Goal: Task Accomplishment & Management: Manage account settings

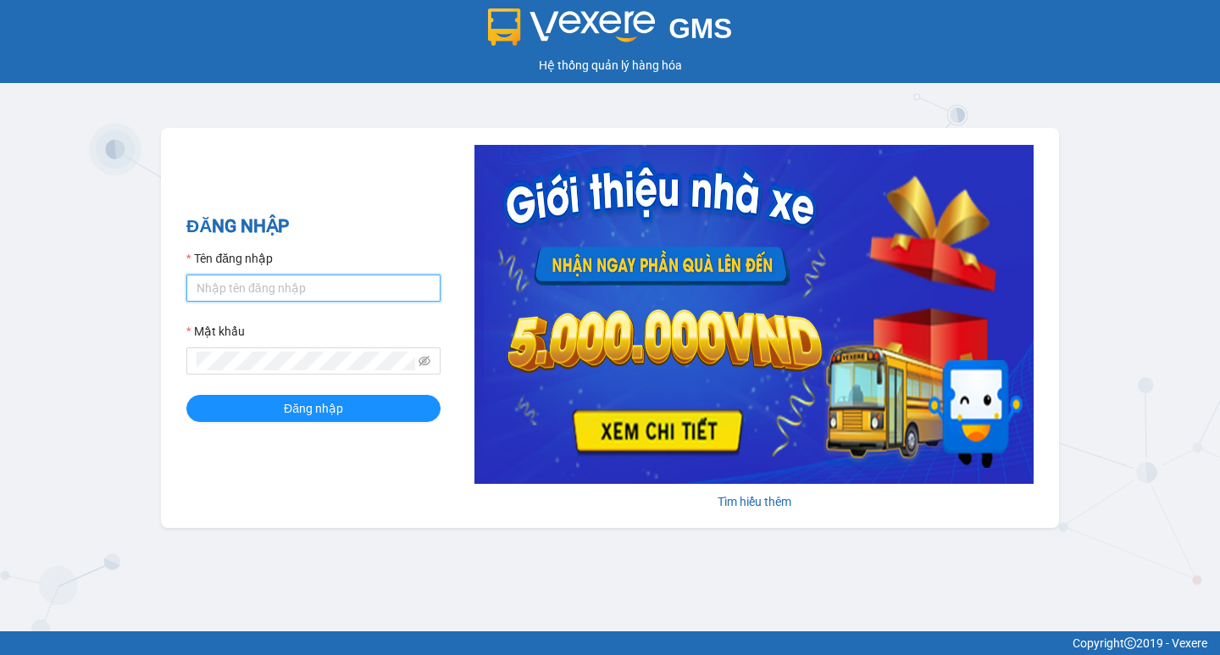
click at [293, 291] on input "Tên đăng nhập" at bounding box center [313, 287] width 254 height 27
type input "thuoctv.kimhoang"
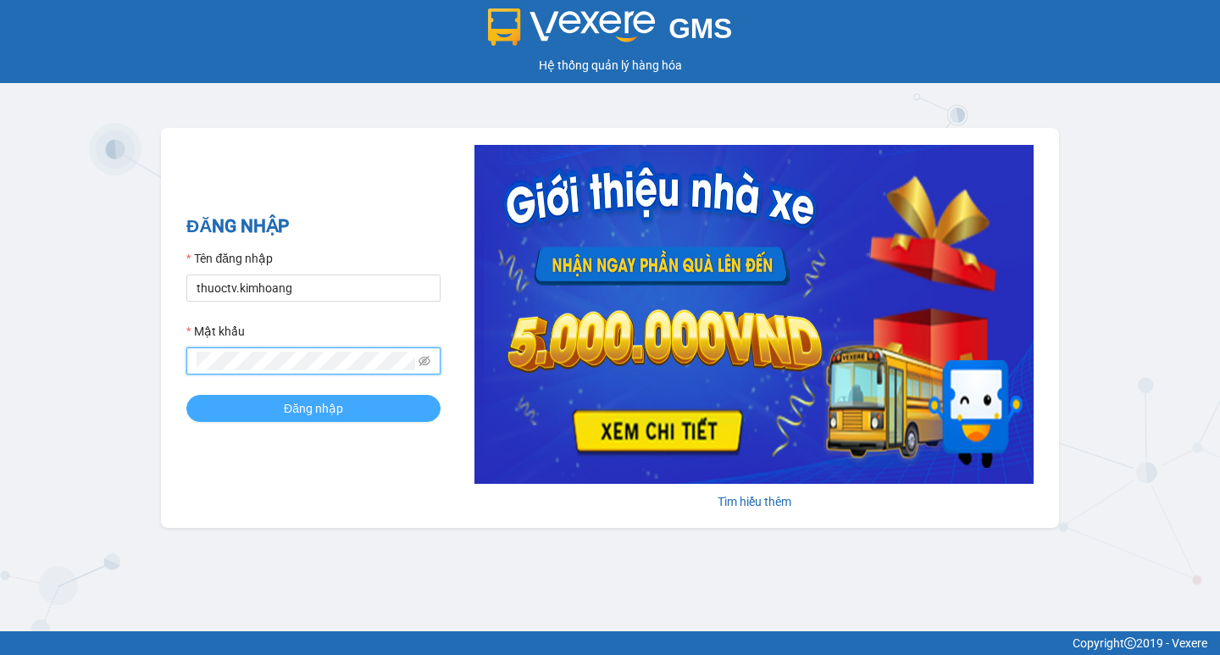
click at [313, 407] on span "Đăng nhập" at bounding box center [313, 408] width 59 height 19
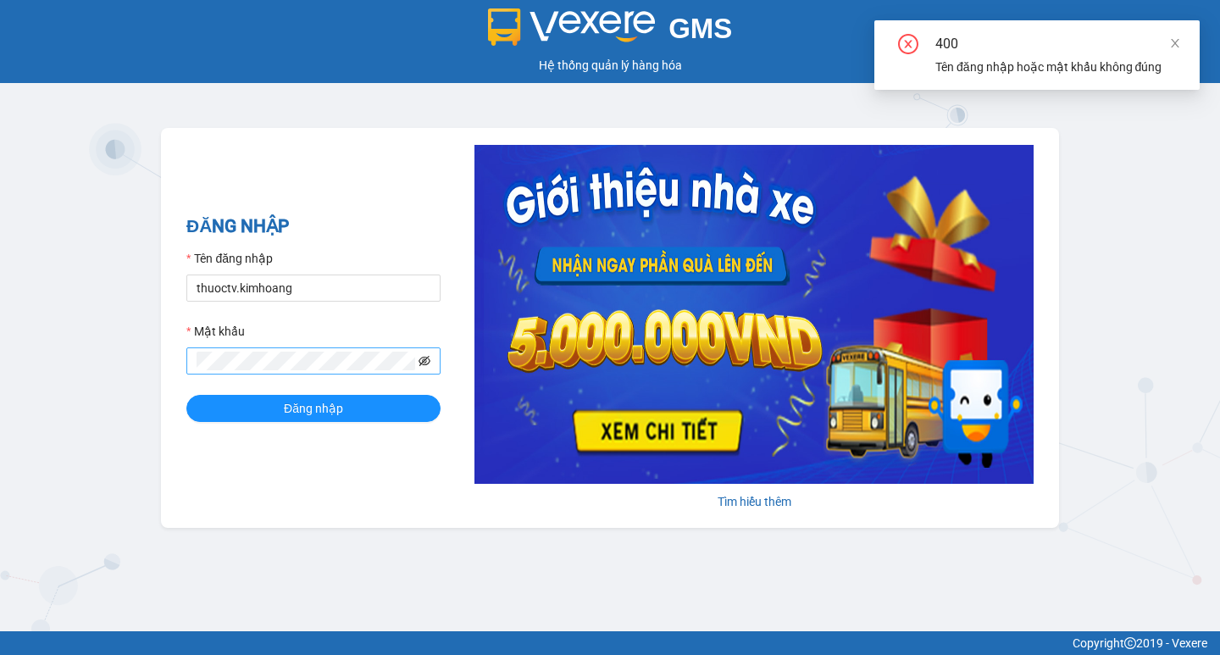
click at [423, 365] on icon "eye-invisible" at bounding box center [424, 361] width 12 height 10
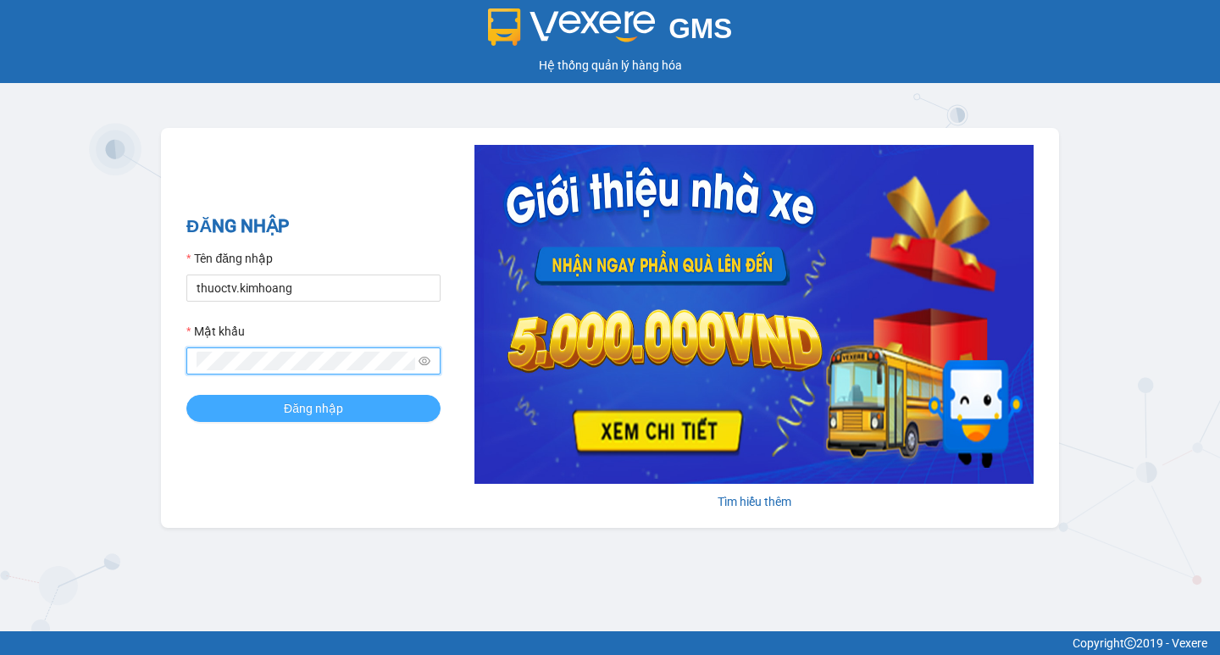
click at [303, 409] on span "Đăng nhập" at bounding box center [313, 408] width 59 height 19
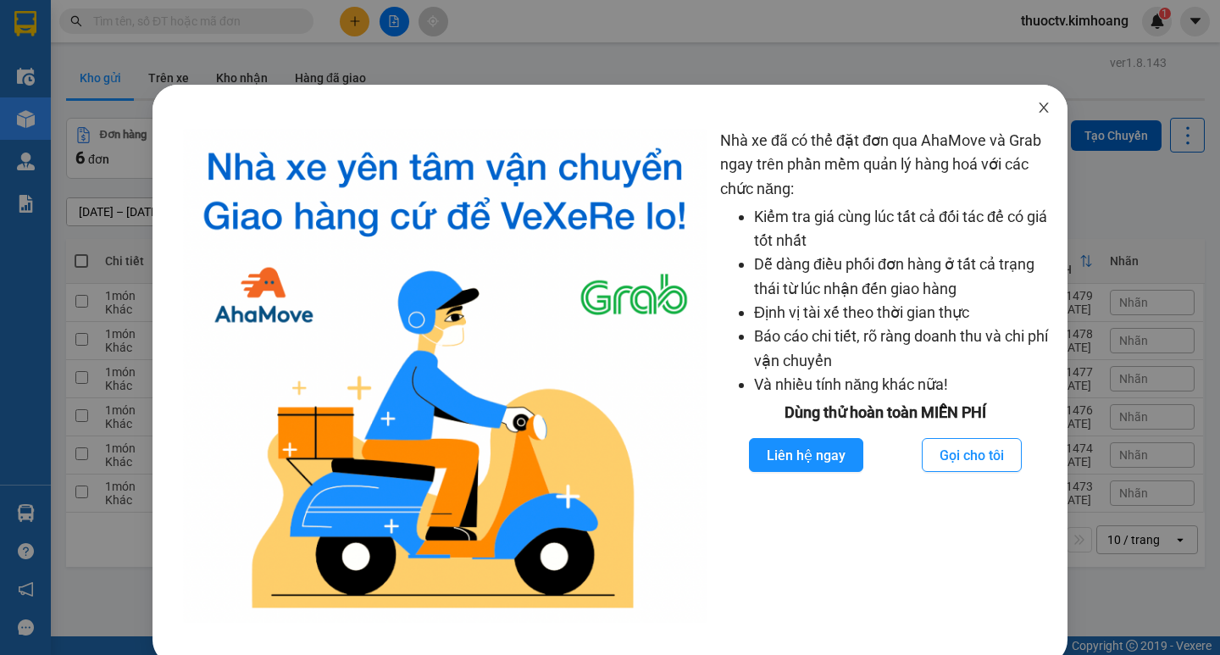
click at [1038, 108] on icon "close" at bounding box center [1042, 107] width 9 height 10
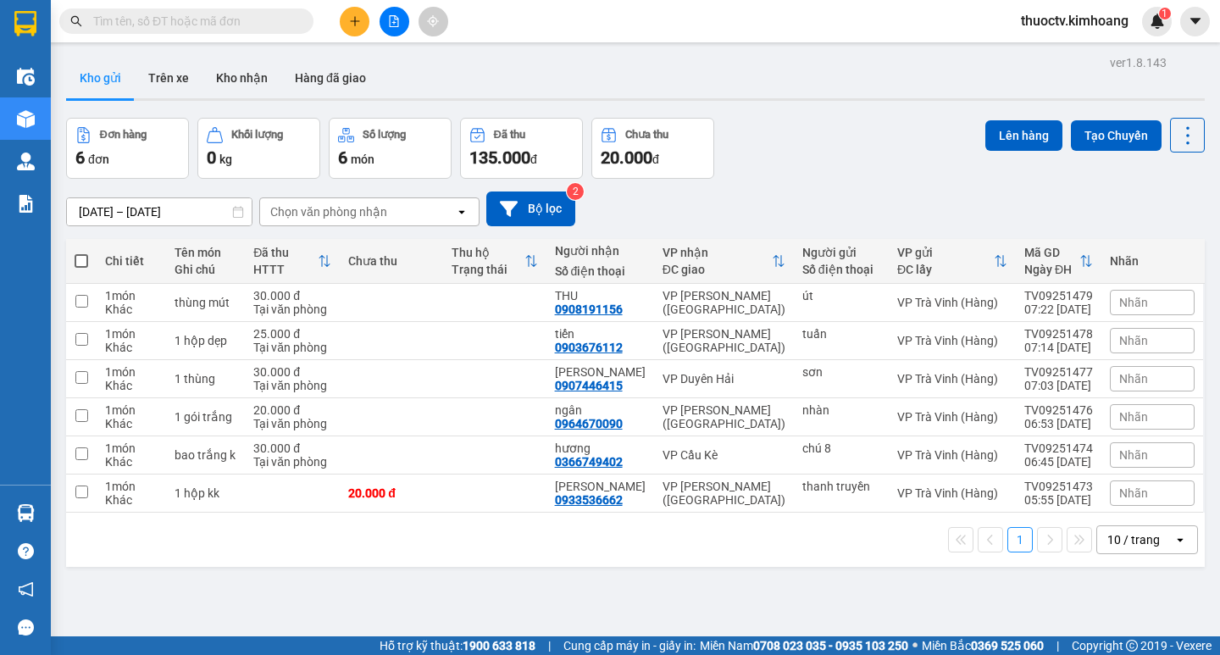
click at [220, 25] on input "text" at bounding box center [193, 21] width 200 height 19
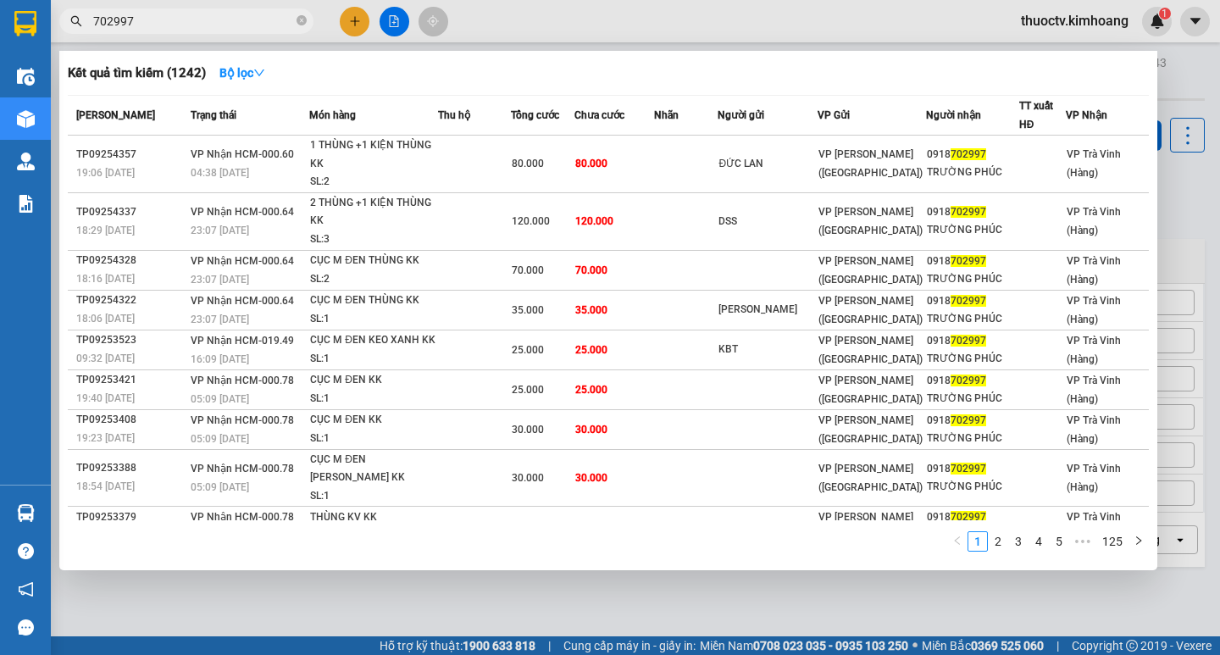
click at [153, 17] on input "702997" at bounding box center [193, 21] width 200 height 19
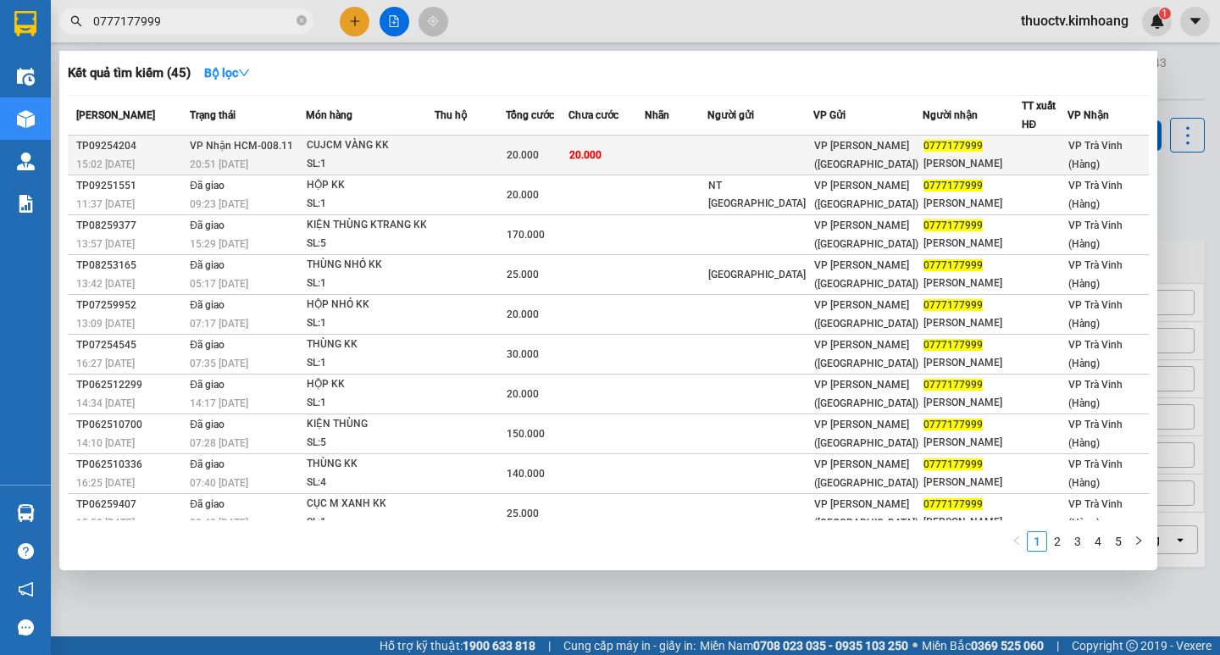
type input "0777177999"
click at [644, 157] on td "20.000" at bounding box center [606, 156] width 76 height 40
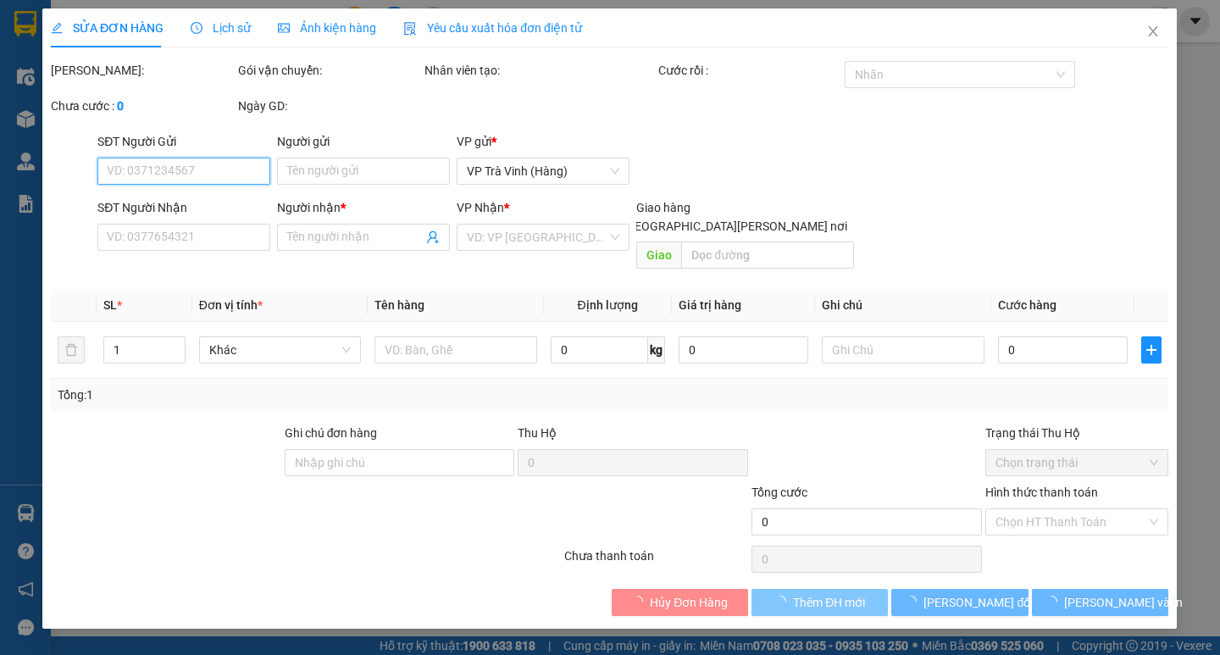
type input "0777177999"
type input "DUY THẢO"
type input "20.000"
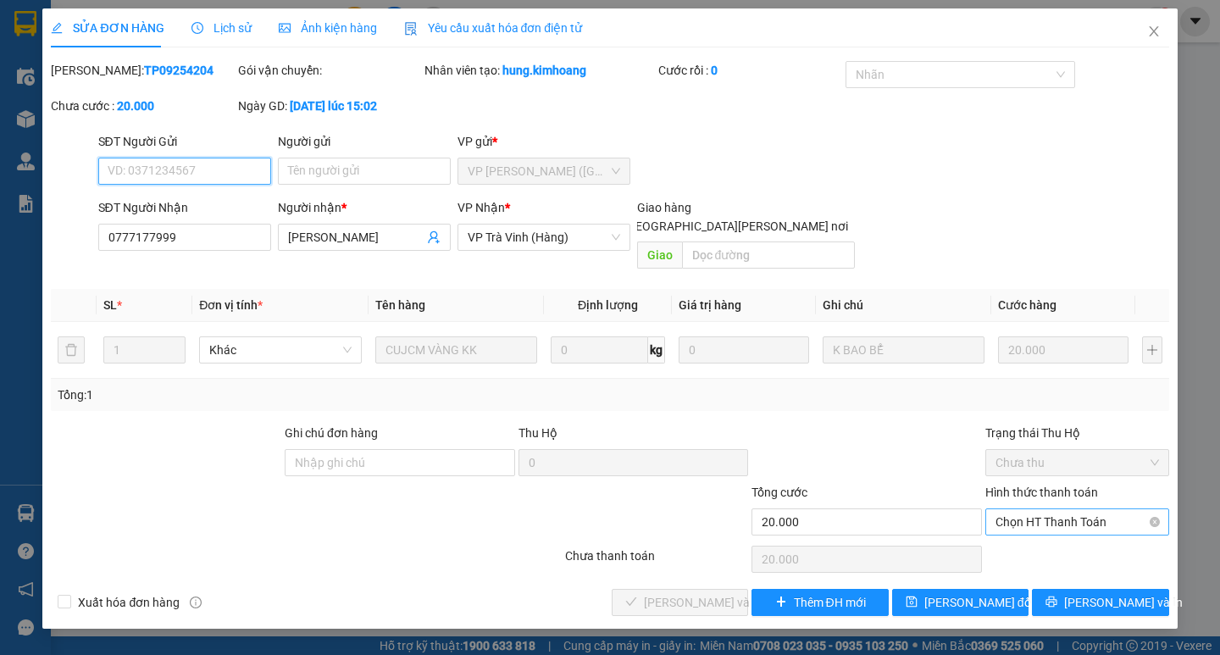
click at [1067, 509] on span "Chọn HT Thanh Toán" at bounding box center [1076, 521] width 163 height 25
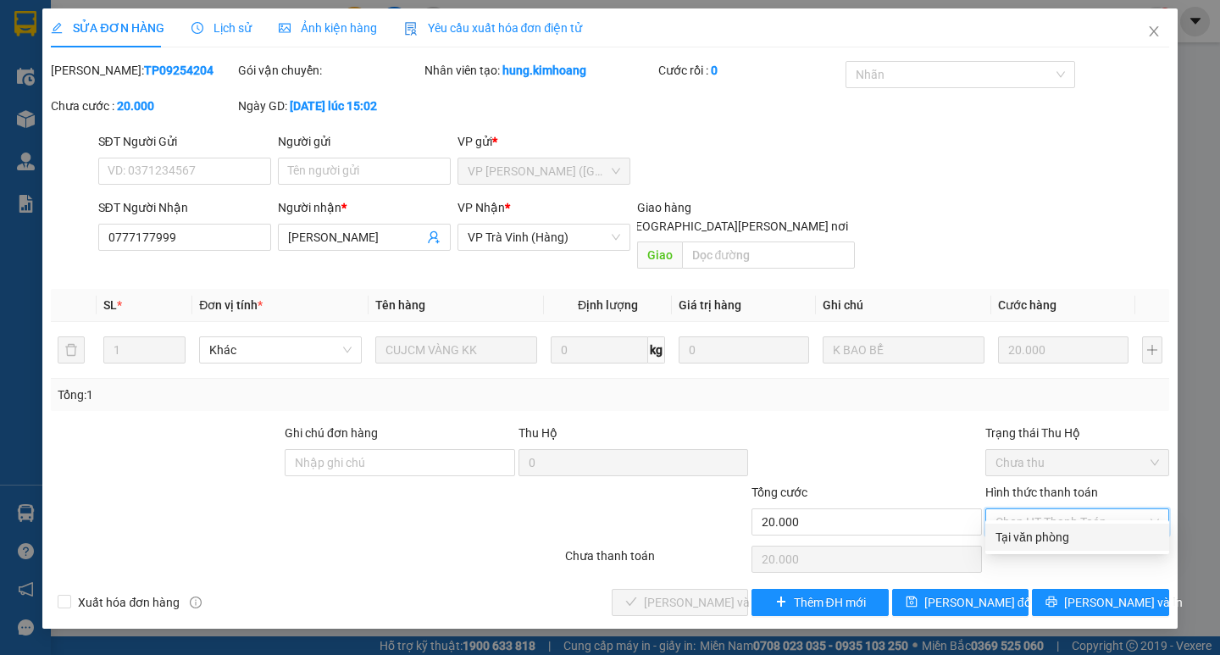
click at [1050, 536] on div "Tại văn phòng" at bounding box center [1076, 537] width 163 height 19
type input "0"
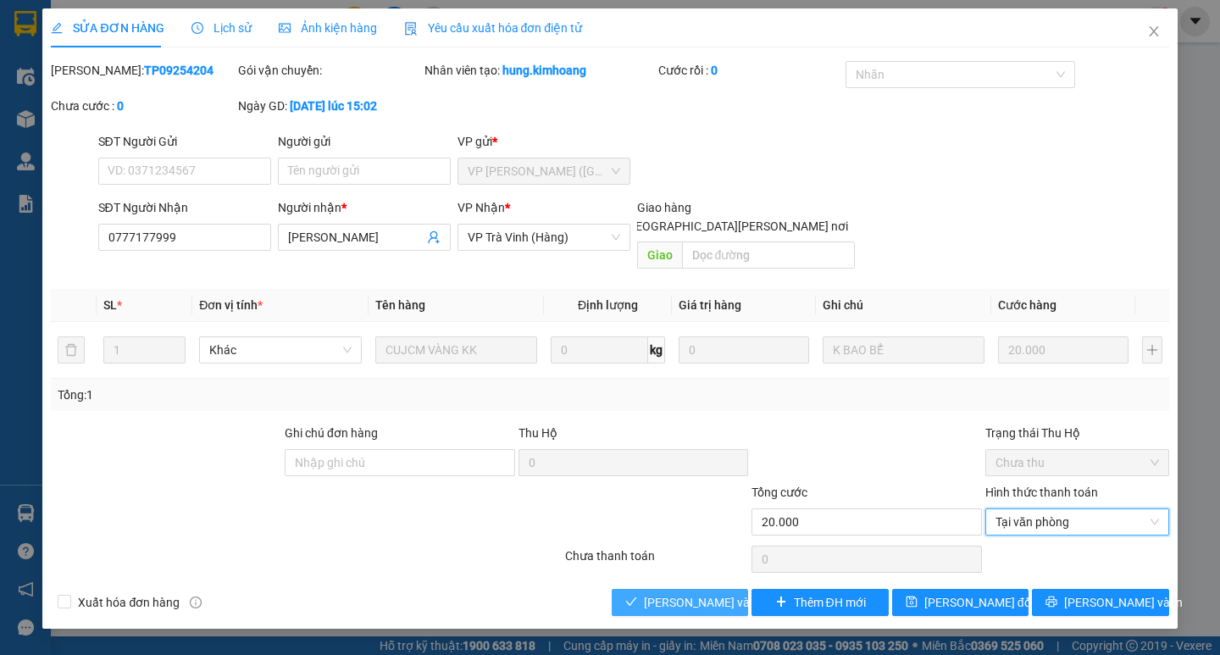
click at [706, 593] on span "[PERSON_NAME] và [PERSON_NAME] hàng" at bounding box center [758, 602] width 229 height 19
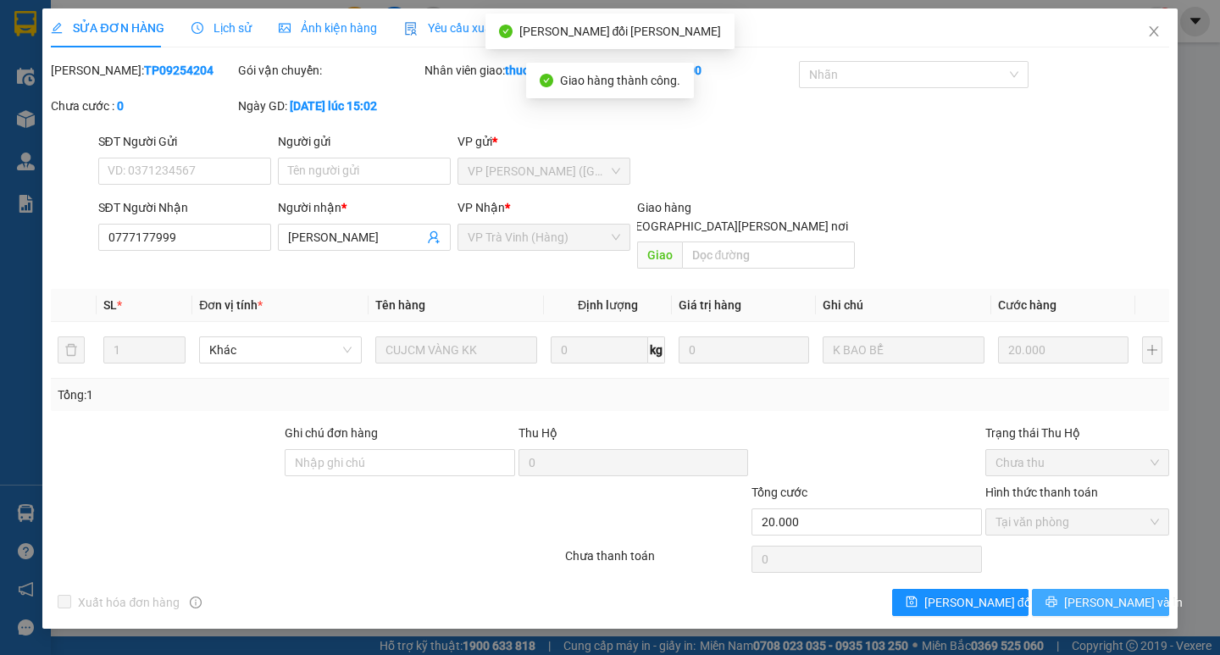
click at [1100, 593] on span "[PERSON_NAME] và In" at bounding box center [1123, 602] width 119 height 19
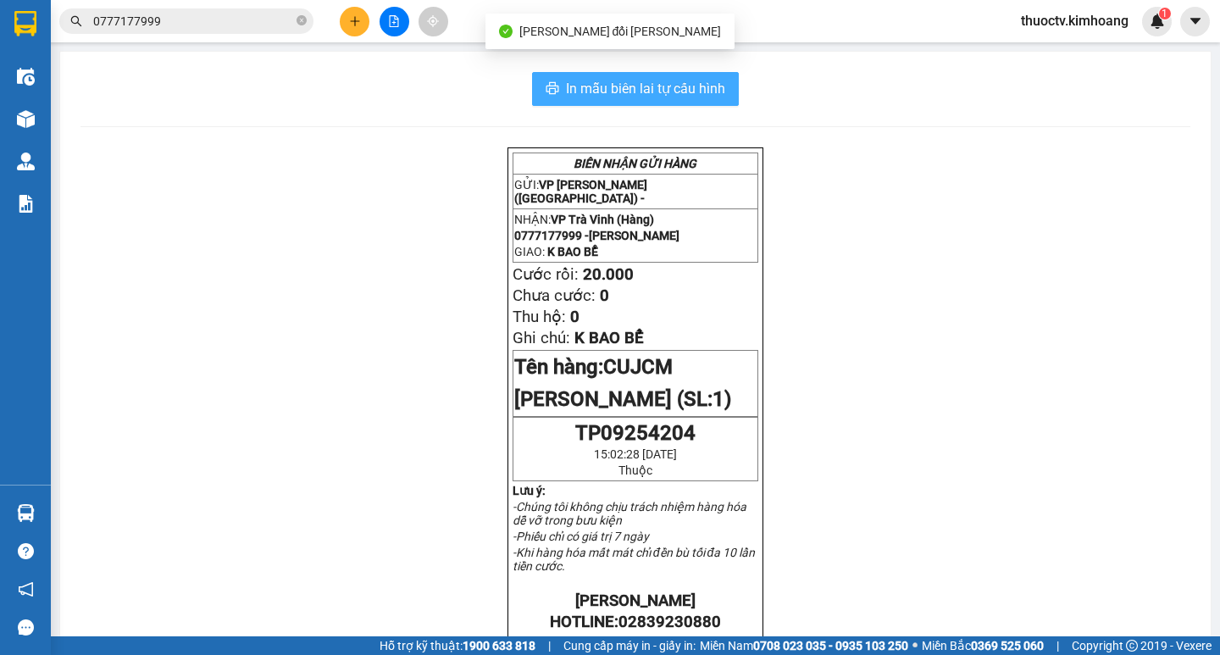
click at [694, 91] on span "In mẫu biên lai tự cấu hình" at bounding box center [645, 88] width 159 height 21
click at [660, 88] on span "In mẫu biên lai tự cấu hình" at bounding box center [645, 88] width 159 height 21
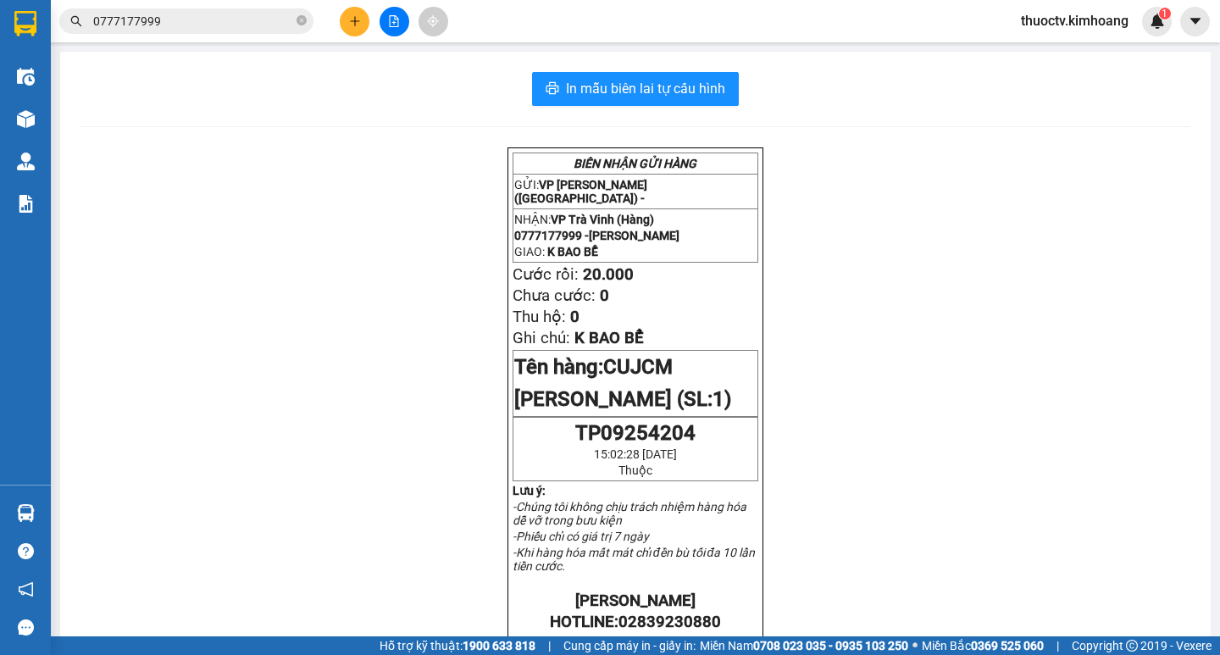
click at [180, 20] on input "0777177999" at bounding box center [193, 21] width 200 height 19
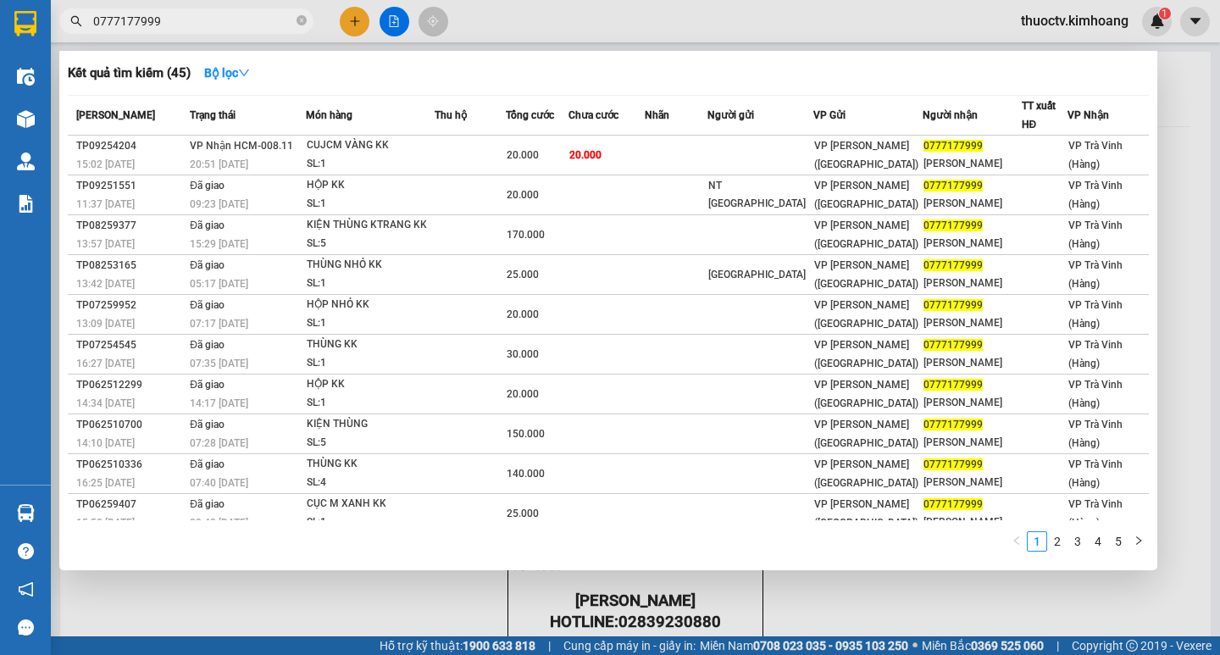
click at [180, 20] on input "0777177999" at bounding box center [193, 21] width 200 height 19
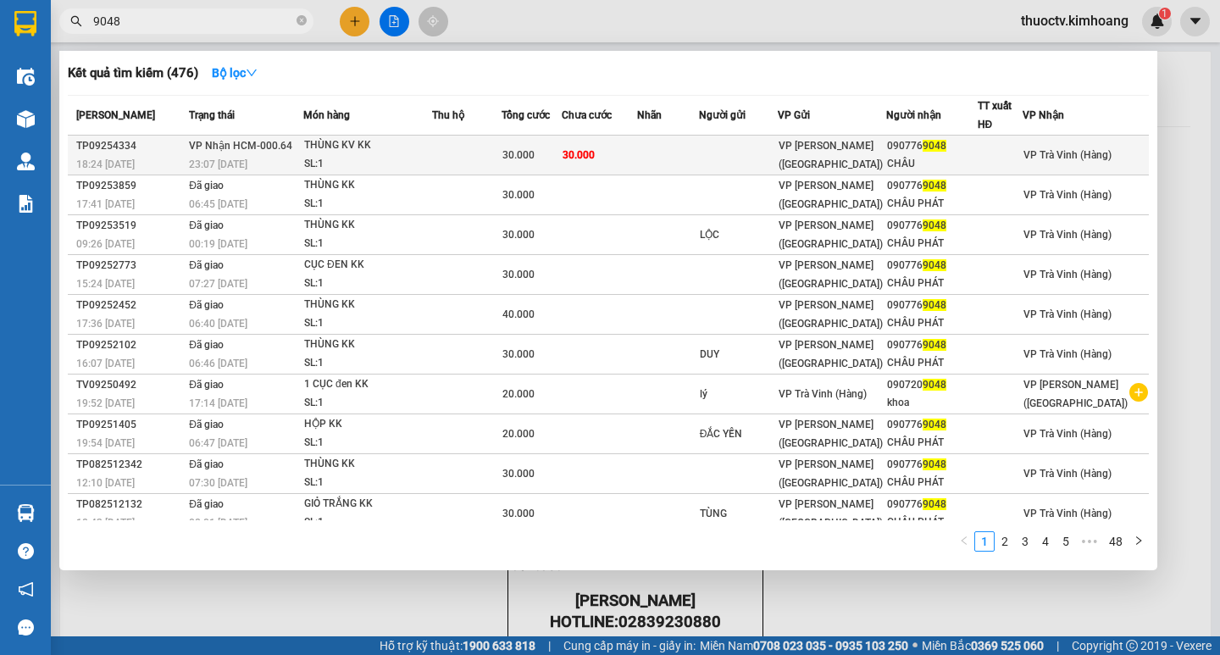
type input "9048"
click at [691, 146] on td at bounding box center [668, 156] width 62 height 40
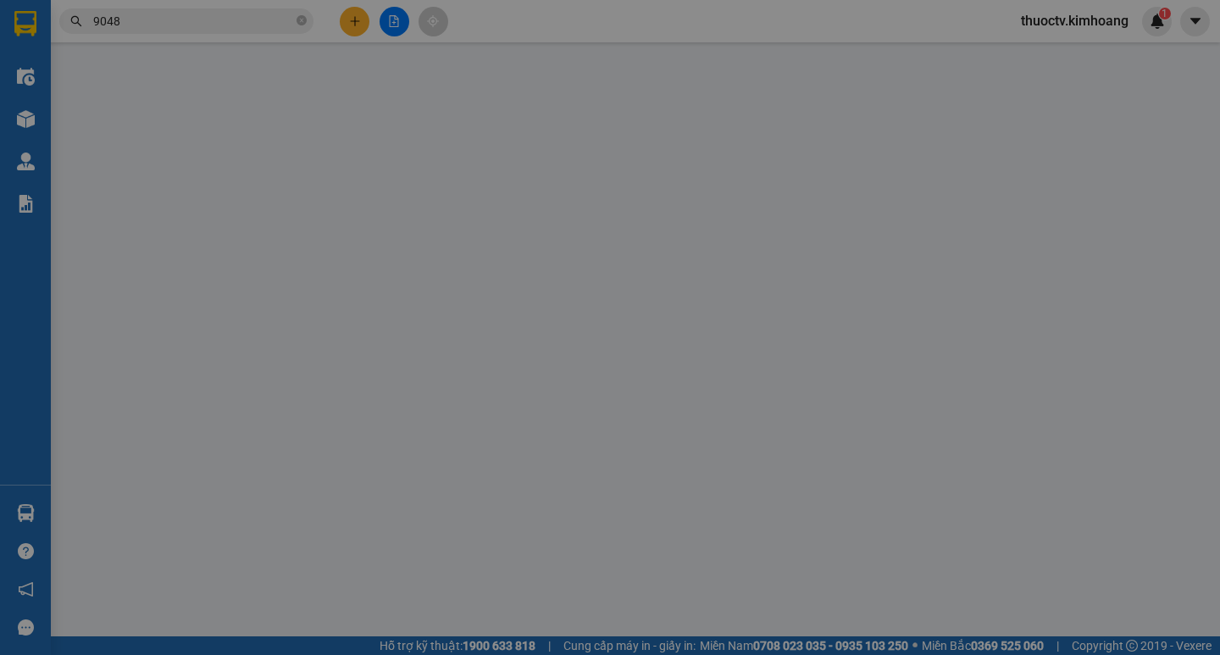
type input "0907769048"
type input "CHÂU"
type input "30.000"
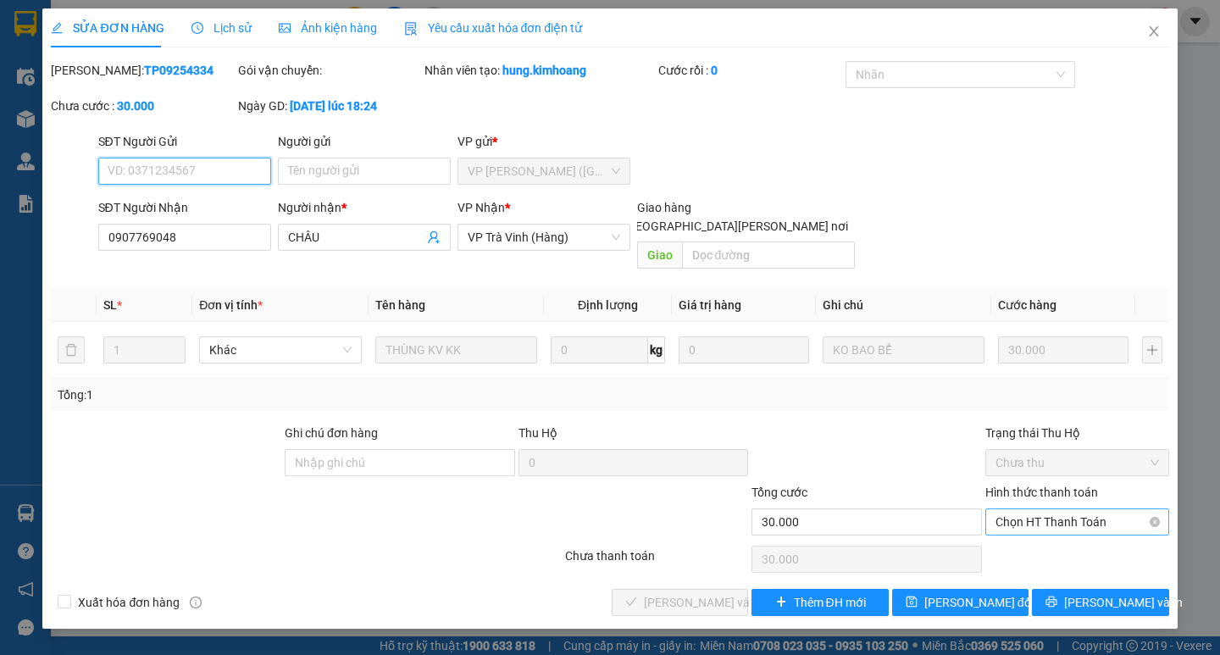
drag, startPoint x: 1081, startPoint y: 501, endPoint x: 1076, endPoint y: 514, distance: 14.8
click at [1081, 509] on span "Chọn HT Thanh Toán" at bounding box center [1076, 521] width 163 height 25
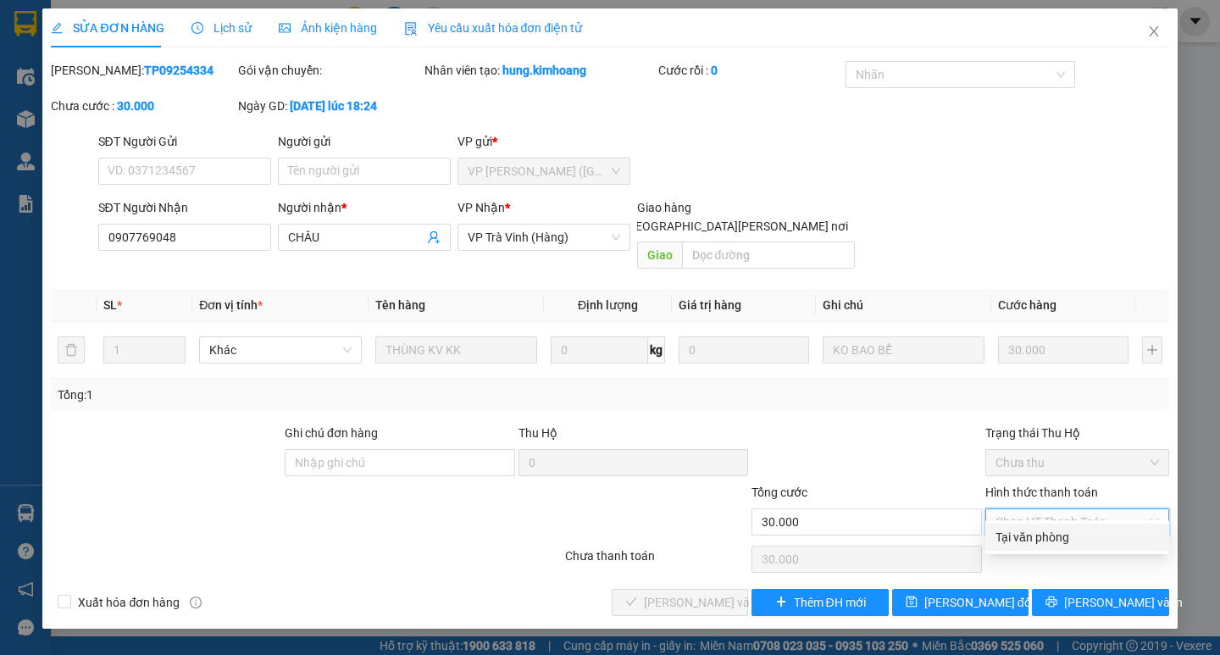
drag, startPoint x: 1061, startPoint y: 535, endPoint x: 908, endPoint y: 548, distance: 153.8
click at [1060, 536] on div "Tại văn phòng" at bounding box center [1076, 537] width 163 height 19
type input "0"
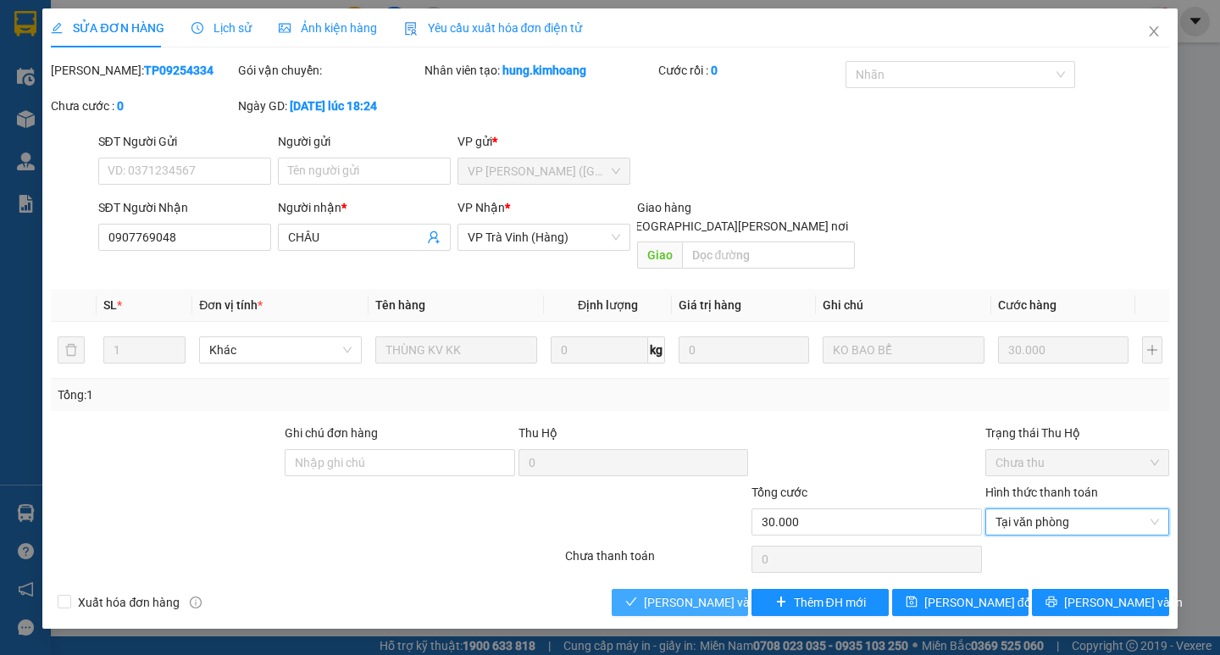
drag, startPoint x: 715, startPoint y: 584, endPoint x: 888, endPoint y: 594, distance: 173.9
click at [715, 593] on span "[PERSON_NAME] và [PERSON_NAME] hàng" at bounding box center [758, 602] width 229 height 19
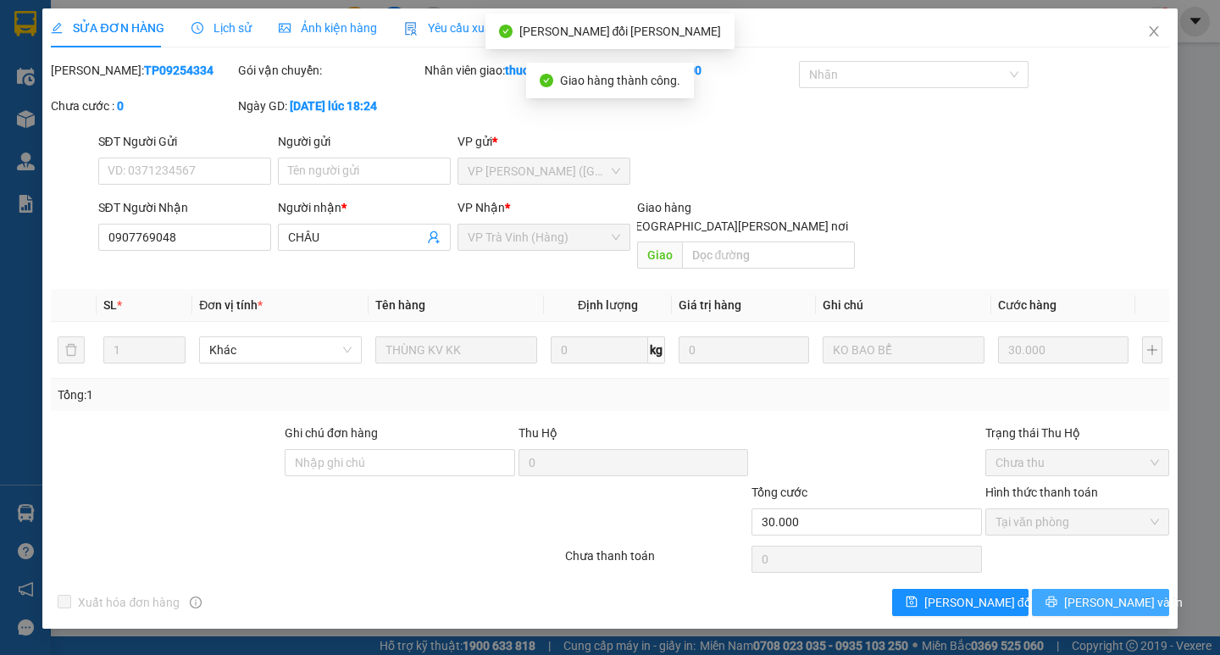
click at [1120, 593] on span "[PERSON_NAME] và In" at bounding box center [1123, 602] width 119 height 19
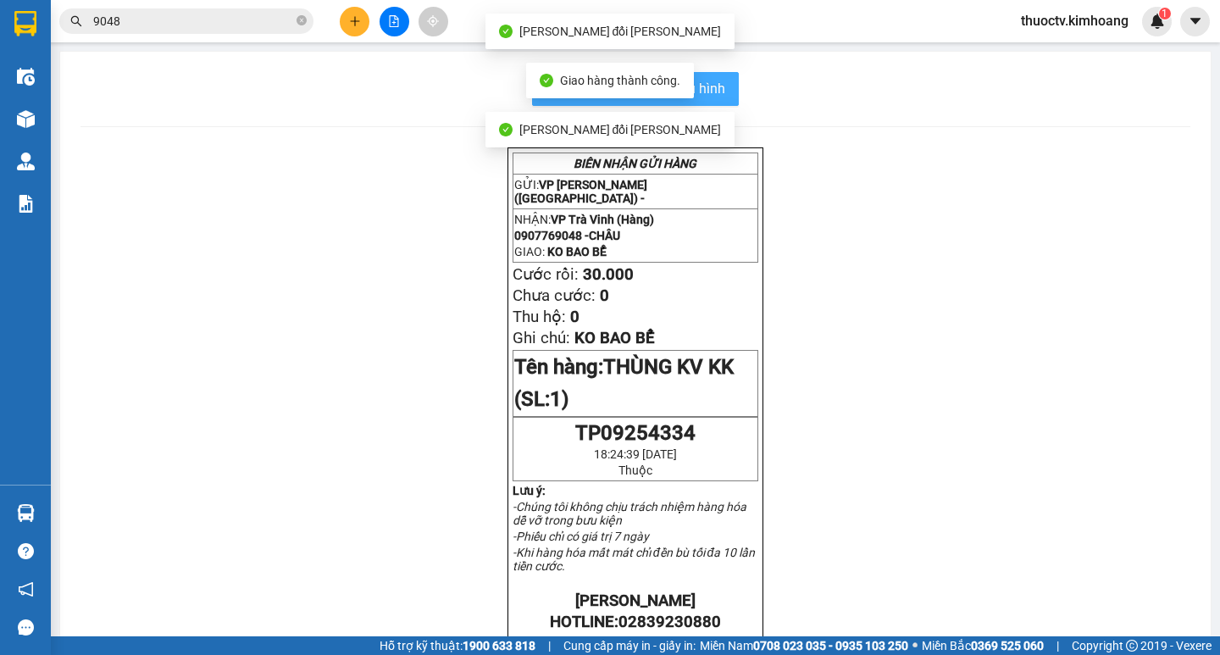
click at [711, 85] on span "In mẫu biên lai tự cấu hình" at bounding box center [645, 88] width 159 height 21
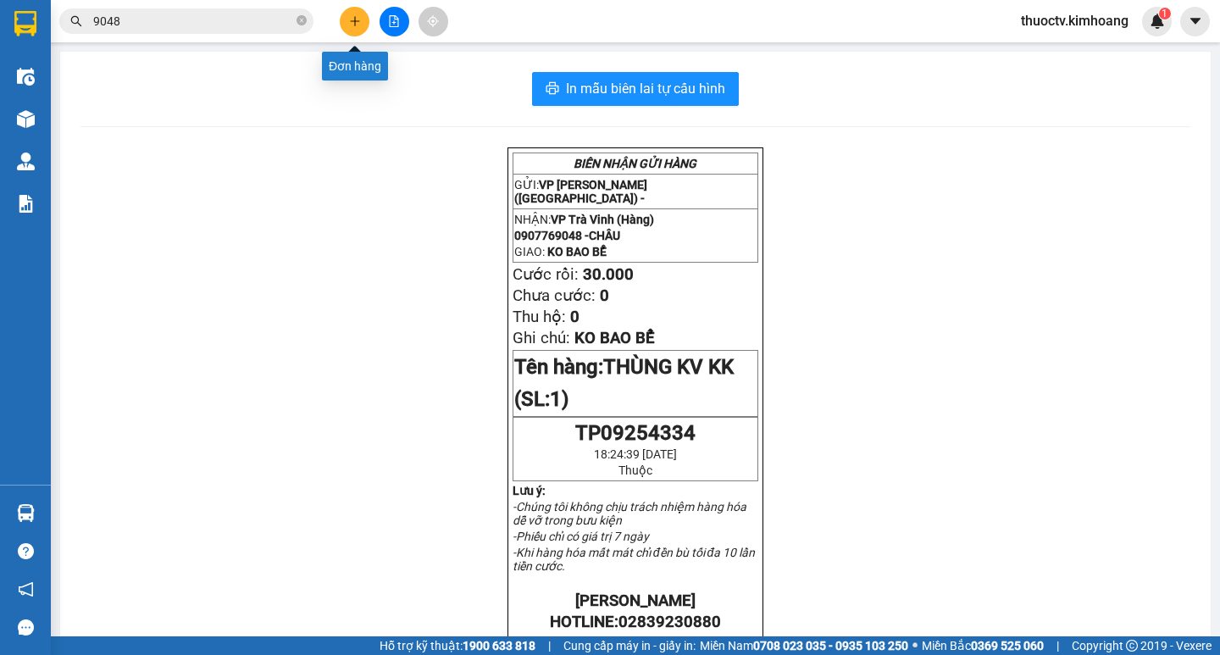
click at [357, 17] on icon "plus" at bounding box center [355, 21] width 12 height 12
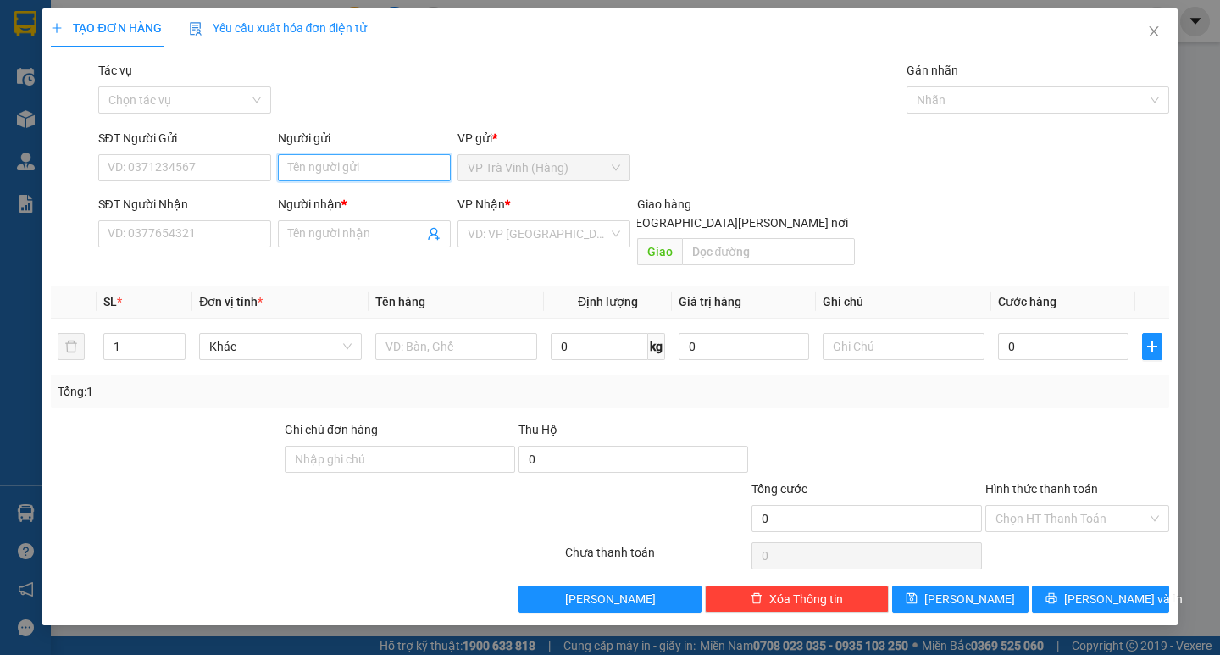
click at [337, 169] on input "Người gửi" at bounding box center [364, 167] width 173 height 27
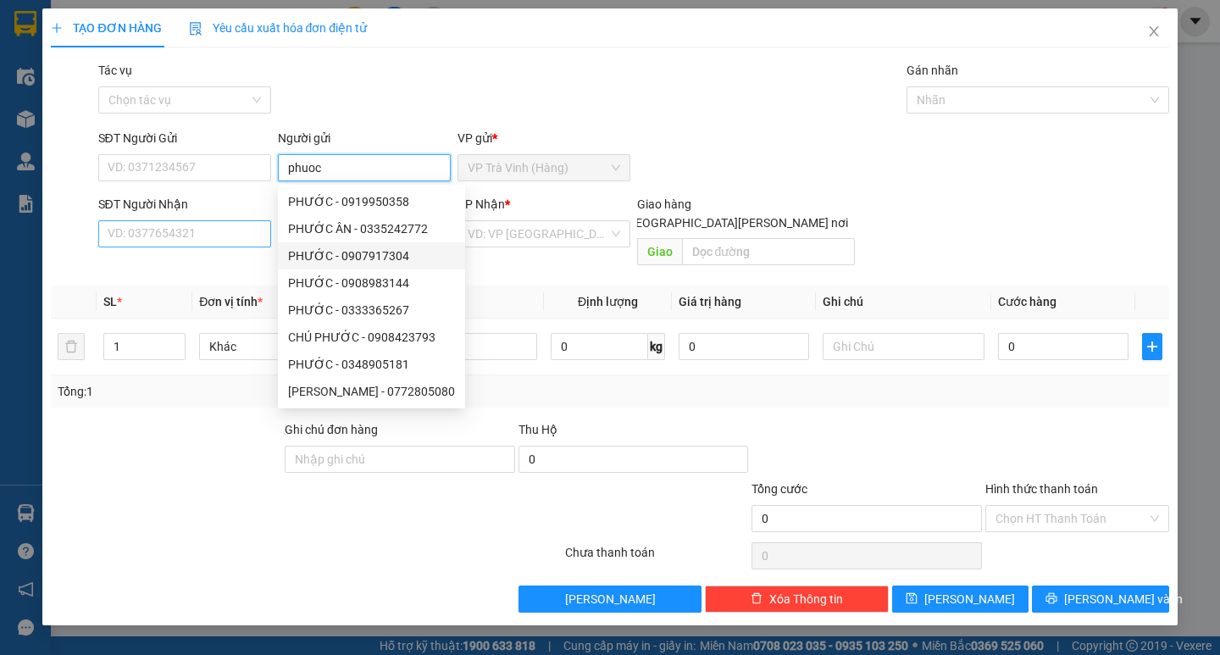
type input "phuoc"
click at [212, 233] on input "SĐT Người Nhận" at bounding box center [184, 233] width 173 height 27
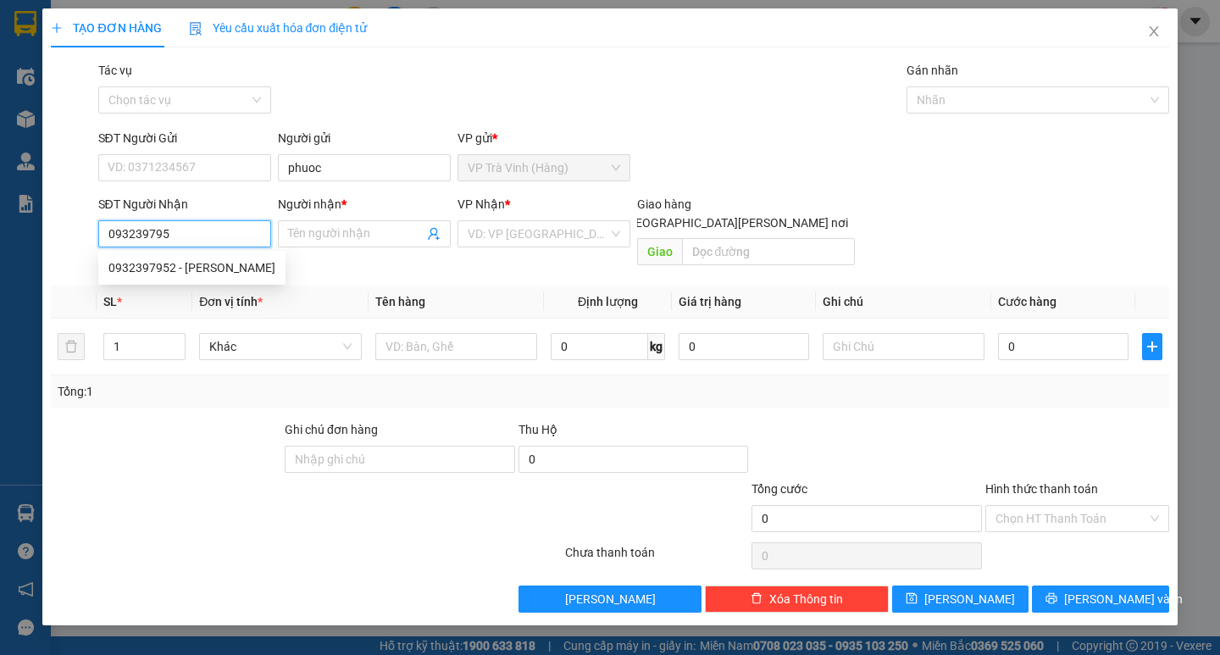
type input "0932397952"
click at [191, 268] on div "0932397952 - phượng" at bounding box center [191, 267] width 167 height 19
type input "phượng"
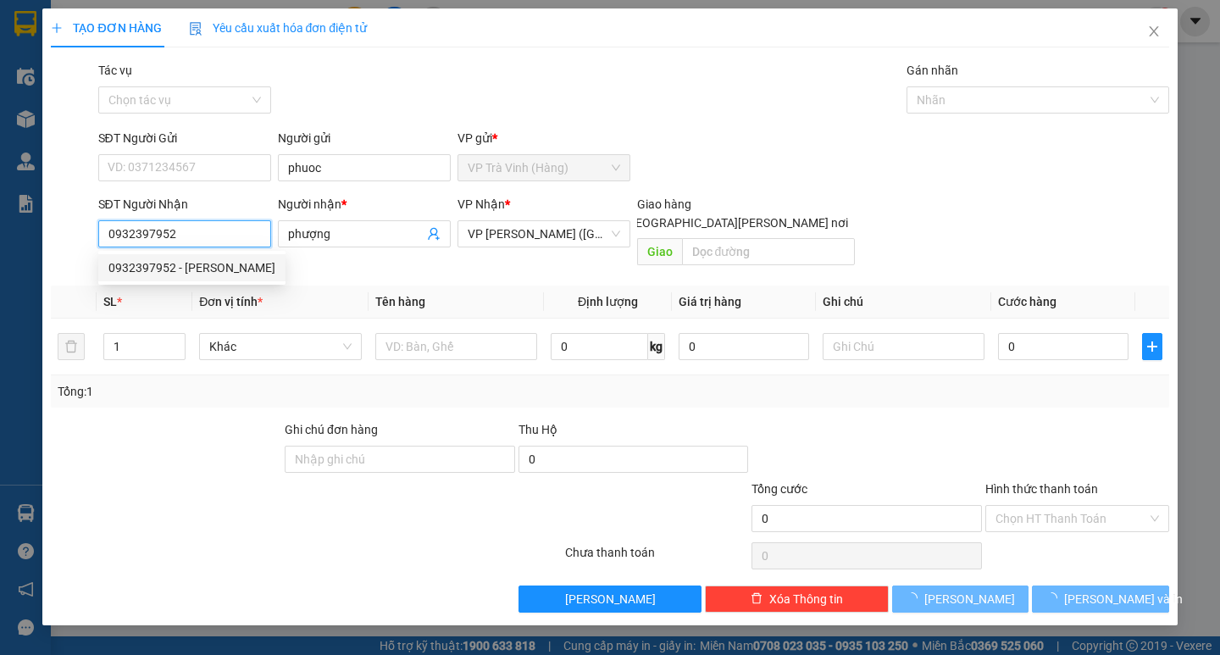
type input "30.000"
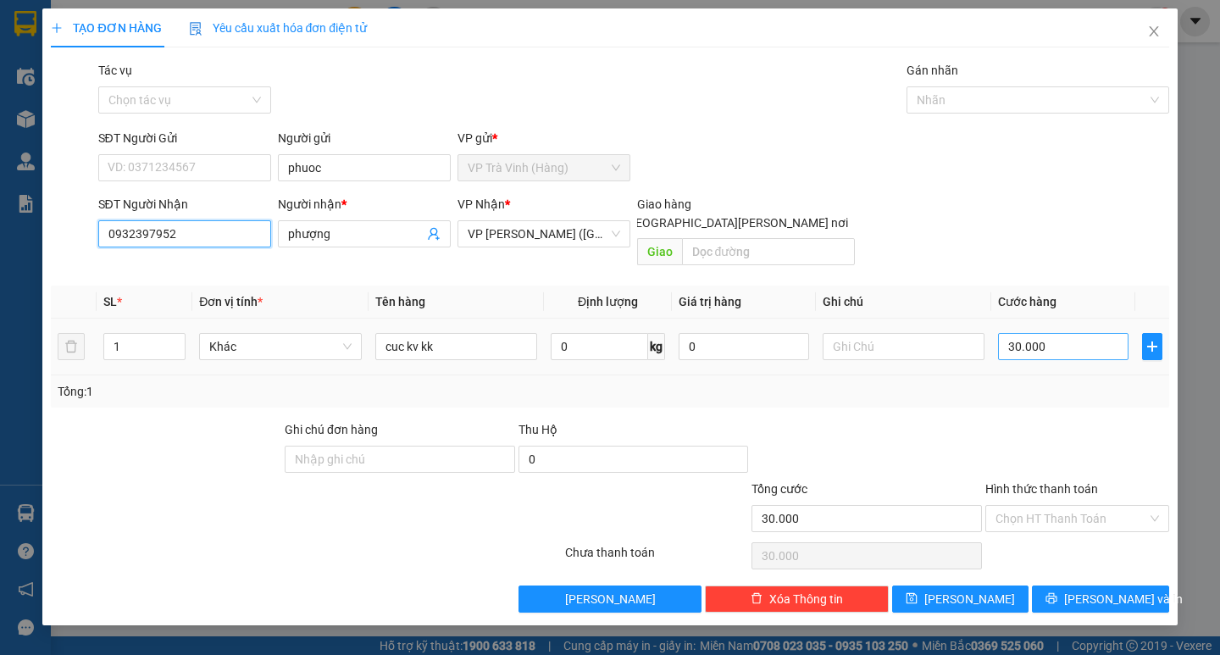
type input "0932397952"
click at [1049, 333] on input "30.000" at bounding box center [1063, 346] width 130 height 27
type input "2"
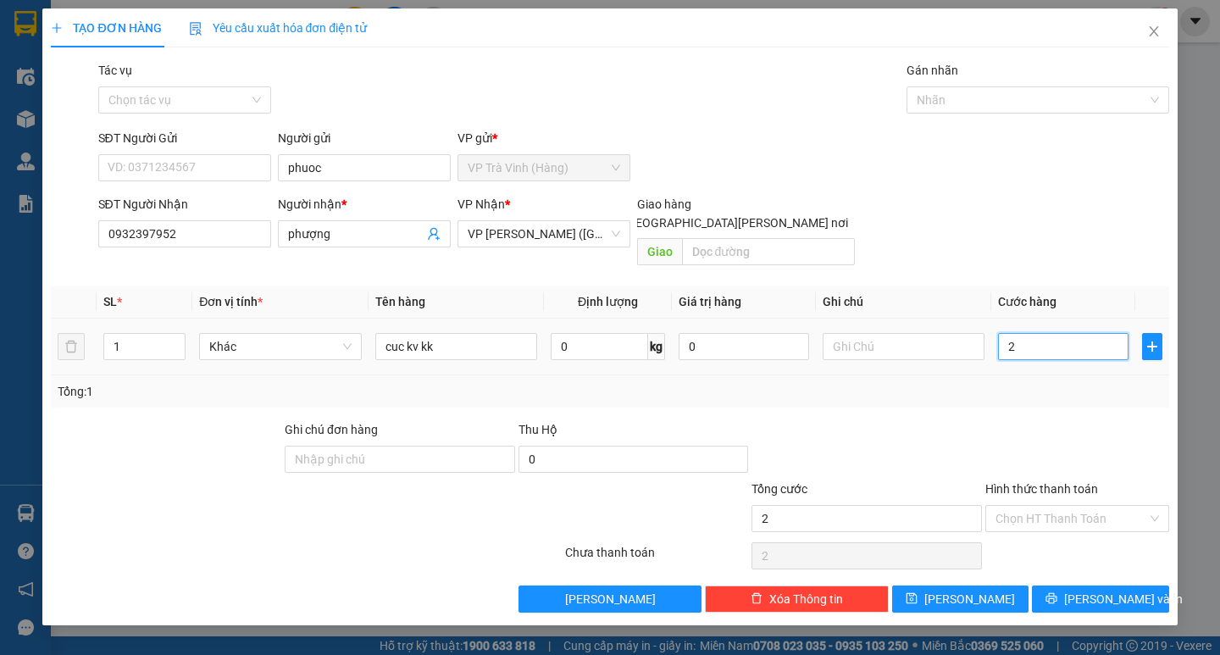
type input "25"
type input "25.000"
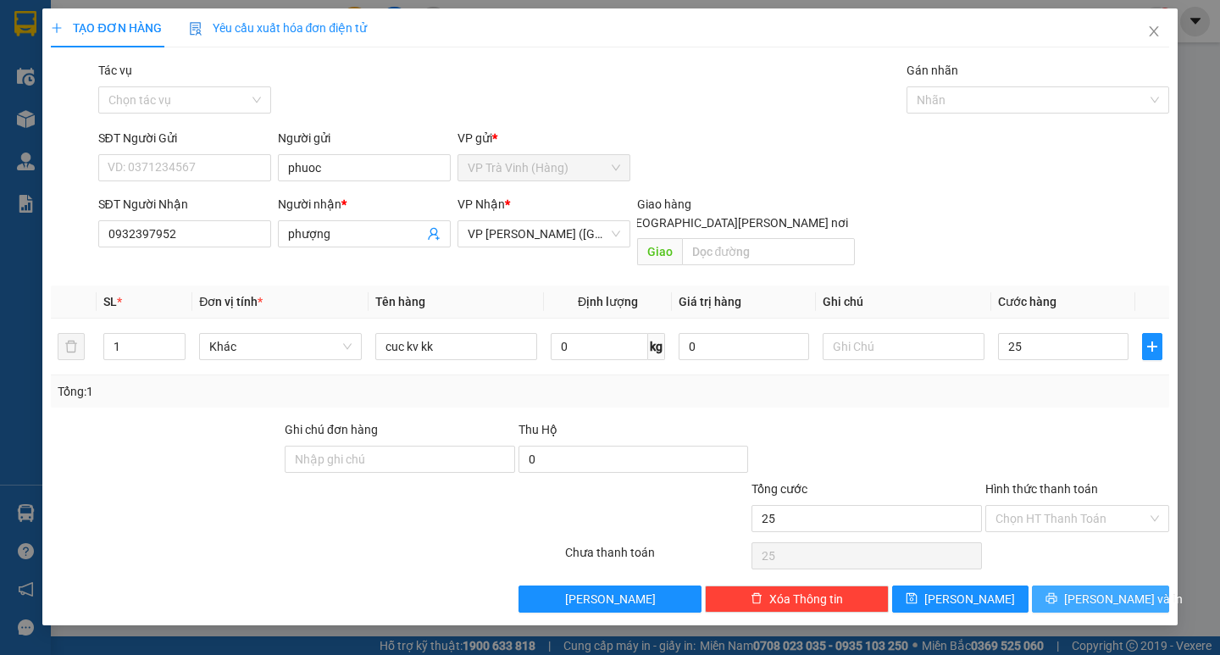
type input "25.000"
click at [1087, 589] on span "[PERSON_NAME] và In" at bounding box center [1123, 598] width 119 height 19
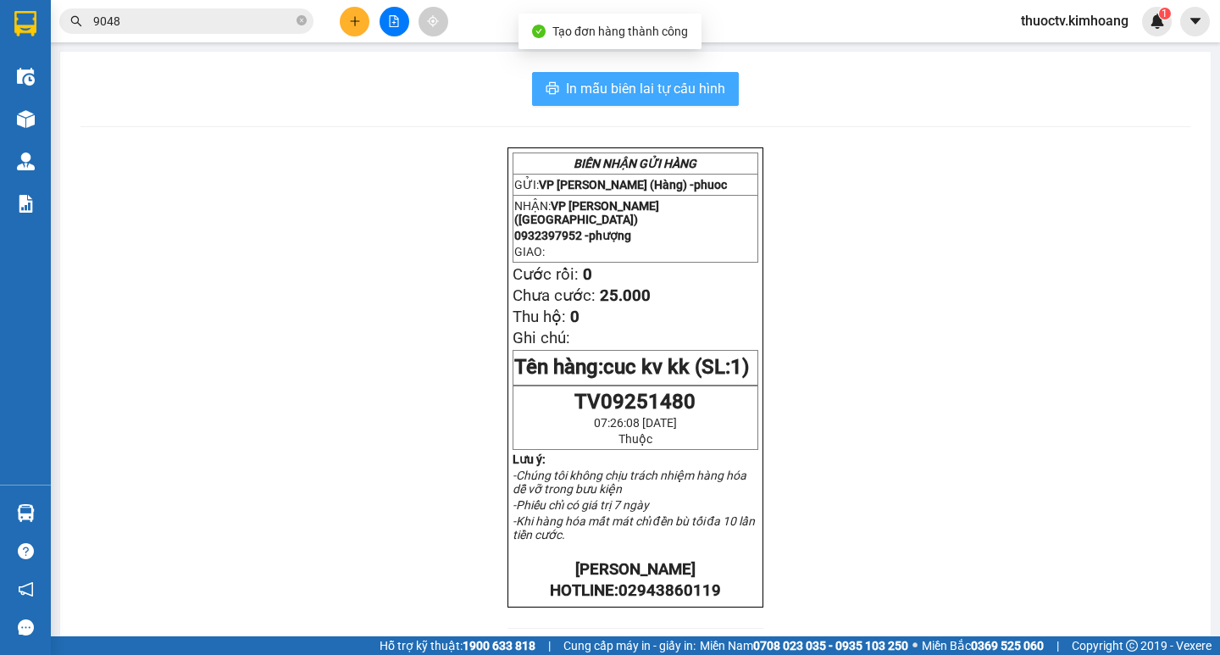
click at [581, 84] on span "In mẫu biên lai tự cấu hình" at bounding box center [645, 88] width 159 height 21
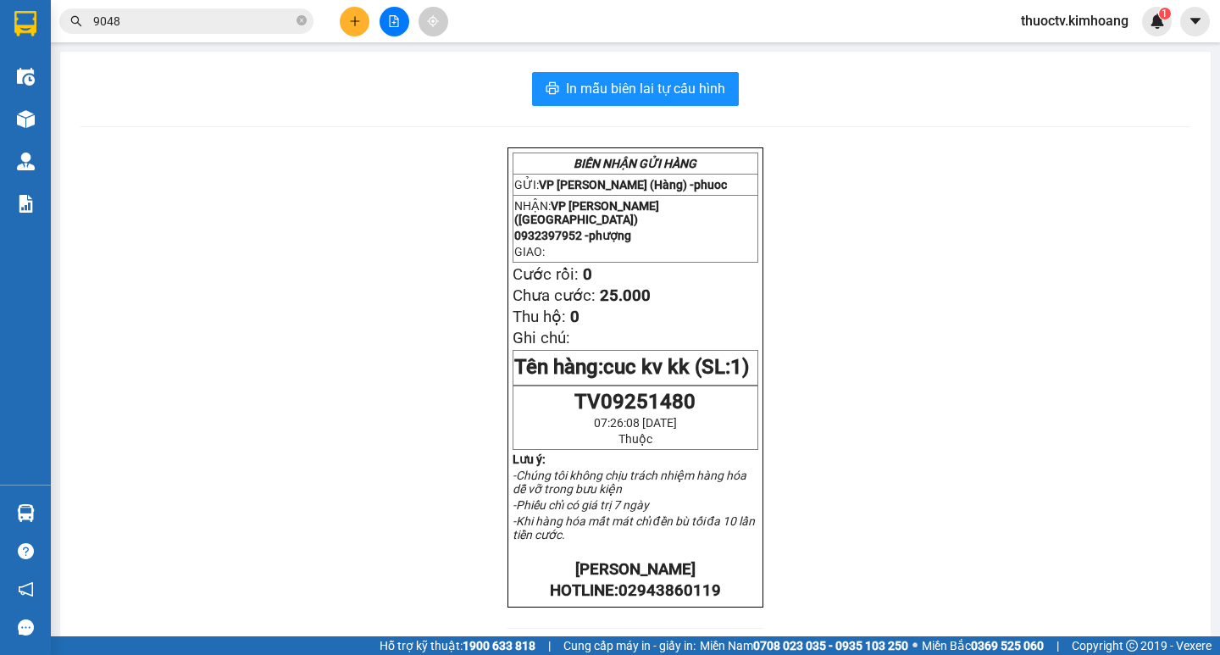
click at [146, 23] on input "9048" at bounding box center [193, 21] width 200 height 19
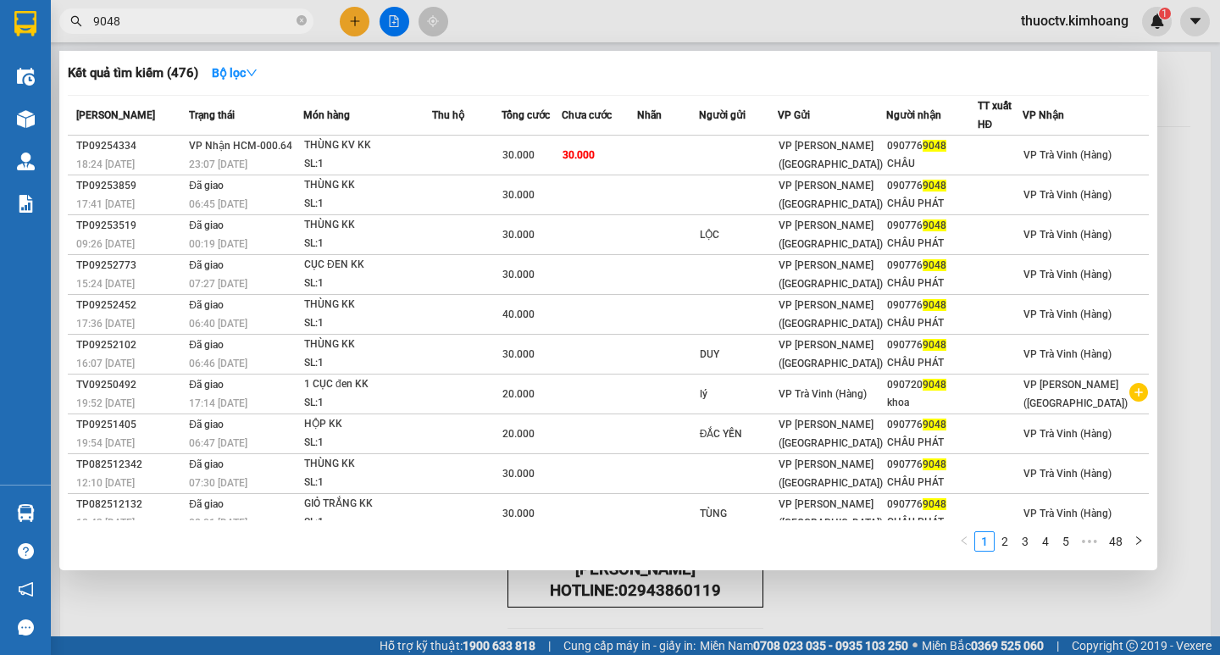
click at [146, 23] on input "9048" at bounding box center [193, 21] width 200 height 19
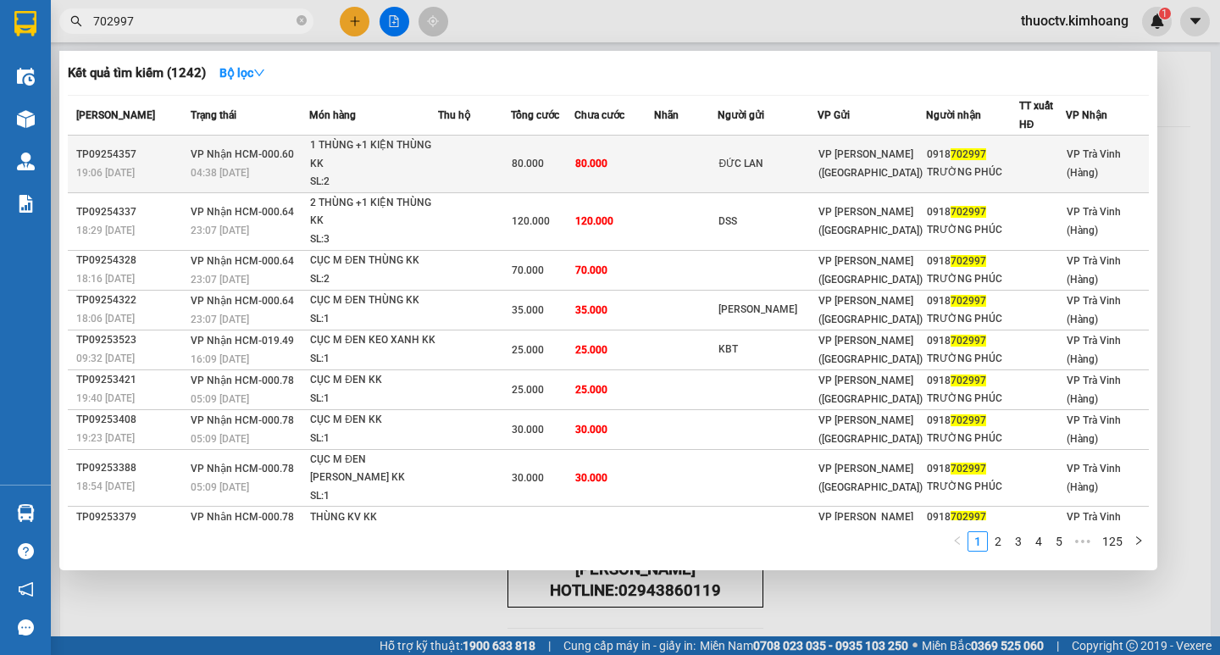
type input "702997"
click at [470, 170] on td at bounding box center [474, 165] width 73 height 58
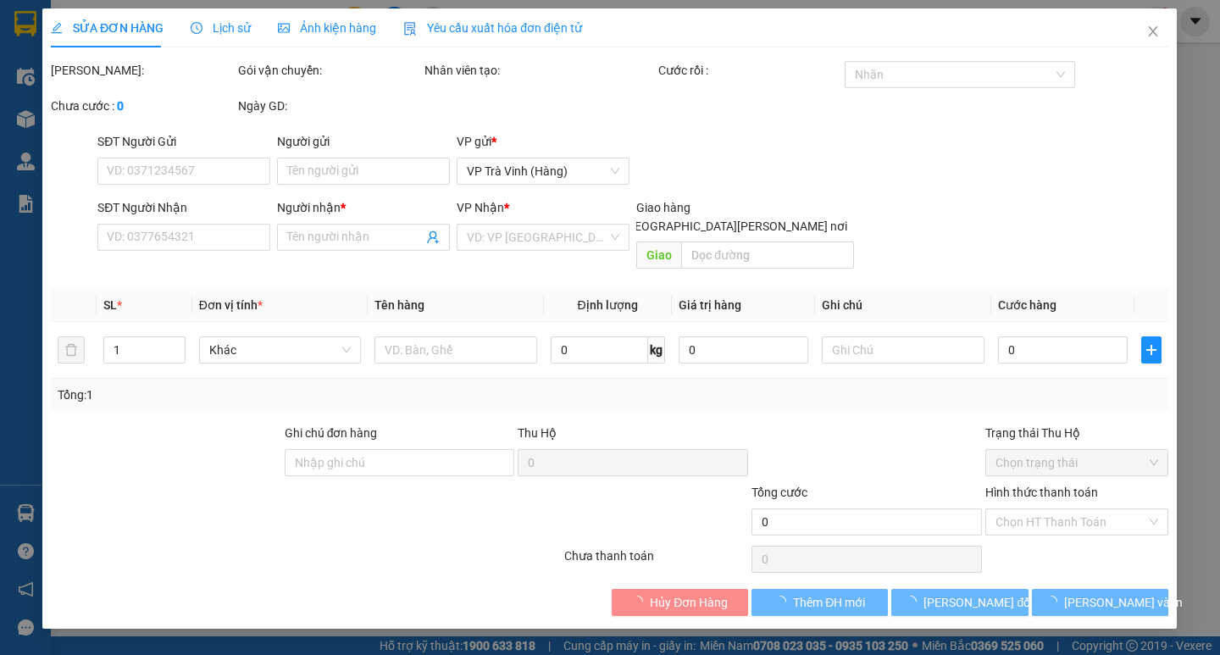
type input "ĐỨC LAN"
type input "0918702997"
type input "TRƯỜNG PHÚC"
type input "80.000"
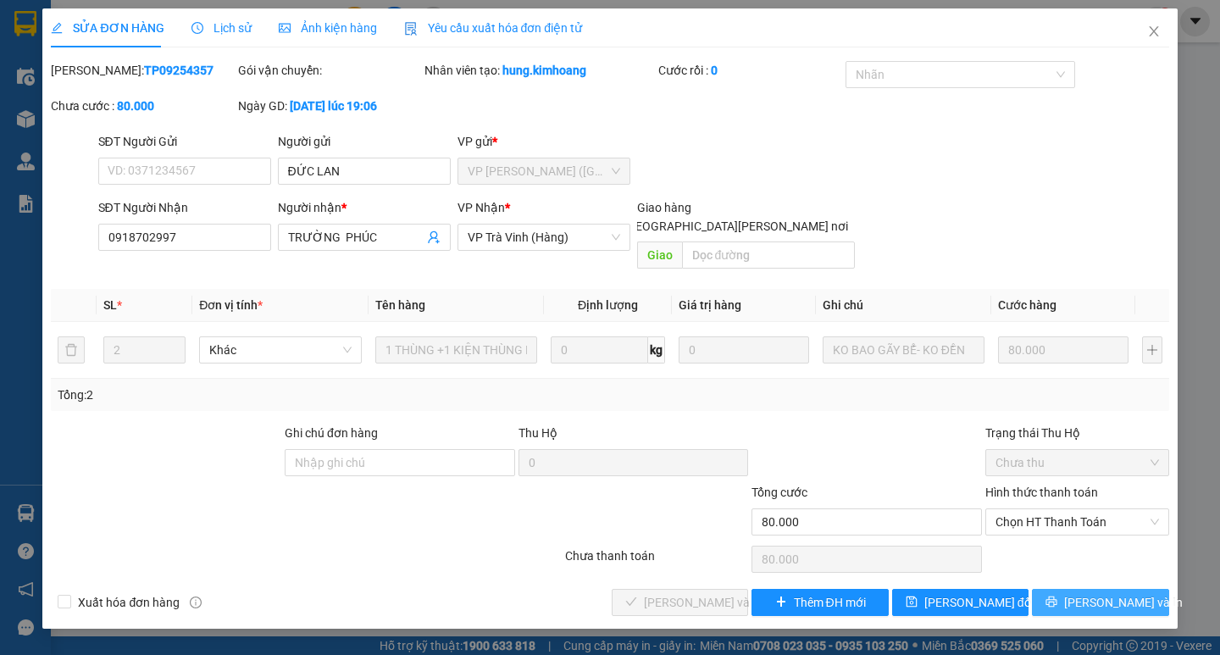
click at [1091, 593] on span "[PERSON_NAME] và In" at bounding box center [1123, 602] width 119 height 19
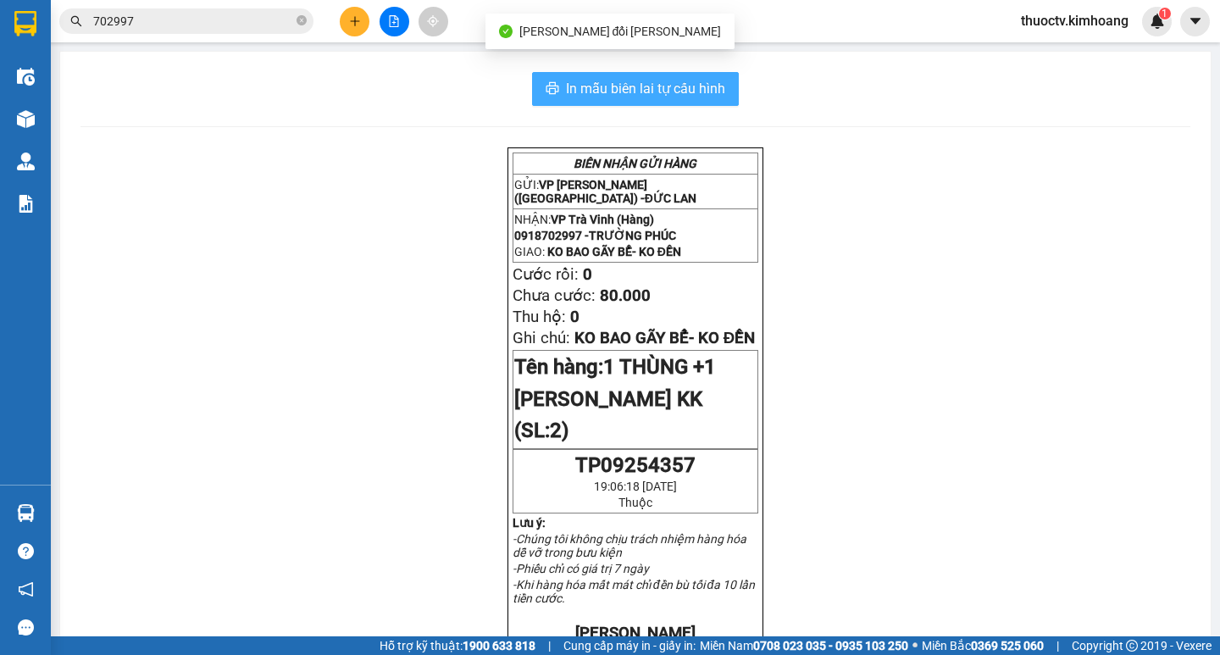
click at [681, 91] on span "In mẫu biên lai tự cấu hình" at bounding box center [645, 88] width 159 height 21
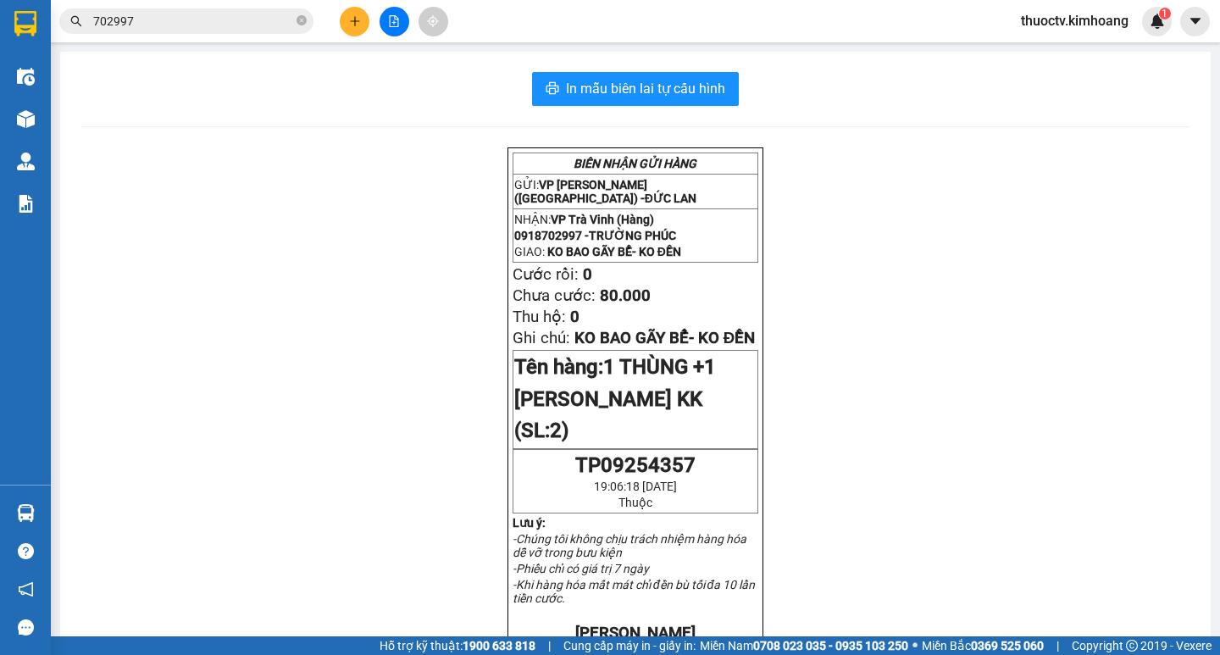
click at [160, 25] on input "702997" at bounding box center [193, 21] width 200 height 19
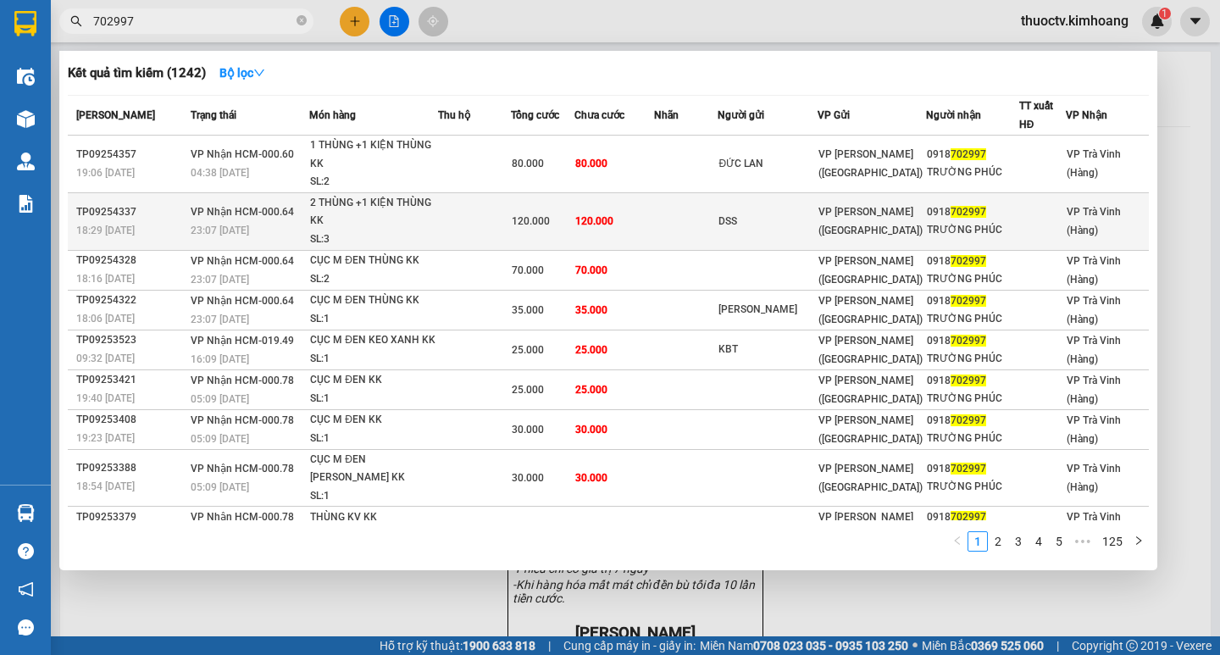
click at [654, 229] on td "120.000" at bounding box center [614, 221] width 80 height 58
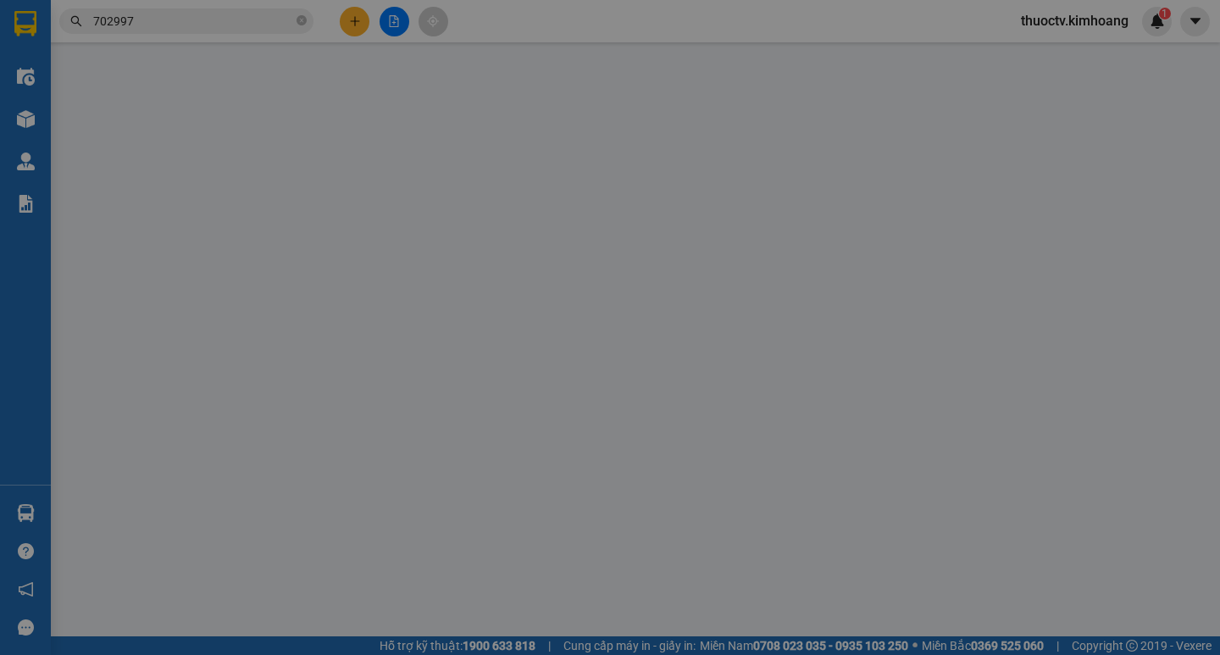
type input "DSS"
type input "0918702997"
type input "TRƯỜNG PHÚC"
type input "120.000"
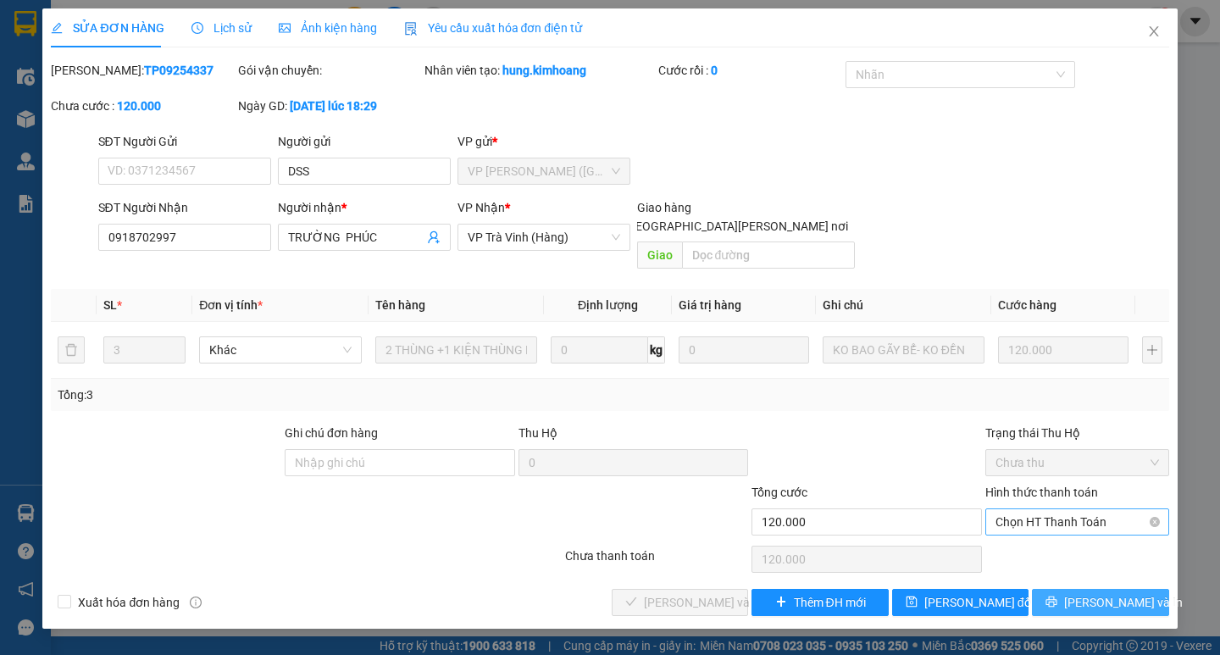
drag, startPoint x: 1098, startPoint y: 580, endPoint x: 1076, endPoint y: 501, distance: 82.8
click at [1098, 593] on span "[PERSON_NAME] và In" at bounding box center [1123, 602] width 119 height 19
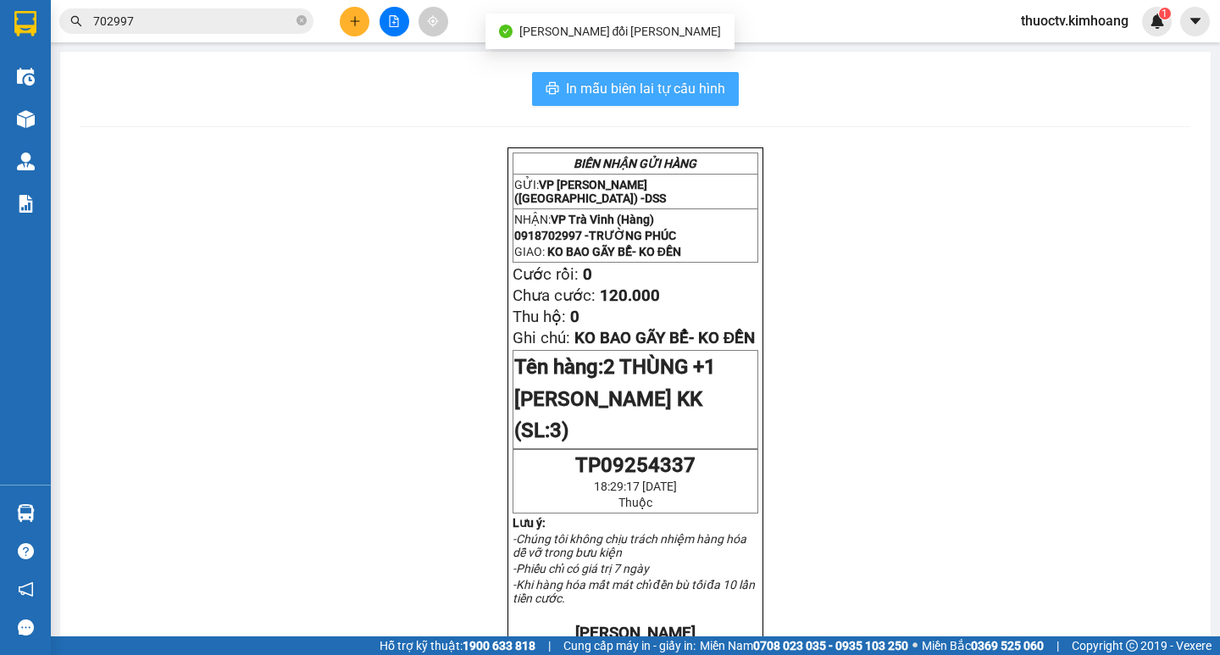
click at [592, 92] on span "In mẫu biên lai tự cấu hình" at bounding box center [645, 88] width 159 height 21
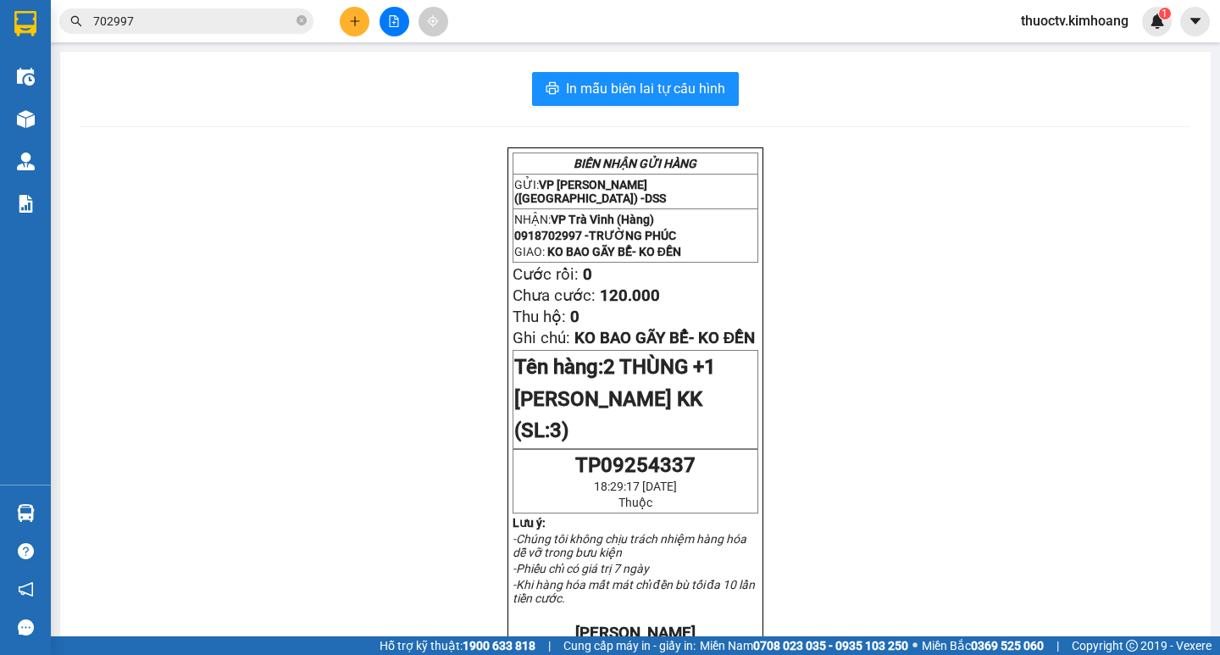
click at [213, 27] on input "702997" at bounding box center [193, 21] width 200 height 19
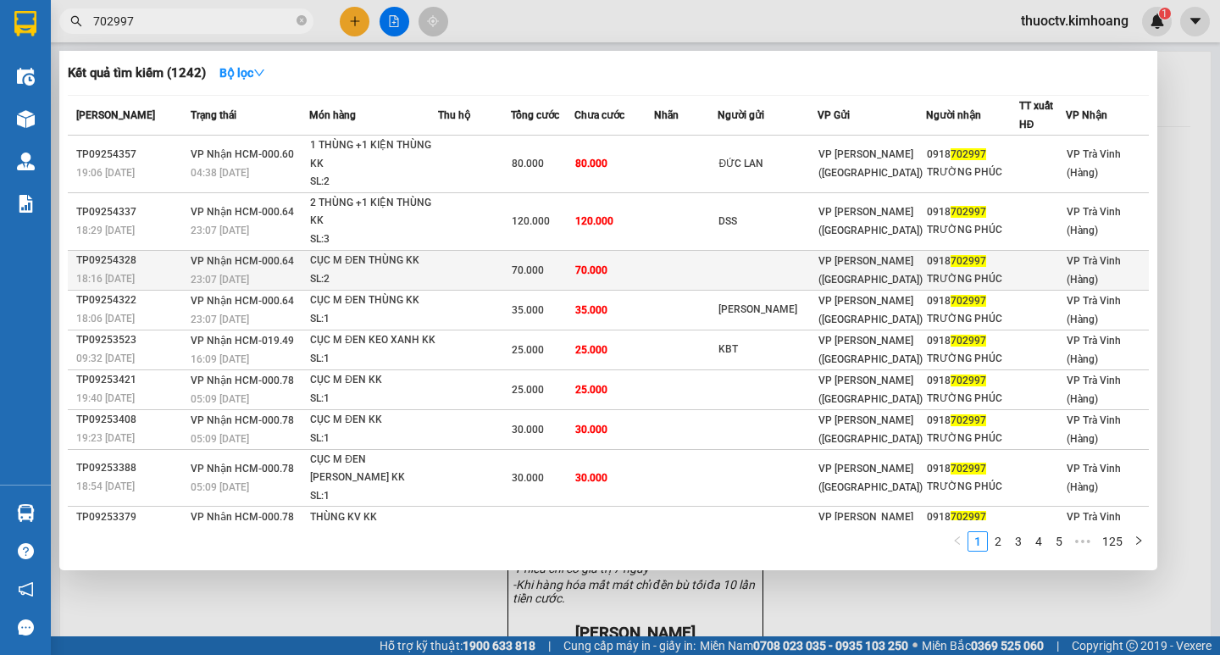
click at [648, 268] on td "70.000" at bounding box center [614, 270] width 80 height 40
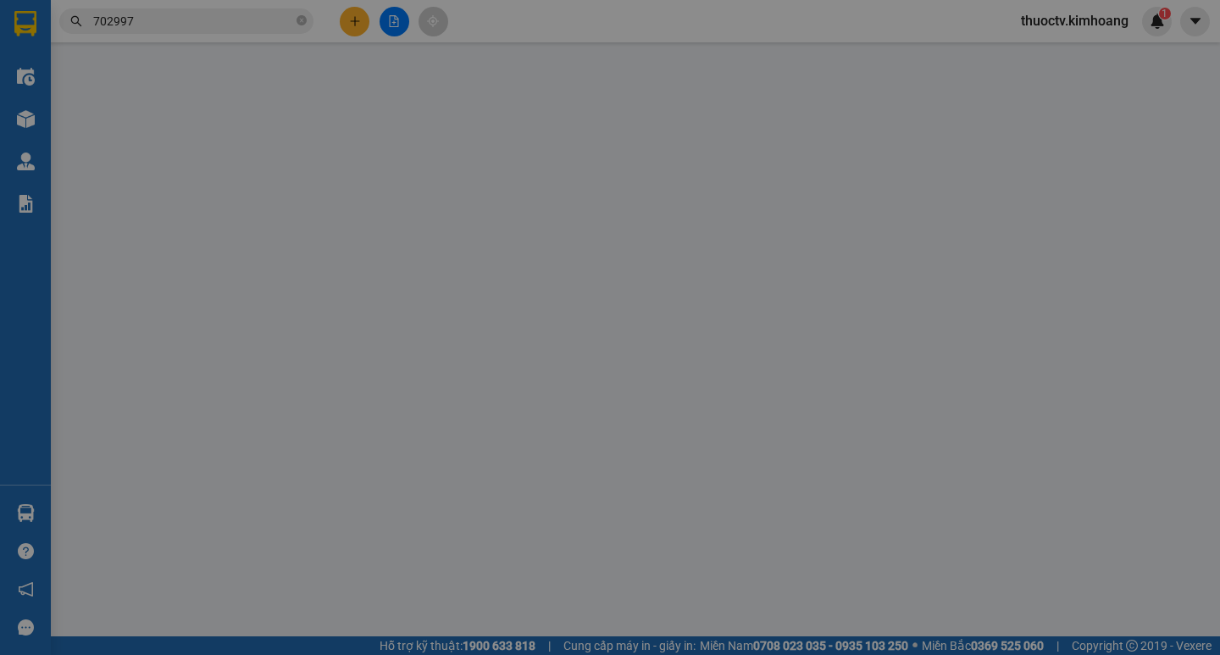
type input "0918702997"
type input "TRƯỜNG PHÚC"
type input "70.000"
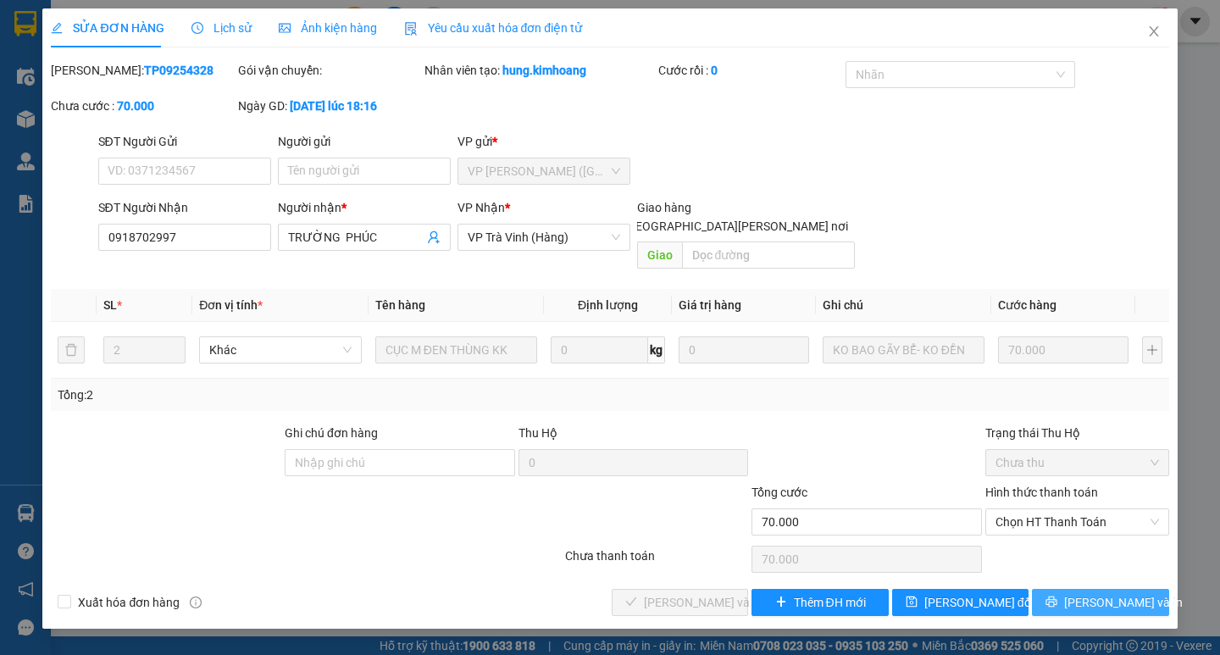
click at [1103, 593] on span "[PERSON_NAME] và In" at bounding box center [1123, 602] width 119 height 19
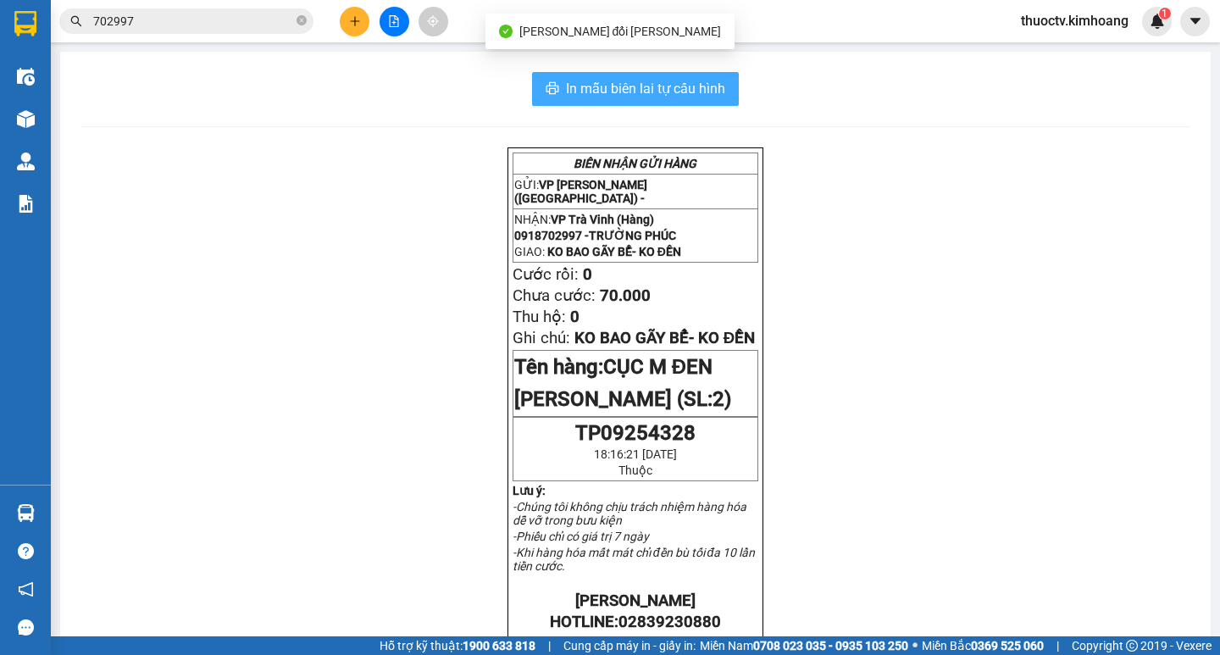
click at [583, 84] on span "In mẫu biên lai tự cấu hình" at bounding box center [645, 88] width 159 height 21
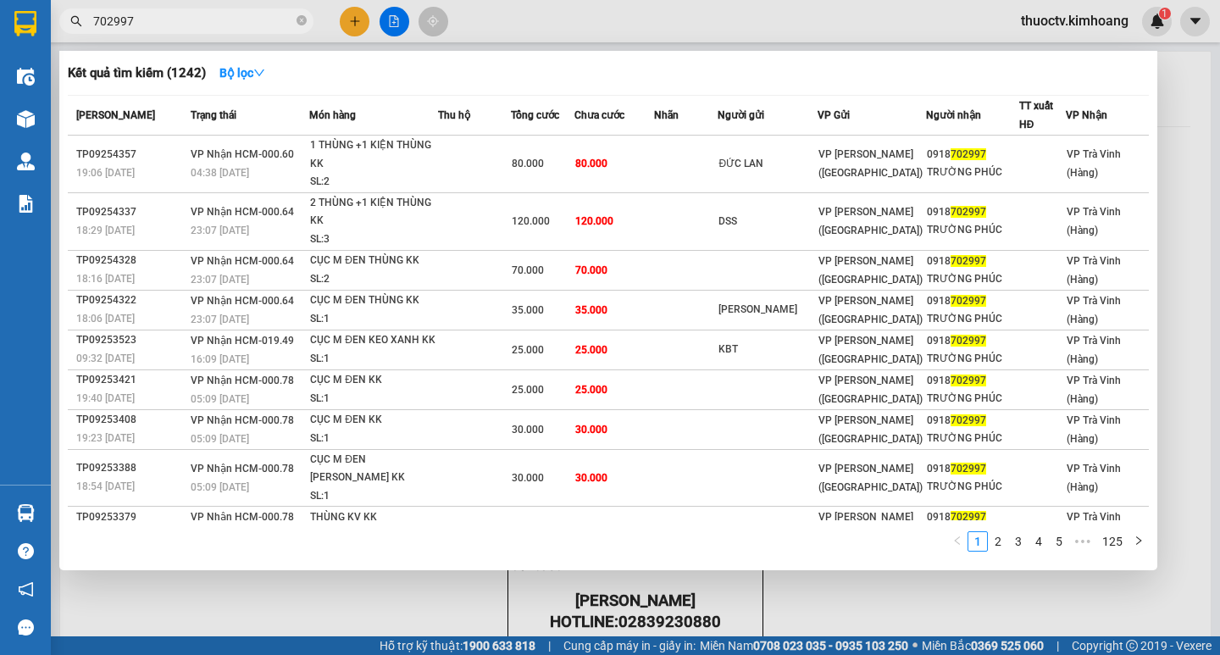
click at [172, 16] on input "702997" at bounding box center [193, 21] width 200 height 19
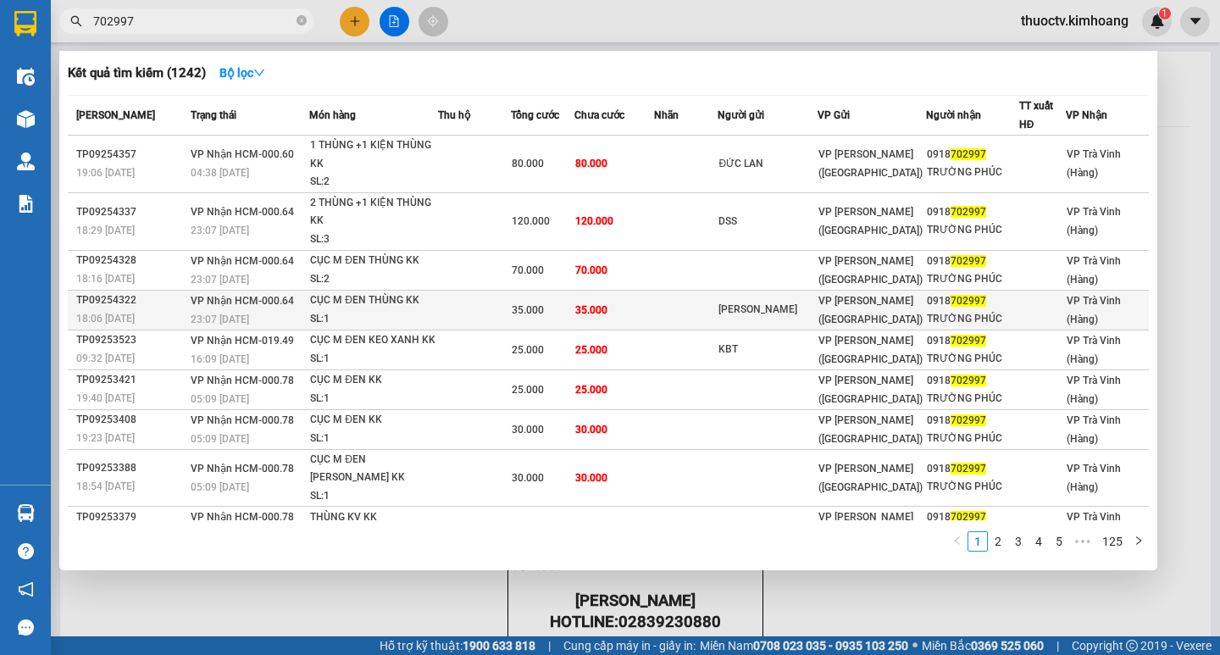
click at [622, 311] on td "35.000" at bounding box center [614, 310] width 80 height 40
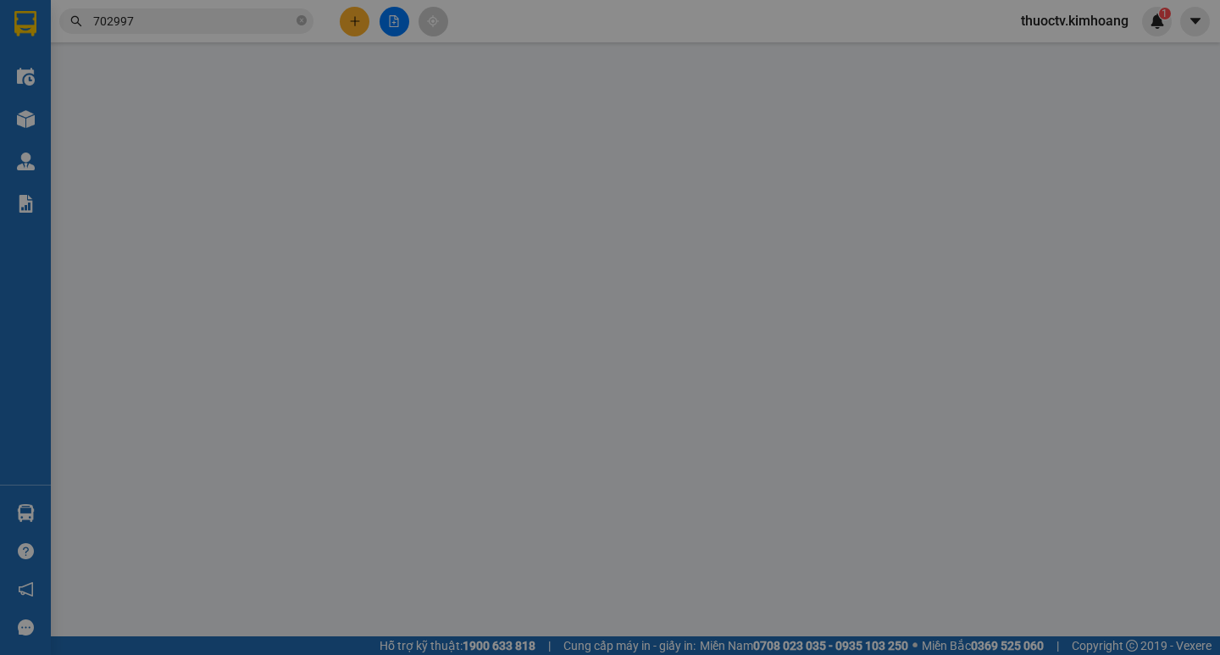
type input "[PERSON_NAME]"
type input "0918702997"
type input "TRƯỜNG PHÚC"
type input "35.000"
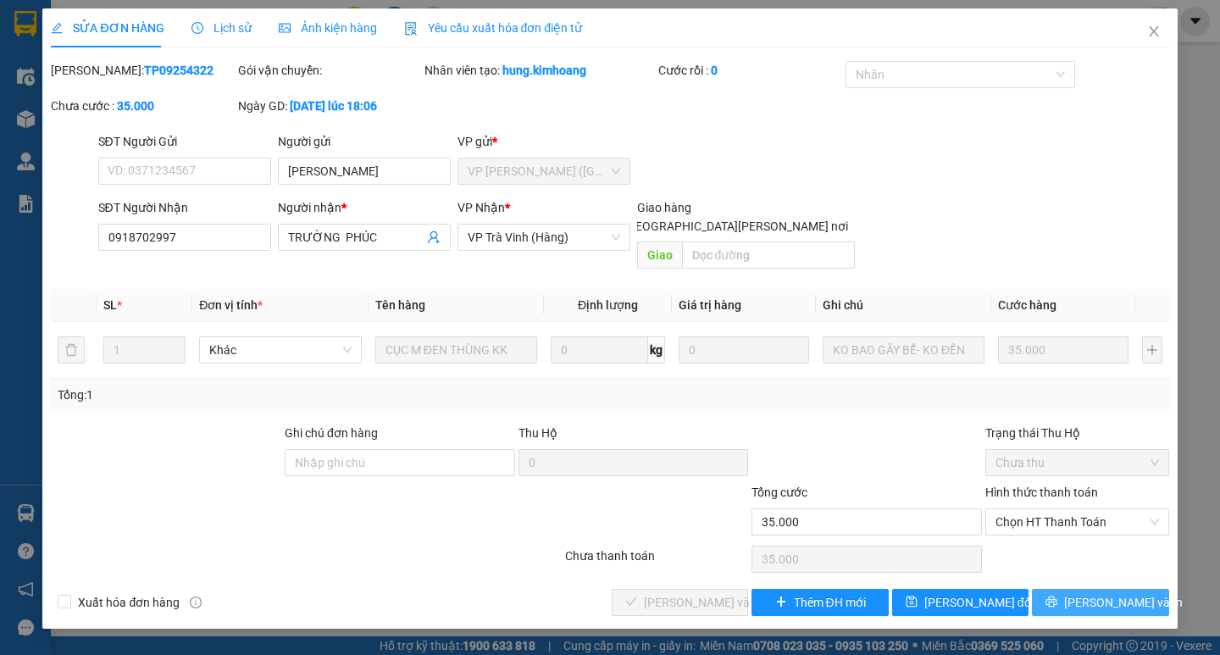
click at [1111, 593] on span "[PERSON_NAME] và In" at bounding box center [1123, 602] width 119 height 19
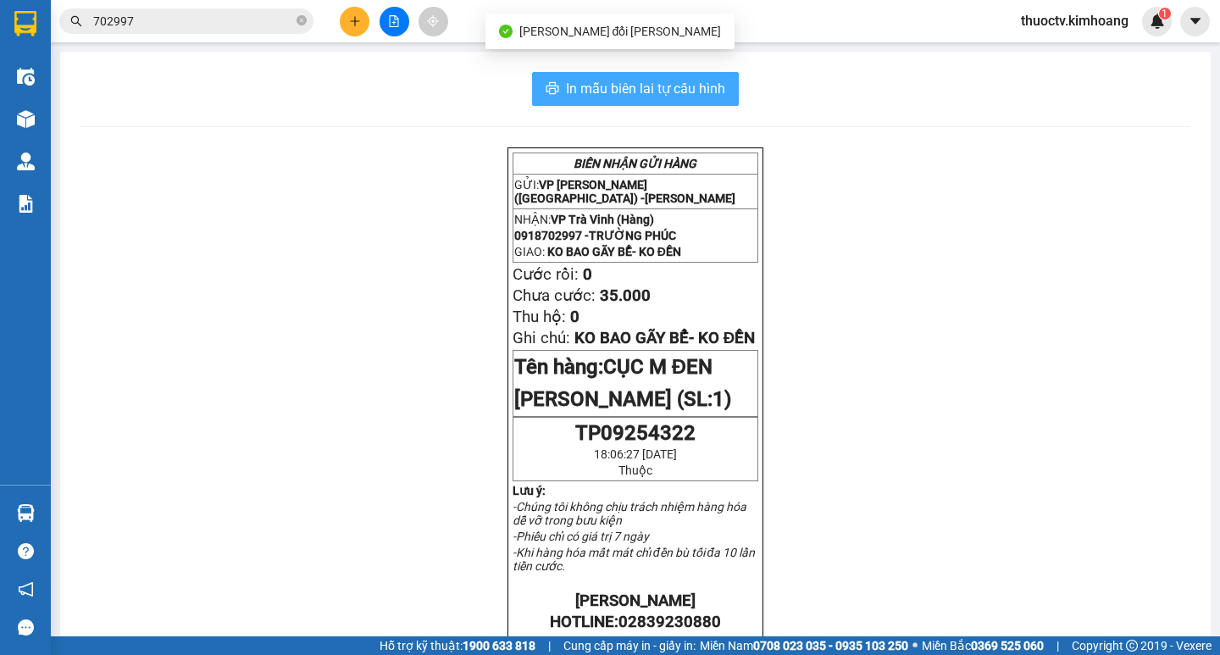
click at [591, 88] on span "In mẫu biên lai tự cấu hình" at bounding box center [645, 88] width 159 height 21
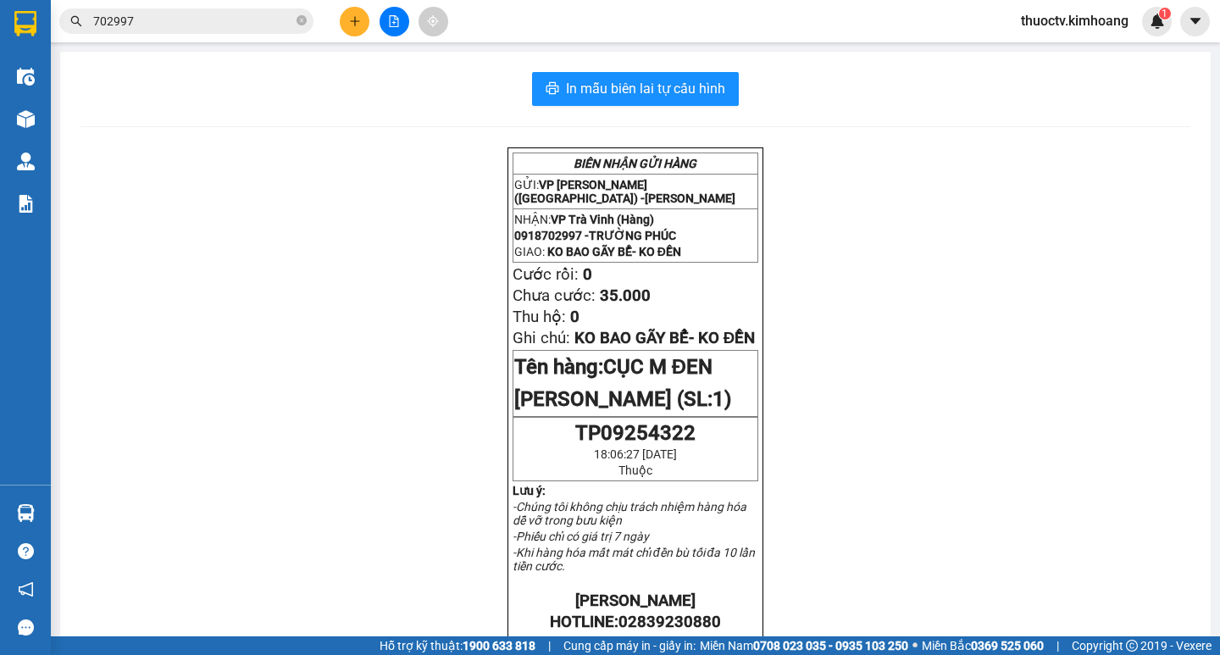
click at [137, 21] on input "702997" at bounding box center [193, 21] width 200 height 19
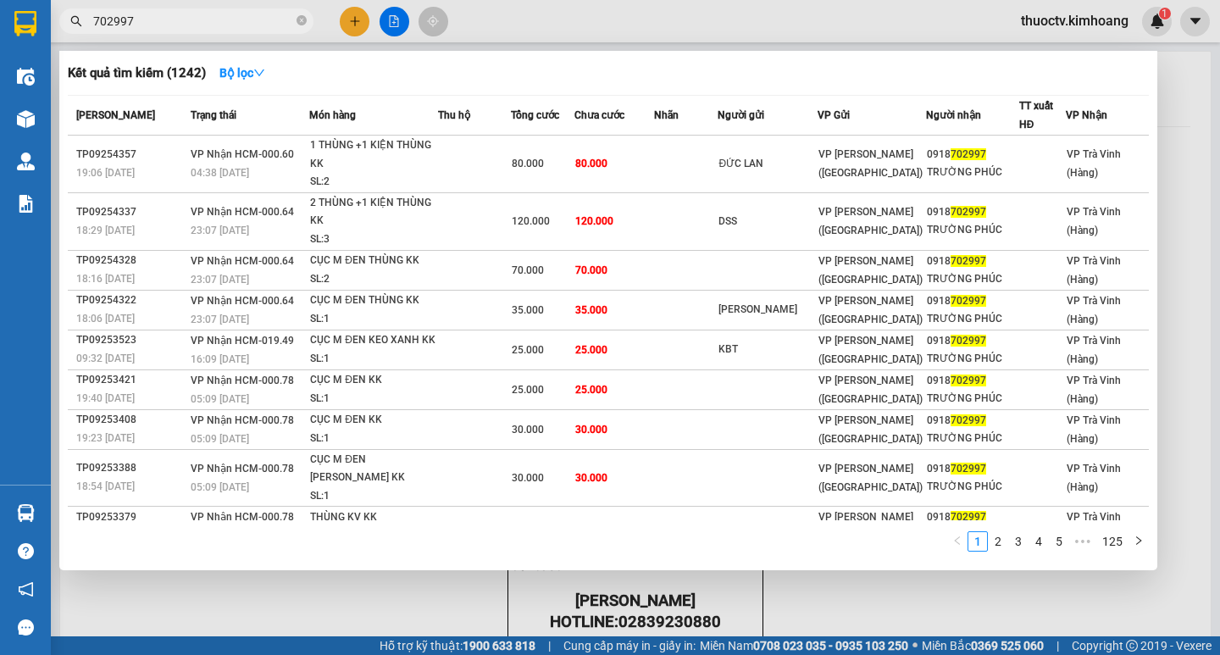
click at [1059, 20] on div at bounding box center [610, 327] width 1220 height 655
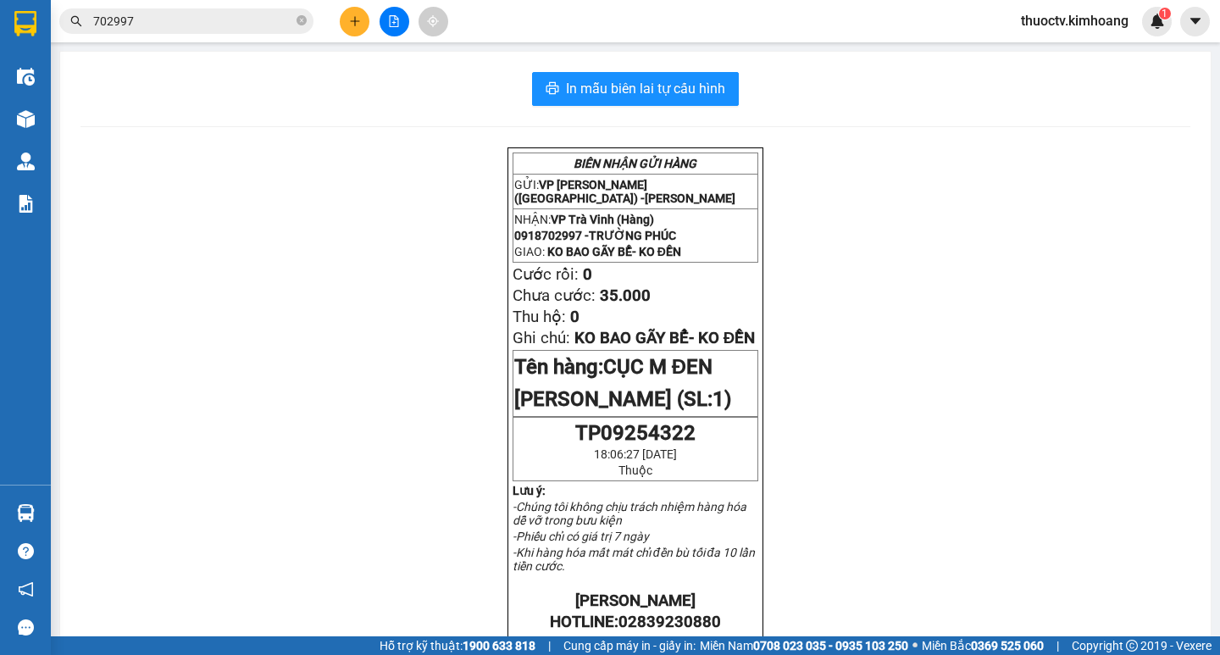
click at [1061, 19] on span "thuoctv.kimhoang" at bounding box center [1074, 20] width 135 height 21
click at [1067, 52] on span "Đăng xuất" at bounding box center [1081, 52] width 101 height 19
click at [1063, 19] on span "thuoctv.kimhoang" at bounding box center [1074, 20] width 135 height 21
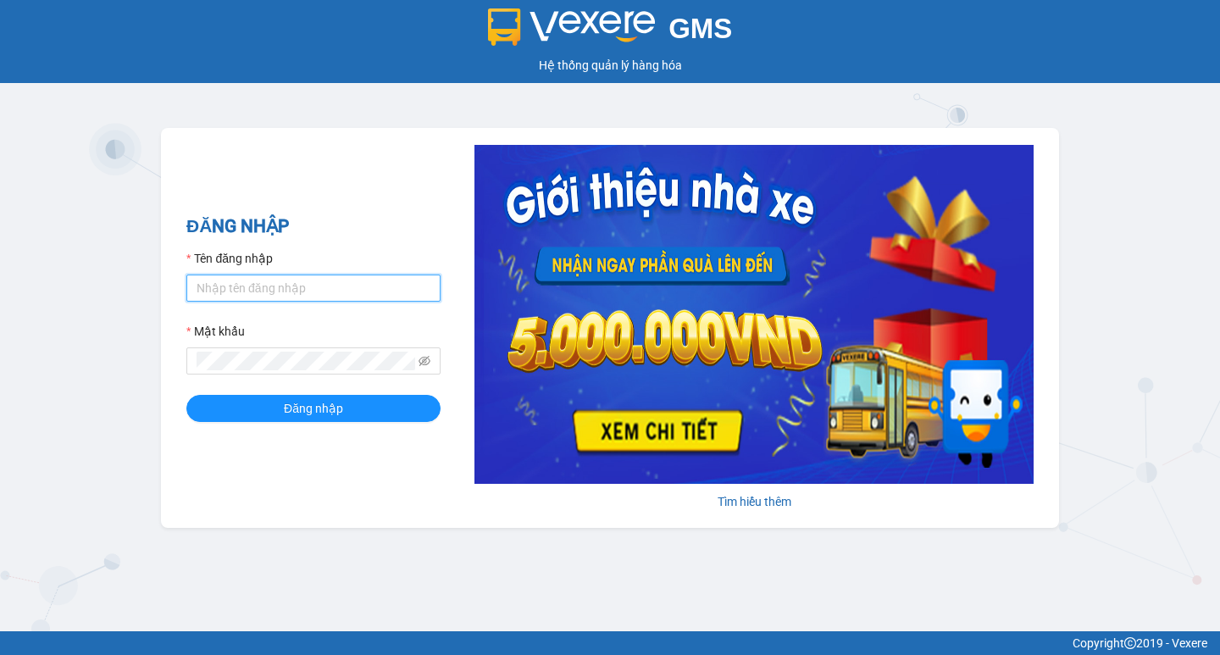
click at [300, 289] on input "Tên đăng nhập" at bounding box center [313, 287] width 254 height 27
type input "phutv.kimhoang"
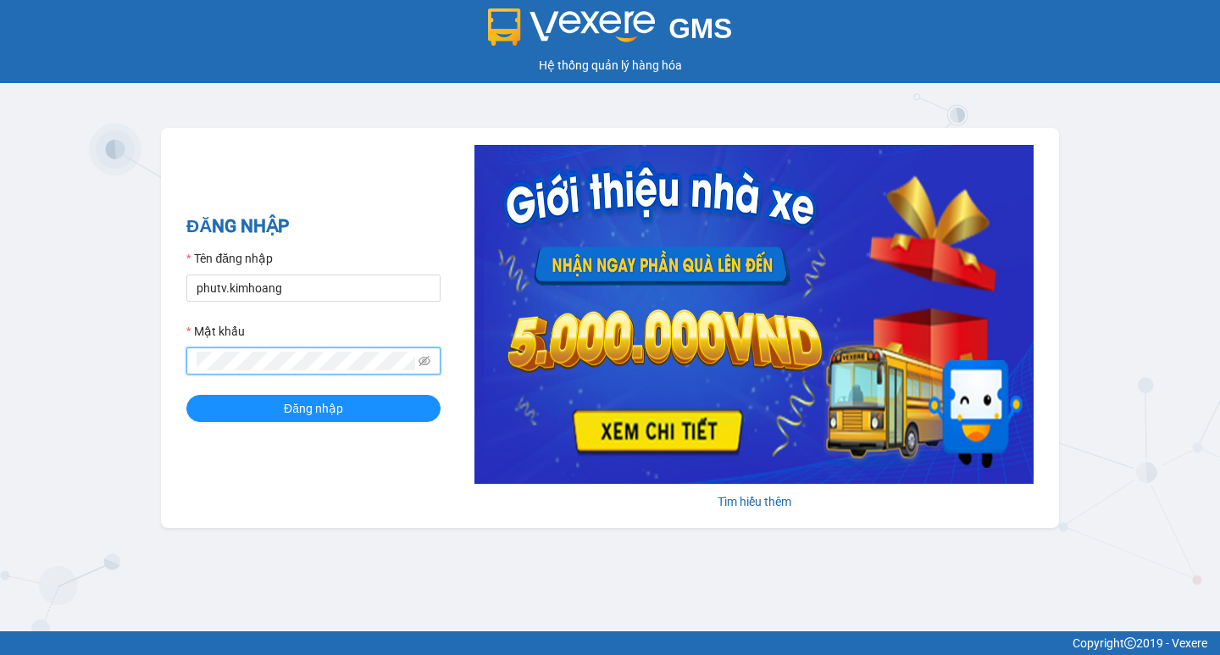
click at [186, 395] on button "Đăng nhập" at bounding box center [313, 408] width 254 height 27
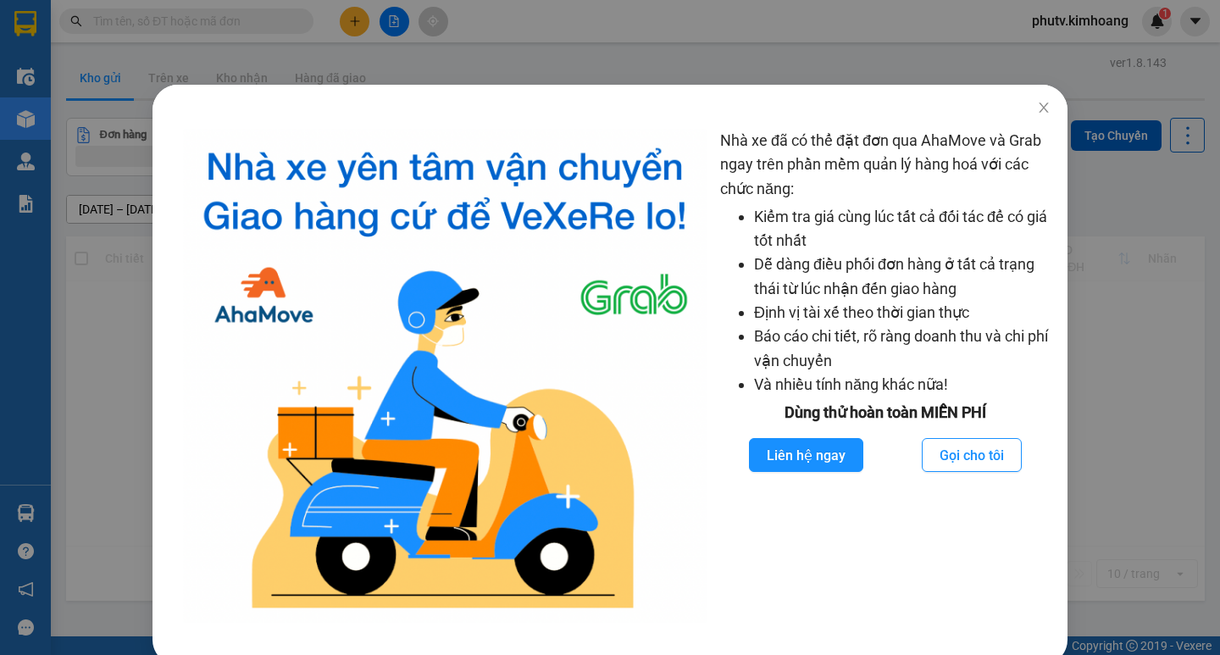
click at [217, 11] on div "Nhà xe đã có thể đặt đơn qua AhaMove và Grab ngay trên phần mềm quản lý hàng ho…" at bounding box center [610, 327] width 1220 height 655
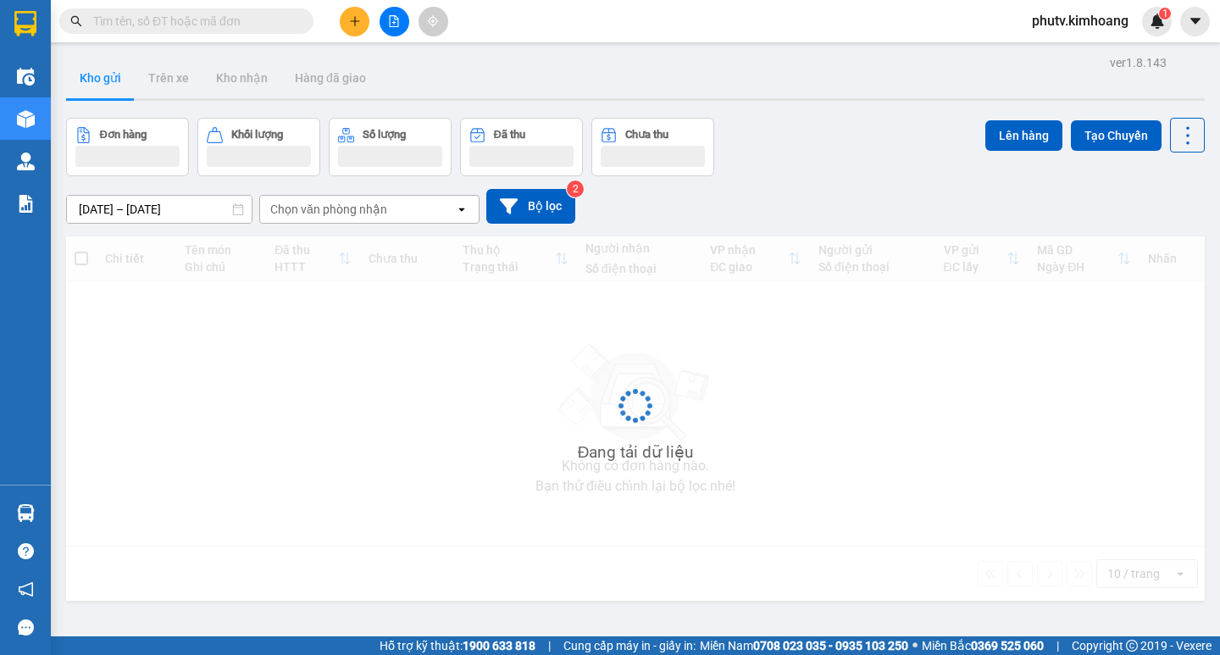
click at [213, 20] on body "Kết quả [PERSON_NAME] ( 0 ) Bộ lọc No Data phutv.kimhoang 1 Điều [PERSON_NAME] …" at bounding box center [610, 327] width 1220 height 655
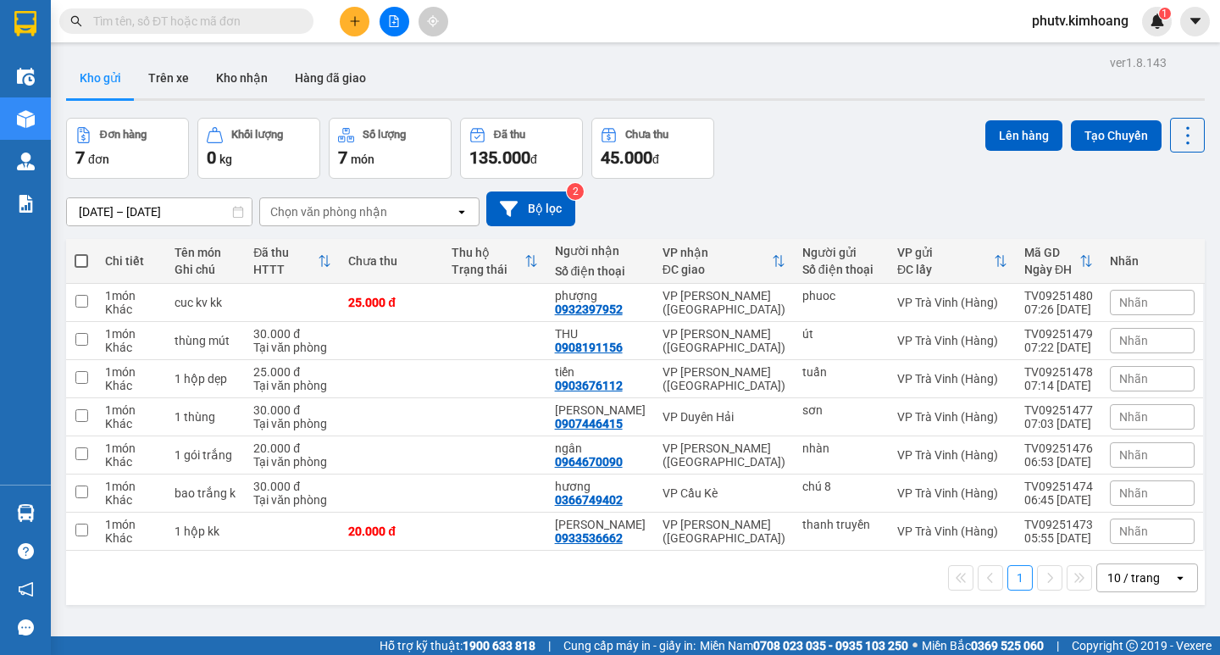
click at [213, 20] on input "text" at bounding box center [193, 21] width 200 height 19
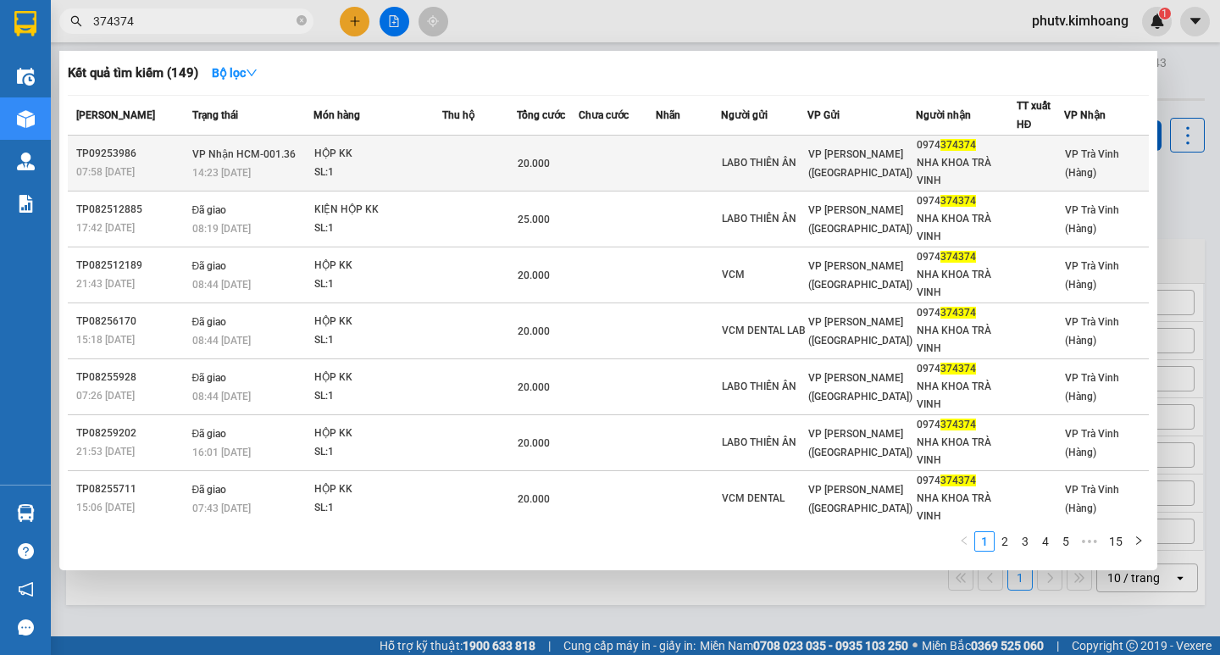
type input "374374"
click at [287, 162] on td "[PERSON_NAME] HCM-001.36 14:23 [DATE]" at bounding box center [251, 164] width 126 height 56
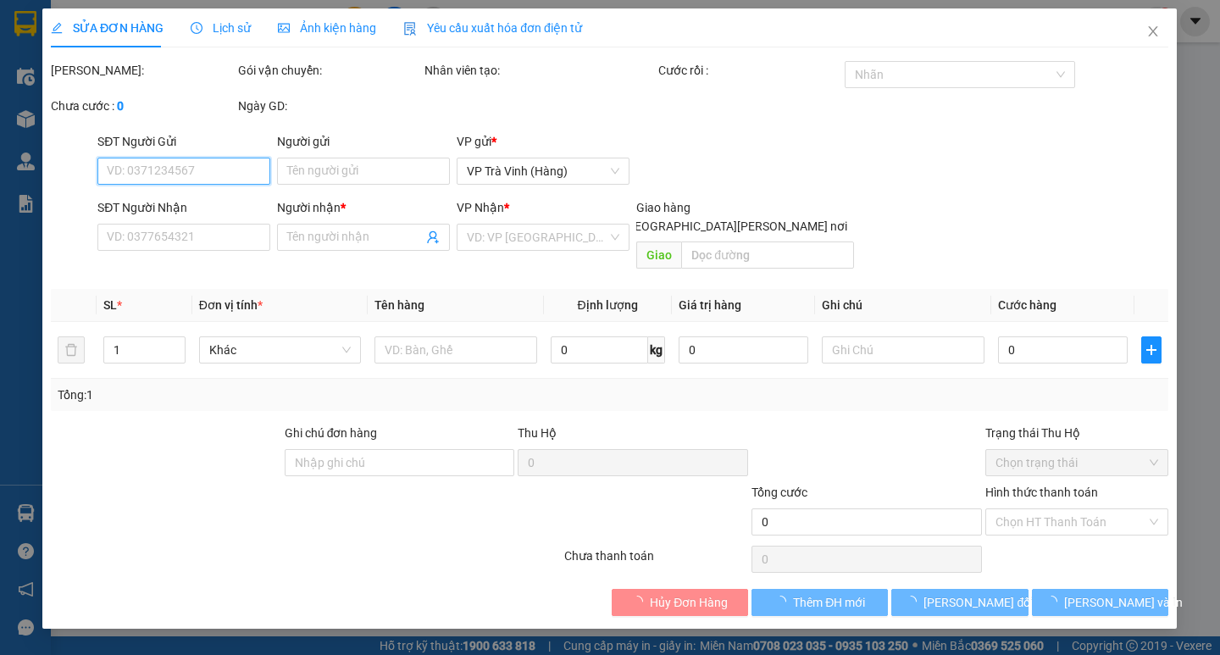
type input "LABO THIÊN ÂN"
type input "0974374374"
type input "NHA KHOA TRÀ VINH"
type input "20.000"
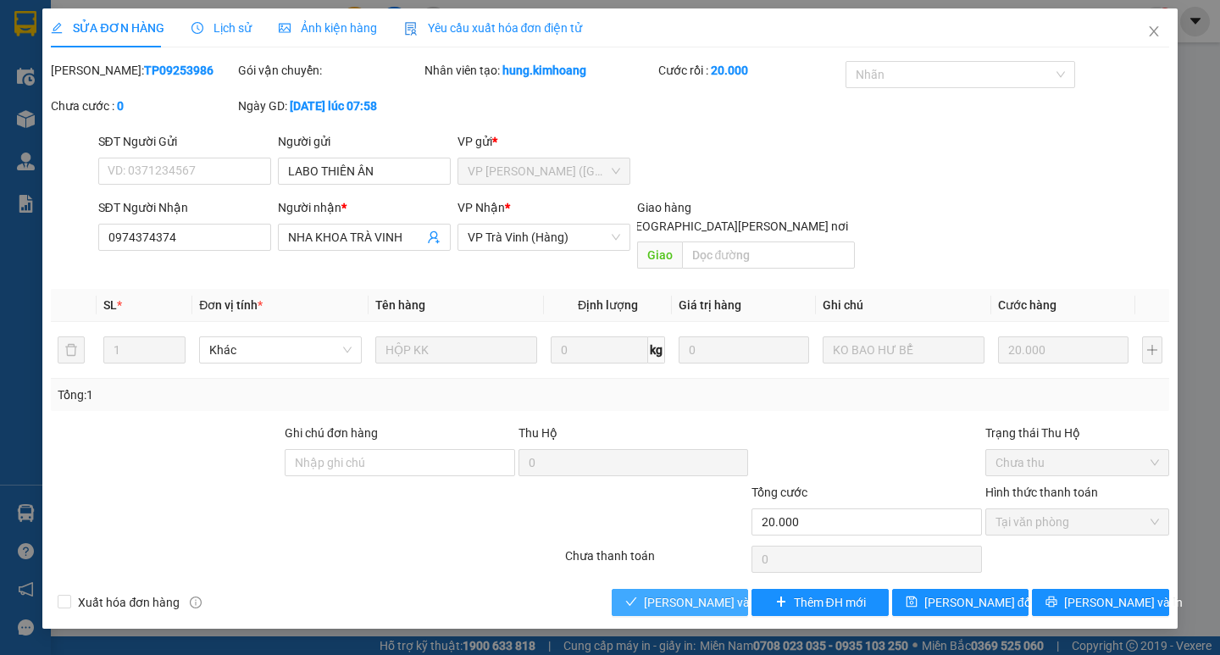
click at [645, 593] on span "[PERSON_NAME] và [PERSON_NAME] hàng" at bounding box center [758, 602] width 229 height 19
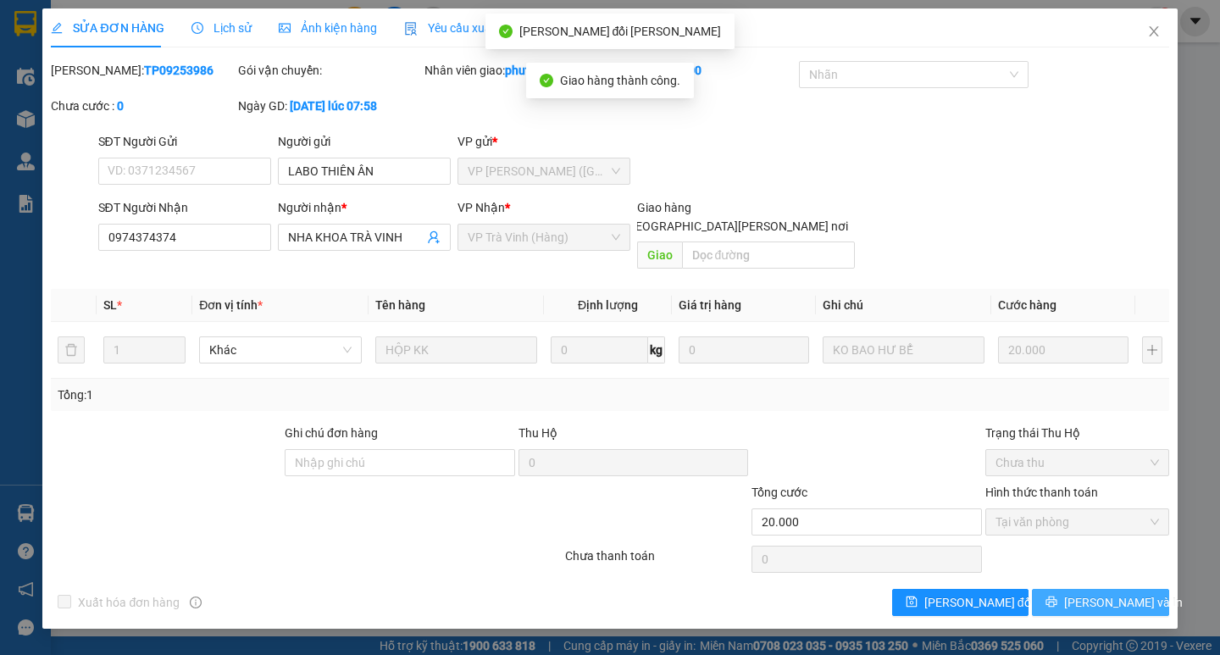
click at [1089, 593] on span "[PERSON_NAME] và In" at bounding box center [1123, 602] width 119 height 19
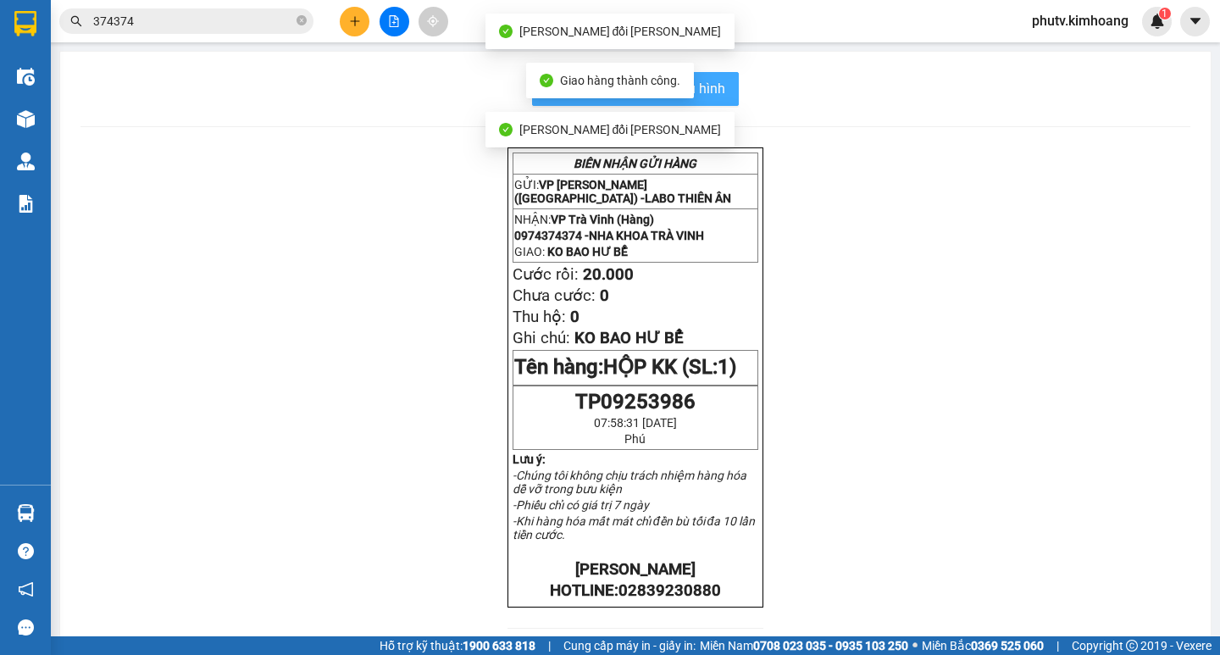
click at [701, 85] on span "In mẫu biên lai tự cấu hình" at bounding box center [645, 88] width 159 height 21
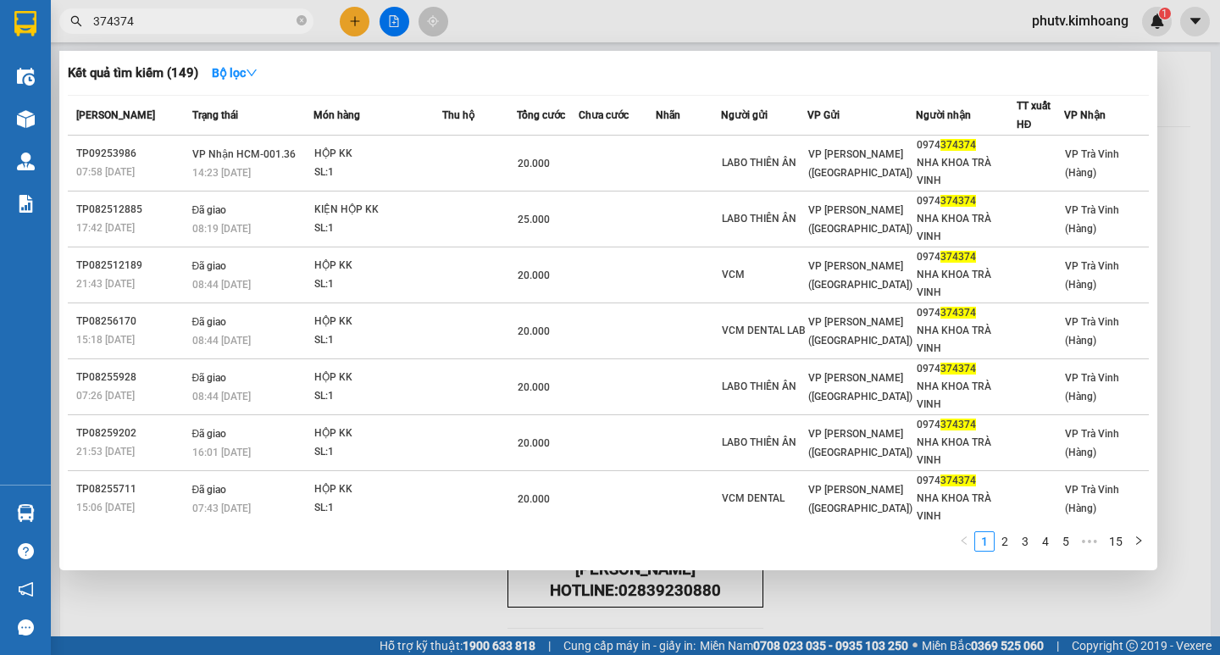
click at [224, 14] on input "374374" at bounding box center [193, 21] width 200 height 19
click at [301, 19] on icon "close-circle" at bounding box center [301, 20] width 10 height 10
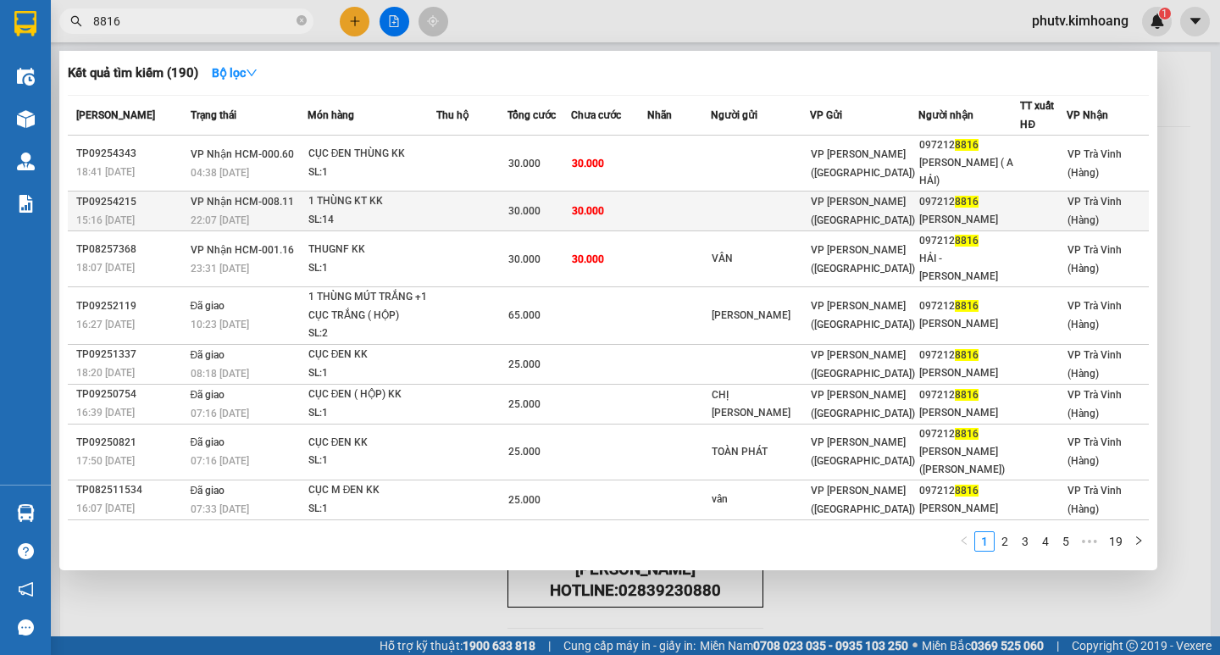
type input "8816"
click at [560, 207] on div "30.000" at bounding box center [538, 211] width 61 height 19
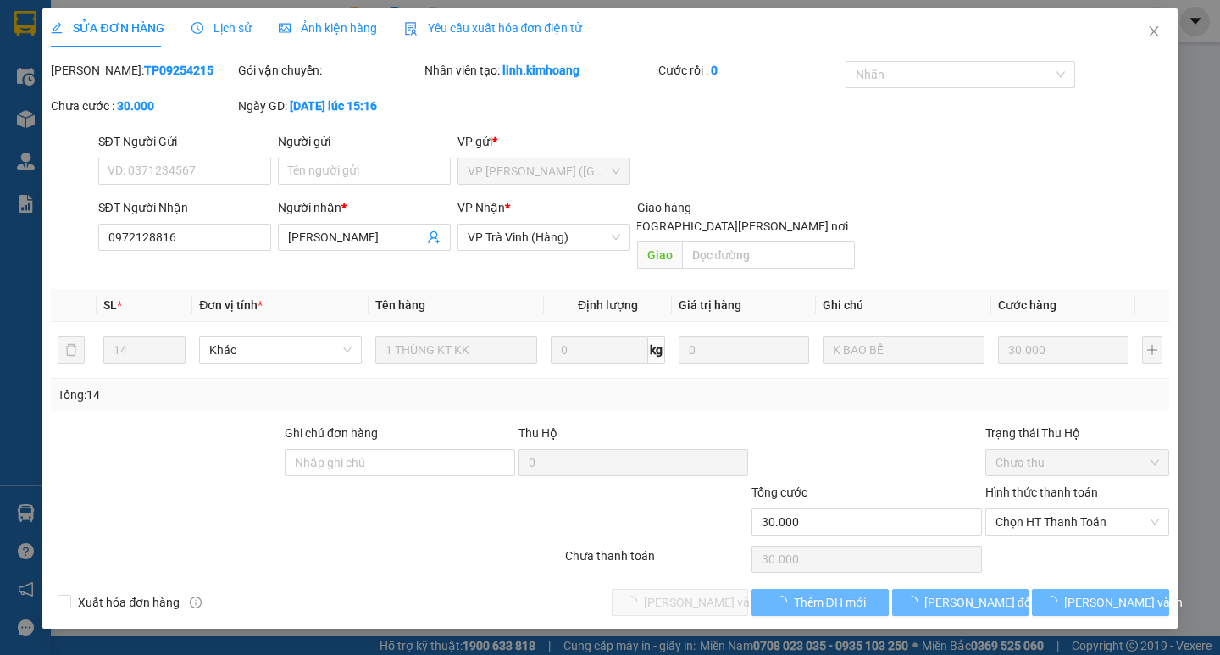
type input "0972128816"
type input "[PERSON_NAME]"
type input "30.000"
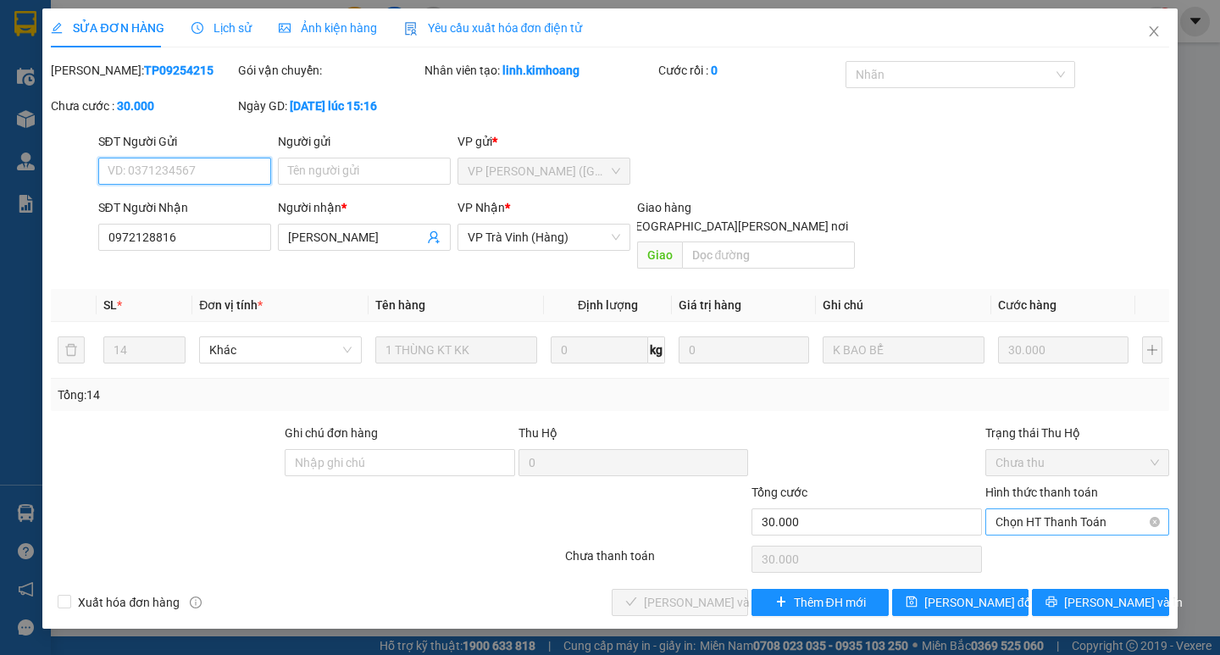
click at [1095, 509] on span "Chọn HT Thanh Toán" at bounding box center [1076, 521] width 163 height 25
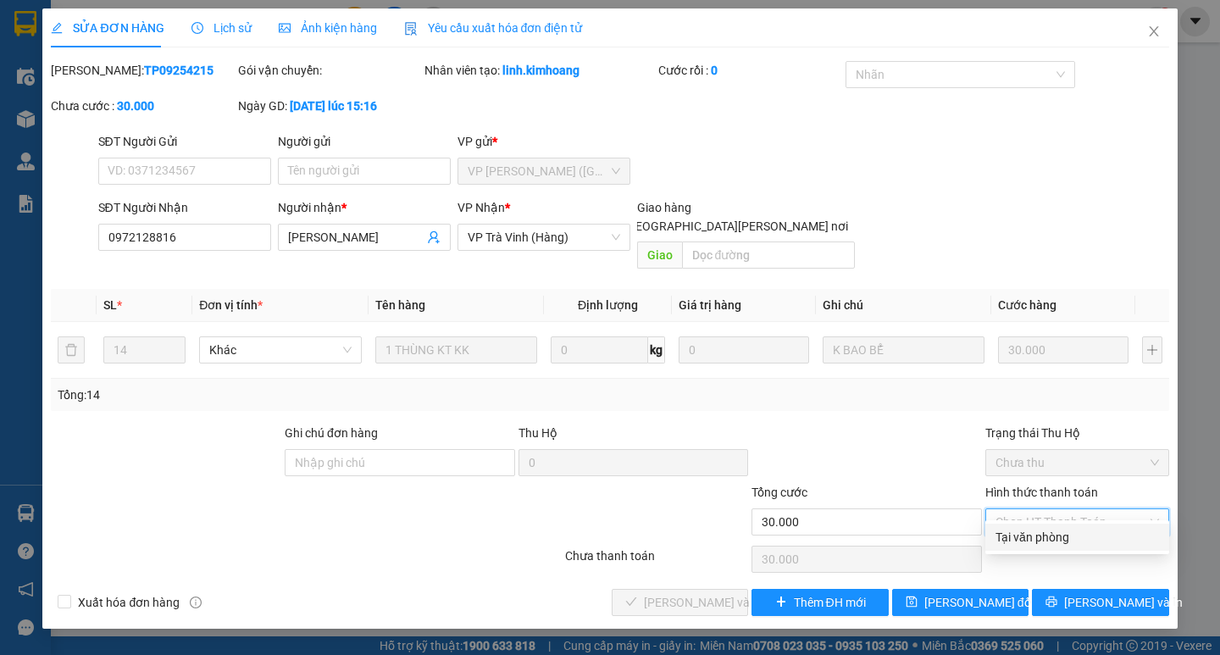
click at [1074, 533] on div "Tại văn phòng" at bounding box center [1076, 537] width 163 height 19
type input "0"
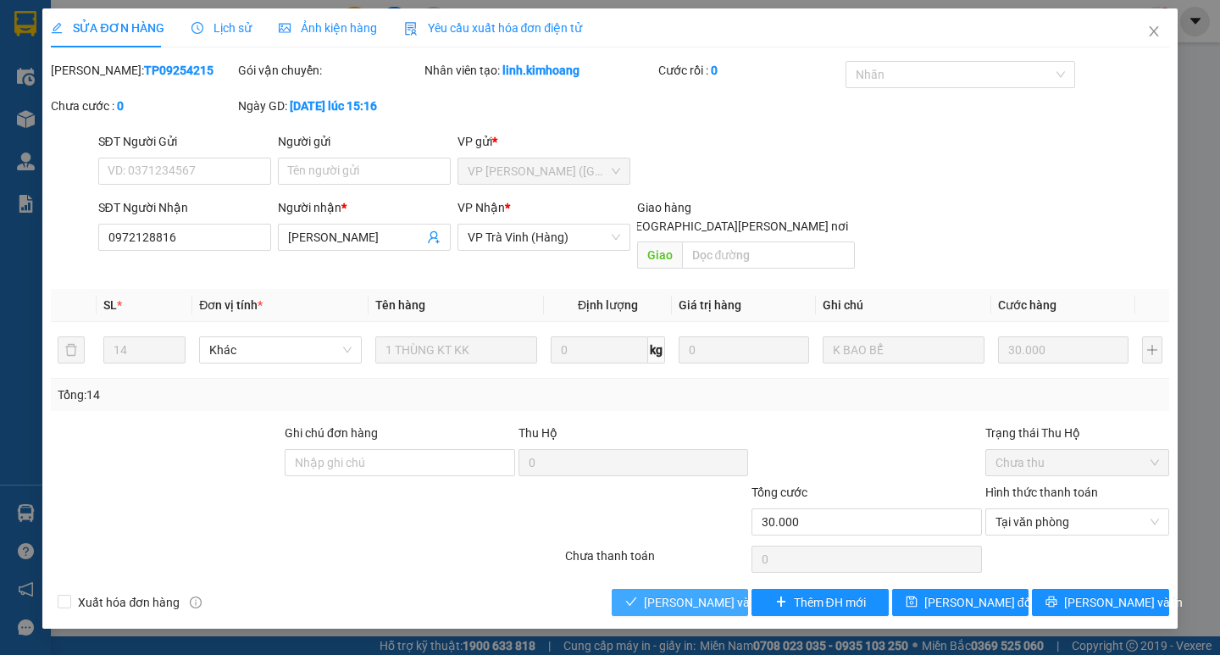
click at [682, 593] on span "[PERSON_NAME] và [PERSON_NAME] hàng" at bounding box center [758, 602] width 229 height 19
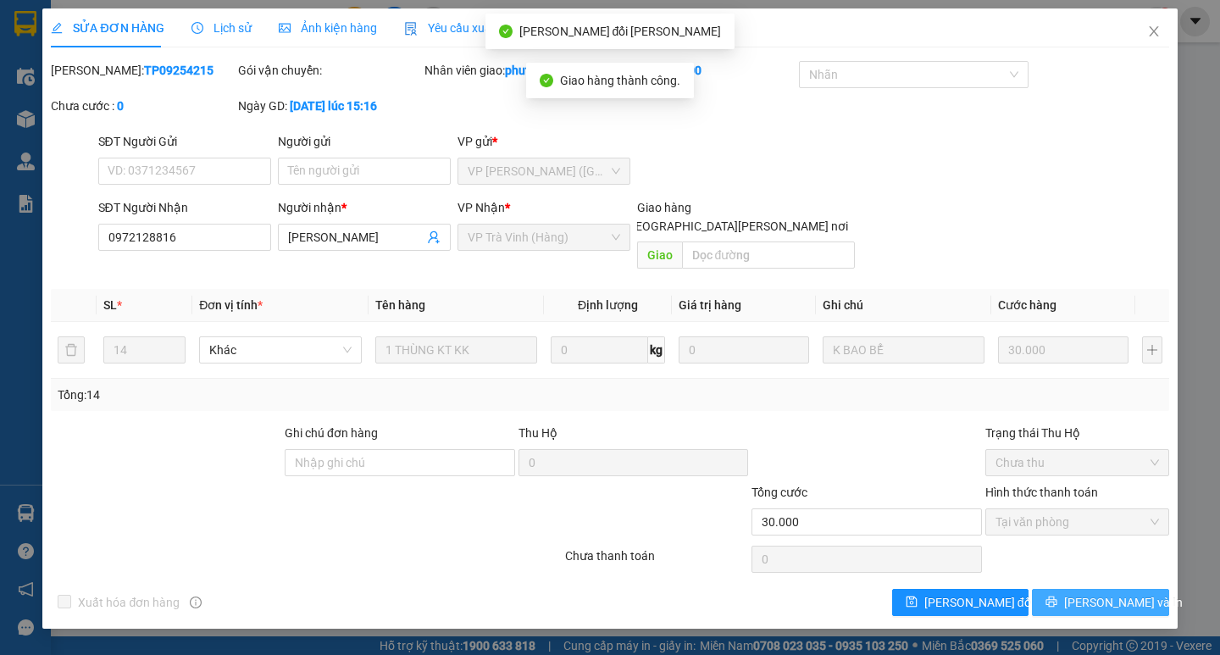
click at [1081, 589] on button "[PERSON_NAME] và In" at bounding box center [1100, 602] width 136 height 27
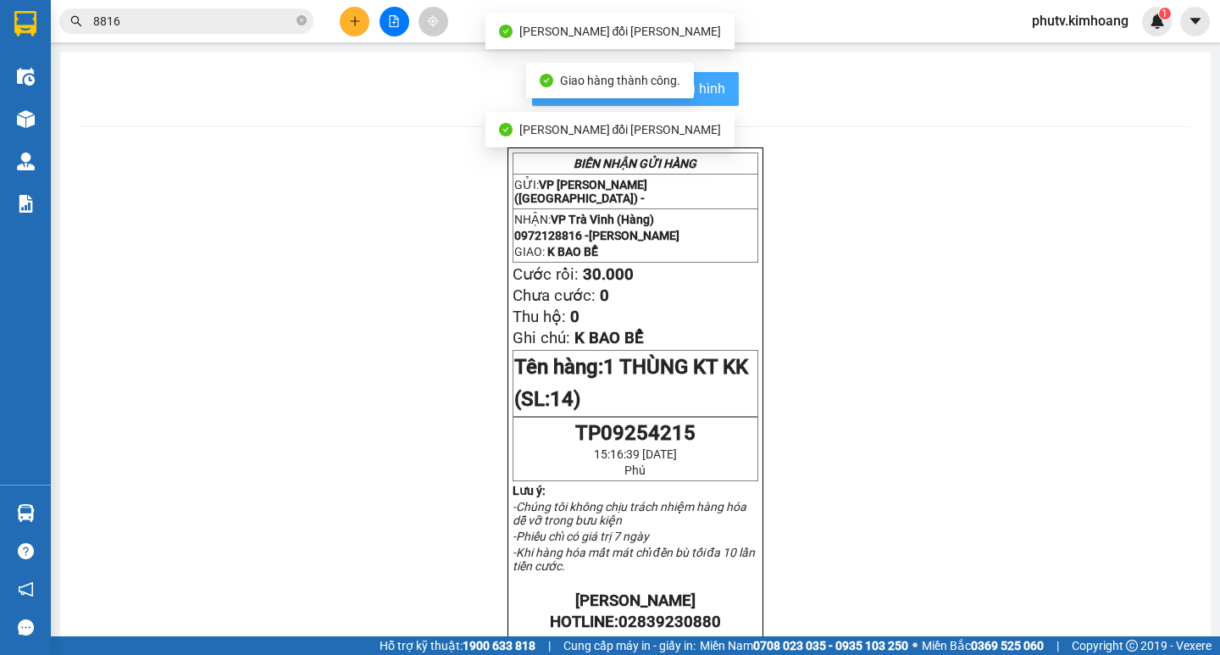
click at [716, 84] on span "In mẫu biên lai tự cấu hình" at bounding box center [645, 88] width 159 height 21
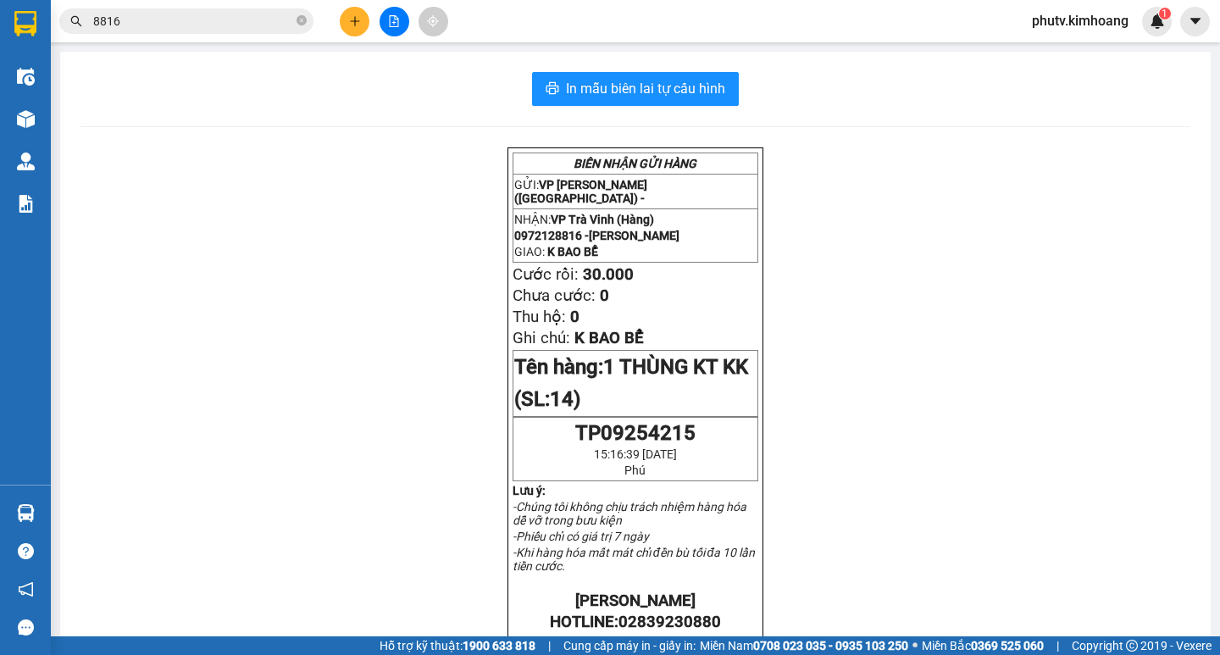
click at [208, 8] on div "Kết quả [PERSON_NAME] ( 190 ) Bộ lọc Mã ĐH Trạng thái Món hàng Thu hộ Tổng [PER…" at bounding box center [165, 22] width 330 height 30
drag, startPoint x: 212, startPoint y: 20, endPoint x: 265, endPoint y: 48, distance: 60.2
click at [213, 21] on input "8816" at bounding box center [193, 21] width 200 height 19
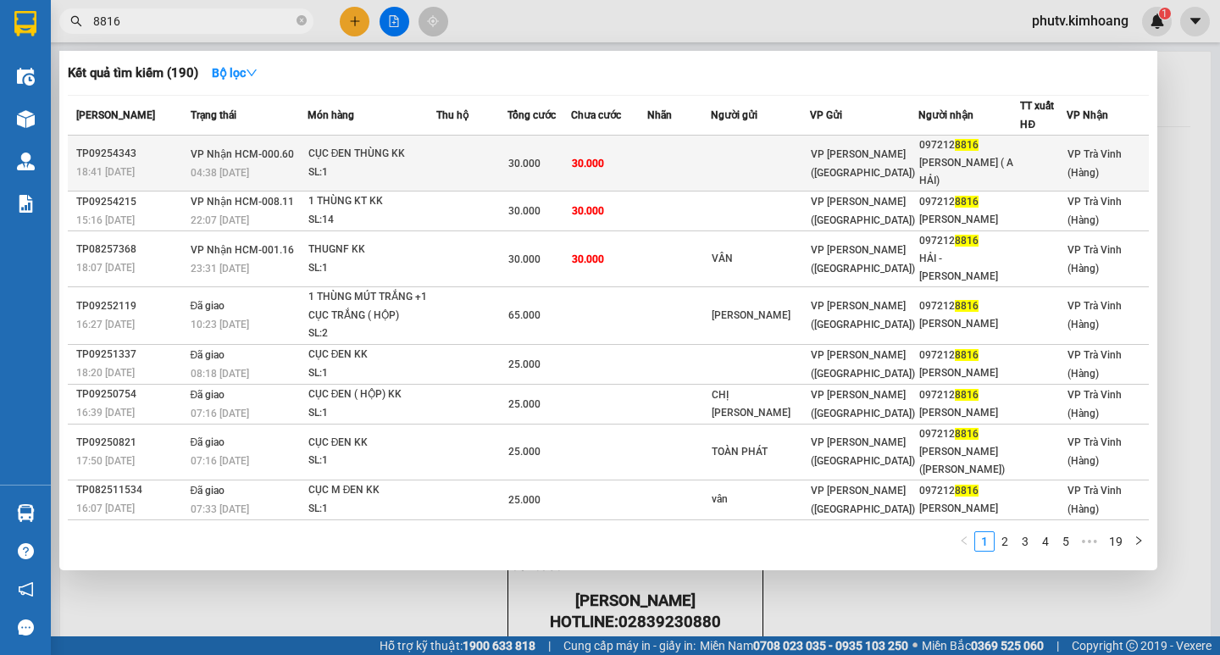
click at [467, 155] on td at bounding box center [471, 164] width 71 height 56
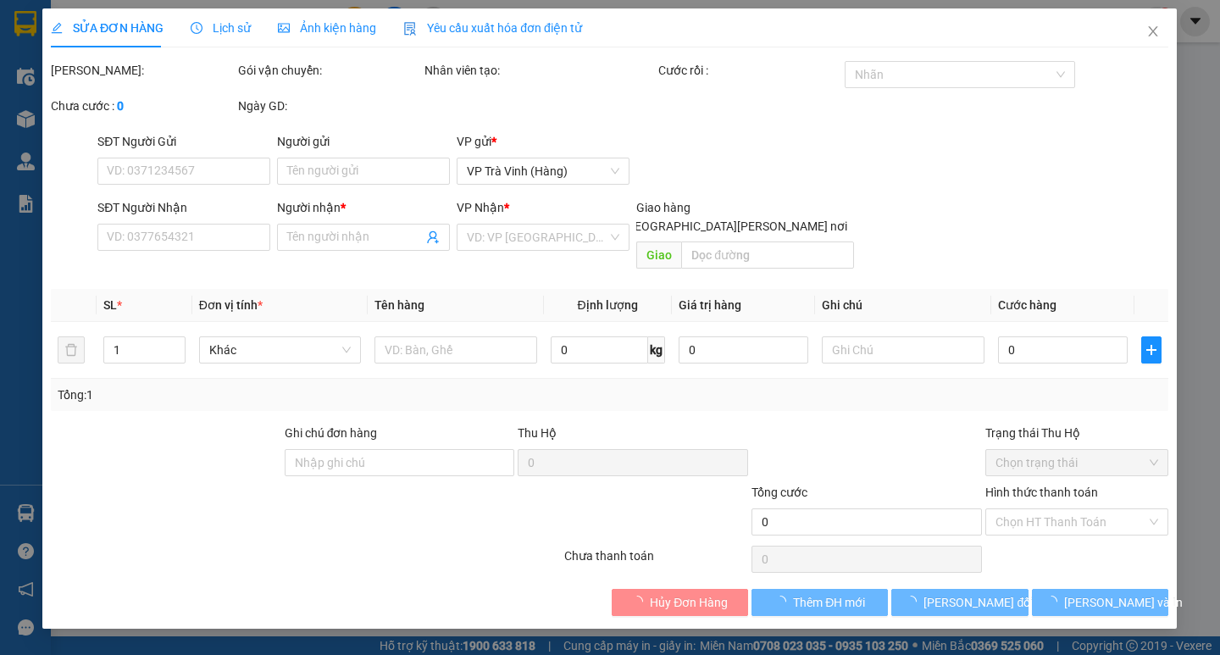
type input "0972128816"
type input "[PERSON_NAME] ( A HẢI)"
type input "30.000"
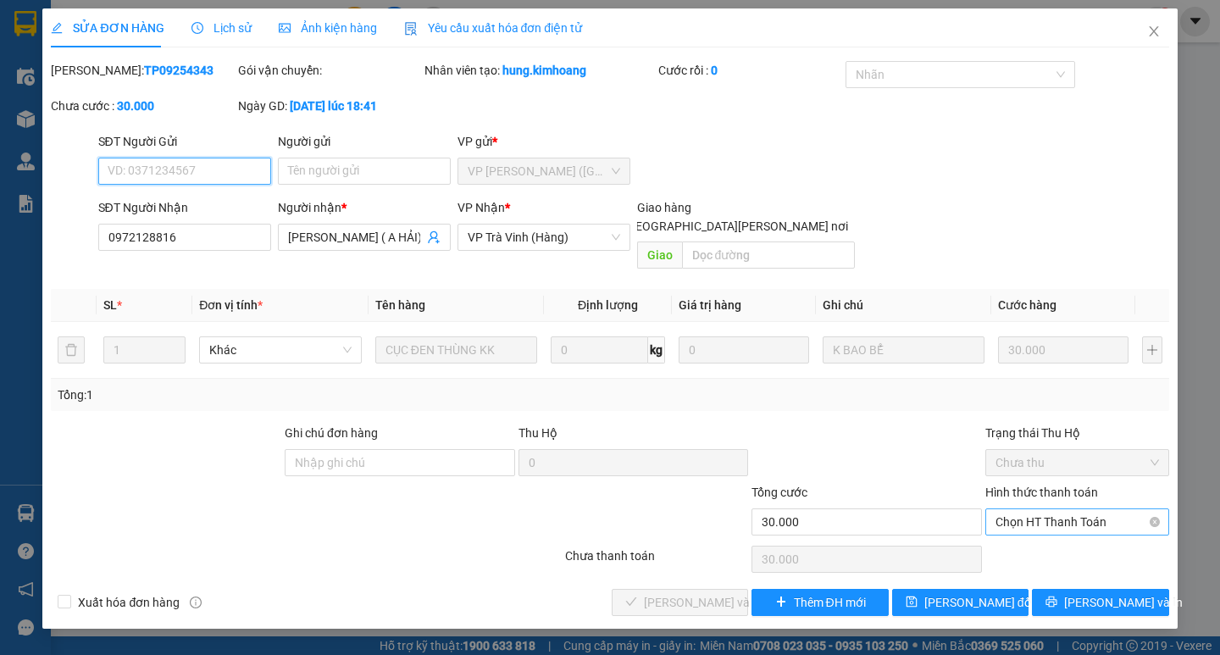
drag, startPoint x: 1032, startPoint y: 495, endPoint x: 1025, endPoint y: 517, distance: 22.2
click at [1032, 509] on span "Chọn HT Thanh Toán" at bounding box center [1076, 521] width 163 height 25
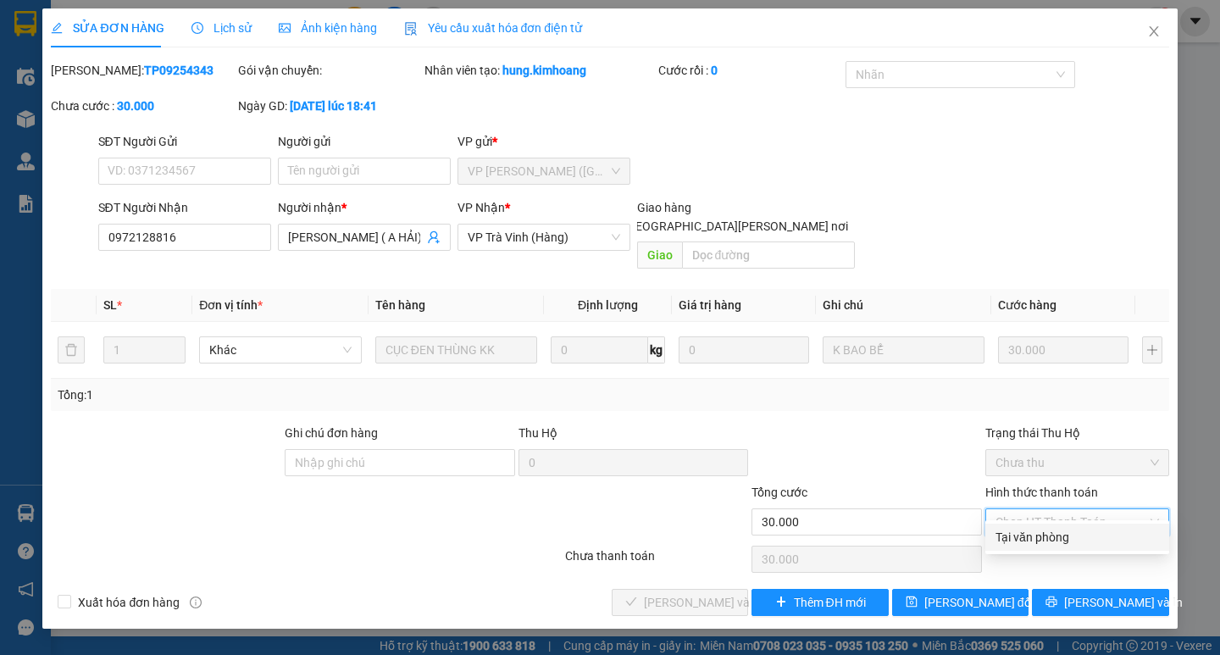
click at [1029, 545] on div "Tại văn phòng" at bounding box center [1076, 537] width 163 height 19
type input "0"
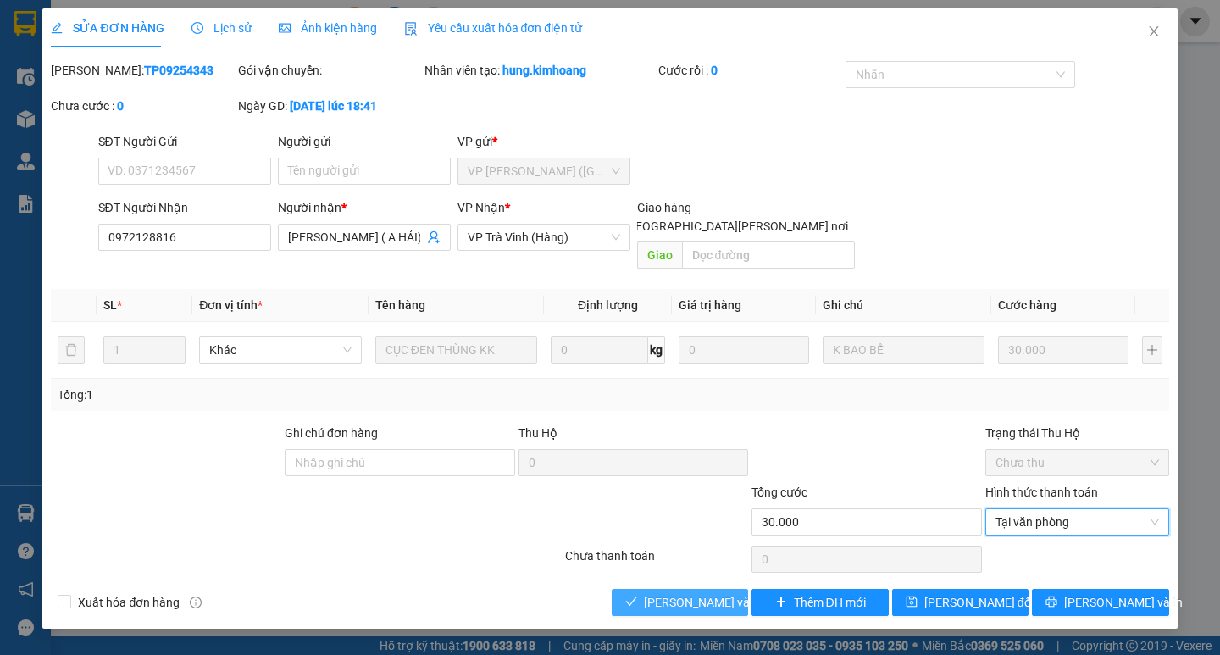
drag, startPoint x: 707, startPoint y: 571, endPoint x: 729, endPoint y: 576, distance: 22.6
click at [705, 589] on button "[PERSON_NAME] và [PERSON_NAME] hàng" at bounding box center [679, 602] width 136 height 27
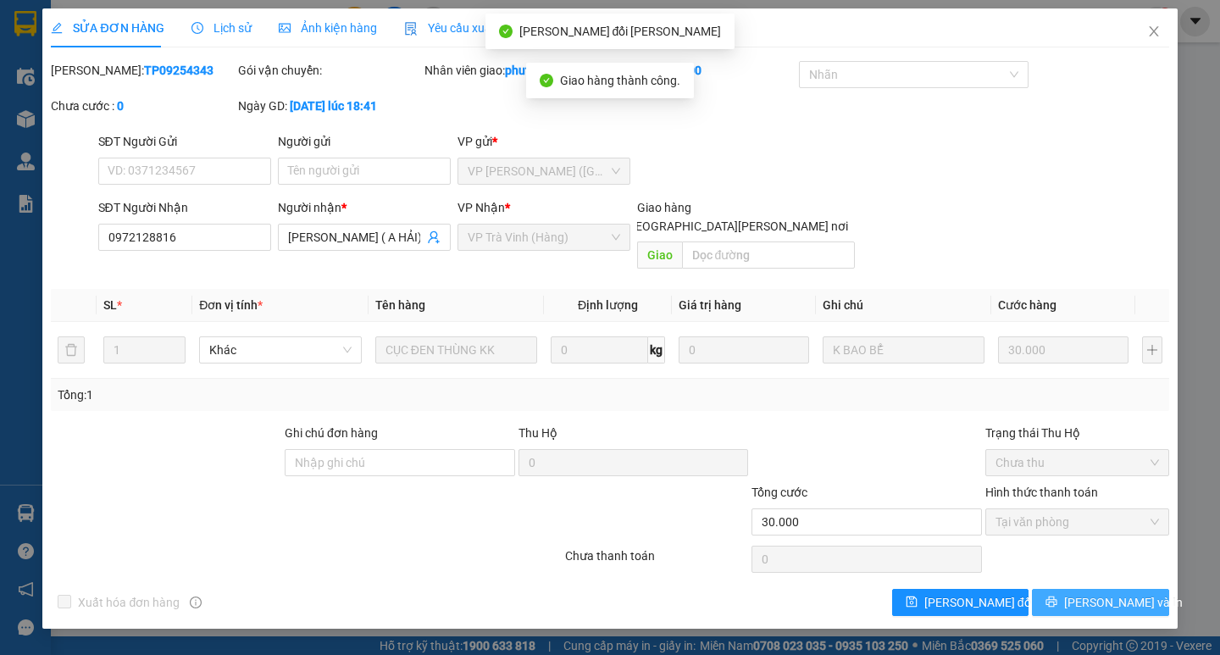
click at [1094, 589] on button "[PERSON_NAME] và In" at bounding box center [1100, 602] width 136 height 27
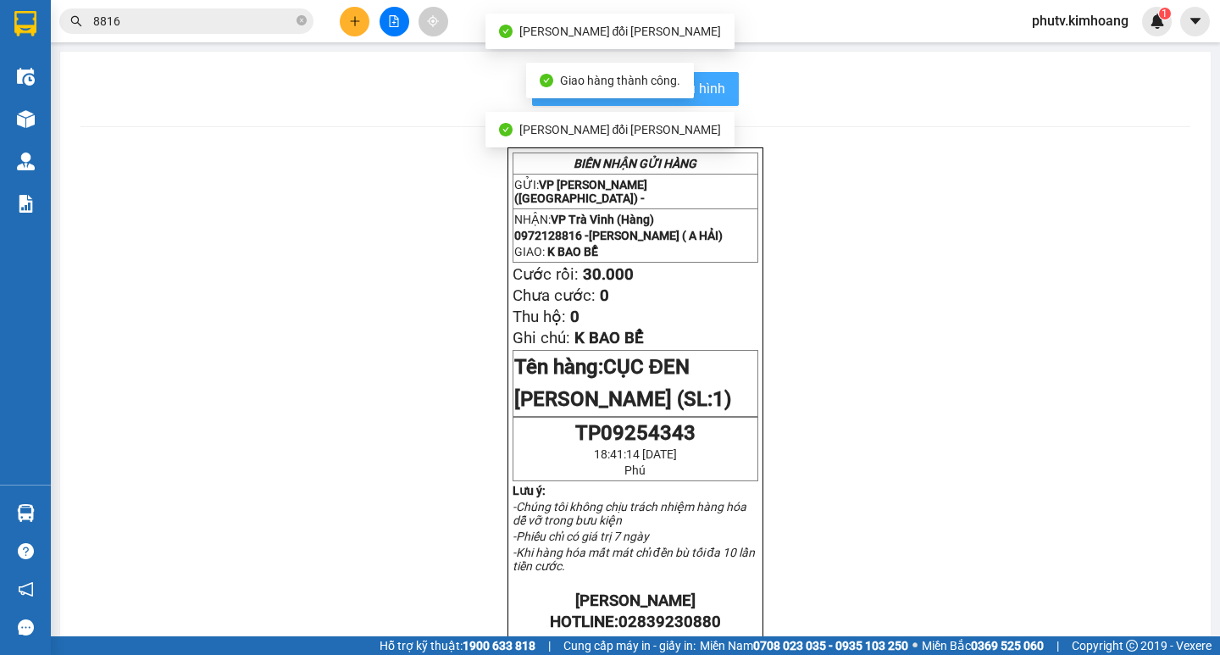
click at [718, 85] on span "In mẫu biên lai tự cấu hình" at bounding box center [645, 88] width 159 height 21
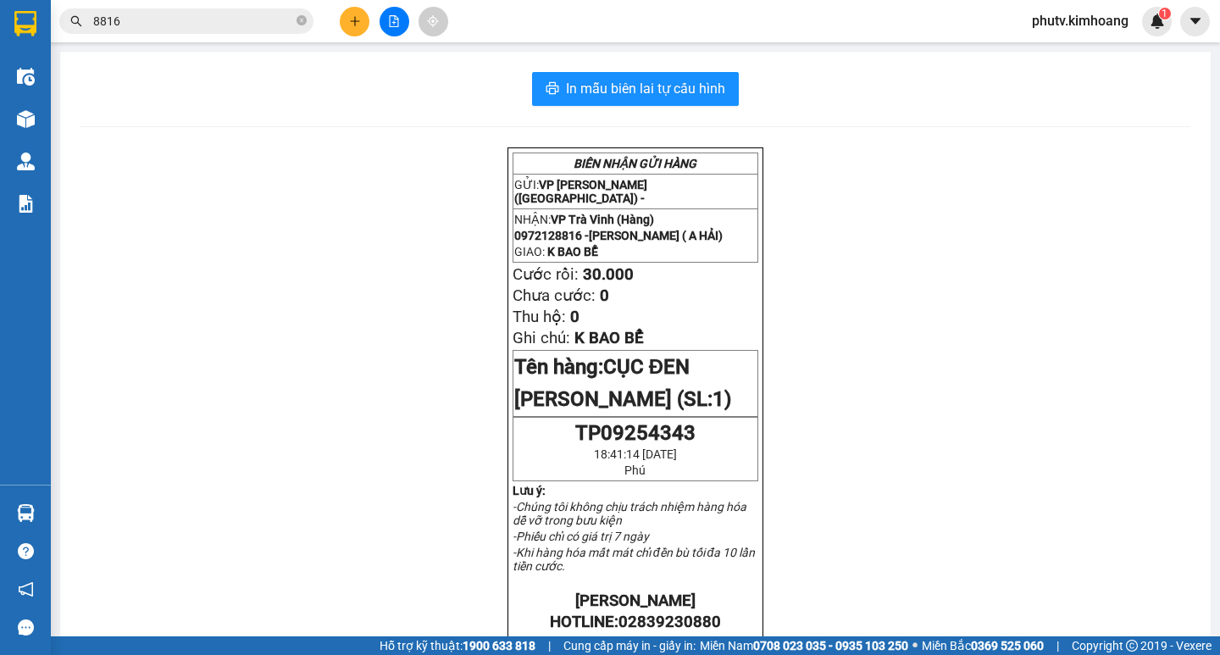
click at [180, 26] on input "8816" at bounding box center [193, 21] width 200 height 19
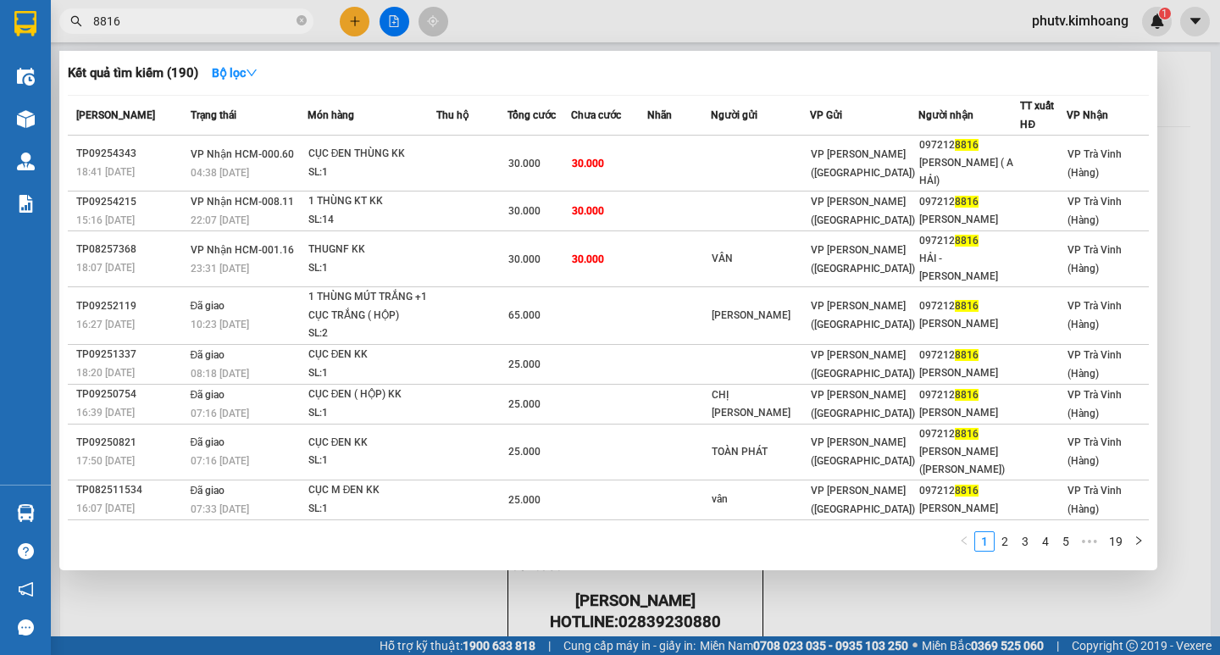
click at [180, 26] on input "8816" at bounding box center [193, 21] width 200 height 19
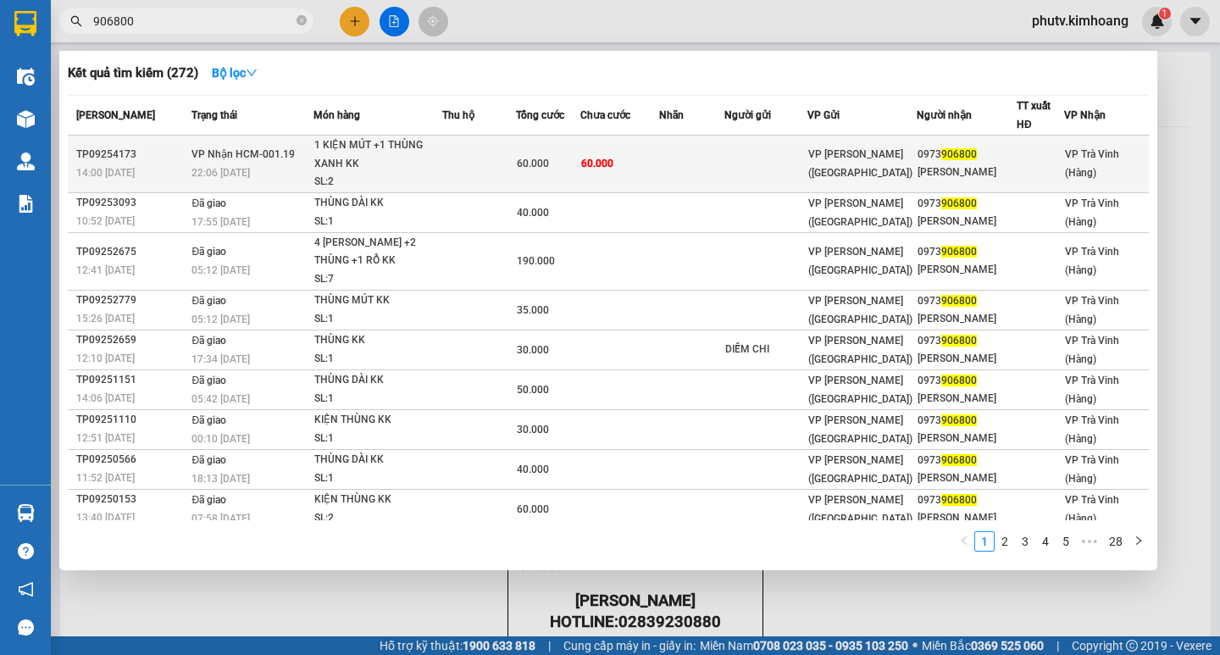
type input "906800"
click at [328, 155] on div "1 KIỆN MÚT +1 THÙNG XANH KK" at bounding box center [377, 154] width 127 height 36
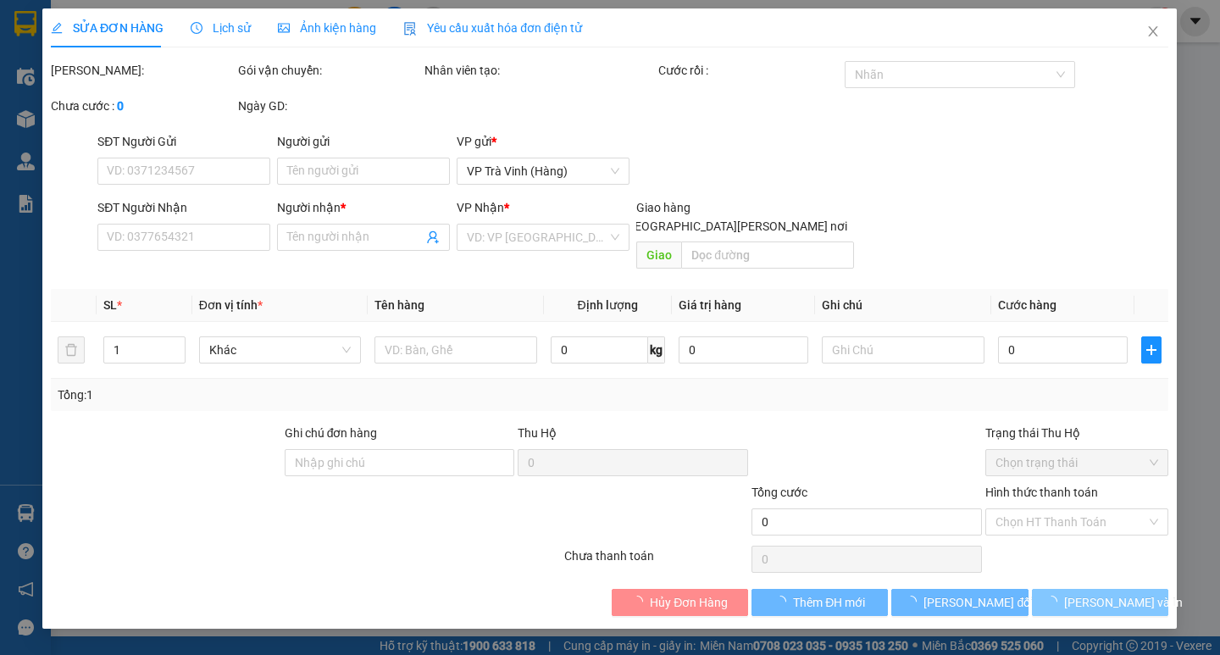
type input "0973906800"
type input "[PERSON_NAME]"
type input "60.000"
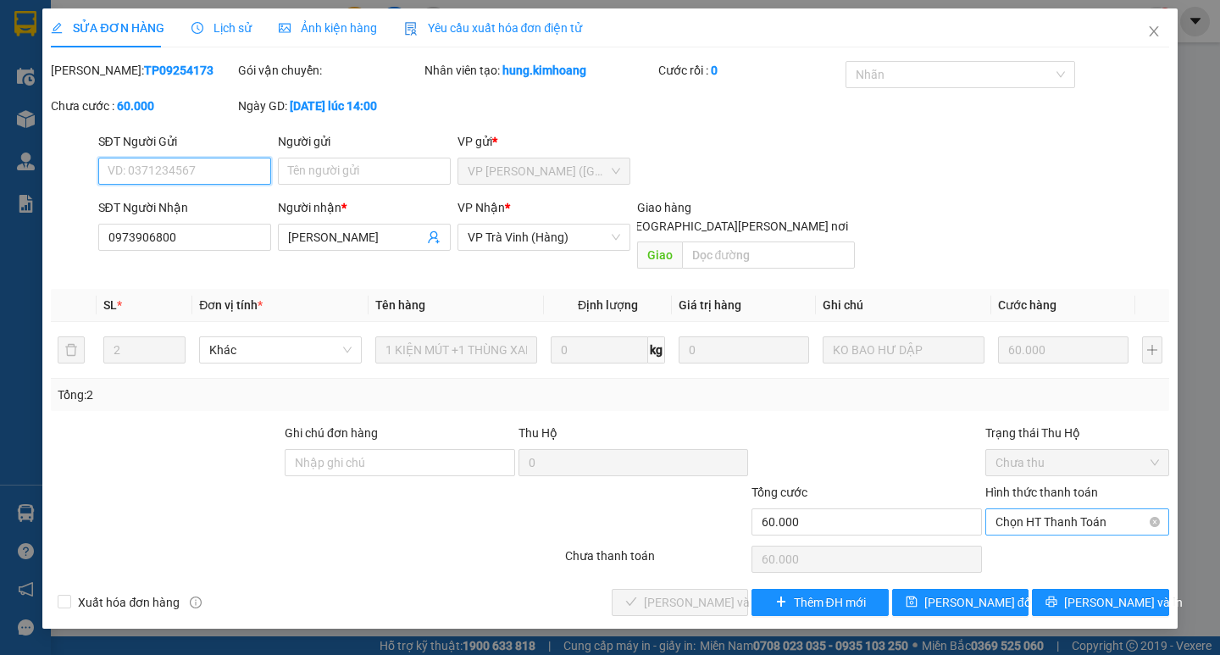
click at [1058, 509] on span "Chọn HT Thanh Toán" at bounding box center [1076, 521] width 163 height 25
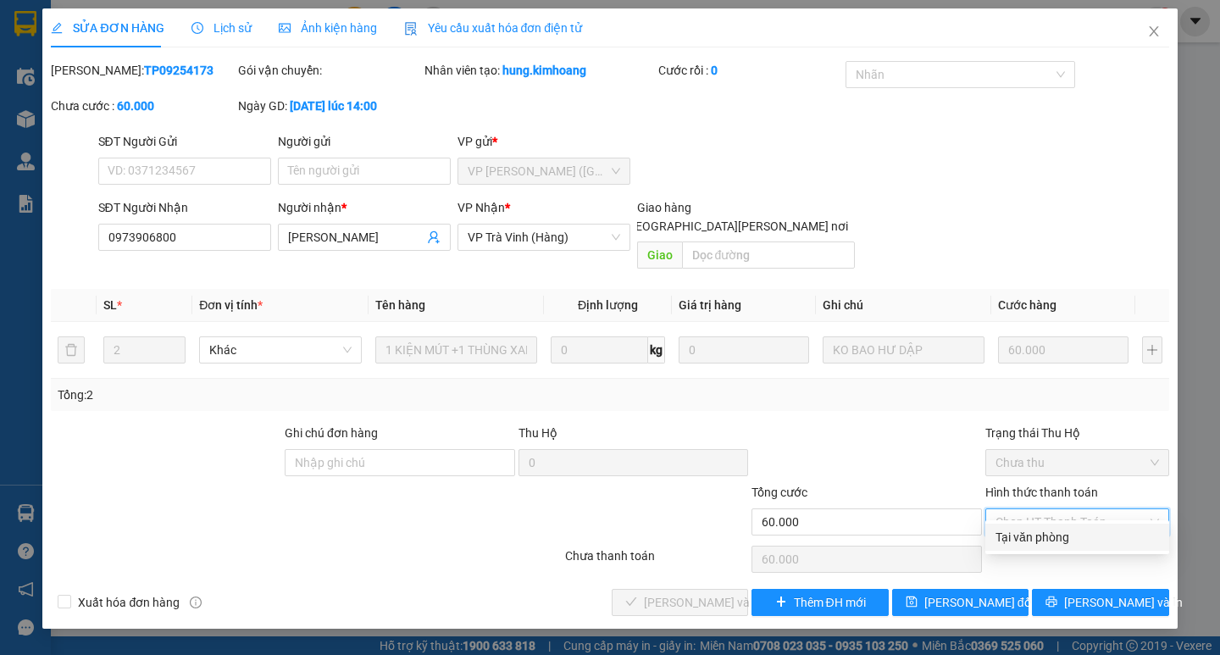
click at [1056, 539] on div "Tại văn phòng" at bounding box center [1076, 537] width 163 height 19
type input "0"
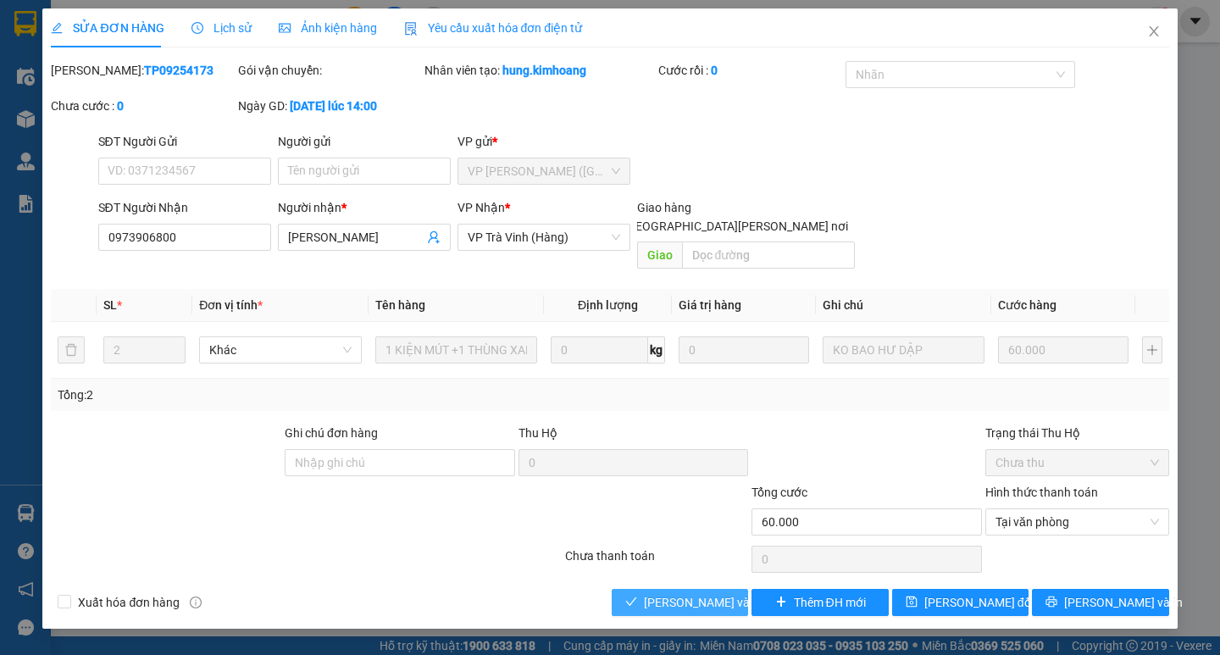
click at [721, 593] on span "[PERSON_NAME] và [PERSON_NAME] hàng" at bounding box center [758, 602] width 229 height 19
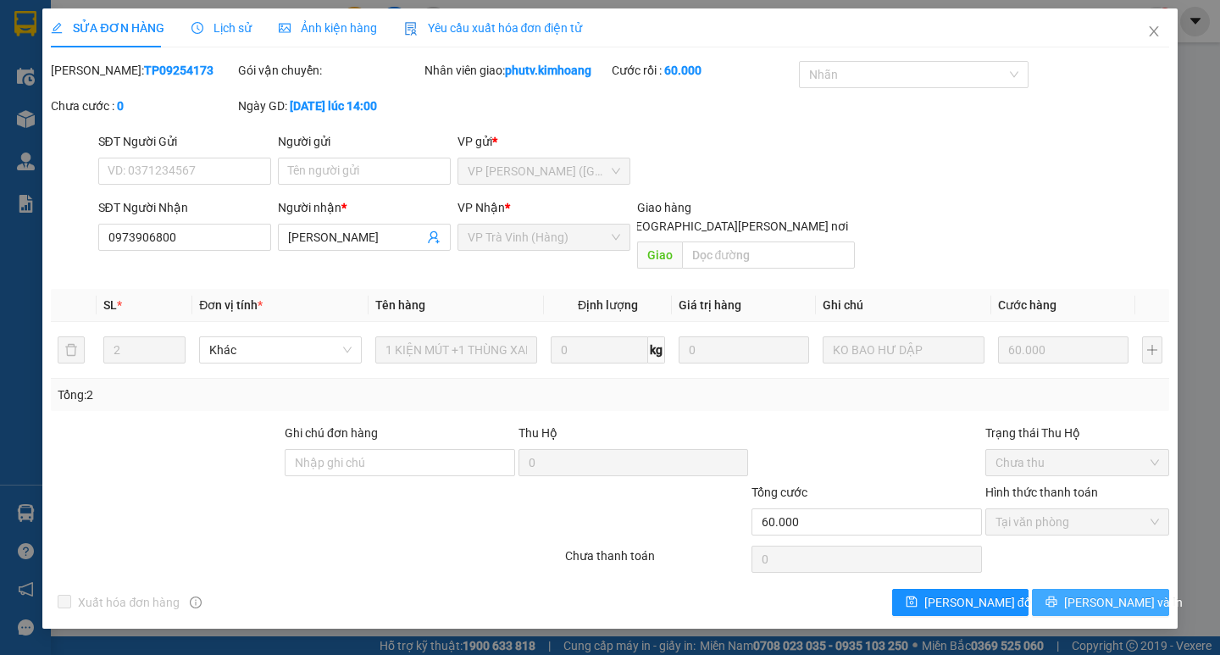
click at [1096, 589] on button "[PERSON_NAME] và In" at bounding box center [1100, 602] width 136 height 27
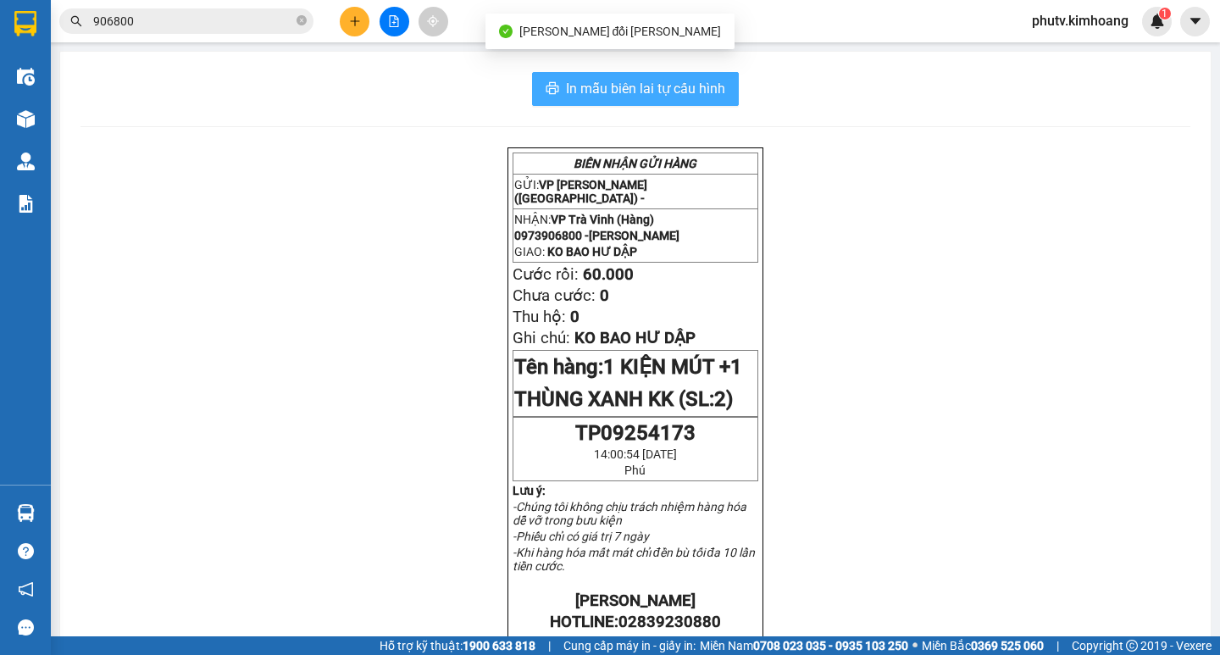
click at [664, 87] on span "In mẫu biên lai tự cấu hình" at bounding box center [645, 88] width 159 height 21
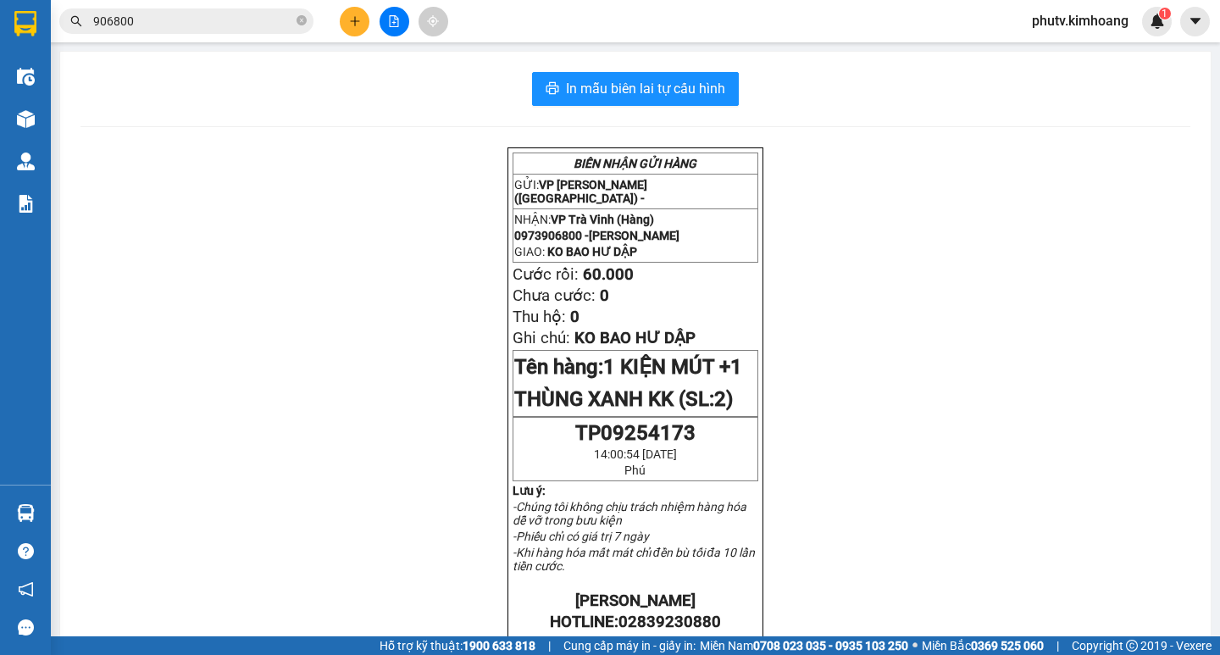
click at [156, 21] on input "906800" at bounding box center [193, 21] width 200 height 19
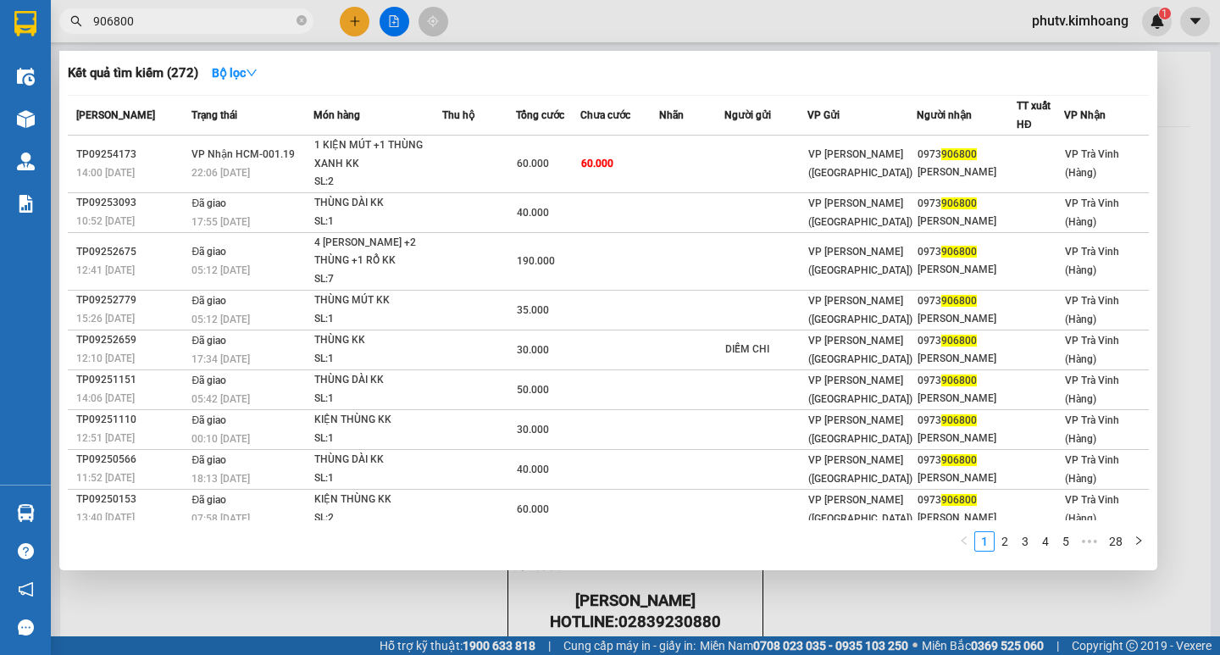
click at [156, 21] on input "906800" at bounding box center [193, 21] width 200 height 19
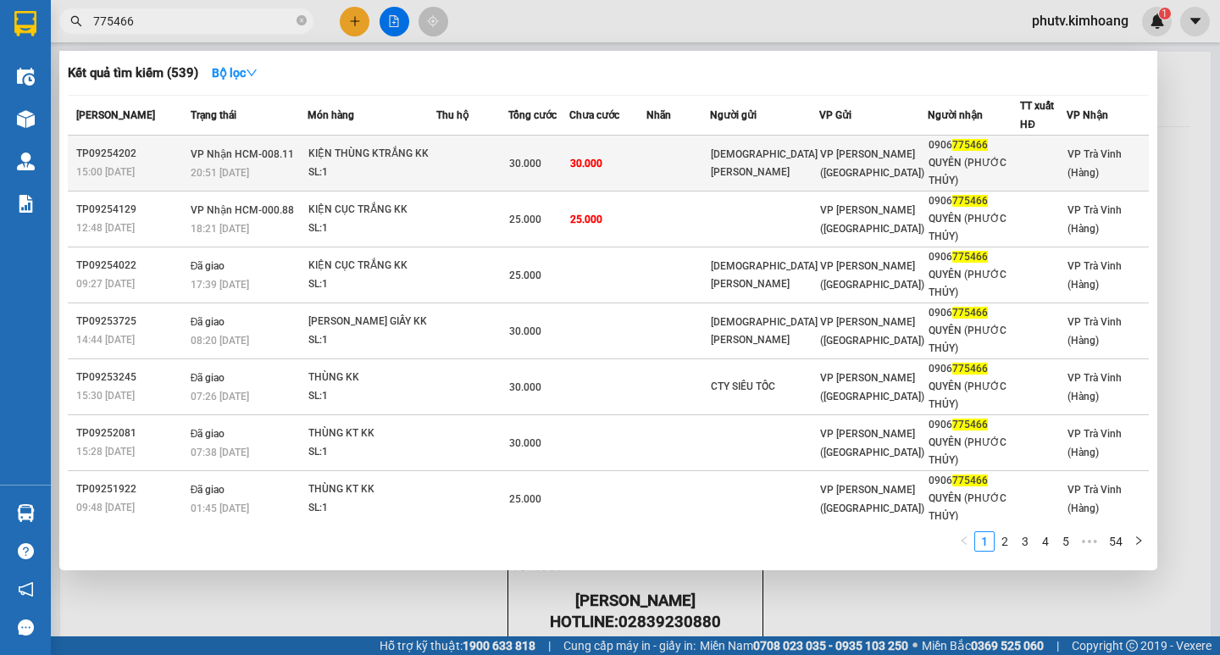
type input "775466"
click at [500, 173] on td at bounding box center [472, 164] width 72 height 56
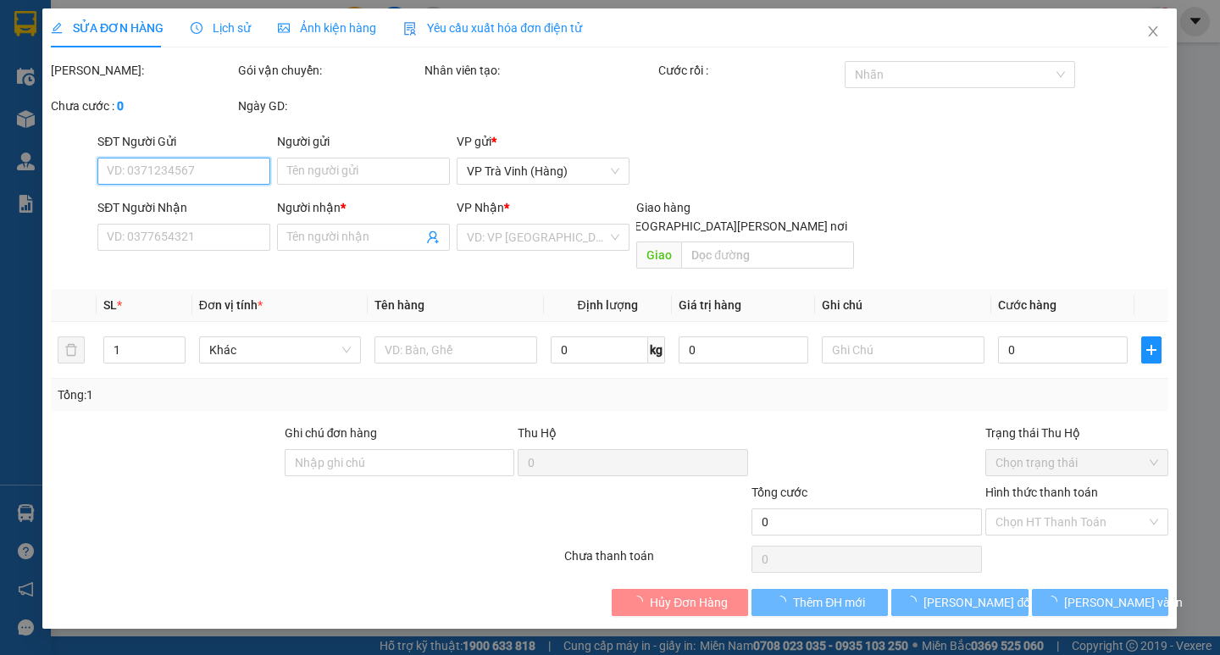
type input "[DEMOGRAPHIC_DATA][PERSON_NAME]"
type input "0906775466"
type input "QUYÊN (PHƯỚC THỦY)"
type input "30.000"
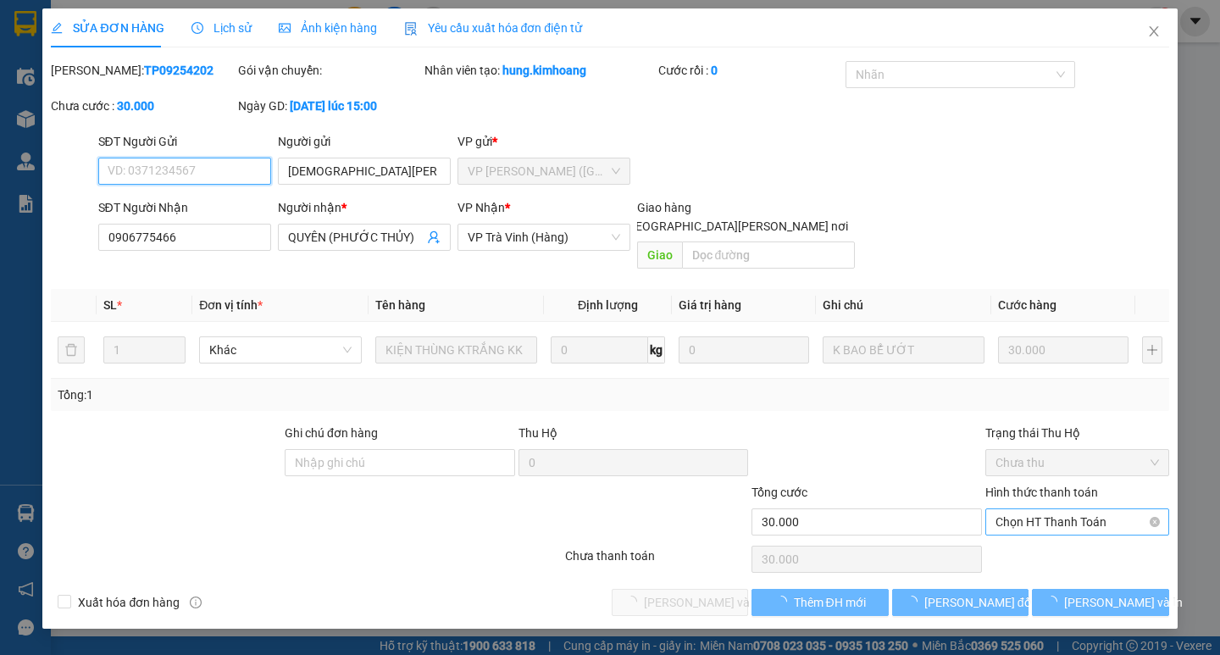
click at [1027, 509] on span "Chọn HT Thanh Toán" at bounding box center [1076, 521] width 163 height 25
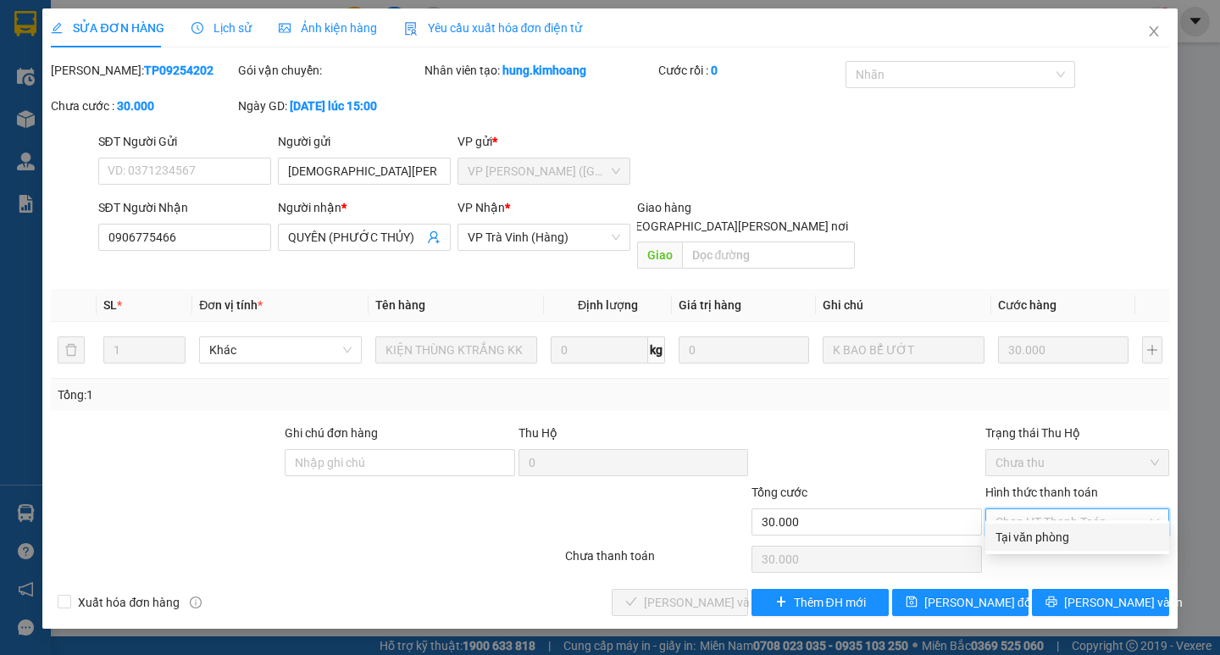
click at [1029, 526] on div "Tại văn phòng" at bounding box center [1077, 536] width 184 height 27
type input "0"
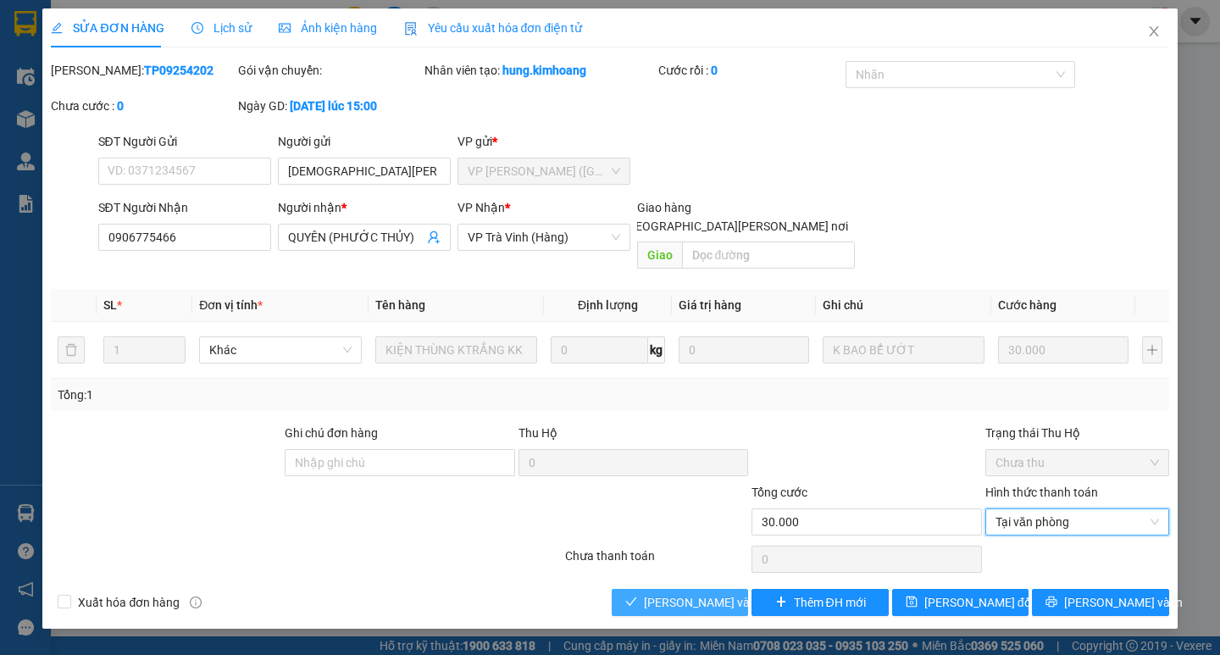
click at [703, 593] on span "[PERSON_NAME] và [PERSON_NAME] hàng" at bounding box center [758, 602] width 229 height 19
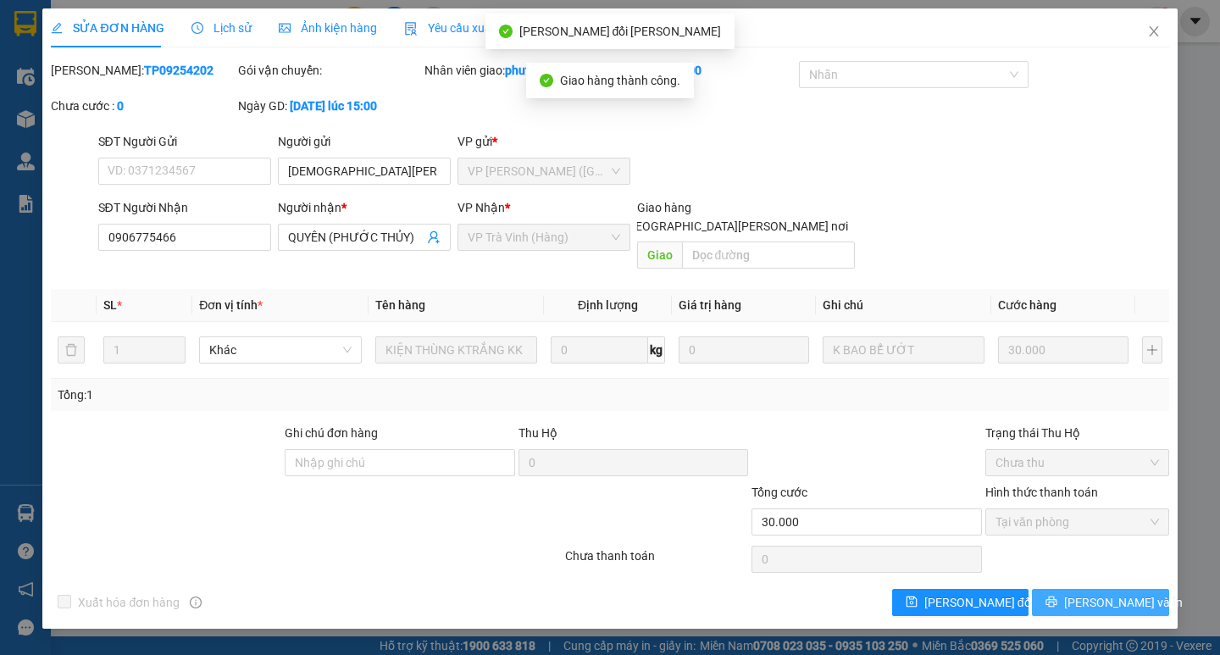
click at [1057, 595] on icon "printer" at bounding box center [1051, 601] width 12 height 12
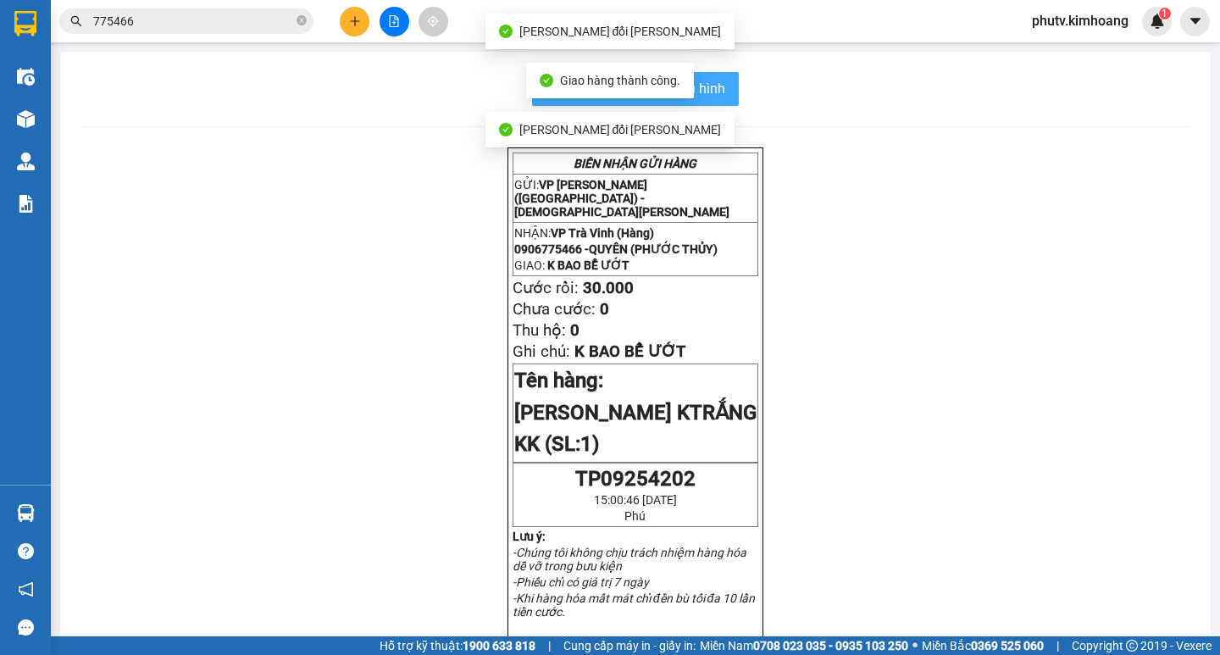
click at [722, 85] on button "In mẫu biên lai tự cấu hình" at bounding box center [635, 89] width 207 height 34
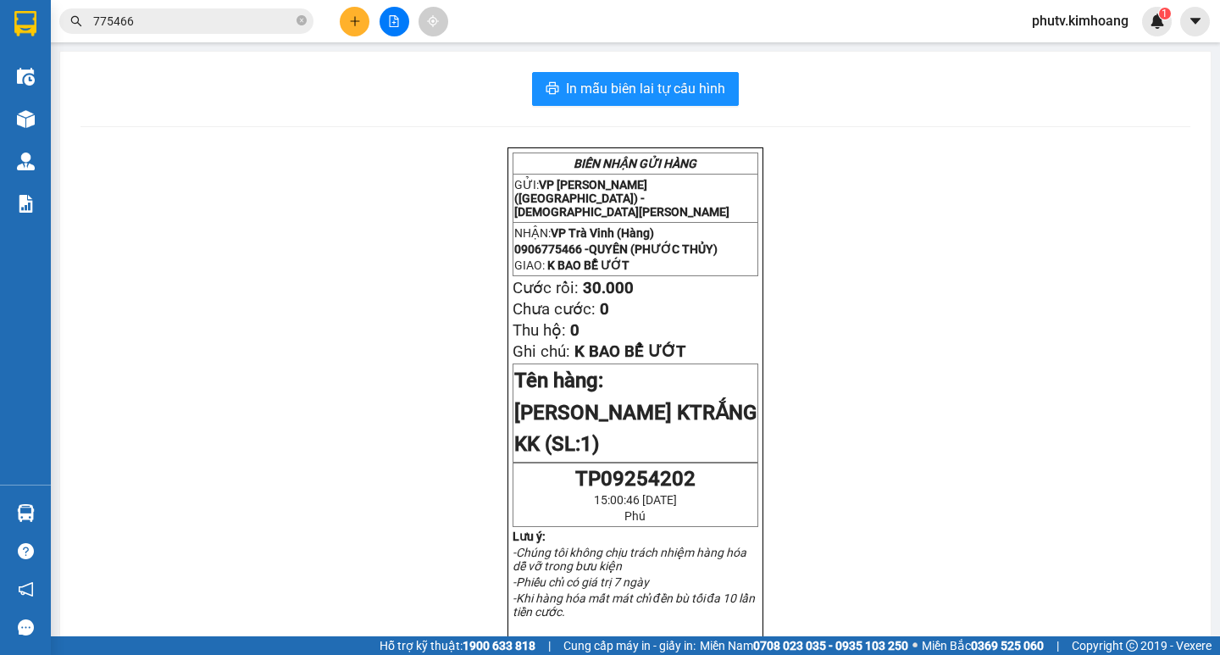
click at [169, 14] on input "775466" at bounding box center [193, 21] width 200 height 19
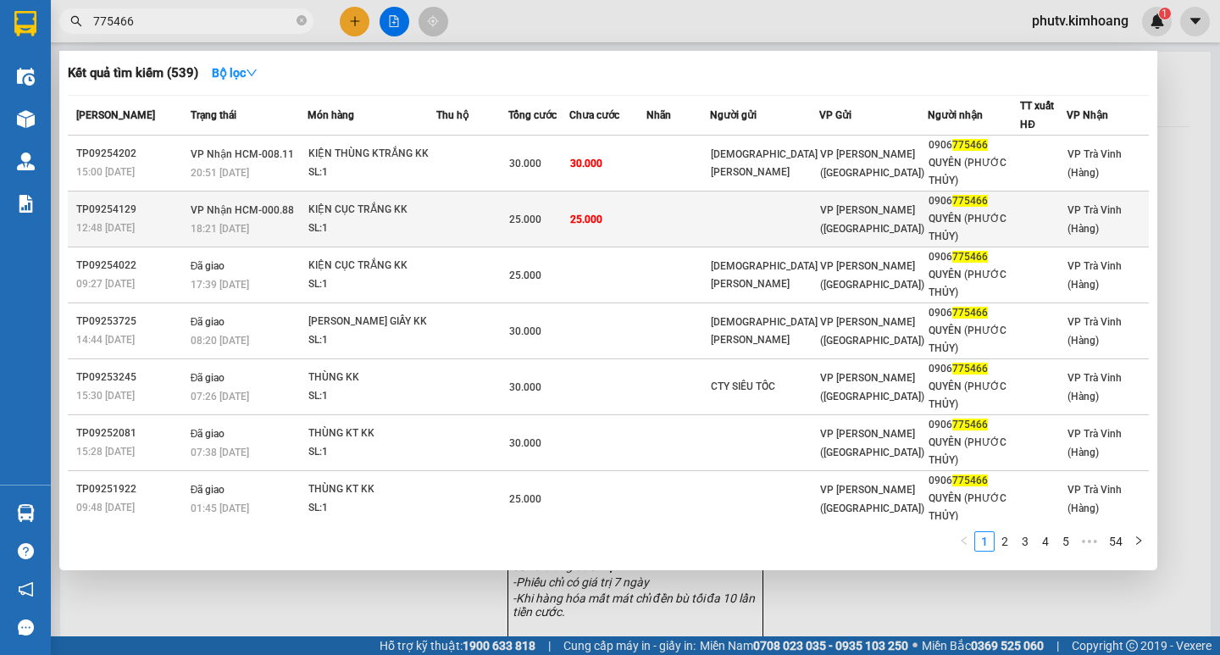
click at [693, 220] on td at bounding box center [678, 219] width 64 height 56
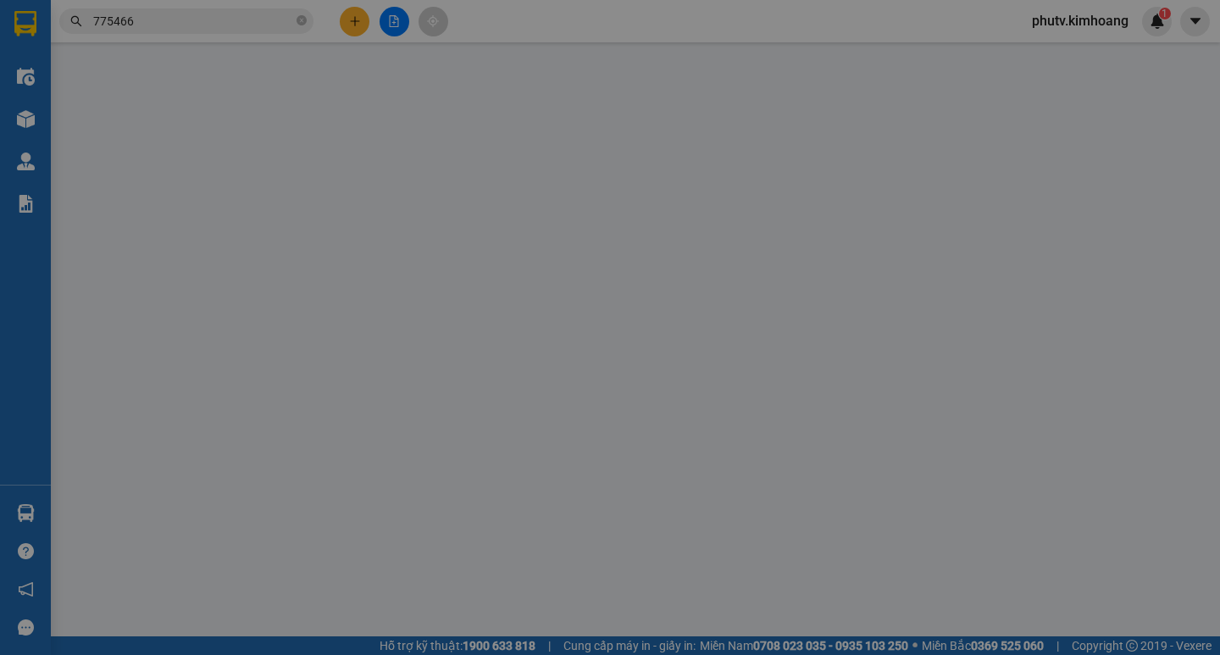
type input "0906775466"
type input "QUYÊN (PHƯỚC THỦY)"
type input "25.000"
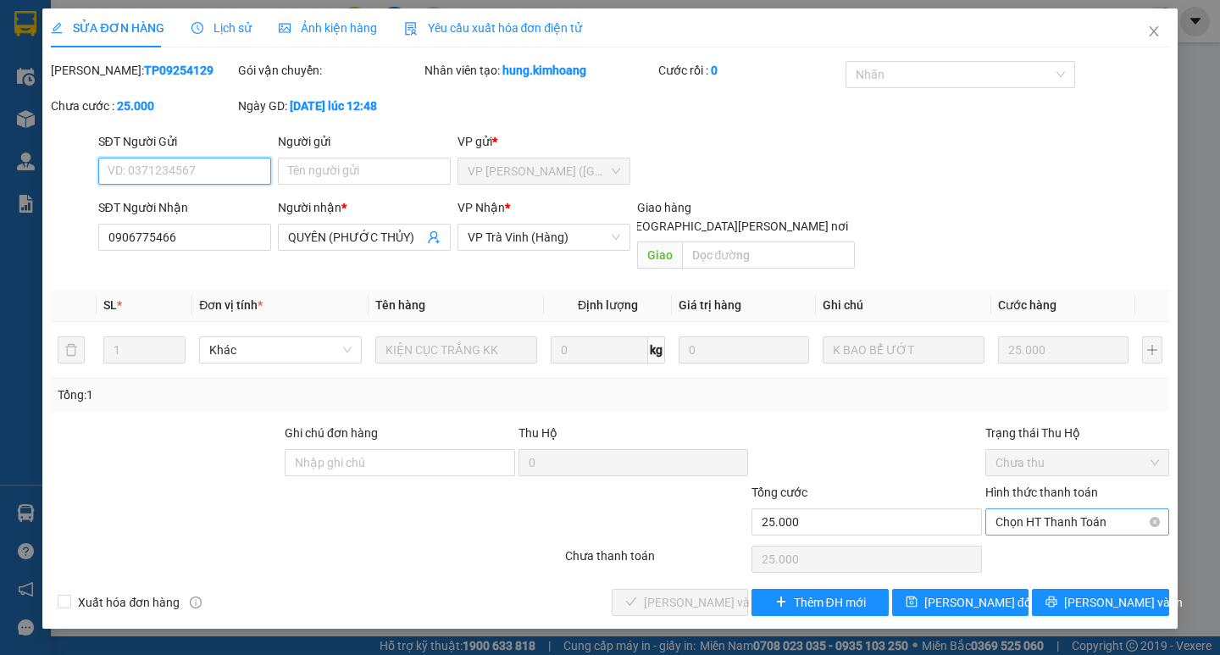
click at [1048, 509] on span "Chọn HT Thanh Toán" at bounding box center [1076, 521] width 163 height 25
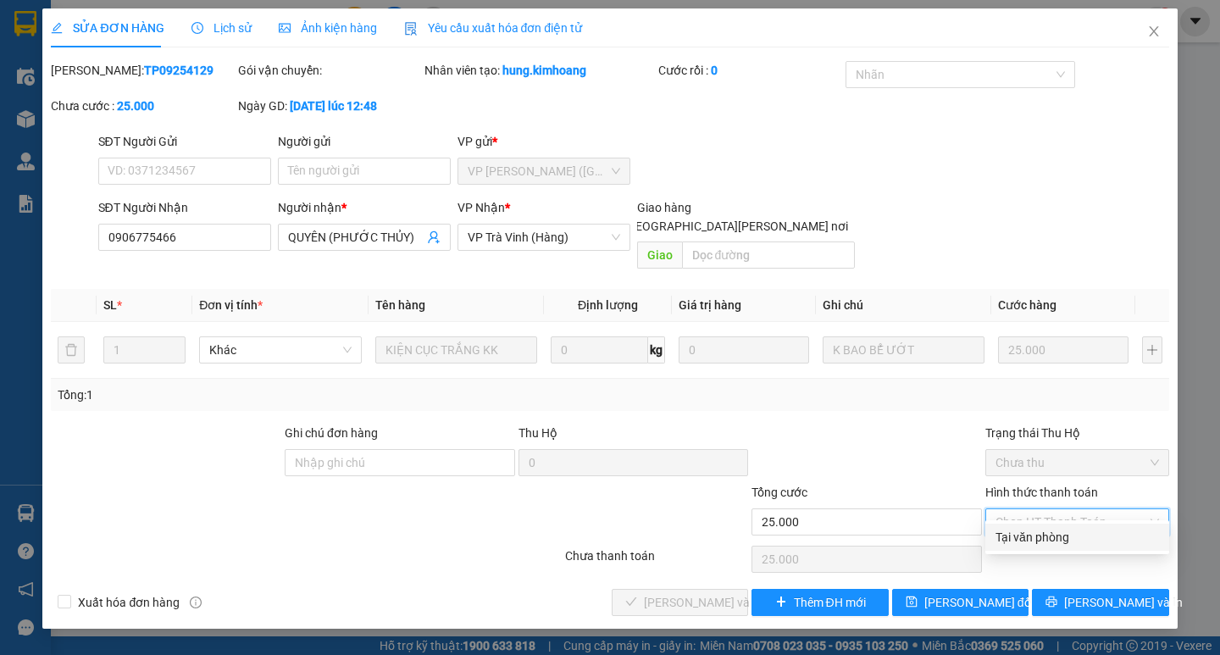
click at [1040, 545] on div "Tại văn phòng" at bounding box center [1076, 537] width 163 height 19
type input "0"
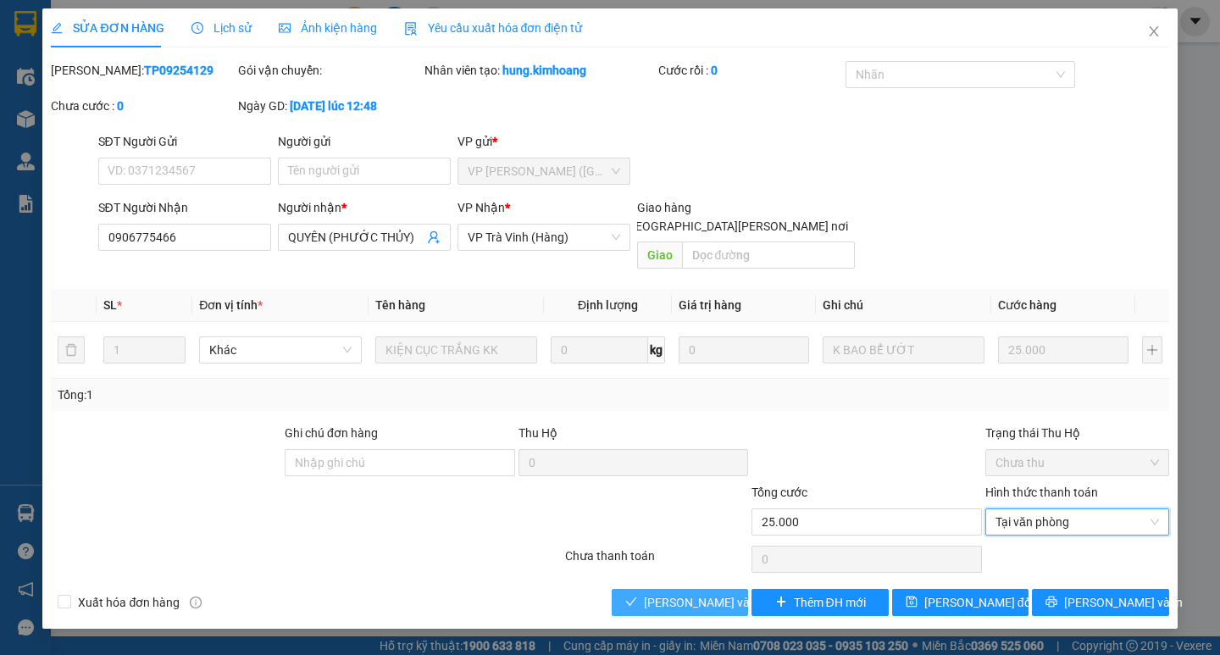
click at [691, 589] on button "[PERSON_NAME] và [PERSON_NAME] hàng" at bounding box center [679, 602] width 136 height 27
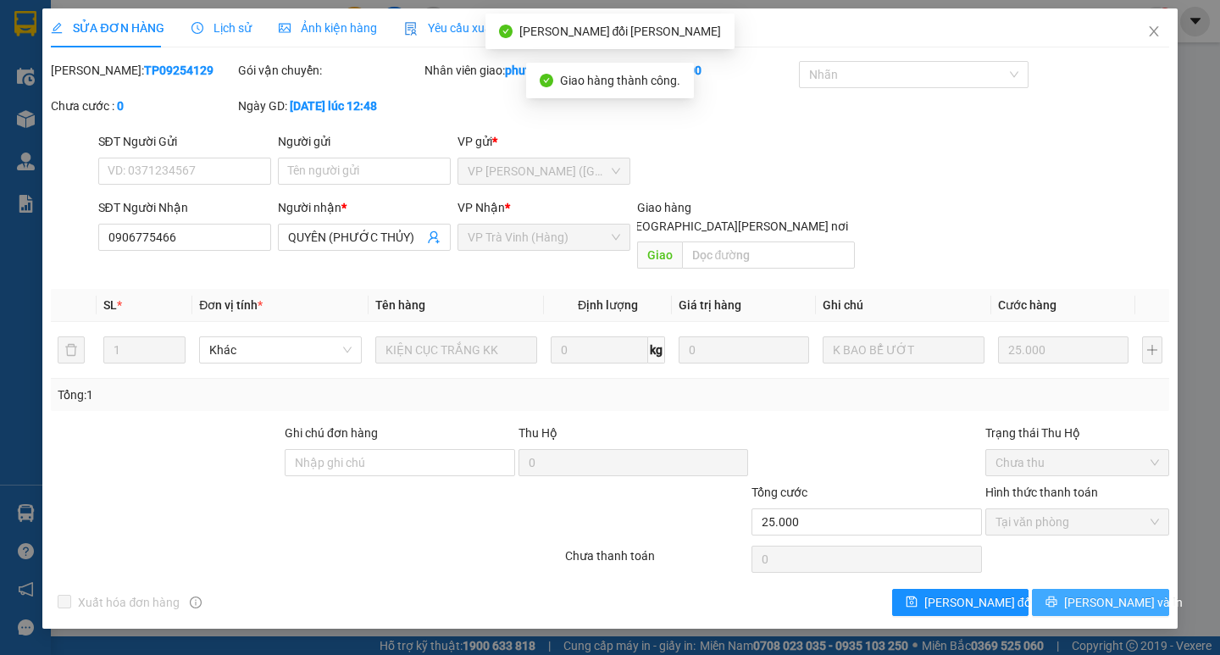
drag, startPoint x: 1043, startPoint y: 563, endPoint x: 1069, endPoint y: 579, distance: 30.1
click at [1057, 595] on icon "printer" at bounding box center [1051, 601] width 12 height 12
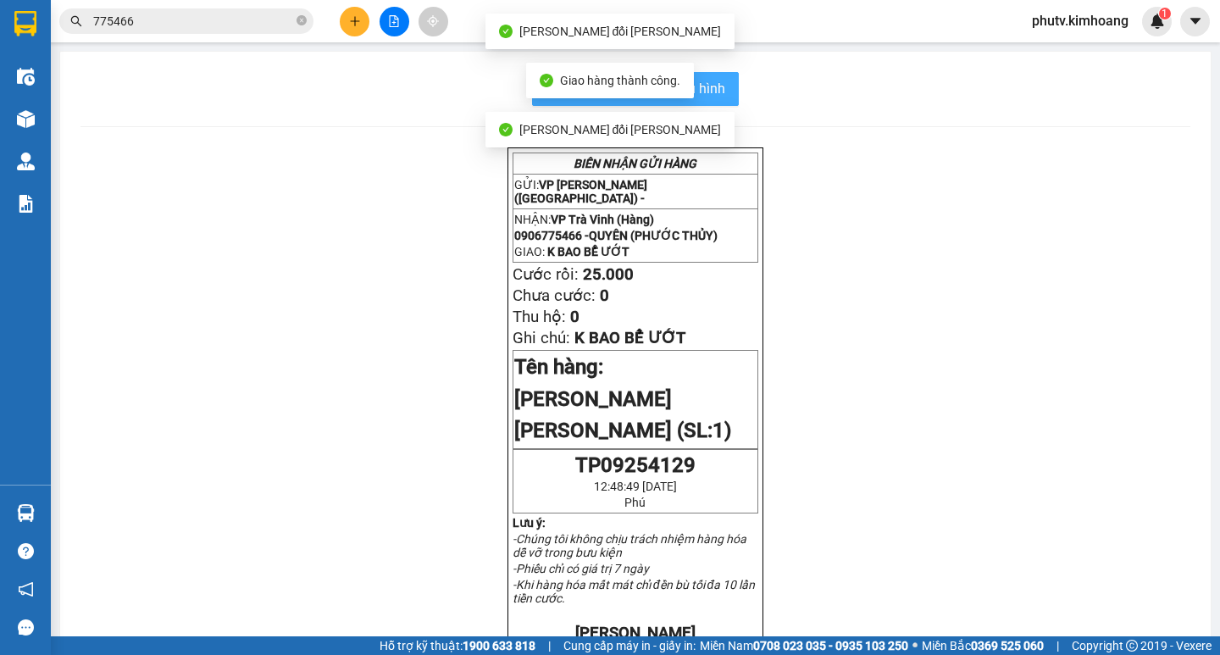
click at [714, 94] on span "In mẫu biên lai tự cấu hình" at bounding box center [645, 88] width 159 height 21
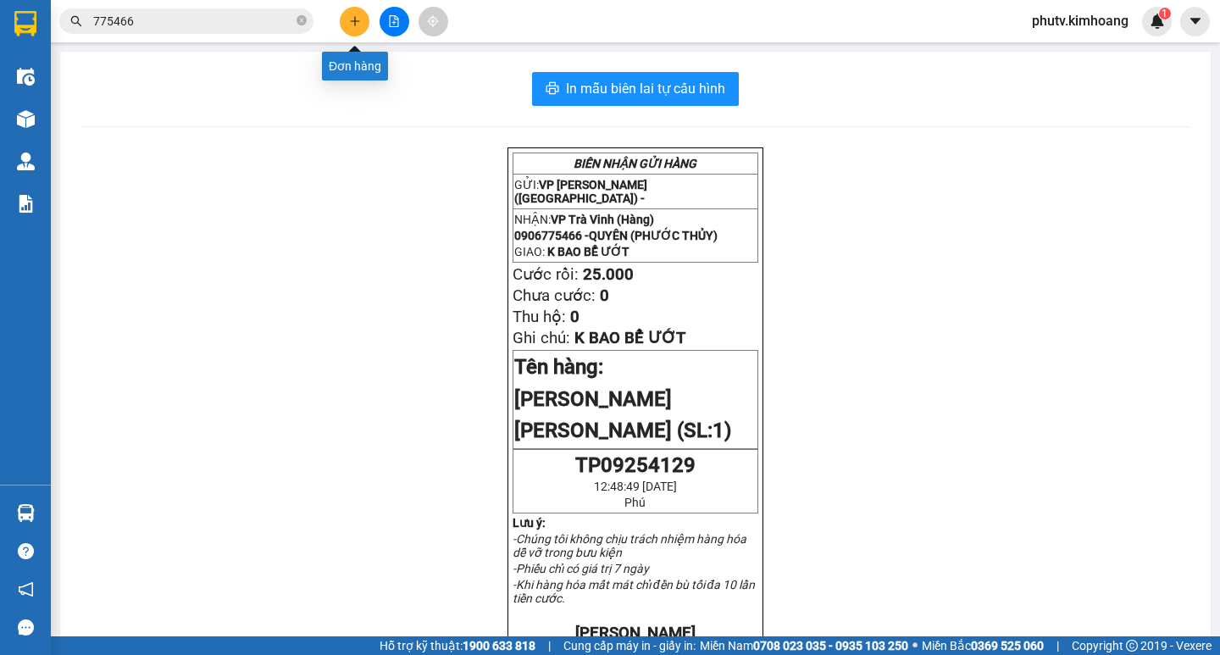
click at [350, 17] on icon "plus" at bounding box center [355, 21] width 12 height 12
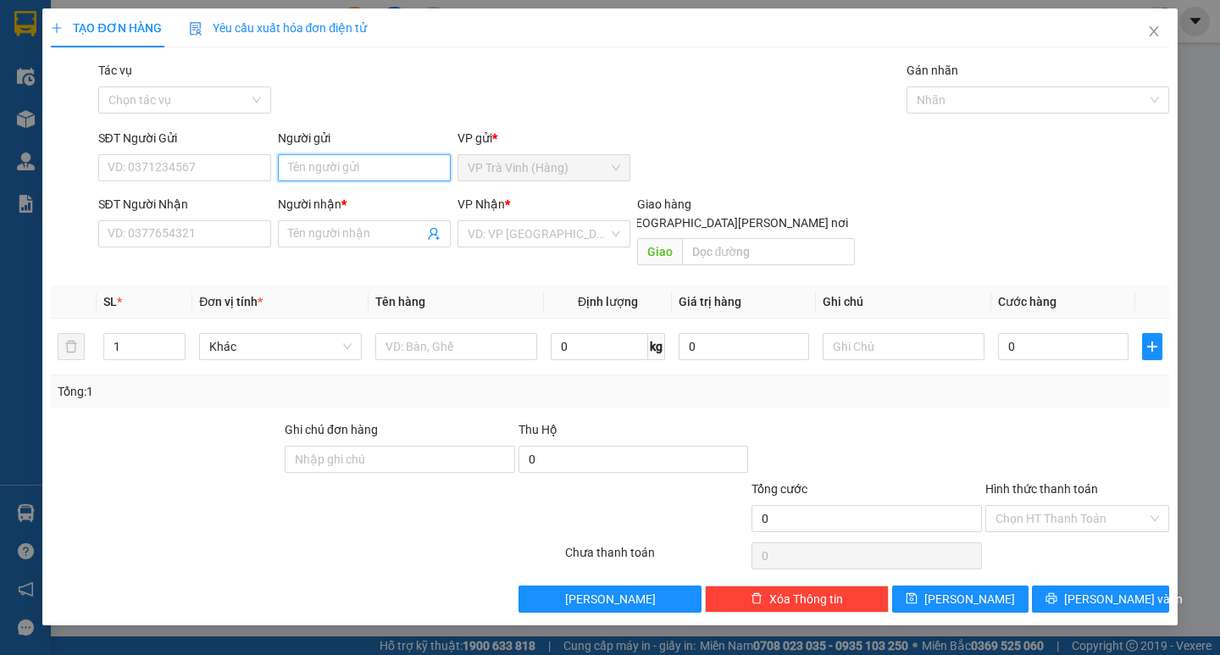
click at [313, 180] on input "Người gửi" at bounding box center [364, 167] width 173 height 27
type input "ri"
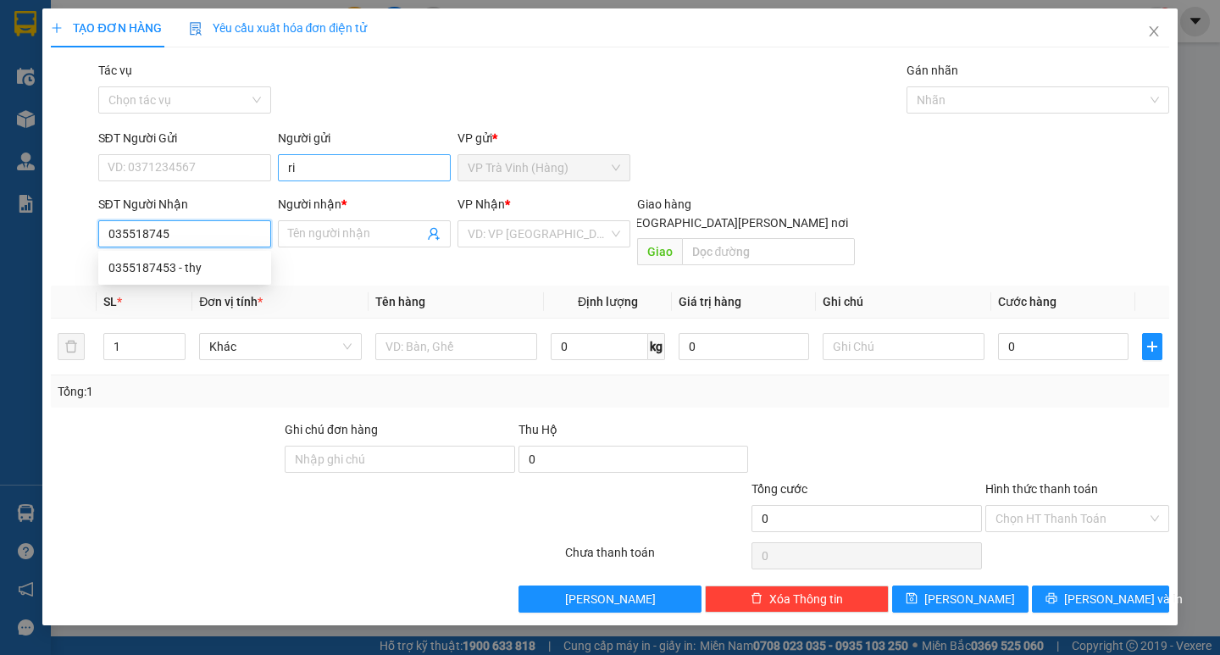
type input "0355187453"
click at [159, 263] on div "0355187453 - thy" at bounding box center [184, 267] width 152 height 19
type input "thy"
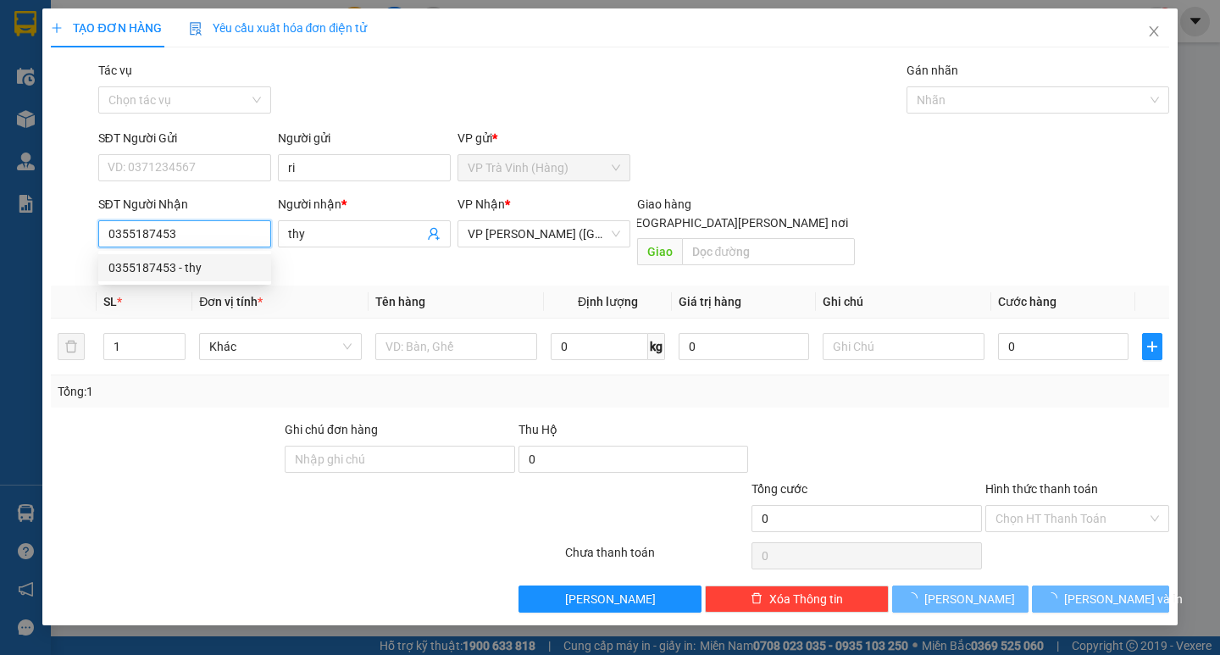
type input "30.000"
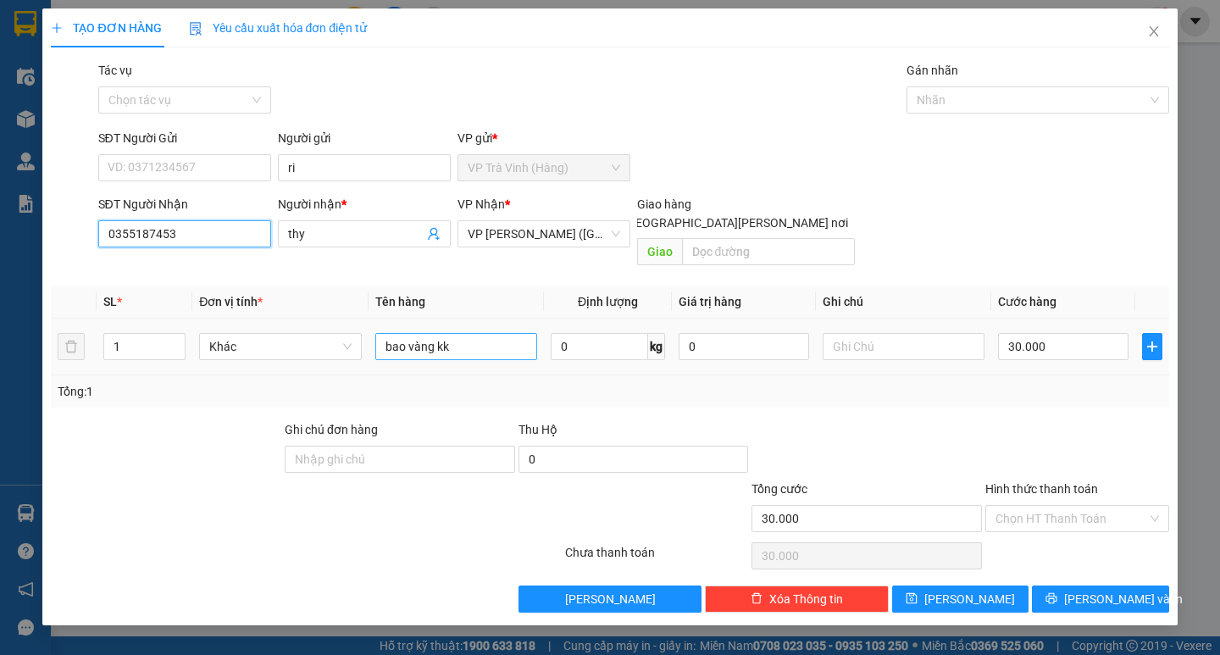
type input "0355187453"
drag, startPoint x: 501, startPoint y: 339, endPoint x: 0, endPoint y: 543, distance: 540.5
click at [0, 537] on div "TẠO ĐƠN HÀNG Yêu cầu xuất [PERSON_NAME] điện tử Transit Pickup Surcharge Ids Tr…" at bounding box center [610, 327] width 1220 height 655
type input "1 hoopj kk"
click at [1029, 342] on div "30.000" at bounding box center [1063, 346] width 130 height 34
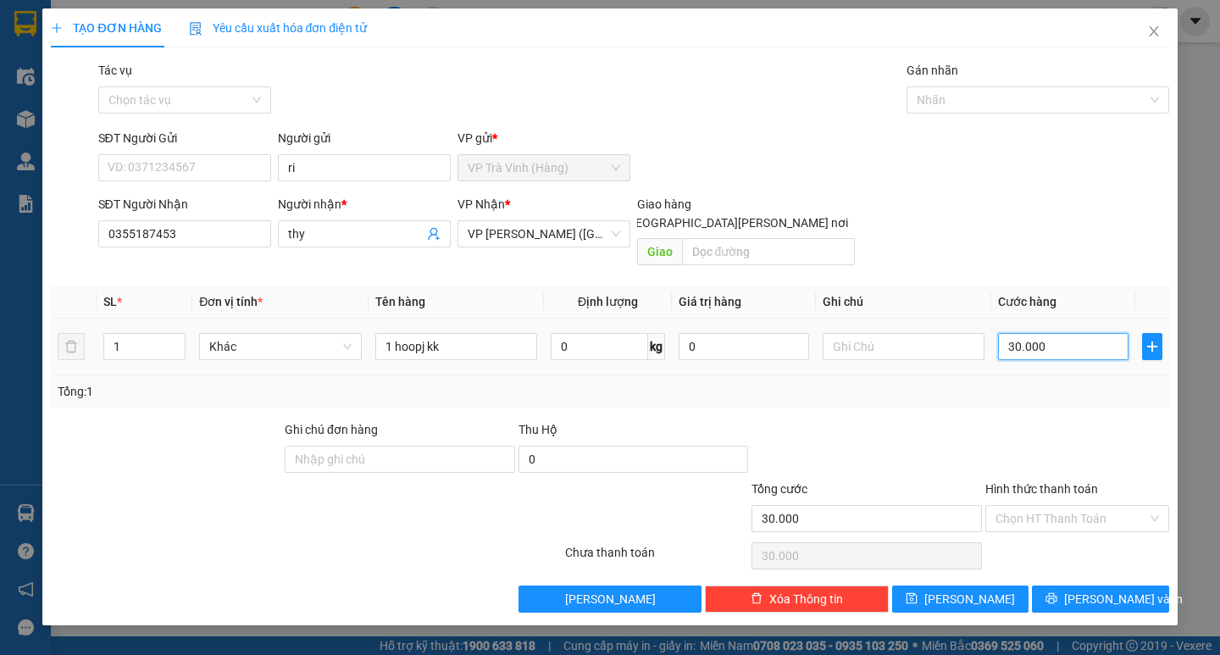
click at [1025, 333] on input "30.000" at bounding box center [1063, 346] width 130 height 27
type input "2"
type input "20"
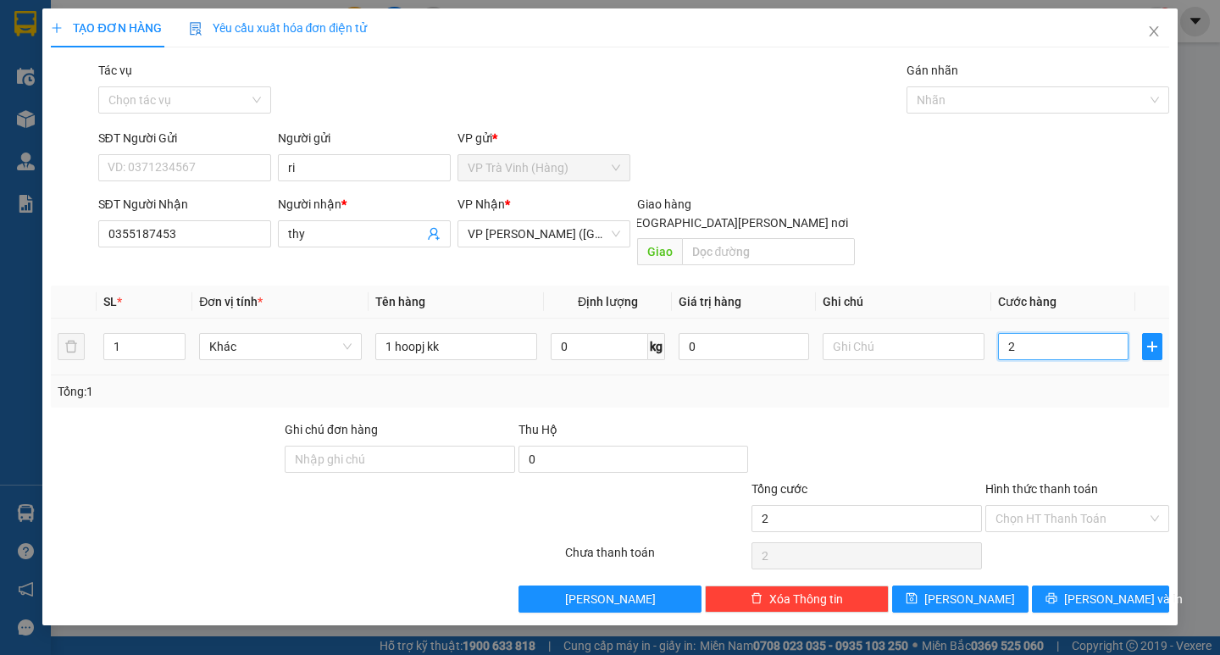
type input "20"
type input "20.000"
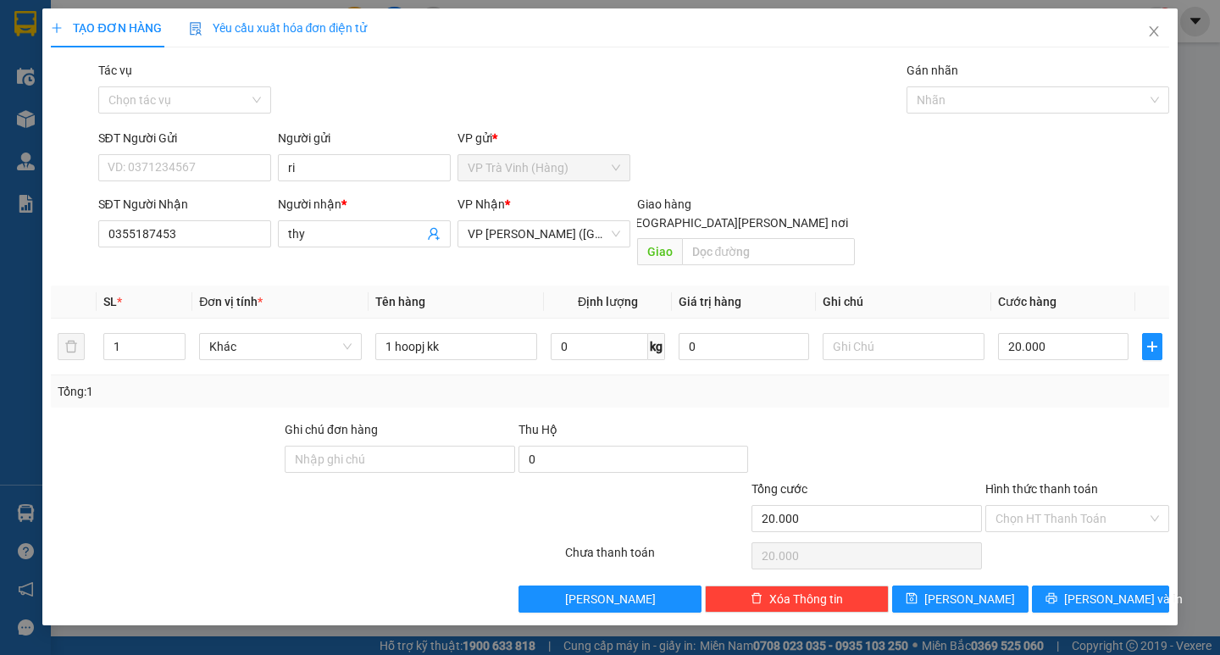
drag, startPoint x: 1015, startPoint y: 410, endPoint x: 1015, endPoint y: 434, distance: 23.7
click at [1015, 422] on div at bounding box center [1076, 449] width 187 height 59
click at [1029, 506] on input "Hình thức thanh toán" at bounding box center [1071, 518] width 152 height 25
click at [1048, 522] on div "Tại văn phòng" at bounding box center [1077, 533] width 184 height 27
type input "0"
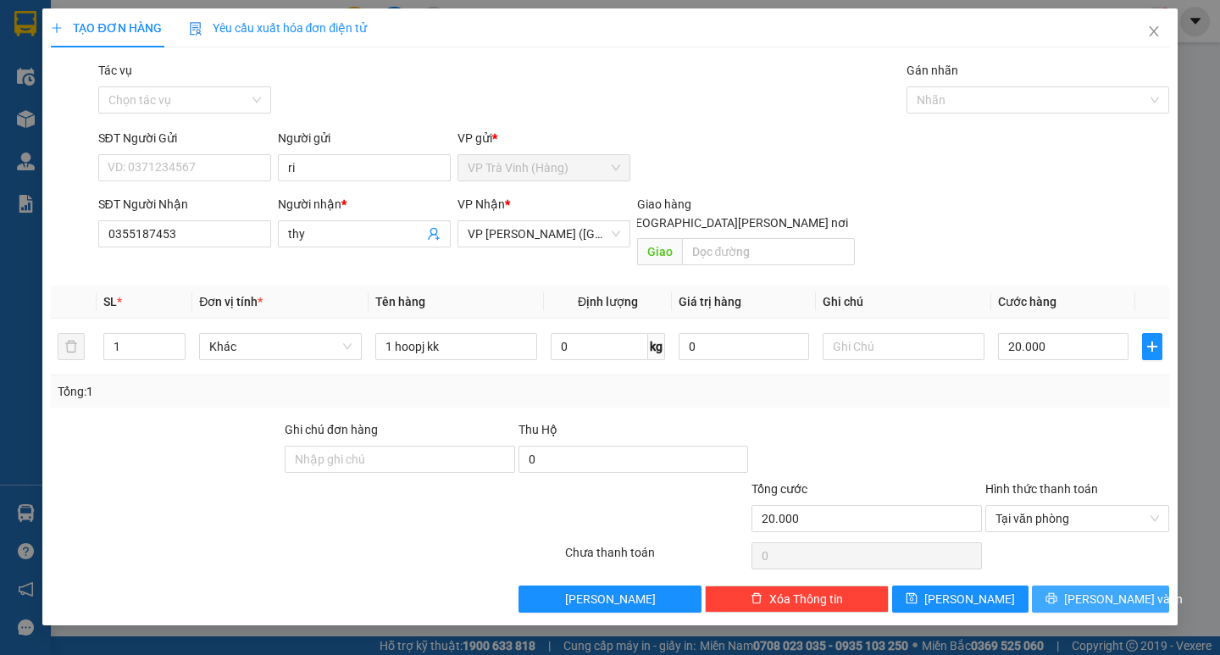
click at [1050, 585] on button "[PERSON_NAME] và In" at bounding box center [1100, 598] width 136 height 27
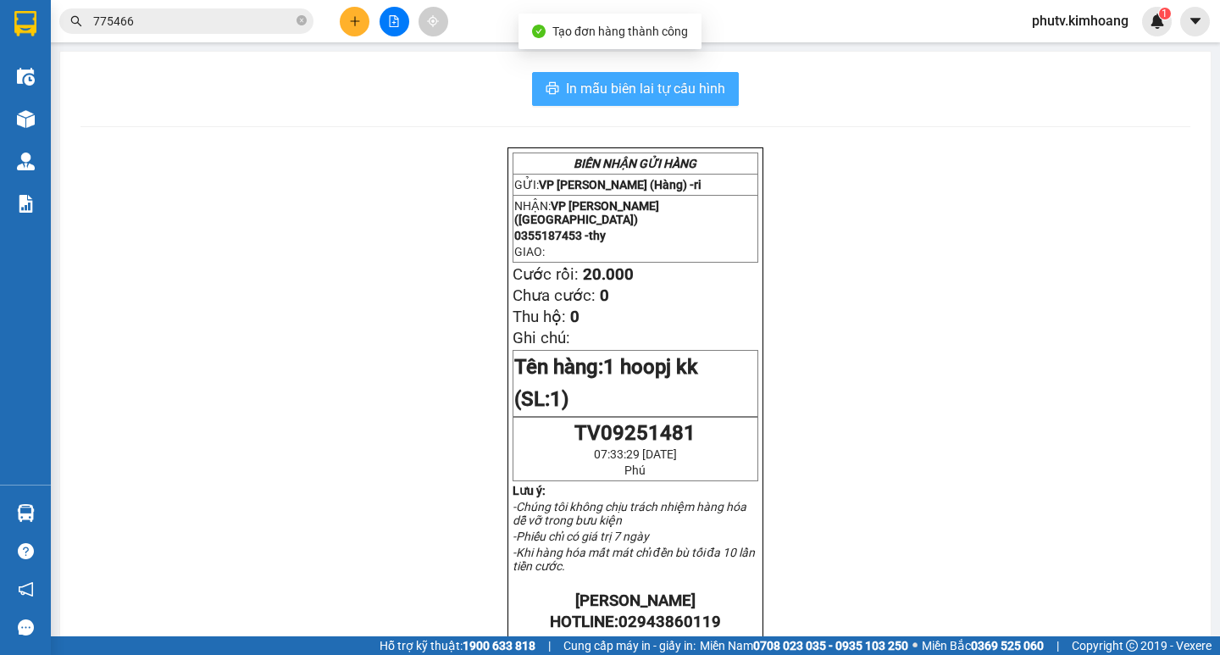
click at [644, 87] on span "In mẫu biên lai tự cấu hình" at bounding box center [645, 88] width 159 height 21
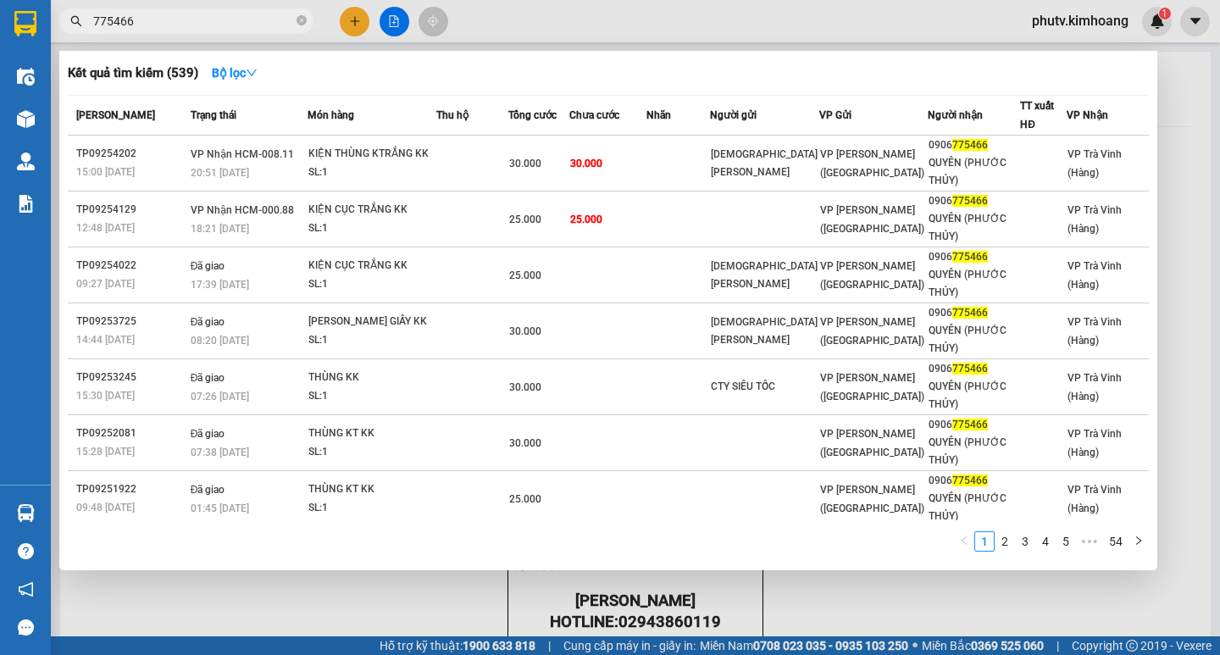
click at [174, 18] on input "775466" at bounding box center [193, 21] width 200 height 19
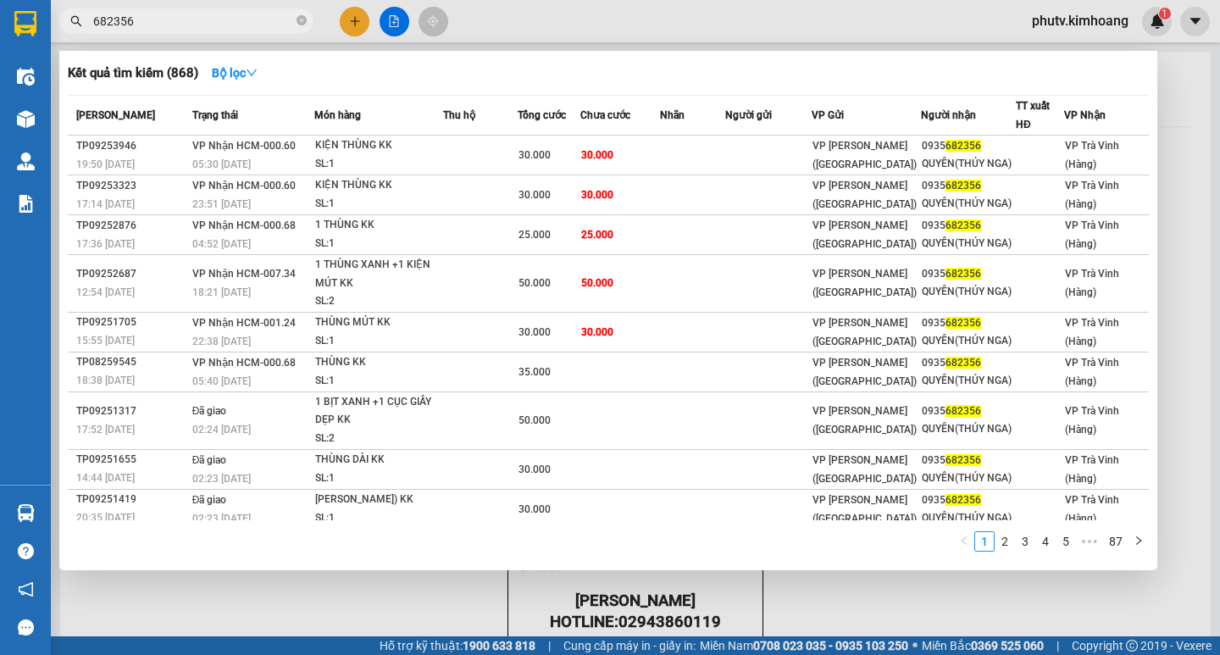
click at [901, 606] on div at bounding box center [610, 327] width 1220 height 655
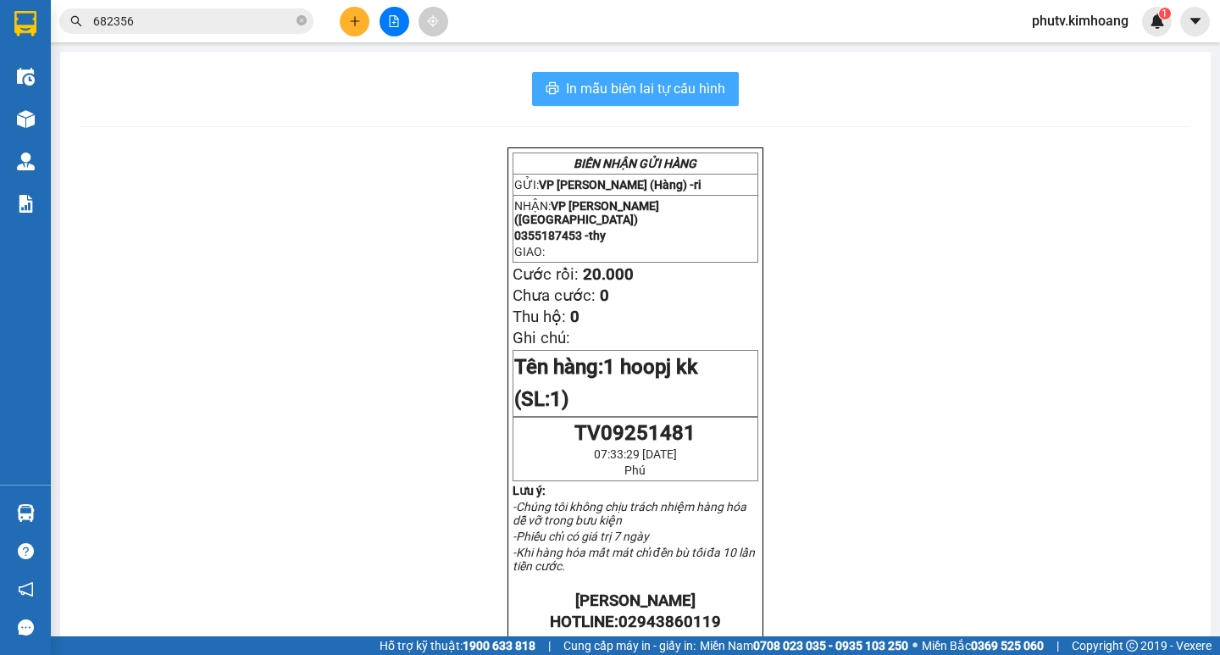
click at [667, 91] on span "In mẫu biên lai tự cấu hình" at bounding box center [645, 88] width 159 height 21
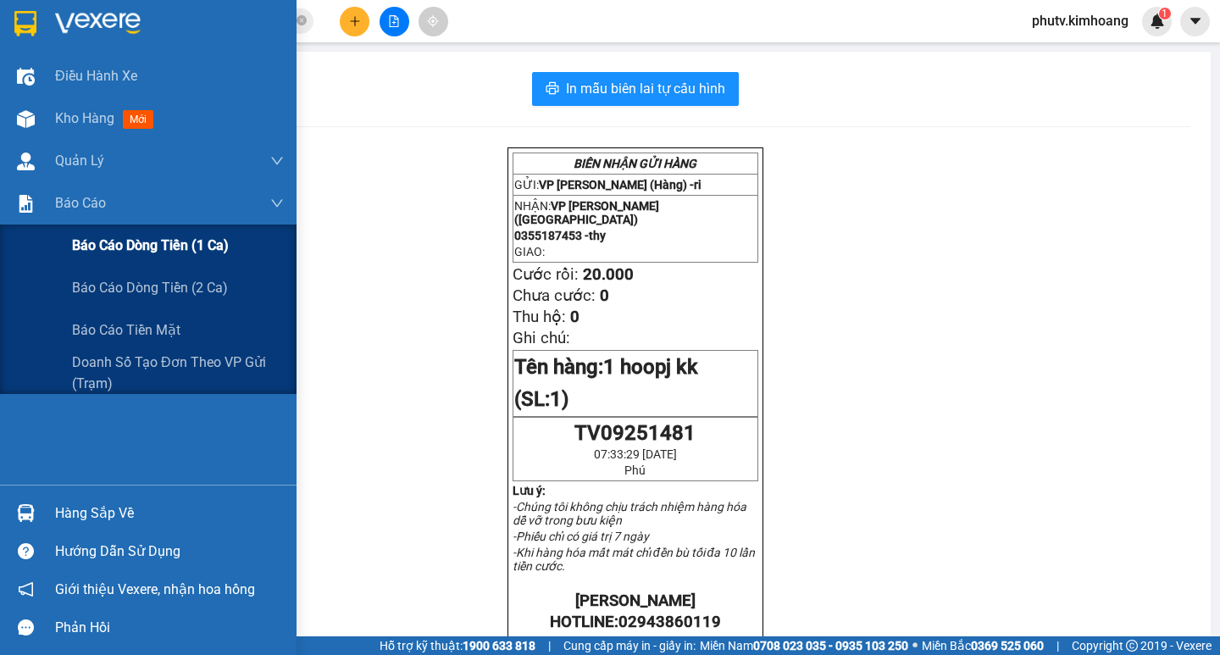
click at [106, 262] on div "Báo cáo dòng tiền (1 ca)" at bounding box center [178, 245] width 212 height 42
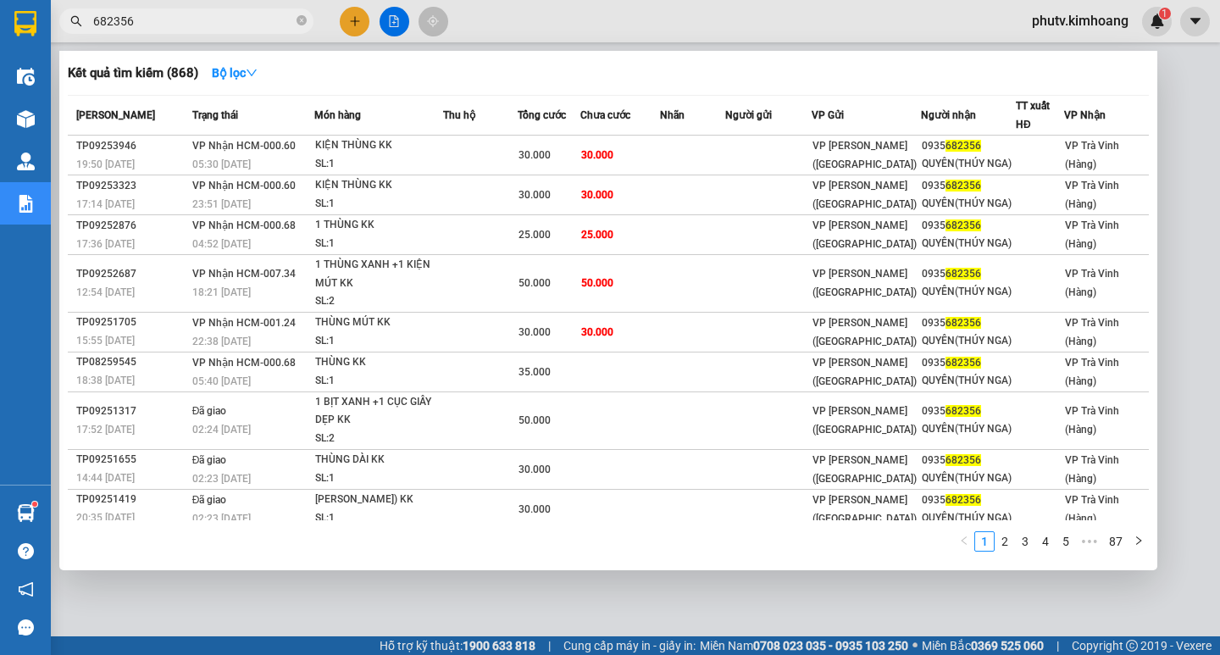
click at [160, 13] on input "682356" at bounding box center [193, 21] width 200 height 19
click at [163, 15] on input "682356" at bounding box center [193, 21] width 200 height 19
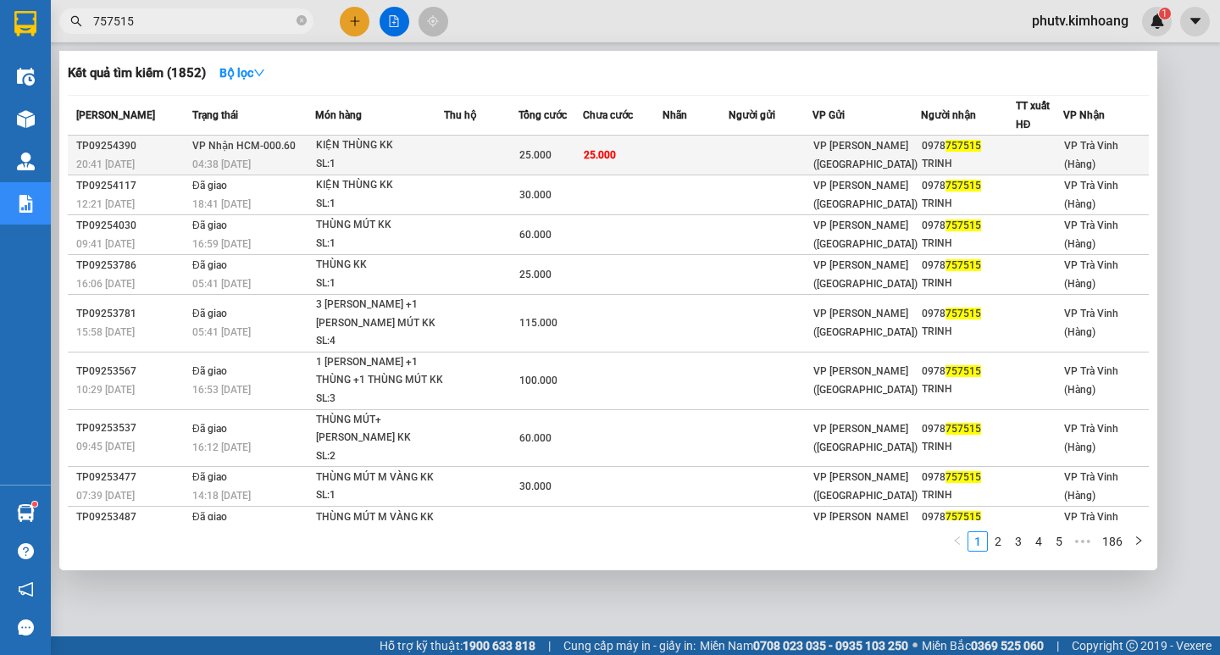
type input "757515"
click at [307, 142] on td "[PERSON_NAME] HCM-000.60 04:38 [DATE]" at bounding box center [251, 156] width 127 height 40
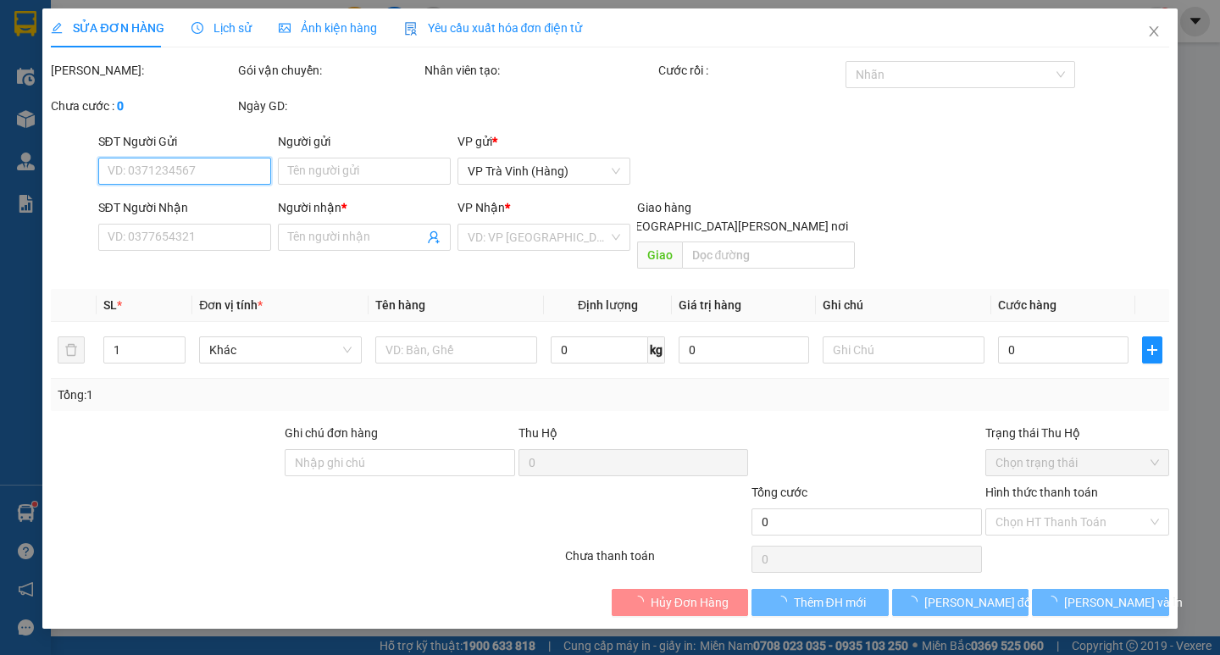
type input "0978757515"
type input "TRINH"
type input "25.000"
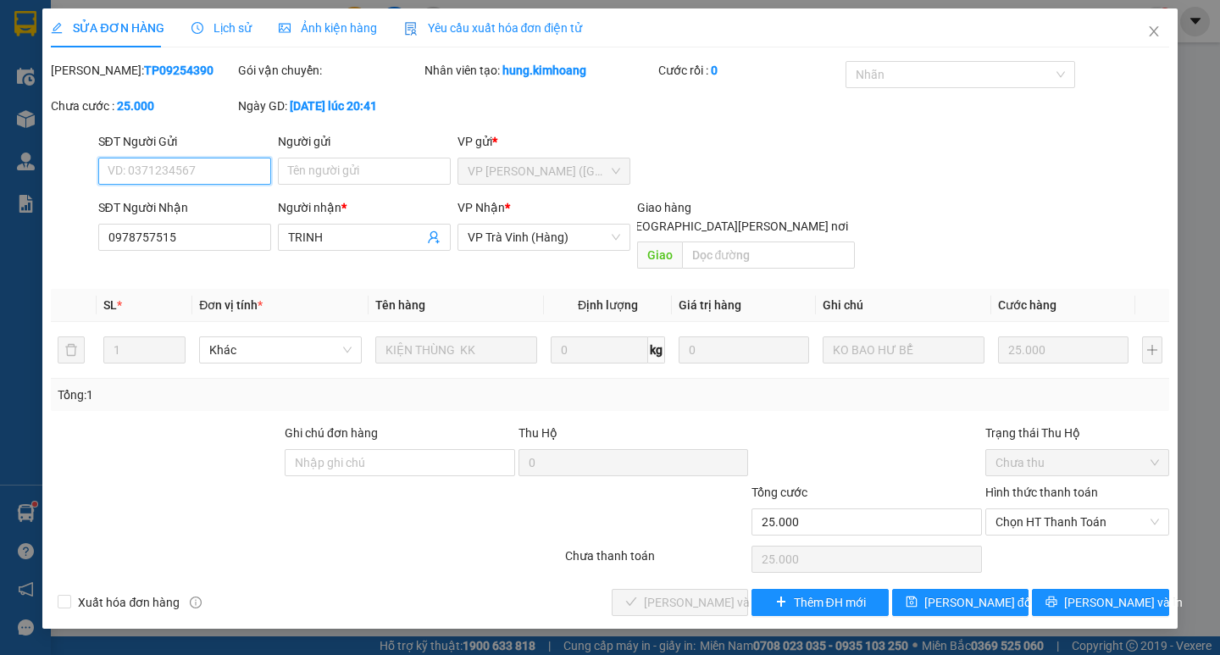
drag, startPoint x: 1062, startPoint y: 502, endPoint x: 1061, endPoint y: 525, distance: 22.9
click at [1061, 513] on span "Chọn HT Thanh Toán" at bounding box center [1076, 521] width 163 height 25
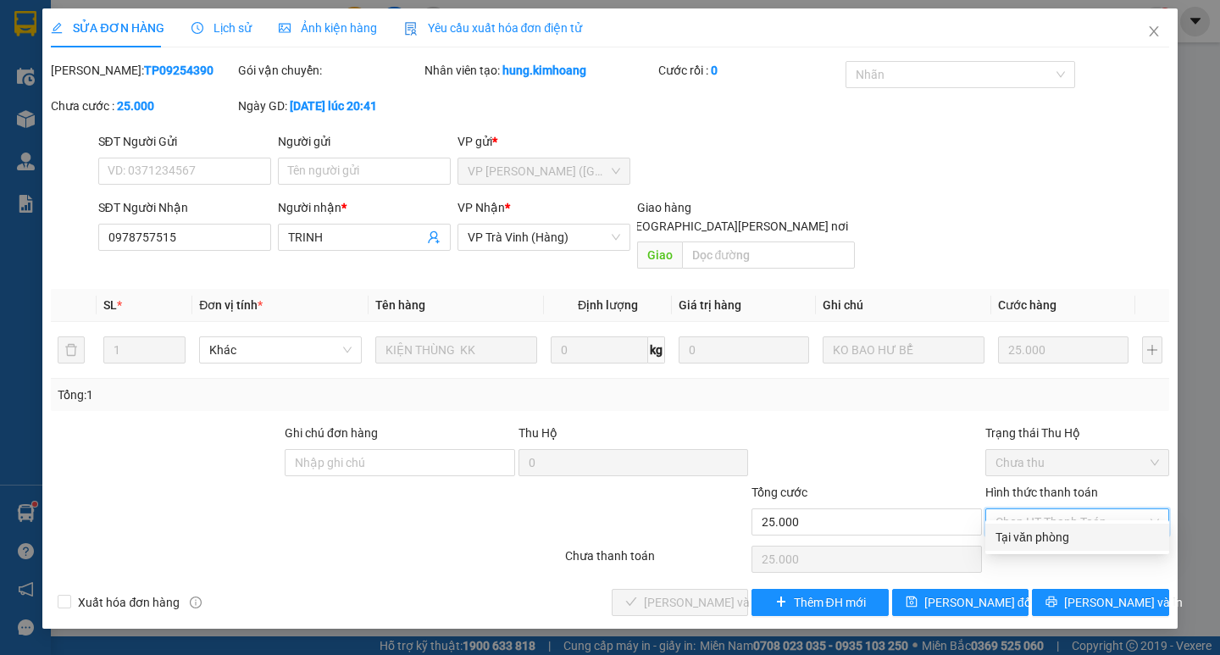
drag, startPoint x: 1061, startPoint y: 534, endPoint x: 833, endPoint y: 547, distance: 228.2
click at [1061, 539] on div "Tại văn phòng" at bounding box center [1076, 537] width 163 height 19
type input "0"
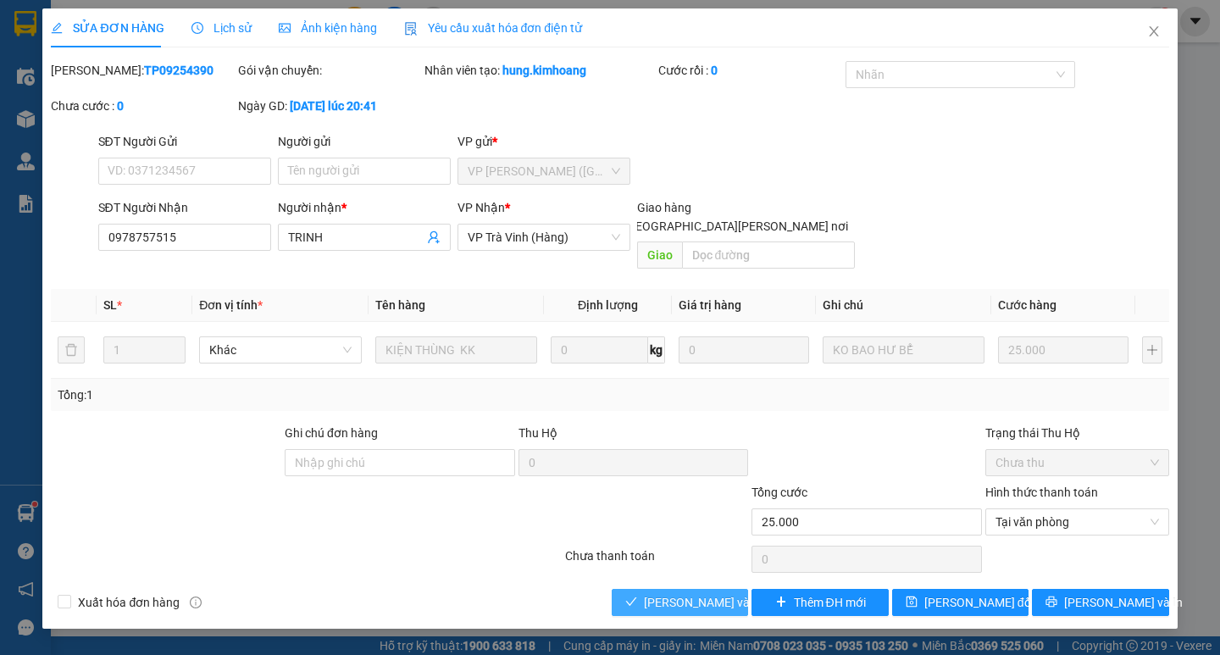
drag, startPoint x: 684, startPoint y: 578, endPoint x: 947, endPoint y: 580, distance: 262.6
click at [685, 593] on span "[PERSON_NAME] và [PERSON_NAME] hàng" at bounding box center [758, 602] width 229 height 19
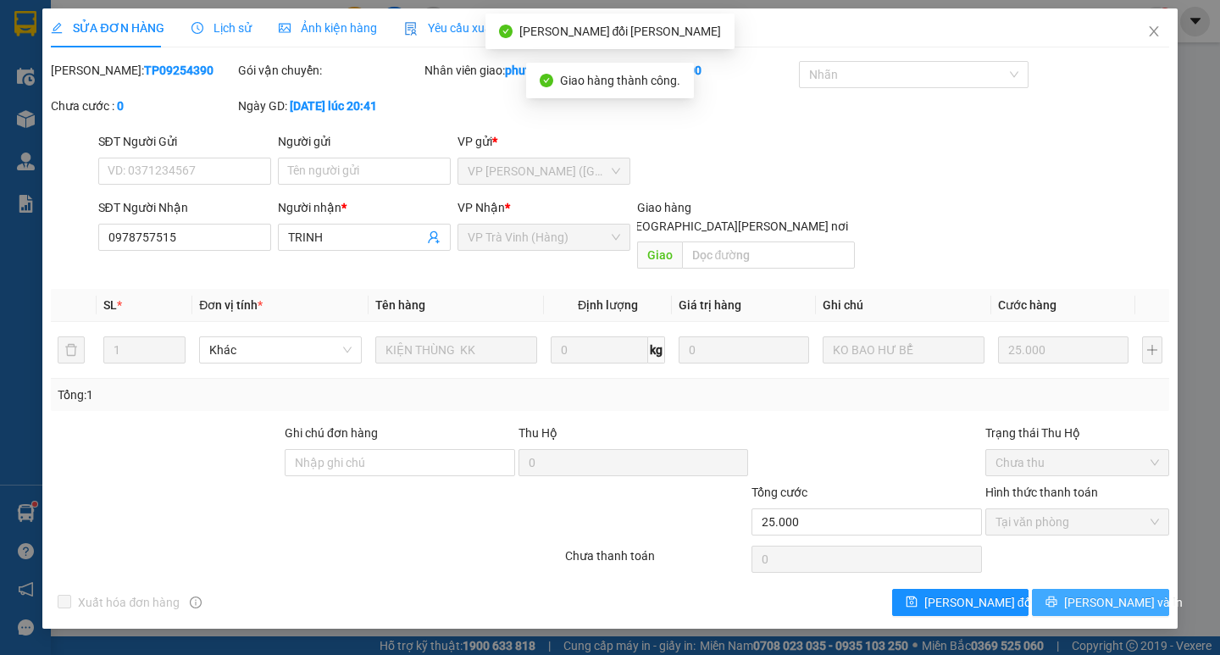
click at [1057, 595] on icon "printer" at bounding box center [1051, 601] width 12 height 12
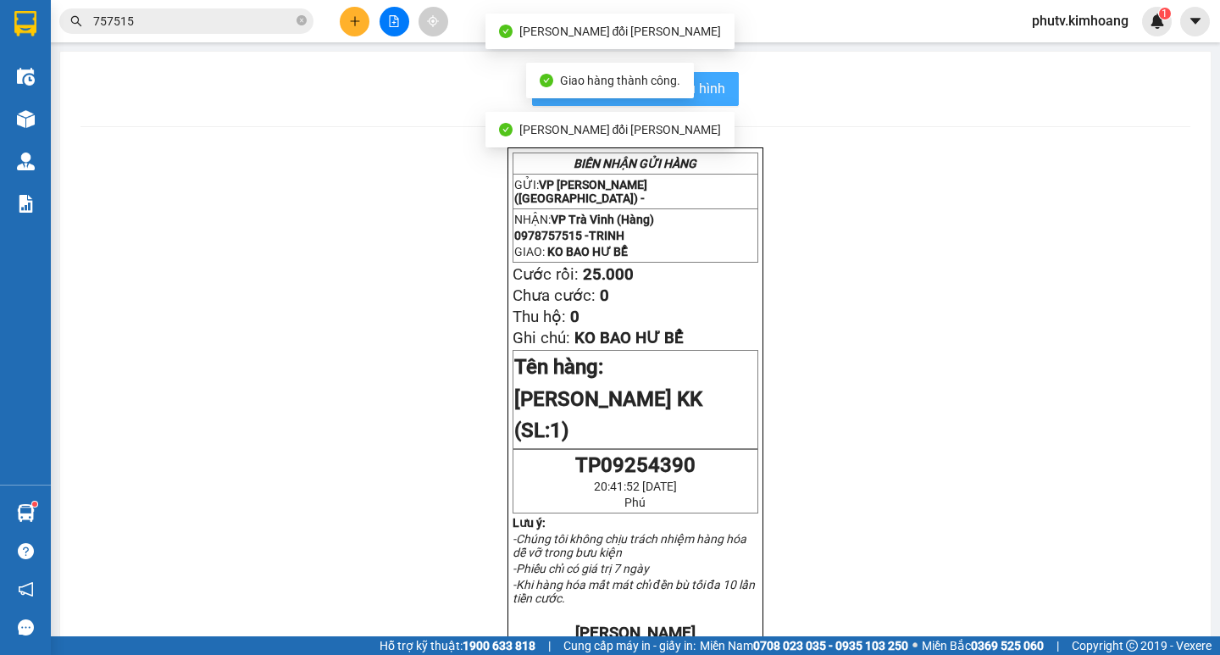
click at [711, 100] on button "In mẫu biên lai tự cấu hình" at bounding box center [635, 89] width 207 height 34
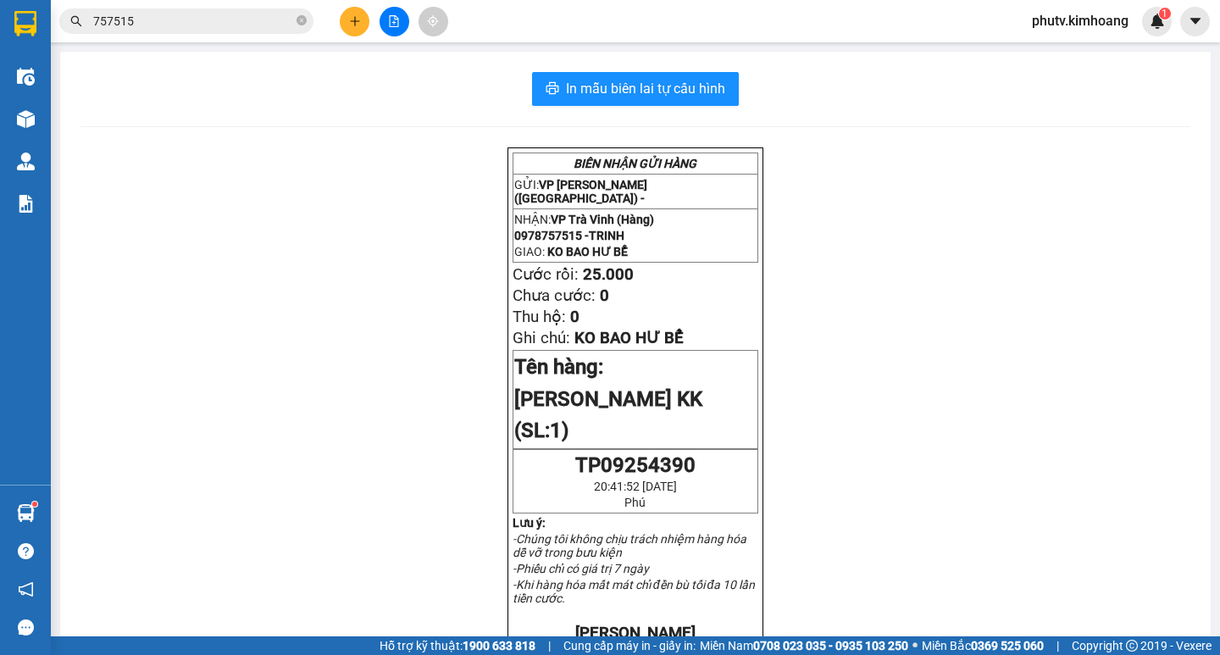
click at [304, 14] on span at bounding box center [301, 22] width 10 height 16
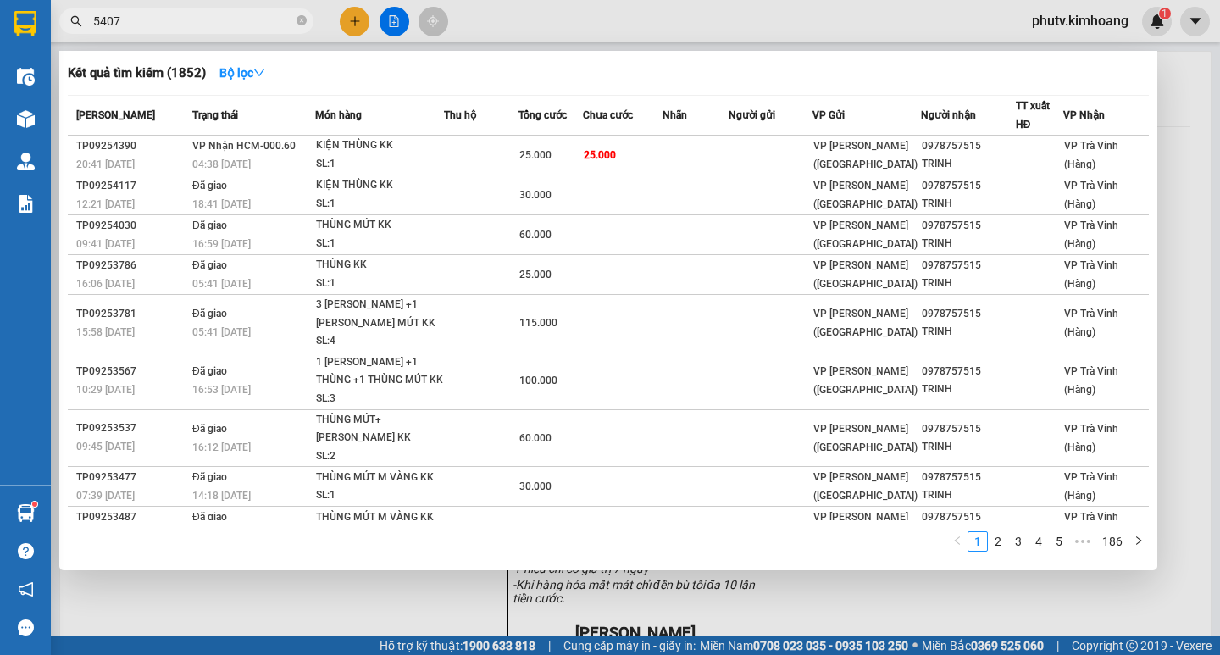
type input "54076"
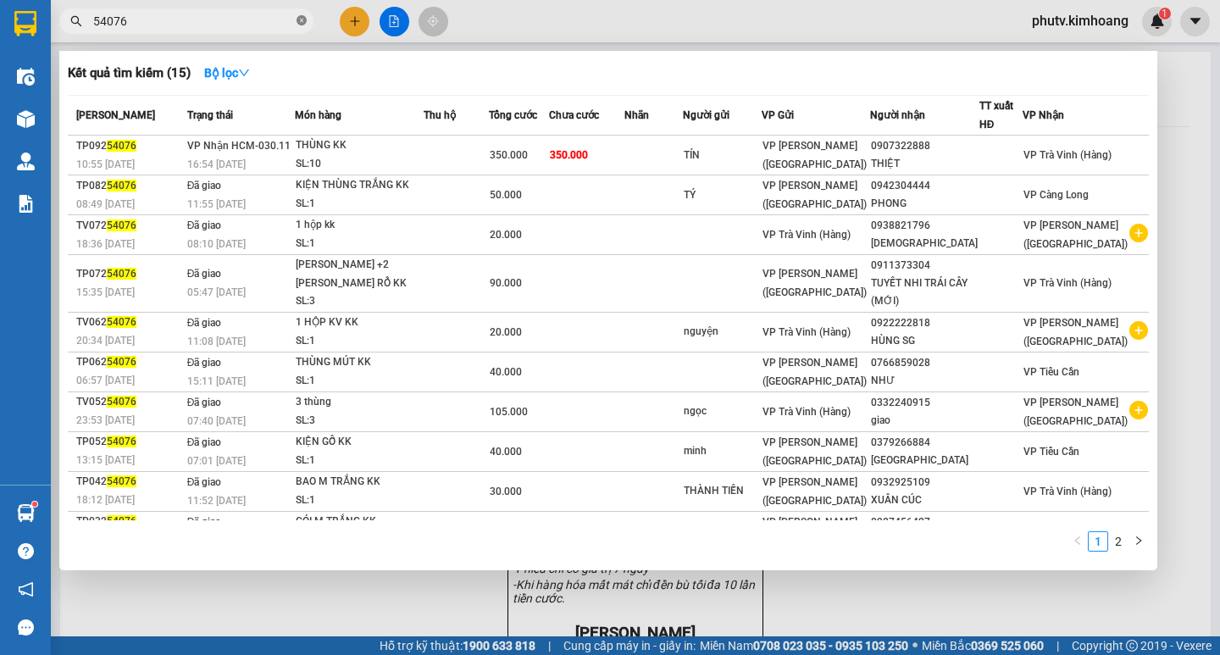
click at [299, 24] on icon "close-circle" at bounding box center [301, 20] width 10 height 10
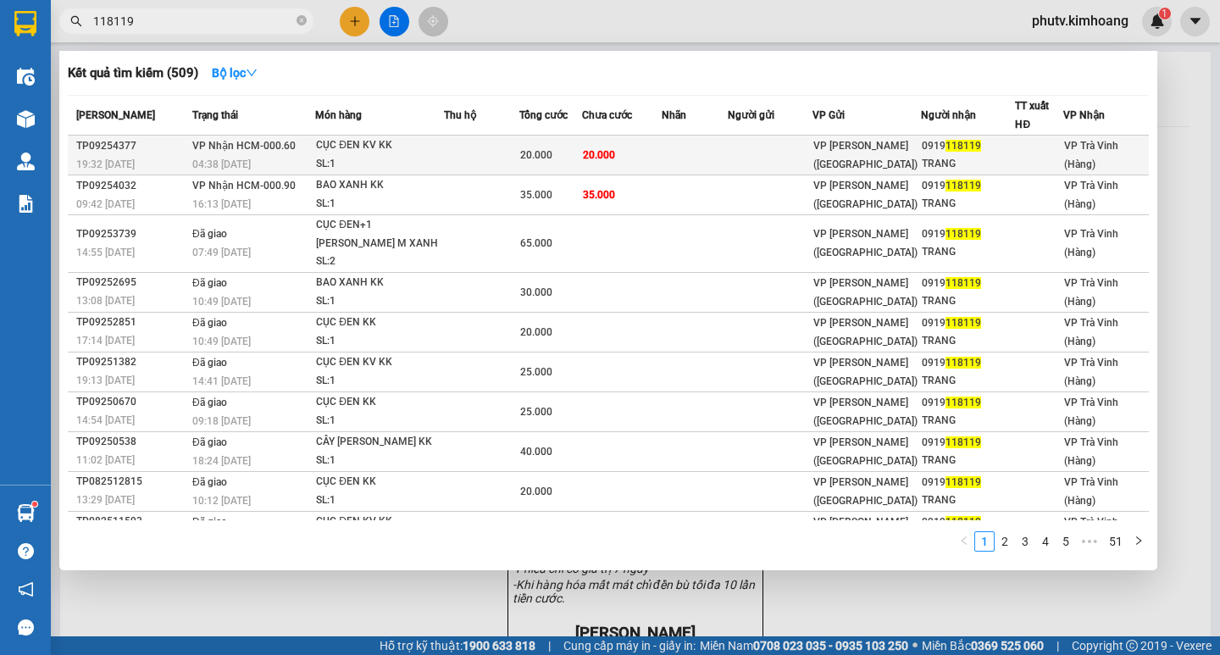
type input "118119"
click at [525, 153] on span "20.000" at bounding box center [536, 155] width 32 height 12
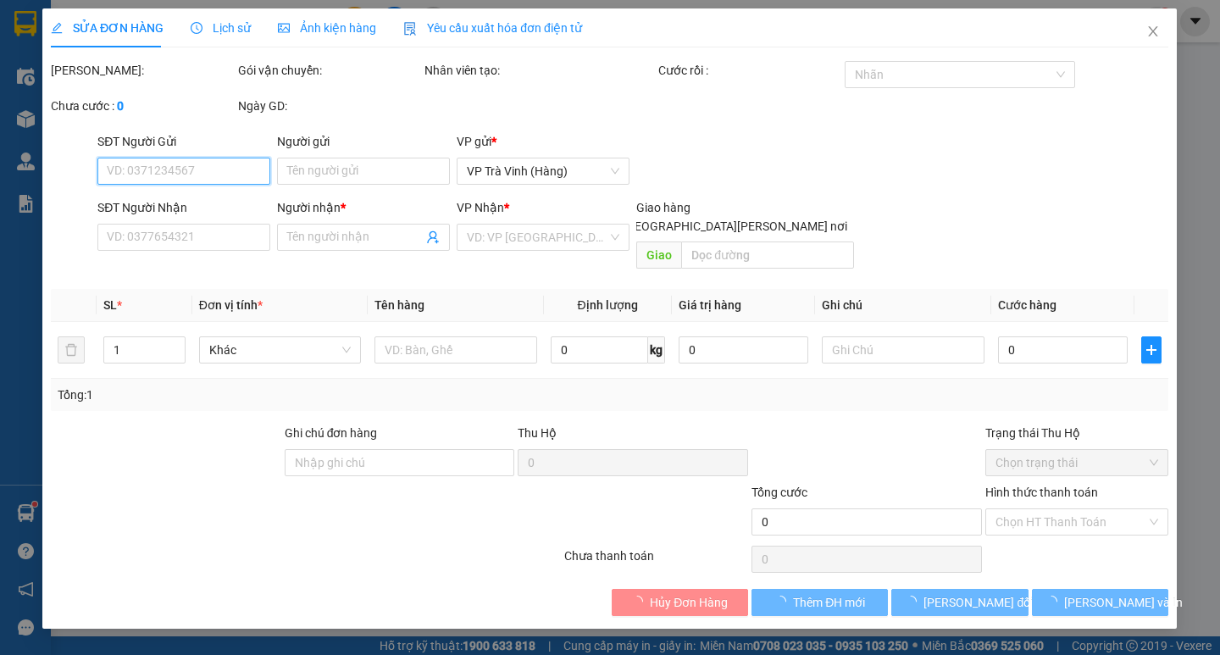
type input "0919118119"
type input "TRANG"
type input "20.000"
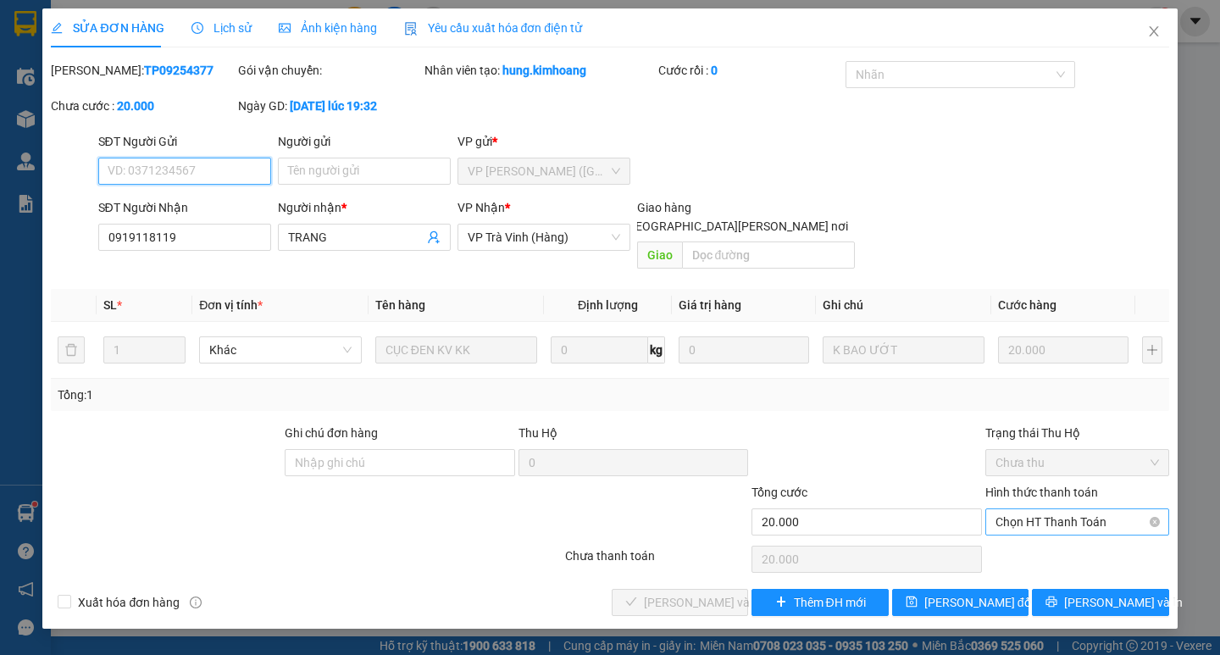
drag, startPoint x: 1034, startPoint y: 513, endPoint x: 1035, endPoint y: 524, distance: 11.0
click at [1035, 514] on span "Chọn HT Thanh Toán" at bounding box center [1076, 521] width 163 height 25
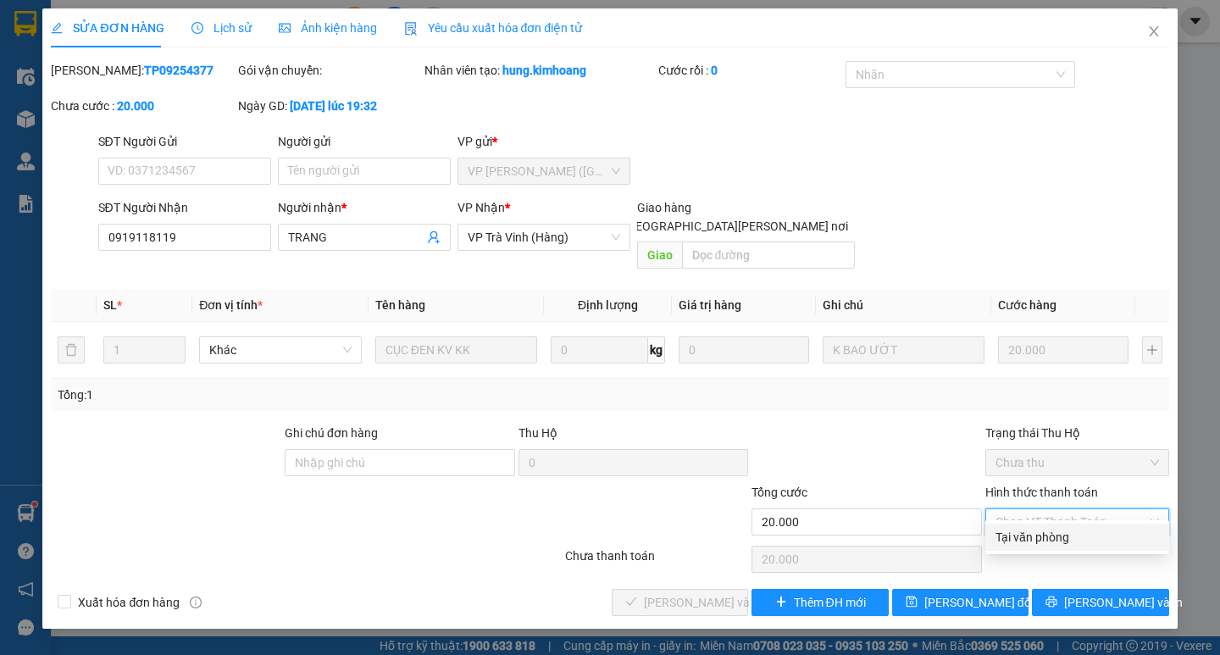
click at [1027, 538] on div "Tại văn phòng" at bounding box center [1076, 537] width 163 height 19
type input "0"
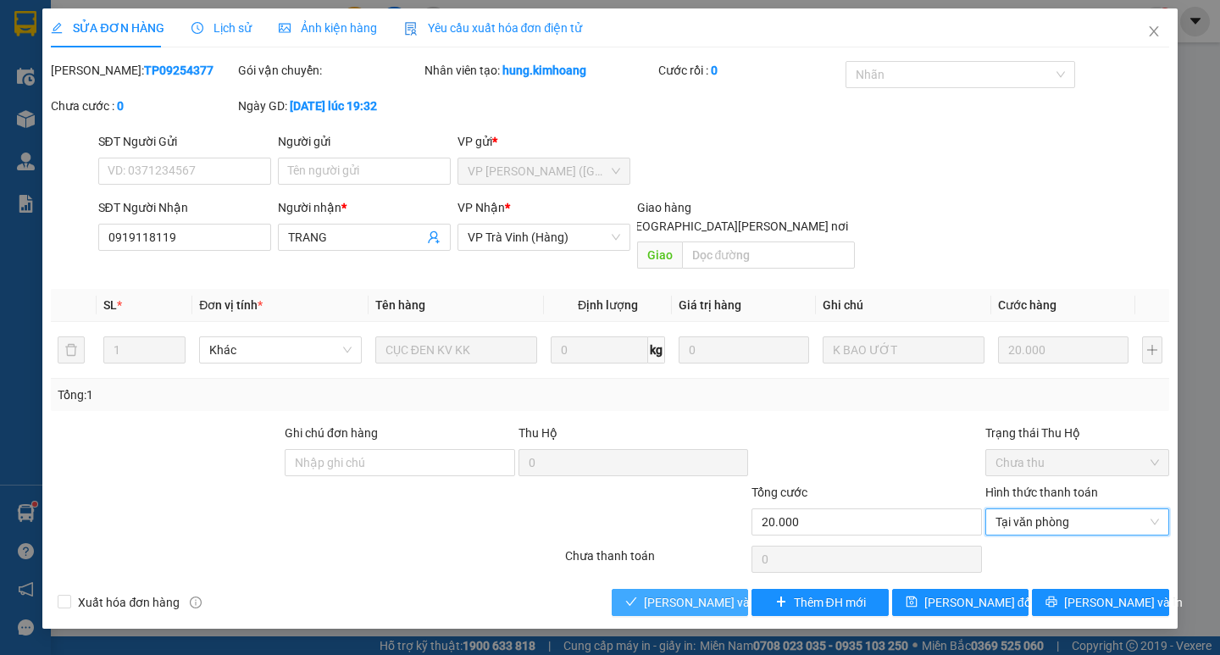
click at [650, 593] on span "[PERSON_NAME] và [PERSON_NAME] hàng" at bounding box center [758, 602] width 229 height 19
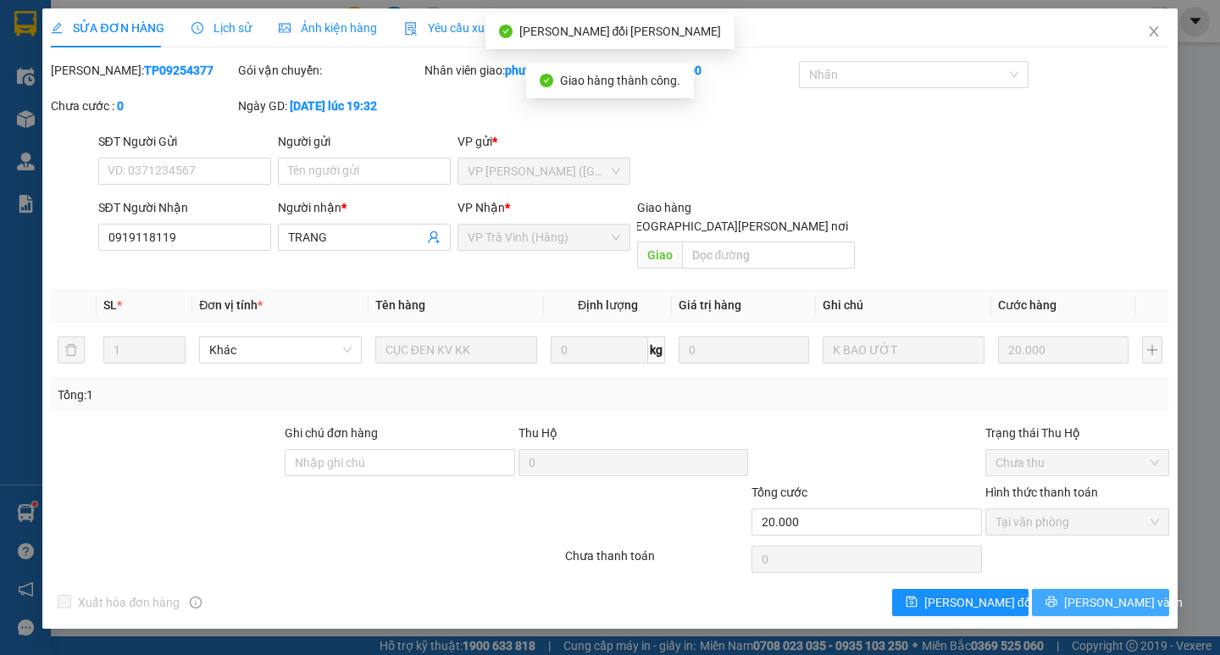
drag, startPoint x: 1085, startPoint y: 588, endPoint x: 1064, endPoint y: 572, distance: 26.6
click at [1084, 589] on button "[PERSON_NAME] và In" at bounding box center [1100, 602] width 136 height 27
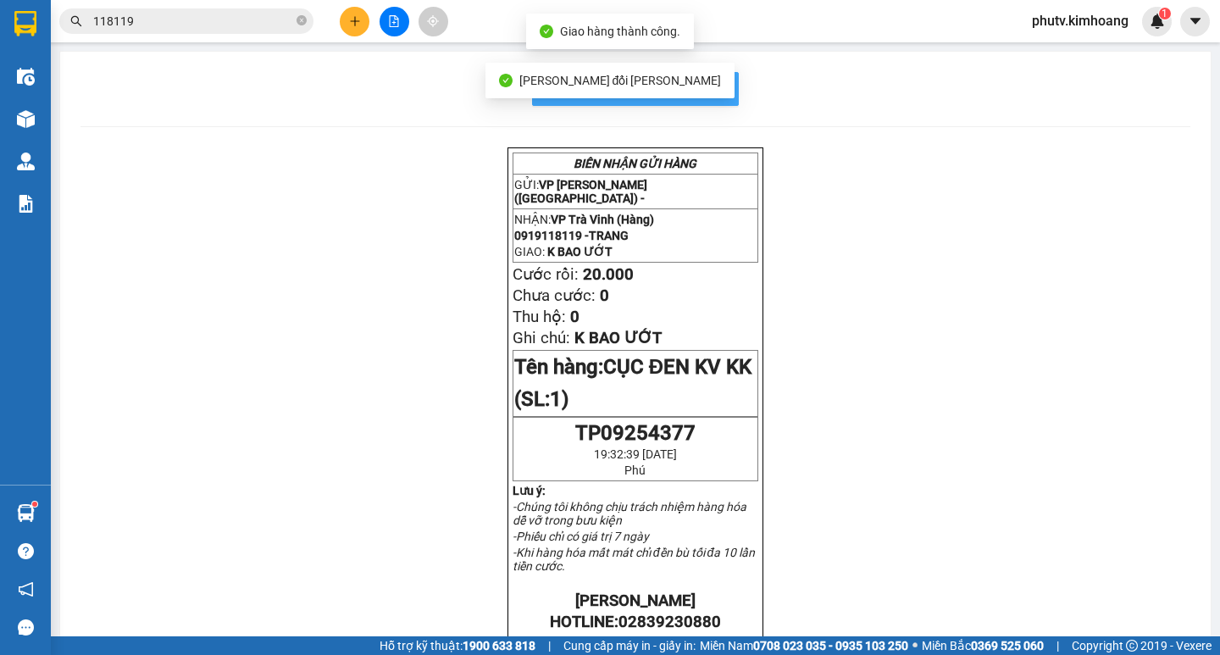
click at [721, 98] on button "In mẫu biên lai tự cấu hình" at bounding box center [635, 89] width 207 height 34
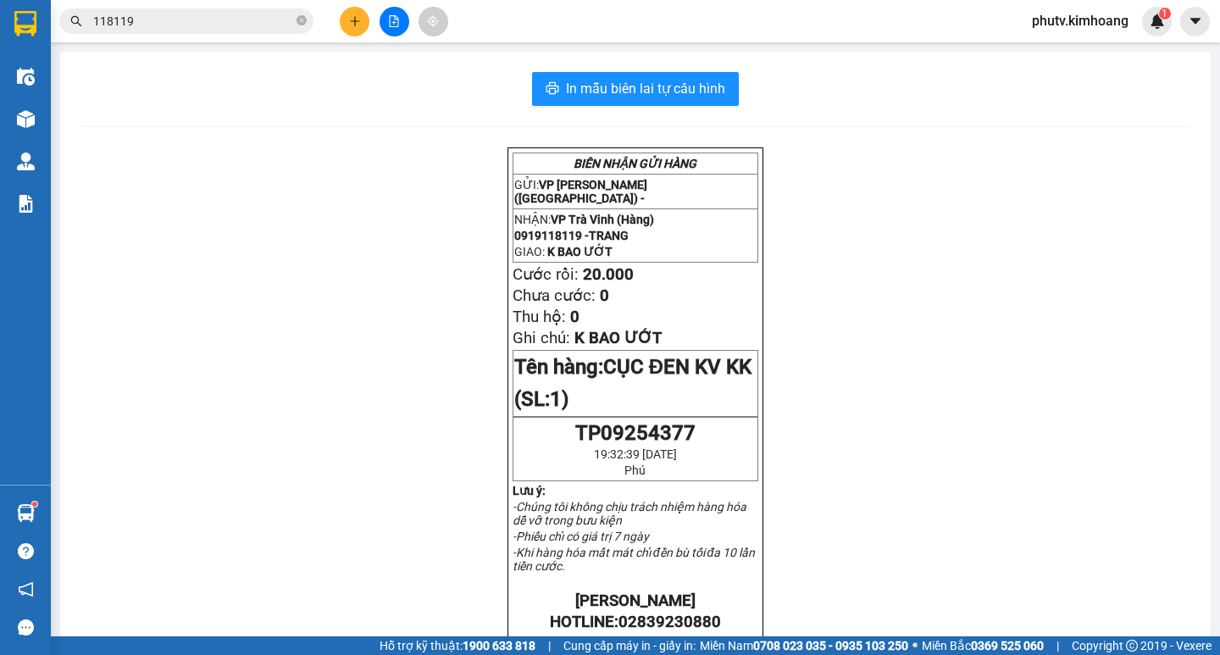
drag, startPoint x: 241, startPoint y: 25, endPoint x: 284, endPoint y: 56, distance: 53.4
click at [240, 25] on input "118119" at bounding box center [193, 21] width 200 height 19
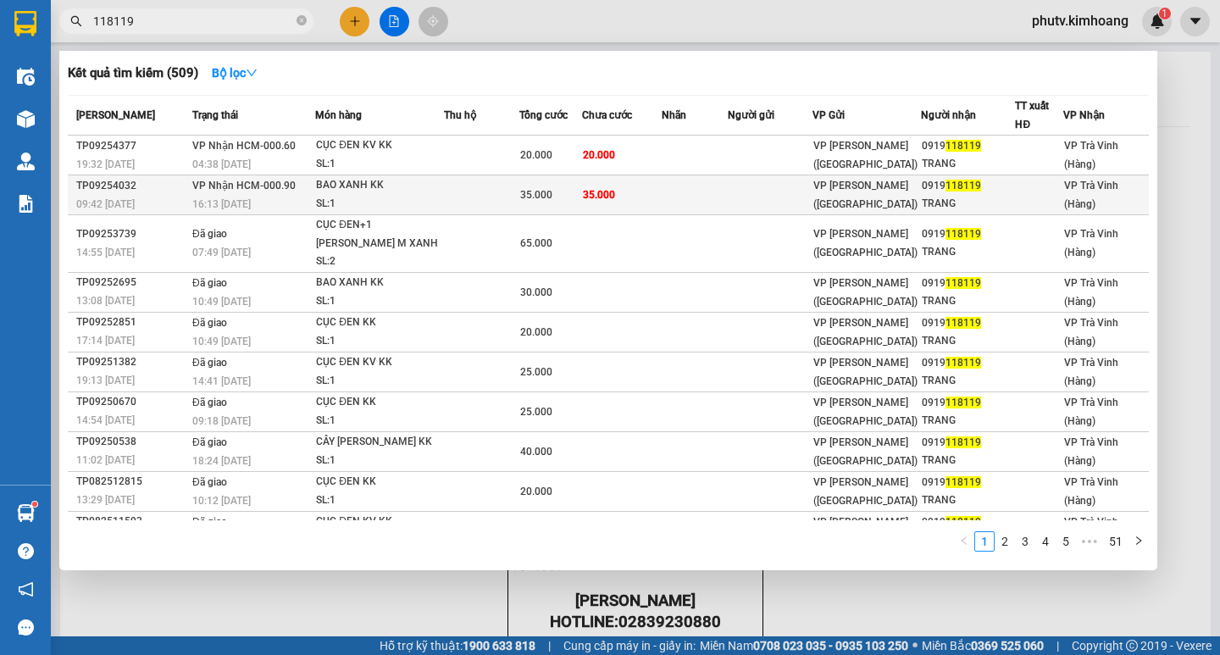
click at [479, 185] on td at bounding box center [481, 195] width 75 height 40
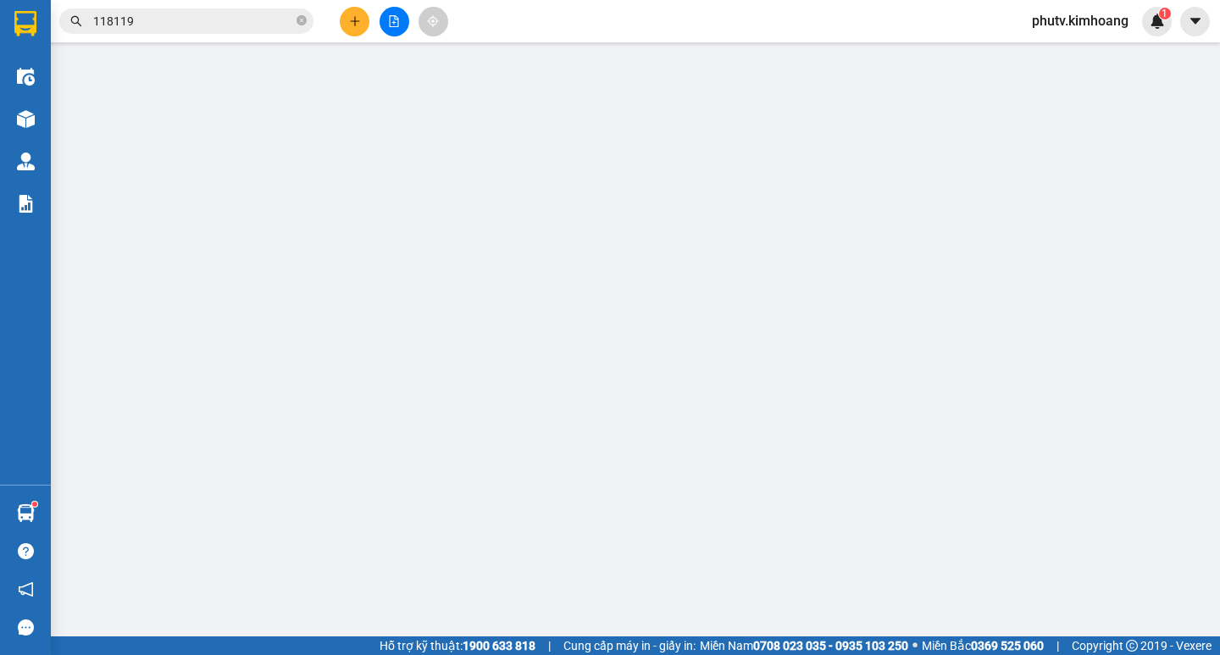
type input "0919118119"
type input "TRANG"
type input "35.000"
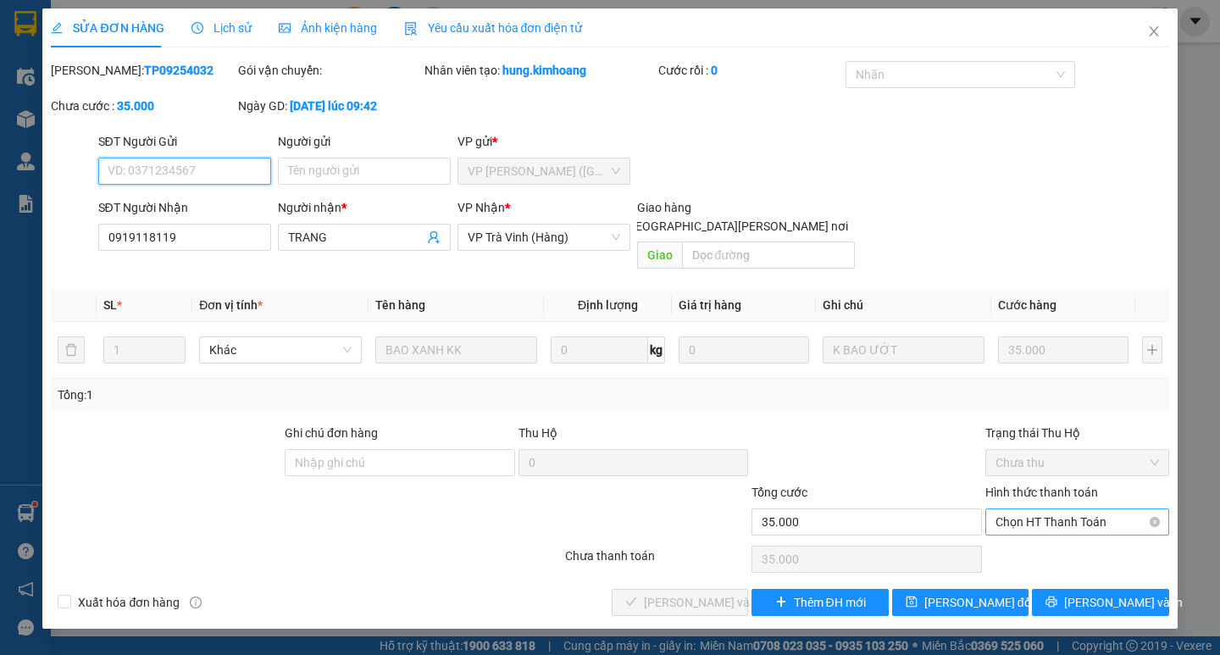
click at [1024, 509] on span "Chọn HT Thanh Toán" at bounding box center [1076, 521] width 163 height 25
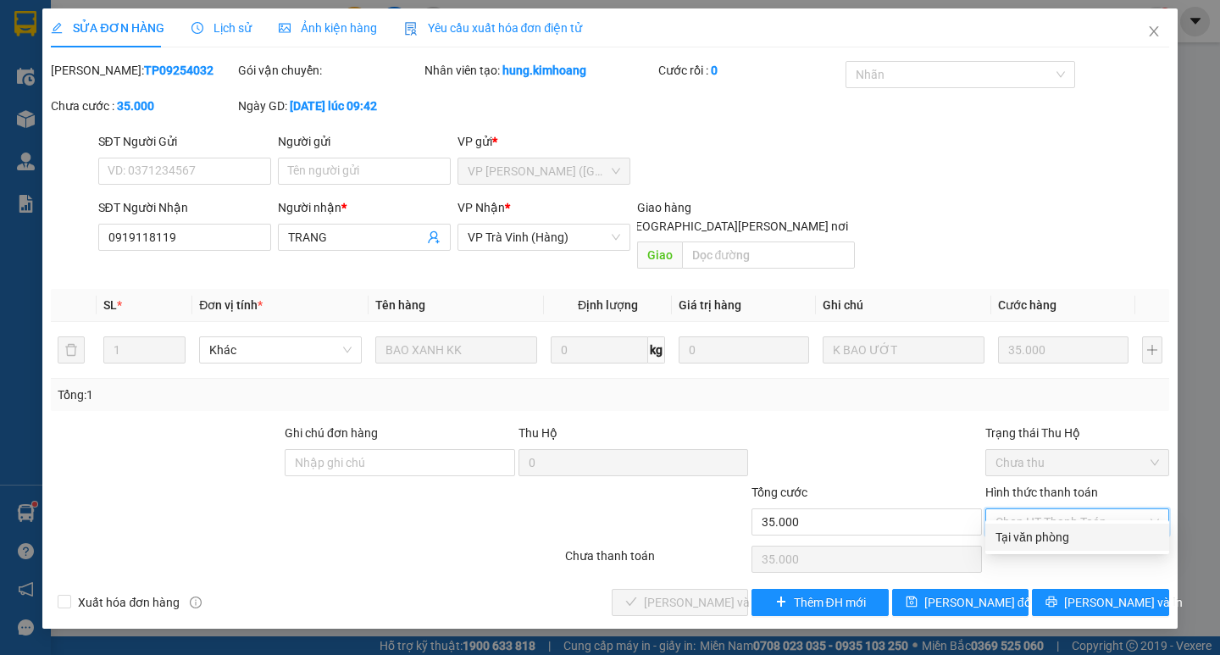
drag, startPoint x: 1023, startPoint y: 515, endPoint x: 1010, endPoint y: 539, distance: 28.1
click at [1015, 539] on div "Tại văn phòng" at bounding box center [1076, 537] width 163 height 19
type input "0"
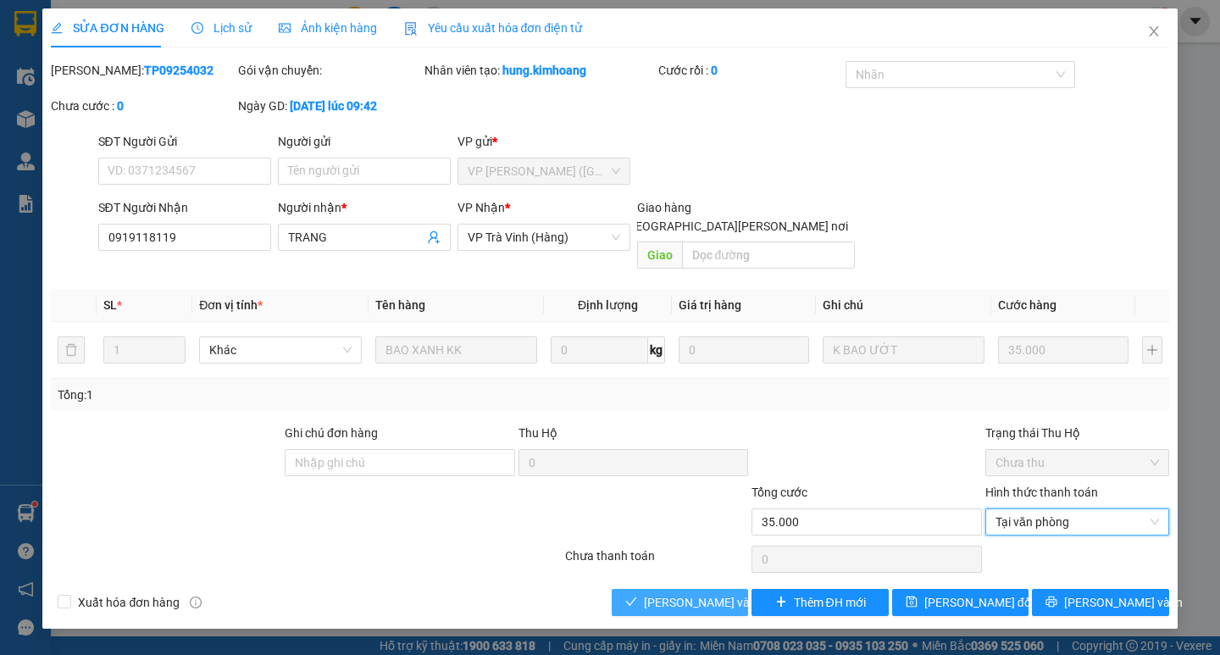
click at [704, 593] on span "[PERSON_NAME] và [PERSON_NAME] hàng" at bounding box center [758, 602] width 229 height 19
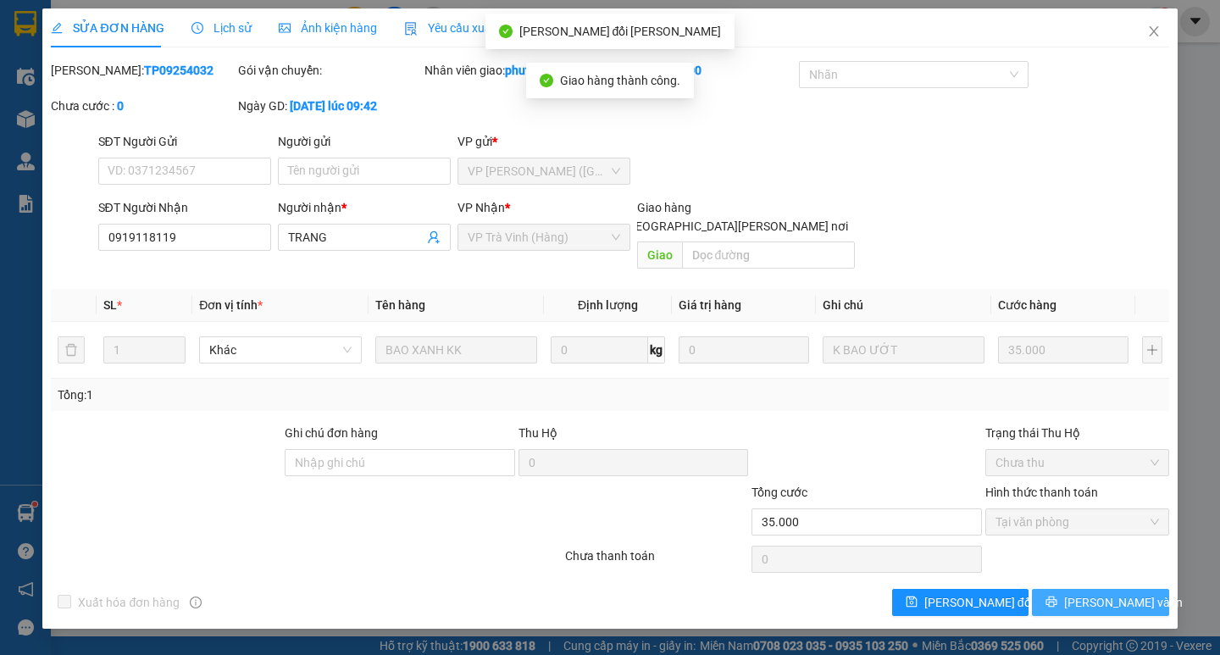
click at [1065, 589] on button "[PERSON_NAME] và In" at bounding box center [1100, 602] width 136 height 27
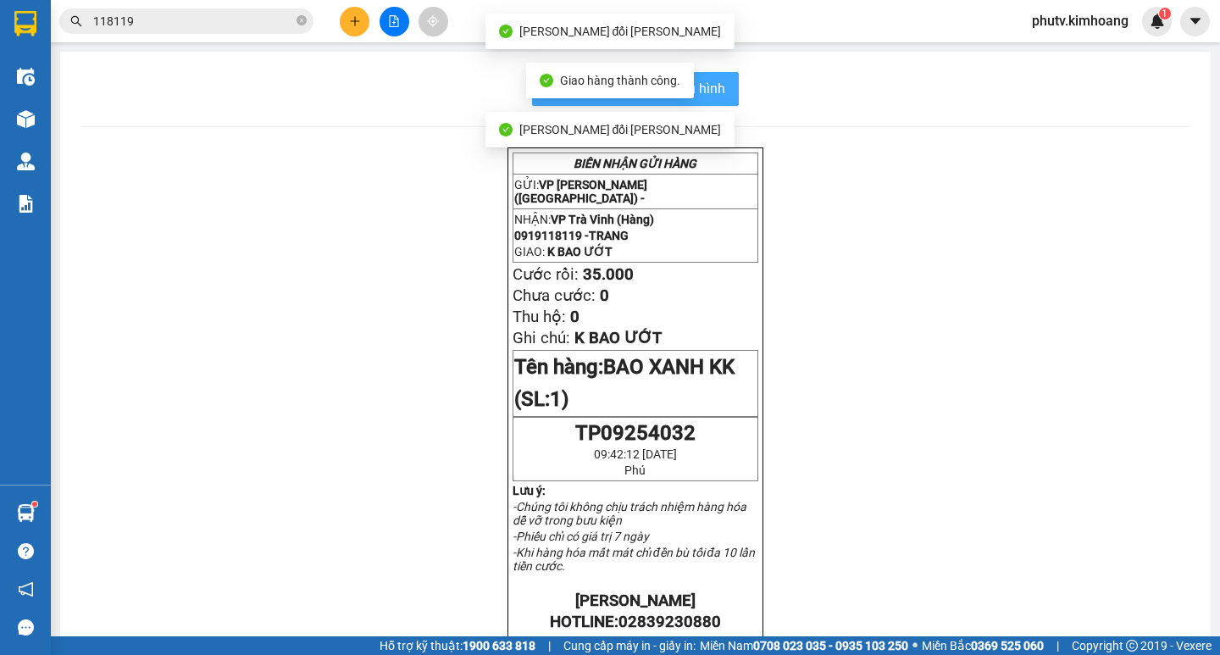
click at [711, 101] on button "In mẫu biên lai tự cấu hình" at bounding box center [635, 89] width 207 height 34
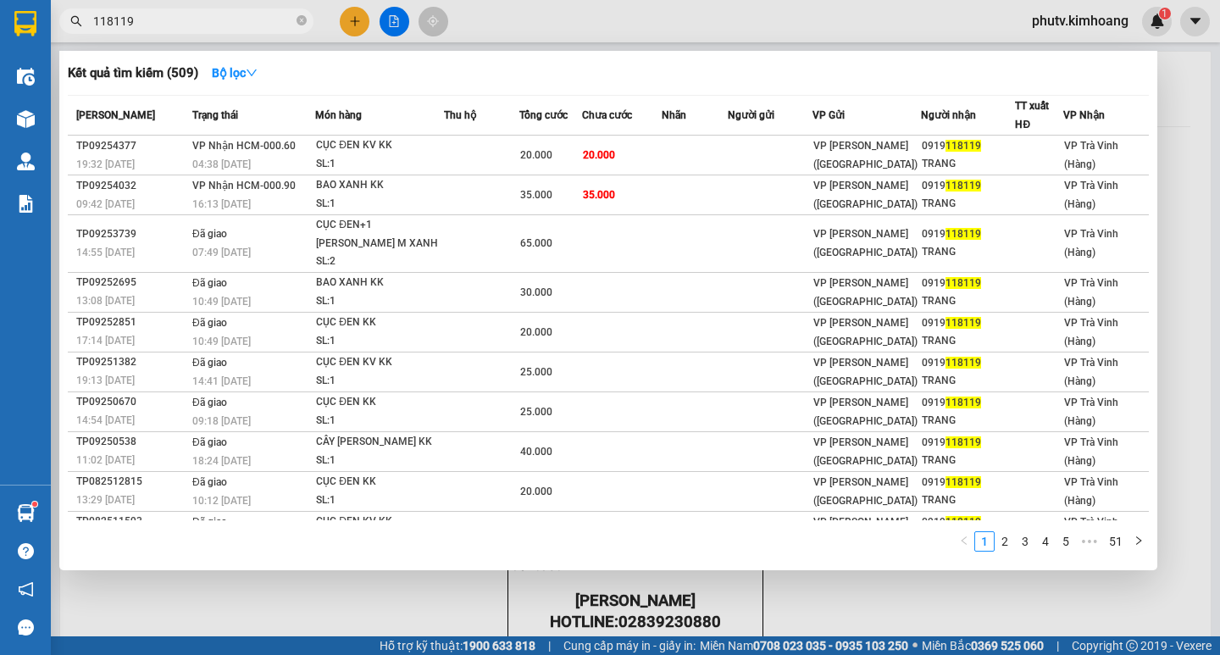
click at [154, 23] on input "118119" at bounding box center [193, 21] width 200 height 19
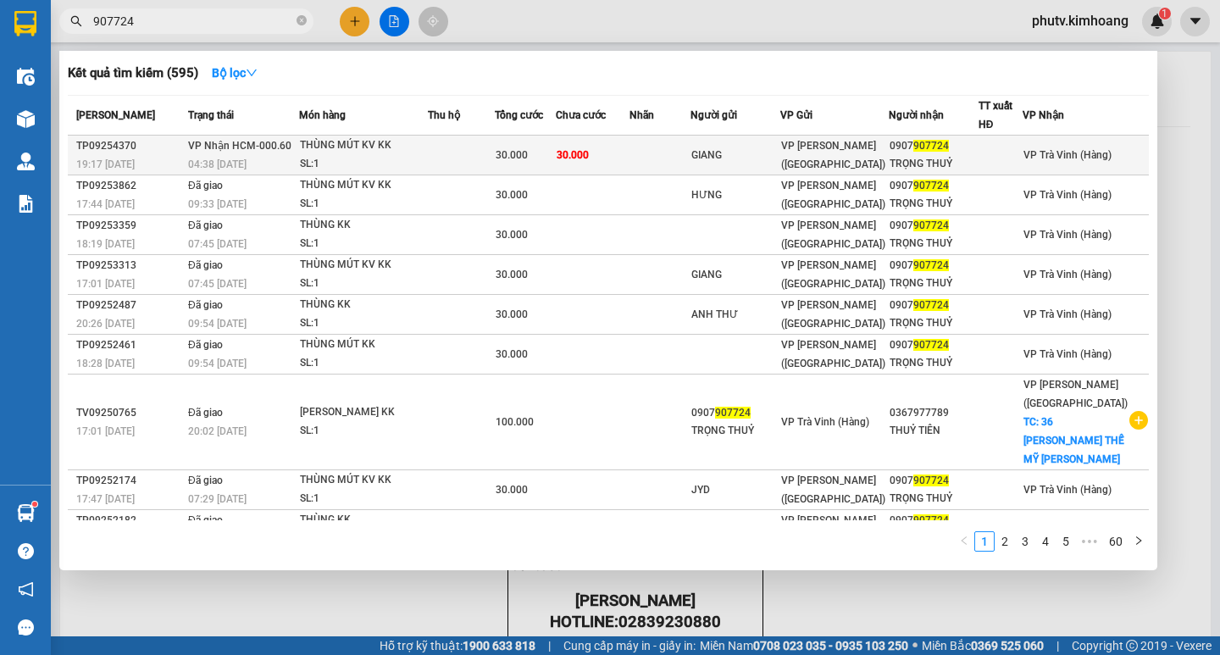
type input "907724"
click at [495, 154] on td at bounding box center [462, 156] width 68 height 40
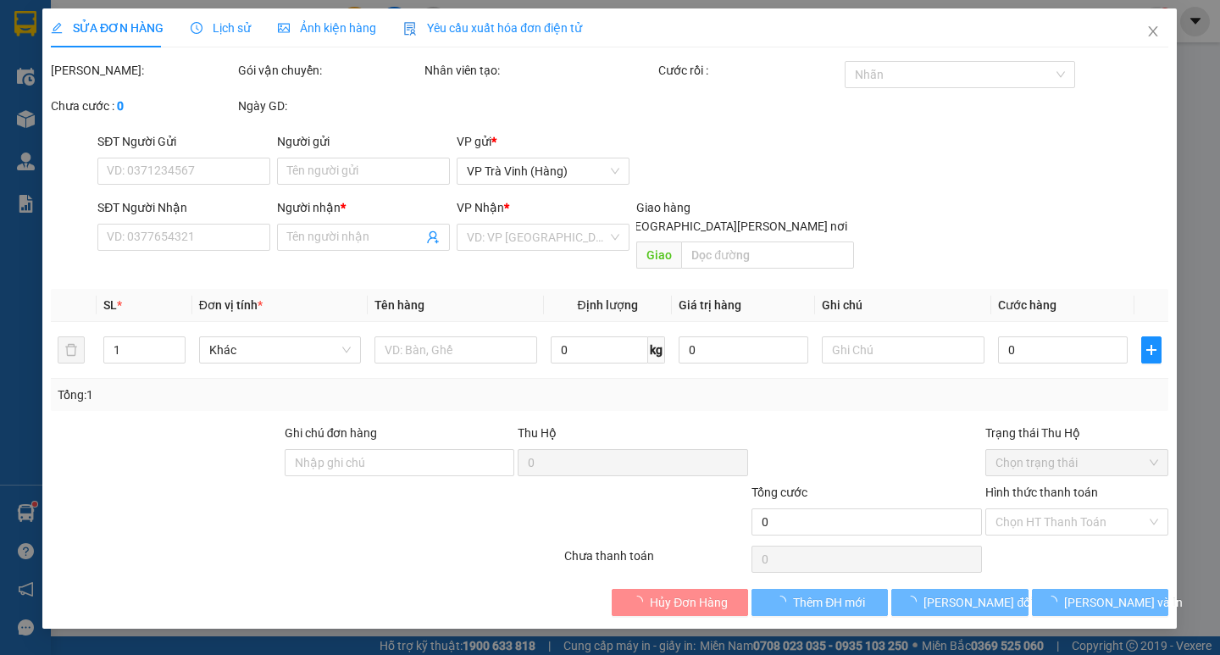
type input "GIANG"
type input "0907907724"
type input "TRỌNG THUỶ"
type input "30.000"
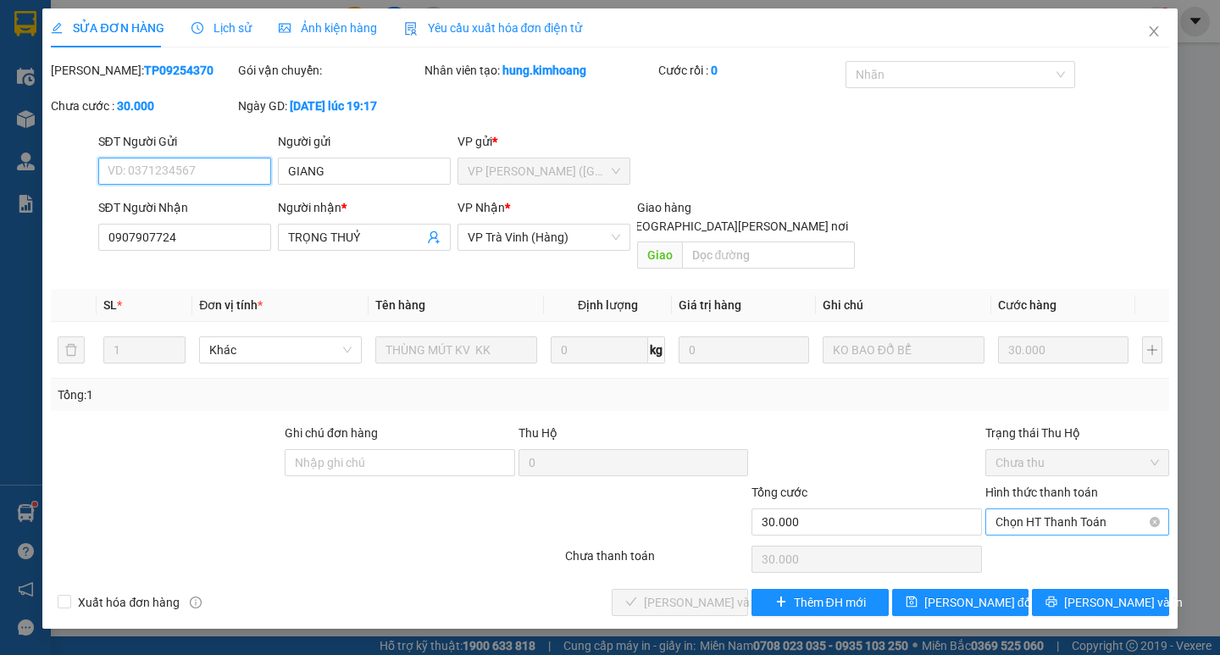
drag, startPoint x: 1021, startPoint y: 499, endPoint x: 1031, endPoint y: 516, distance: 19.8
click at [1026, 509] on span "Chọn HT Thanh Toán" at bounding box center [1076, 521] width 163 height 25
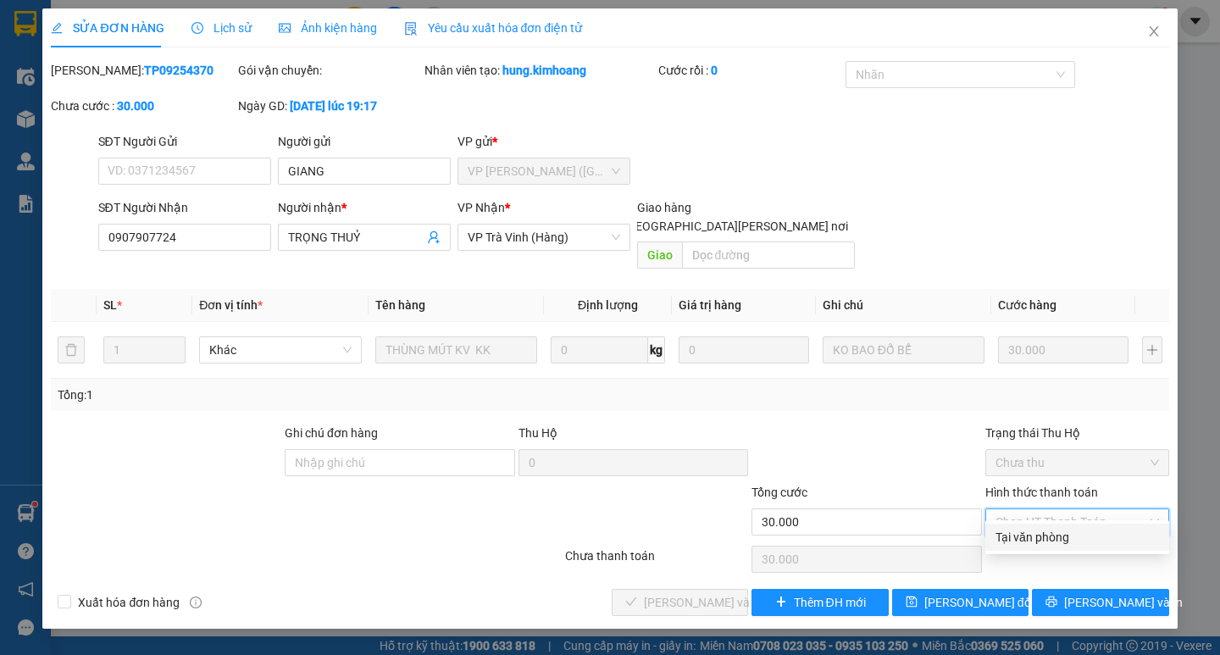
drag, startPoint x: 1035, startPoint y: 539, endPoint x: 978, endPoint y: 560, distance: 60.6
click at [1030, 540] on div "Tại văn phòng" at bounding box center [1076, 537] width 163 height 19
type input "0"
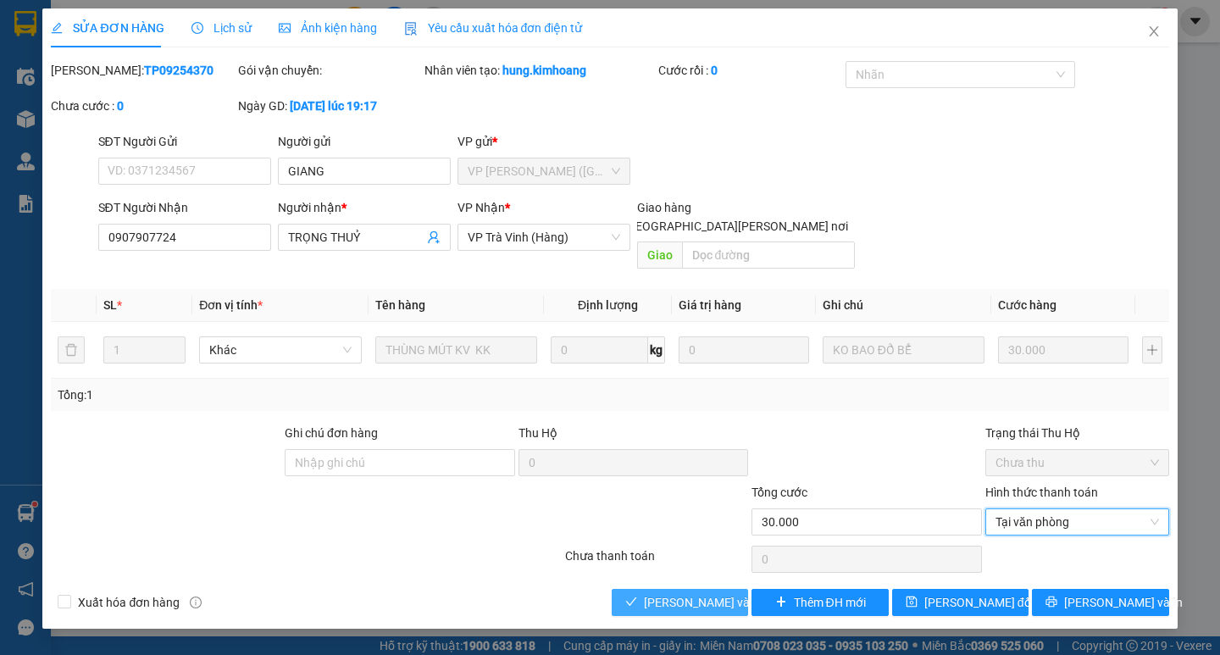
click at [670, 593] on span "[PERSON_NAME] và [PERSON_NAME] hàng" at bounding box center [758, 602] width 229 height 19
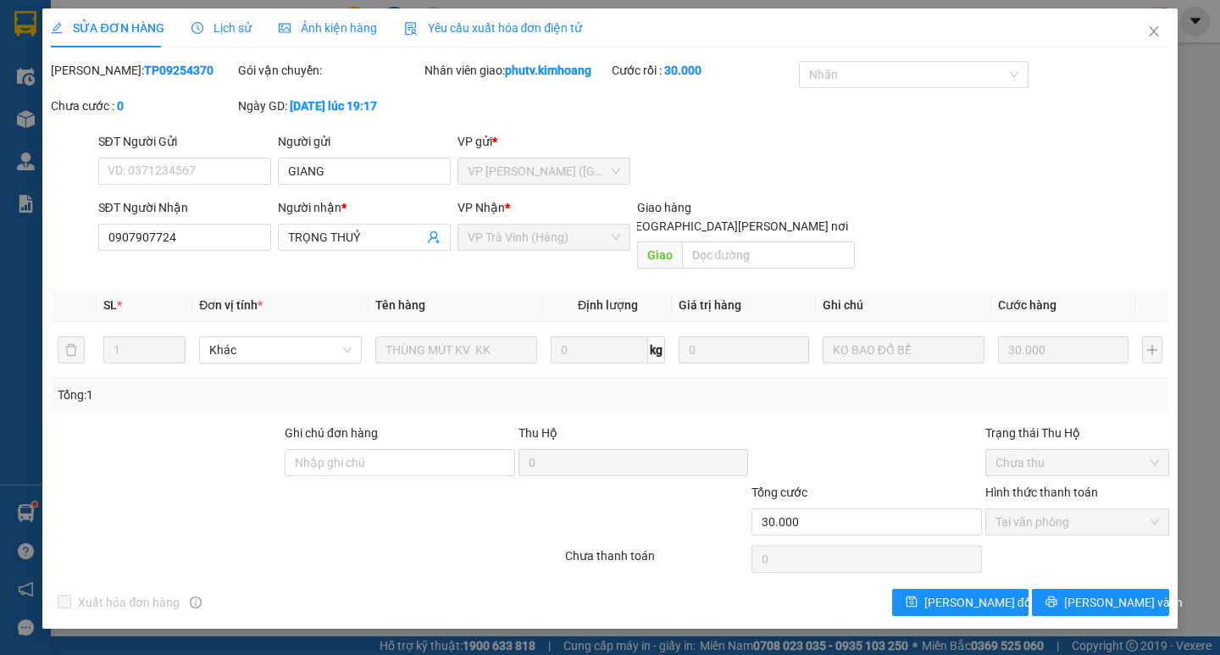
click at [1054, 567] on div "Total Paid Fee 30.000 Total UnPaid Fee 0 Cash Collection Total Fee Mã ĐH: TP092…" at bounding box center [609, 338] width 1117 height 555
click at [1062, 589] on button "[PERSON_NAME] và In" at bounding box center [1100, 602] width 136 height 27
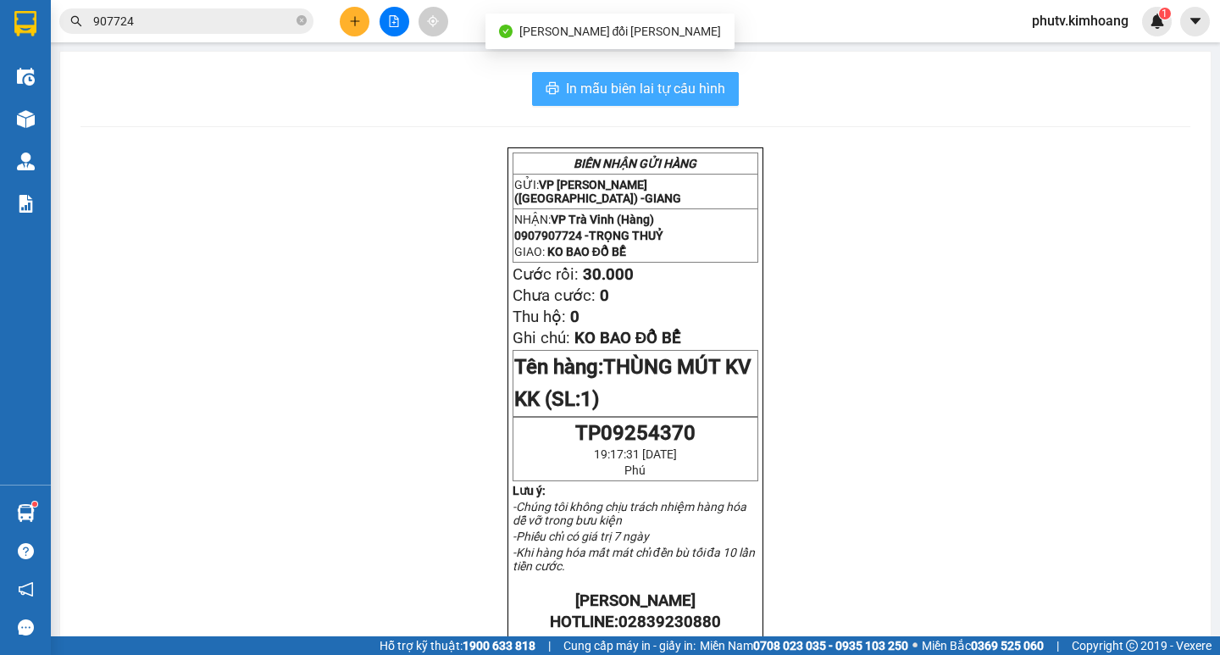
click at [602, 90] on span "In mẫu biên lai tự cấu hình" at bounding box center [645, 88] width 159 height 21
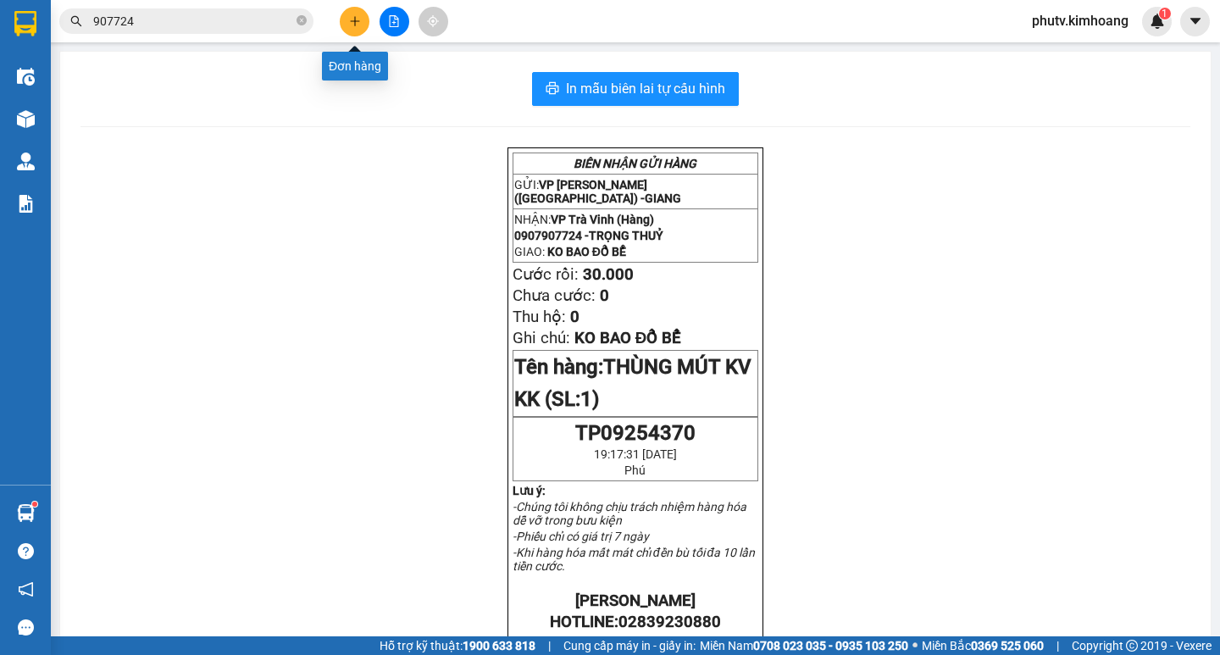
click at [346, 30] on button at bounding box center [355, 22] width 30 height 30
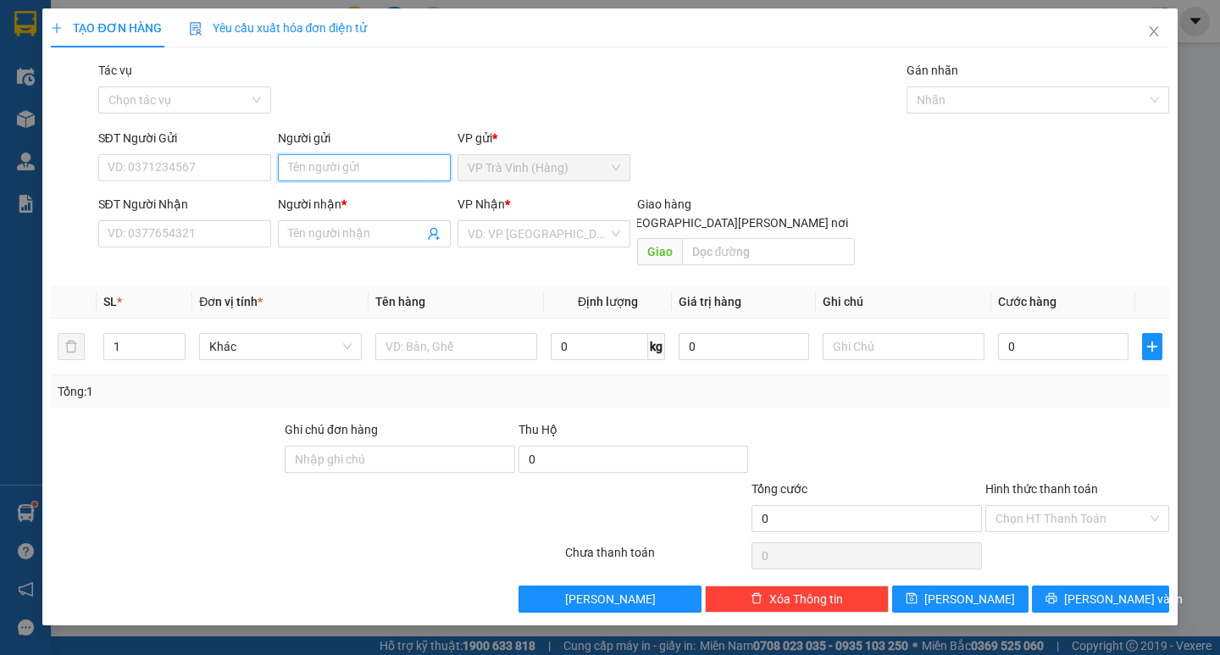
click at [364, 181] on div "Người gửi Tên người gửi" at bounding box center [364, 158] width 173 height 59
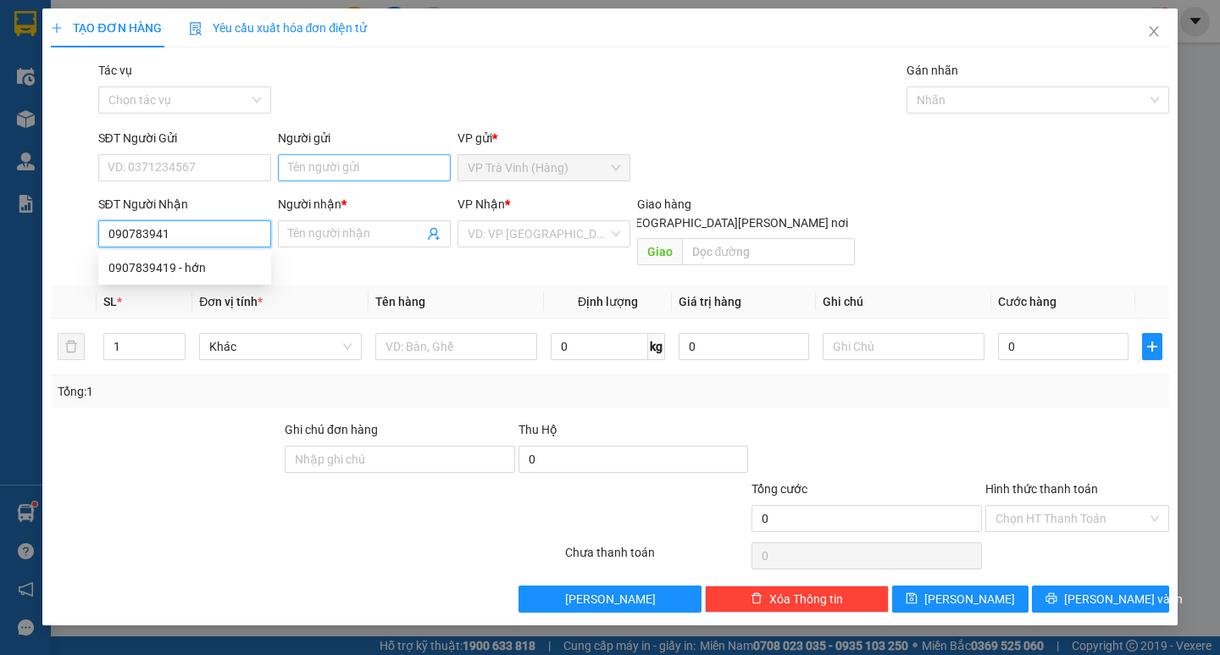
type input "0907839419"
click at [218, 269] on div "0907839419 - hớn" at bounding box center [184, 267] width 152 height 19
type input "hớn"
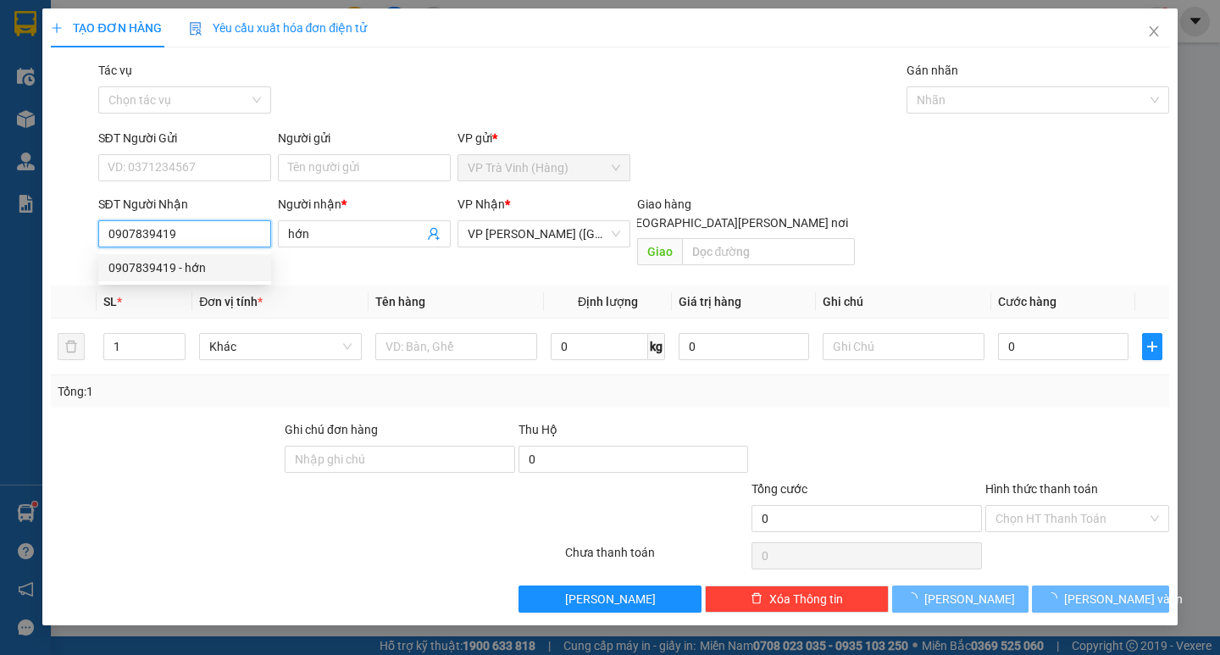
type input "60.000"
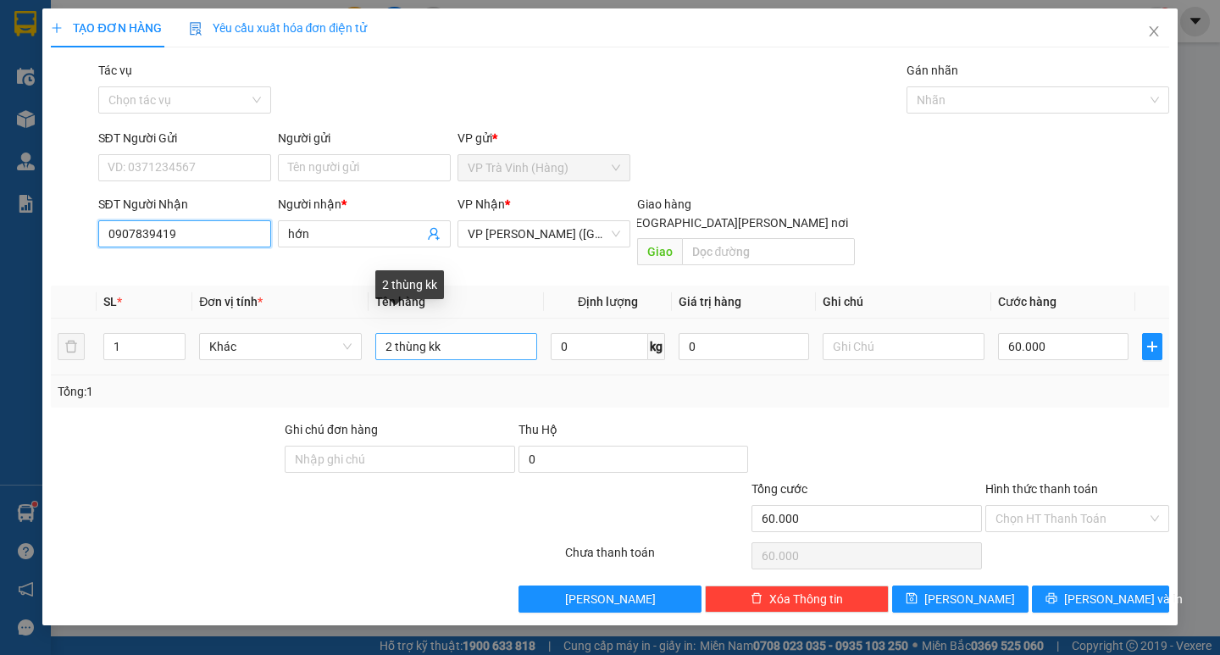
type input "0907839419"
drag, startPoint x: 481, startPoint y: 337, endPoint x: 0, endPoint y: 406, distance: 485.9
click at [0, 398] on div "TẠO ĐƠN HÀNG Yêu cầu xuất [PERSON_NAME] điện tử Transit Pickup Surcharge Ids Tr…" at bounding box center [610, 327] width 1220 height 655
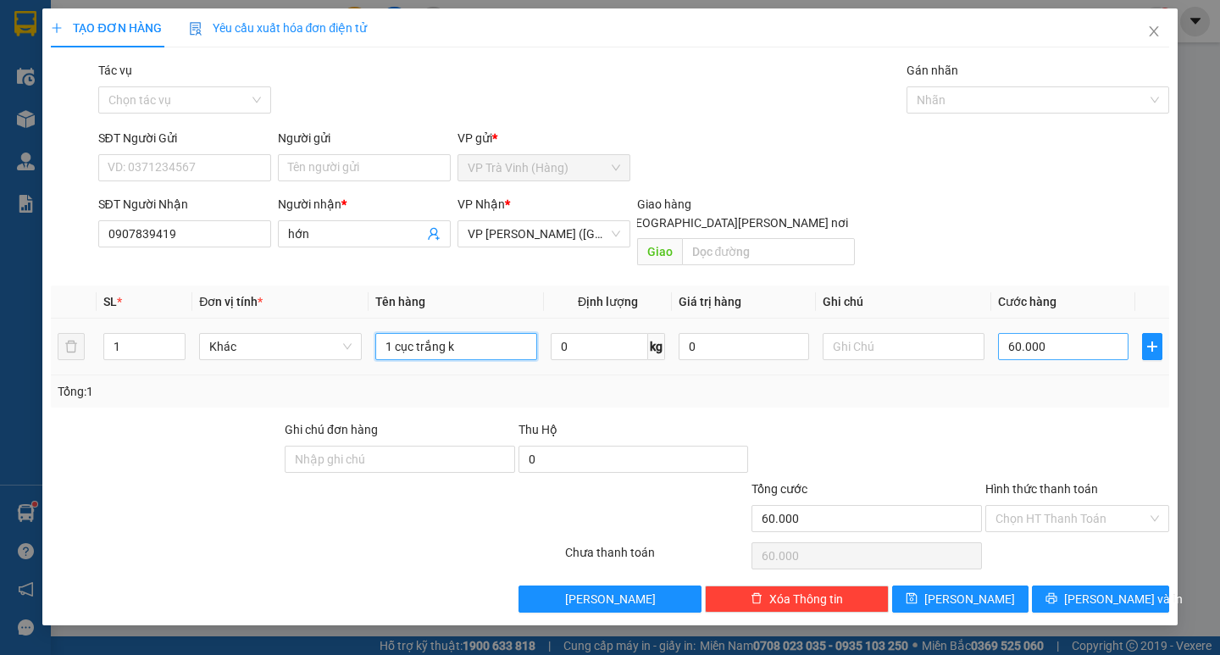
type input "1 cục trắng k"
click at [1030, 333] on input "60.000" at bounding box center [1063, 346] width 130 height 27
type input "2"
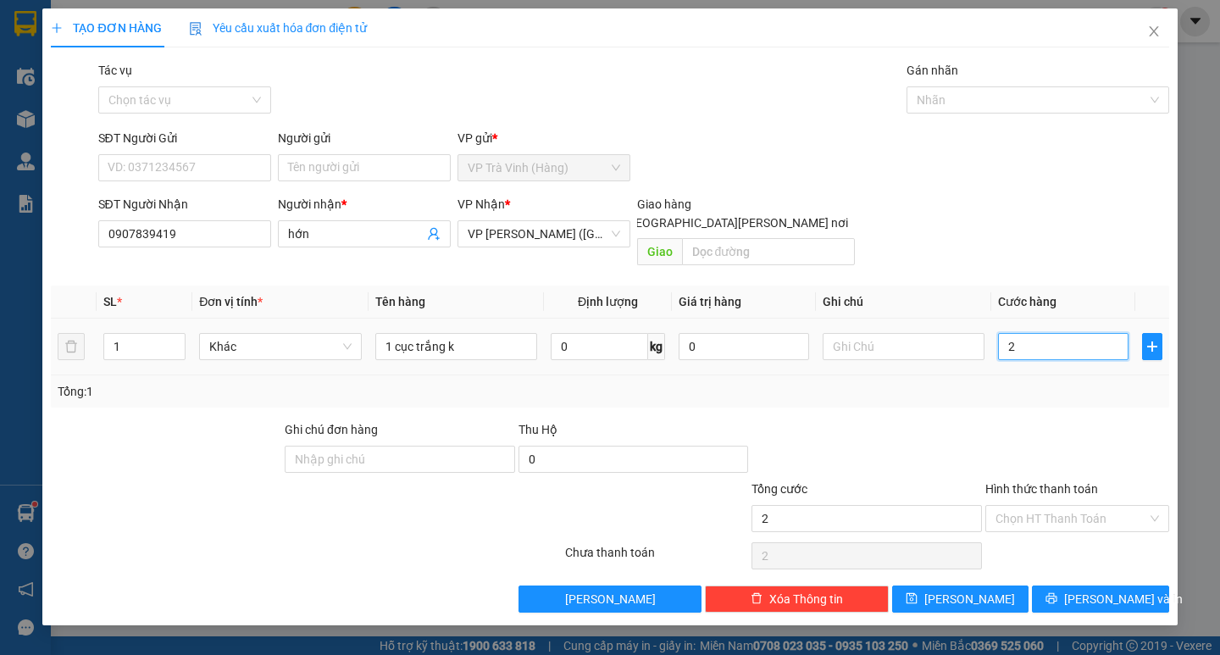
type input "20"
type input "20.000"
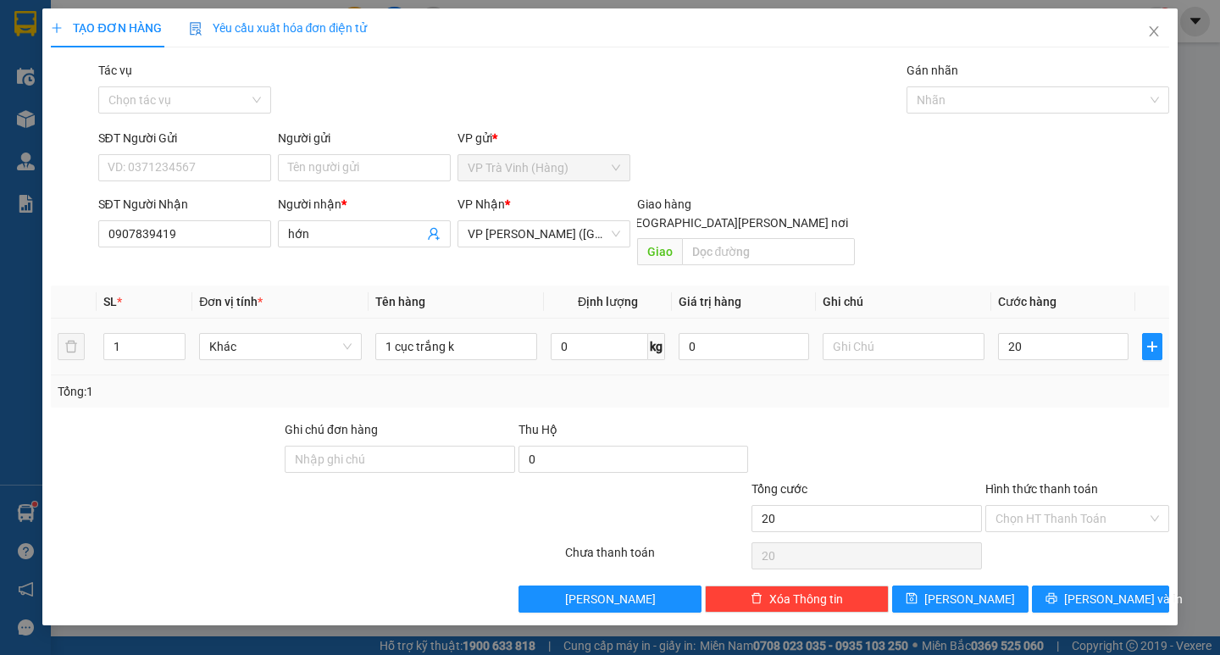
type input "20.000"
drag, startPoint x: 1022, startPoint y: 357, endPoint x: 1008, endPoint y: 384, distance: 31.4
click at [1020, 362] on div "SL * Đơn vị tính * Tên hàng Định [PERSON_NAME] trị hàng Ghi [PERSON_NAME] hàng …" at bounding box center [609, 346] width 1117 height 122
click at [1062, 506] on input "Hình thức thanh toán" at bounding box center [1071, 518] width 152 height 25
click at [1068, 539] on div "Tại văn phòng" at bounding box center [1076, 533] width 163 height 19
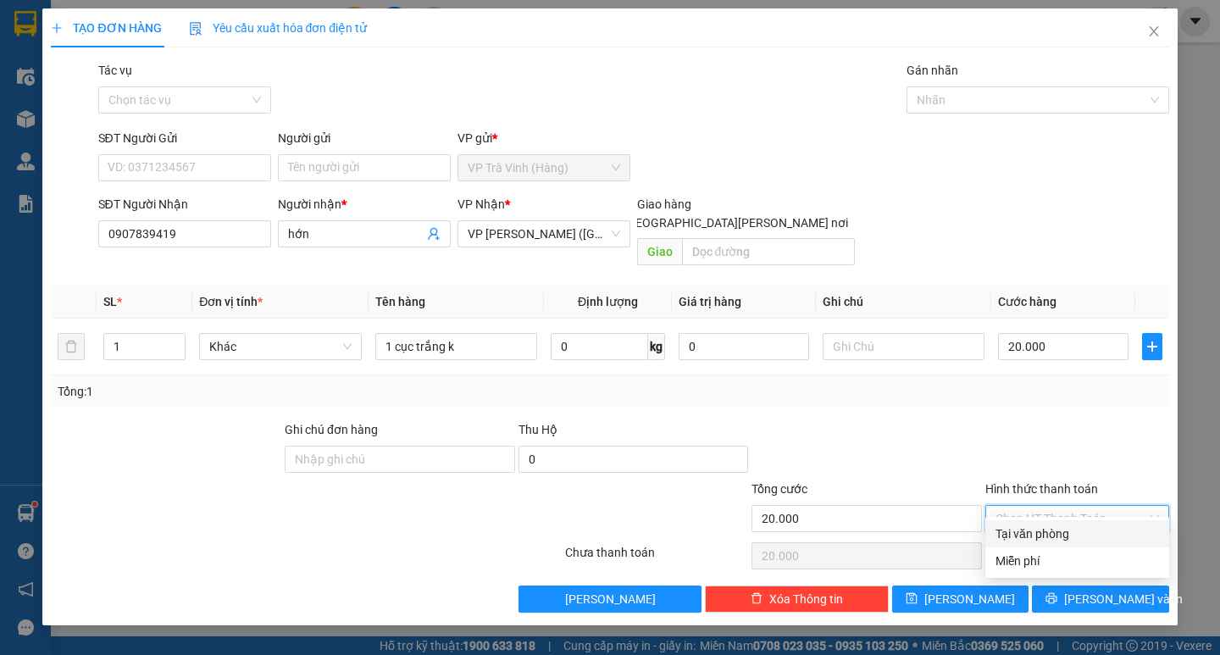
type input "0"
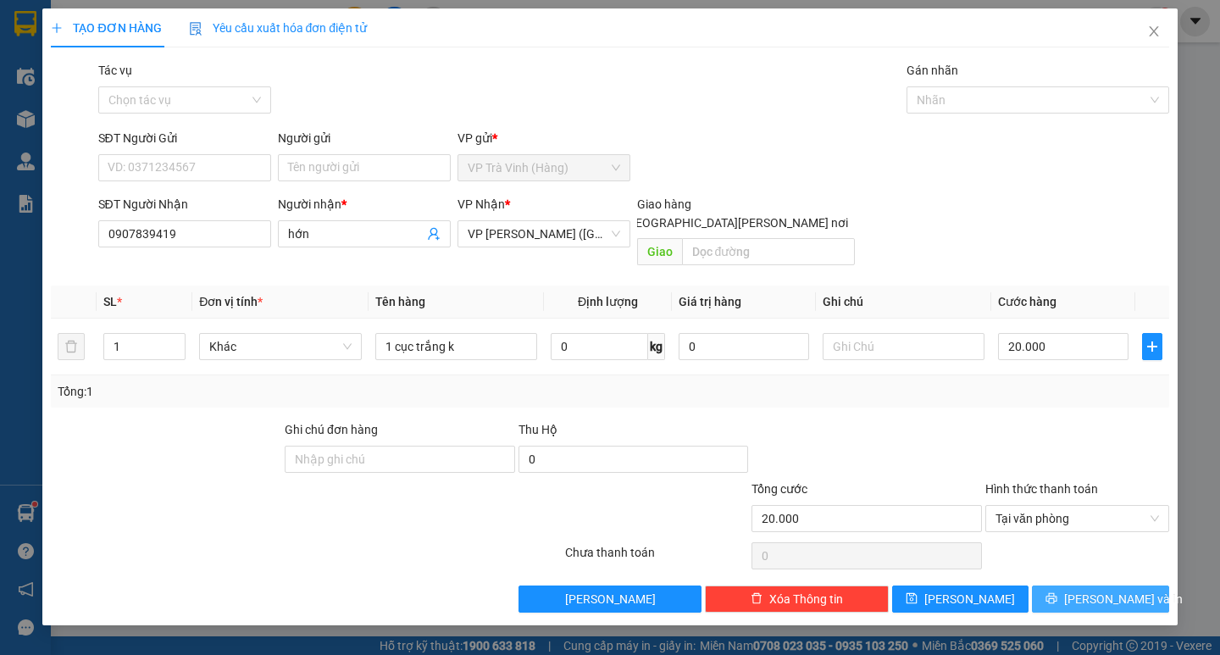
drag, startPoint x: 1070, startPoint y: 584, endPoint x: 1017, endPoint y: 525, distance: 78.6
click at [1057, 592] on icon "printer" at bounding box center [1051, 598] width 12 height 12
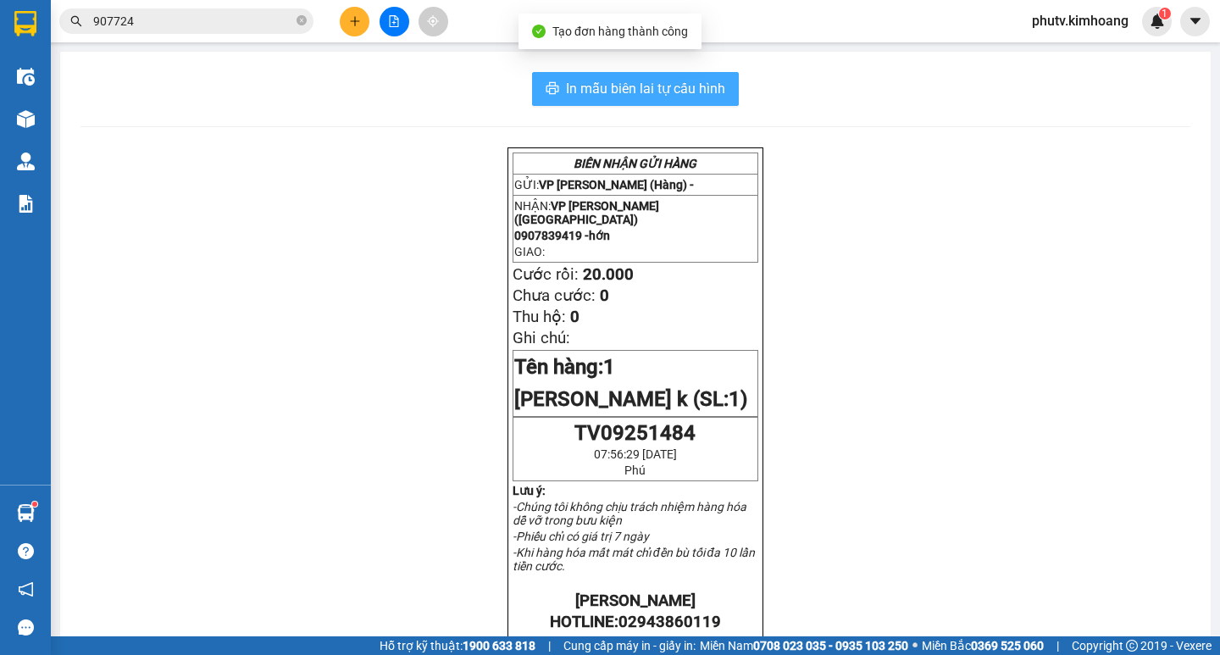
click at [663, 88] on span "In mẫu biên lai tự cấu hình" at bounding box center [645, 88] width 159 height 21
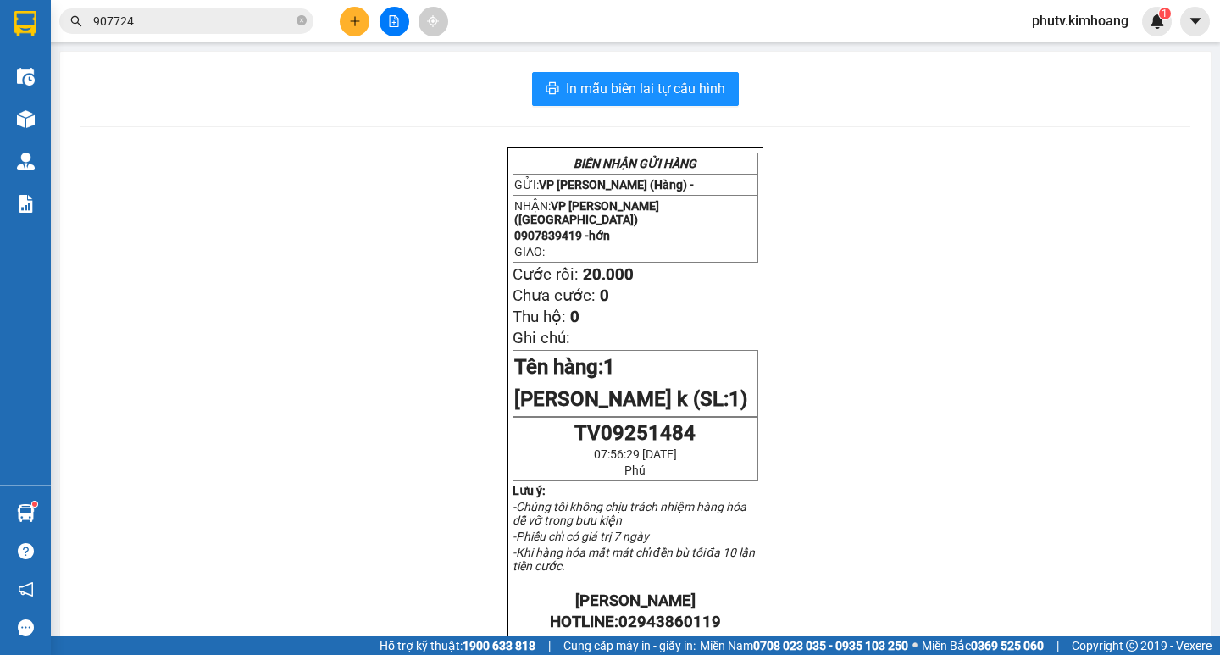
click at [196, 13] on input "907724" at bounding box center [193, 21] width 200 height 19
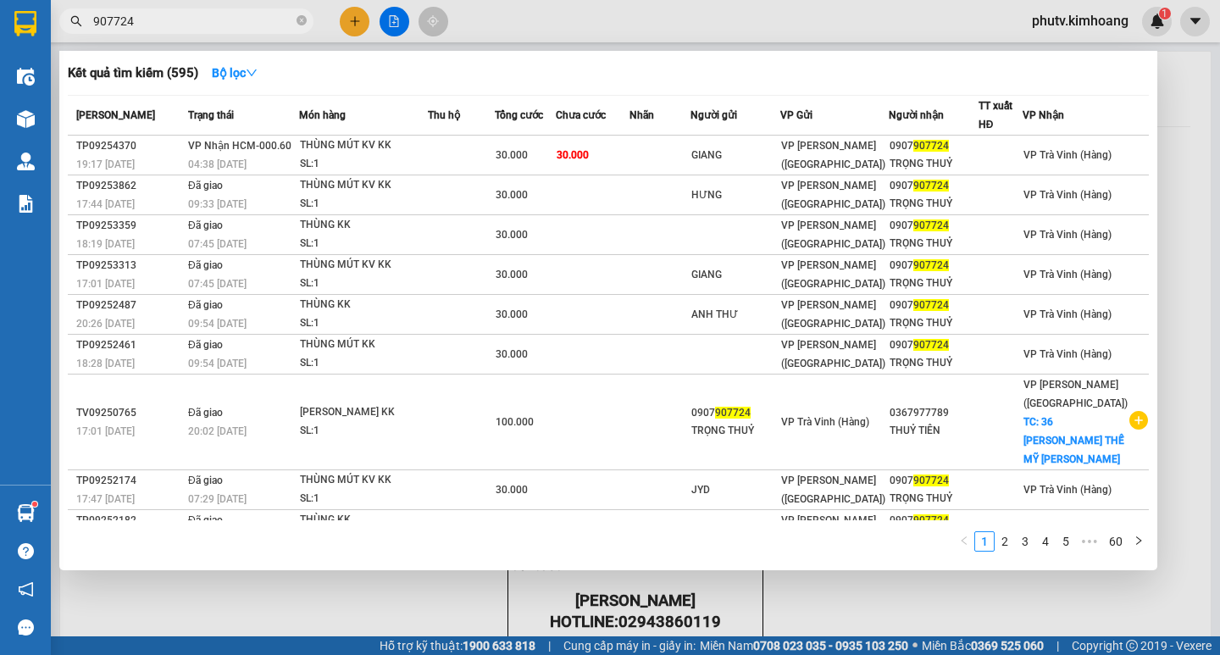
click at [195, 14] on input "907724" at bounding box center [193, 21] width 200 height 19
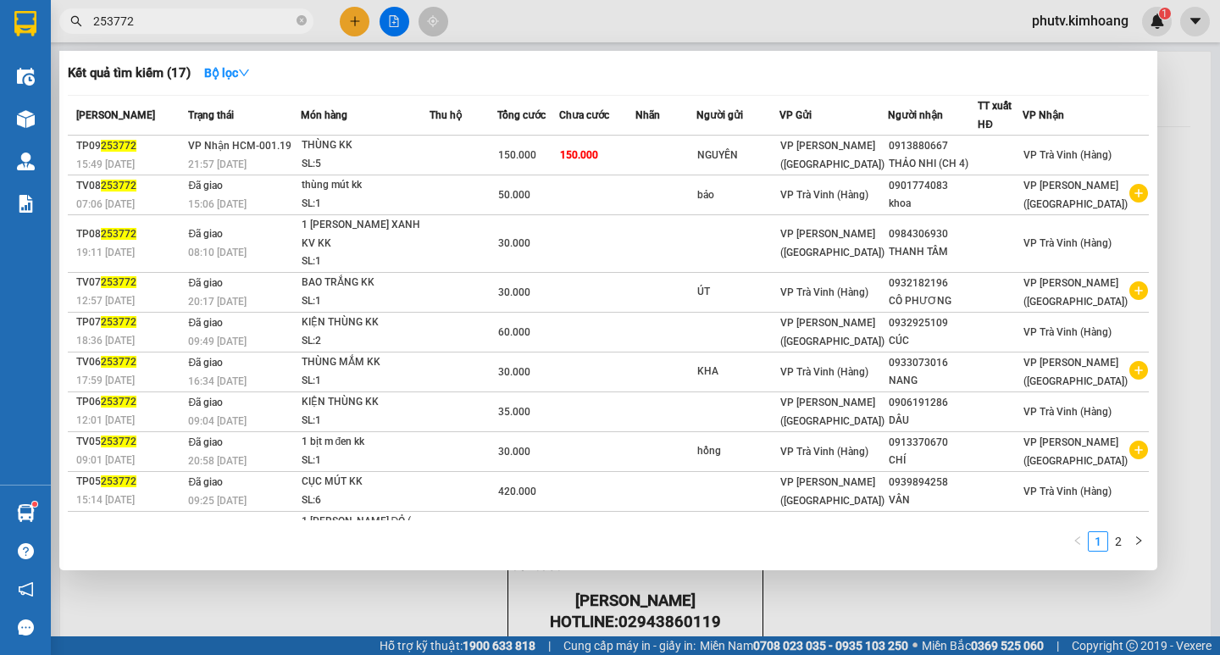
type input "253772"
click at [307, 16] on span "253772" at bounding box center [186, 20] width 254 height 25
click at [301, 19] on icon "close-circle" at bounding box center [301, 20] width 10 height 10
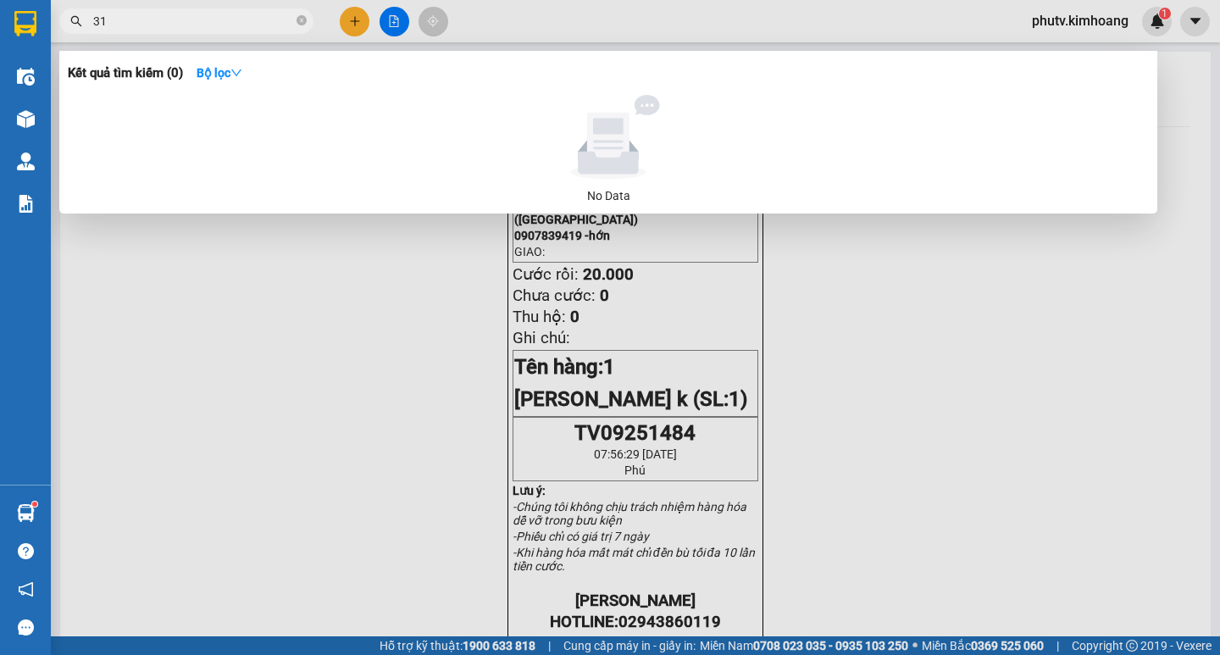
type input "3"
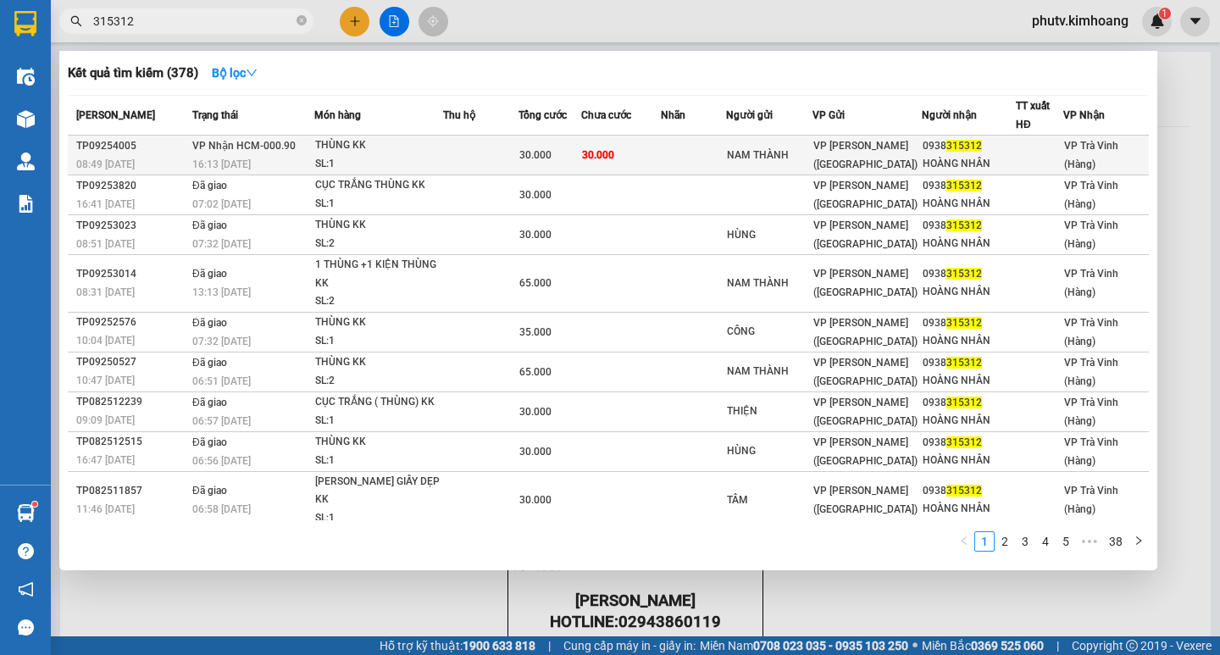
type input "315312"
click at [596, 149] on span "30.000" at bounding box center [598, 155] width 32 height 12
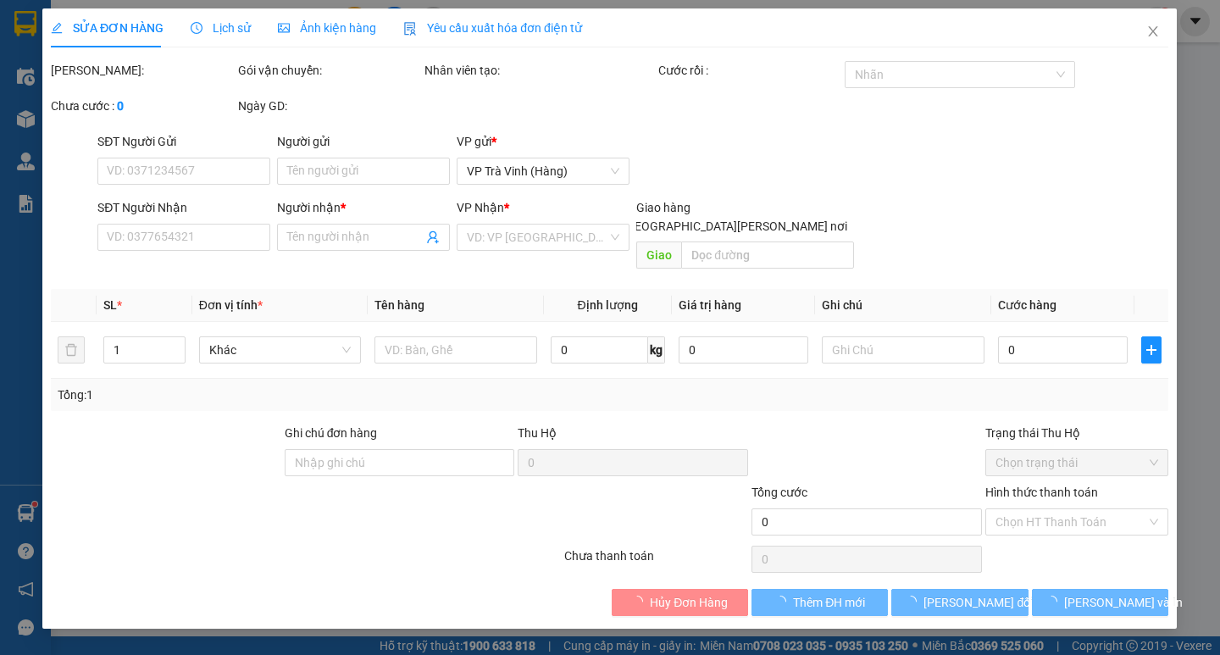
type input "NAM THÀNH"
type input "0938315312"
type input "HOÀNG NHÂN"
type input "30.000"
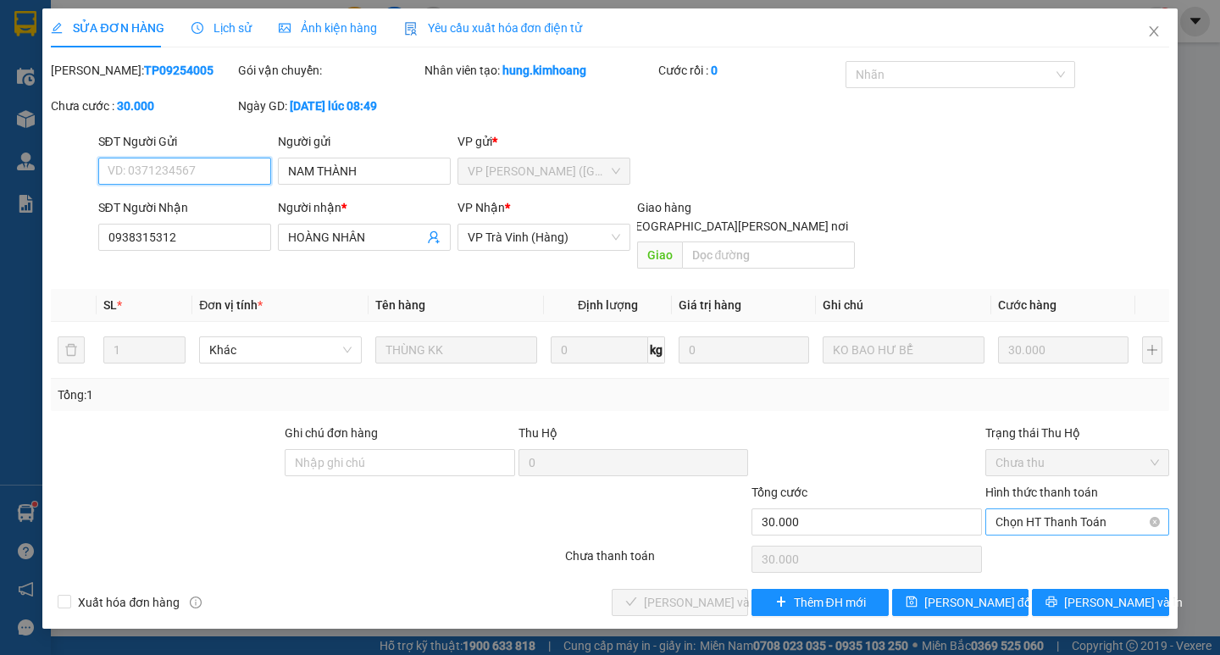
click at [1038, 509] on span "Chọn HT Thanh Toán" at bounding box center [1076, 521] width 163 height 25
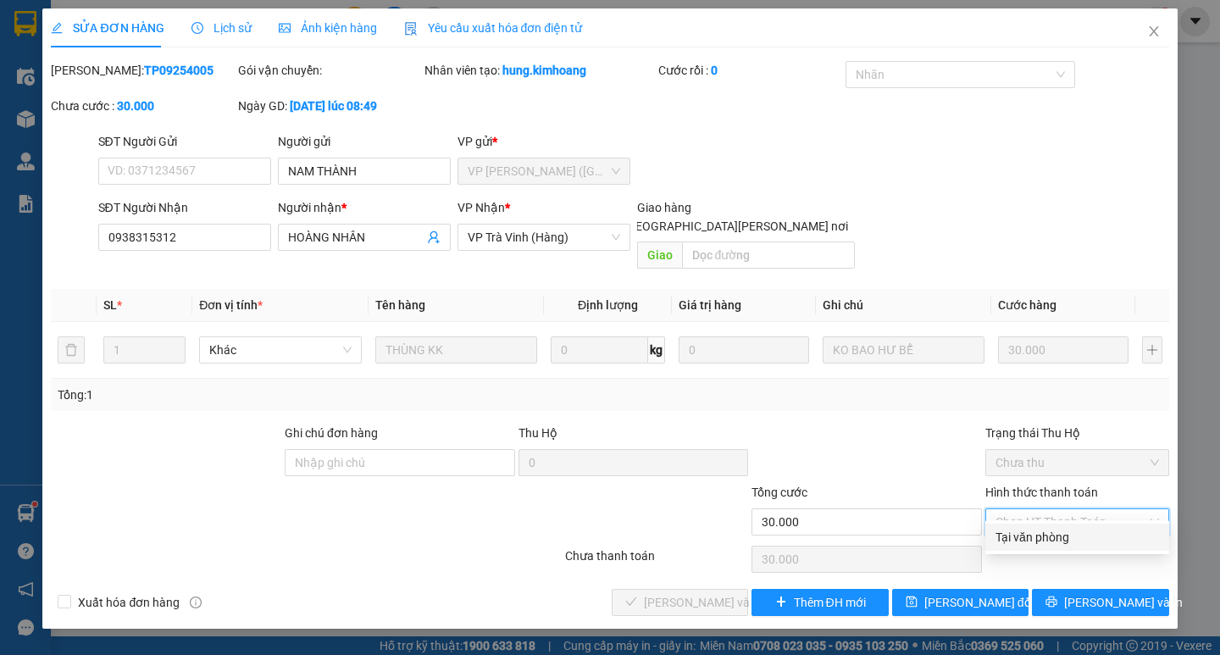
click at [1045, 534] on div "Tại văn phòng" at bounding box center [1076, 537] width 163 height 19
type input "0"
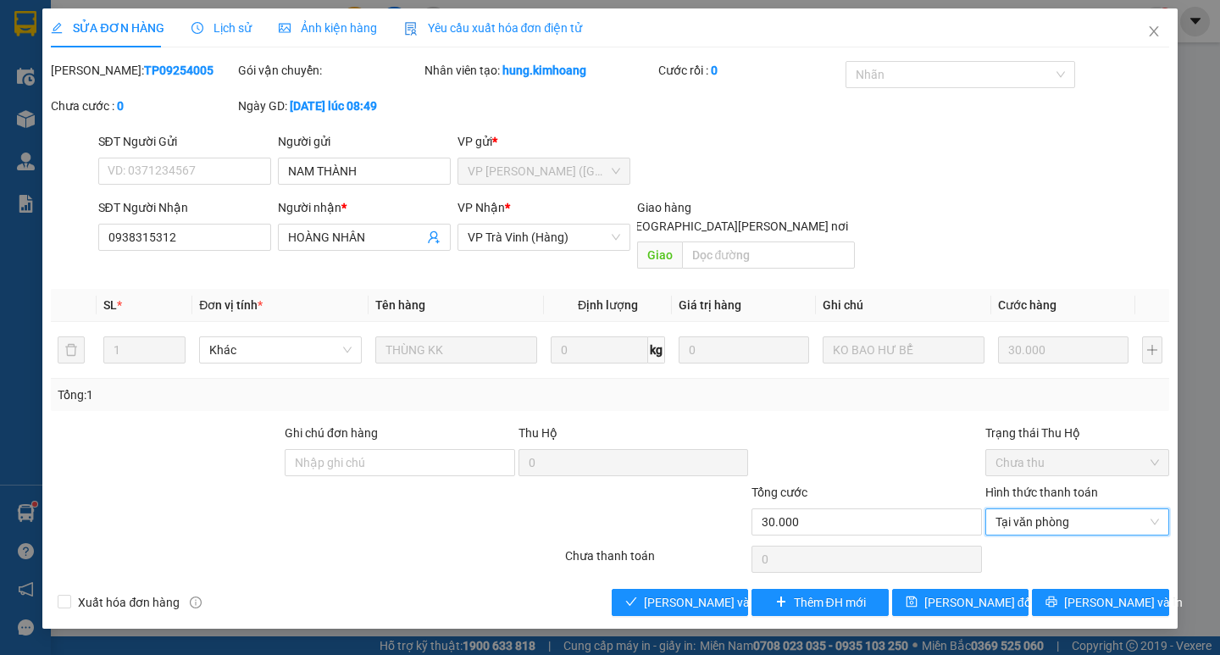
click at [687, 599] on div "SỬA ĐƠN HÀNG Lịch sử [PERSON_NAME] hàng Yêu cầu xuất [PERSON_NAME] điện tử Tota…" at bounding box center [609, 318] width 1134 height 620
click at [689, 593] on span "[PERSON_NAME] và [PERSON_NAME] hàng" at bounding box center [758, 602] width 229 height 19
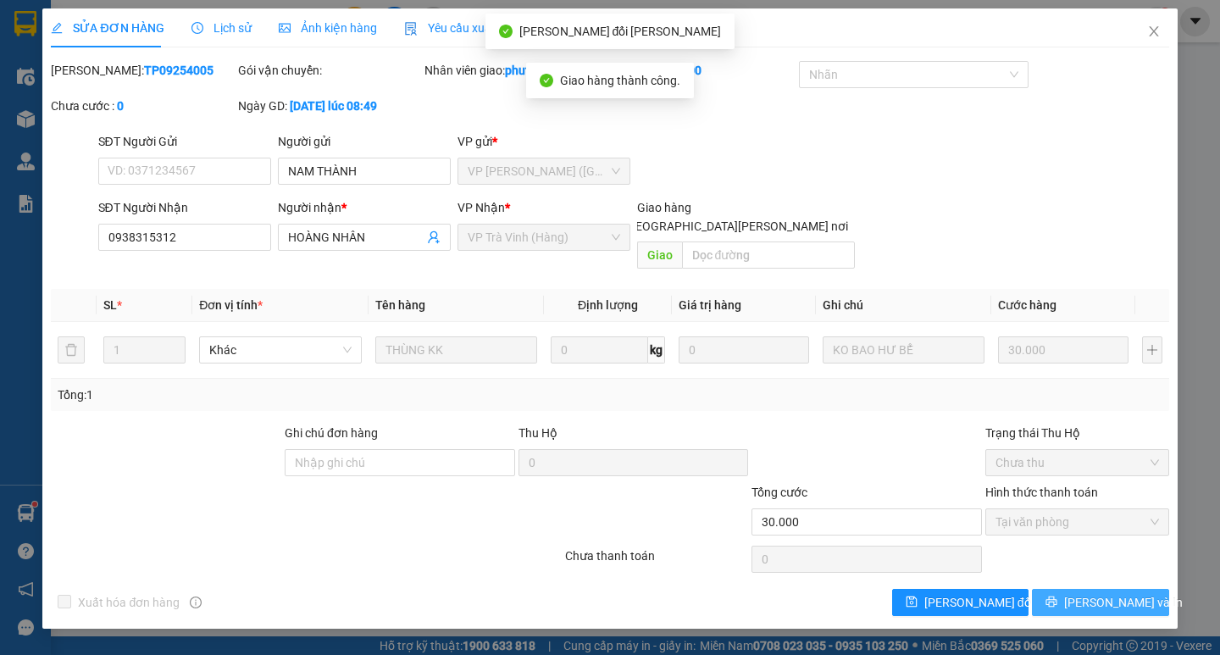
click at [1093, 593] on span "[PERSON_NAME] và In" at bounding box center [1123, 602] width 119 height 19
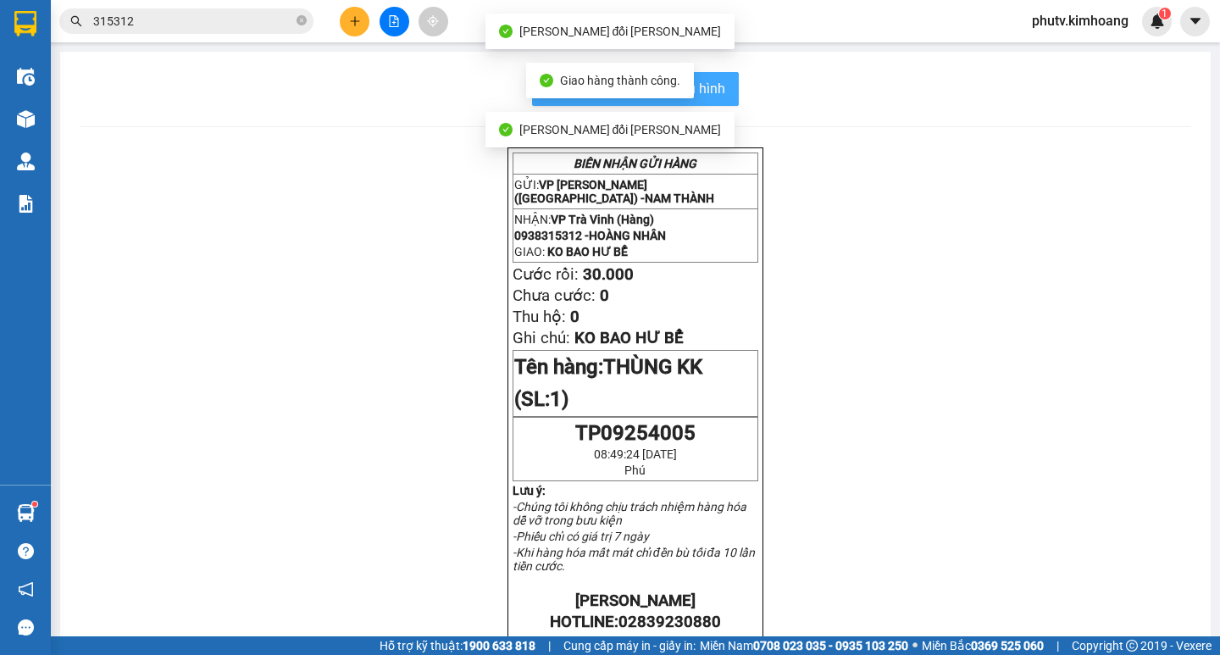
click at [710, 91] on span "In mẫu biên lai tự cấu hình" at bounding box center [645, 88] width 159 height 21
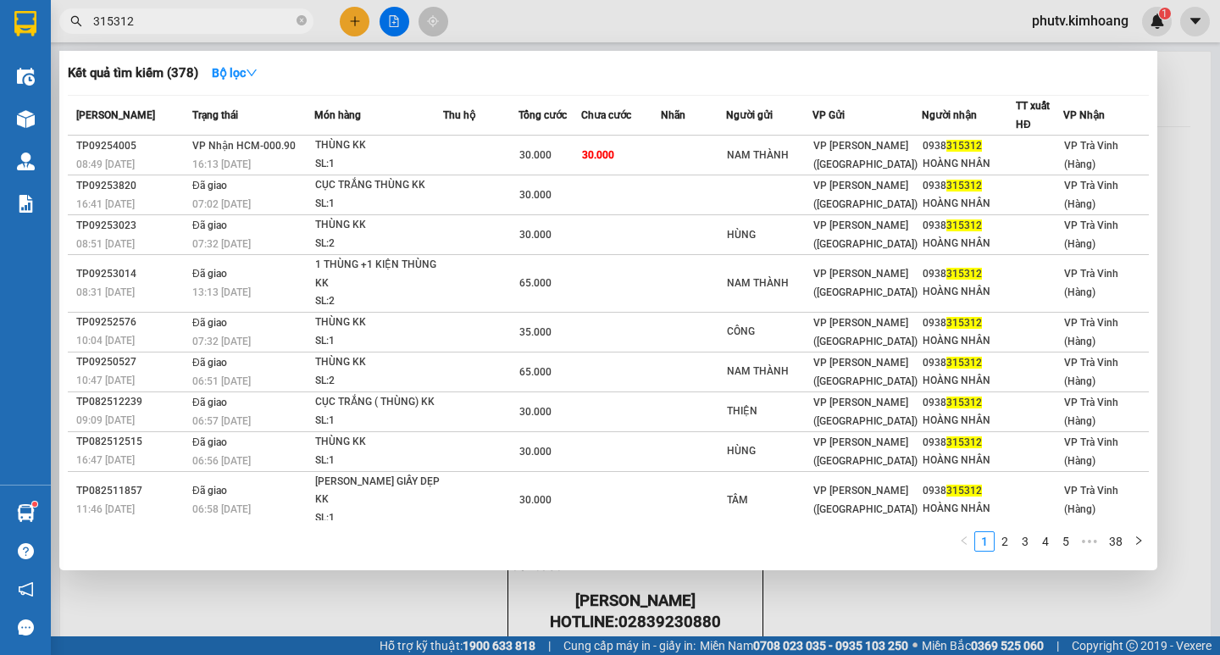
click at [164, 25] on input "315312" at bounding box center [193, 21] width 200 height 19
click at [163, 24] on input "315312" at bounding box center [193, 21] width 200 height 19
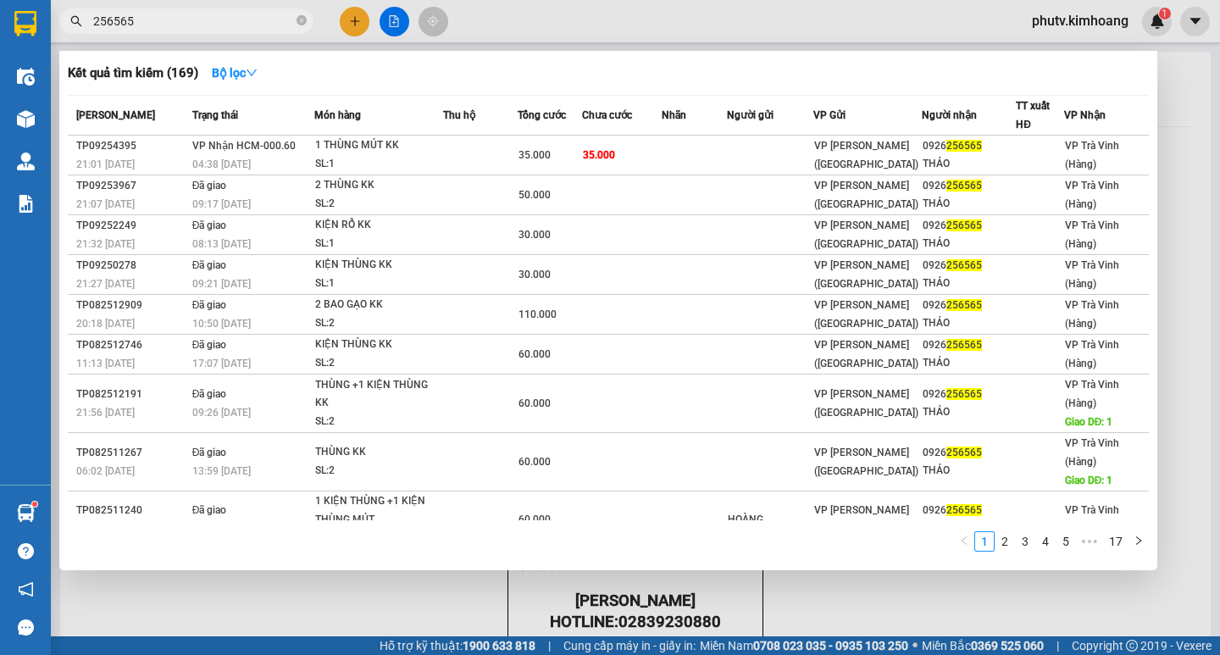
type input "256565"
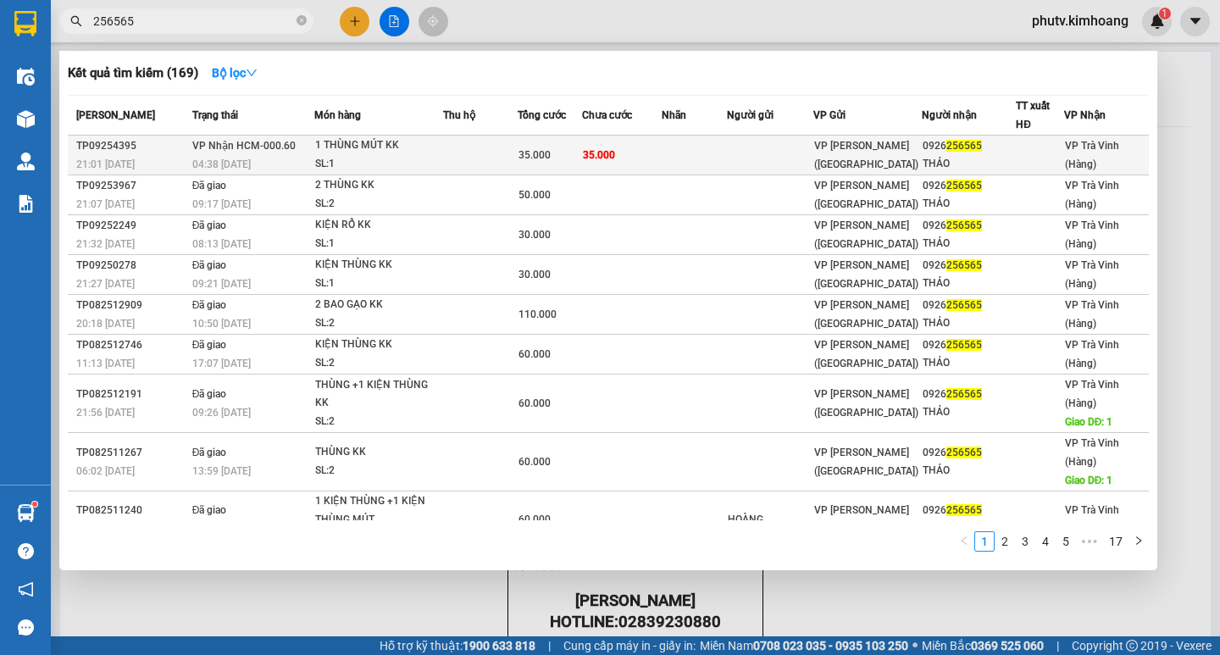
click at [336, 135] on th "Món hàng" at bounding box center [378, 116] width 129 height 40
click at [346, 142] on div "1 THÙNG MÚT KK" at bounding box center [378, 145] width 127 height 19
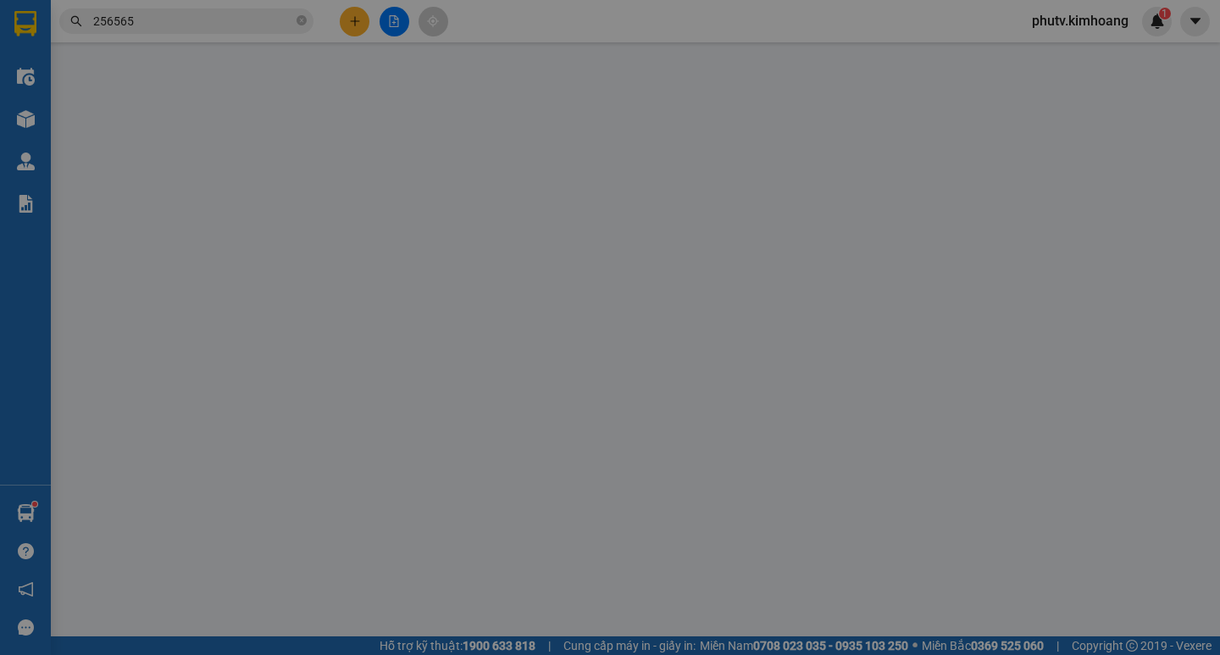
type input "0926256565"
type input "THẢO"
type input "35.000"
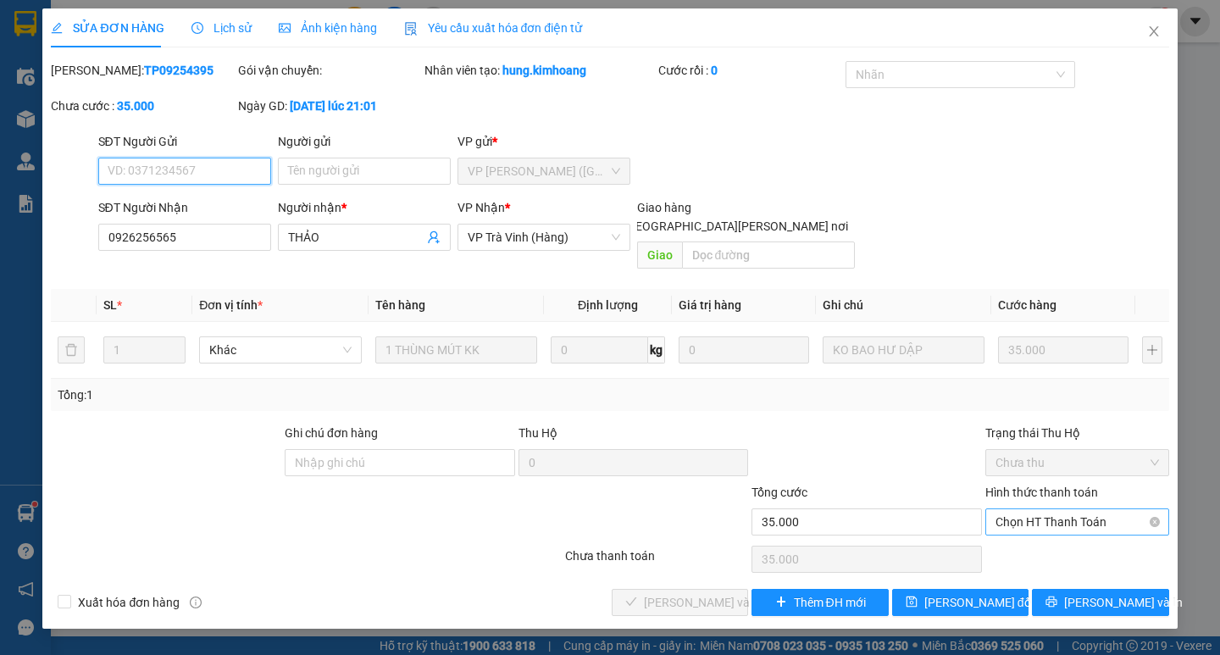
click at [1032, 509] on span "Chọn HT Thanh Toán" at bounding box center [1076, 521] width 163 height 25
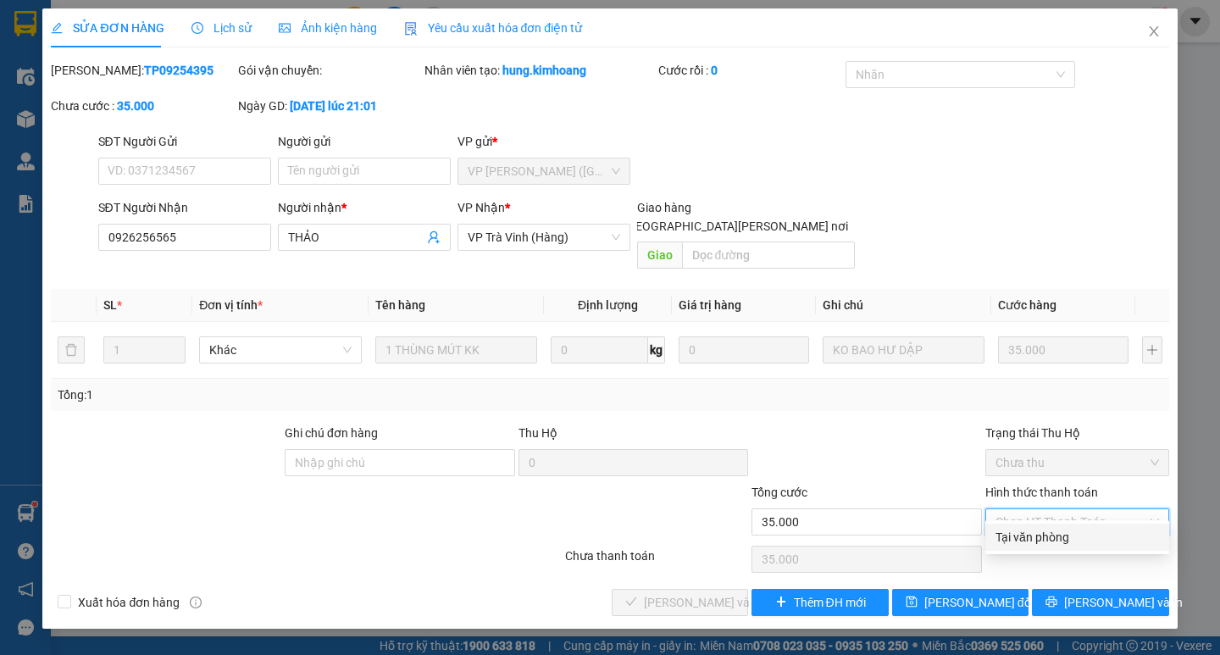
click at [1027, 530] on div "Tại văn phòng" at bounding box center [1076, 537] width 163 height 19
type input "0"
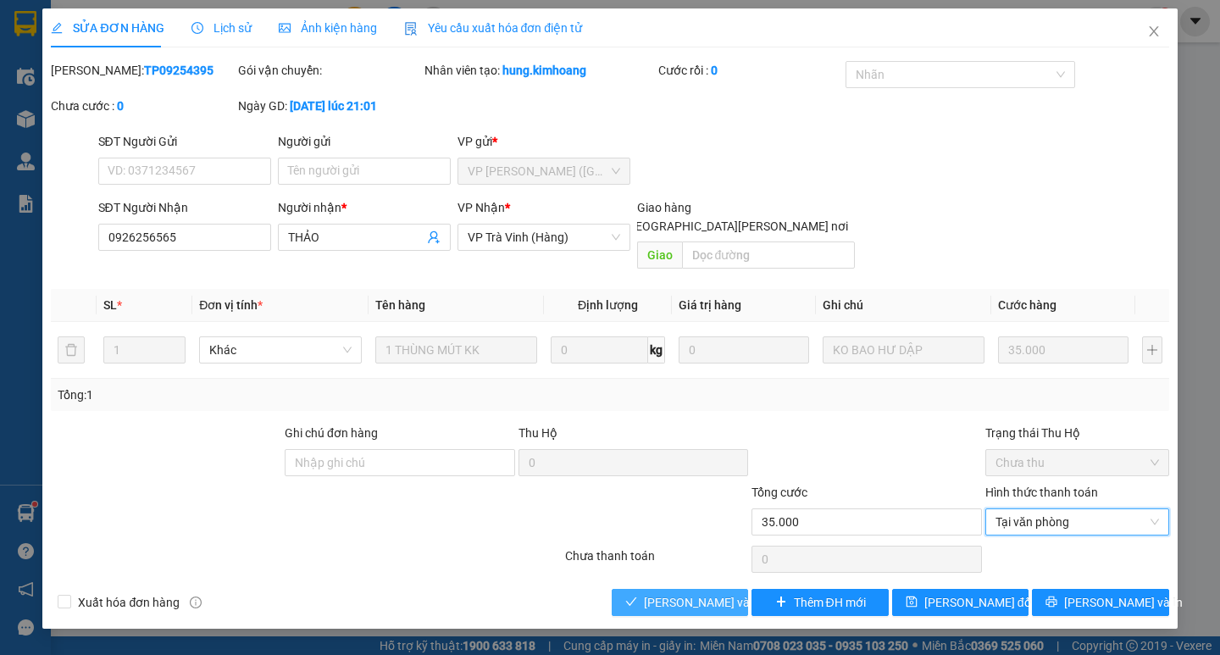
click at [703, 589] on button "[PERSON_NAME] và [PERSON_NAME] hàng" at bounding box center [679, 602] width 136 height 27
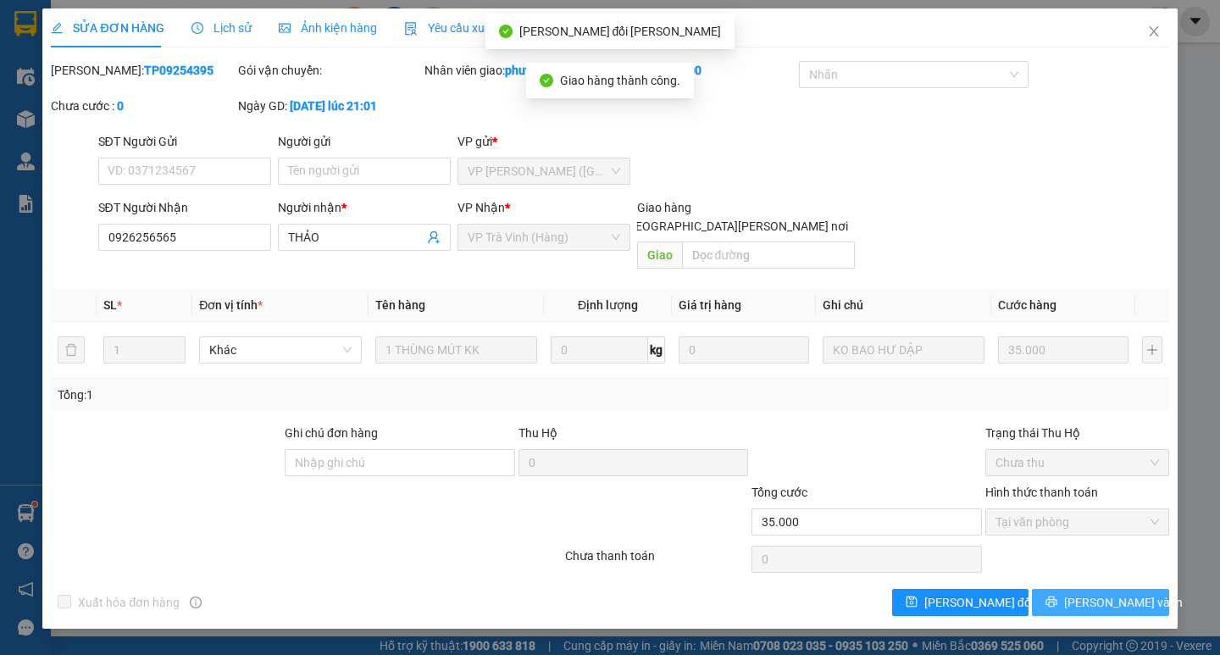
click at [1108, 593] on span "[PERSON_NAME] và In" at bounding box center [1123, 602] width 119 height 19
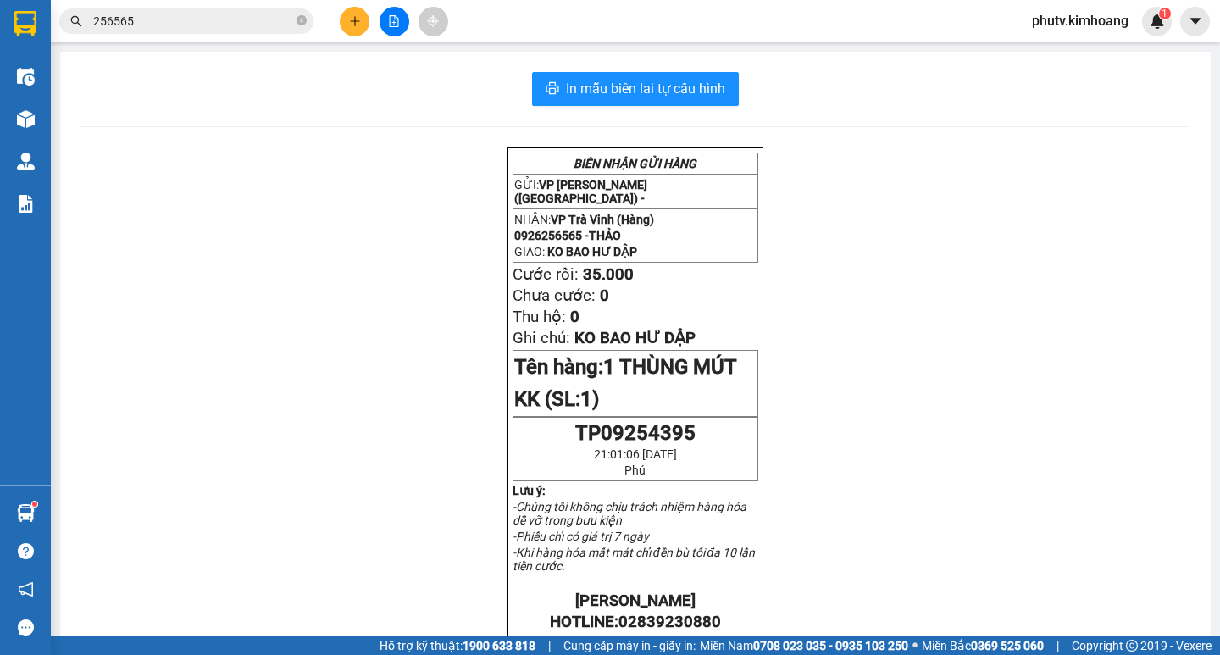
click at [131, 24] on input "256565" at bounding box center [193, 21] width 200 height 19
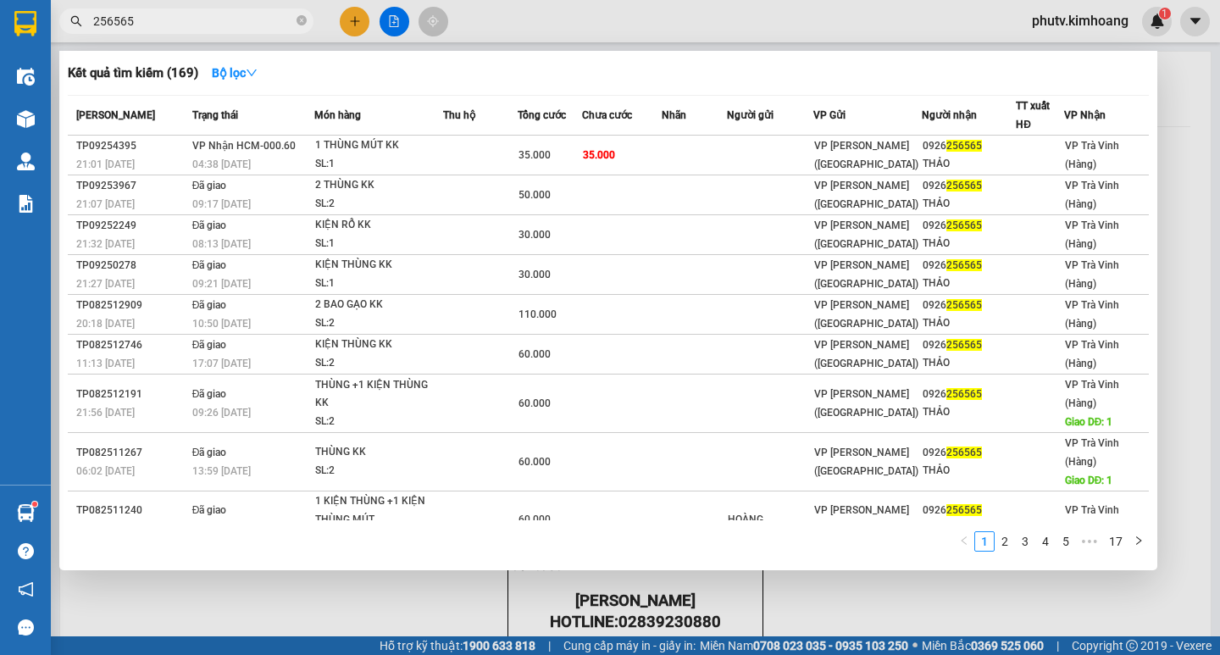
click at [131, 24] on input "256565" at bounding box center [193, 21] width 200 height 19
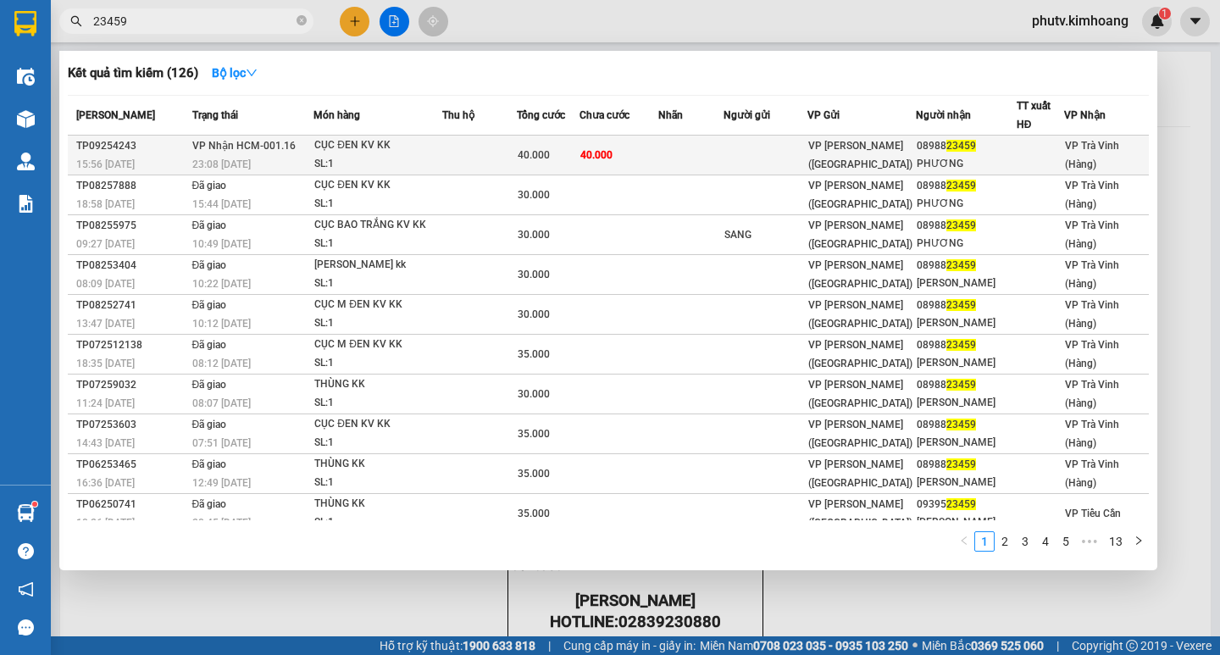
type input "23459"
click at [307, 150] on td "[PERSON_NAME] HCM-001.16 23:08 [DATE]" at bounding box center [251, 156] width 126 height 40
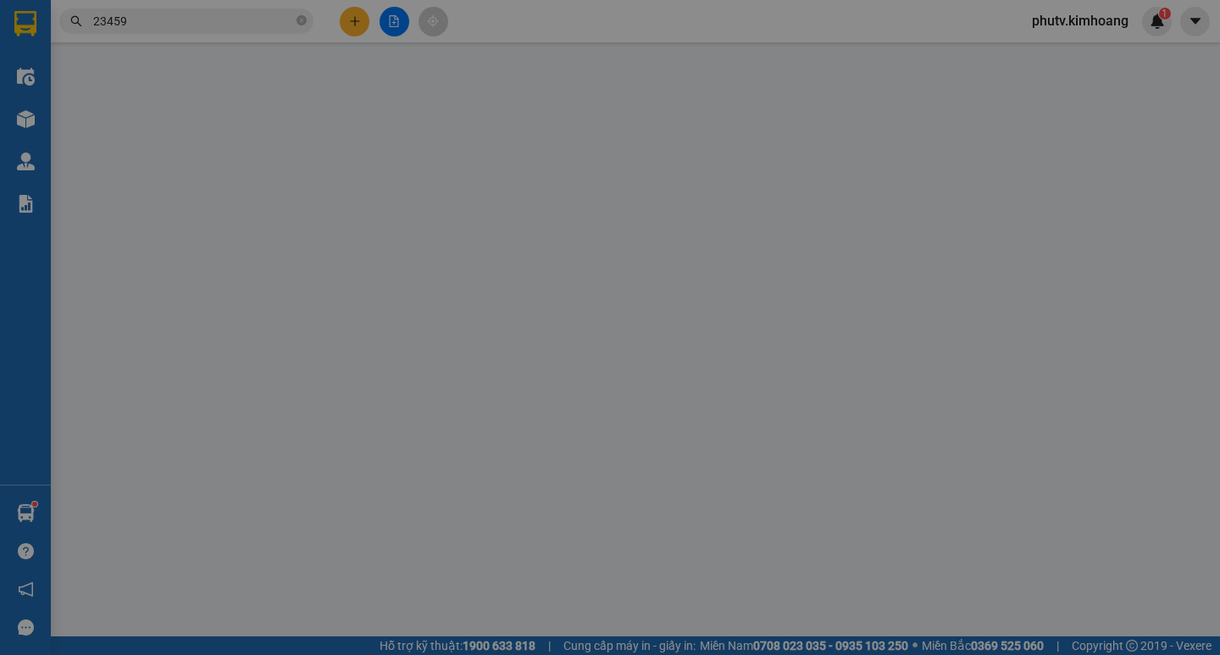
type input "0898823459"
type input "PHƯƠNG"
type input "40.000"
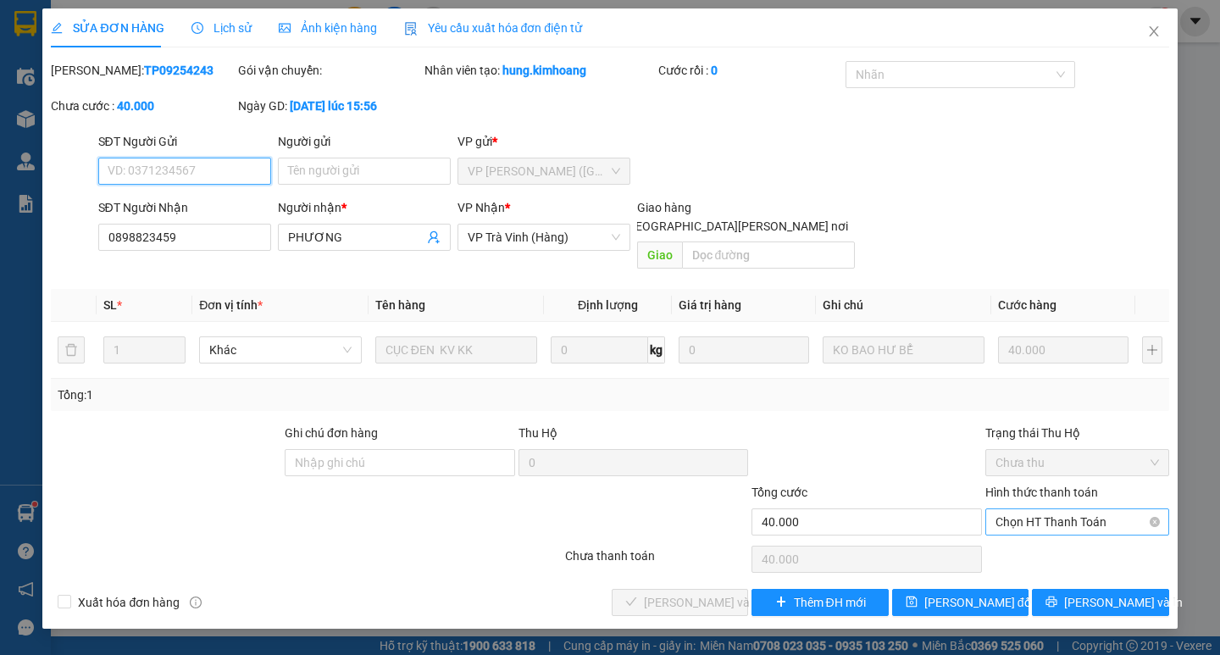
click at [1049, 509] on span "Chọn HT Thanh Toán" at bounding box center [1076, 521] width 163 height 25
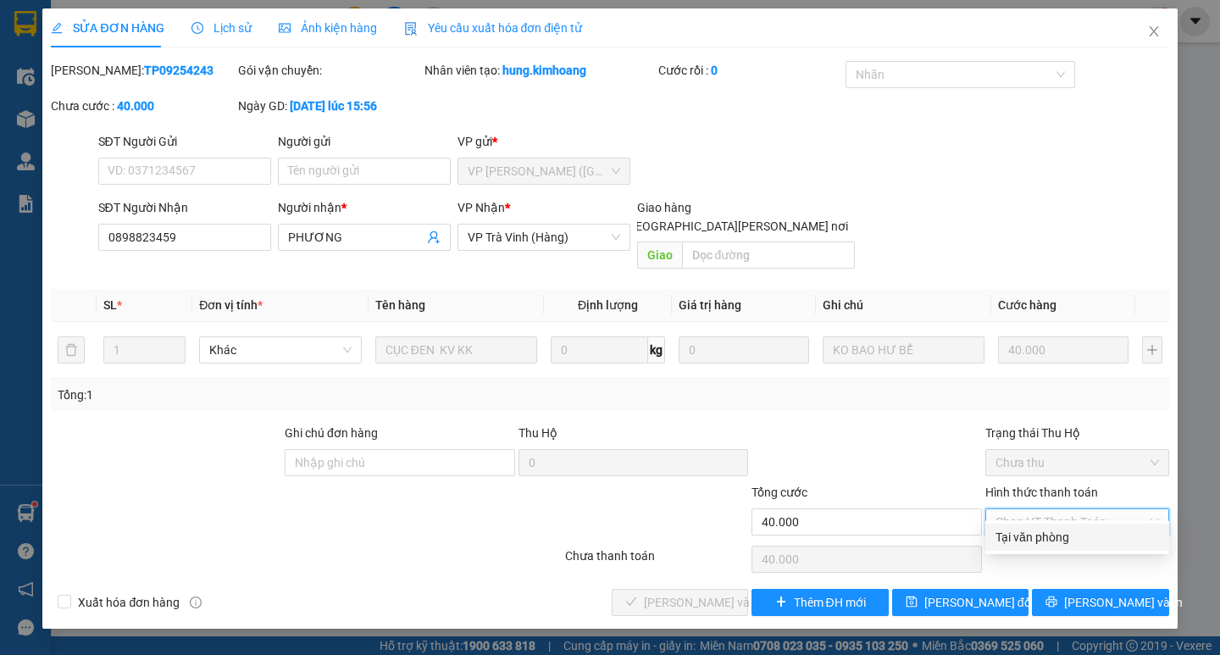
drag, startPoint x: 1039, startPoint y: 526, endPoint x: 958, endPoint y: 549, distance: 84.5
click at [1037, 528] on div "Tại văn phòng" at bounding box center [1077, 536] width 184 height 27
type input "0"
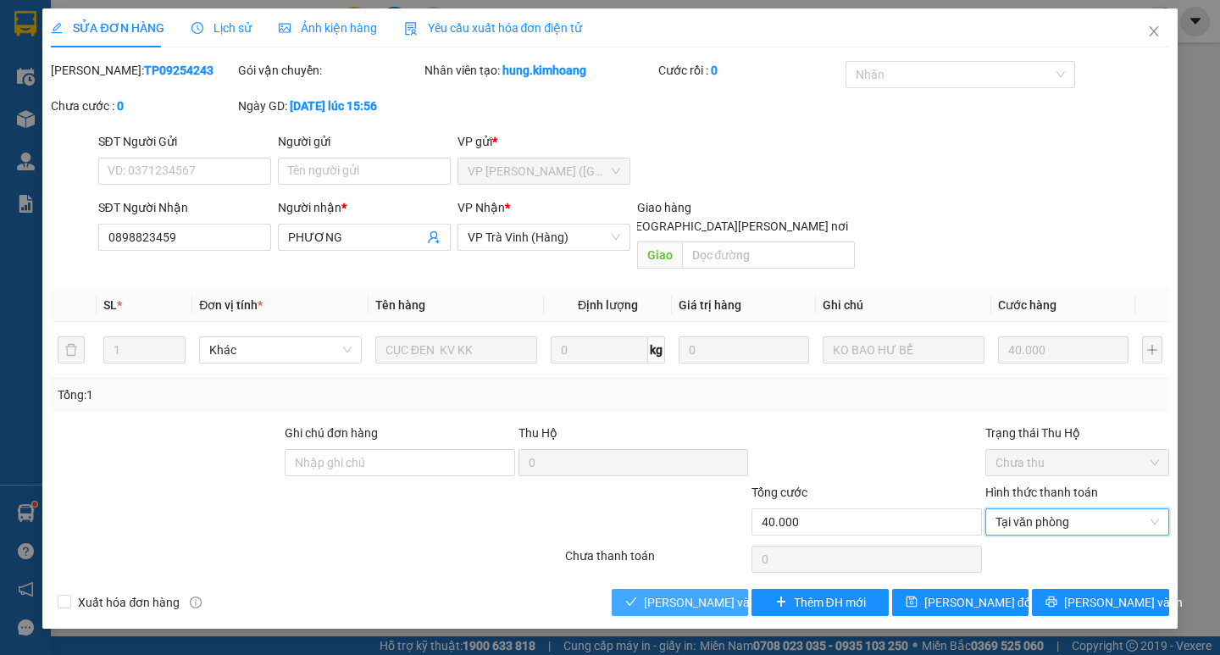
click at [667, 593] on span "[PERSON_NAME] và [PERSON_NAME] hàng" at bounding box center [758, 602] width 229 height 19
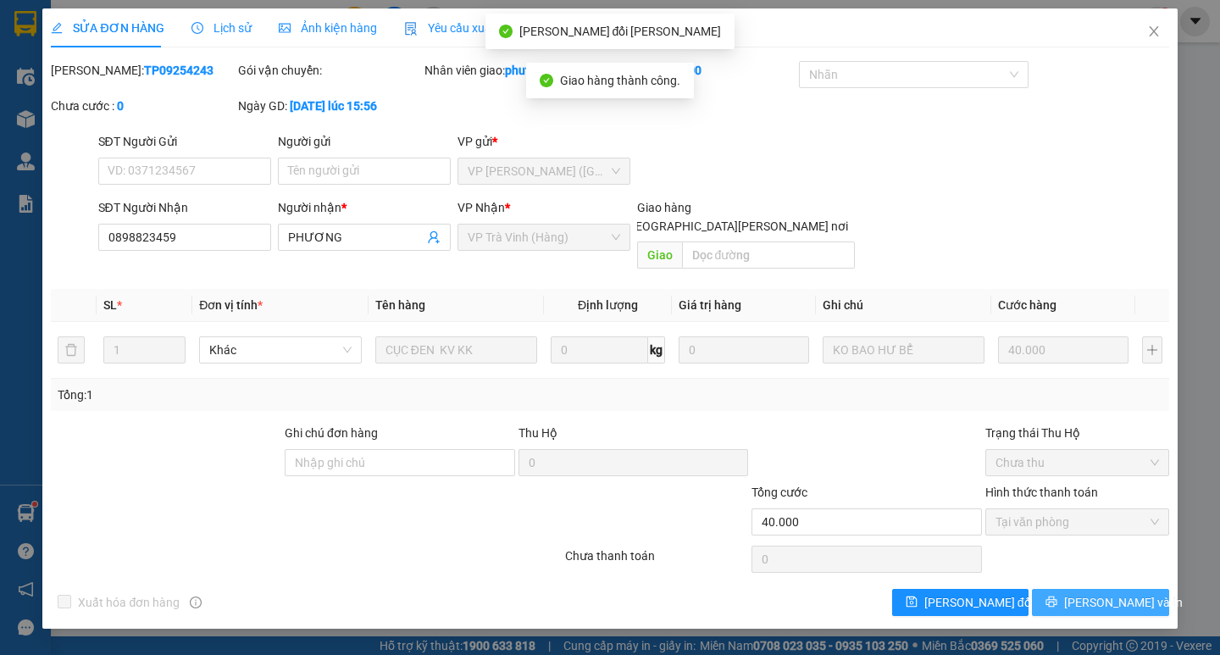
click at [1102, 593] on span "[PERSON_NAME] và In" at bounding box center [1123, 602] width 119 height 19
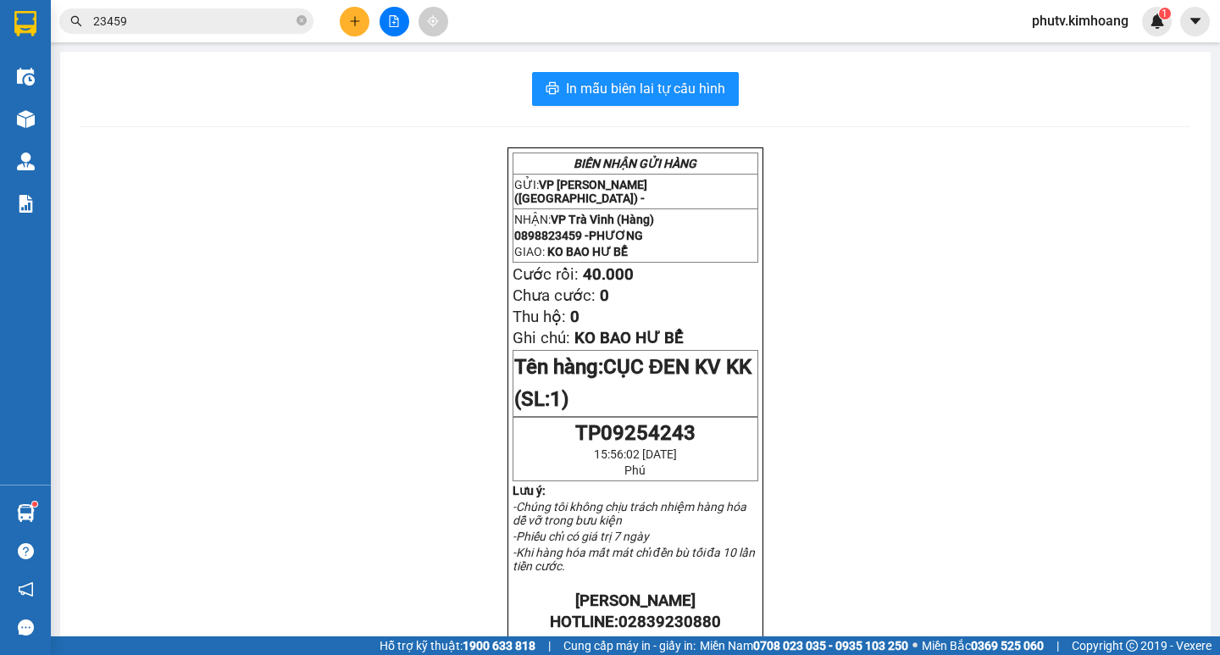
click at [240, 23] on input "23459" at bounding box center [193, 21] width 200 height 19
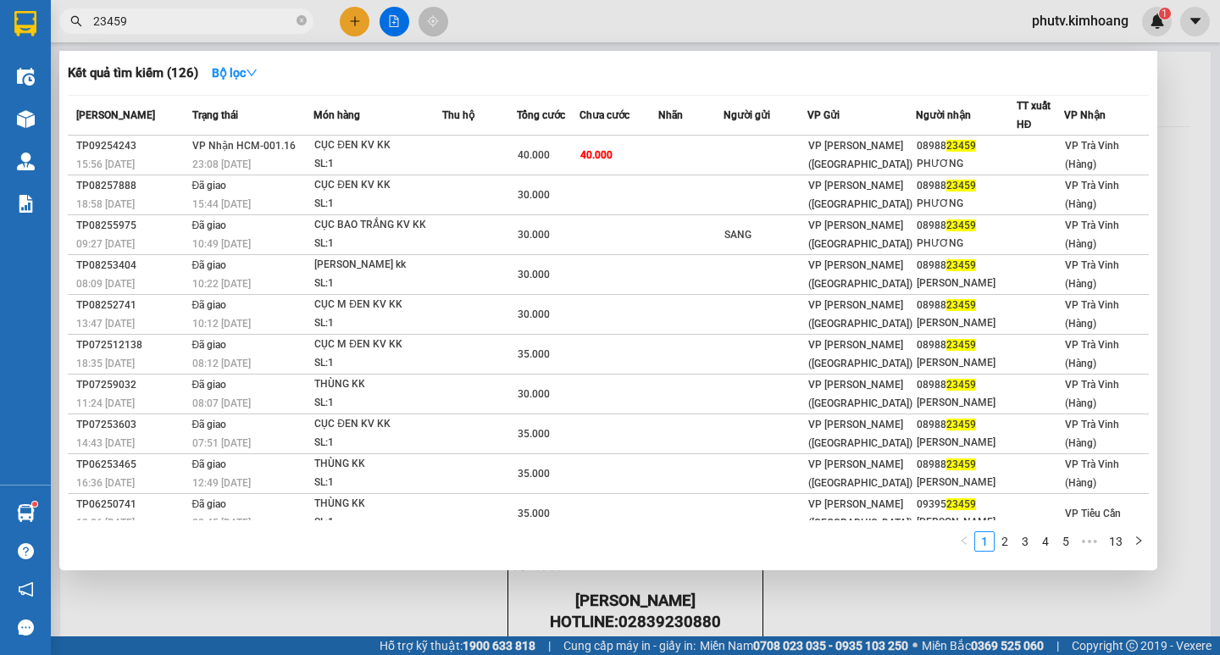
click at [240, 23] on input "23459" at bounding box center [193, 21] width 200 height 19
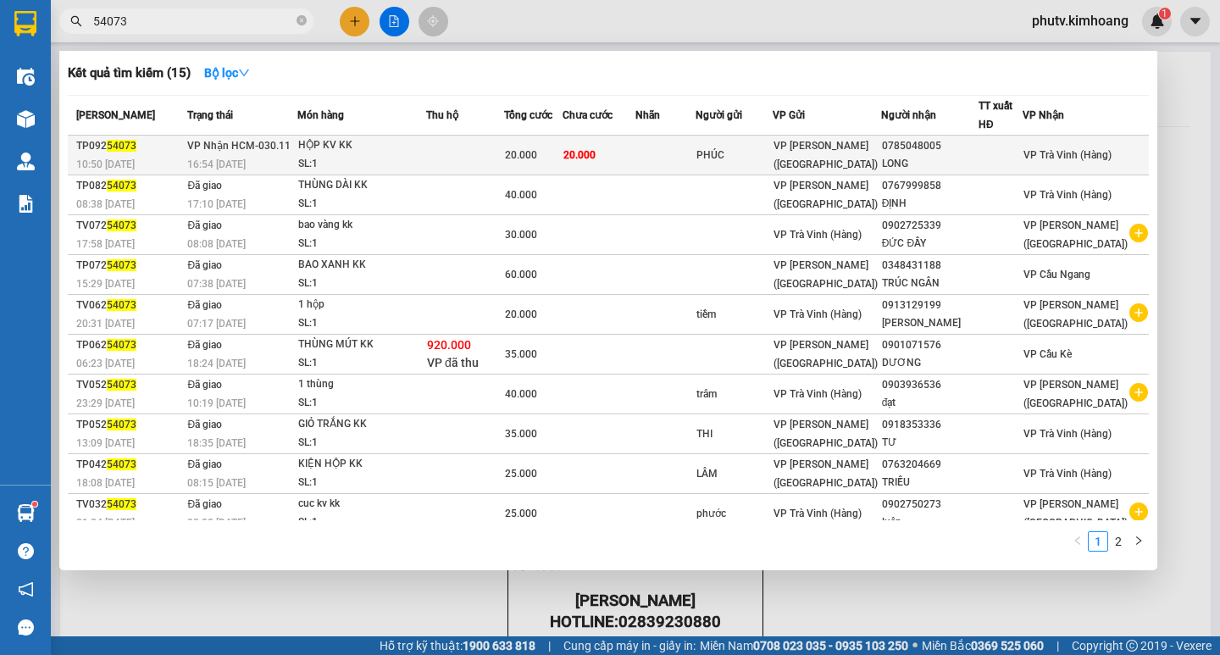
type input "54073"
click at [374, 151] on div "HỘP KV KK" at bounding box center [361, 145] width 127 height 19
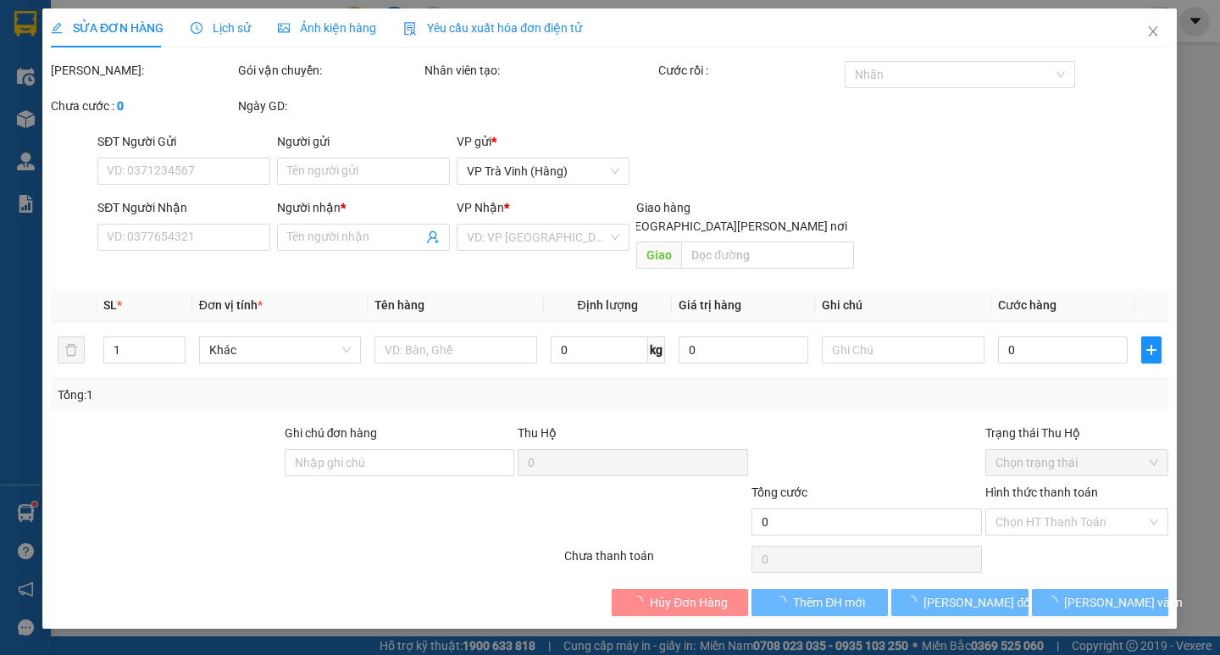
type input "PHÚC"
type input "0785048005"
type input "LONG"
type input "20.000"
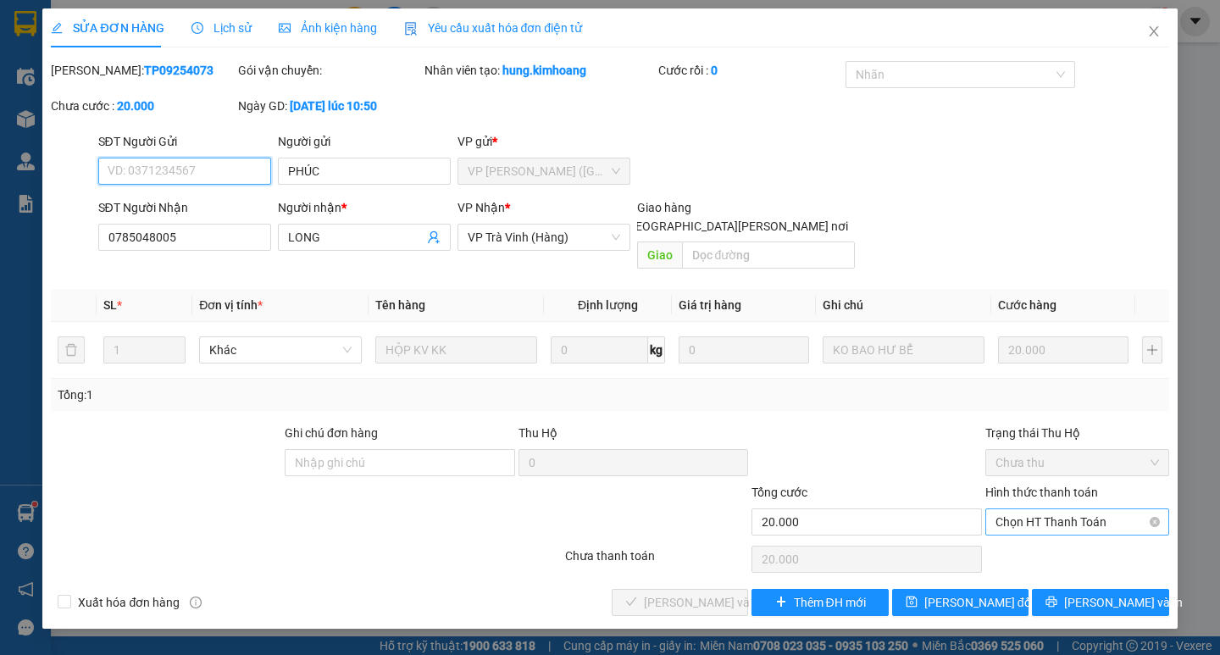
click at [1015, 509] on span "Chọn HT Thanh Toán" at bounding box center [1076, 521] width 163 height 25
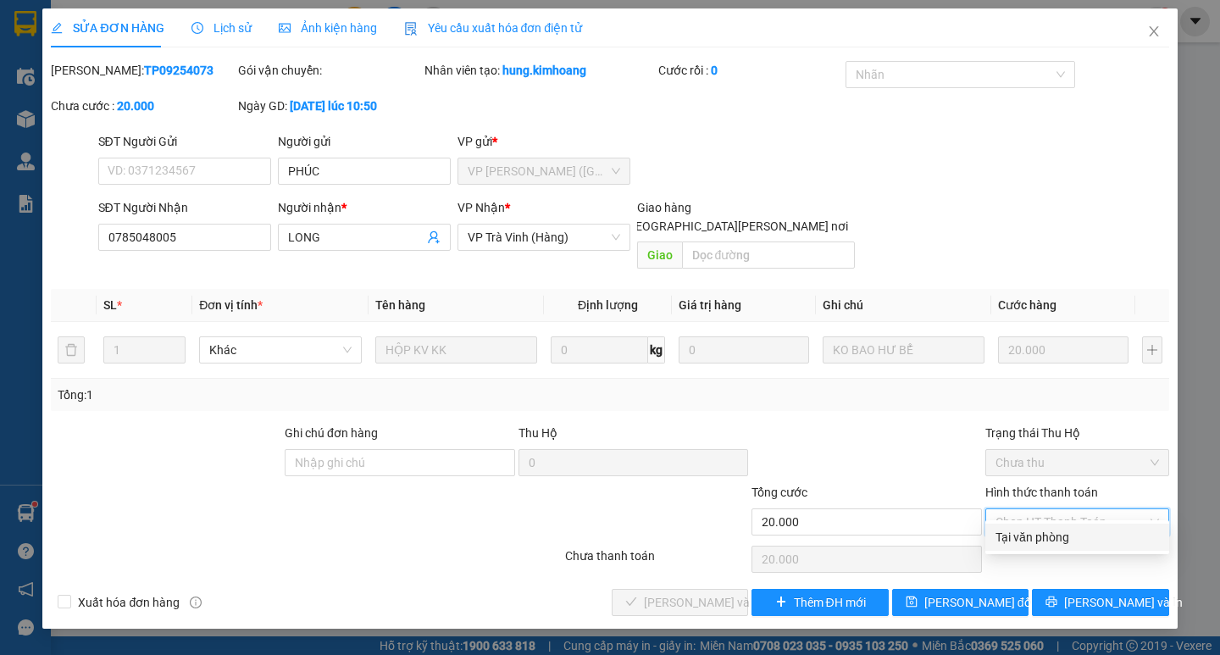
click at [1018, 527] on div "Tại văn phòng" at bounding box center [1077, 536] width 184 height 27
type input "0"
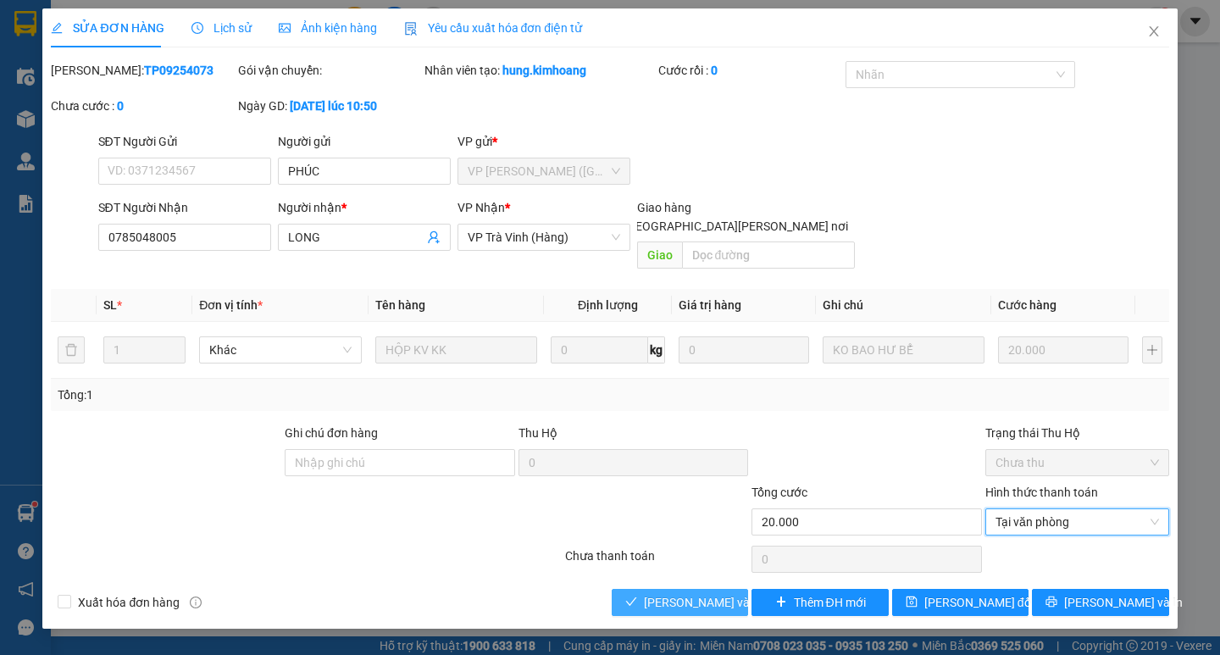
click at [730, 593] on span "[PERSON_NAME] và [PERSON_NAME] hàng" at bounding box center [758, 602] width 229 height 19
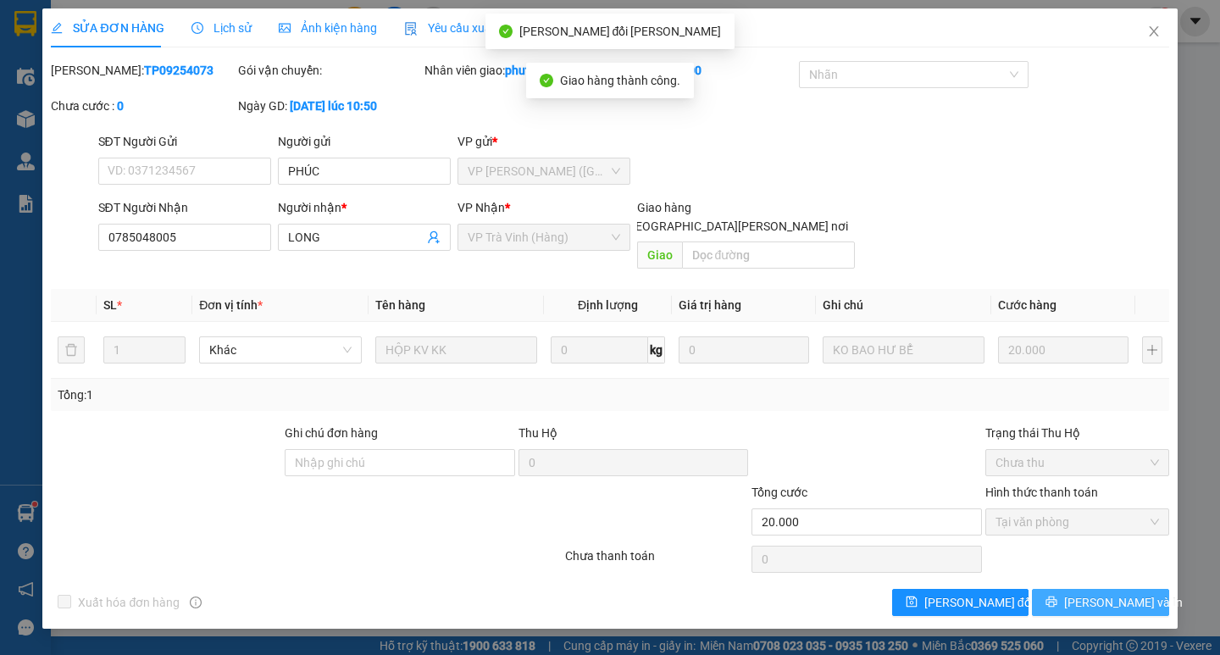
click at [1053, 589] on button "[PERSON_NAME] và In" at bounding box center [1100, 602] width 136 height 27
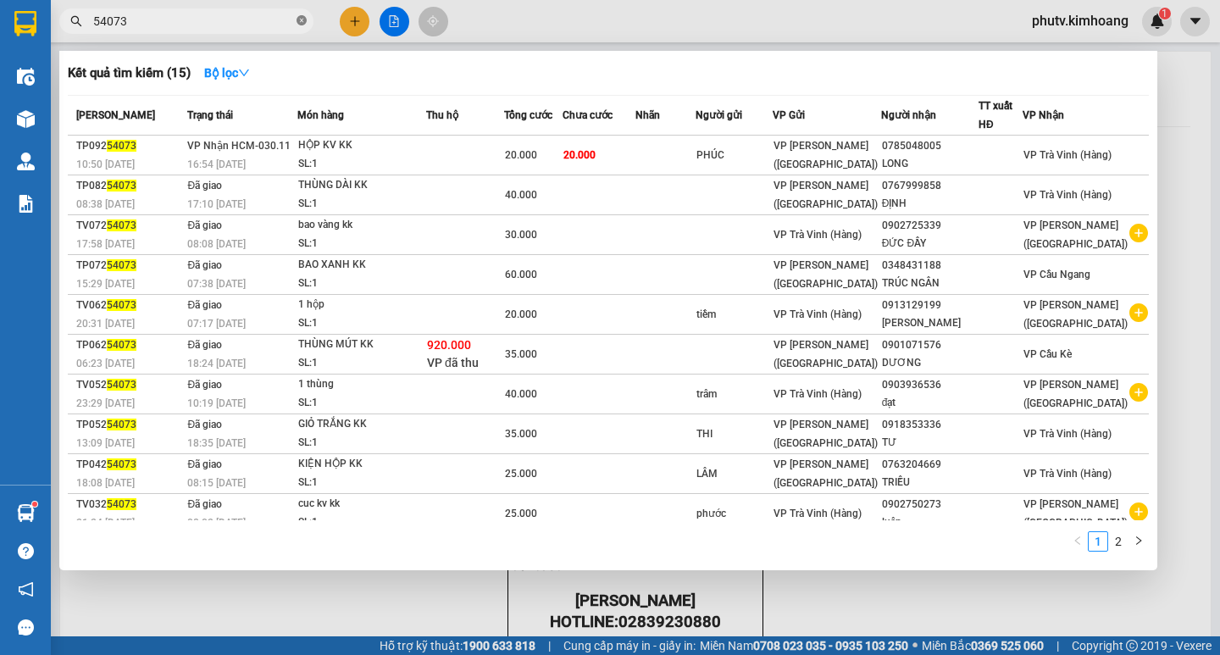
click at [302, 23] on icon "close-circle" at bounding box center [301, 20] width 10 height 10
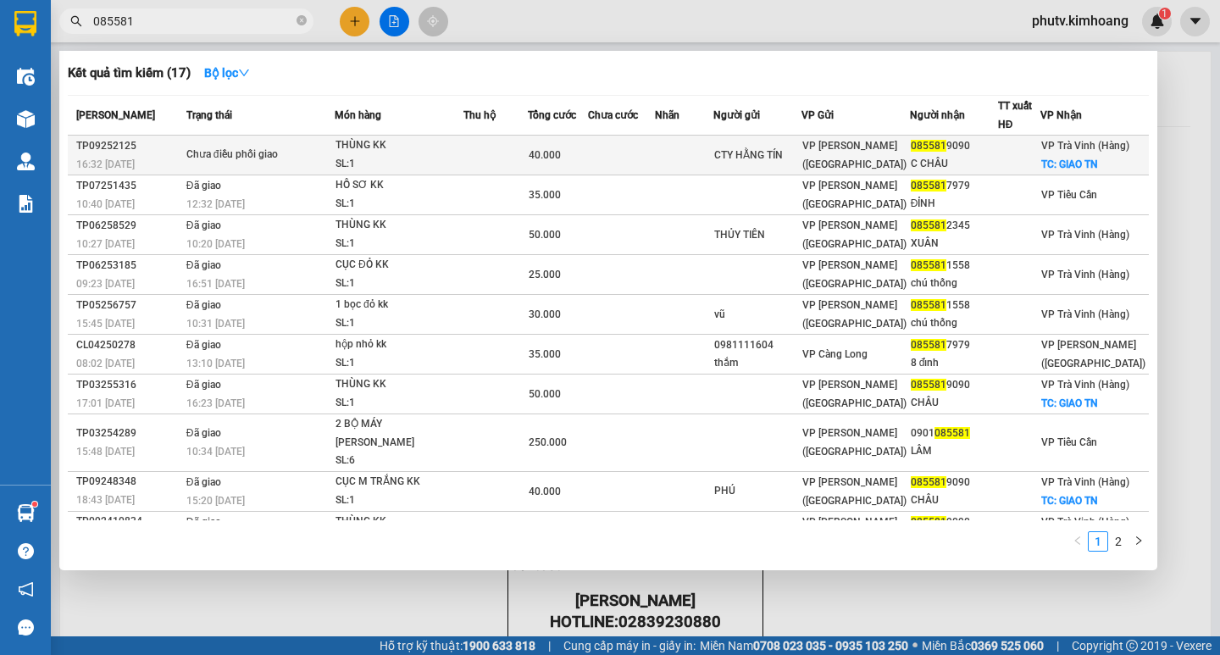
type input "085581"
click at [484, 165] on td at bounding box center [495, 156] width 64 height 40
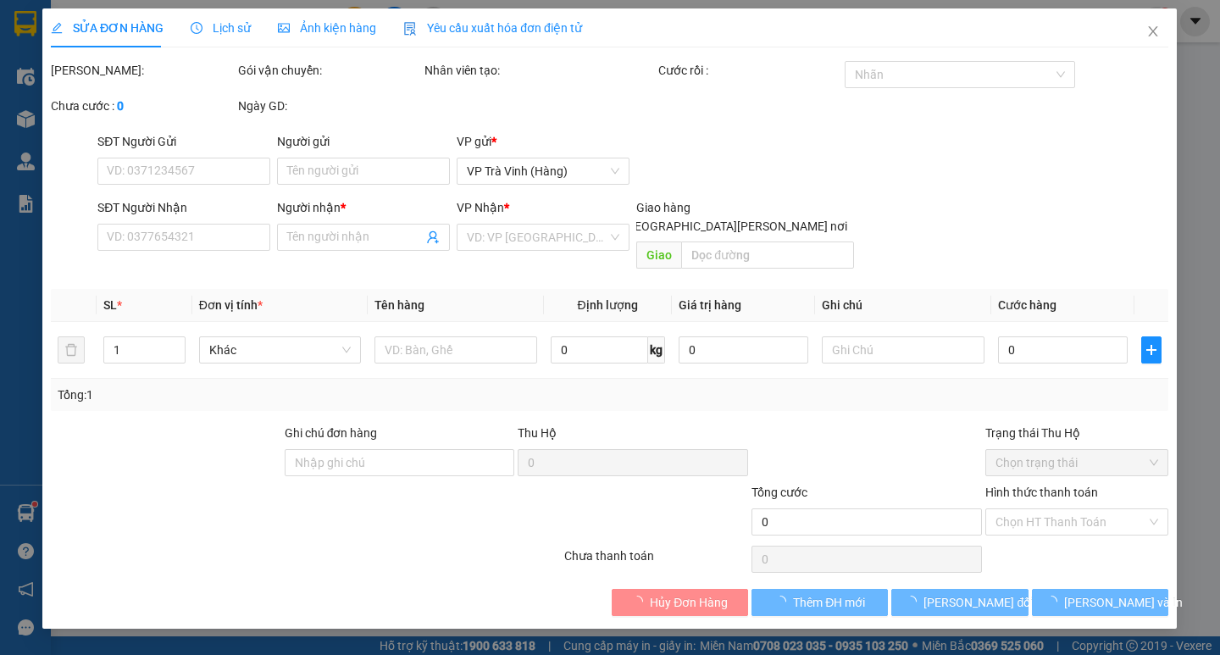
type input "CTY HẰNG TÍN"
type input "0855819090"
type input "C CHÂU"
checkbox input "true"
type input "GIAO TN"
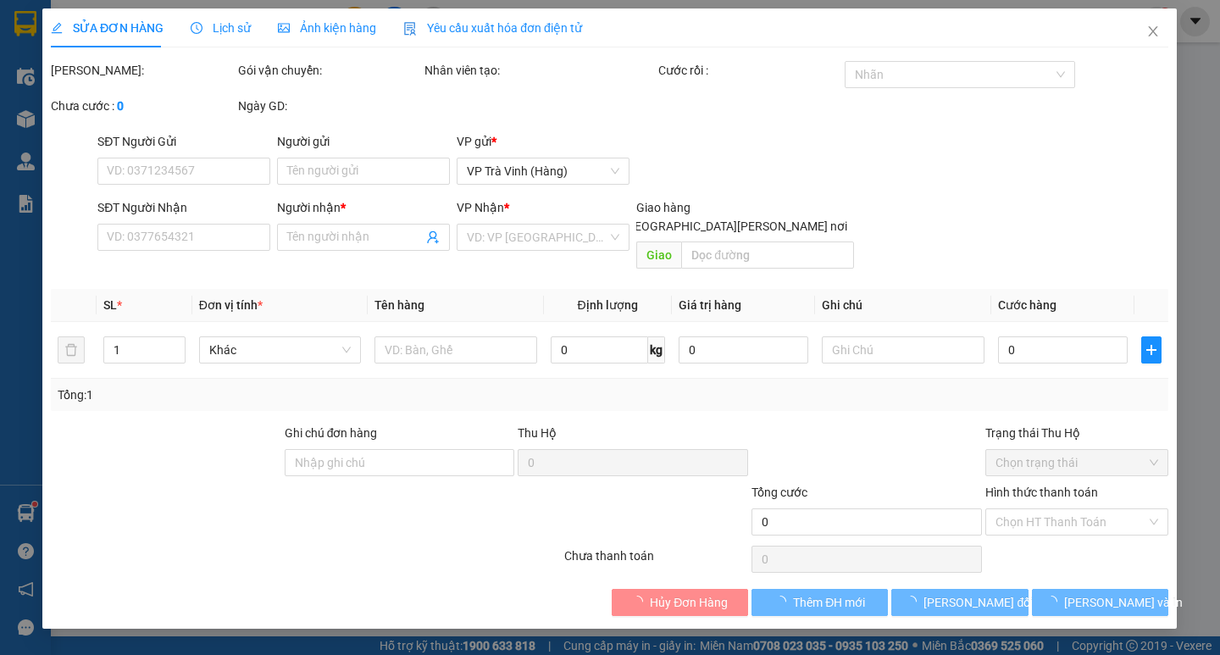
type input "40.000"
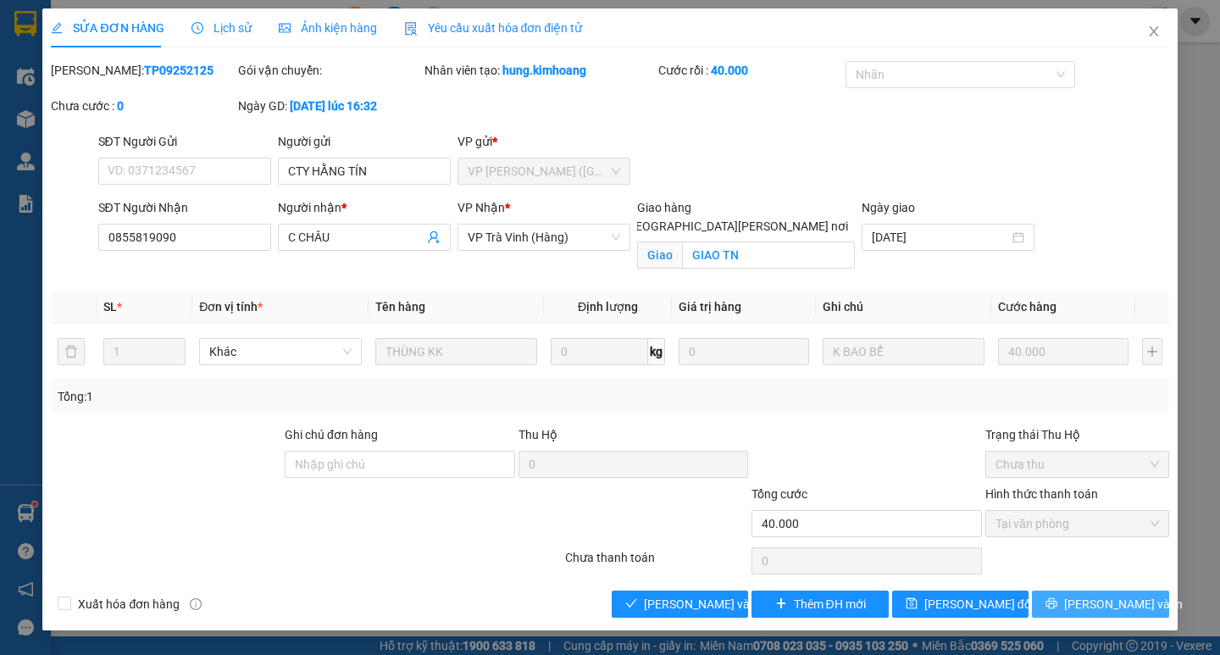
click at [1092, 600] on span "[PERSON_NAME] và In" at bounding box center [1123, 604] width 119 height 19
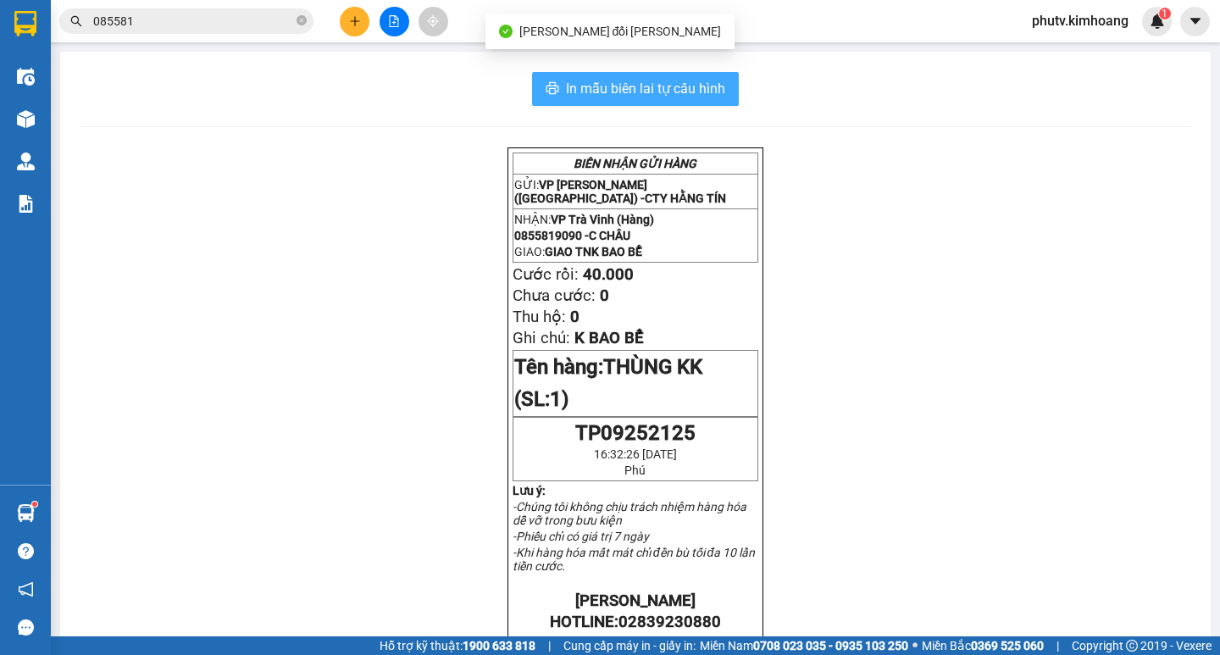
click at [659, 86] on span "In mẫu biên lai tự cấu hình" at bounding box center [645, 88] width 159 height 21
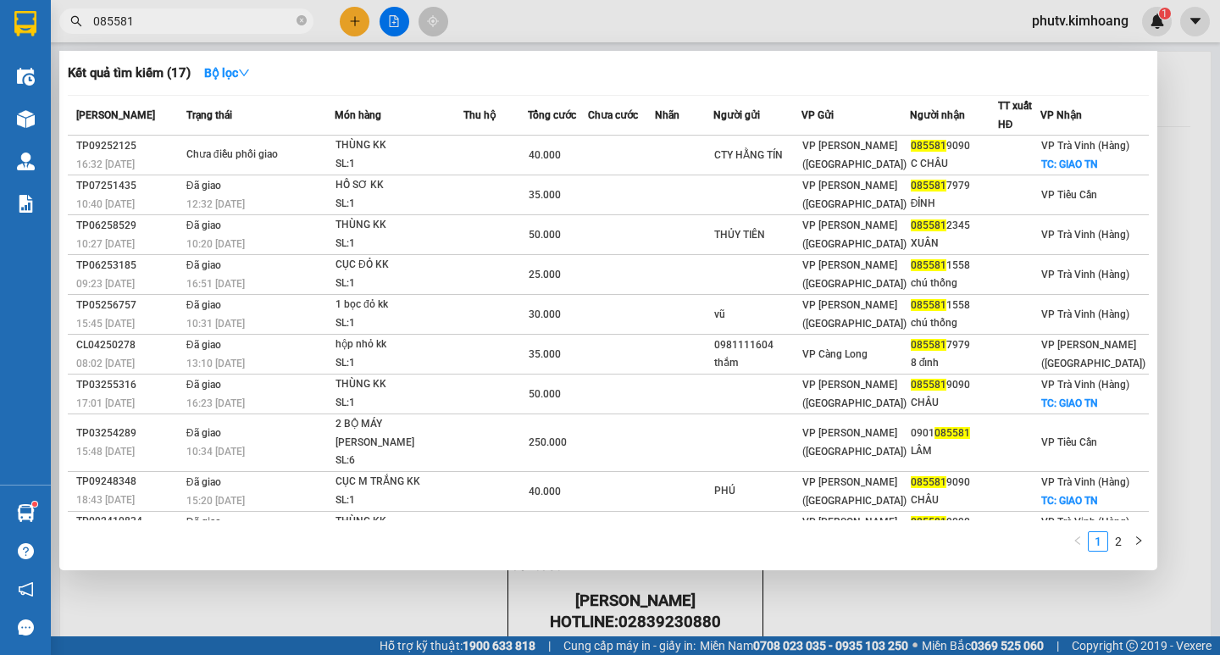
click at [195, 30] on span "085581" at bounding box center [186, 20] width 254 height 25
click at [195, 30] on input "085581" at bounding box center [193, 21] width 200 height 19
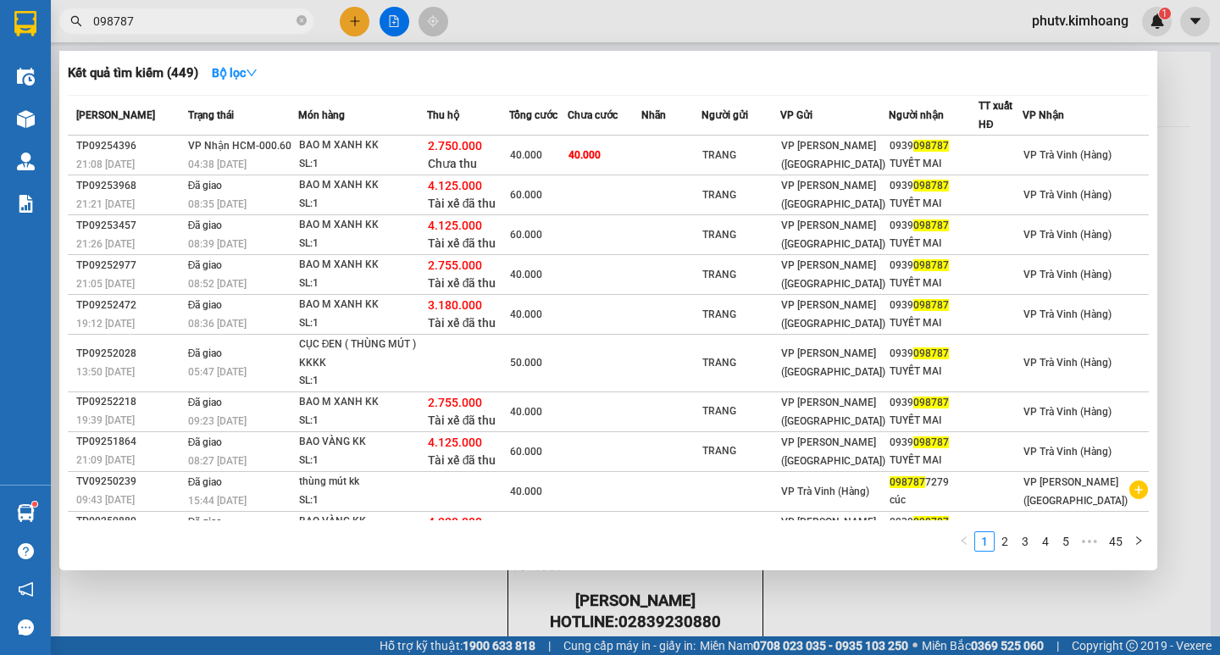
click at [226, 25] on input "098787" at bounding box center [193, 21] width 200 height 19
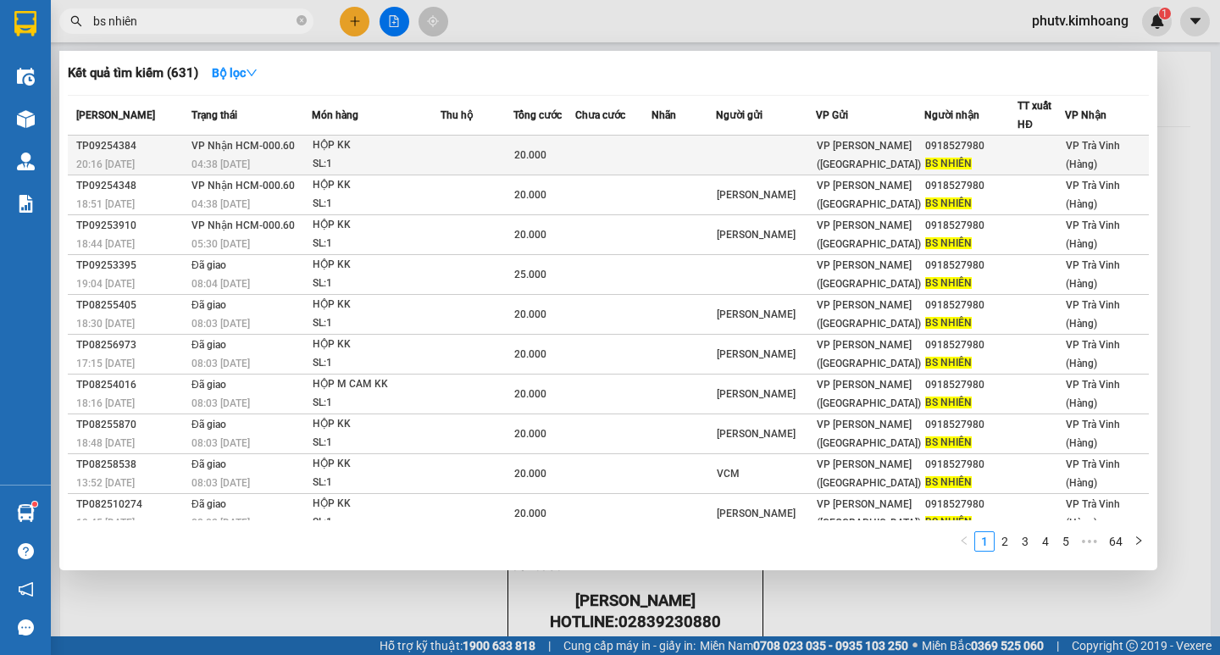
type input "bs nhiên"
click at [379, 147] on div "HỘP KK" at bounding box center [376, 145] width 127 height 19
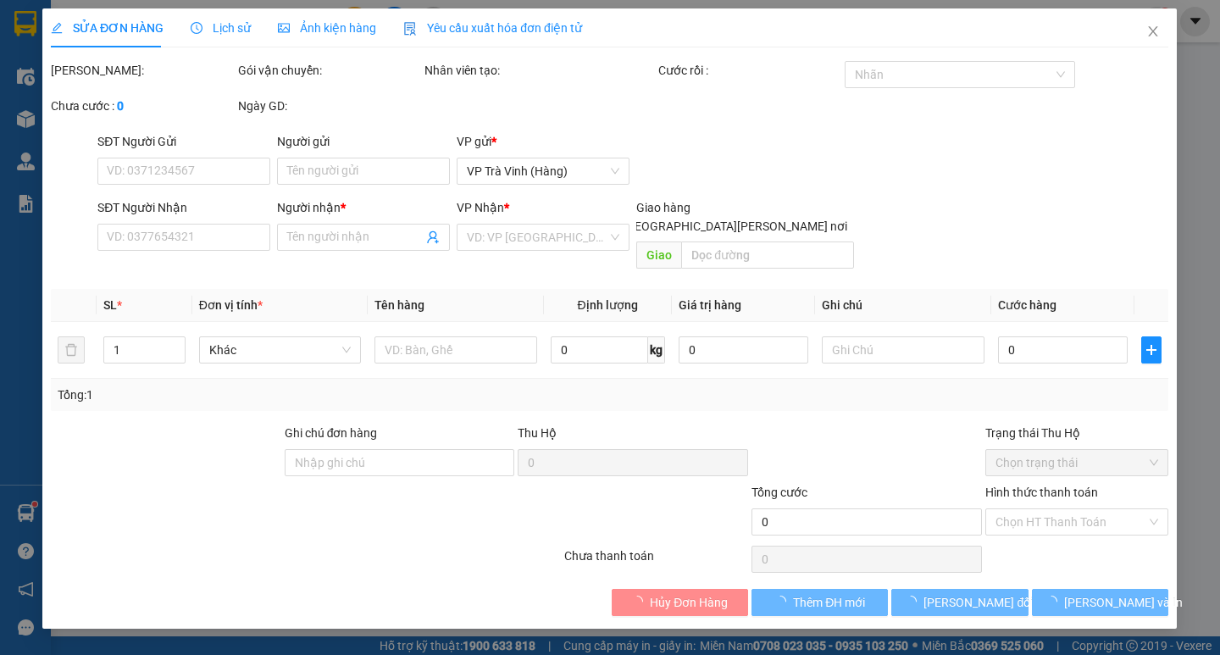
type input "0918527980"
type input "BS NHIÊN"
type input "20.000"
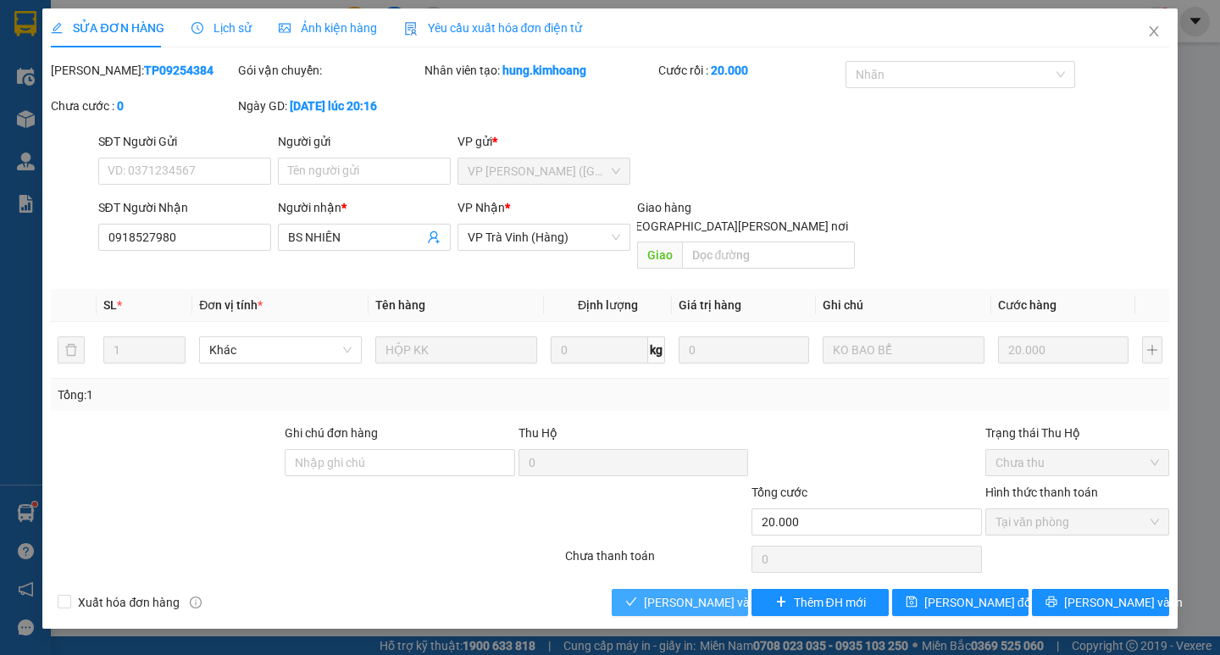
click at [696, 593] on span "[PERSON_NAME] và [PERSON_NAME] hàng" at bounding box center [758, 602] width 229 height 19
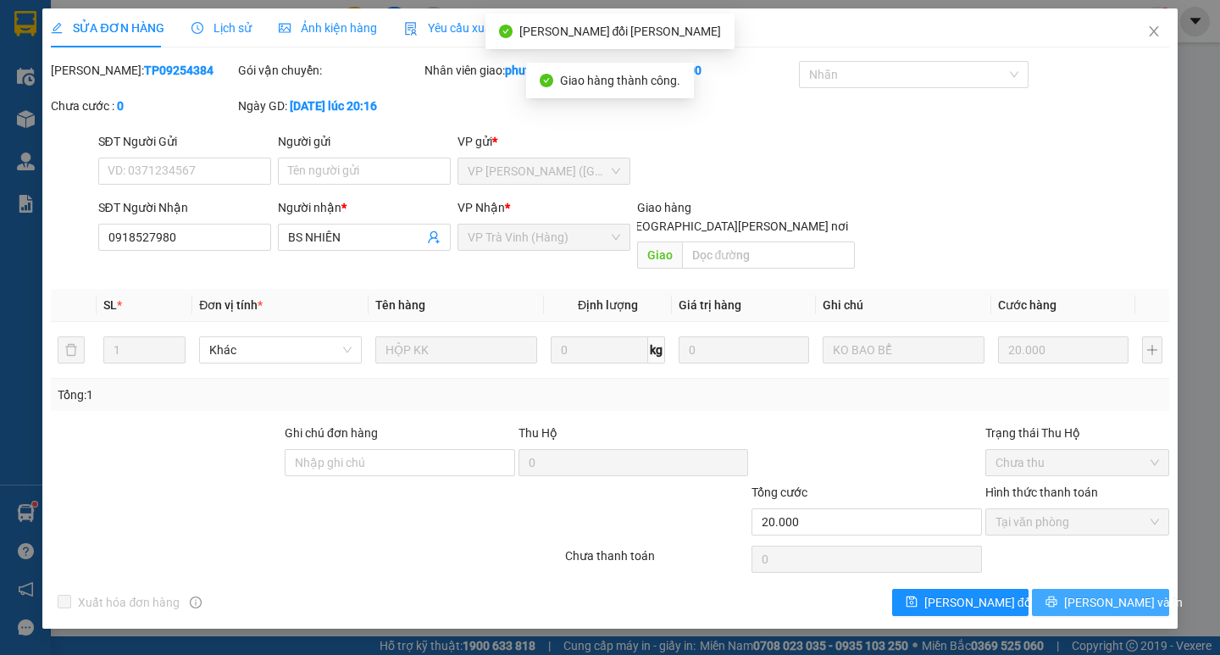
click at [1082, 592] on button "[PERSON_NAME] và In" at bounding box center [1100, 602] width 136 height 27
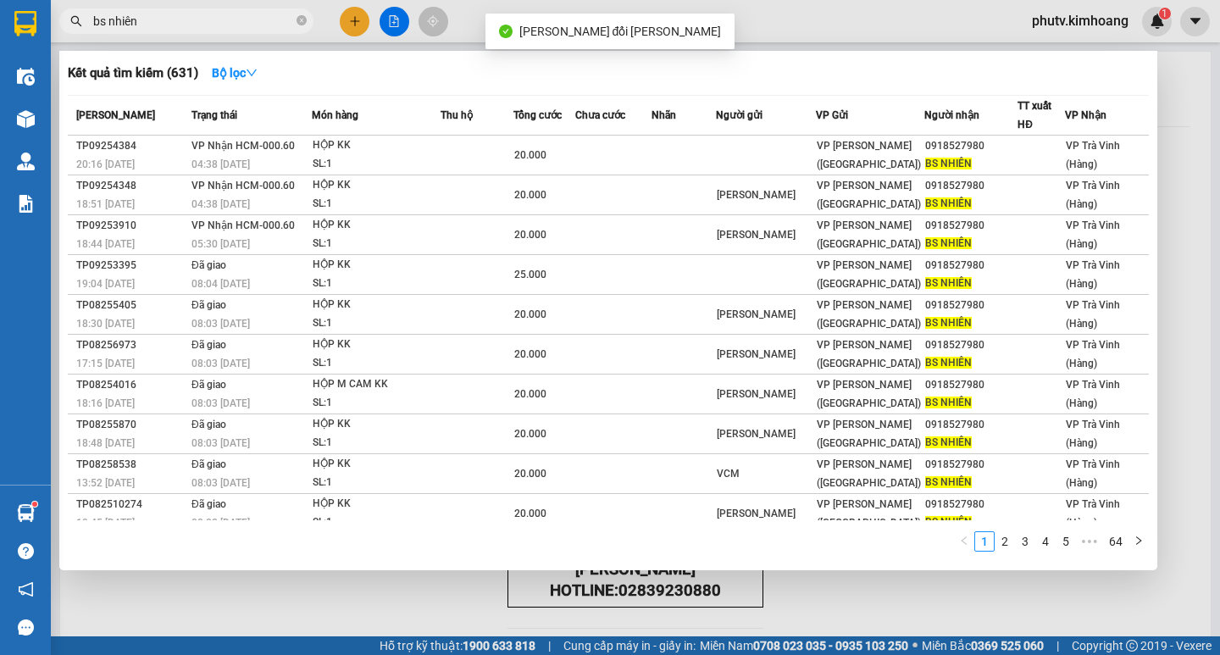
click at [231, 27] on input "bs nhiên" at bounding box center [193, 21] width 200 height 19
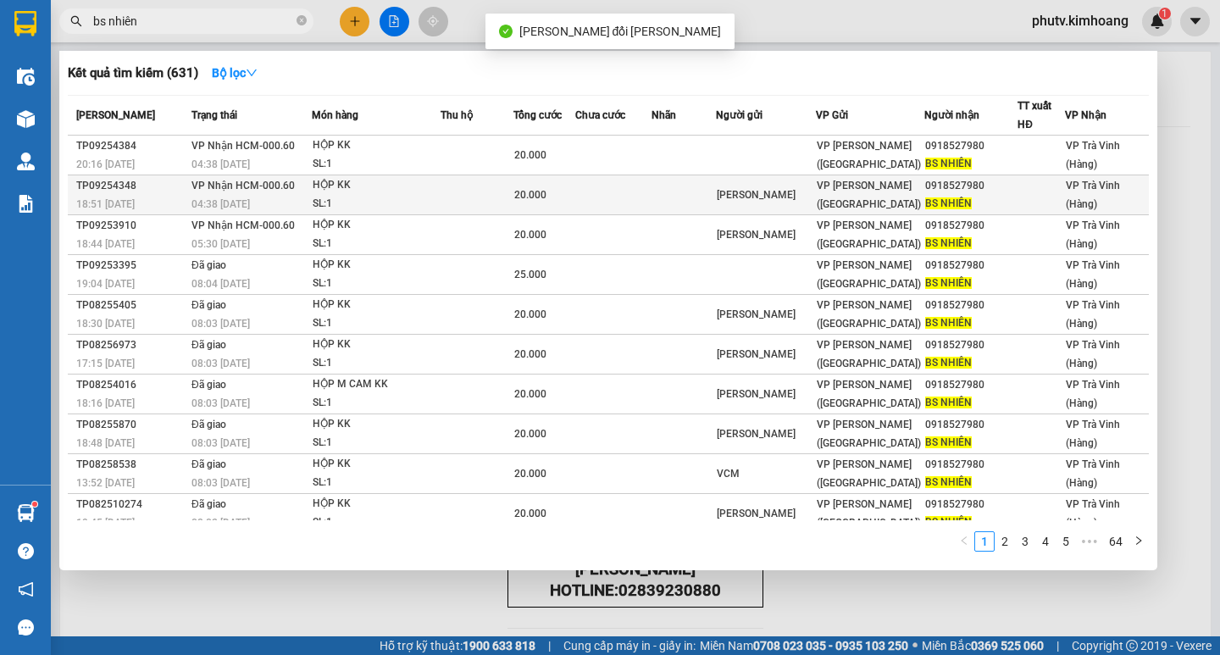
click at [333, 180] on div "HỘP KK" at bounding box center [376, 185] width 127 height 19
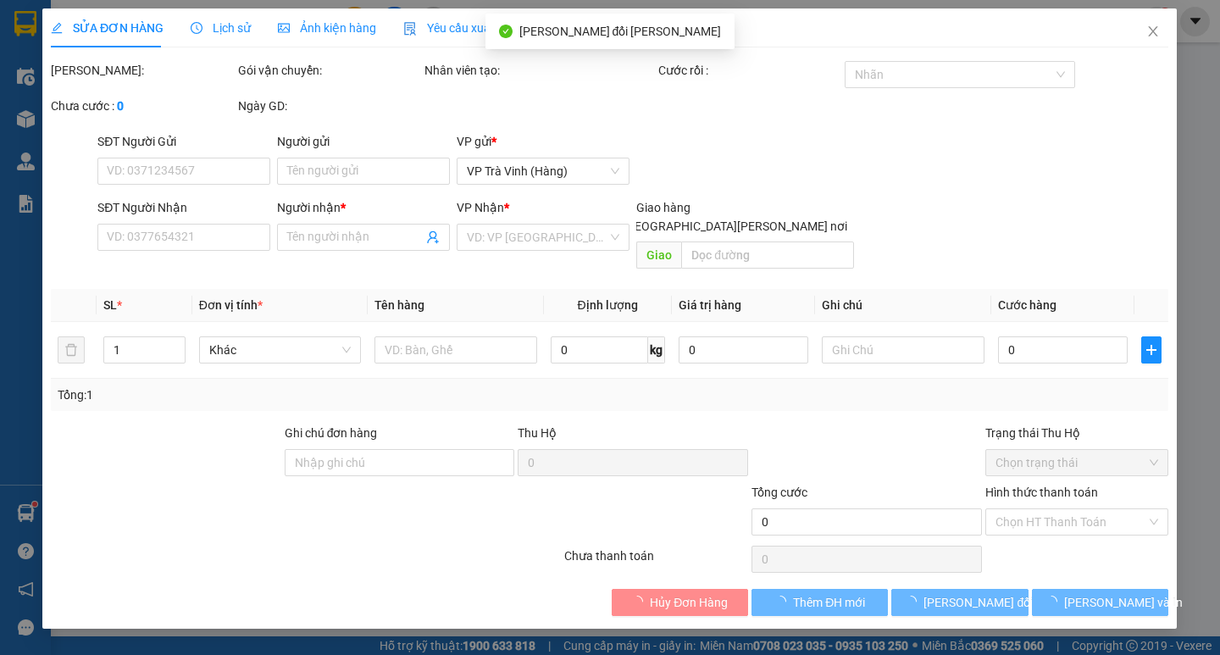
type input "[PERSON_NAME]"
type input "0918527980"
type input "BS NHIÊN"
type input "20.000"
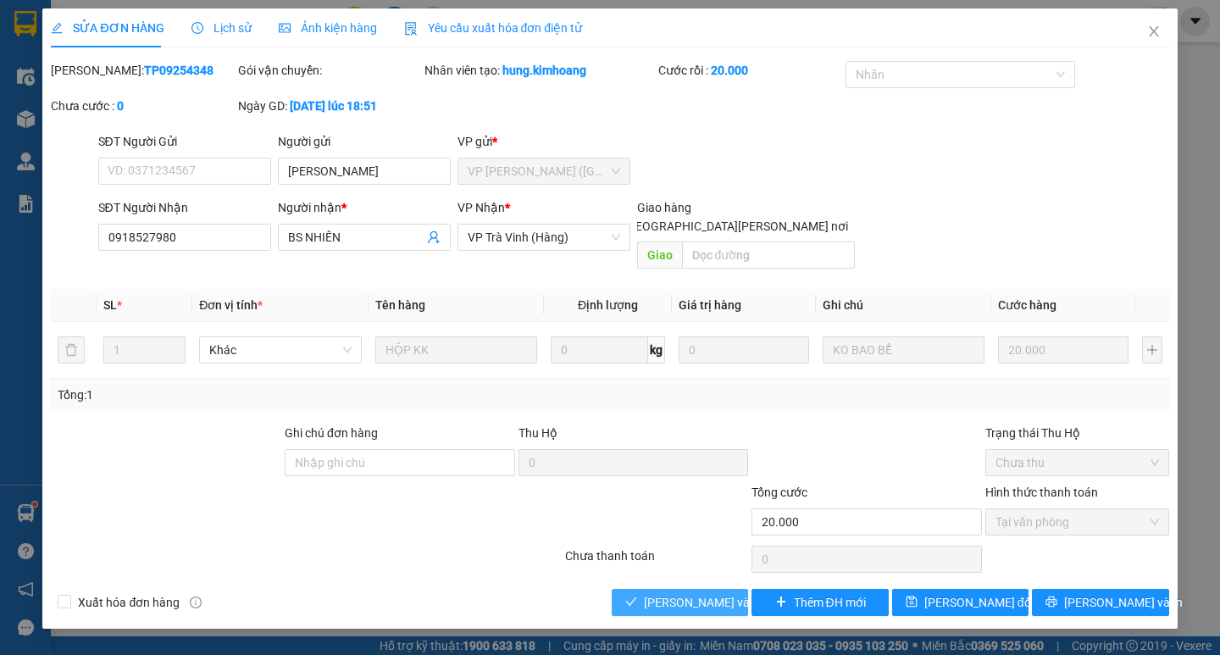
click at [678, 593] on span "[PERSON_NAME] và [PERSON_NAME] hàng" at bounding box center [758, 602] width 229 height 19
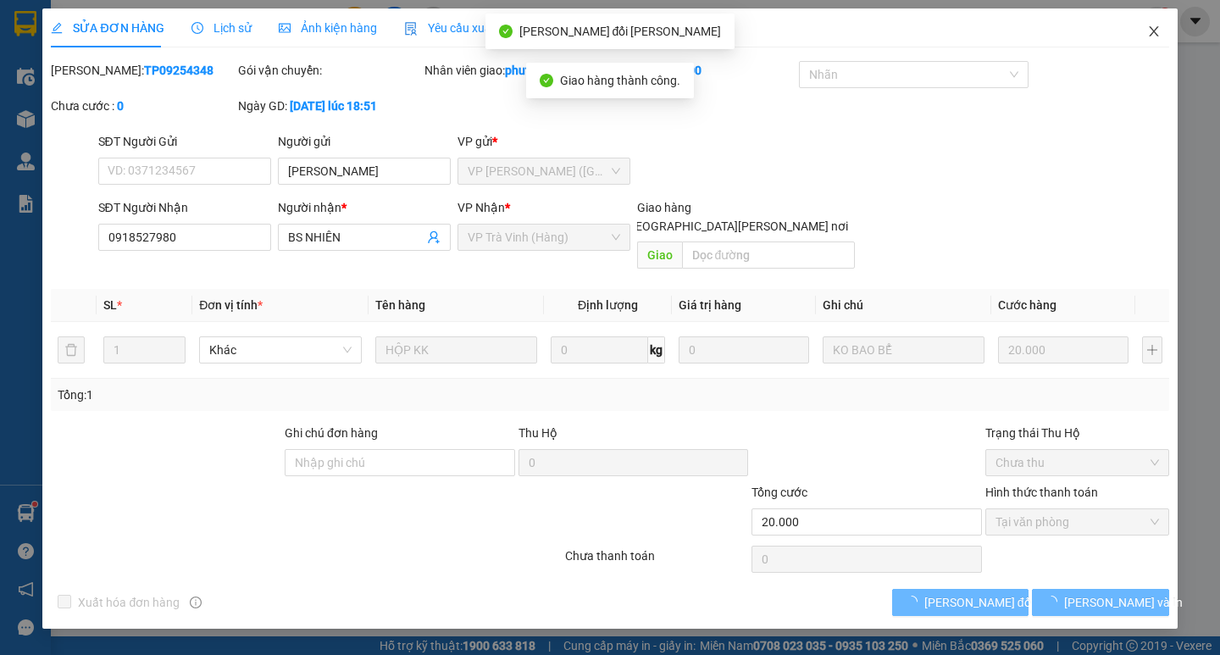
click at [1154, 26] on icon "close" at bounding box center [1154, 32] width 14 height 14
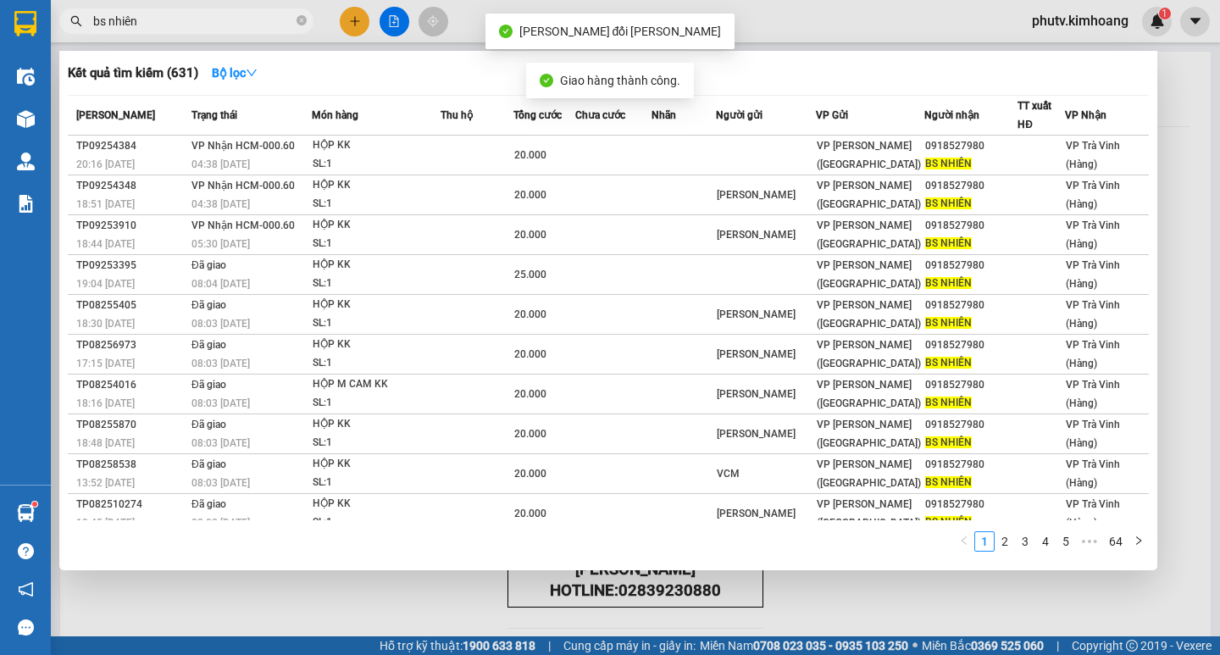
click at [256, 18] on input "bs nhiên" at bounding box center [193, 21] width 200 height 19
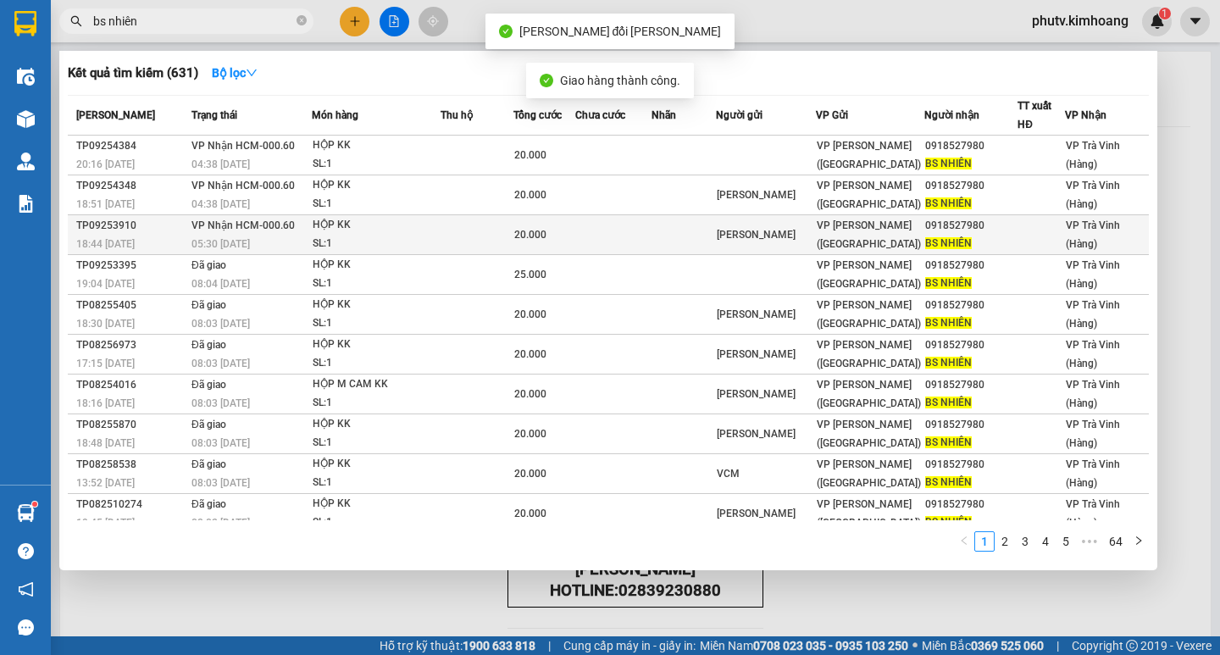
click at [298, 227] on td "[PERSON_NAME] HCM-000.60 05:30 [DATE]" at bounding box center [249, 235] width 124 height 40
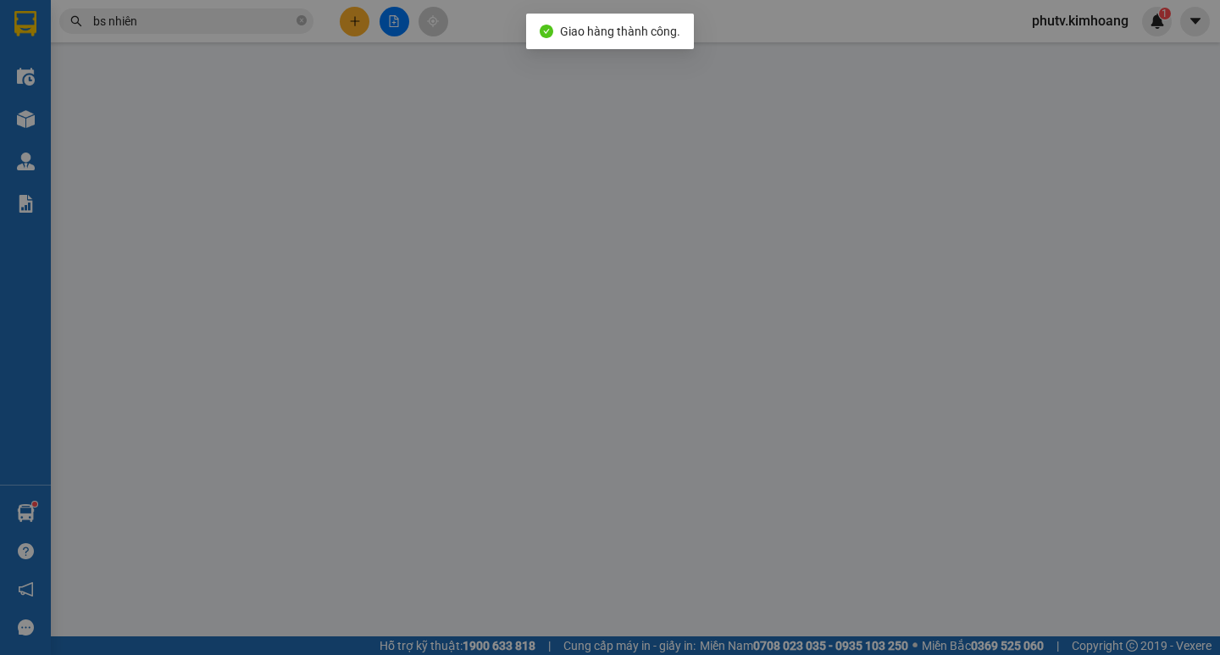
type input "[PERSON_NAME]"
type input "0918527980"
type input "BS NHIÊN"
type input "20.000"
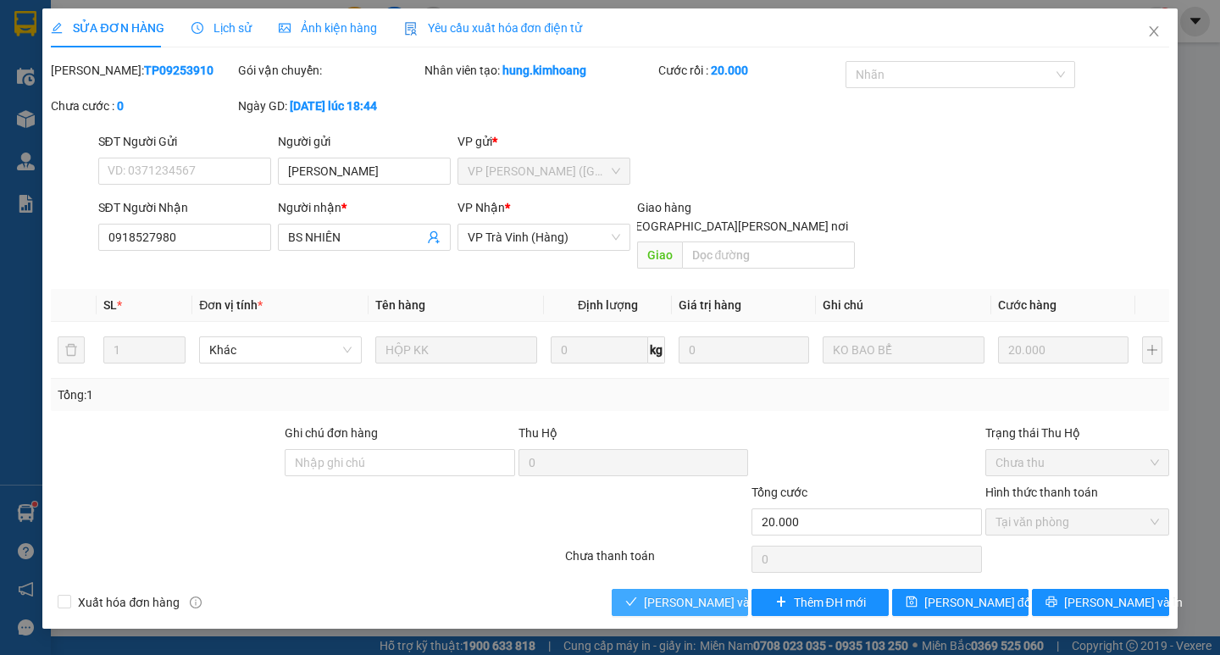
click at [687, 593] on span "[PERSON_NAME] và [PERSON_NAME] hàng" at bounding box center [758, 602] width 229 height 19
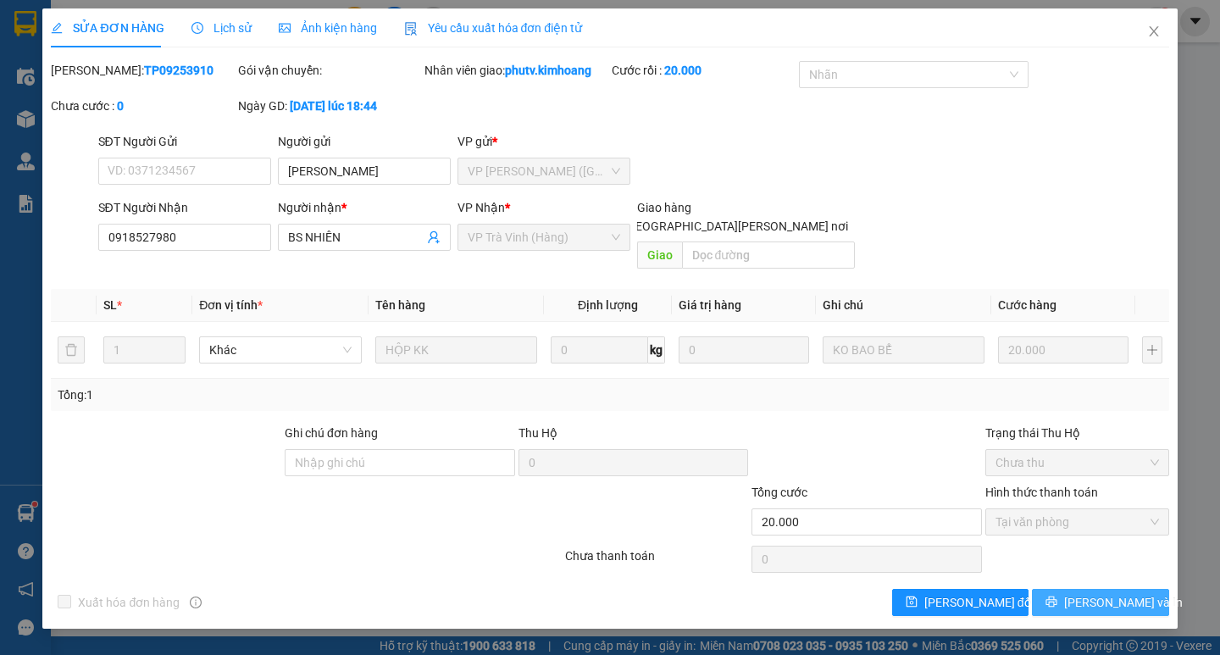
drag, startPoint x: 1074, startPoint y: 578, endPoint x: 1029, endPoint y: 539, distance: 59.4
click at [1057, 596] on icon "printer" at bounding box center [1051, 601] width 11 height 11
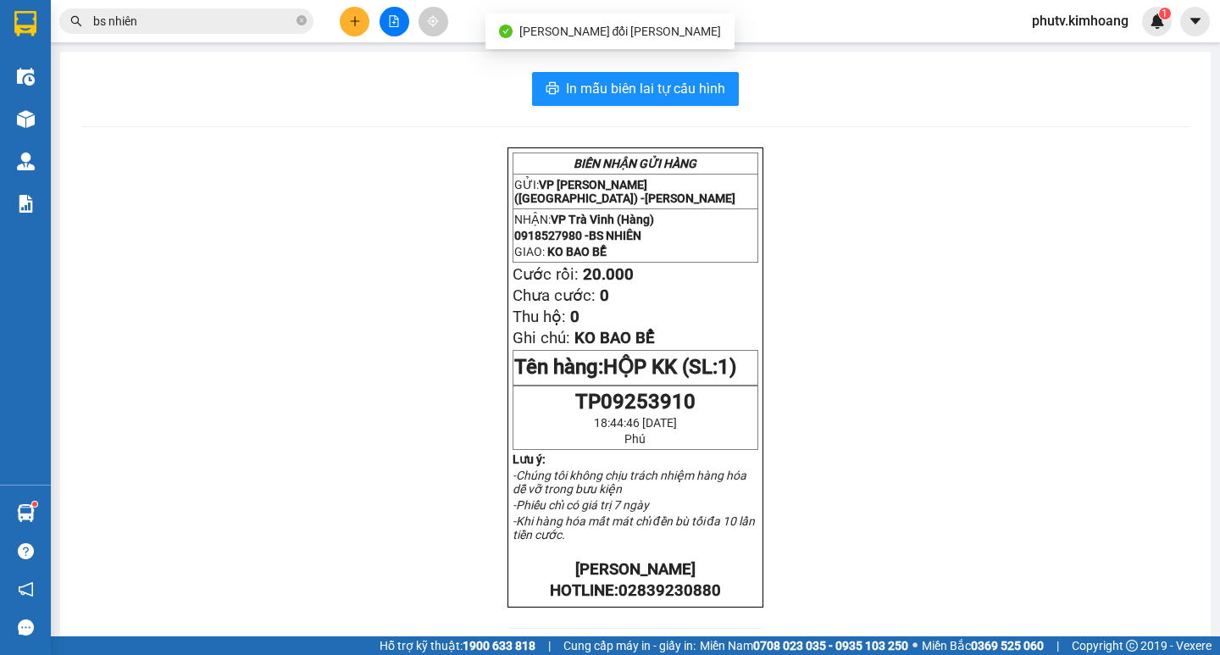
click at [228, 19] on input "bs nhiên" at bounding box center [193, 21] width 200 height 19
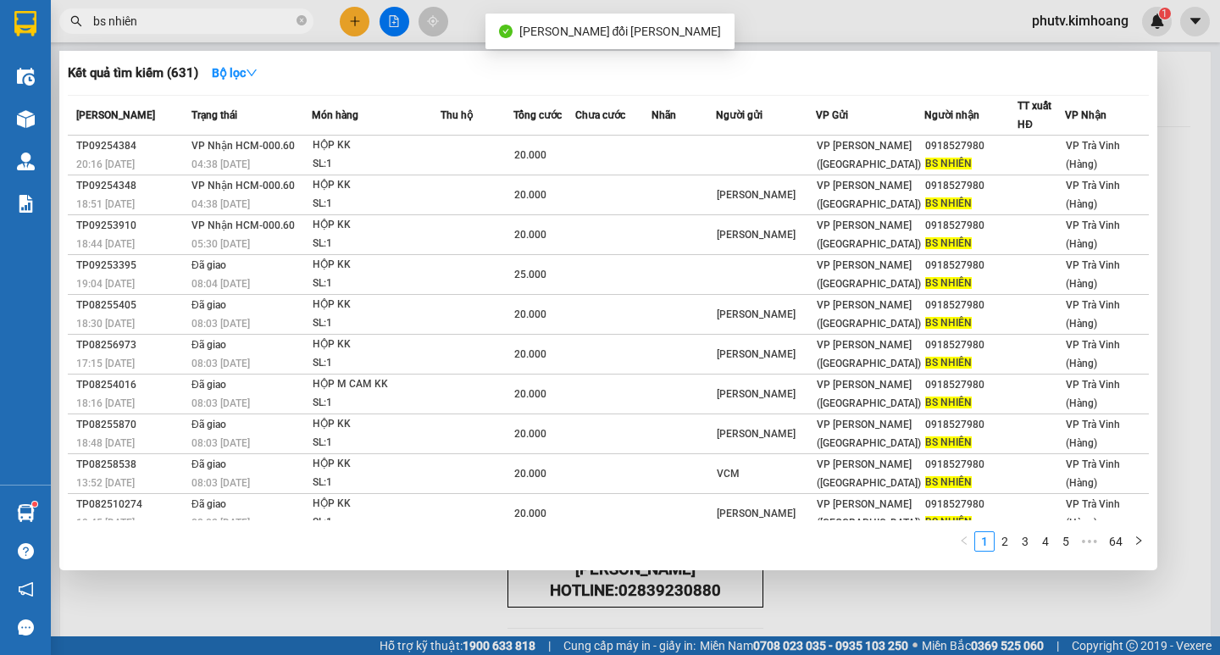
click at [228, 19] on input "bs nhiên" at bounding box center [193, 21] width 200 height 19
click at [301, 25] on icon "close-circle" at bounding box center [301, 20] width 10 height 10
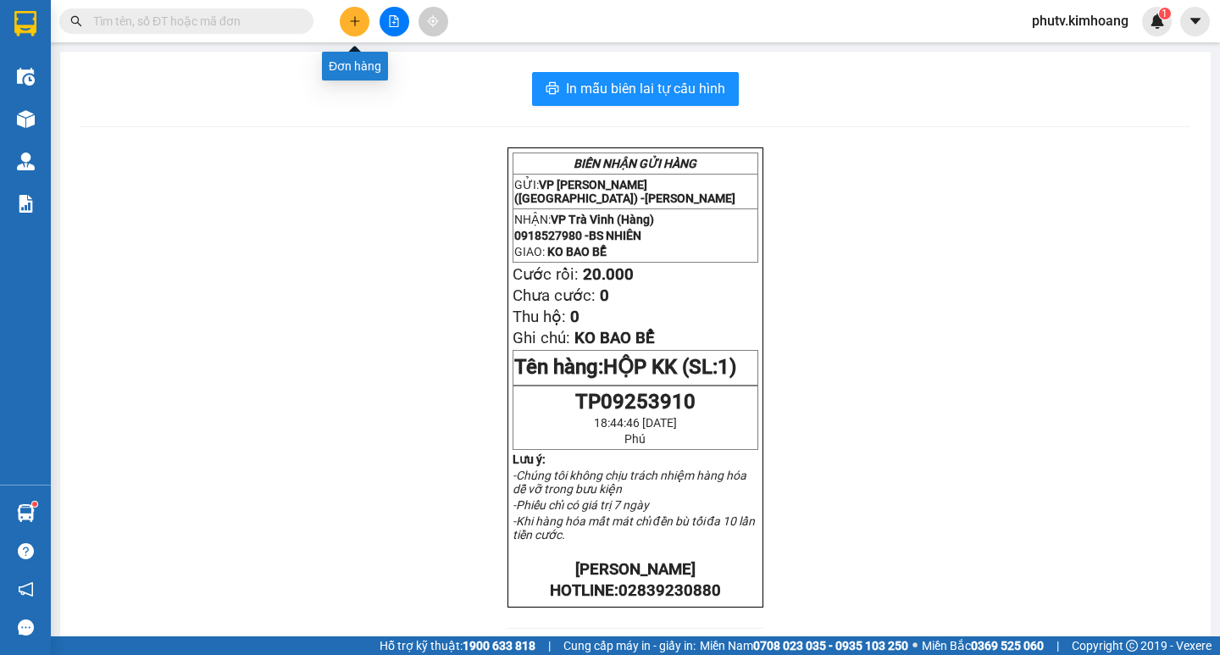
click at [349, 31] on button at bounding box center [355, 22] width 30 height 30
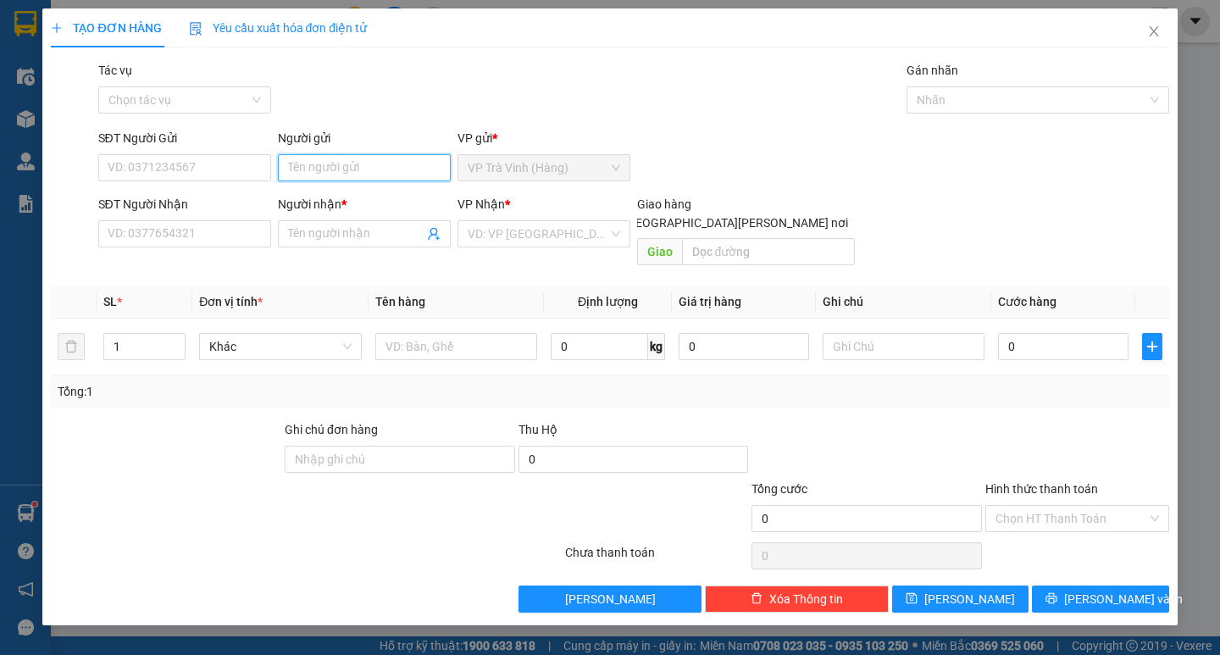
click at [301, 175] on input "Người gửi" at bounding box center [364, 167] width 173 height 27
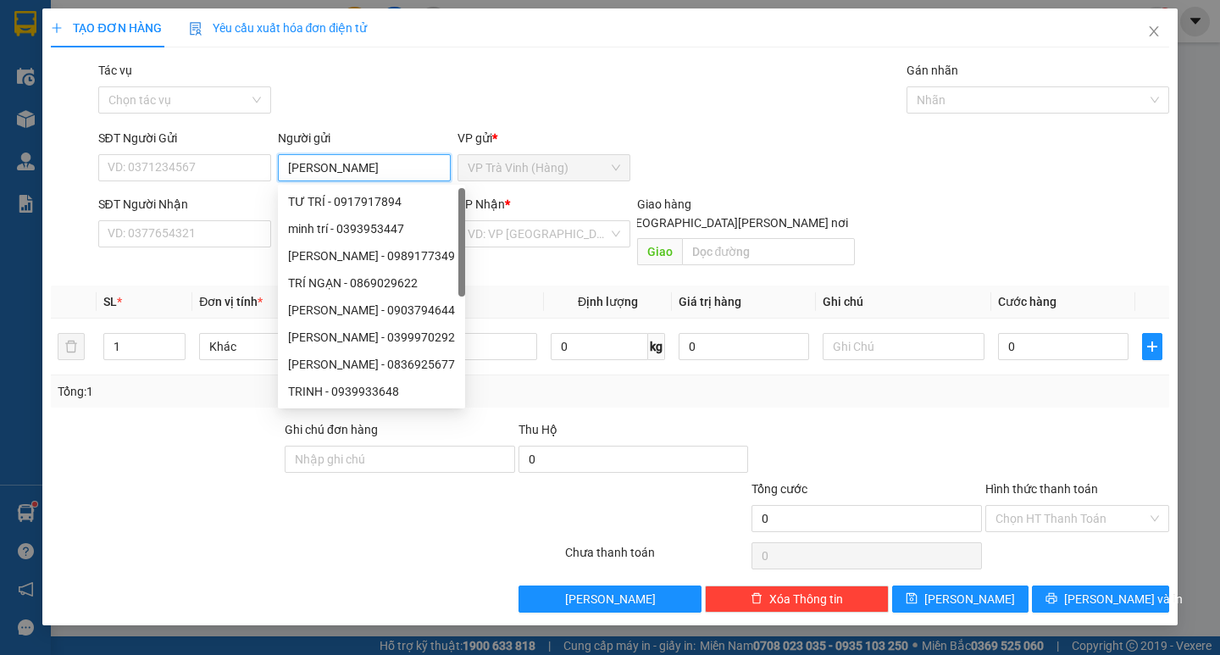
type input "[PERSON_NAME]"
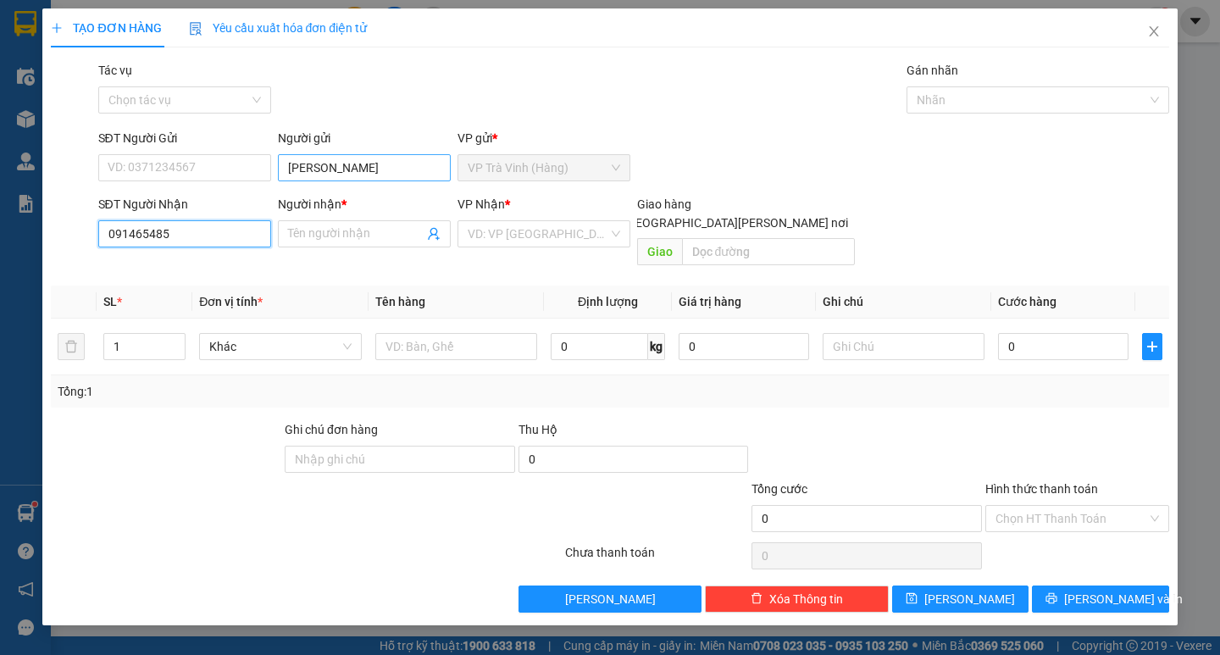
type input "0914654853"
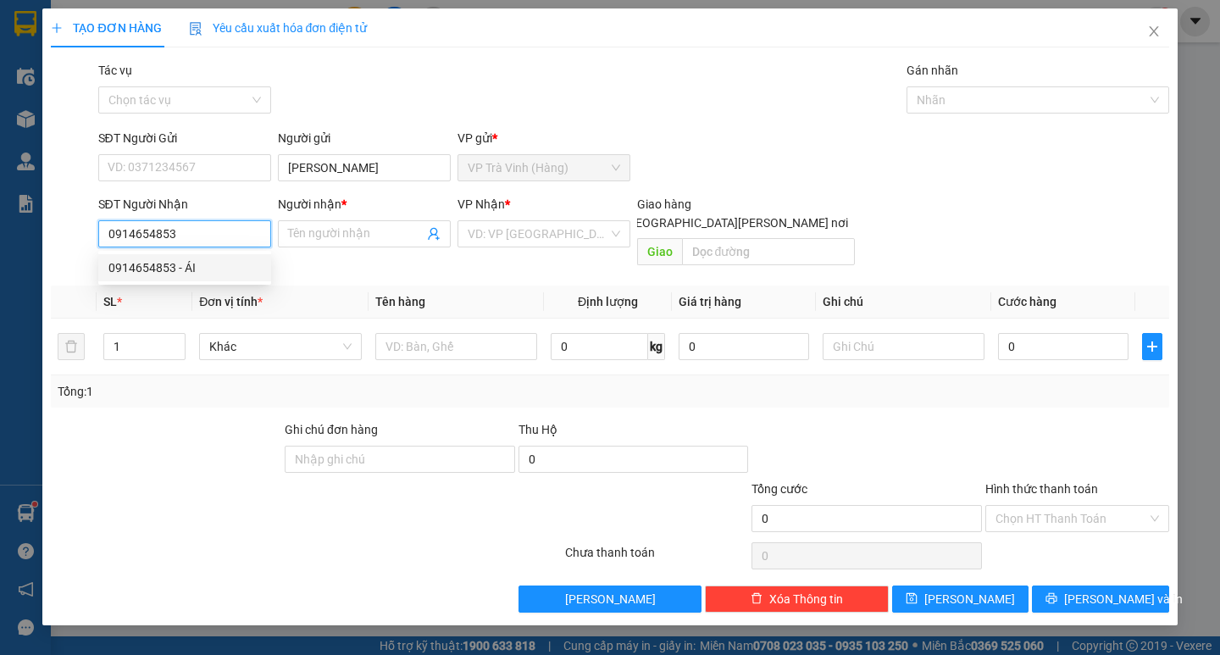
click at [147, 261] on div "0914654853 - ÁI" at bounding box center [184, 267] width 152 height 19
type input "ÁI"
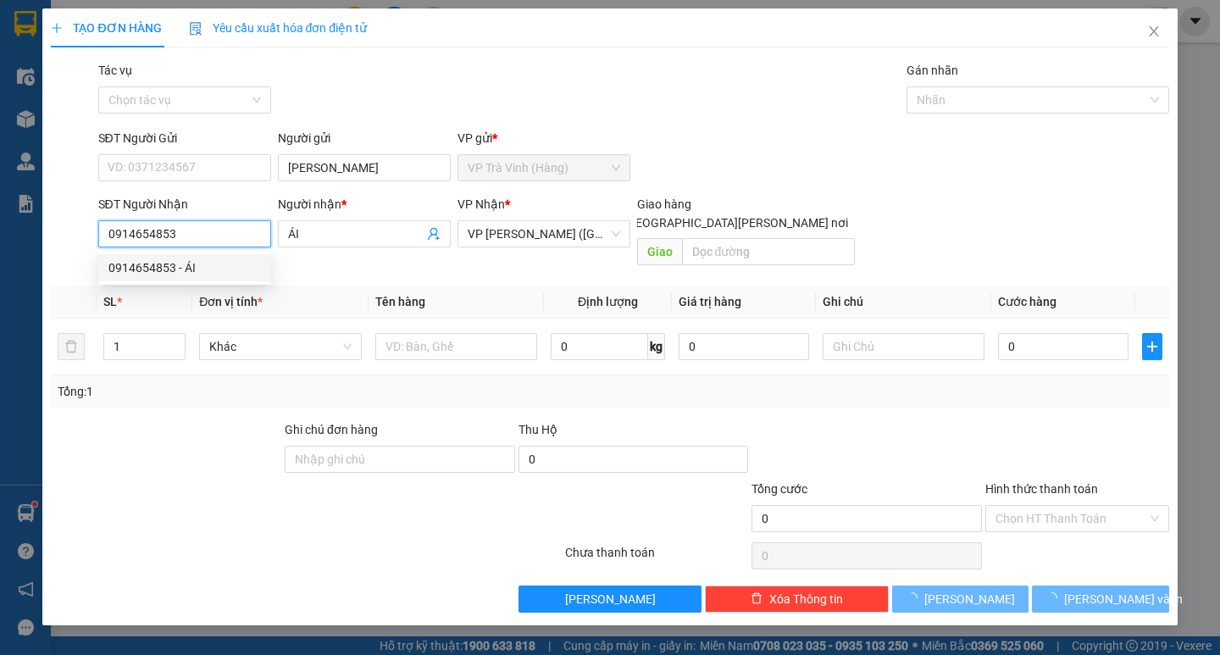
type input "30.000"
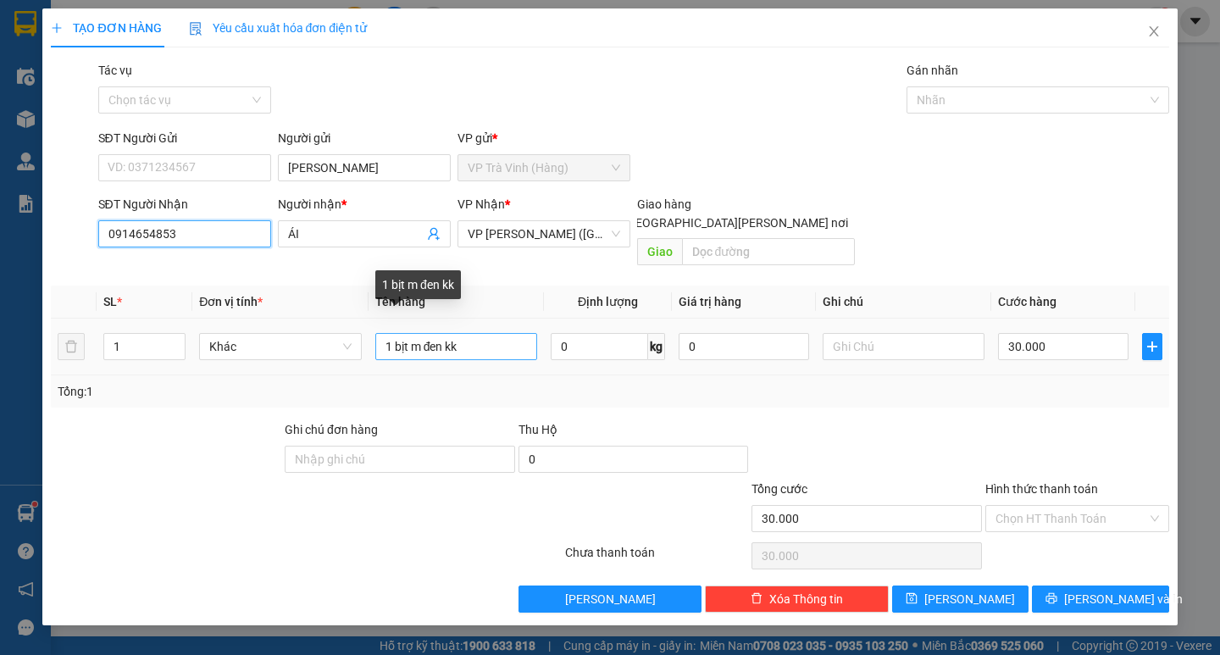
type input "0914654853"
drag, startPoint x: 481, startPoint y: 330, endPoint x: 0, endPoint y: 476, distance: 502.6
click at [0, 476] on div "TẠO ĐƠN HÀNG Yêu cầu xuất [PERSON_NAME] điện tử Transit Pickup Surcharge Ids Tr…" at bounding box center [610, 327] width 1220 height 655
type input "1 bịt trắng kk"
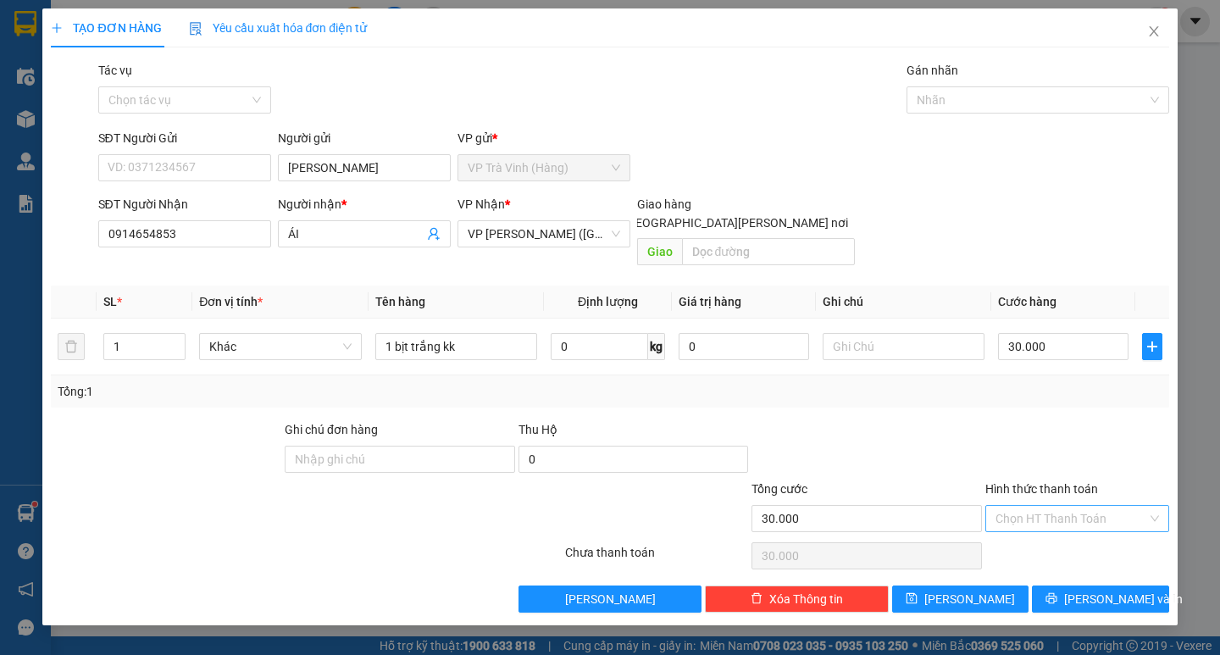
click at [1039, 506] on input "Hình thức thanh toán" at bounding box center [1071, 518] width 152 height 25
click at [1032, 531] on div "Tại văn phòng" at bounding box center [1076, 533] width 163 height 19
type input "0"
click at [1053, 589] on button "[PERSON_NAME] và In" at bounding box center [1100, 598] width 136 height 27
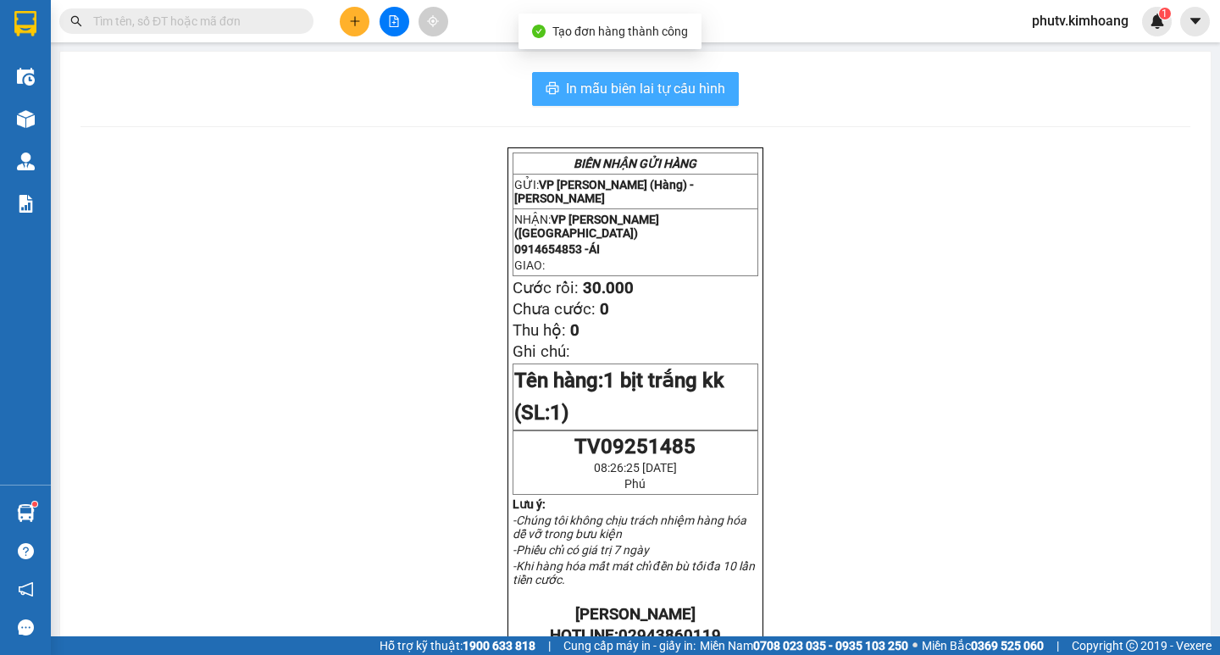
click at [666, 91] on span "In mẫu biên lai tự cấu hình" at bounding box center [645, 88] width 159 height 21
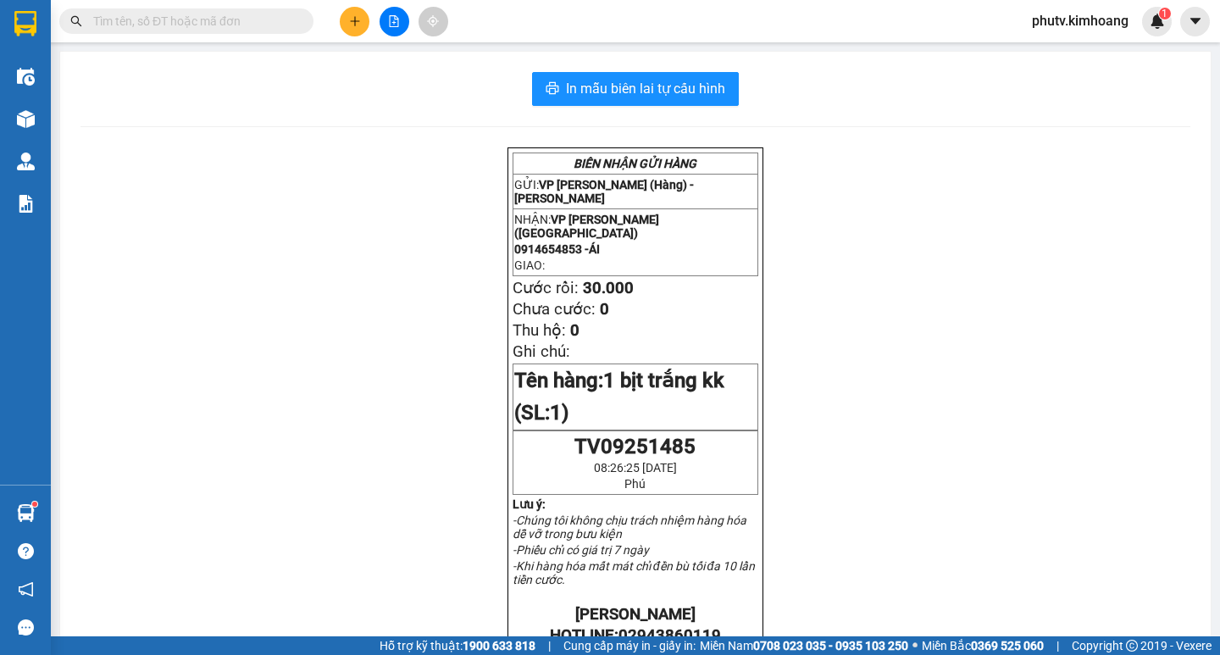
click at [248, 27] on input "text" at bounding box center [193, 21] width 200 height 19
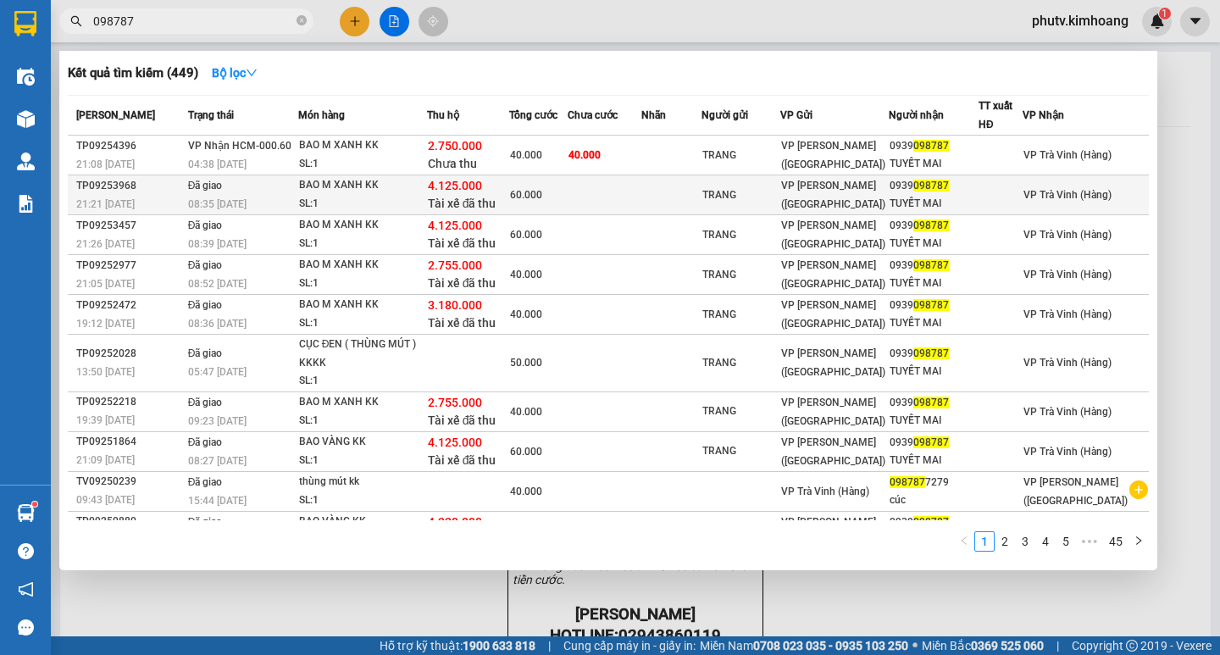
type input "098787"
click at [509, 186] on div "4.125.000 Tài xế đã thu" at bounding box center [468, 195] width 81 height 36
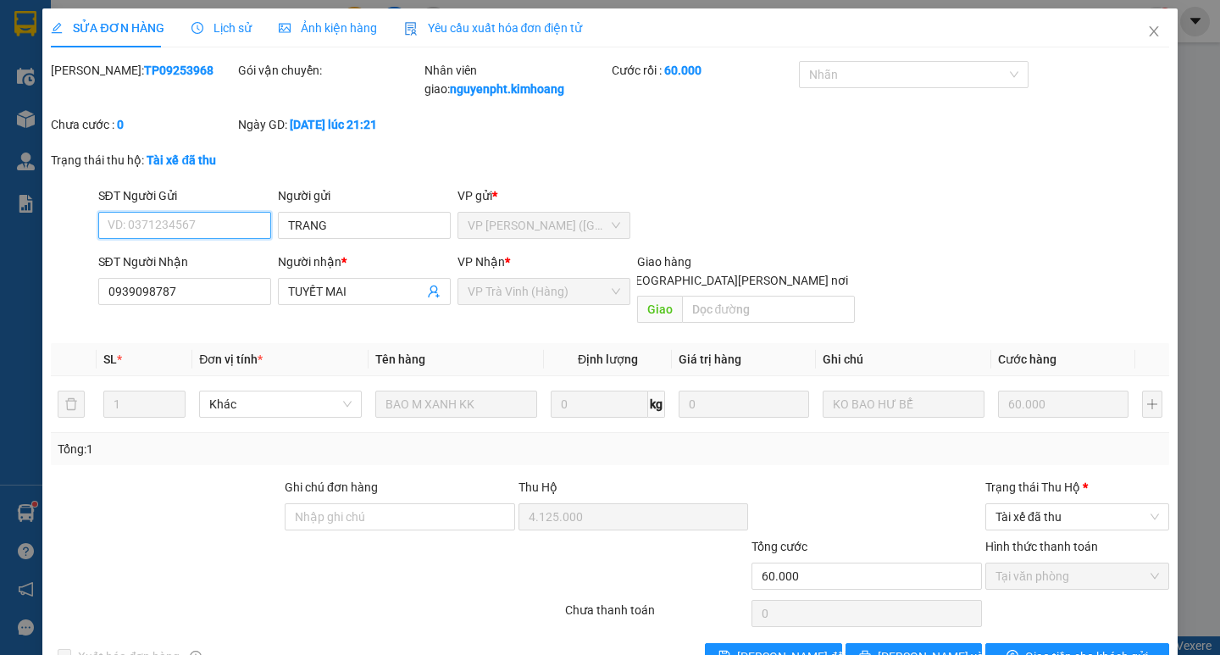
scroll to position [30, 0]
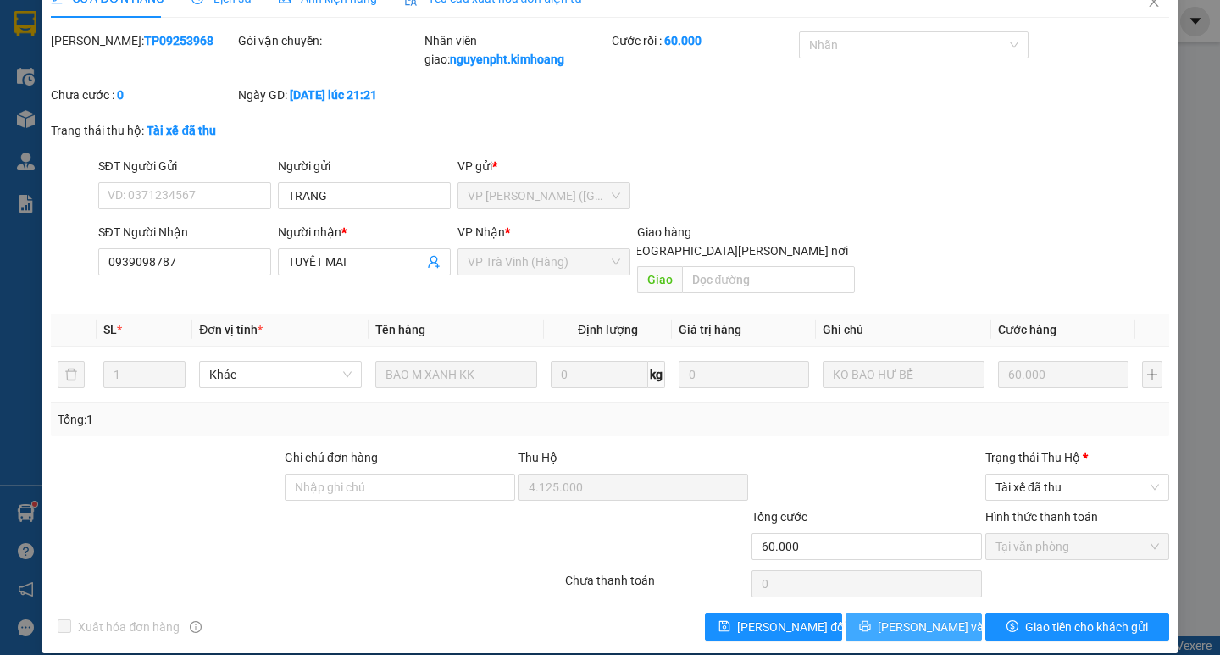
click at [917, 617] on span "[PERSON_NAME] và In" at bounding box center [936, 626] width 119 height 19
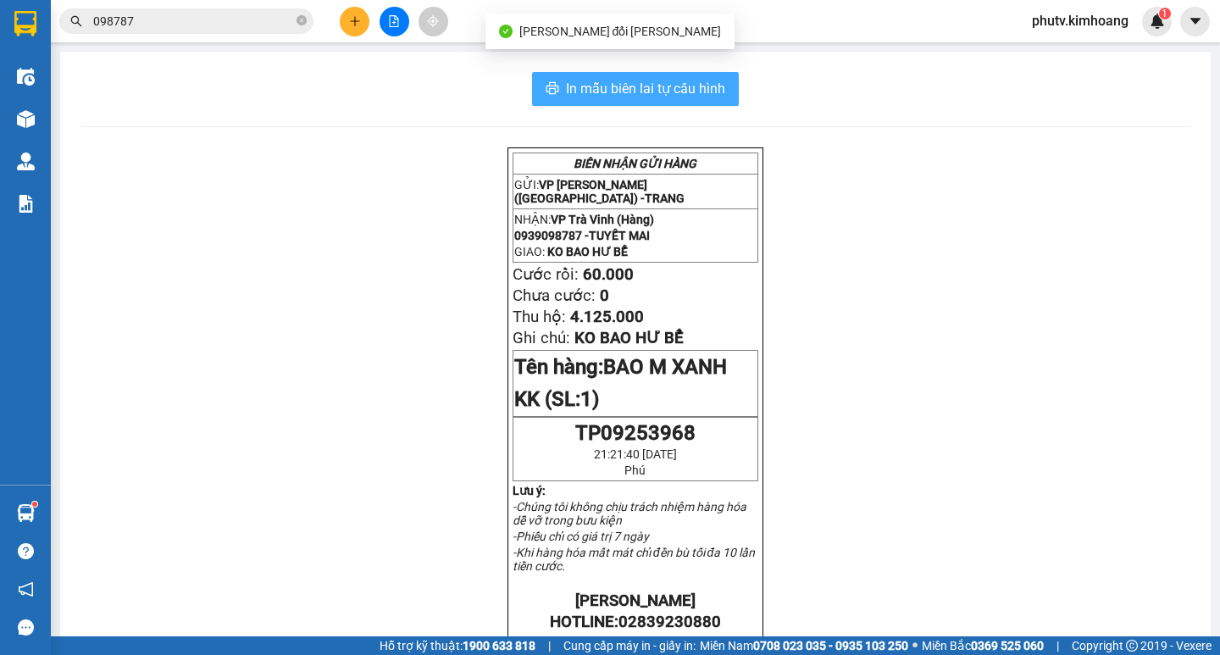
click at [650, 92] on span "In mẫu biên lai tự cấu hình" at bounding box center [645, 88] width 159 height 21
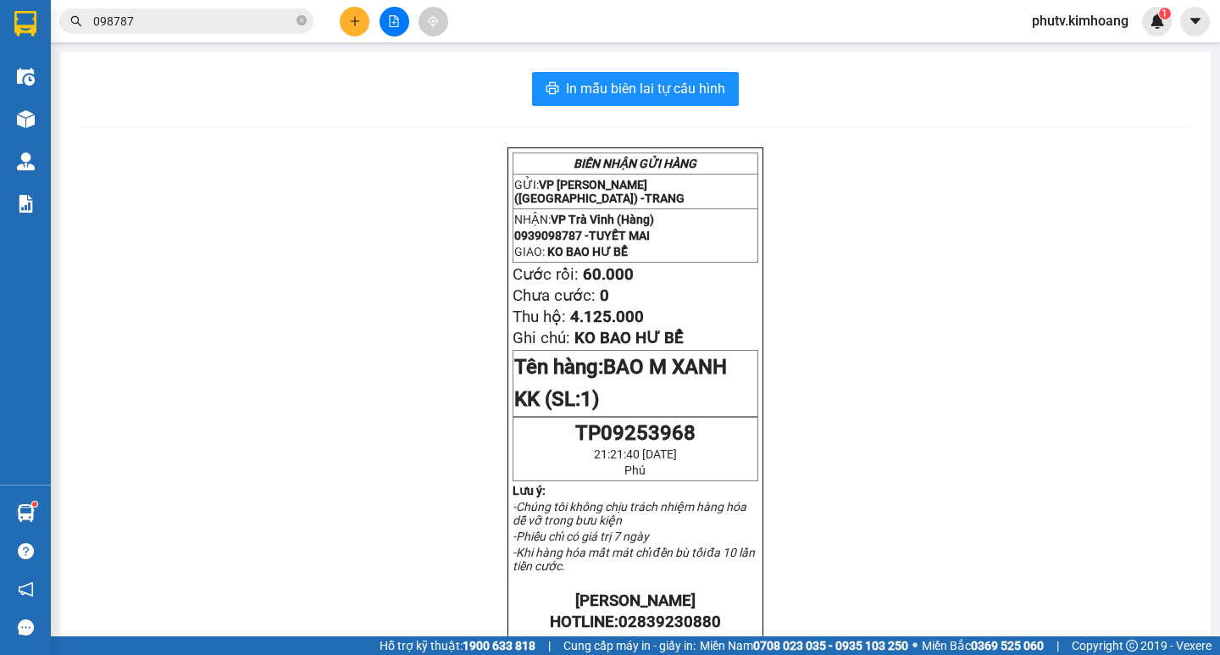
click at [208, 22] on input "098787" at bounding box center [193, 21] width 200 height 19
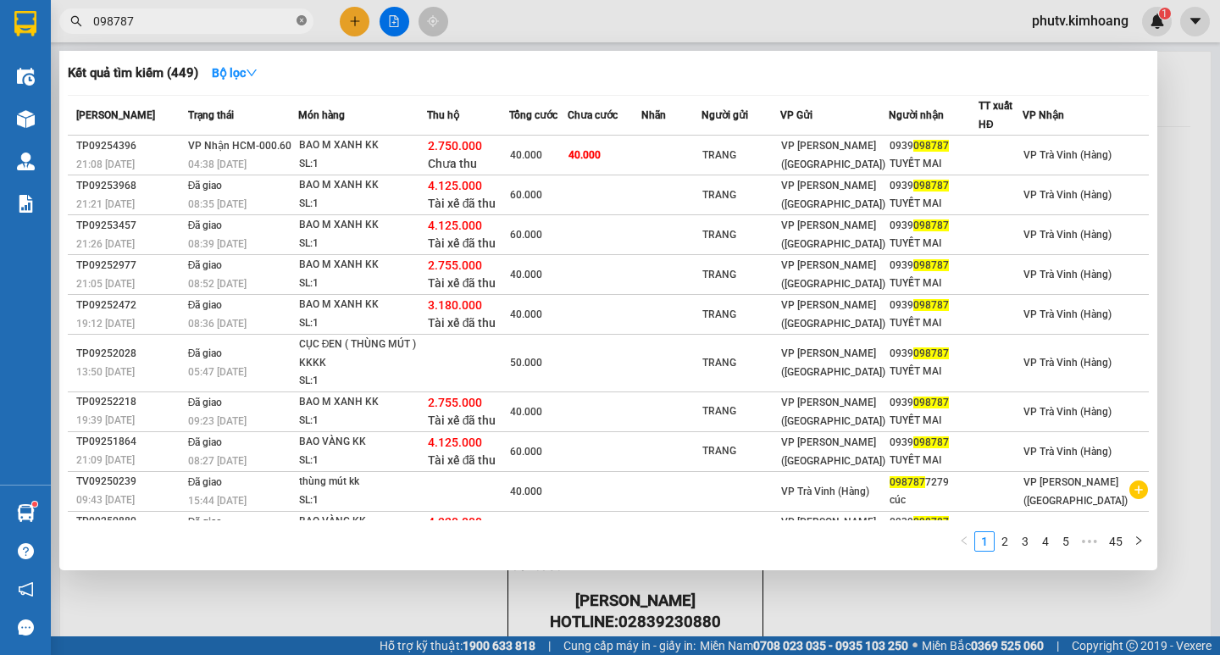
click at [301, 20] on icon "close-circle" at bounding box center [301, 20] width 10 height 10
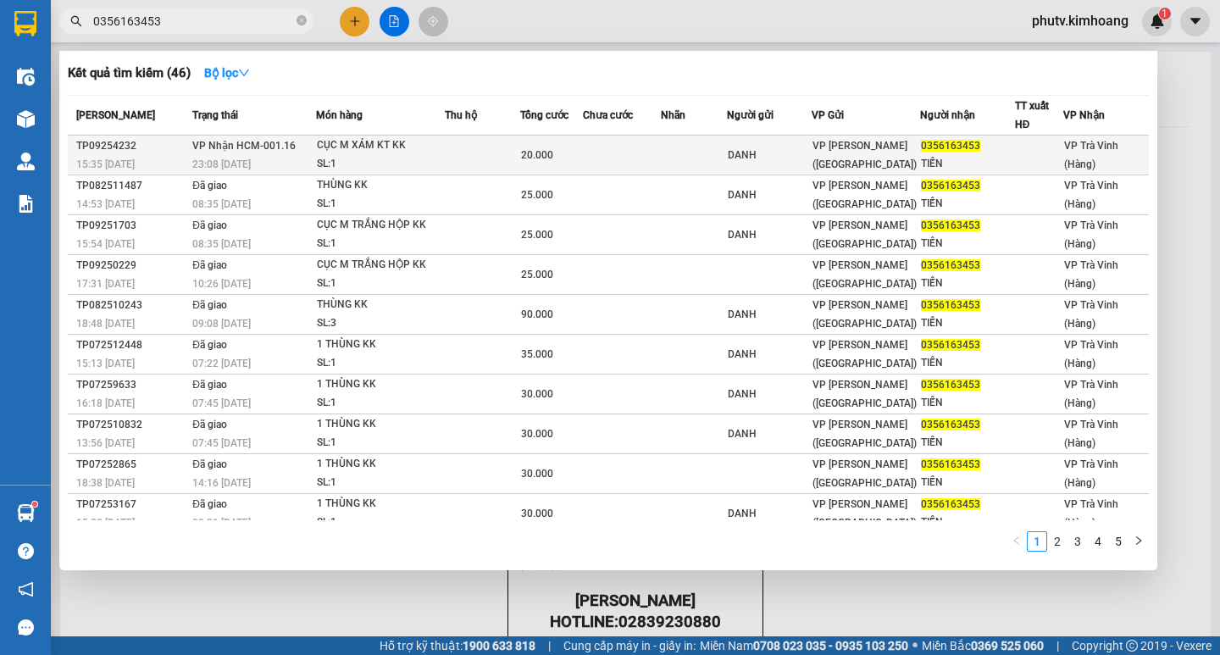
type input "0356163453"
click at [473, 158] on td at bounding box center [482, 156] width 75 height 40
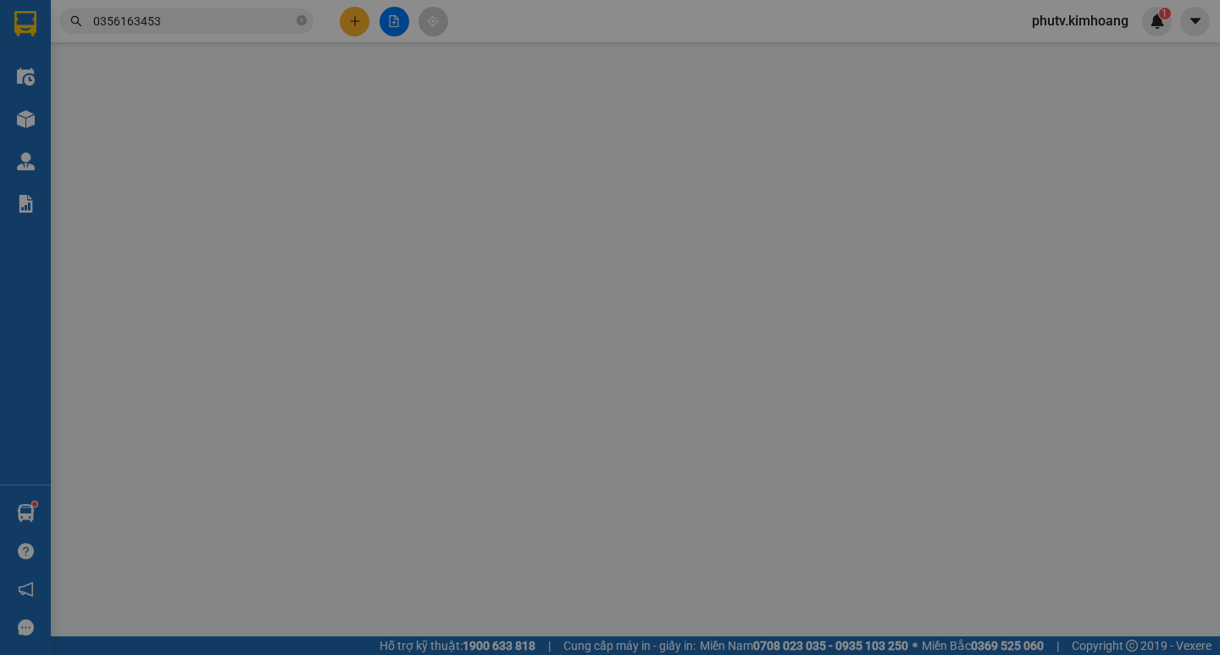
type input "DANH"
type input "0356163453"
type input "TIẾN"
type input "20.000"
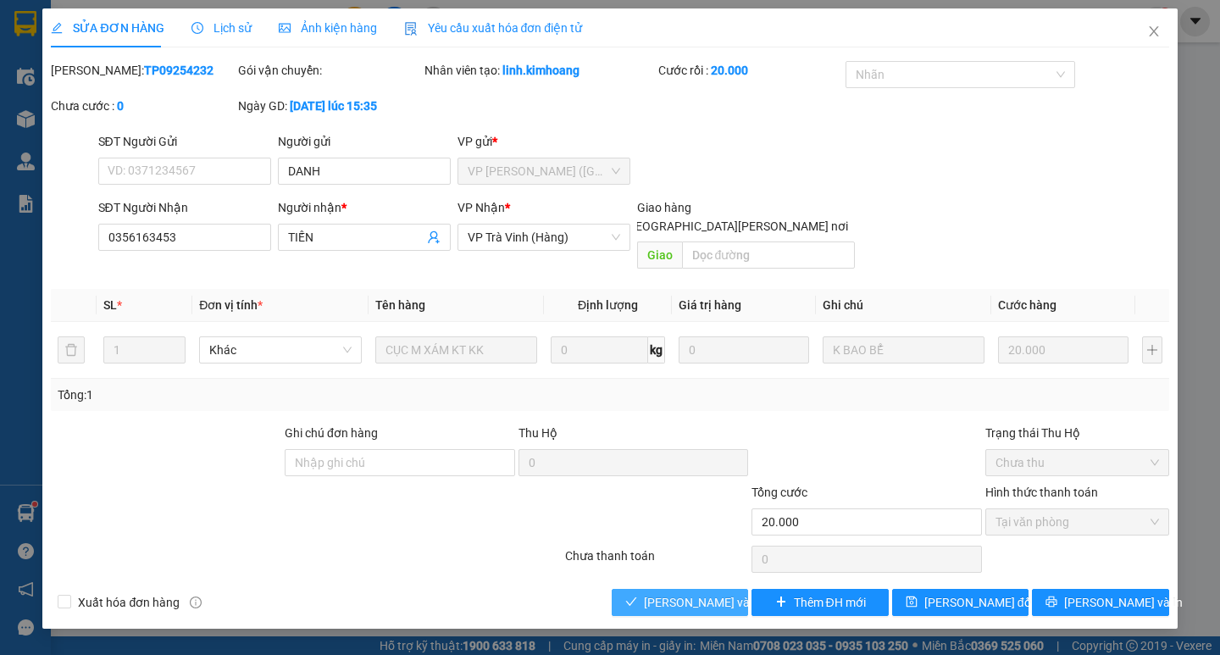
click at [698, 593] on span "[PERSON_NAME] và [PERSON_NAME] hàng" at bounding box center [758, 602] width 229 height 19
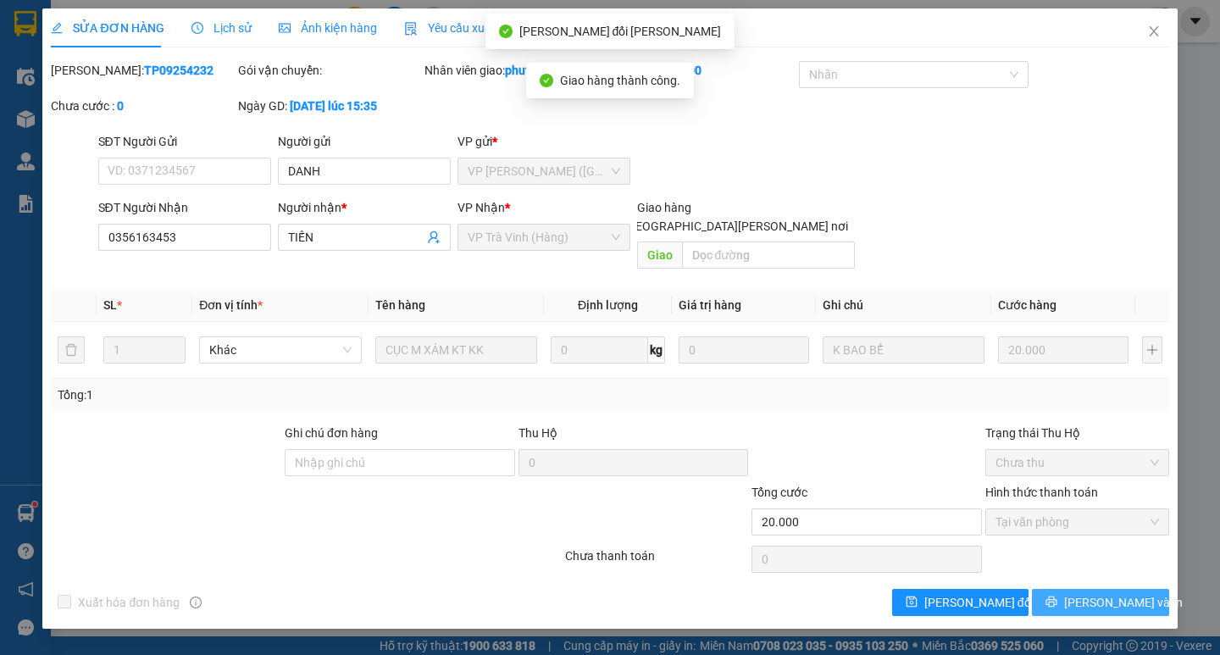
click at [1083, 589] on button "[PERSON_NAME] và In" at bounding box center [1100, 602] width 136 height 27
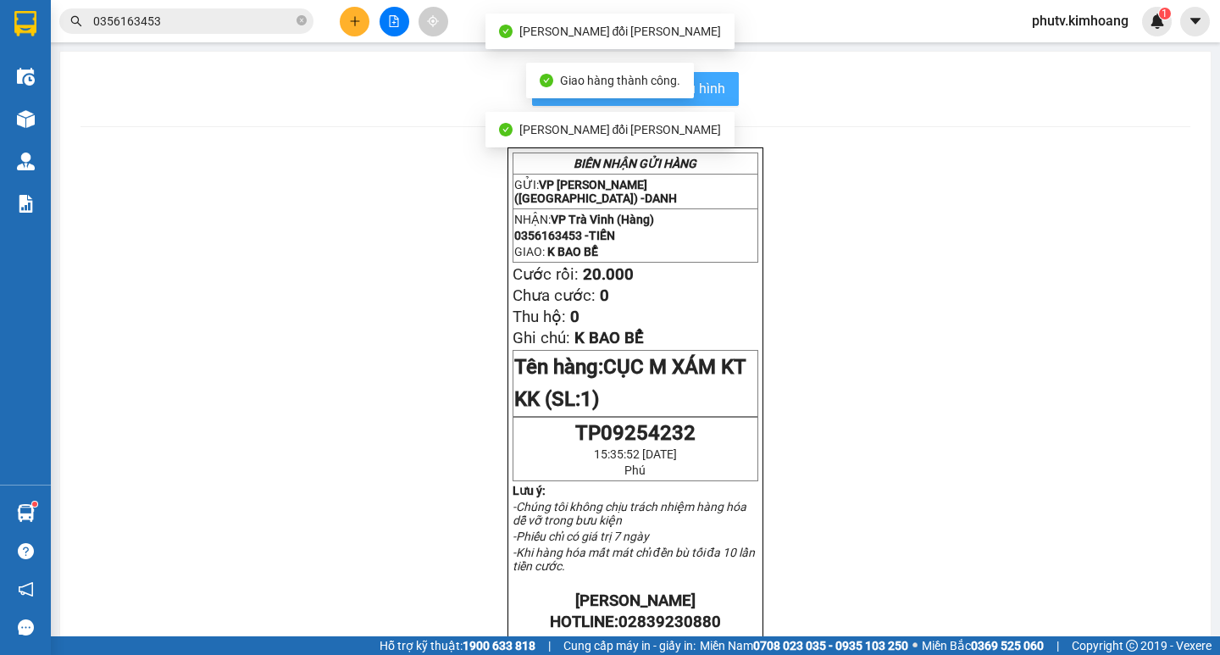
click at [719, 92] on button "In mẫu biên lai tự cấu hình" at bounding box center [635, 89] width 207 height 34
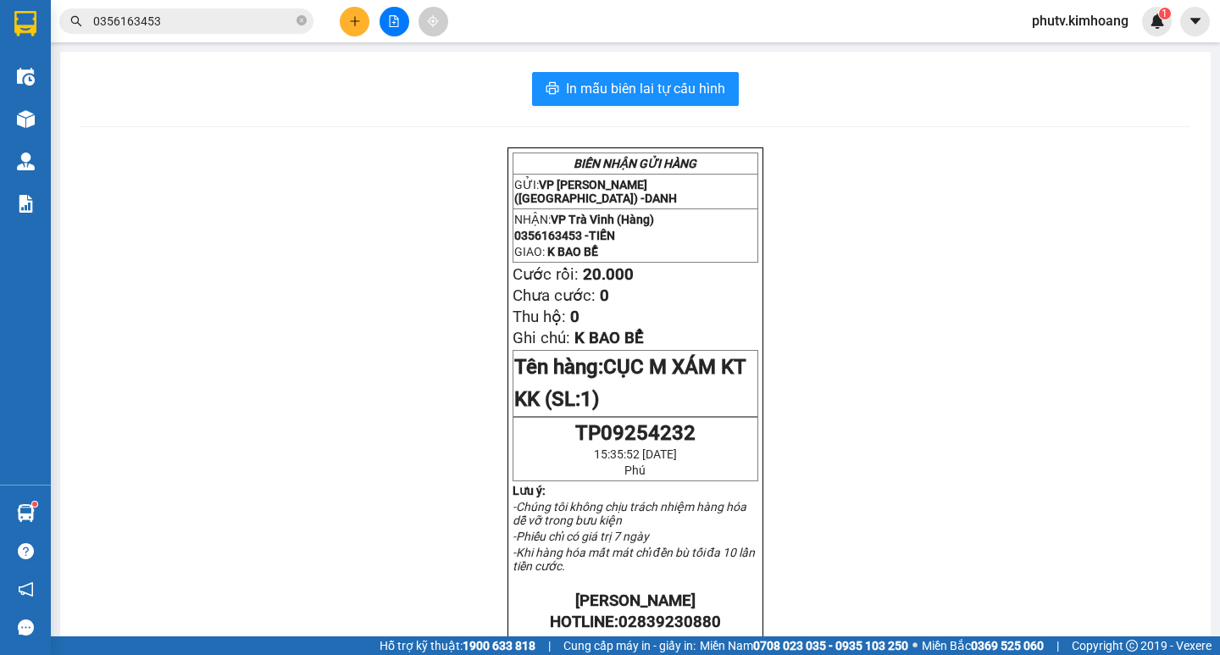
click at [236, 19] on input "0356163453" at bounding box center [193, 21] width 200 height 19
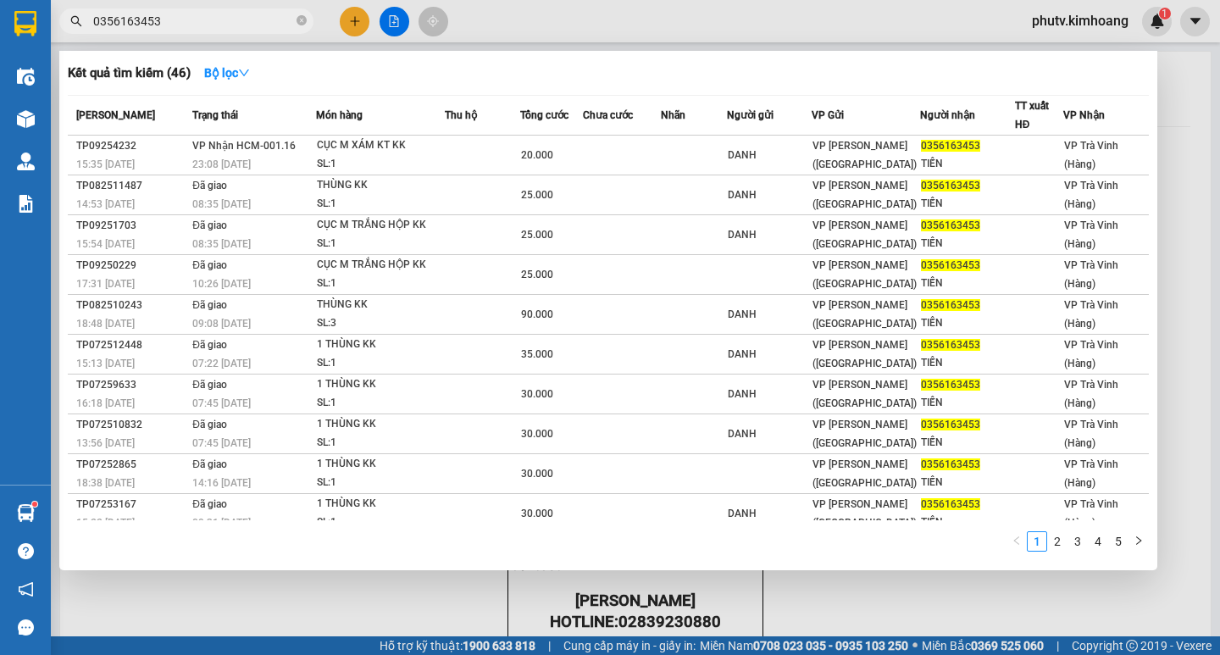
click at [357, 20] on div at bounding box center [610, 327] width 1220 height 655
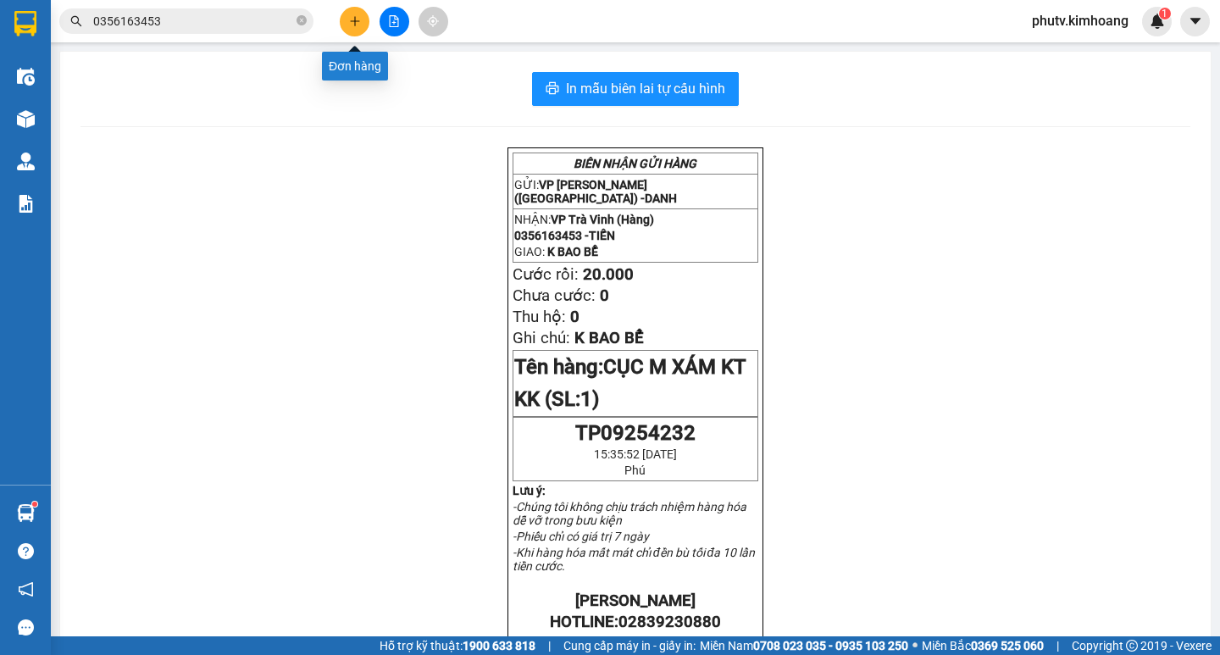
click at [357, 34] on button at bounding box center [355, 22] width 30 height 30
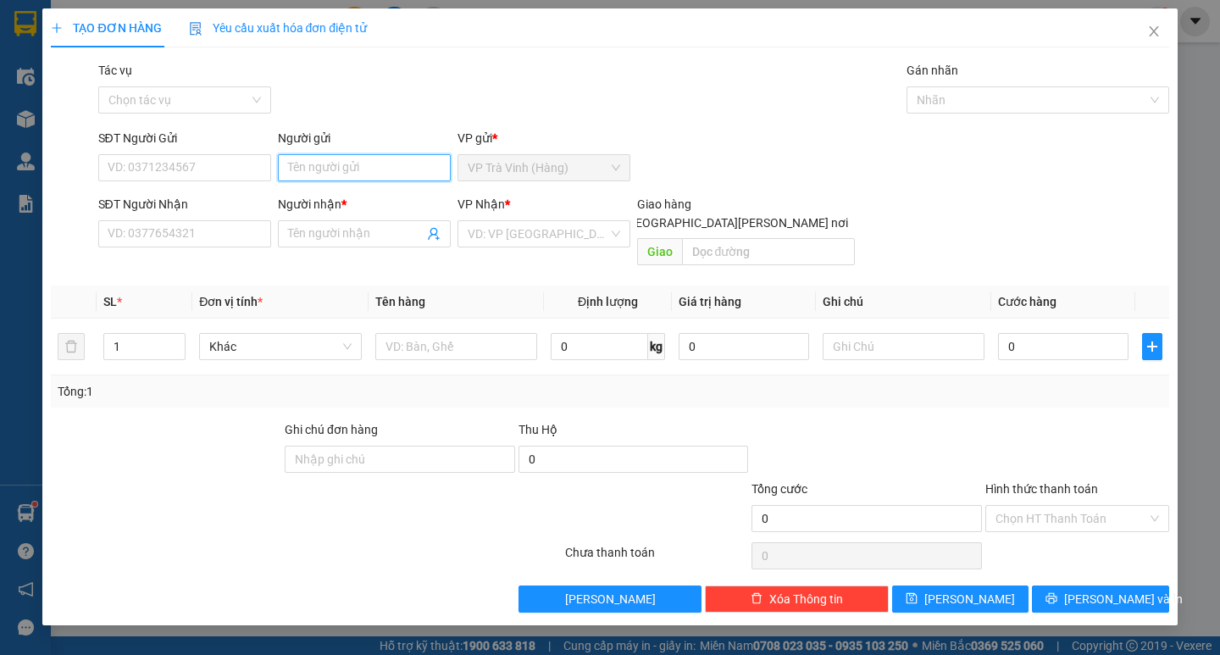
click at [311, 164] on input "Người gửi" at bounding box center [364, 167] width 173 height 27
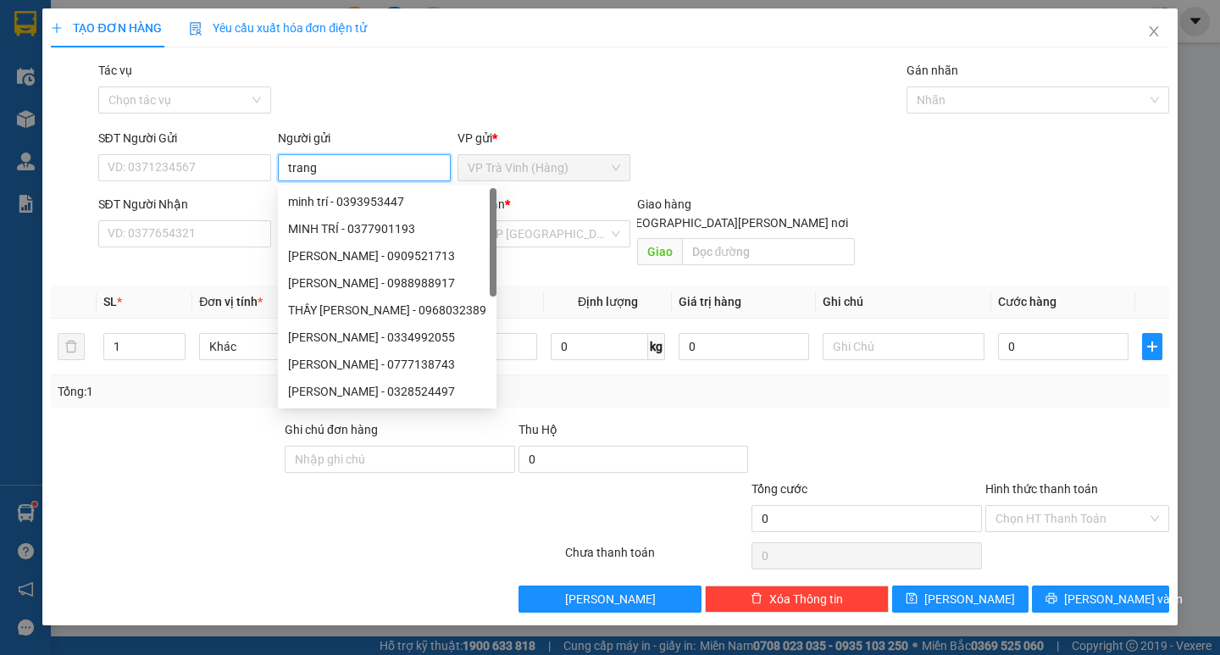
type input "trang"
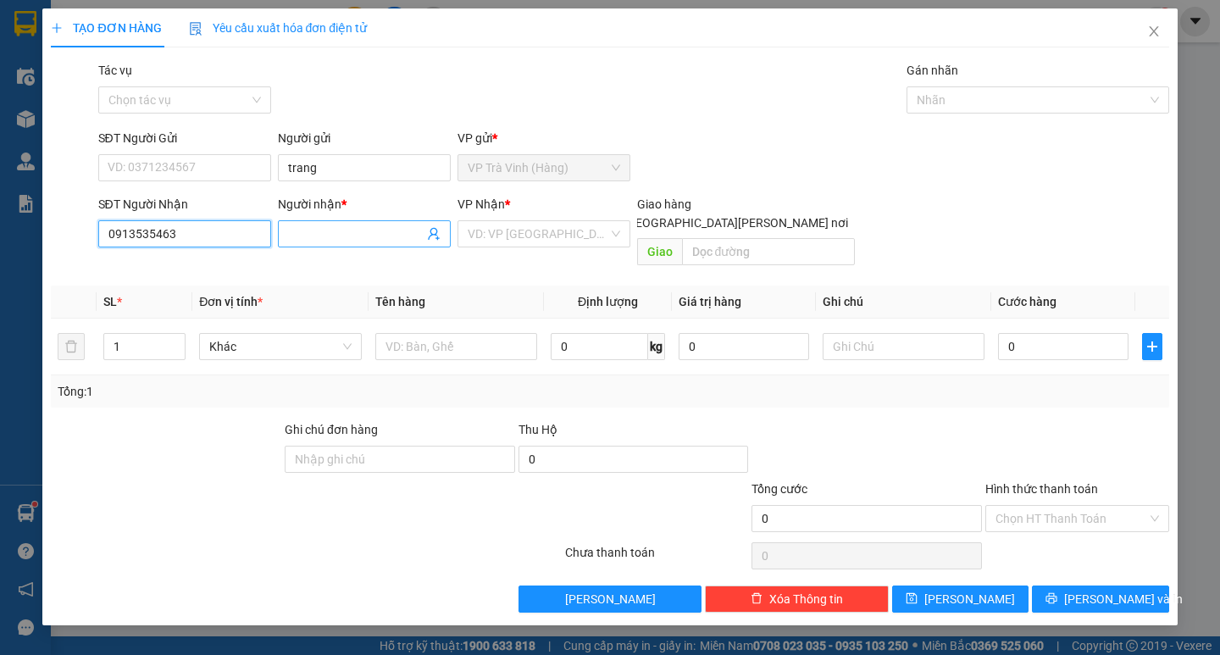
type input "0913535463"
click at [308, 231] on input "Người nhận *" at bounding box center [356, 233] width 136 height 19
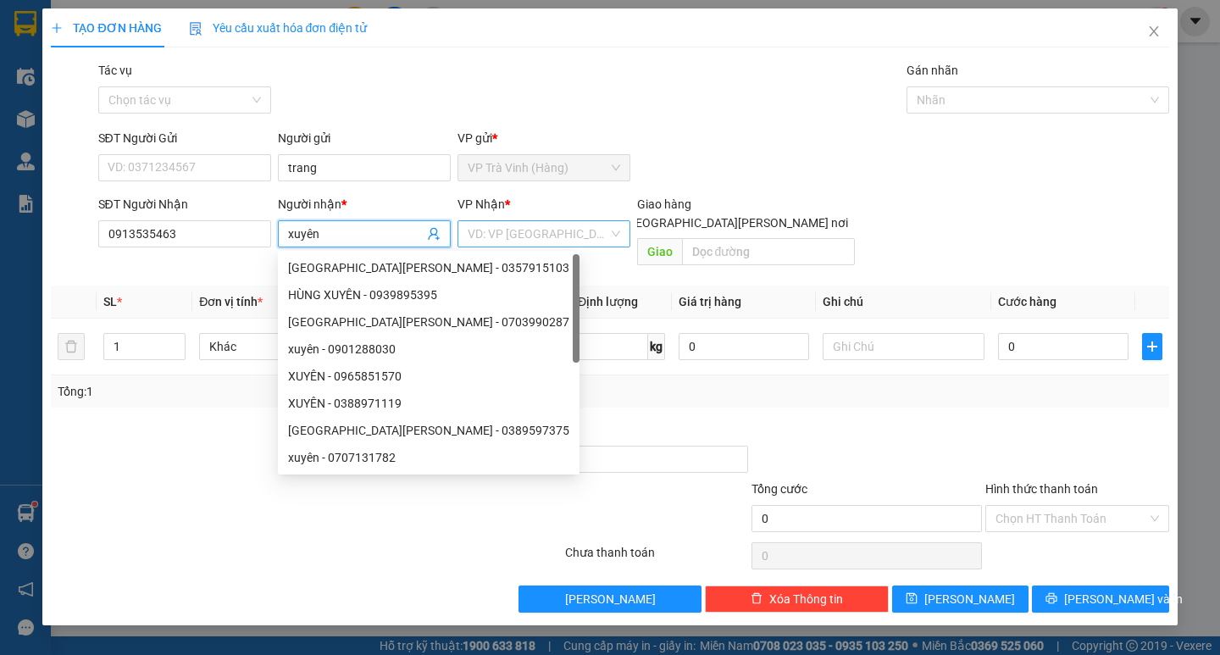
type input "xuyên"
click at [525, 234] on input "search" at bounding box center [537, 233] width 141 height 25
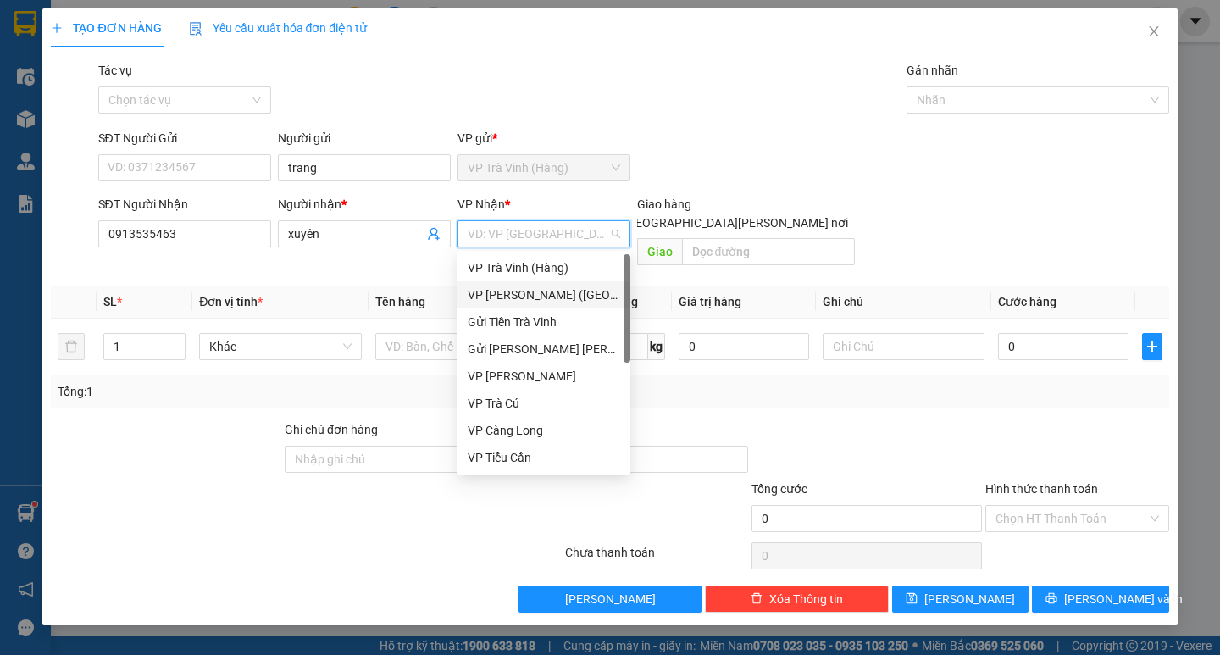
click at [524, 283] on div "VP [PERSON_NAME] ([GEOGRAPHIC_DATA])" at bounding box center [543, 294] width 173 height 27
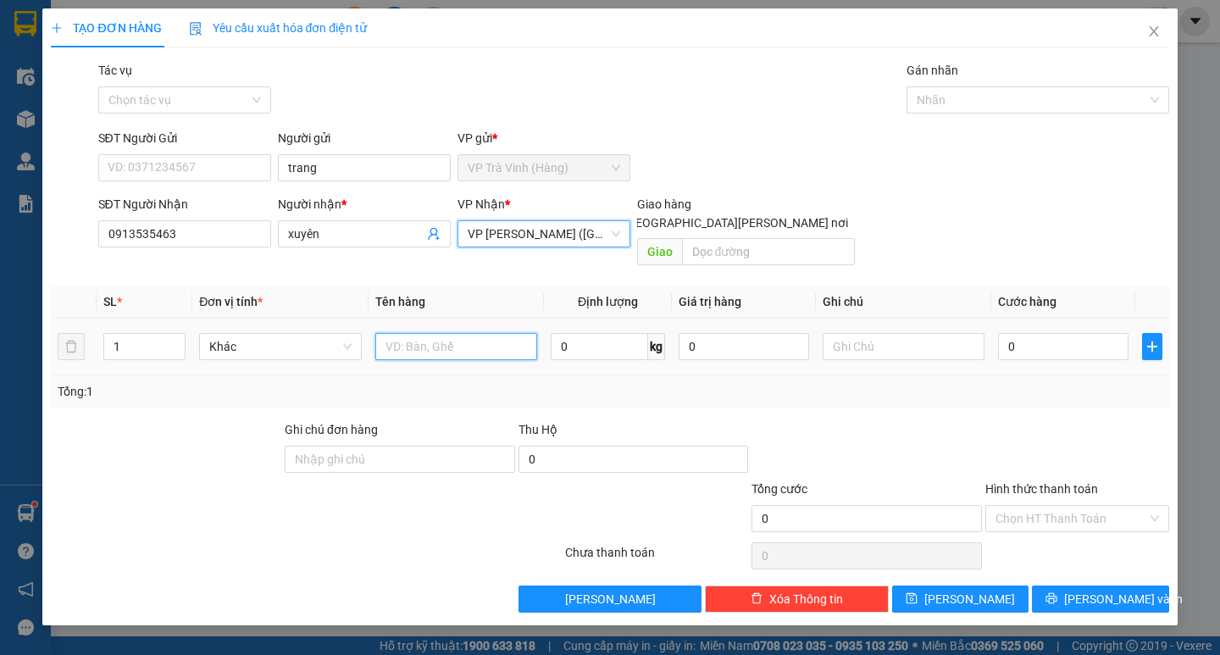
click at [450, 333] on input "text" at bounding box center [456, 346] width 162 height 27
type input "1 thùng kkk"
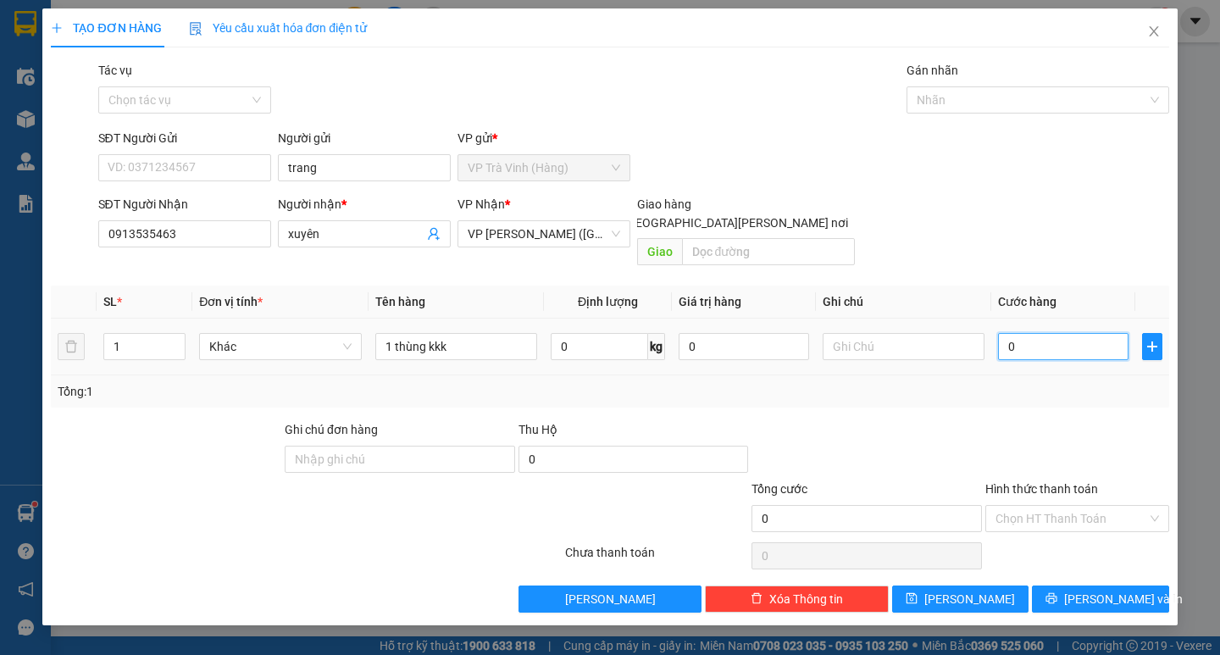
click at [1022, 336] on input "0" at bounding box center [1063, 346] width 130 height 27
type input "3"
type input "30"
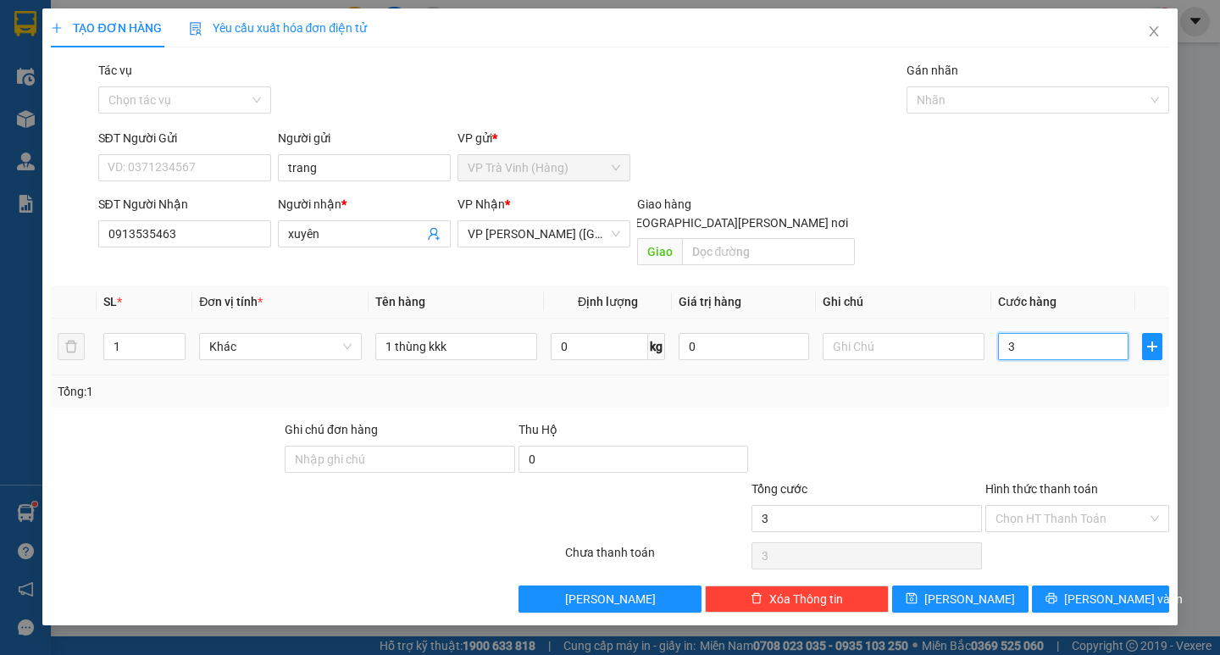
type input "30"
type input "30.000"
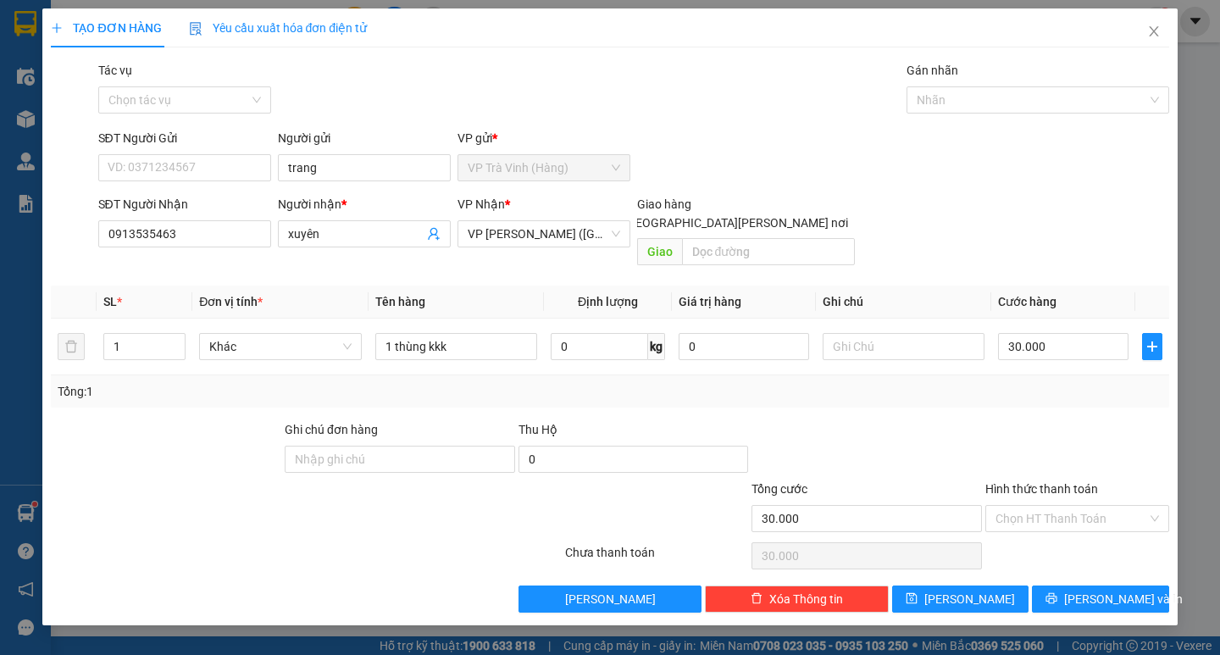
drag, startPoint x: 1042, startPoint y: 384, endPoint x: 1036, endPoint y: 410, distance: 26.9
click at [1042, 384] on div "Tổng: 1" at bounding box center [609, 391] width 1117 height 32
click at [1073, 585] on button "[PERSON_NAME] và In" at bounding box center [1100, 598] width 136 height 27
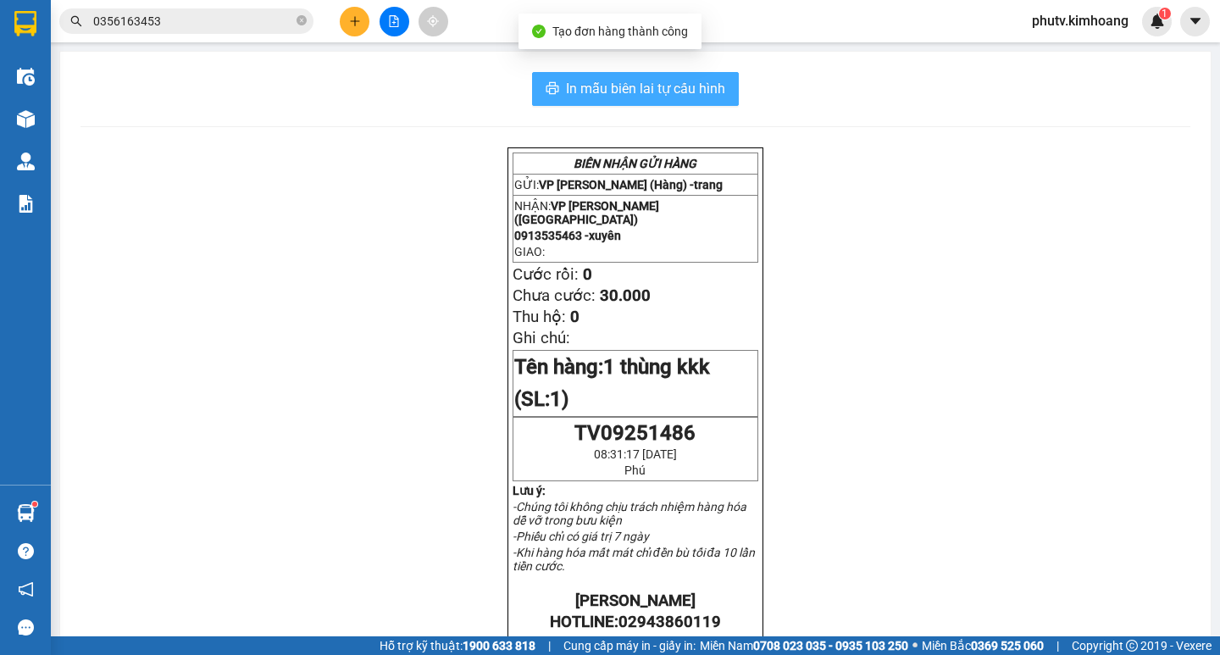
click at [628, 87] on span "In mẫu biên lai tự cấu hình" at bounding box center [645, 88] width 159 height 21
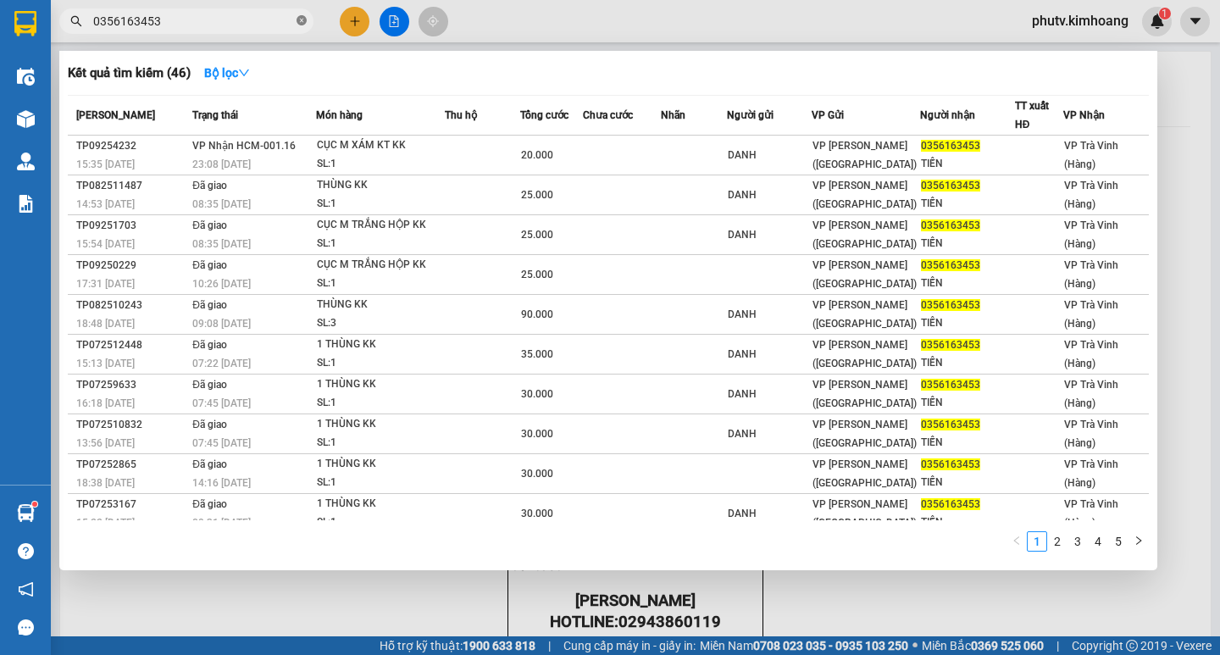
click at [303, 20] on icon "close-circle" at bounding box center [301, 20] width 10 height 10
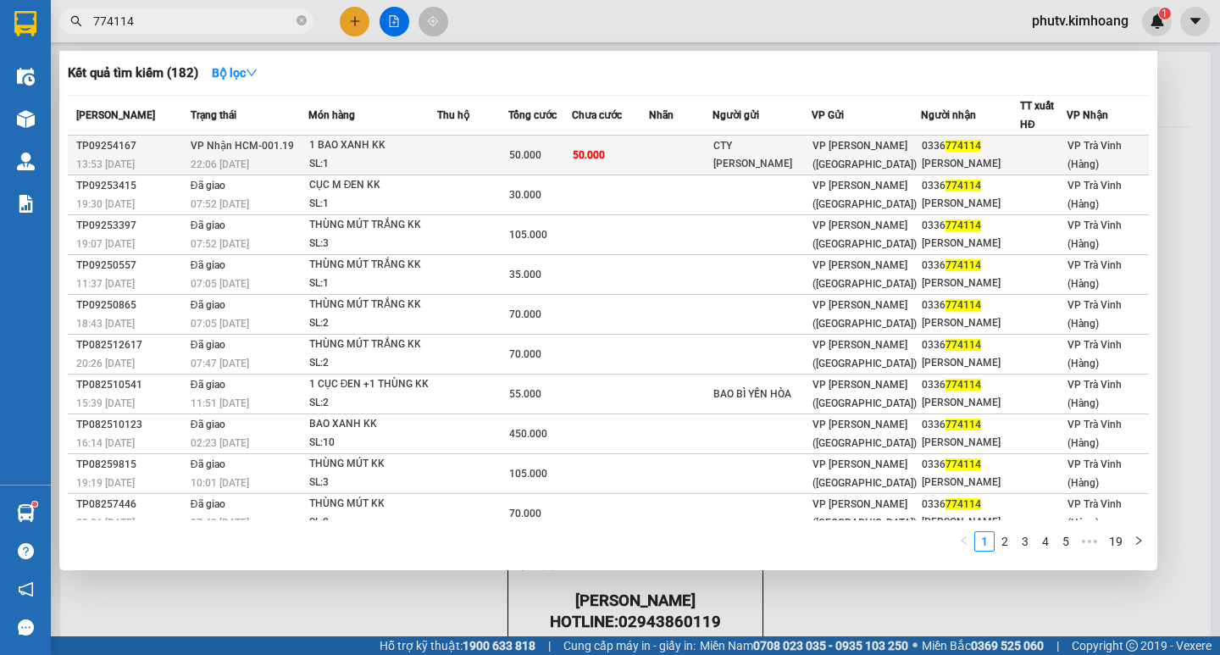
type input "774114"
click at [429, 150] on div "1 BAO XANH KK" at bounding box center [372, 145] width 127 height 19
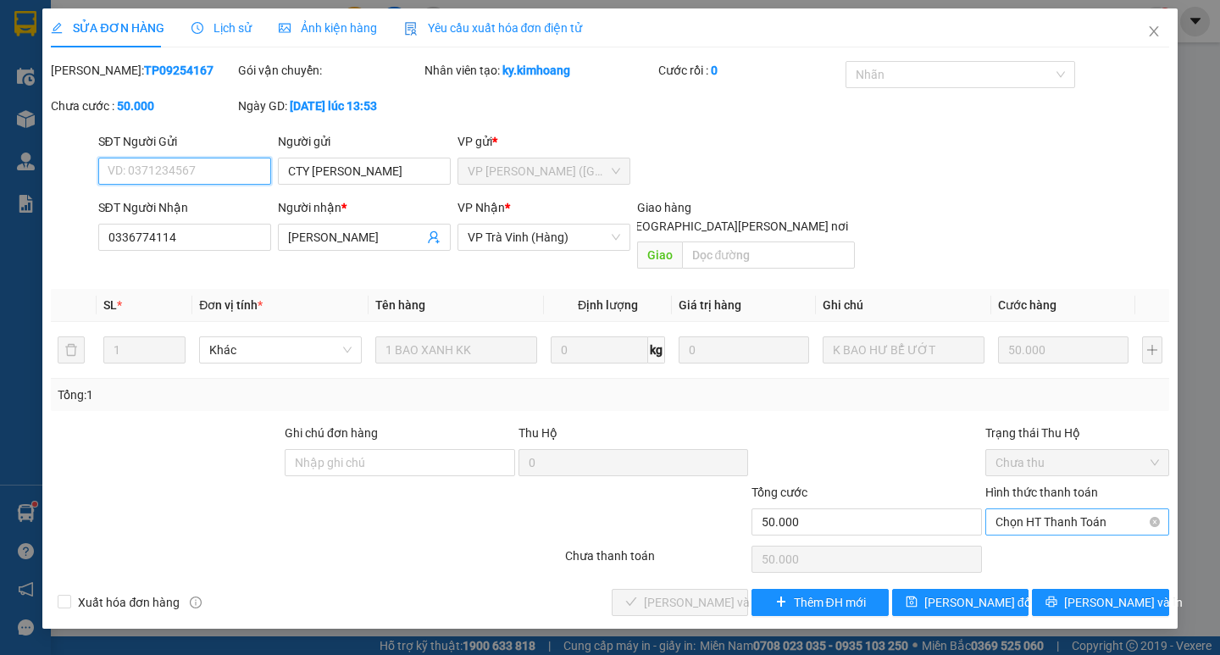
click at [1050, 509] on span "Chọn HT Thanh Toán" at bounding box center [1076, 521] width 163 height 25
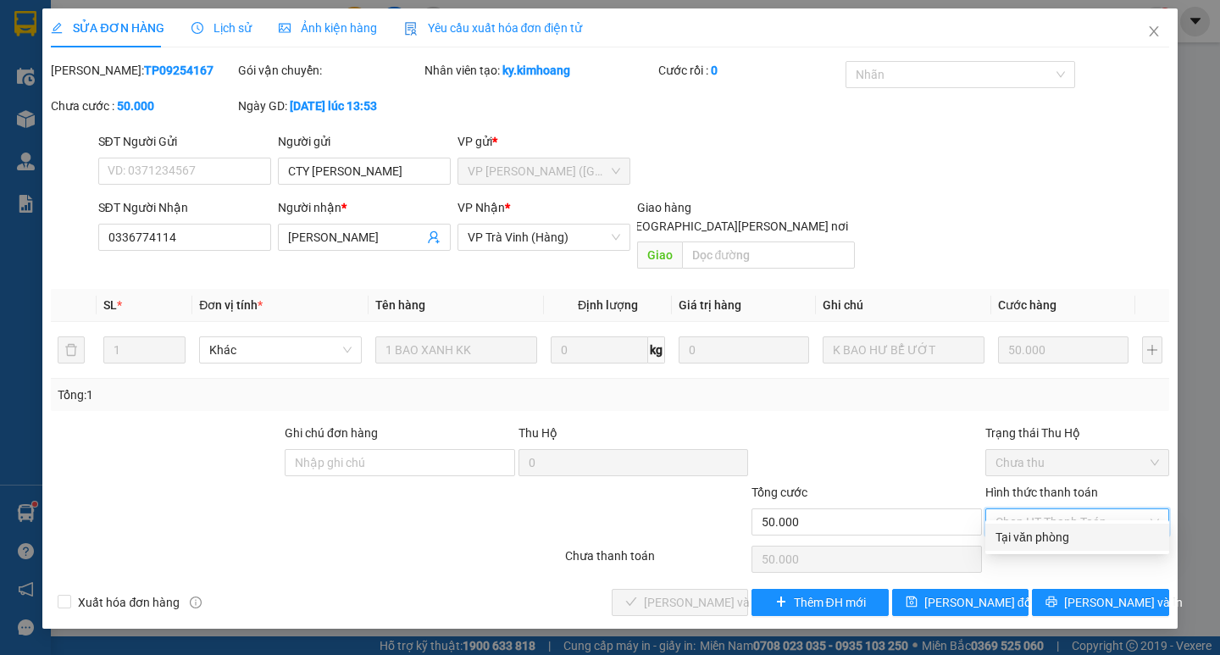
click at [1054, 528] on div "Tại văn phòng" at bounding box center [1076, 537] width 163 height 19
type input "0"
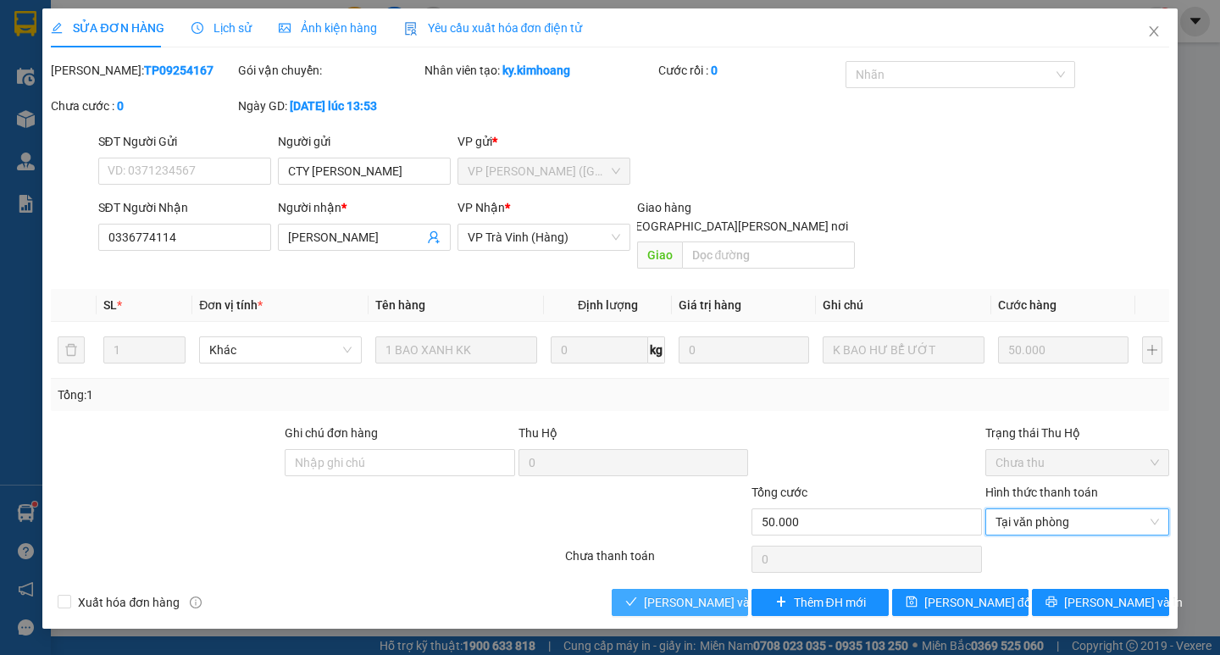
click at [617, 589] on button "[PERSON_NAME] và [PERSON_NAME] hàng" at bounding box center [679, 602] width 136 height 27
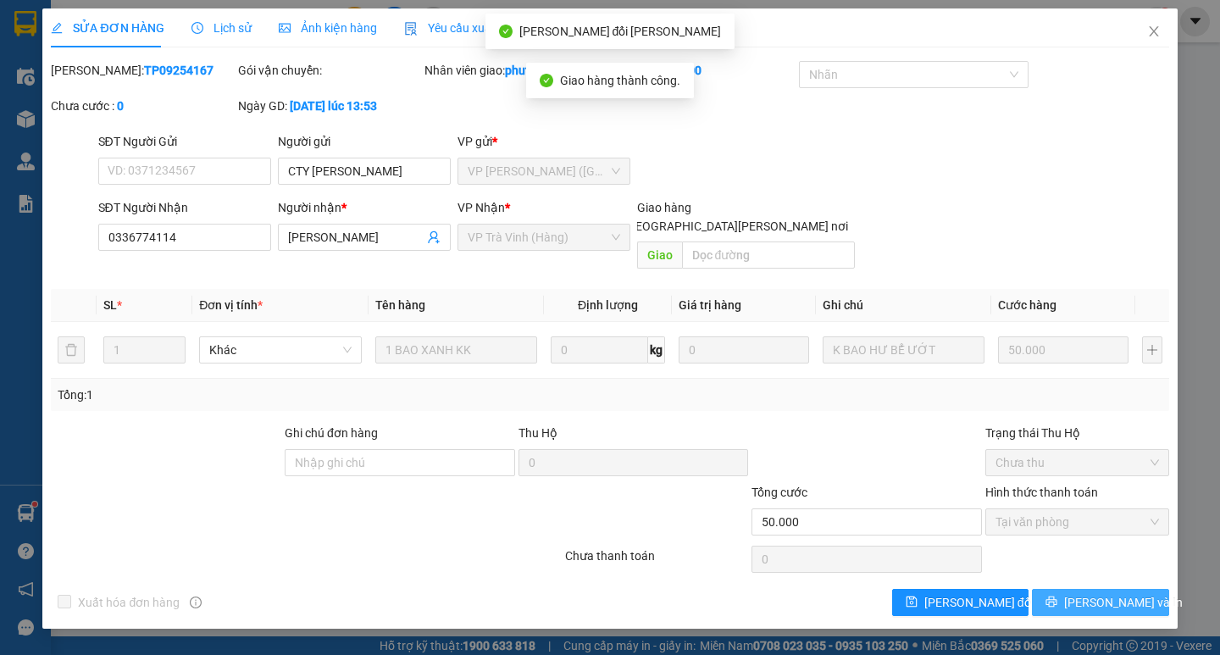
click at [1124, 593] on span "[PERSON_NAME] và In" at bounding box center [1123, 602] width 119 height 19
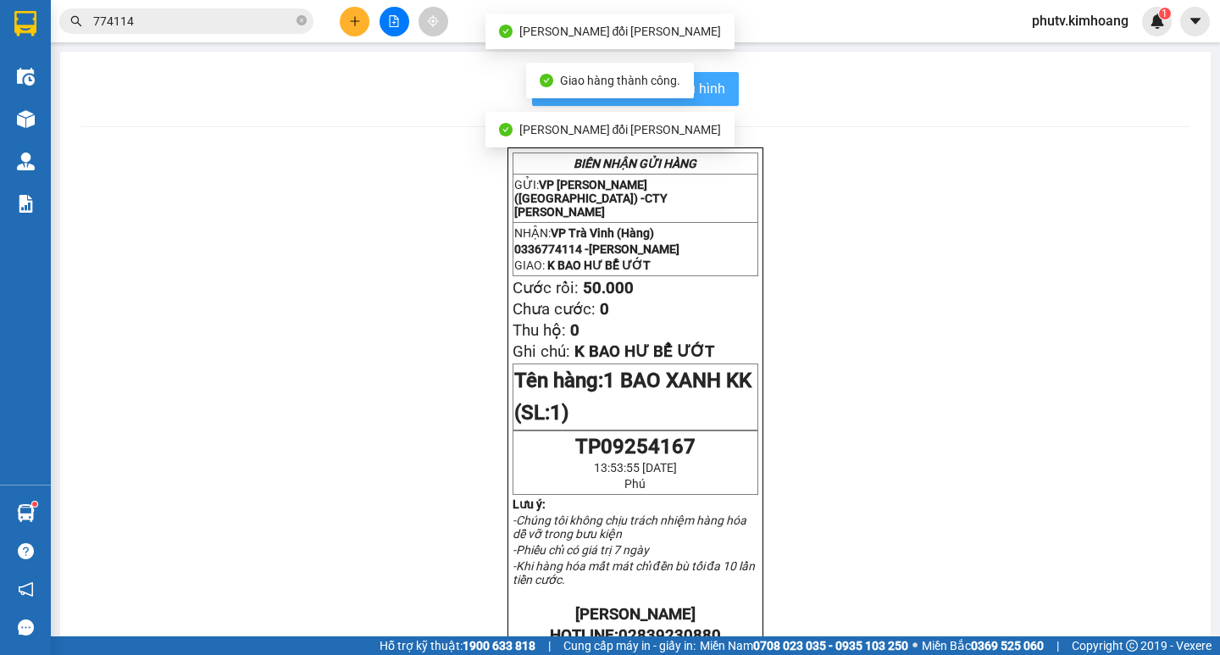
click at [719, 98] on button "In mẫu biên lai tự cấu hình" at bounding box center [635, 89] width 207 height 34
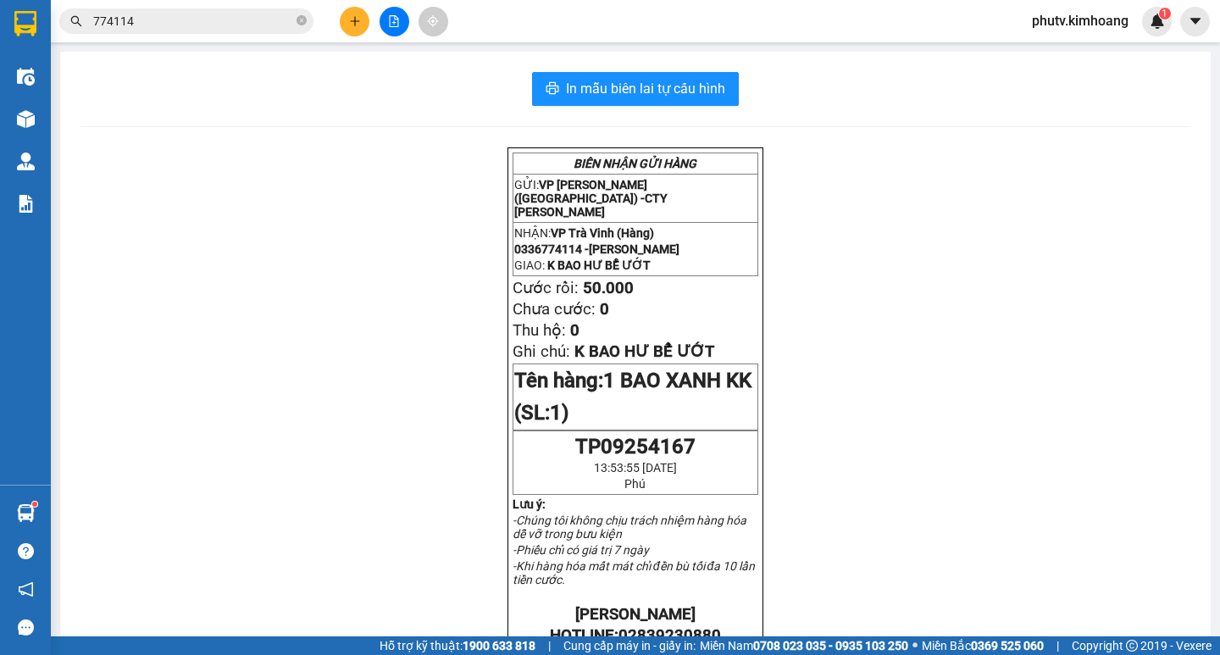
click at [185, 17] on input "774114" at bounding box center [193, 21] width 200 height 19
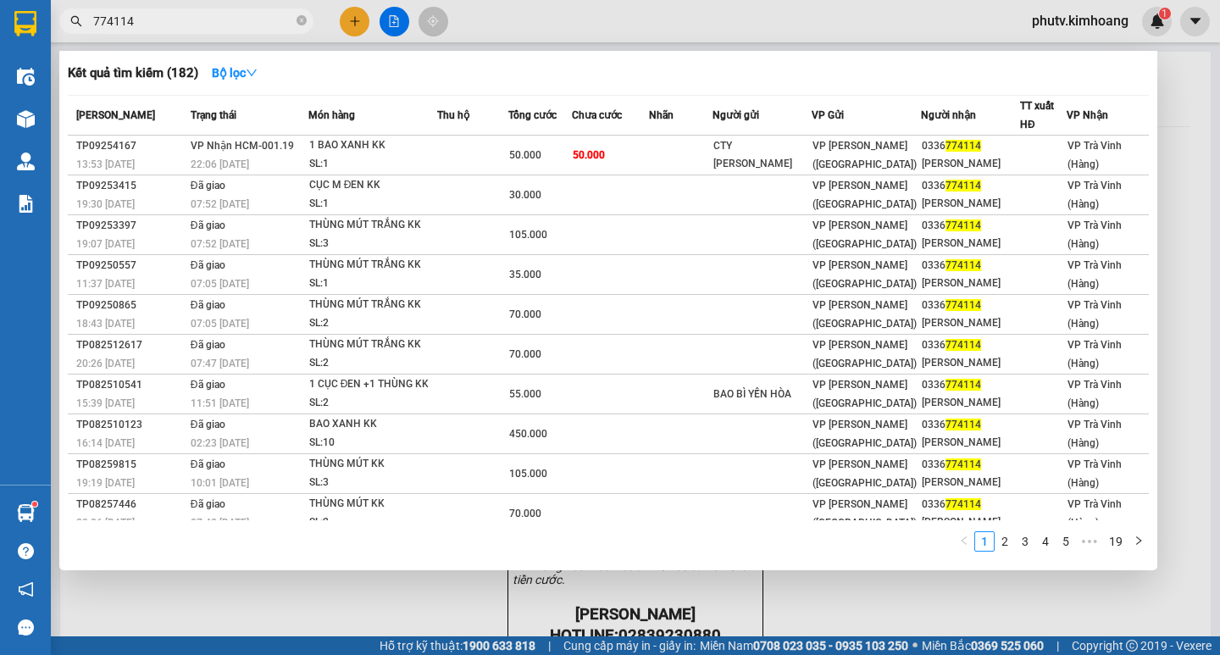
click at [185, 17] on input "774114" at bounding box center [193, 21] width 200 height 19
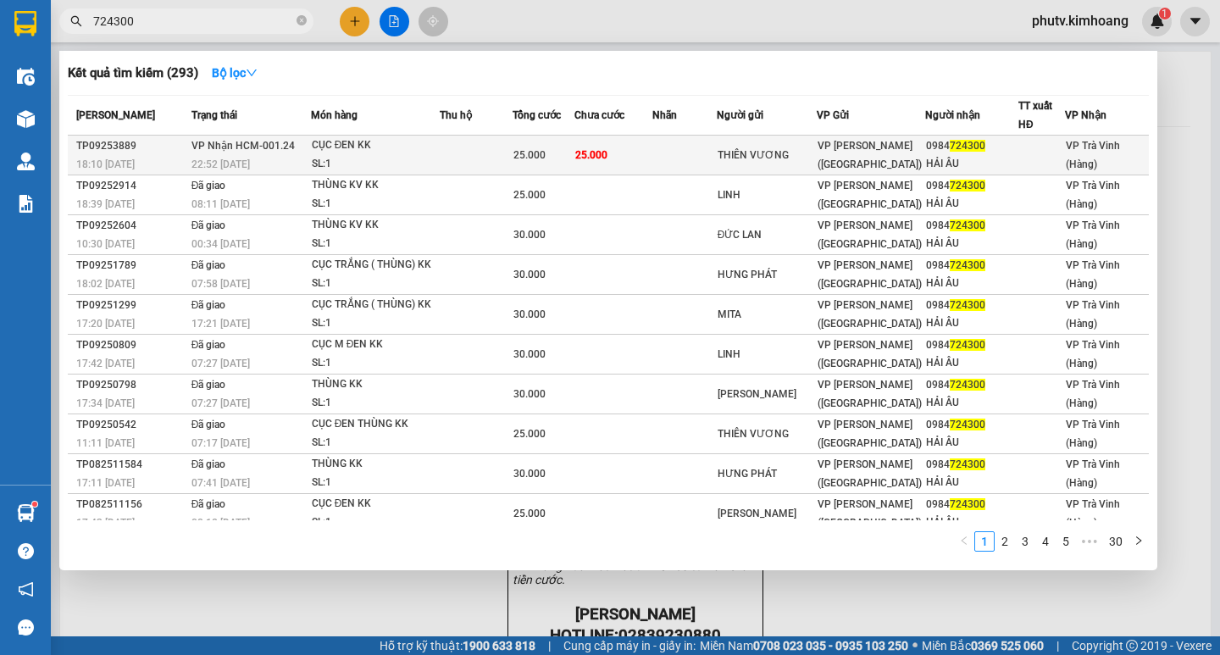
type input "724300"
click at [484, 158] on td at bounding box center [476, 156] width 73 height 40
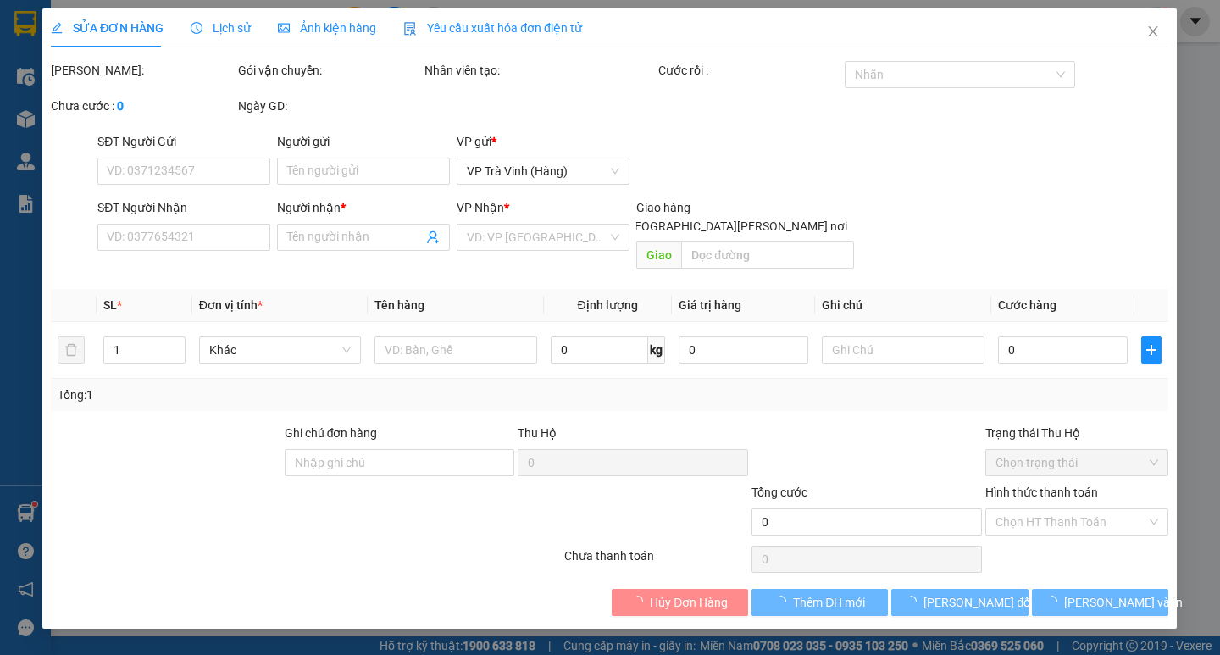
type input "THIÊN VƯƠNG"
type input "0984724300"
type input "HẢI ÂU"
type input "25.000"
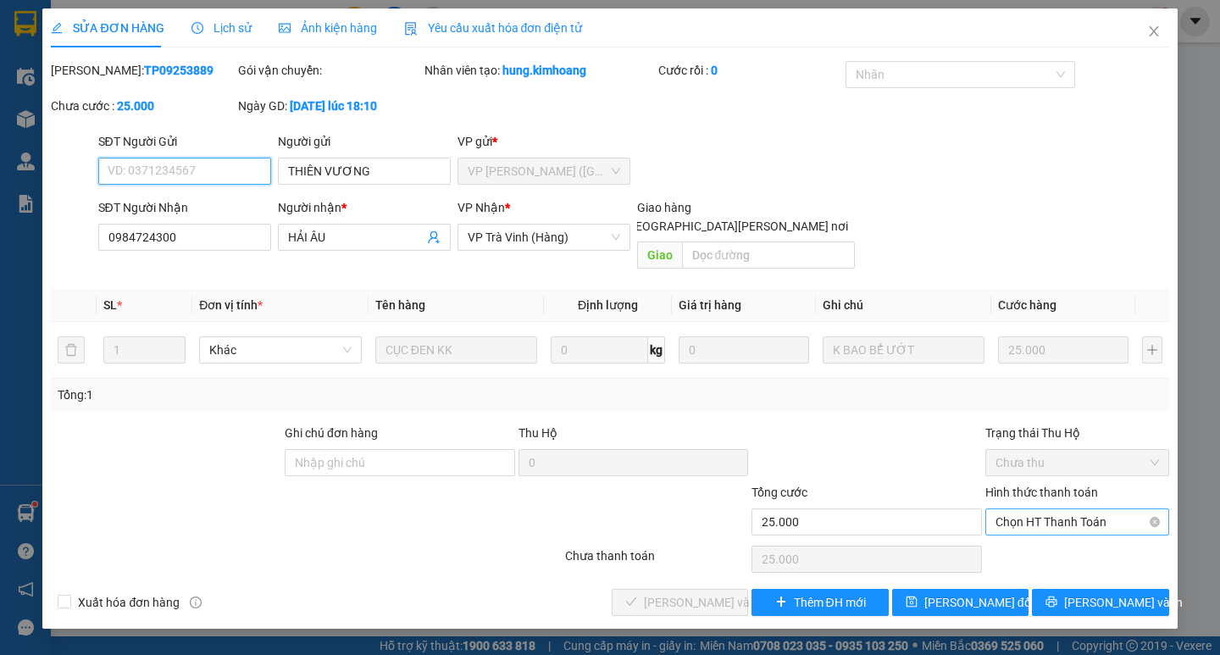
click at [1089, 509] on span "Chọn HT Thanh Toán" at bounding box center [1076, 521] width 163 height 25
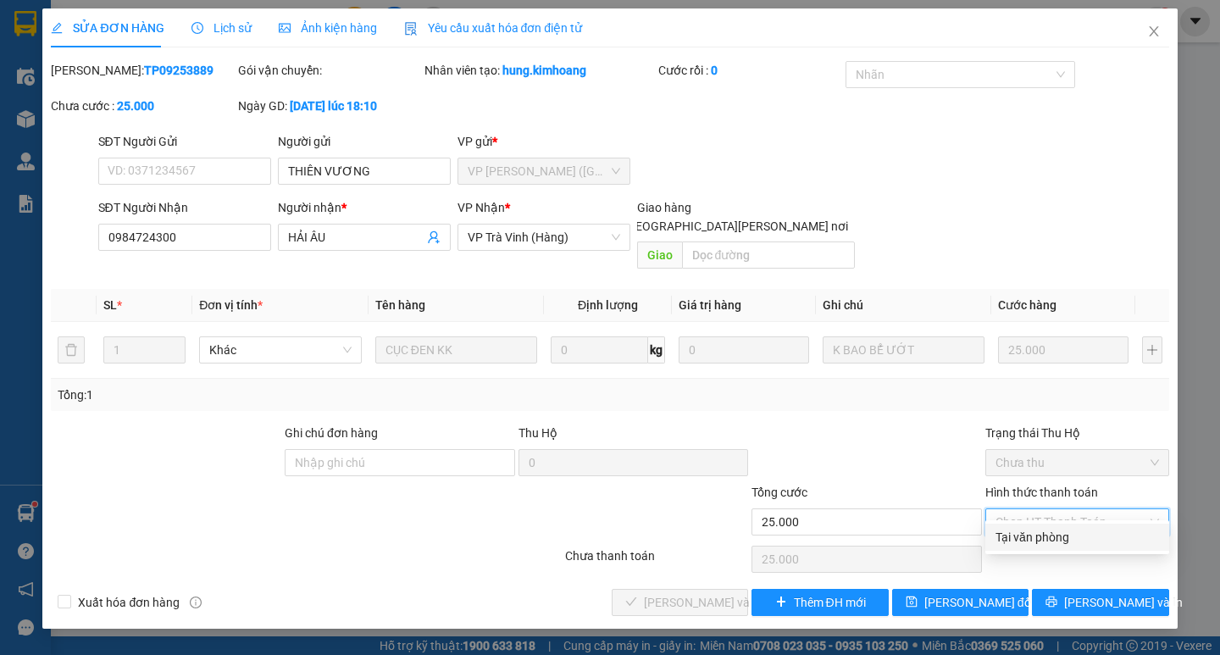
click at [1077, 546] on div "Tại văn phòng" at bounding box center [1077, 536] width 184 height 27
type input "0"
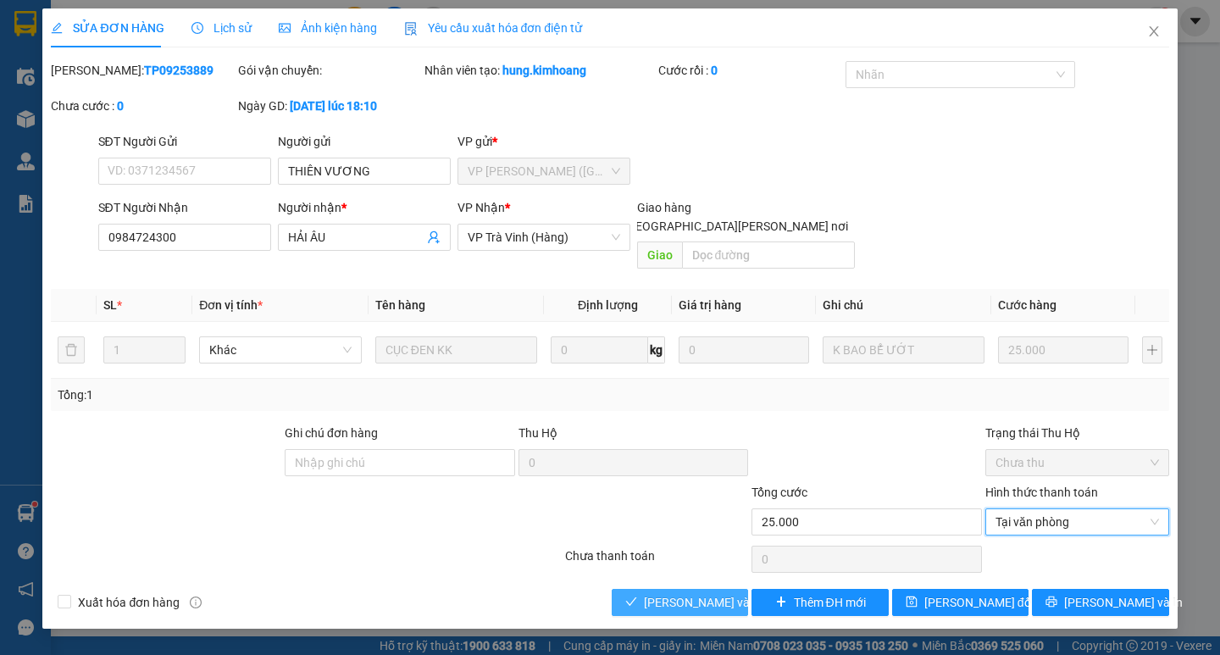
drag, startPoint x: 700, startPoint y: 584, endPoint x: 747, endPoint y: 583, distance: 46.6
click at [702, 593] on span "[PERSON_NAME] và [PERSON_NAME] hàng" at bounding box center [758, 602] width 229 height 19
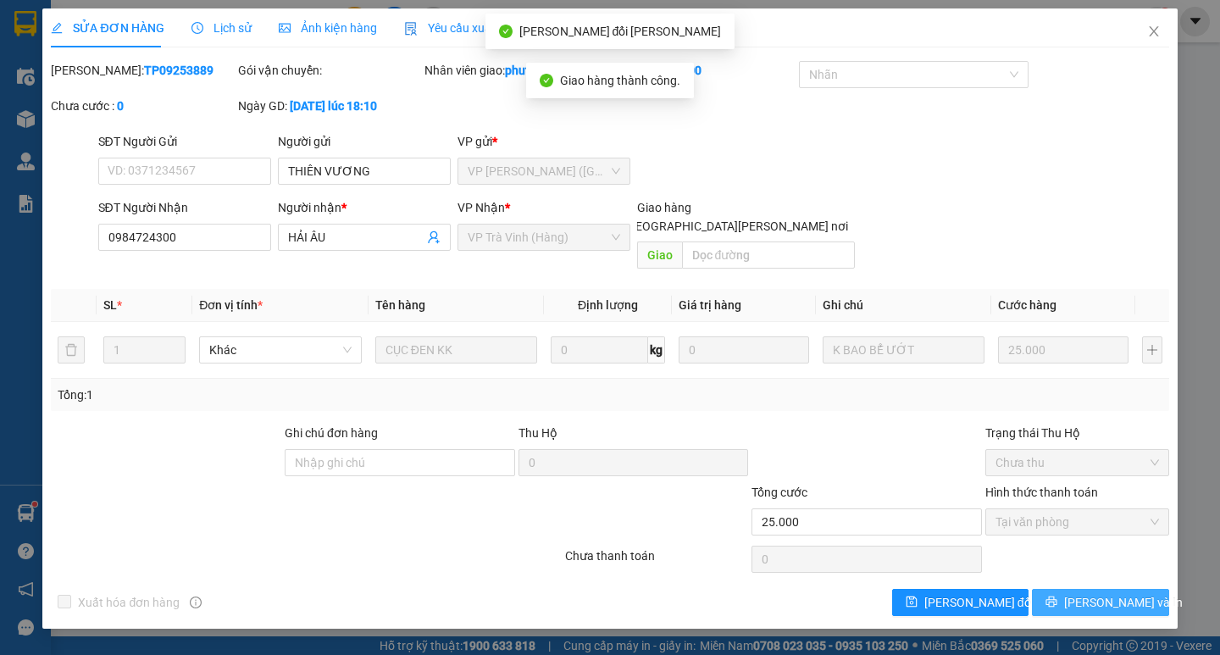
click at [1105, 593] on span "[PERSON_NAME] và In" at bounding box center [1123, 602] width 119 height 19
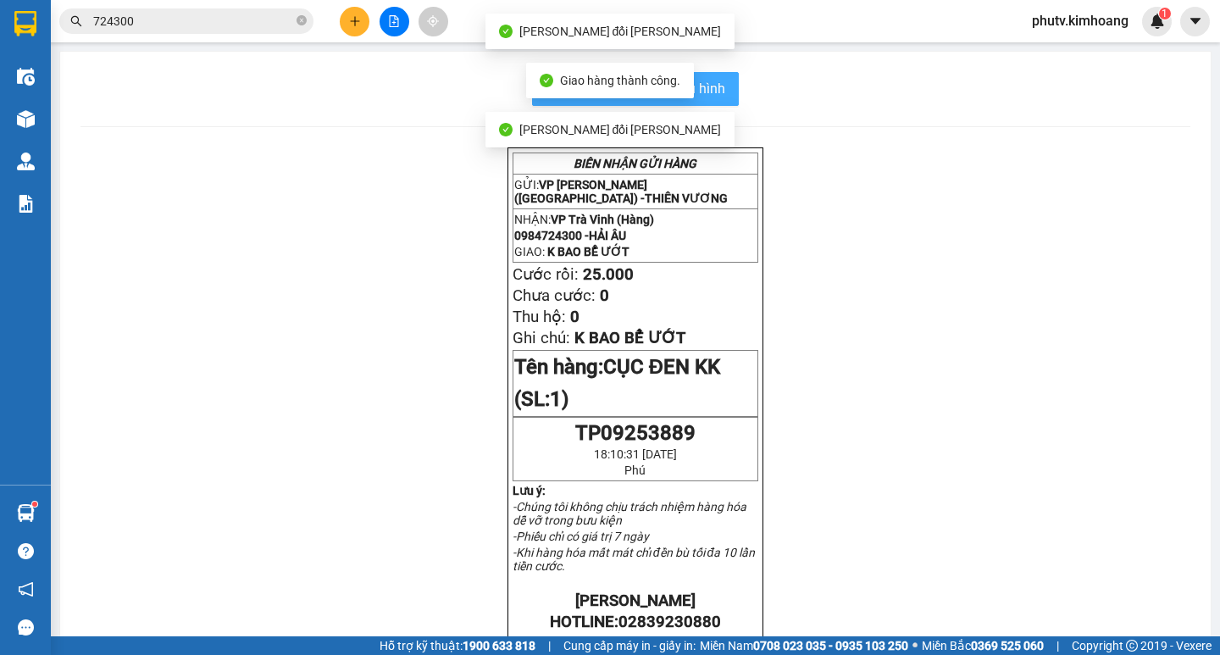
click at [716, 83] on span "In mẫu biên lai tự cấu hình" at bounding box center [645, 88] width 159 height 21
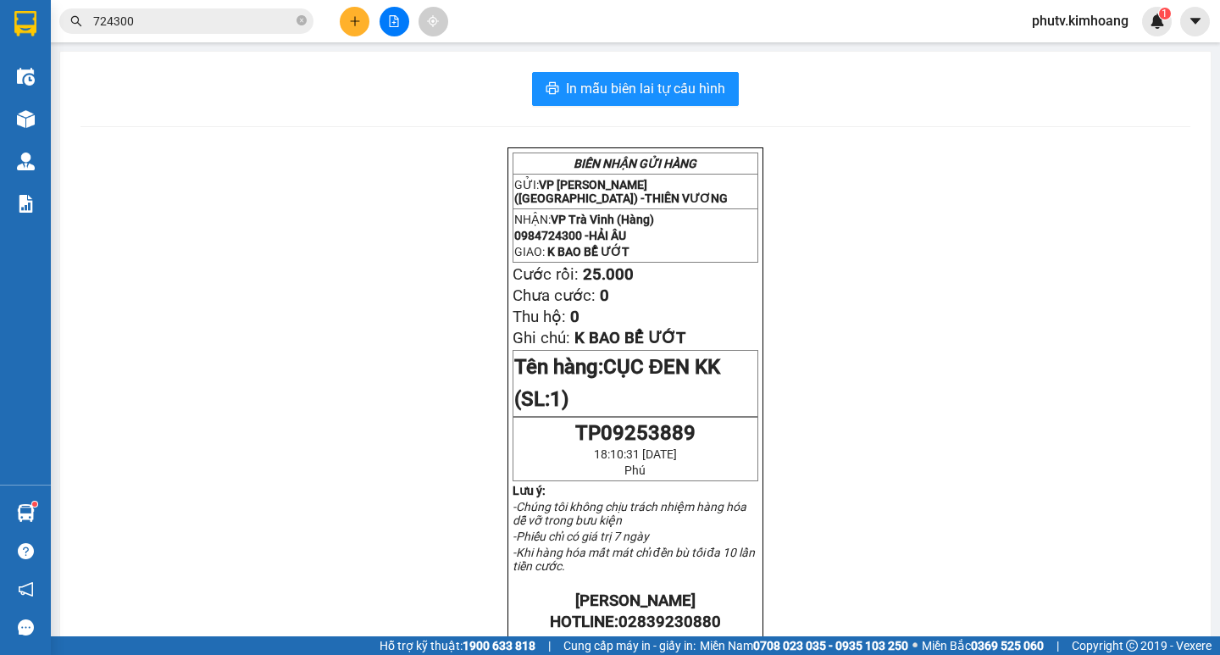
click at [193, 19] on input "724300" at bounding box center [193, 21] width 200 height 19
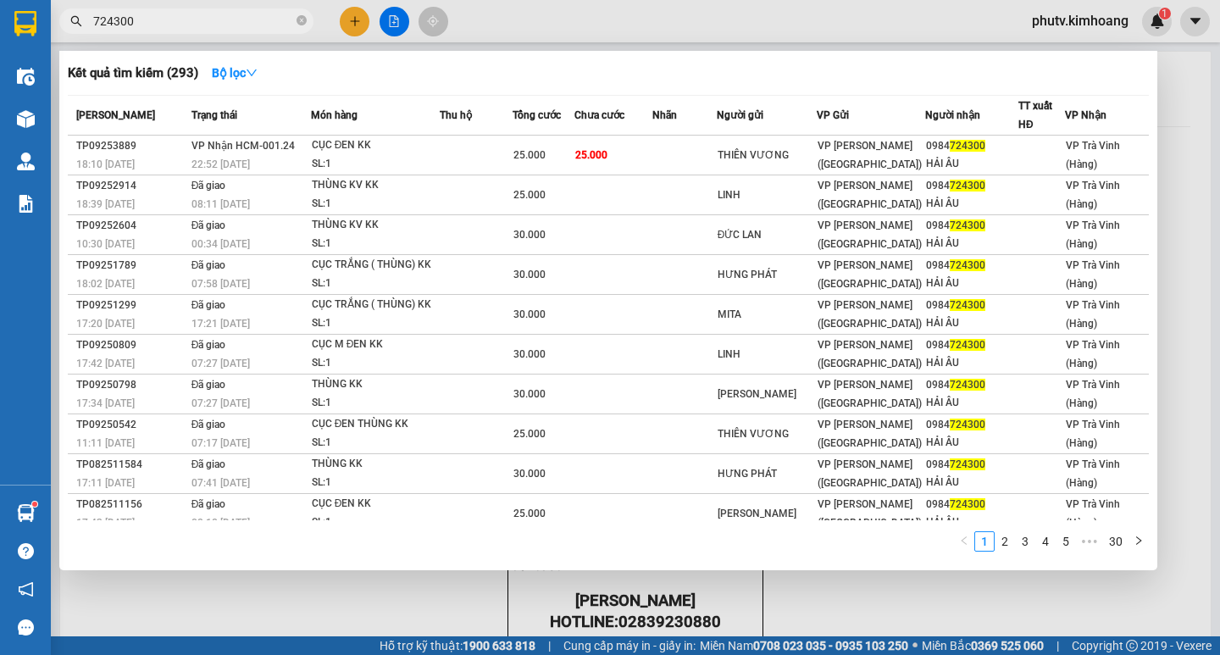
click at [193, 19] on input "724300" at bounding box center [193, 21] width 200 height 19
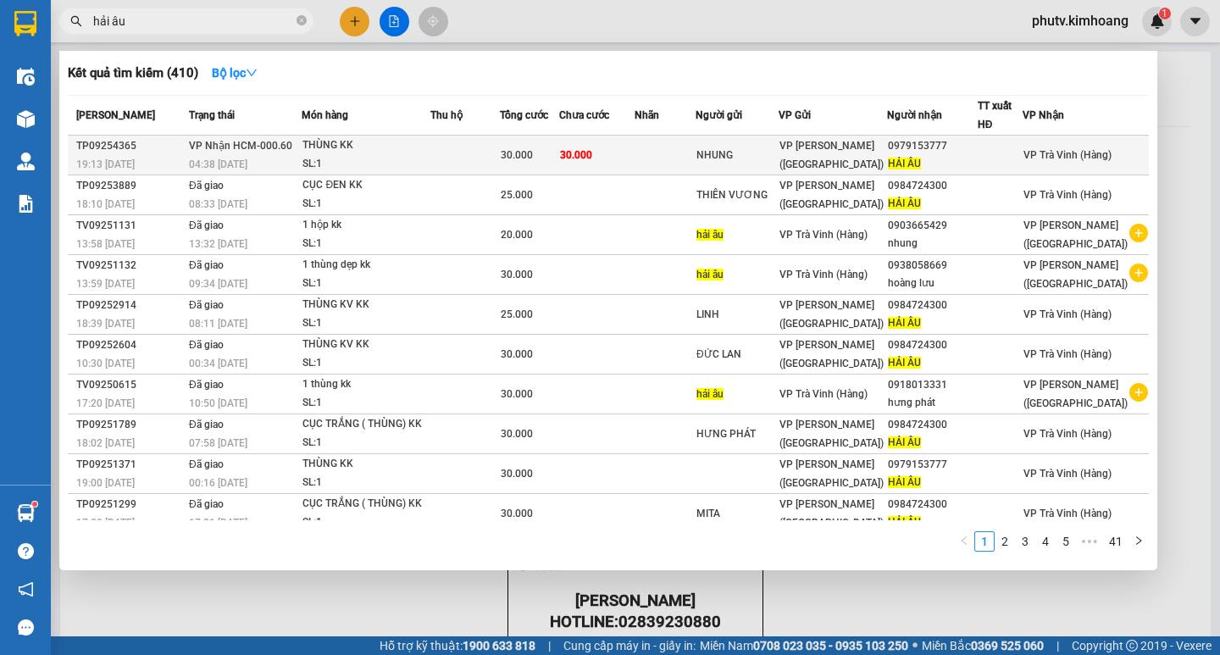
type input "hải âu"
click at [497, 158] on td at bounding box center [464, 156] width 69 height 40
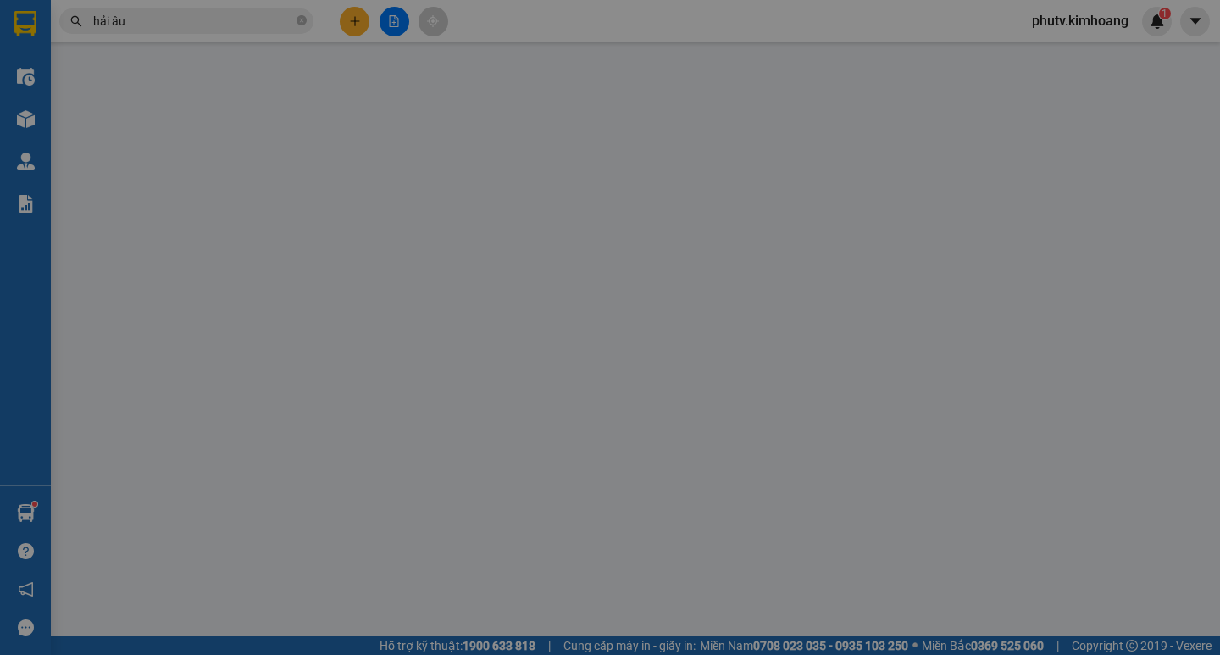
type input "NHUNG"
type input "0979153777"
type input "HẢI ÂU"
type input "30.000"
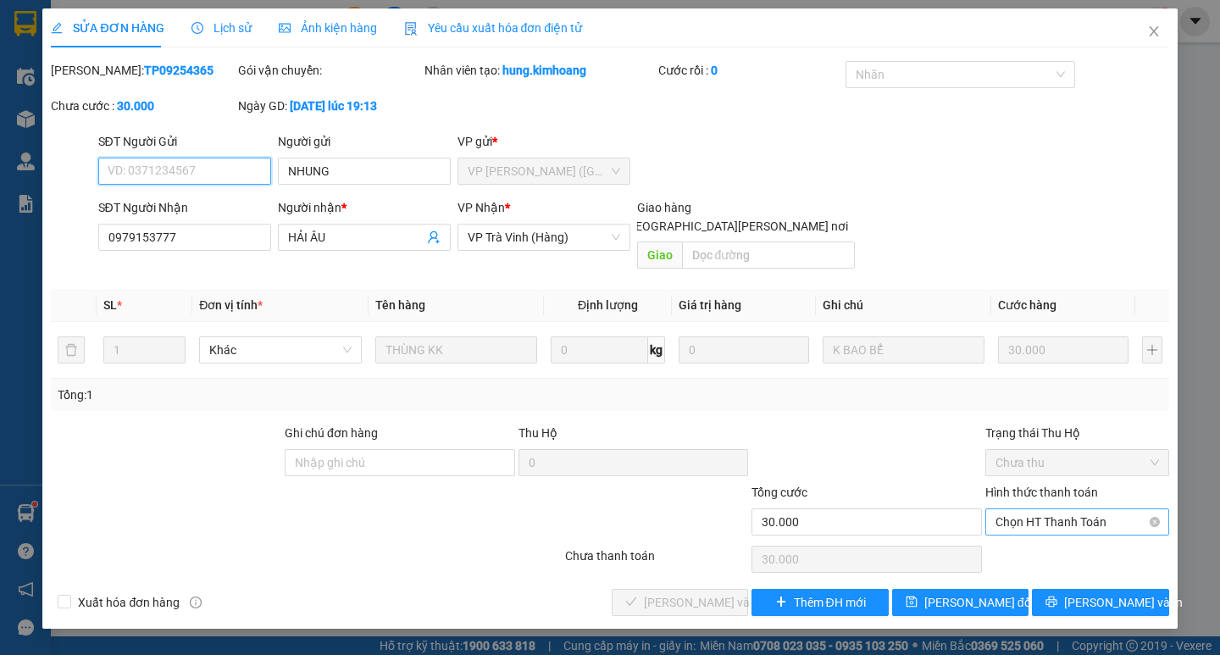
drag, startPoint x: 1016, startPoint y: 493, endPoint x: 1021, endPoint y: 505, distance: 12.6
click at [1019, 509] on span "Chọn HT Thanh Toán" at bounding box center [1076, 521] width 163 height 25
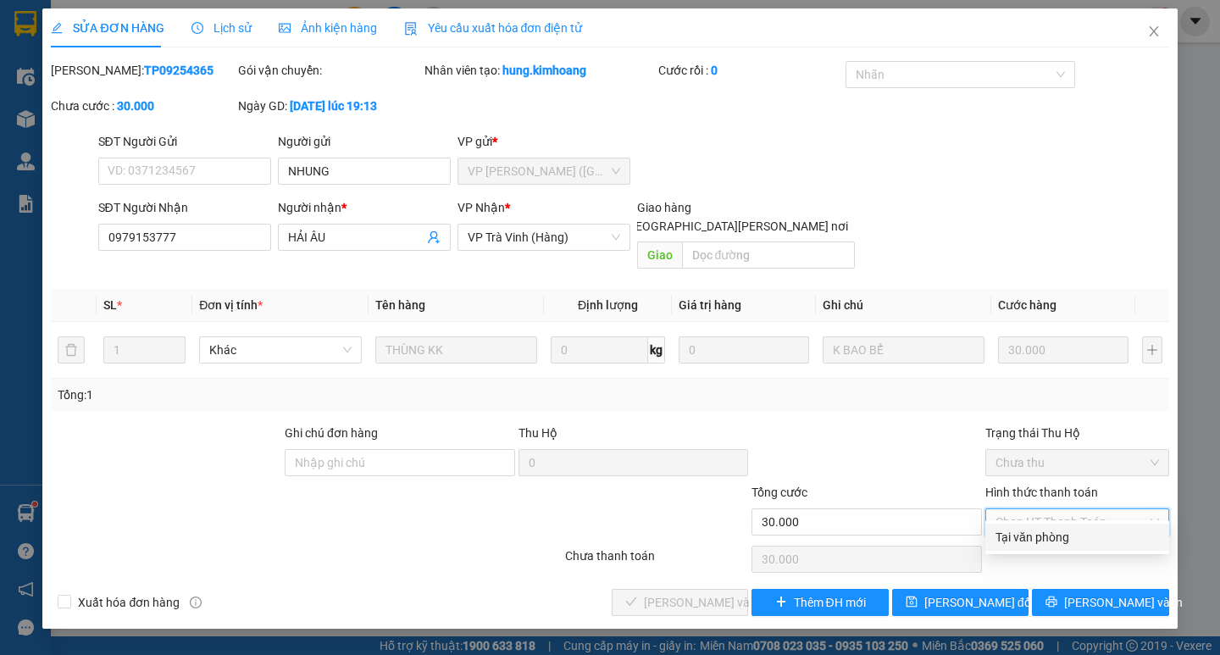
drag, startPoint x: 1026, startPoint y: 532, endPoint x: 873, endPoint y: 552, distance: 154.6
click at [1025, 532] on div "Tại văn phòng" at bounding box center [1076, 537] width 163 height 19
type input "0"
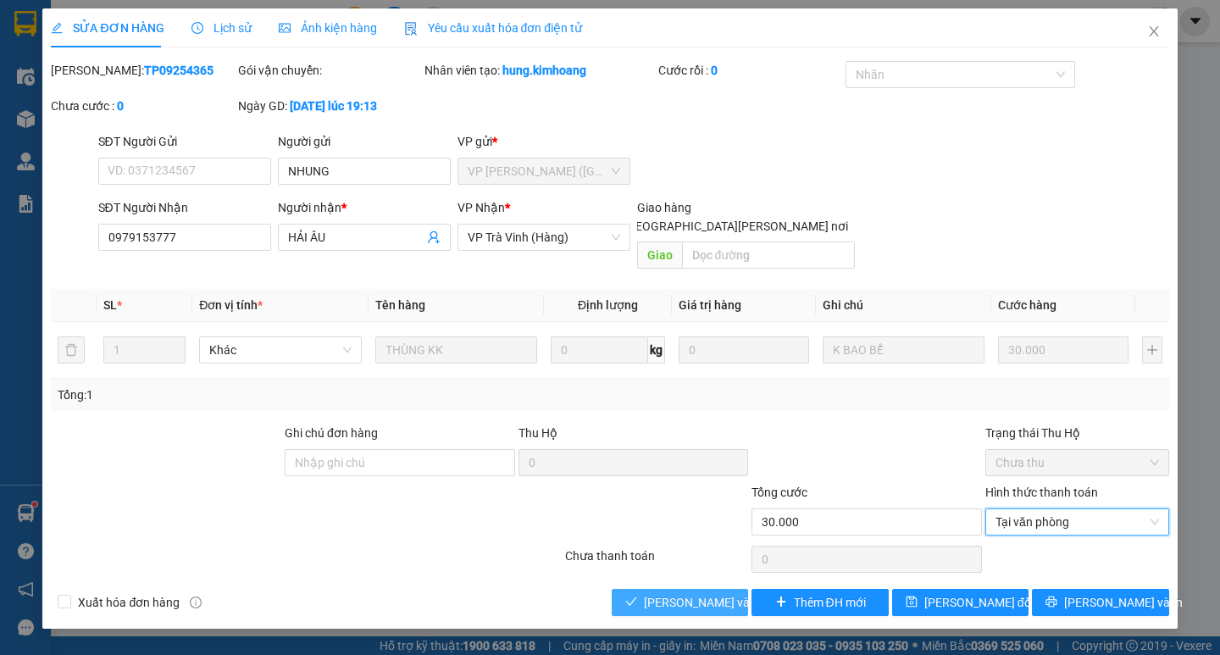
click at [719, 593] on span "[PERSON_NAME] và [PERSON_NAME] hàng" at bounding box center [758, 602] width 229 height 19
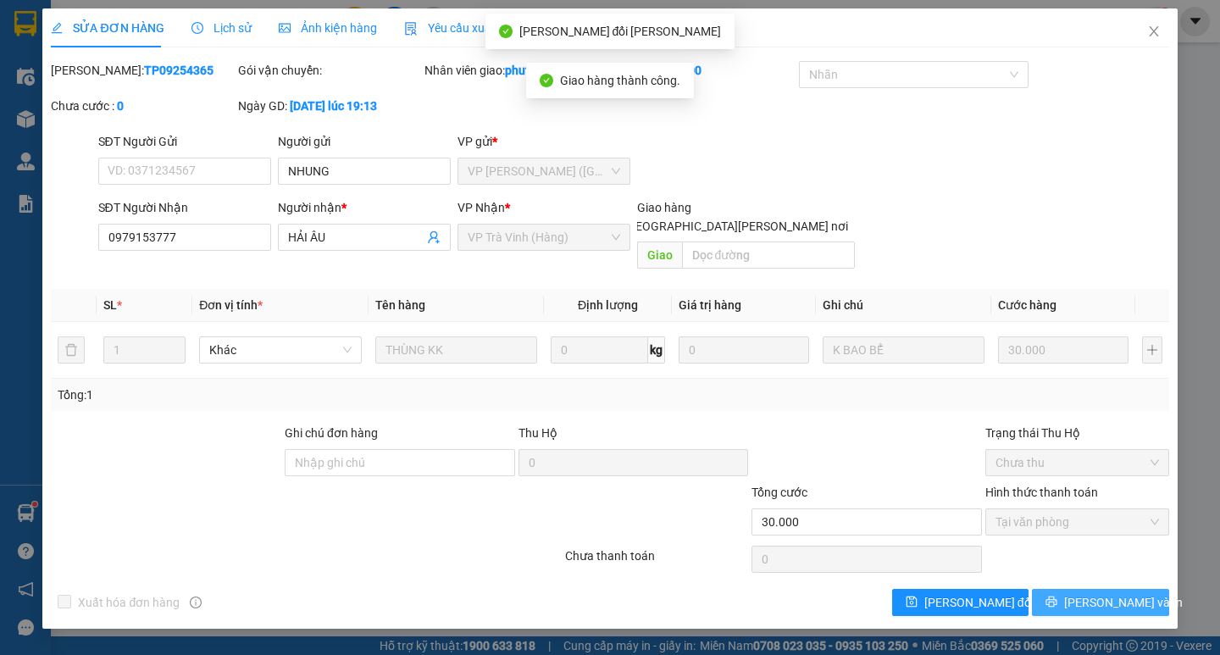
click at [1089, 593] on span "[PERSON_NAME] và In" at bounding box center [1123, 602] width 119 height 19
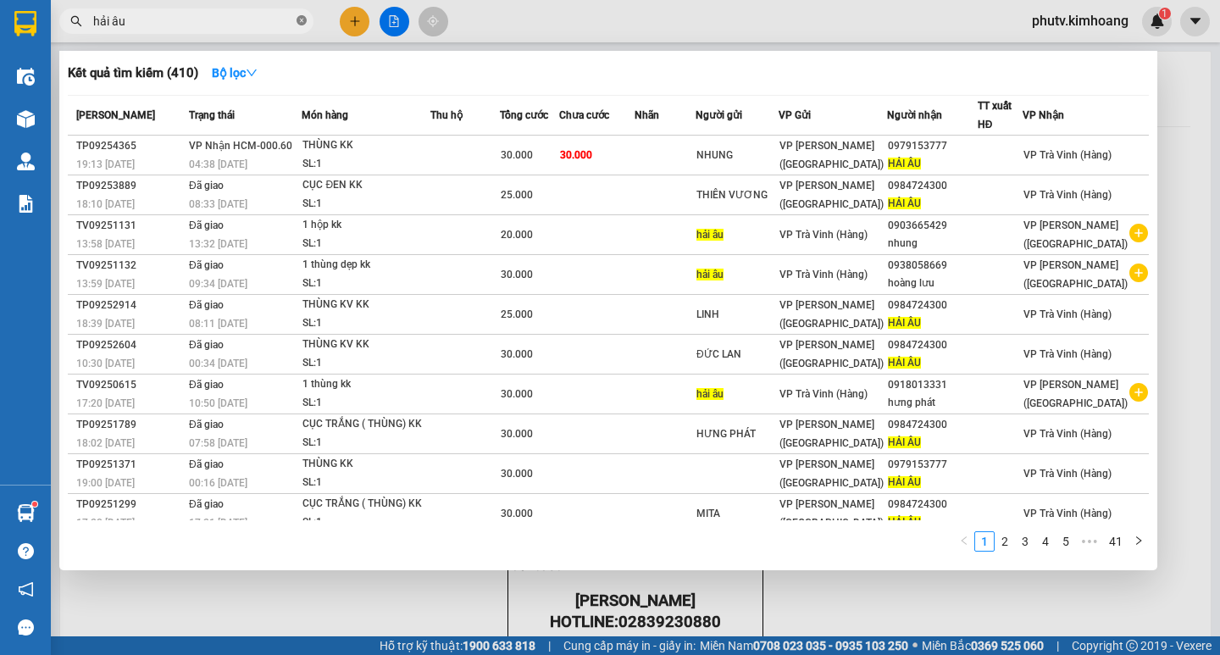
click at [301, 21] on icon "close-circle" at bounding box center [301, 20] width 10 height 10
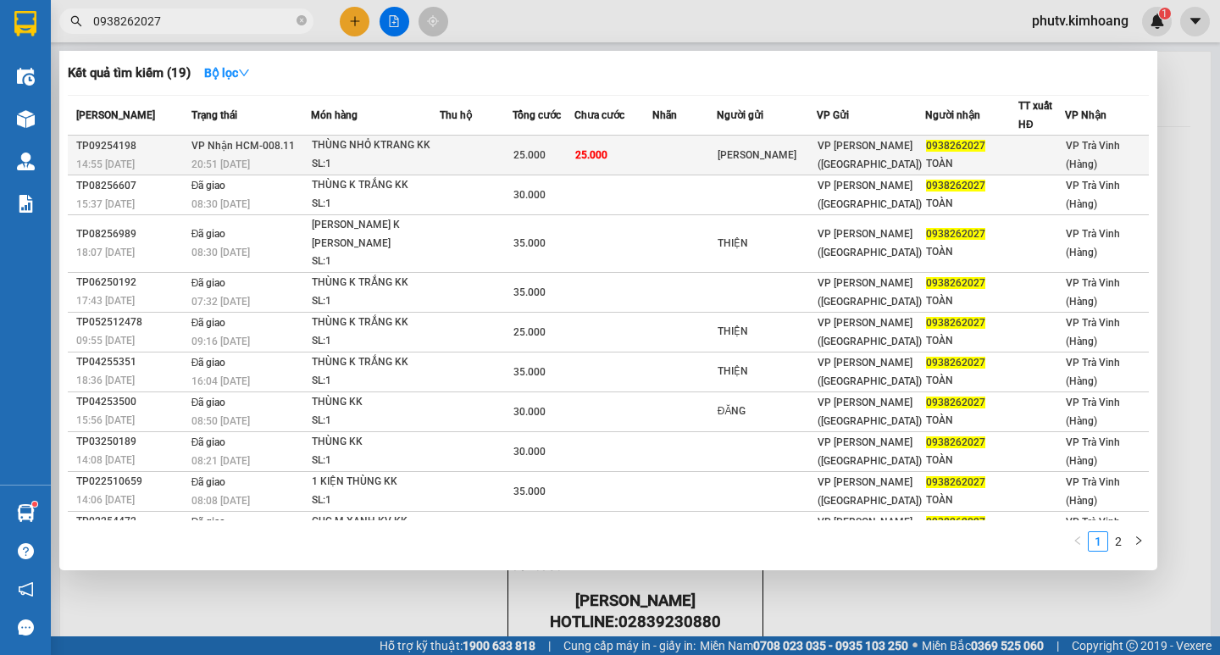
type input "0938262027"
click at [379, 142] on div "THÙNG NHỎ KTRANG KK" at bounding box center [375, 145] width 127 height 19
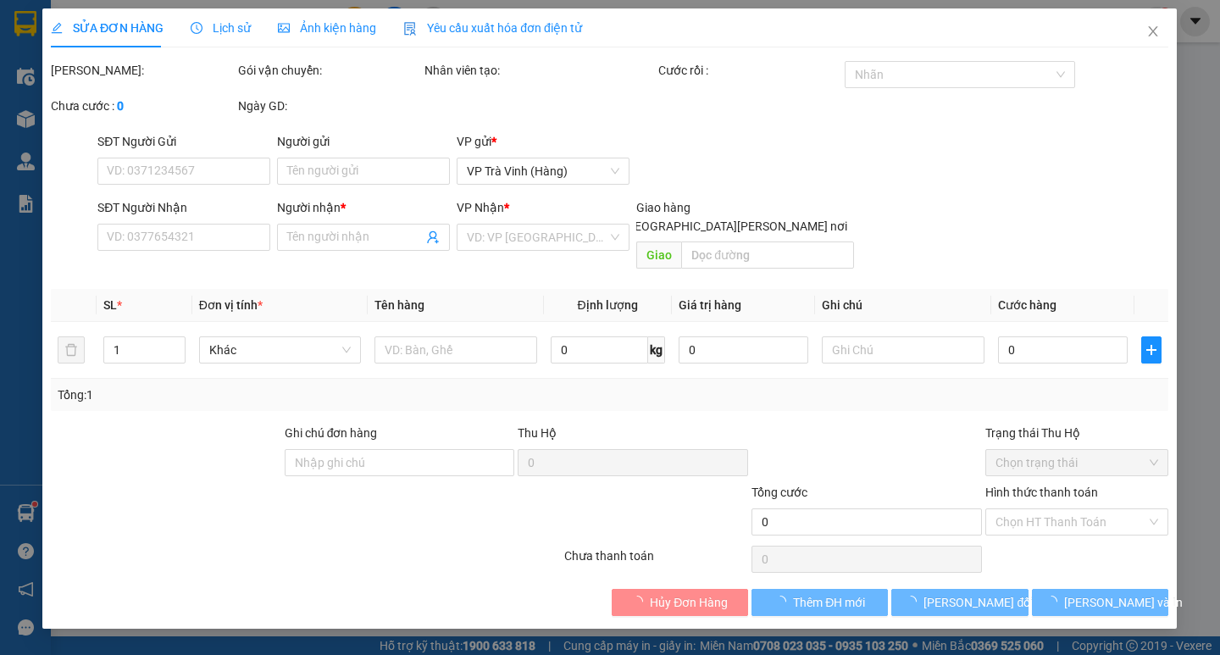
type input "[PERSON_NAME]"
type input "0938262027"
type input "TOÀN"
type input "25.000"
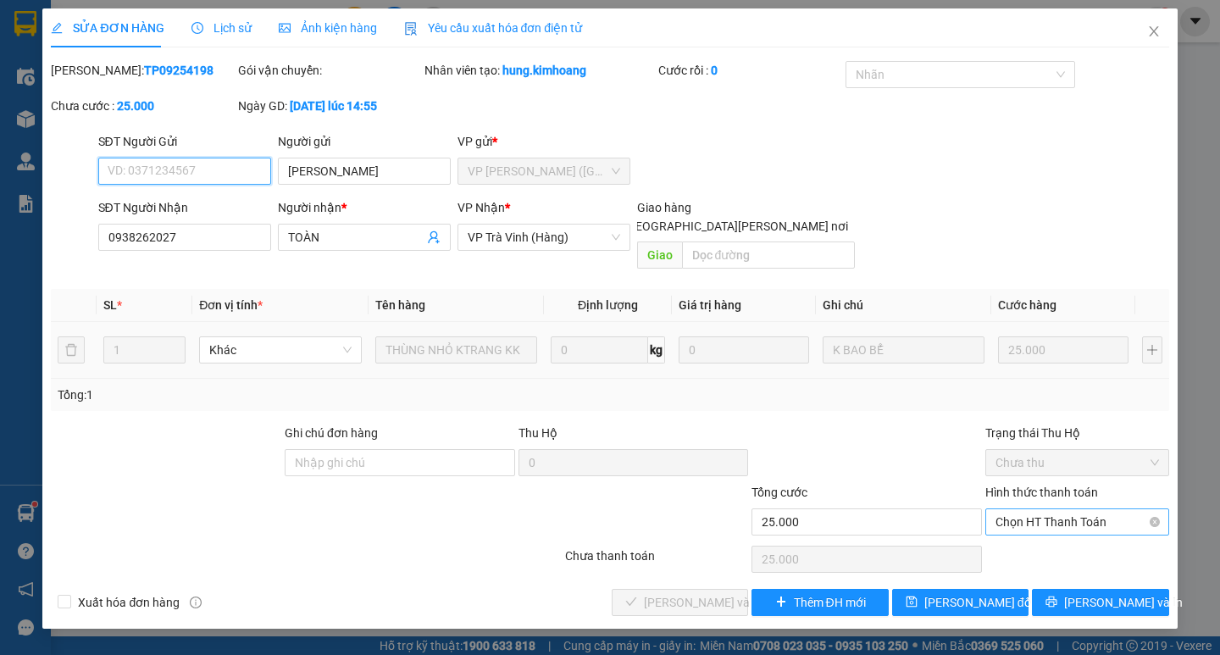
click at [1070, 509] on span "Chọn HT Thanh Toán" at bounding box center [1076, 521] width 163 height 25
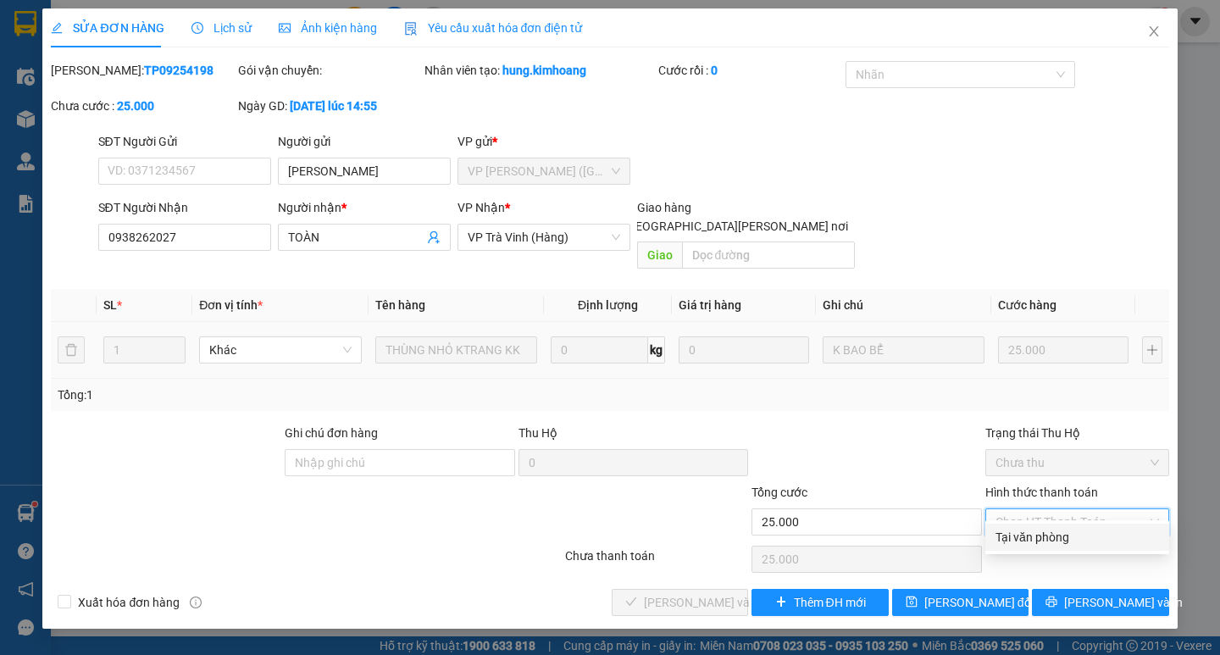
drag, startPoint x: 1063, startPoint y: 523, endPoint x: 936, endPoint y: 555, distance: 131.0
click at [1062, 523] on div "Tại văn phòng" at bounding box center [1077, 536] width 184 height 27
type input "0"
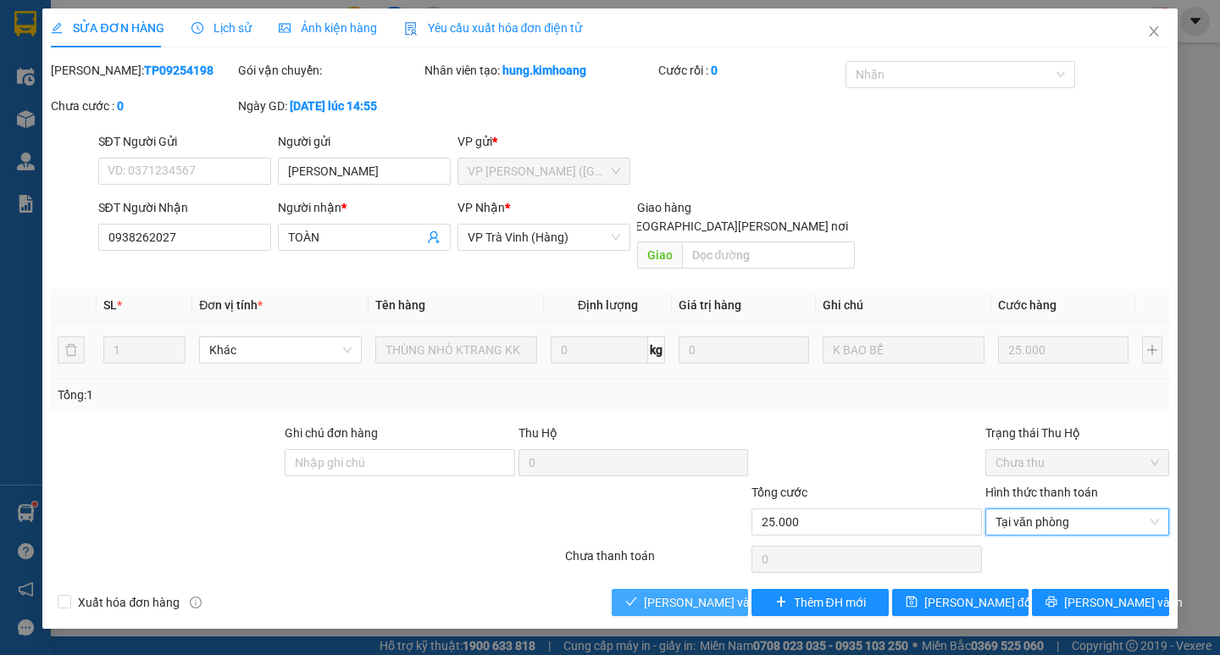
click at [702, 593] on span "[PERSON_NAME] và [PERSON_NAME] hàng" at bounding box center [758, 602] width 229 height 19
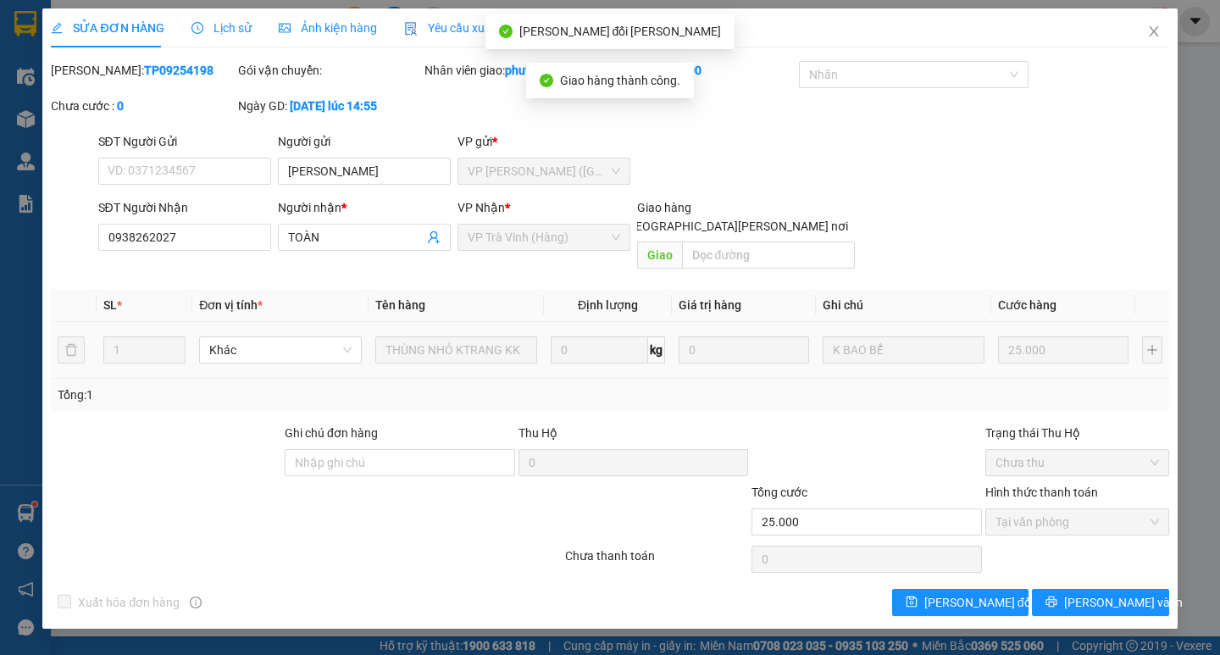
click at [1096, 568] on div "Total Paid Fee 25.000 Total UnPaid Fee 0 Cash Collection Total Fee Mã ĐH: TP092…" at bounding box center [609, 338] width 1117 height 555
click at [1096, 593] on span "[PERSON_NAME] và In" at bounding box center [1123, 602] width 119 height 19
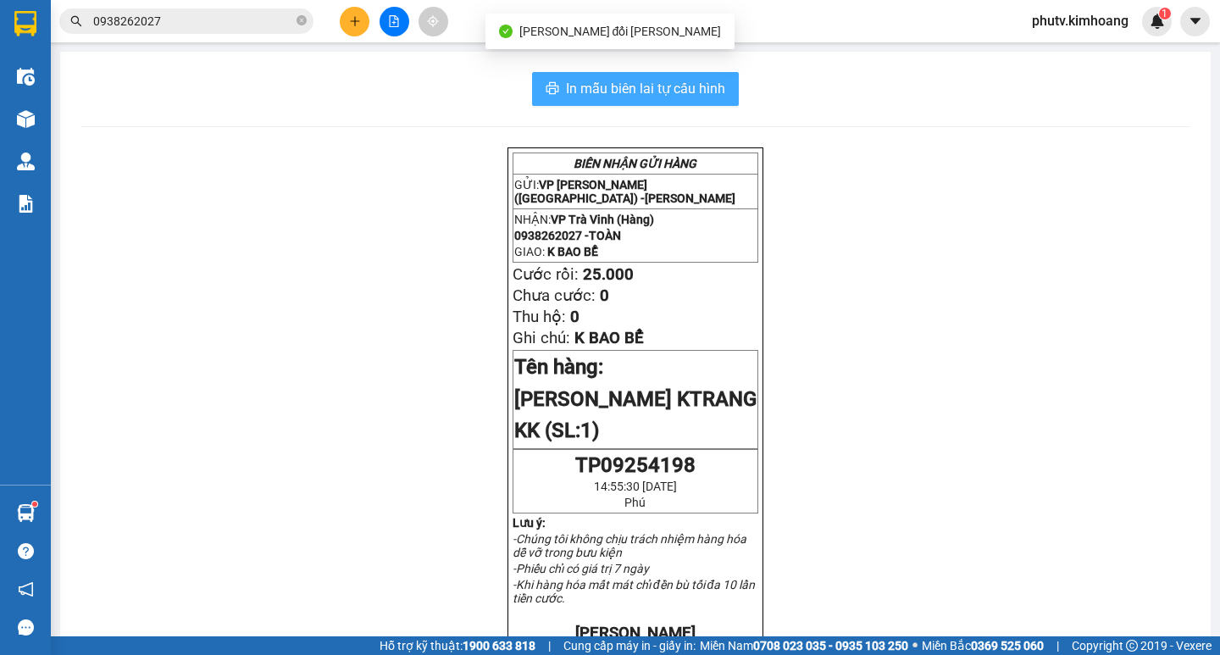
click at [706, 84] on span "In mẫu biên lai tự cấu hình" at bounding box center [645, 88] width 159 height 21
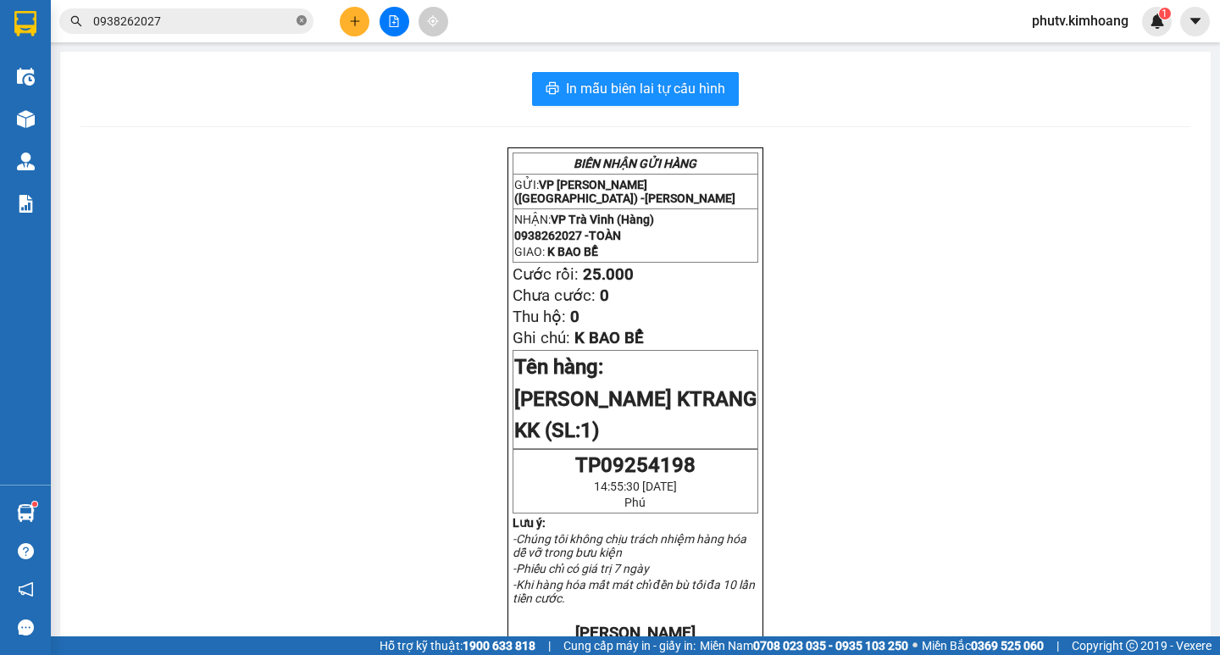
click at [301, 17] on icon "close-circle" at bounding box center [301, 20] width 10 height 10
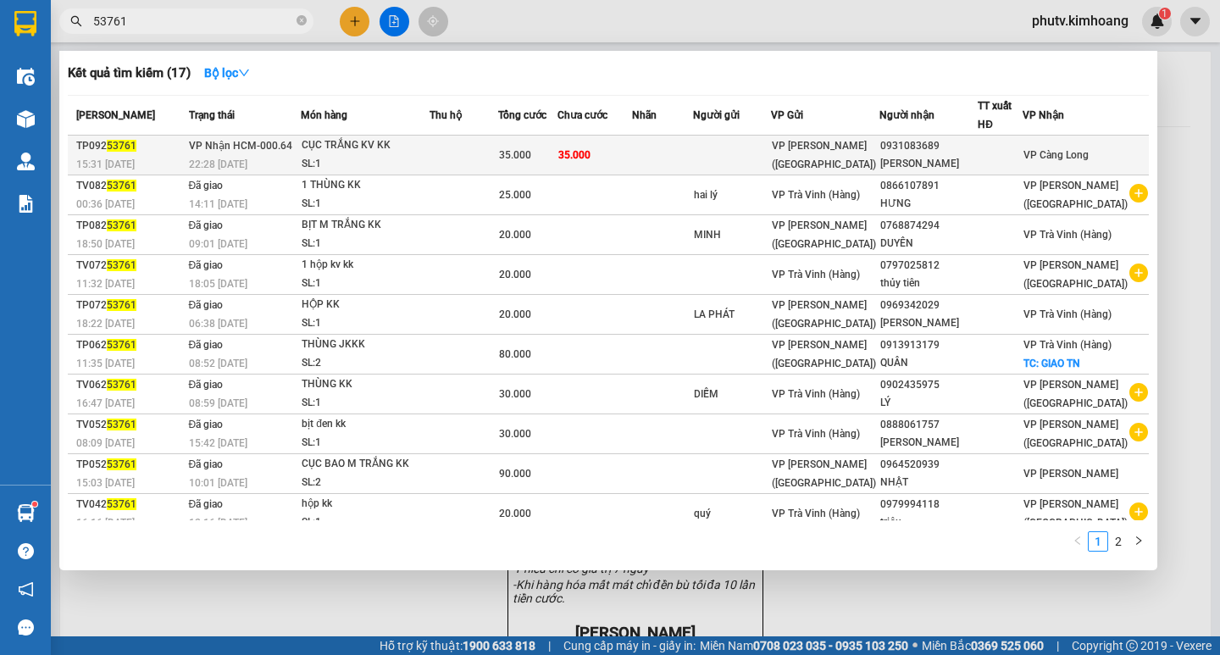
click at [590, 150] on span "35.000" at bounding box center [574, 155] width 32 height 12
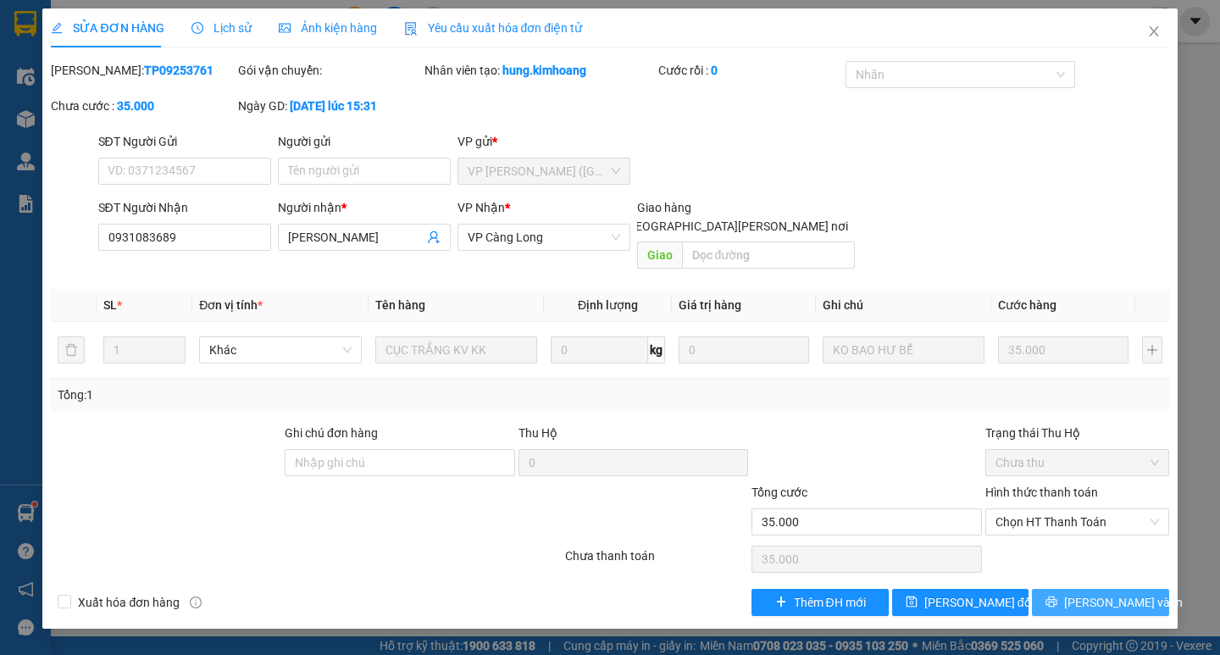
click at [1057, 596] on icon "printer" at bounding box center [1051, 601] width 11 height 11
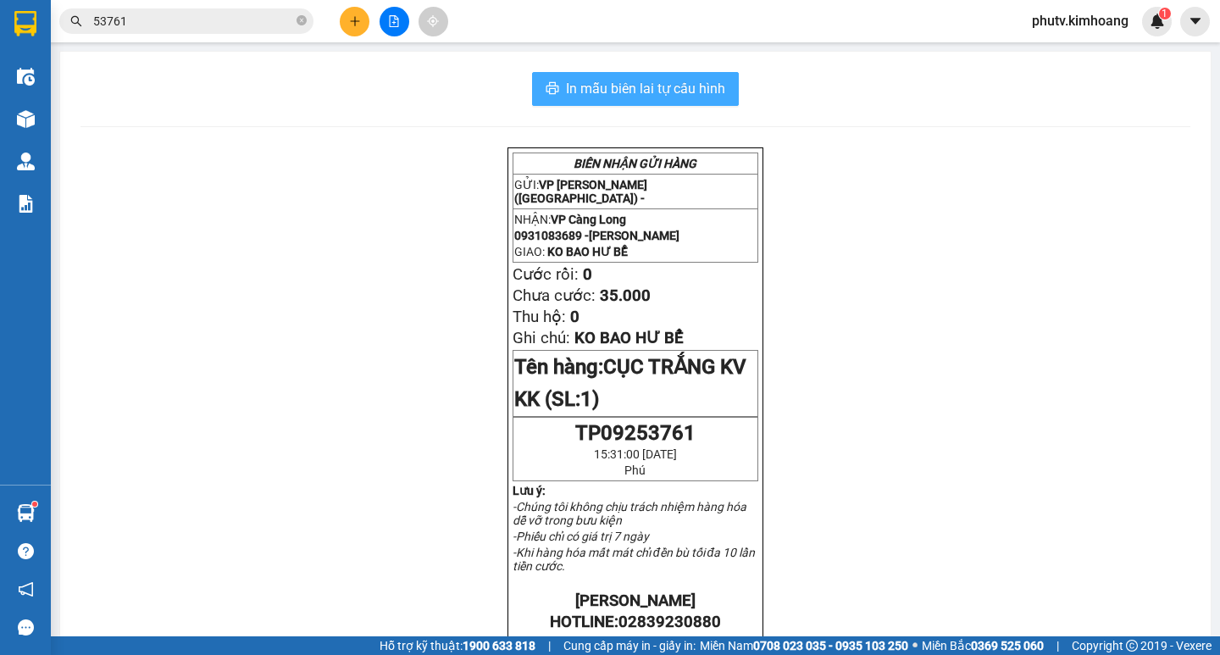
click at [678, 83] on span "In mẫu biên lai tự cấu hình" at bounding box center [645, 88] width 159 height 21
click at [232, 22] on input "53761" at bounding box center [193, 21] width 200 height 19
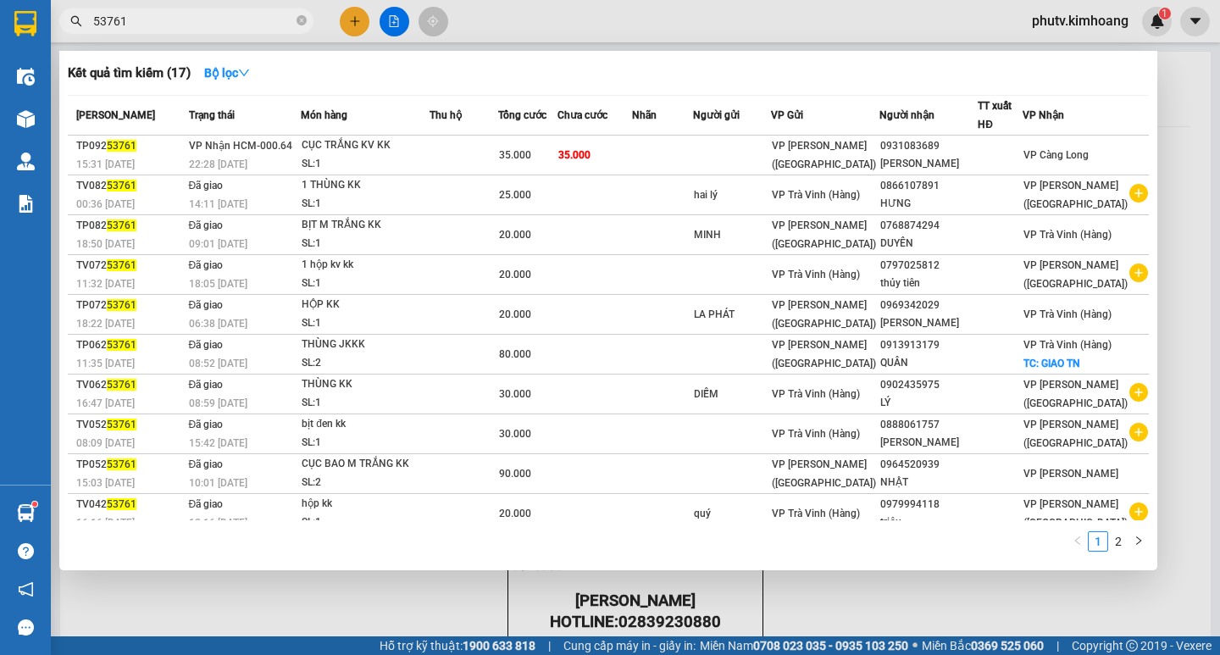
click at [232, 22] on input "53761" at bounding box center [193, 21] width 200 height 19
type input "4198"
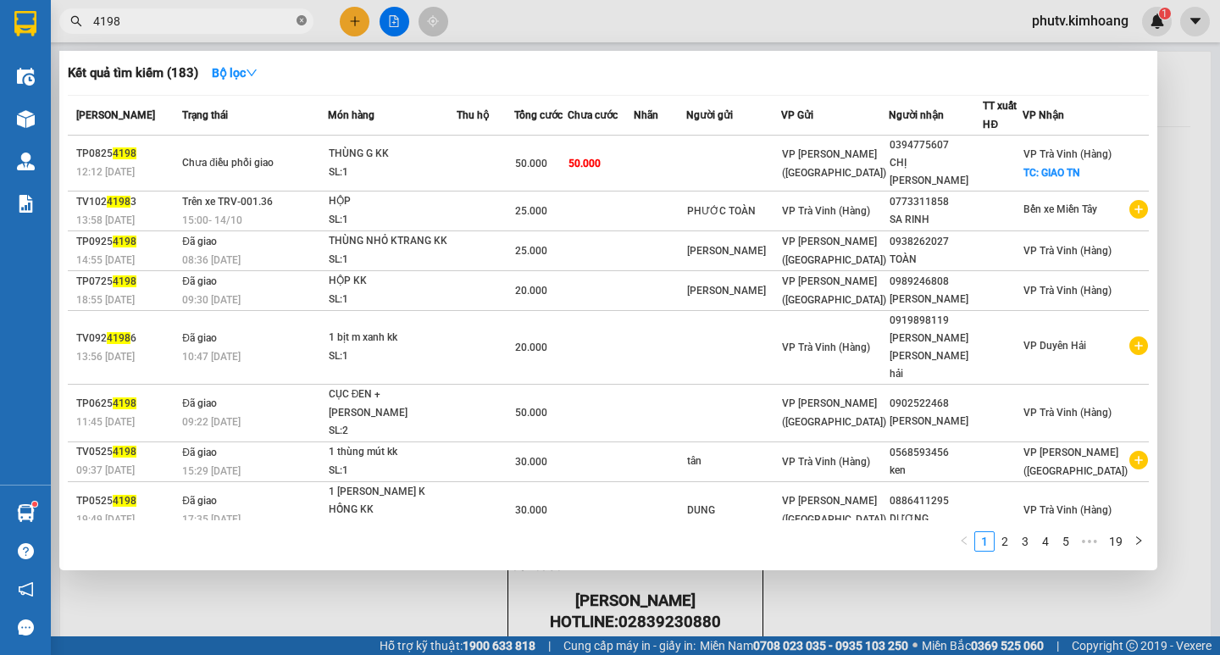
click at [303, 20] on icon "close-circle" at bounding box center [301, 20] width 10 height 10
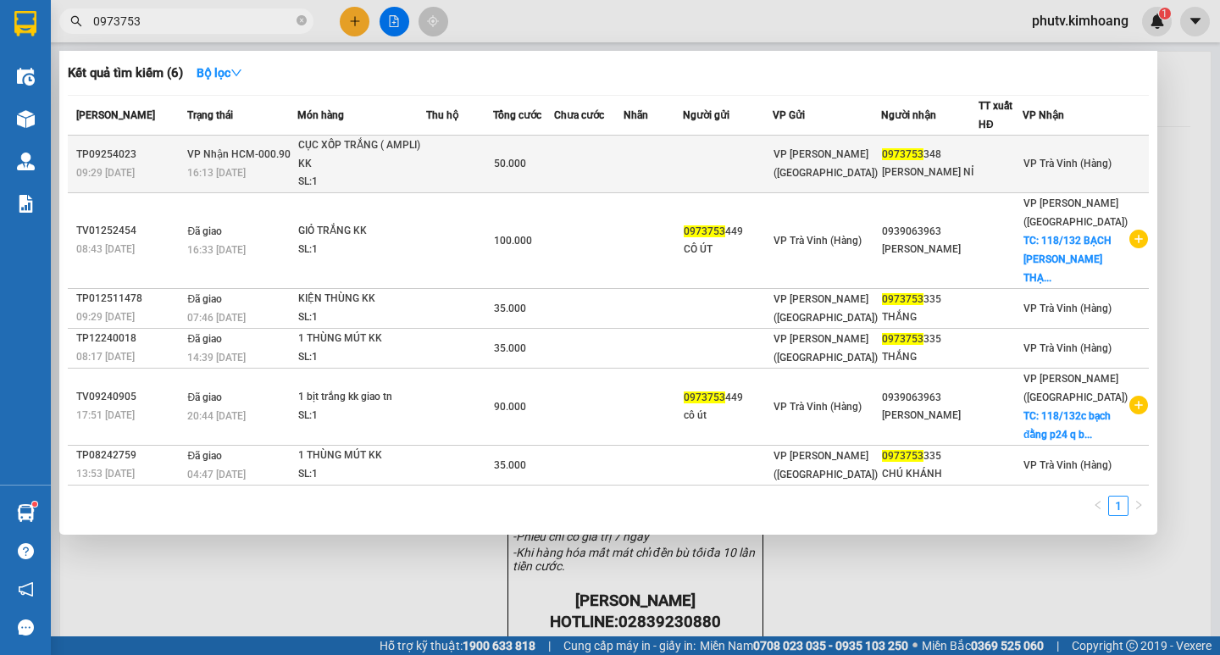
type input "0973753"
click at [609, 165] on td at bounding box center [588, 165] width 69 height 58
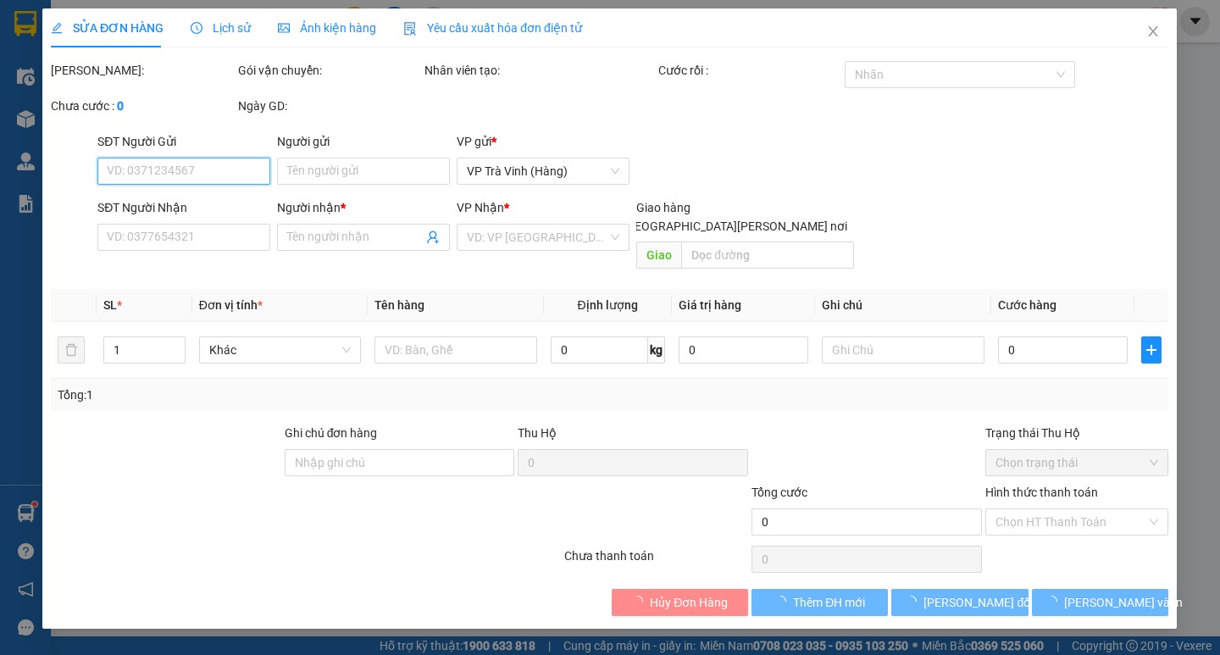
type input "0973753348"
type input "[PERSON_NAME] NỈ"
type input "50.000"
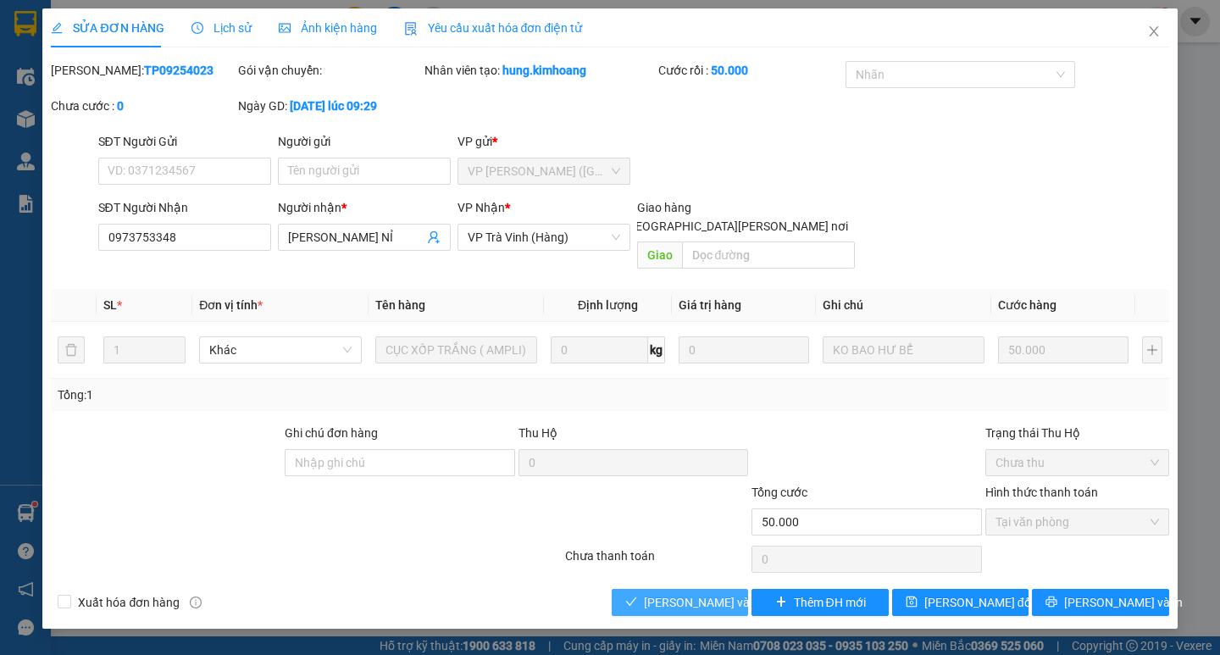
click at [716, 593] on span "[PERSON_NAME] và [PERSON_NAME] hàng" at bounding box center [758, 602] width 229 height 19
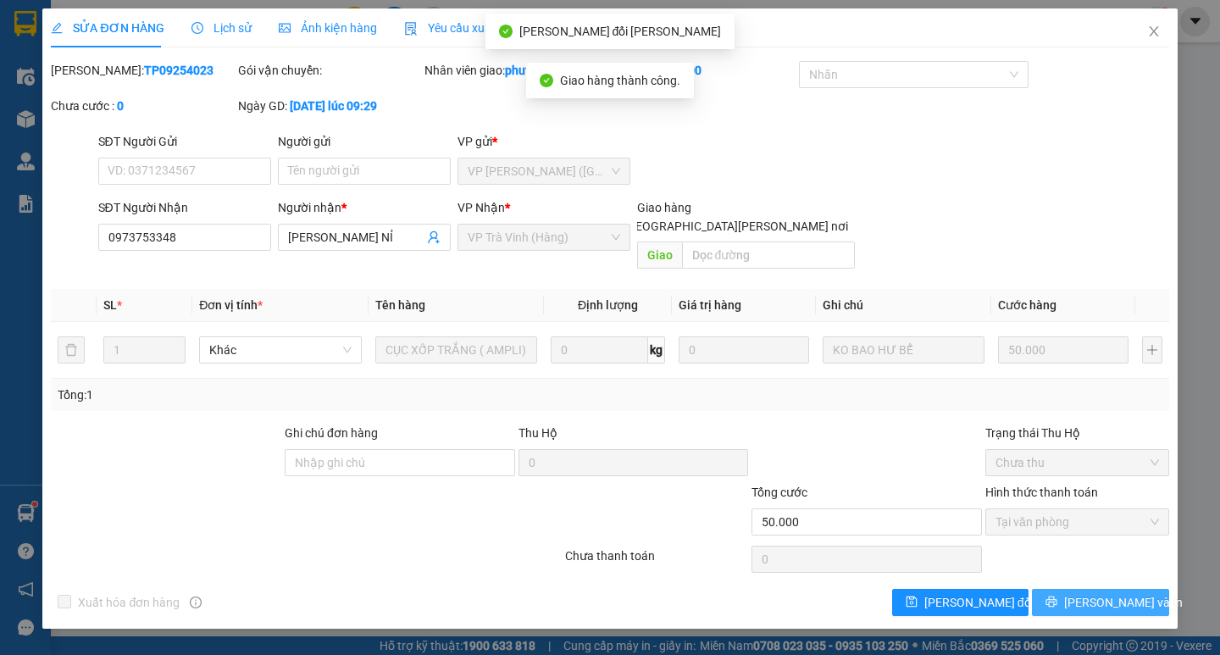
click at [1096, 593] on span "[PERSON_NAME] và In" at bounding box center [1123, 602] width 119 height 19
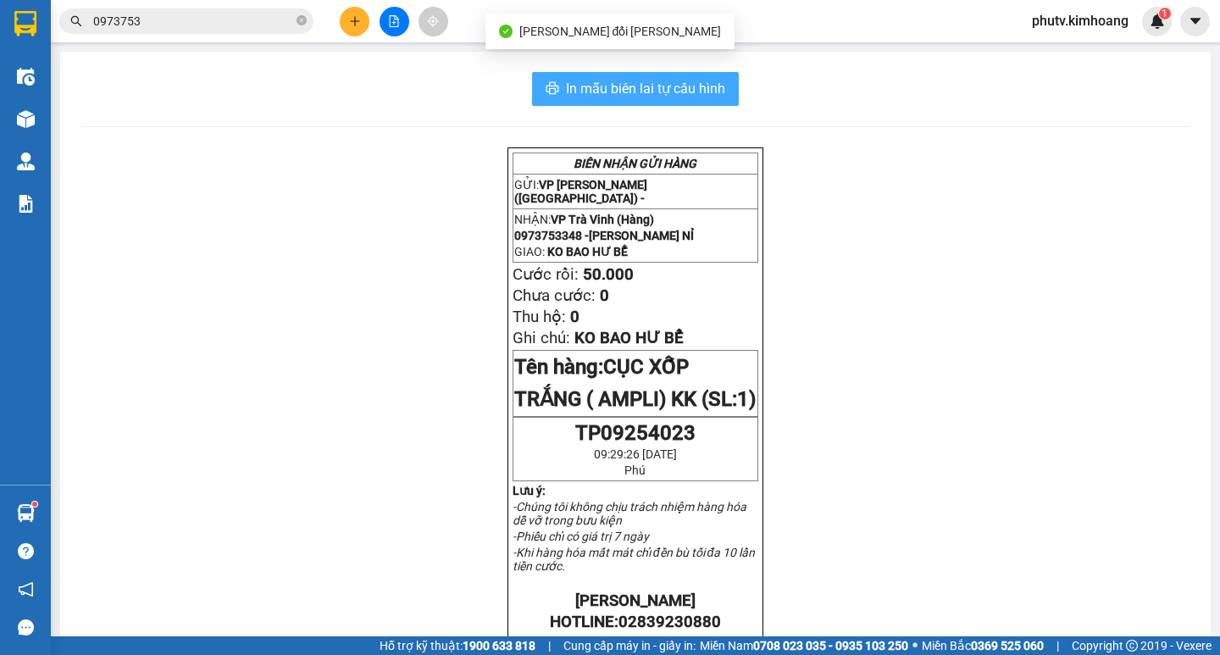
click at [722, 101] on button "In mẫu biên lai tự cấu hình" at bounding box center [635, 89] width 207 height 34
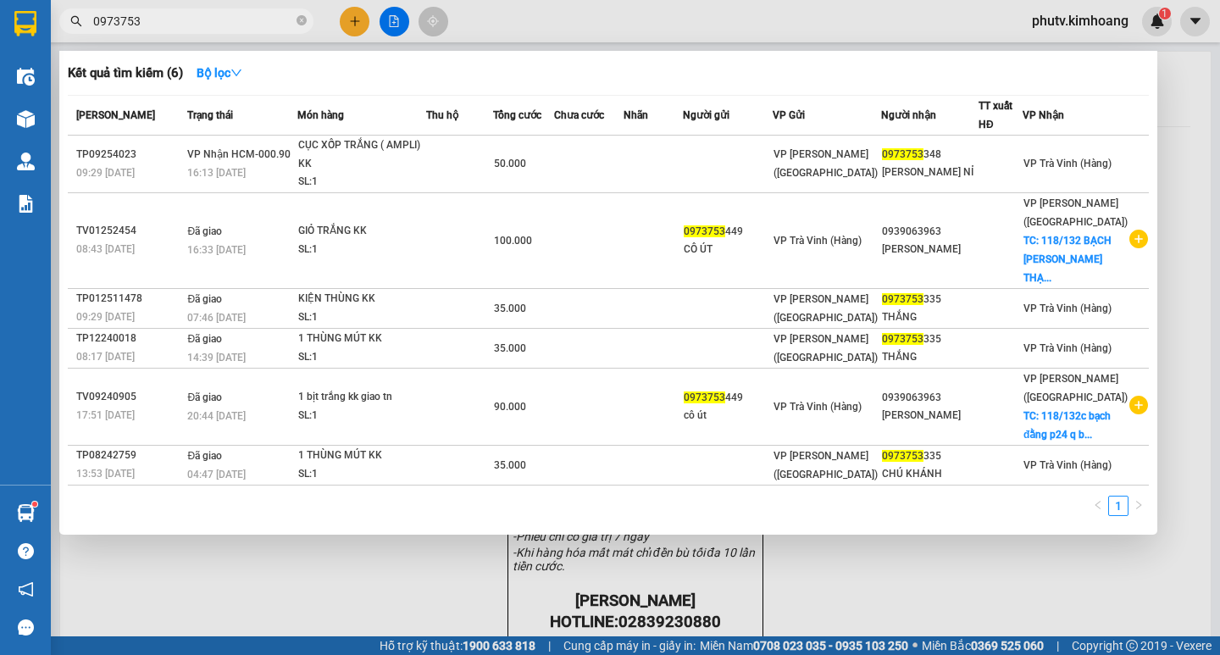
click at [257, 19] on input "0973753" at bounding box center [193, 21] width 200 height 19
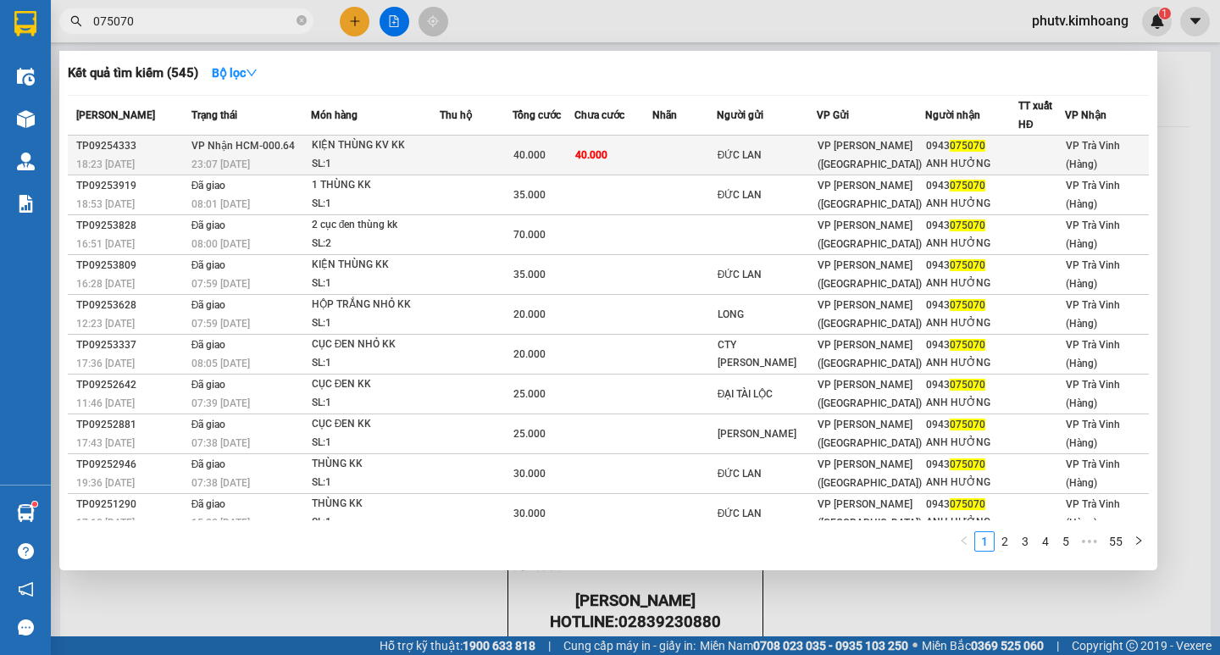
type input "075070"
click at [597, 143] on td "40.000" at bounding box center [613, 156] width 78 height 40
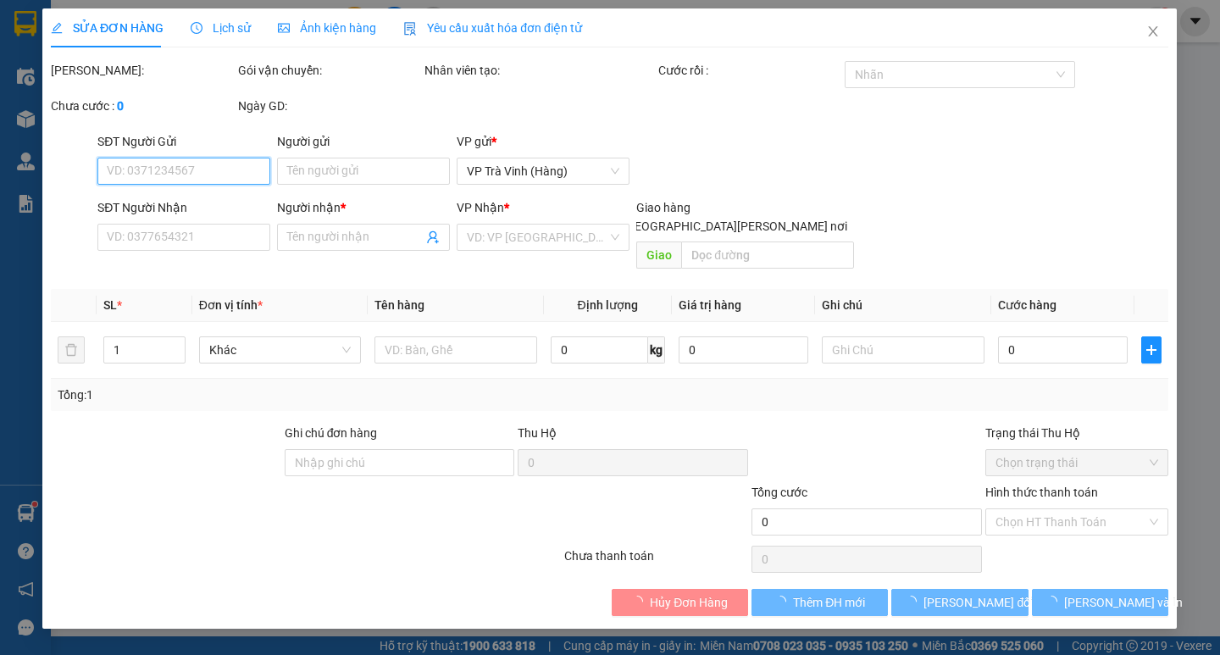
type input "ĐỨC LAN"
type input "0943075070"
type input "ANH HƯỞNG"
type input "40.000"
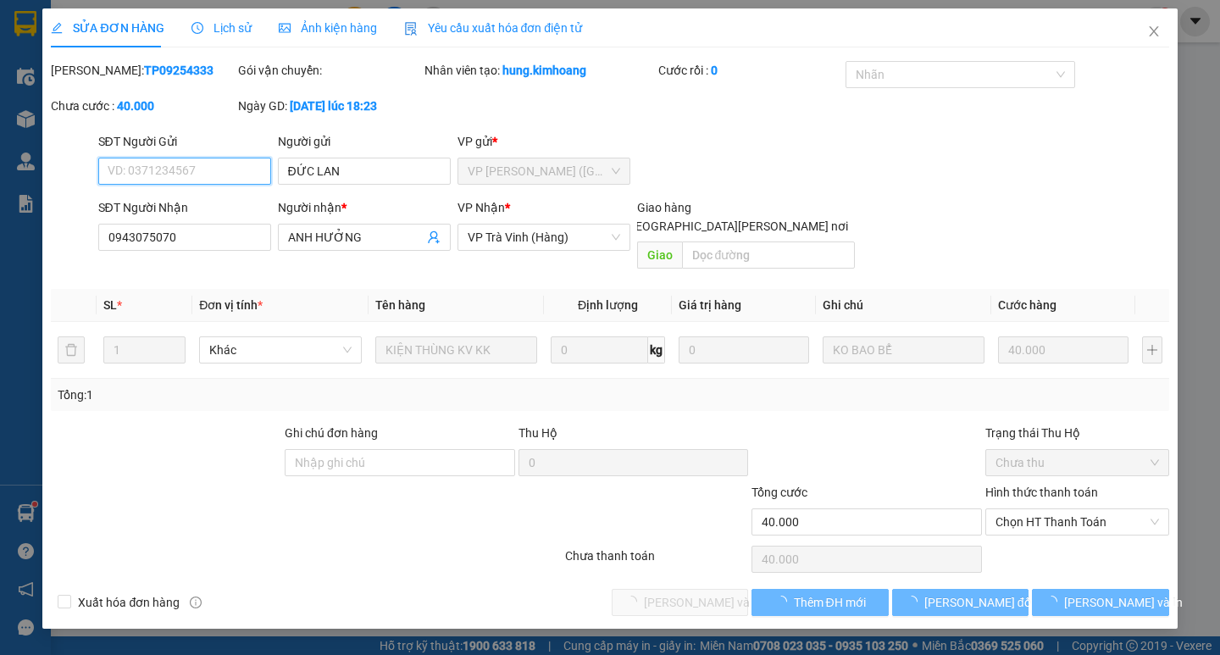
click at [1062, 509] on span "Chọn HT Thanh Toán" at bounding box center [1076, 521] width 163 height 25
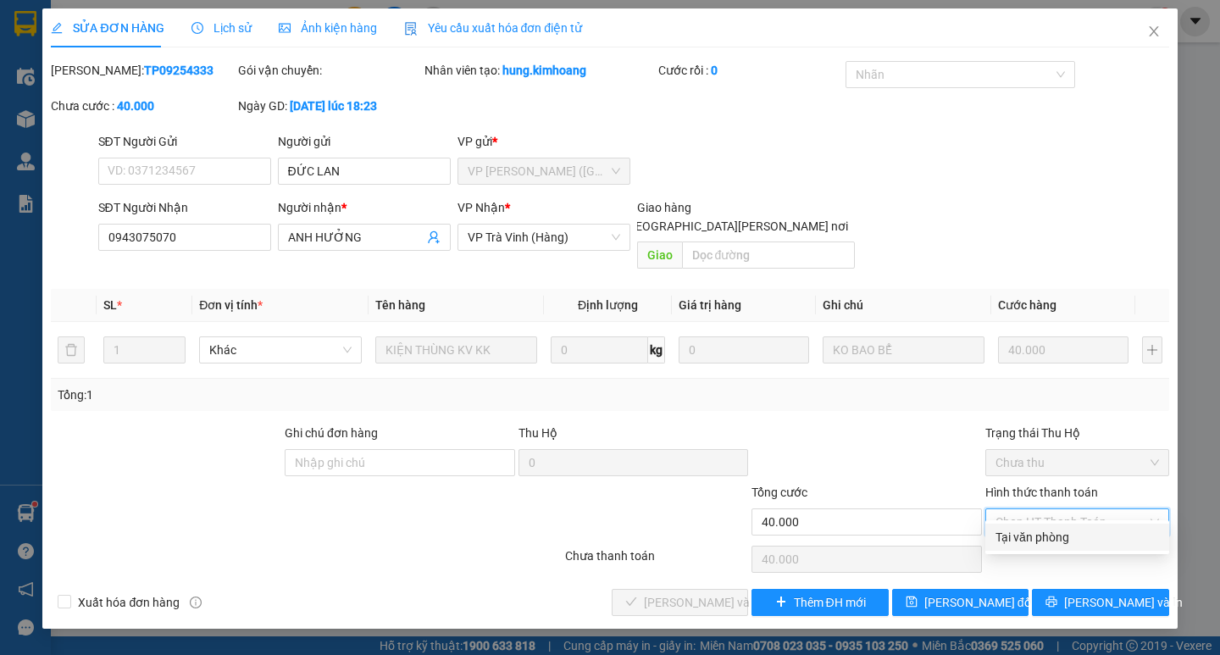
drag, startPoint x: 1065, startPoint y: 532, endPoint x: 965, endPoint y: 550, distance: 100.8
click at [1063, 533] on div "Tại văn phòng" at bounding box center [1076, 537] width 163 height 19
type input "0"
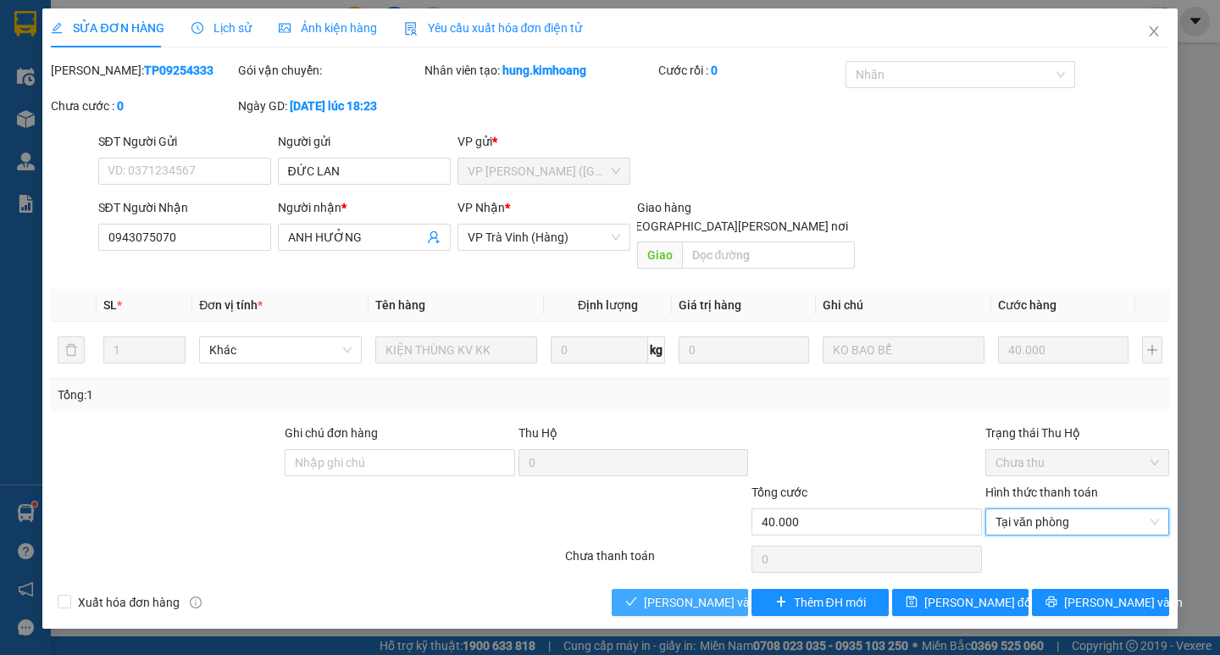
drag, startPoint x: 687, startPoint y: 585, endPoint x: 836, endPoint y: 586, distance: 149.1
click at [689, 593] on span "[PERSON_NAME] và [PERSON_NAME] hàng" at bounding box center [758, 602] width 229 height 19
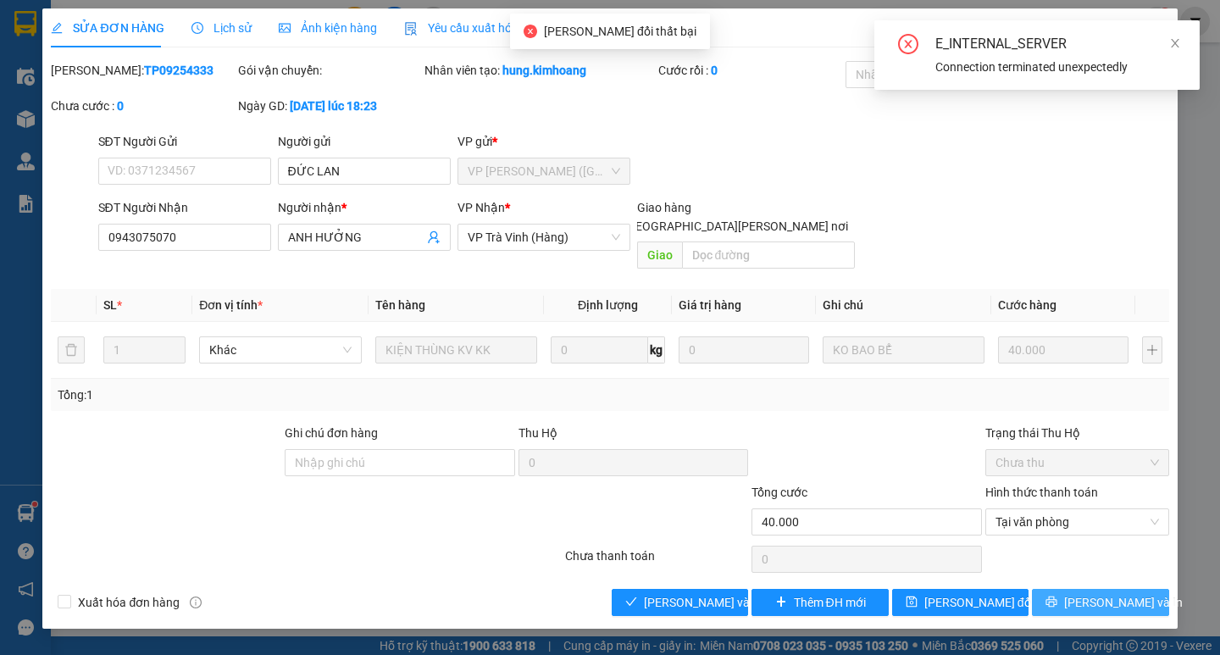
click at [1091, 593] on span "[PERSON_NAME] và In" at bounding box center [1123, 602] width 119 height 19
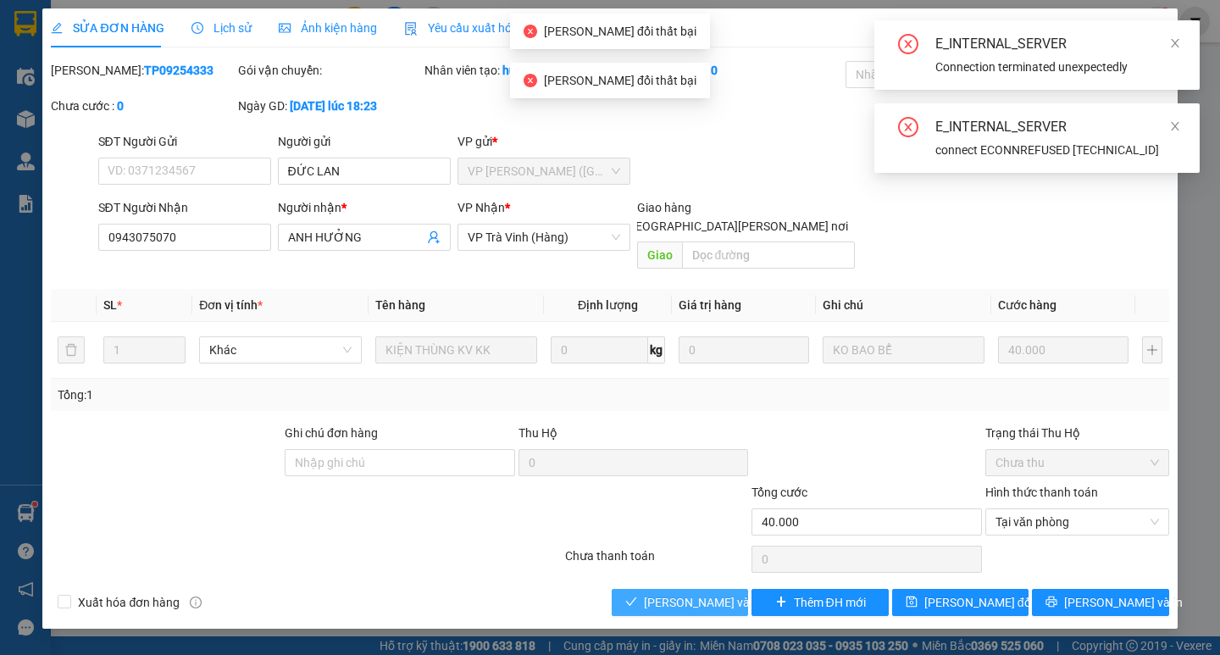
click at [689, 593] on span "[PERSON_NAME] và [PERSON_NAME] hàng" at bounding box center [758, 602] width 229 height 19
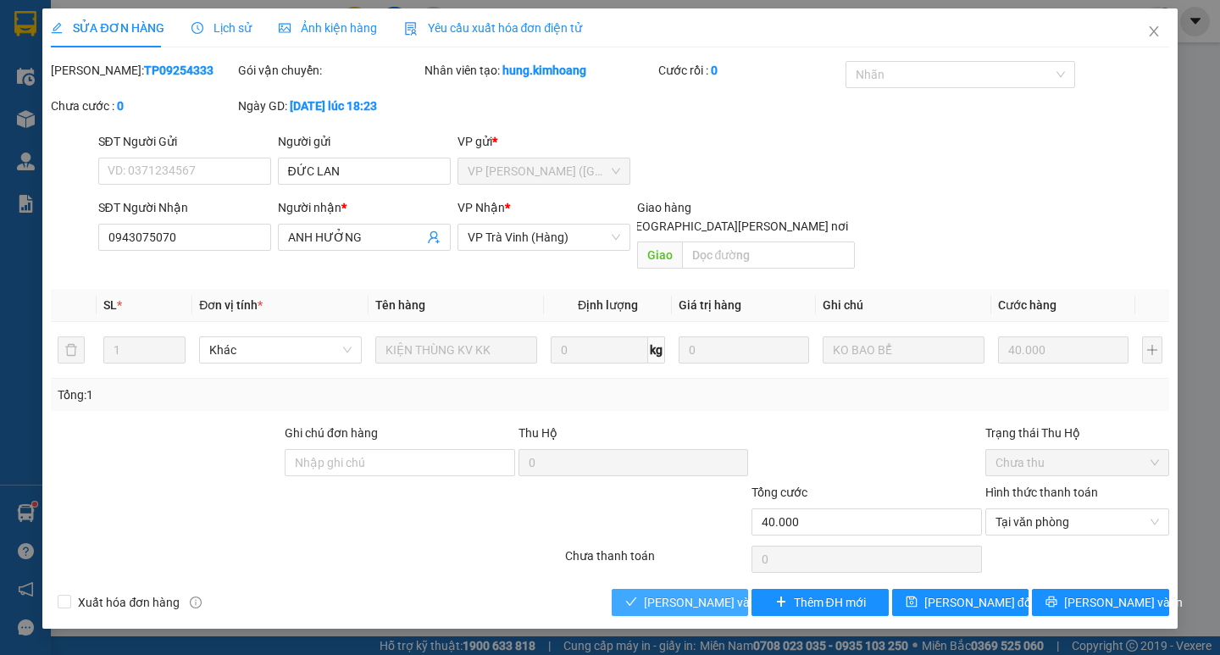
click at [713, 593] on span "[PERSON_NAME] và [PERSON_NAME] hàng" at bounding box center [758, 602] width 229 height 19
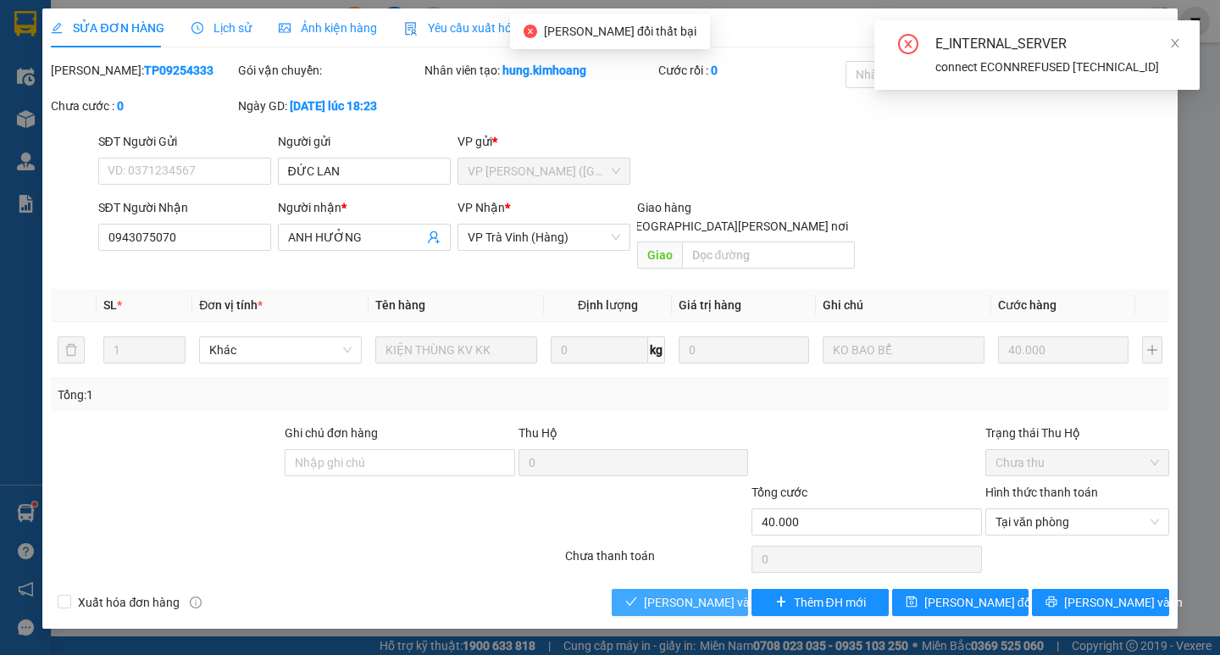
click at [631, 595] on icon "check" at bounding box center [631, 601] width 12 height 12
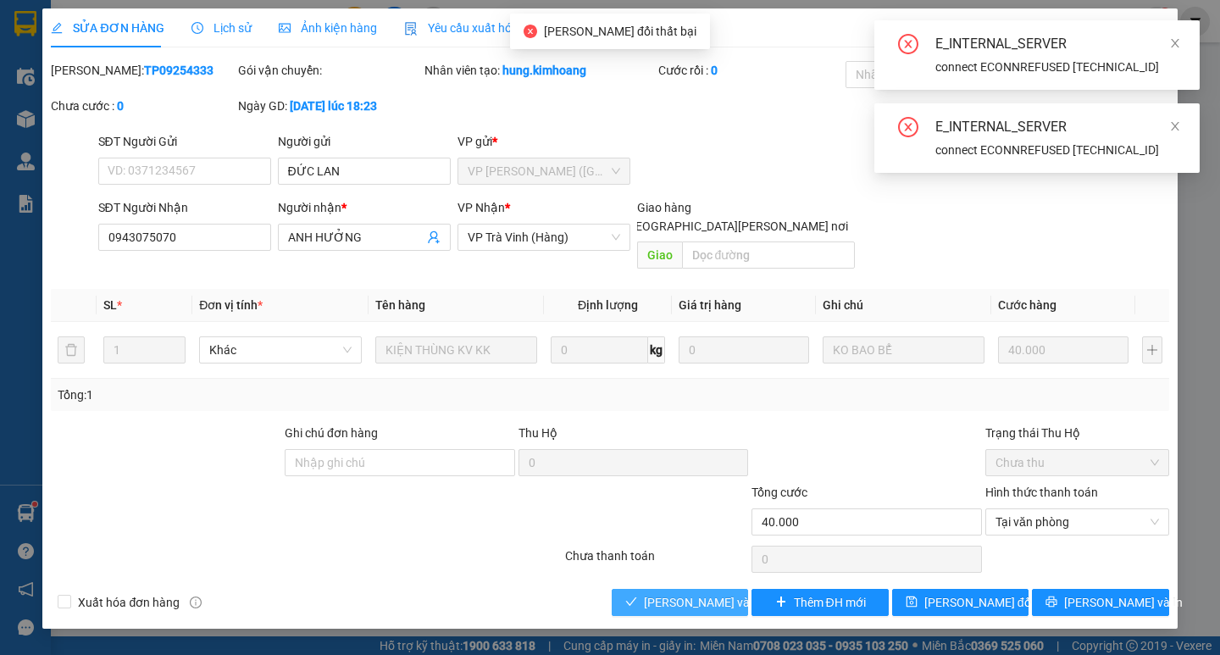
click at [678, 593] on span "[PERSON_NAME] và [PERSON_NAME] hàng" at bounding box center [758, 602] width 229 height 19
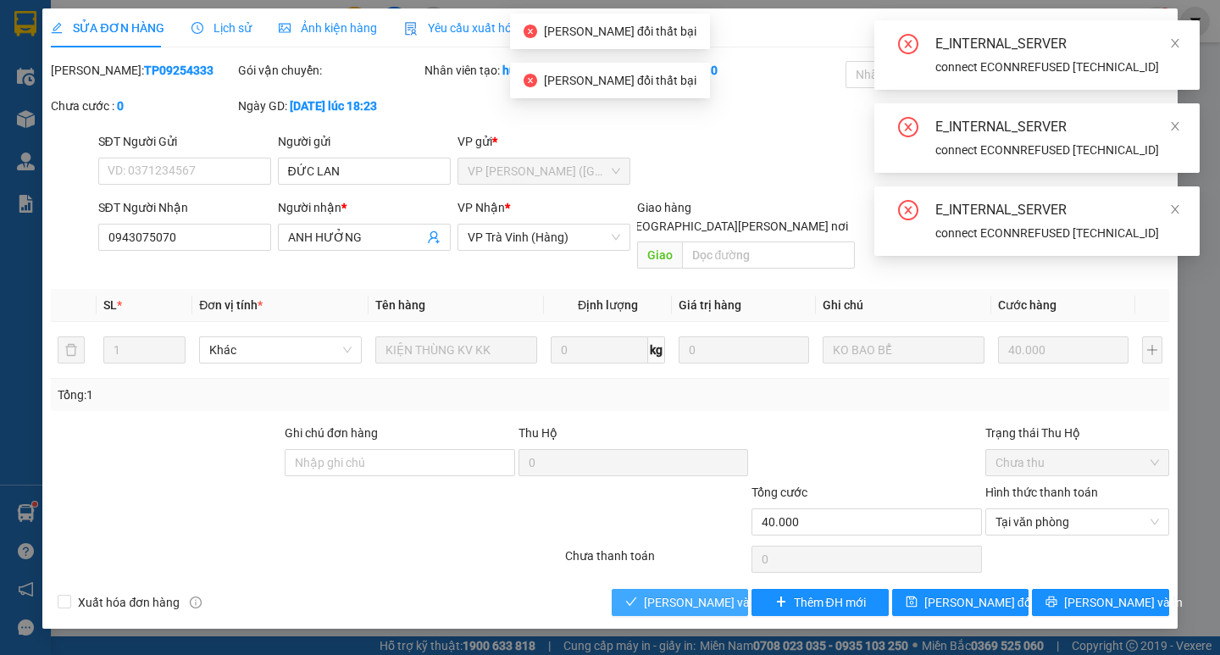
click at [678, 593] on span "[PERSON_NAME] và [PERSON_NAME] hàng" at bounding box center [758, 602] width 229 height 19
click at [700, 593] on span "[PERSON_NAME] và [PERSON_NAME] hàng" at bounding box center [758, 602] width 229 height 19
click at [710, 593] on span "[PERSON_NAME] và [PERSON_NAME] hàng" at bounding box center [758, 602] width 229 height 19
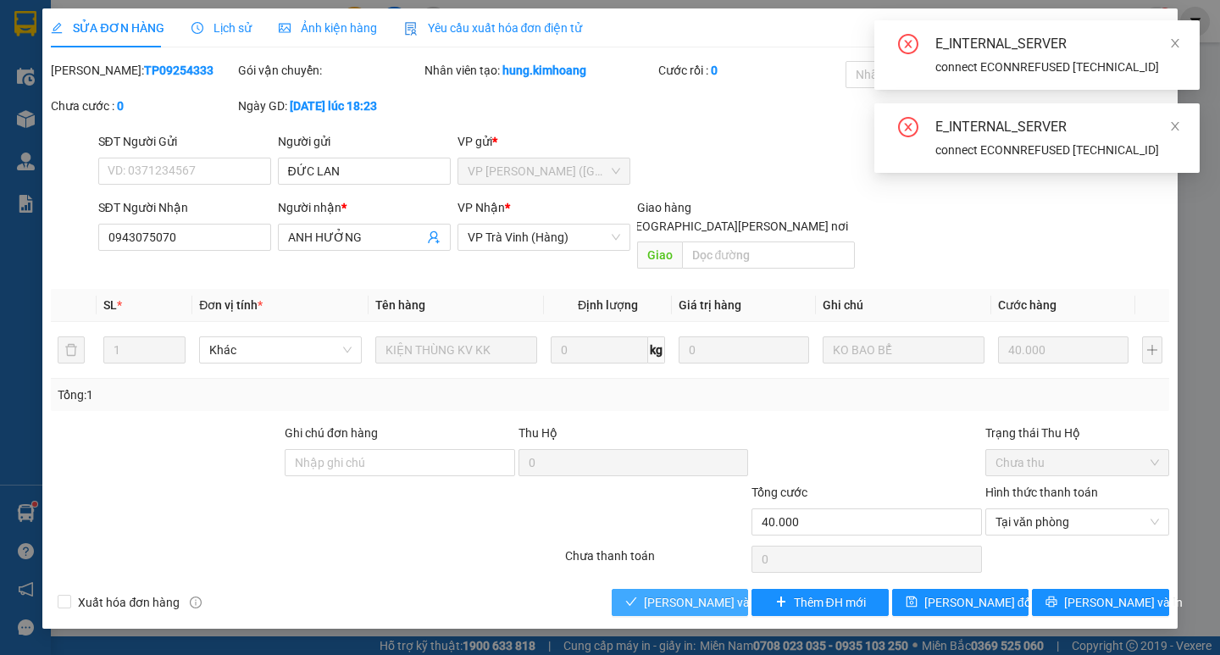
click at [709, 593] on span "[PERSON_NAME] và [PERSON_NAME] hàng" at bounding box center [758, 602] width 229 height 19
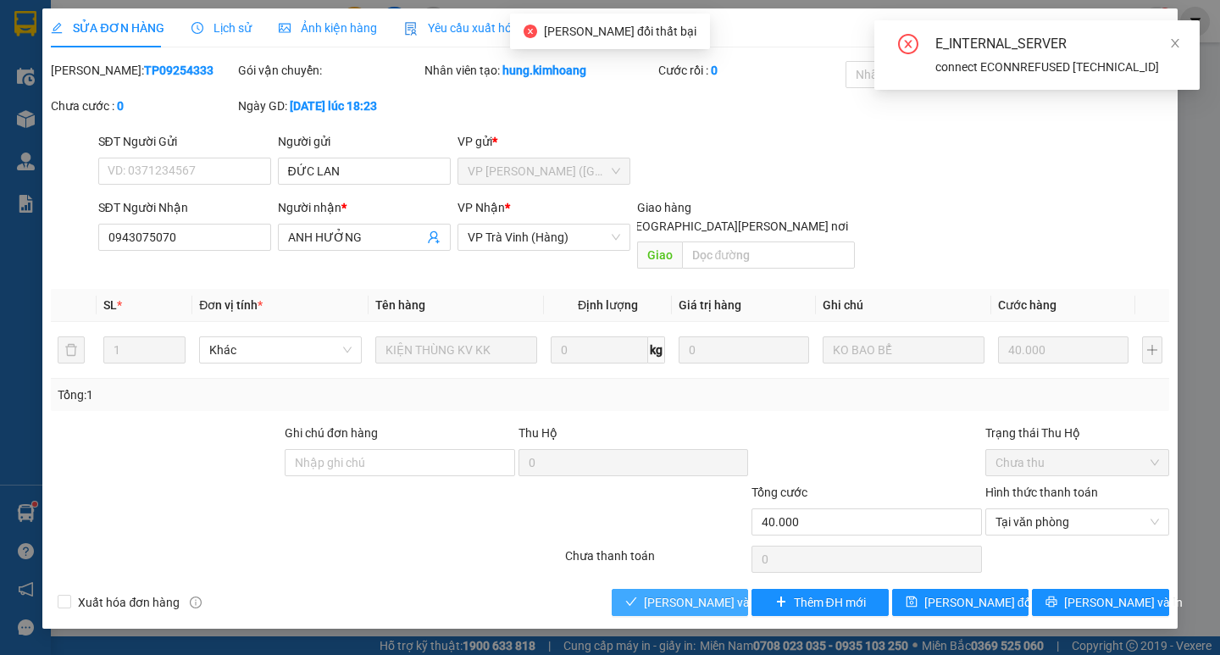
drag, startPoint x: 709, startPoint y: 585, endPoint x: 701, endPoint y: 578, distance: 10.8
click at [706, 593] on span "[PERSON_NAME] và [PERSON_NAME] hàng" at bounding box center [758, 602] width 229 height 19
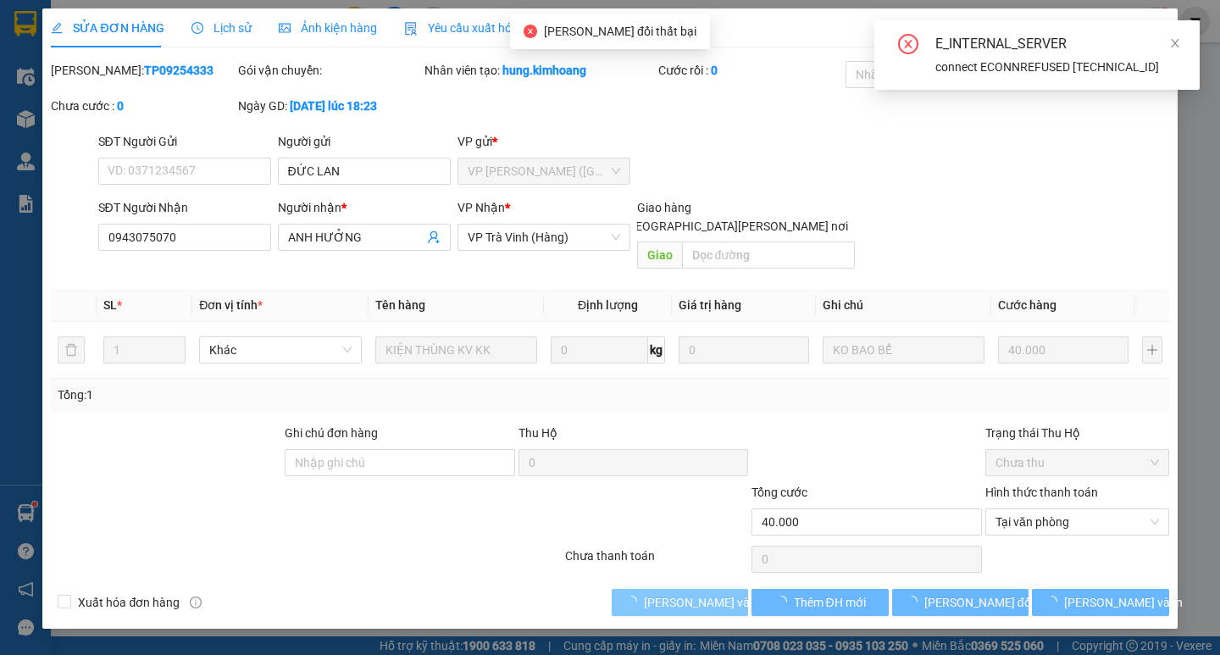
click at [701, 593] on span "[PERSON_NAME] và [PERSON_NAME] hàng" at bounding box center [758, 602] width 229 height 19
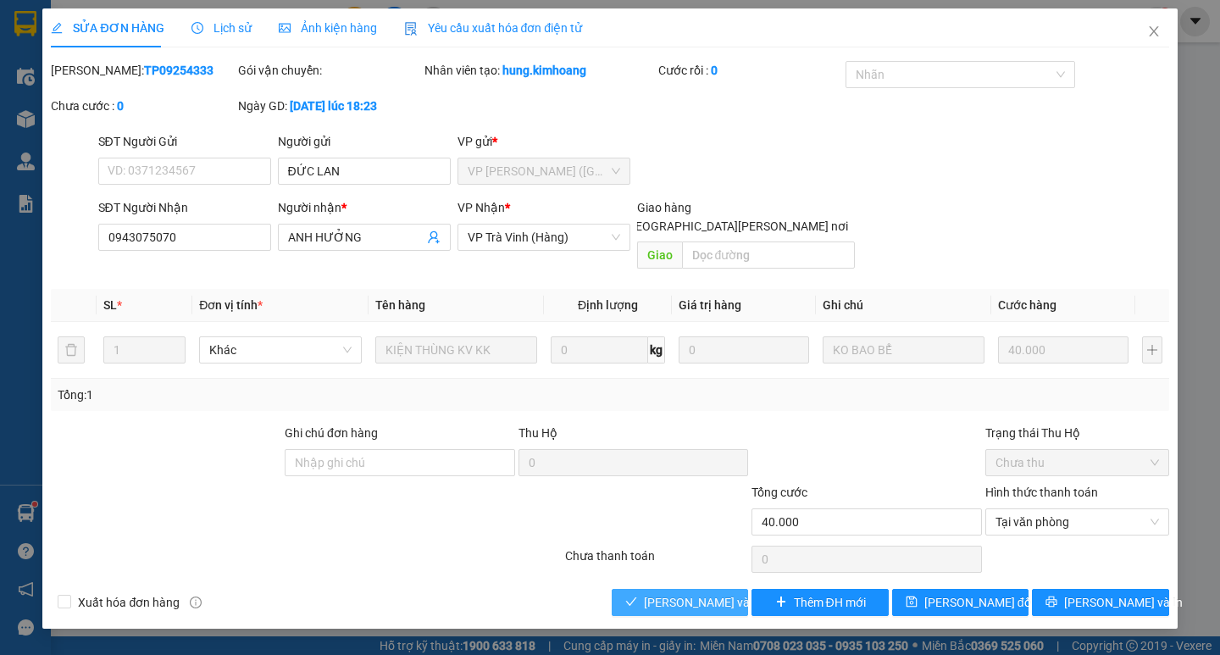
click at [712, 593] on span "[PERSON_NAME] và [PERSON_NAME] hàng" at bounding box center [758, 602] width 229 height 19
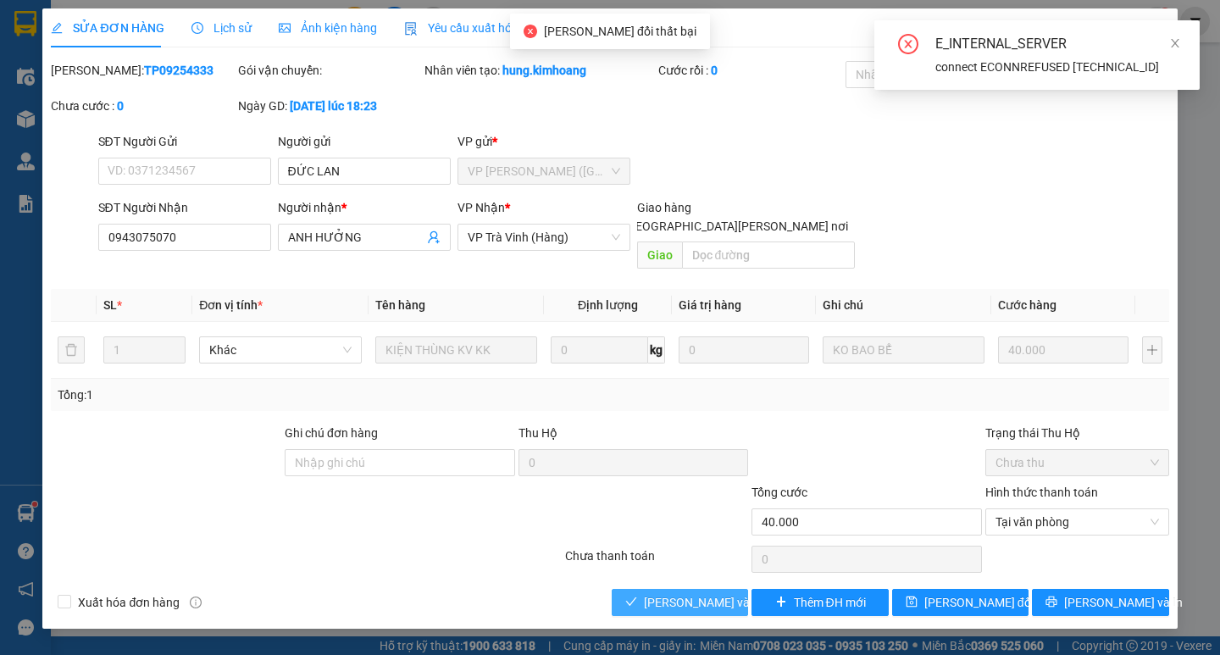
click at [727, 593] on span "[PERSON_NAME] và [PERSON_NAME] hàng" at bounding box center [758, 602] width 229 height 19
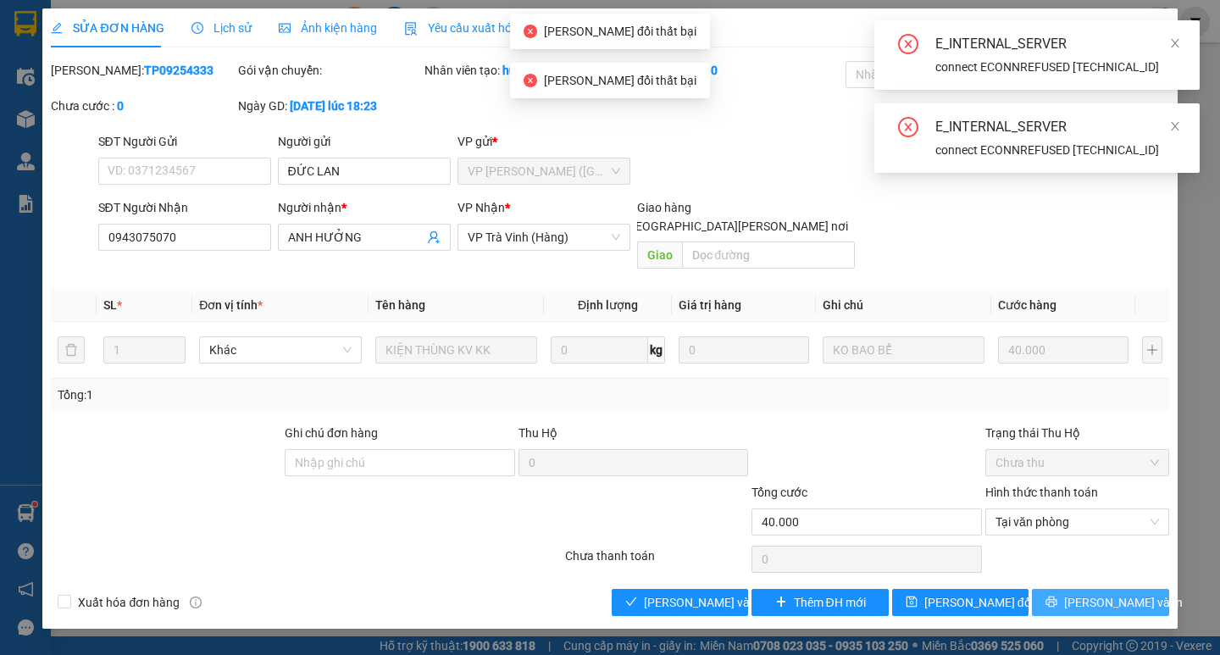
click at [1116, 593] on span "[PERSON_NAME] và In" at bounding box center [1123, 602] width 119 height 19
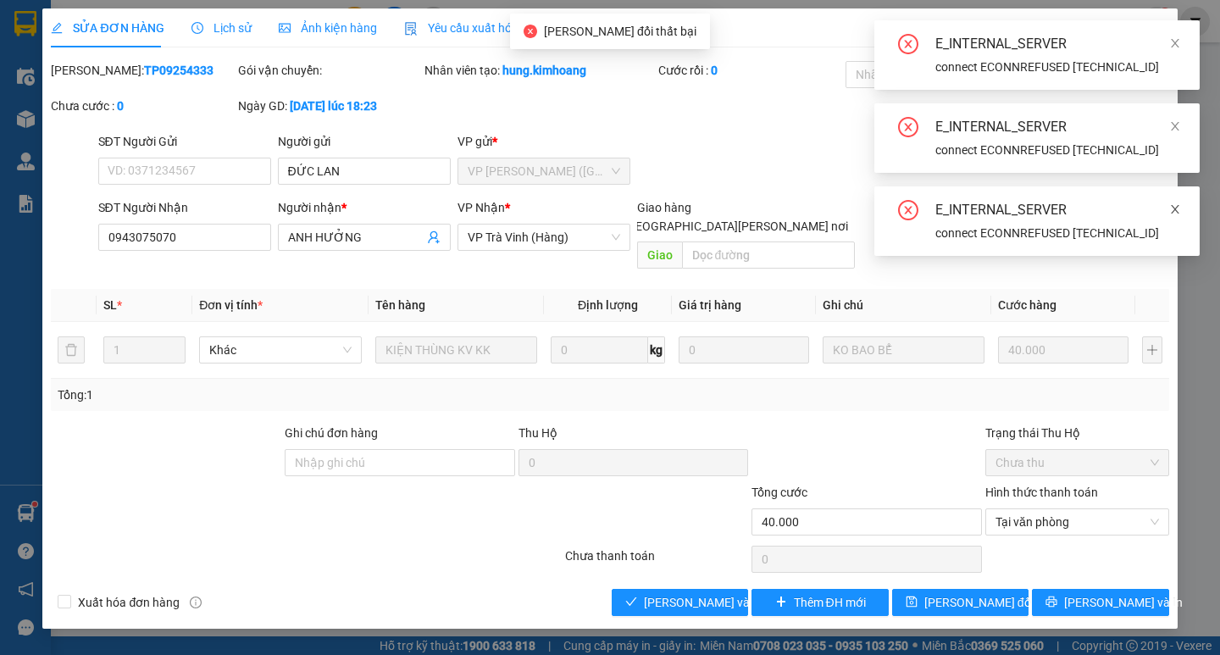
click at [1175, 207] on icon "close" at bounding box center [1174, 209] width 8 height 8
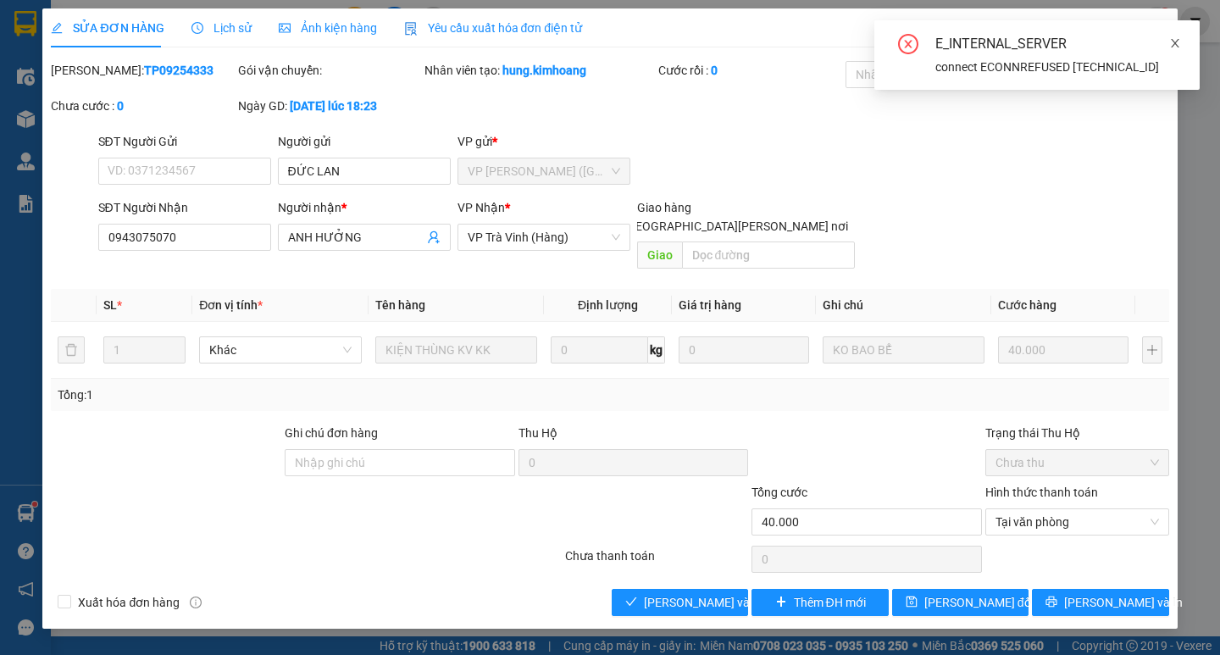
click at [1173, 46] on icon "close" at bounding box center [1174, 43] width 8 height 8
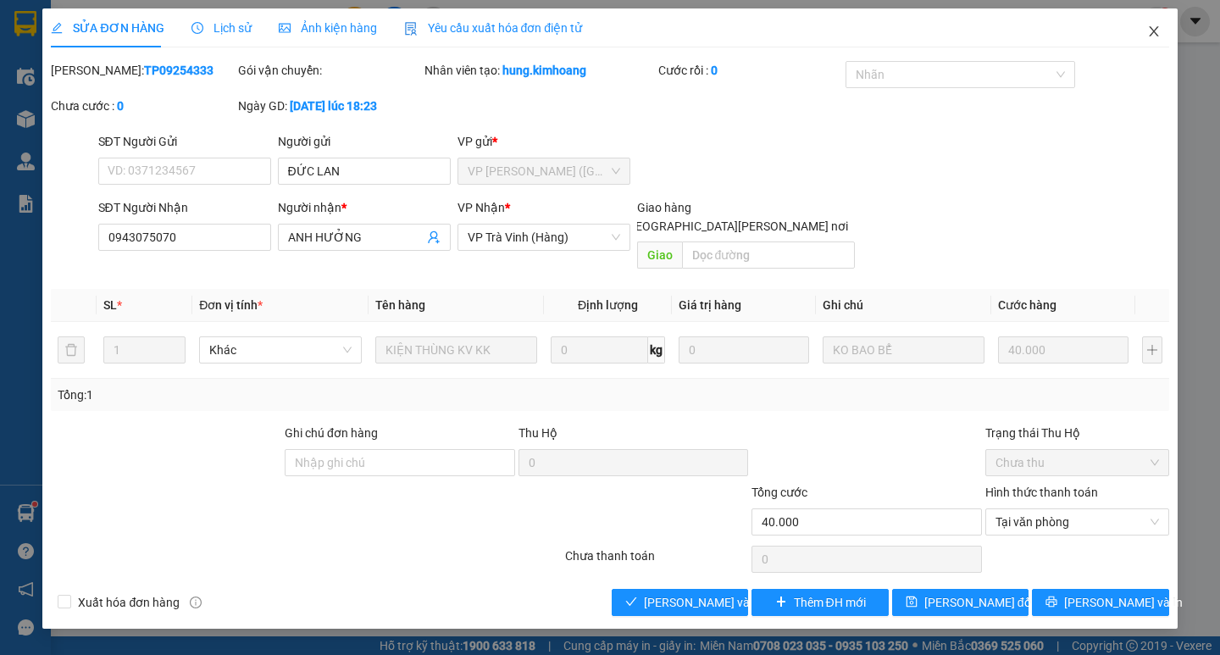
click at [1148, 32] on icon "close" at bounding box center [1154, 32] width 14 height 14
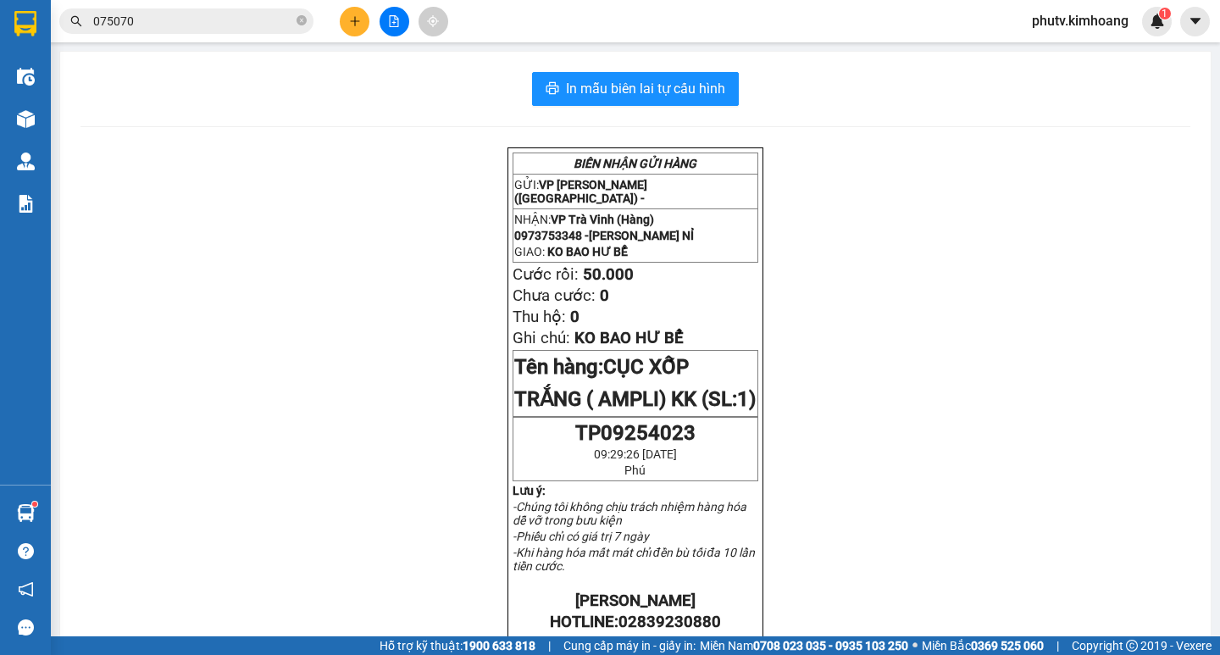
click at [227, 3] on div "Kết quả [PERSON_NAME] ( 545 ) Bộ lọc Mã ĐH Trạng thái Món hàng Thu hộ Tổng [PER…" at bounding box center [610, 21] width 1220 height 42
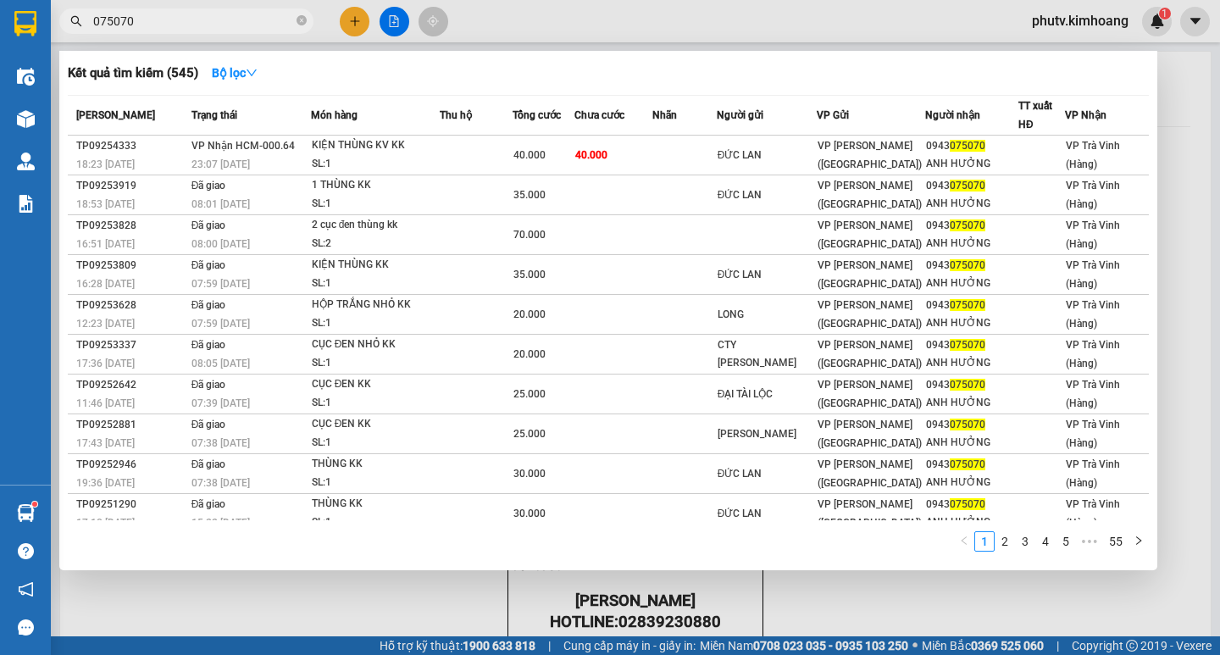
click at [239, 18] on input "075070" at bounding box center [193, 21] width 200 height 19
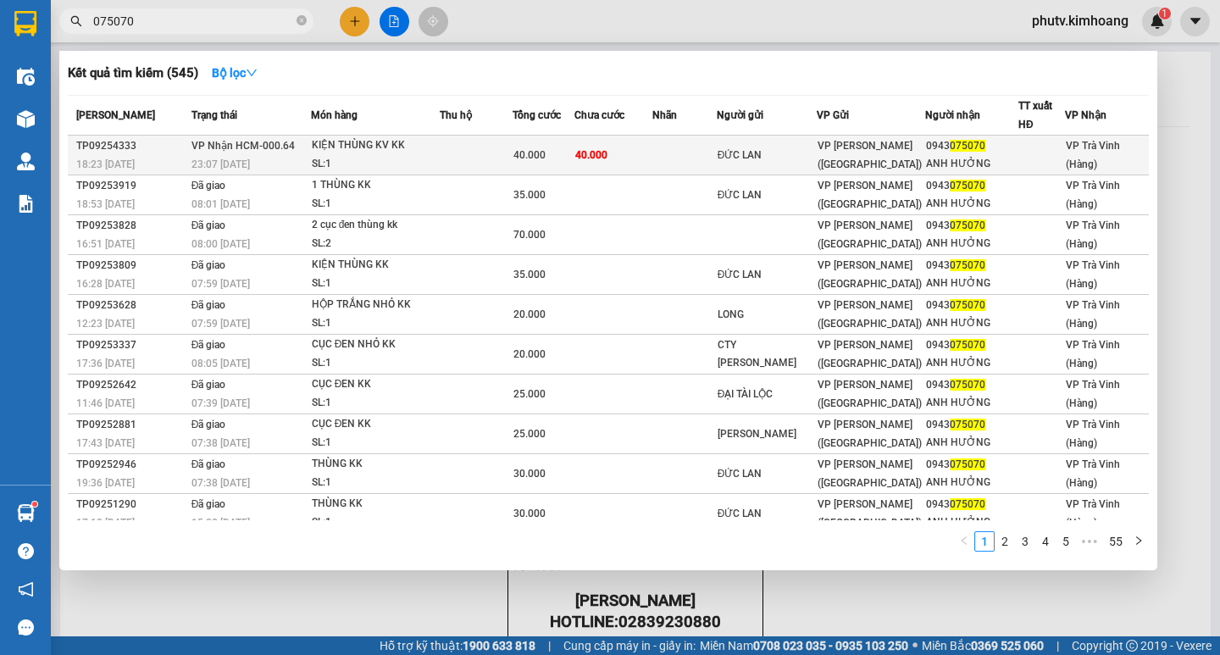
click at [471, 147] on td at bounding box center [476, 156] width 73 height 40
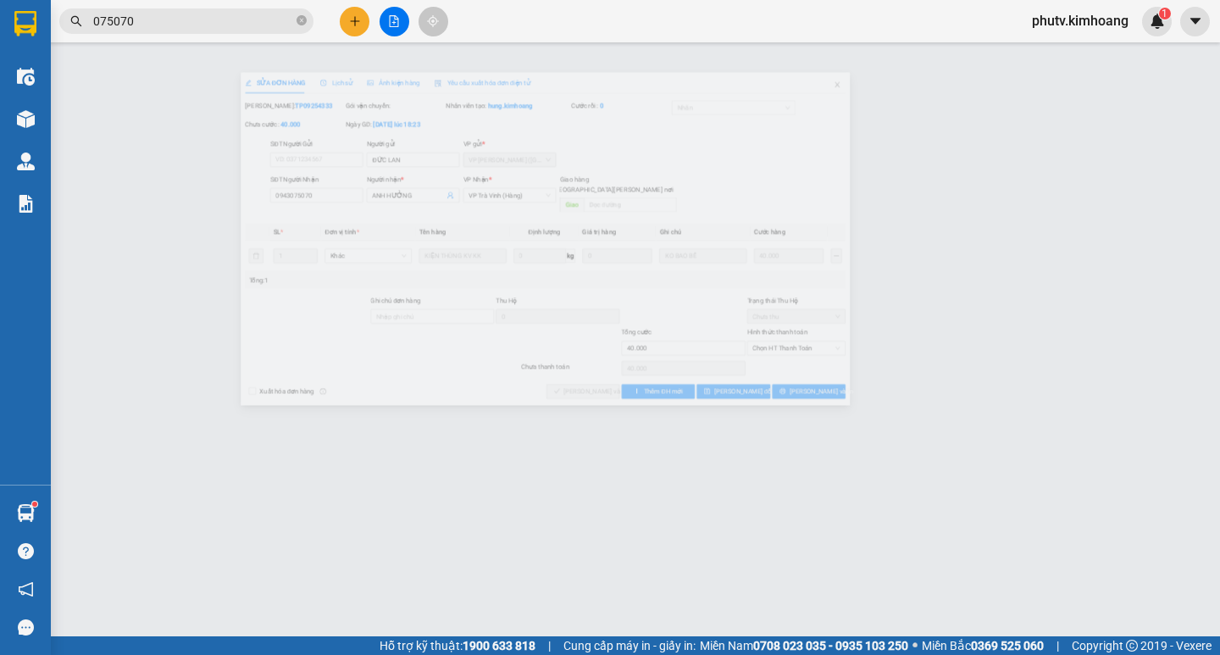
type input "ĐỨC LAN"
type input "0943075070"
type input "ANH HƯỞNG"
type input "40.000"
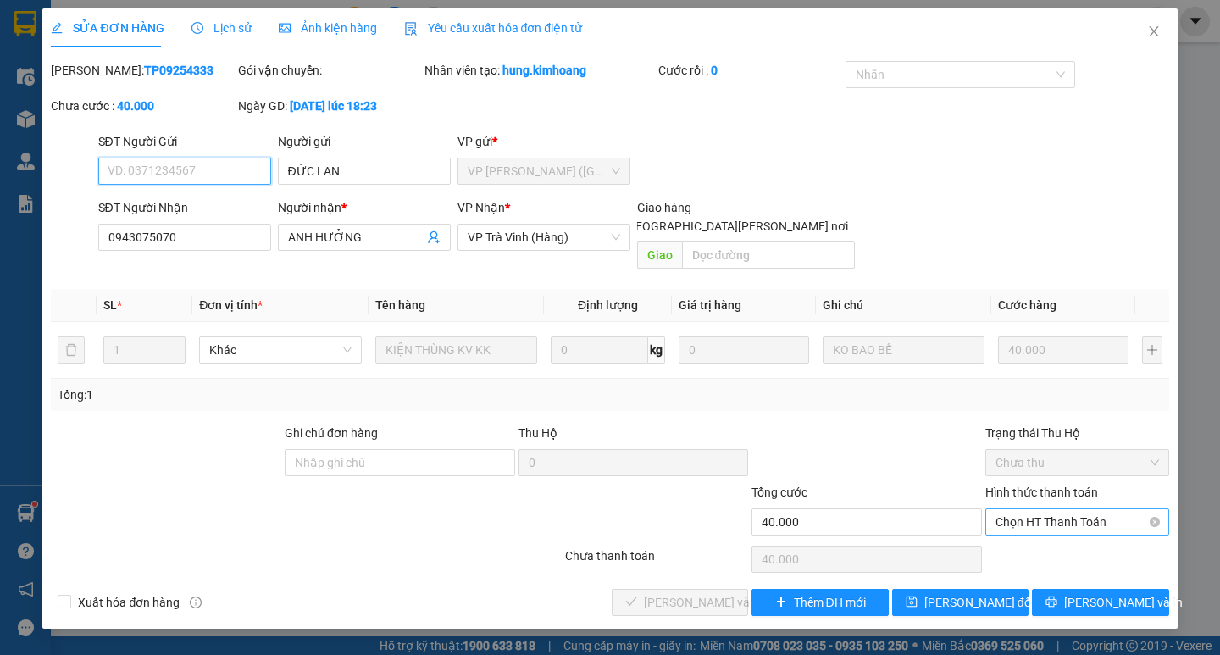
click at [1058, 509] on span "Chọn HT Thanh Toán" at bounding box center [1076, 521] width 163 height 25
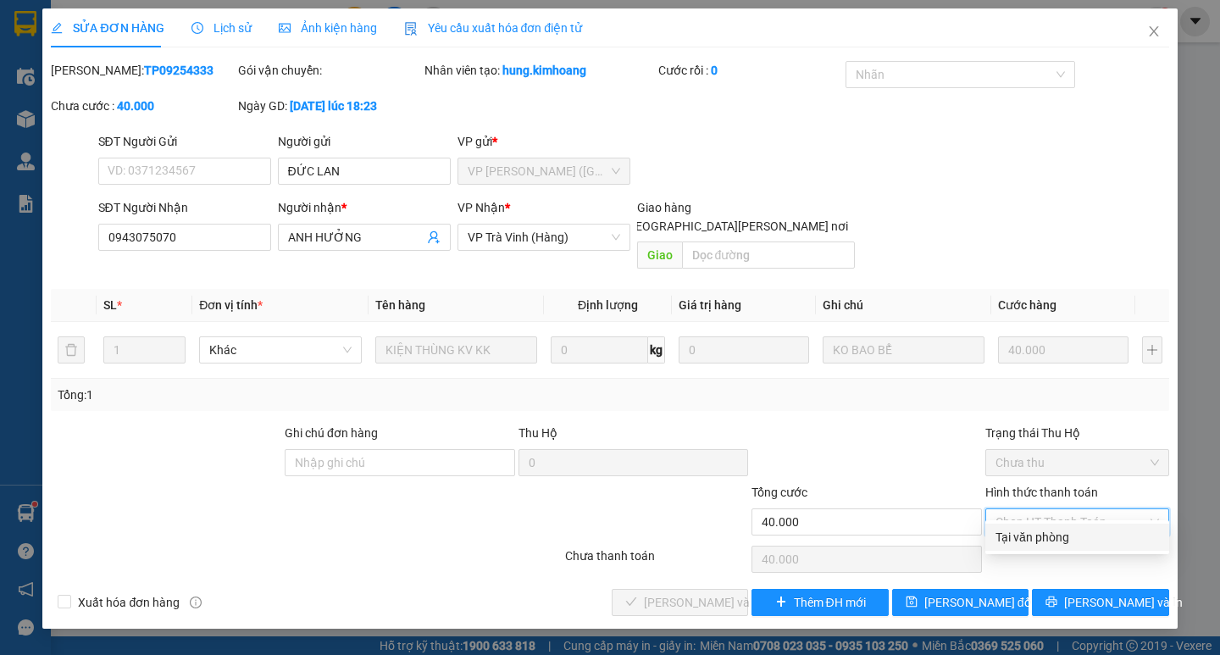
drag, startPoint x: 1049, startPoint y: 529, endPoint x: 919, endPoint y: 562, distance: 134.5
click at [1049, 531] on div "Tại văn phòng" at bounding box center [1076, 537] width 163 height 19
type input "0"
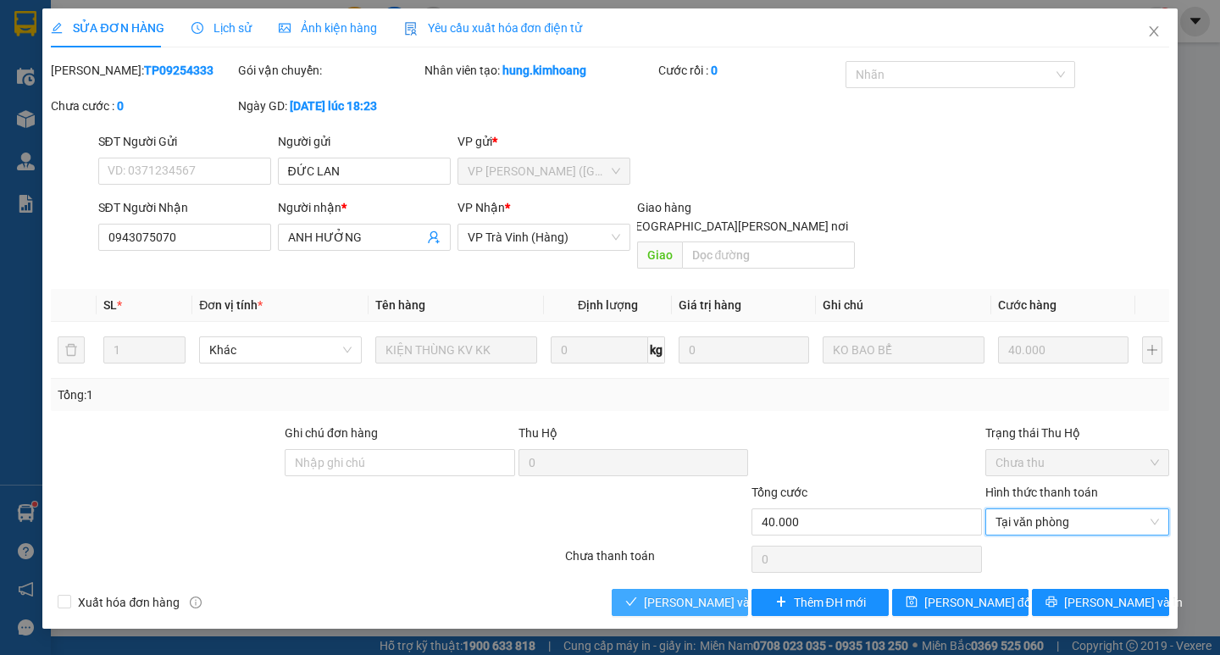
click at [704, 593] on span "[PERSON_NAME] và [PERSON_NAME] hàng" at bounding box center [758, 602] width 229 height 19
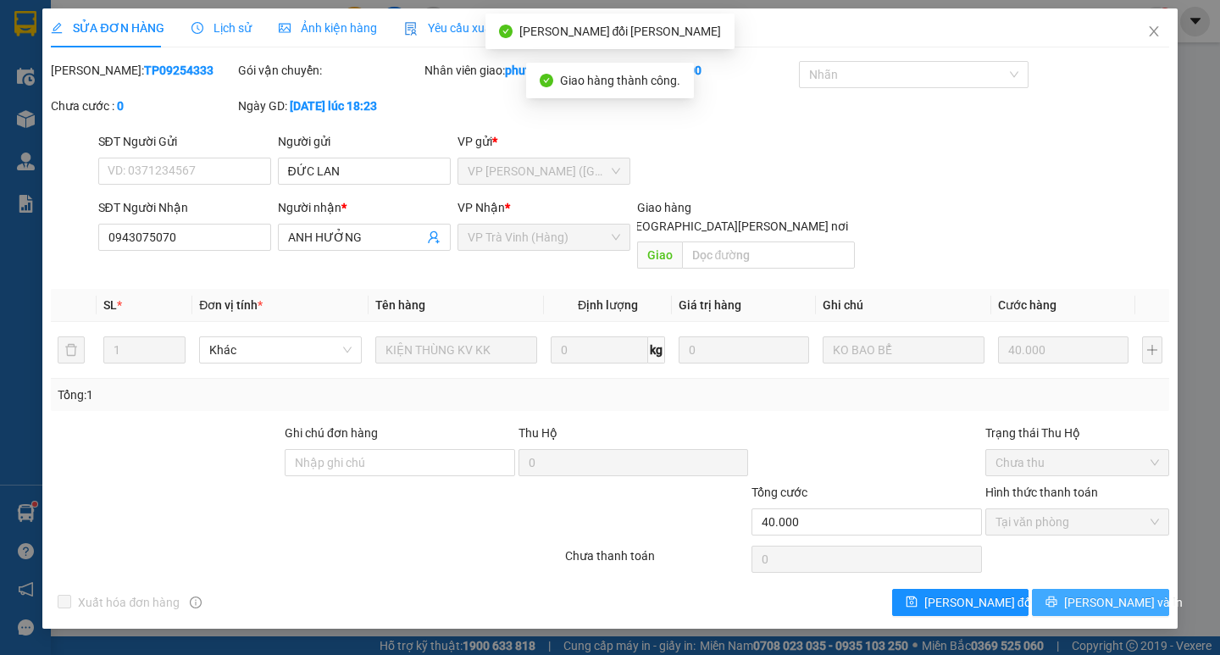
click at [1057, 596] on icon "printer" at bounding box center [1051, 601] width 11 height 11
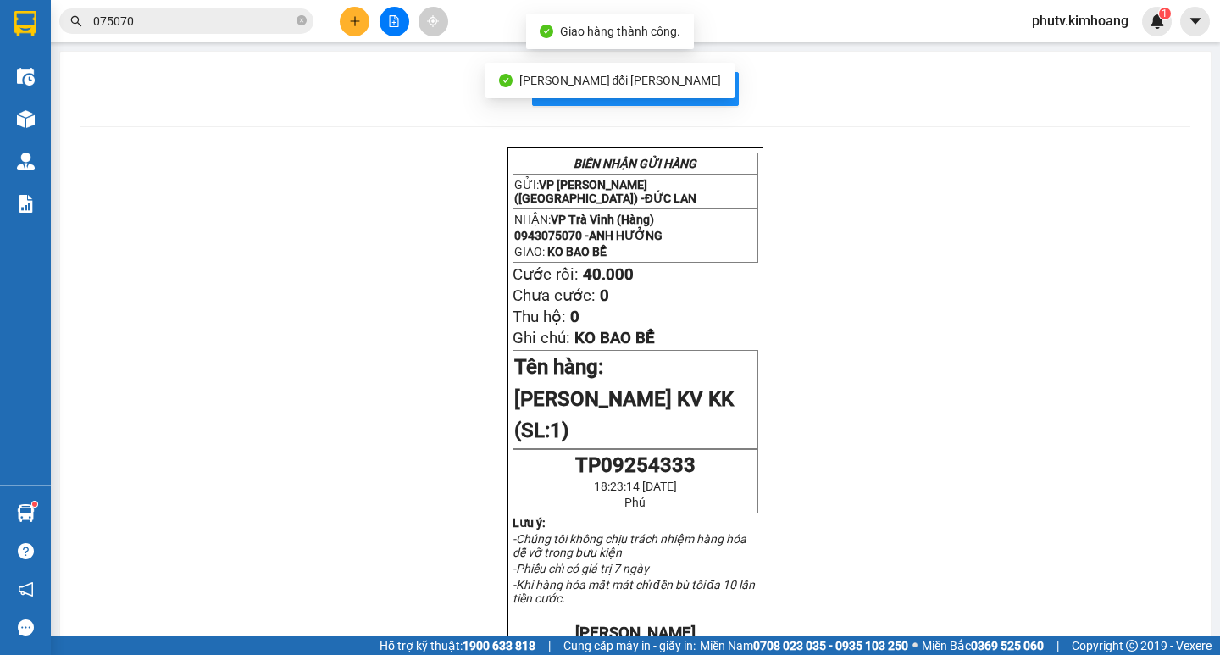
click at [239, 20] on input "075070" at bounding box center [193, 21] width 200 height 19
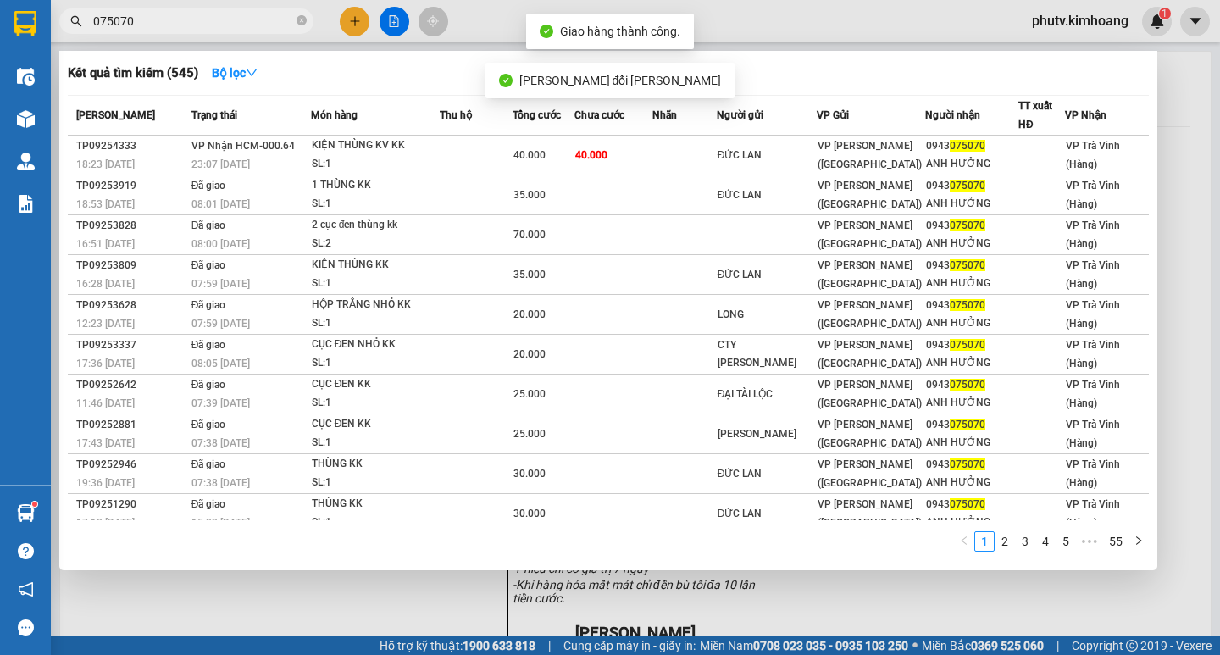
click at [239, 20] on input "075070" at bounding box center [193, 21] width 200 height 19
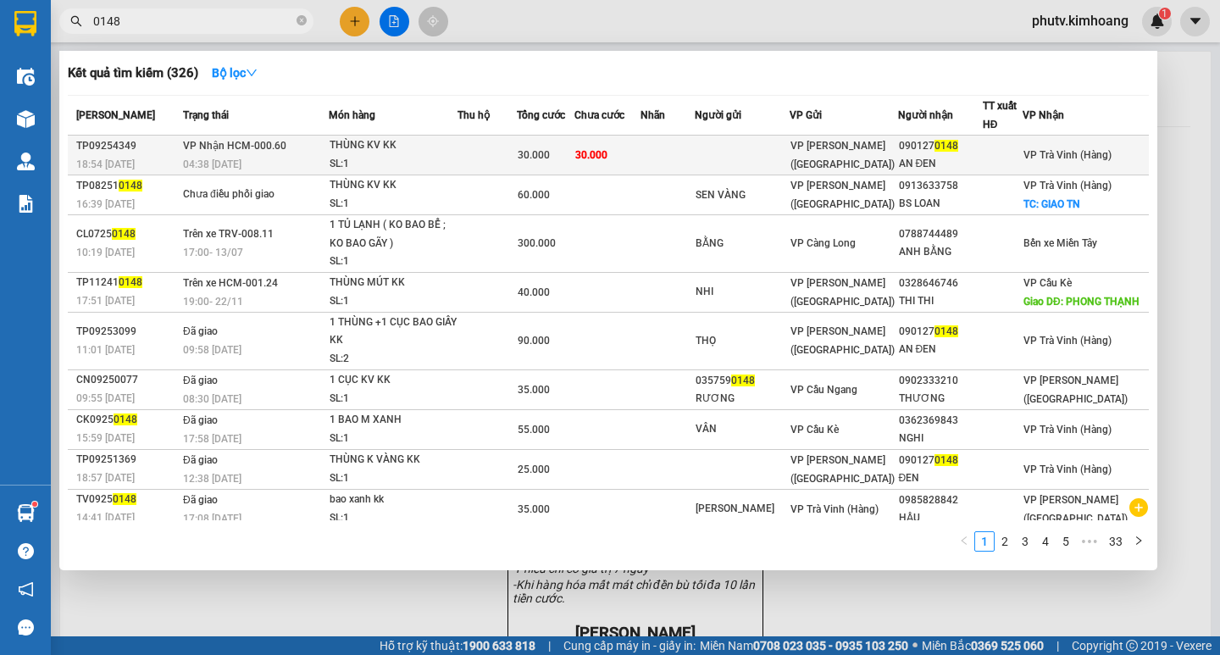
type input "0148"
click at [641, 161] on td "30.000" at bounding box center [607, 156] width 67 height 40
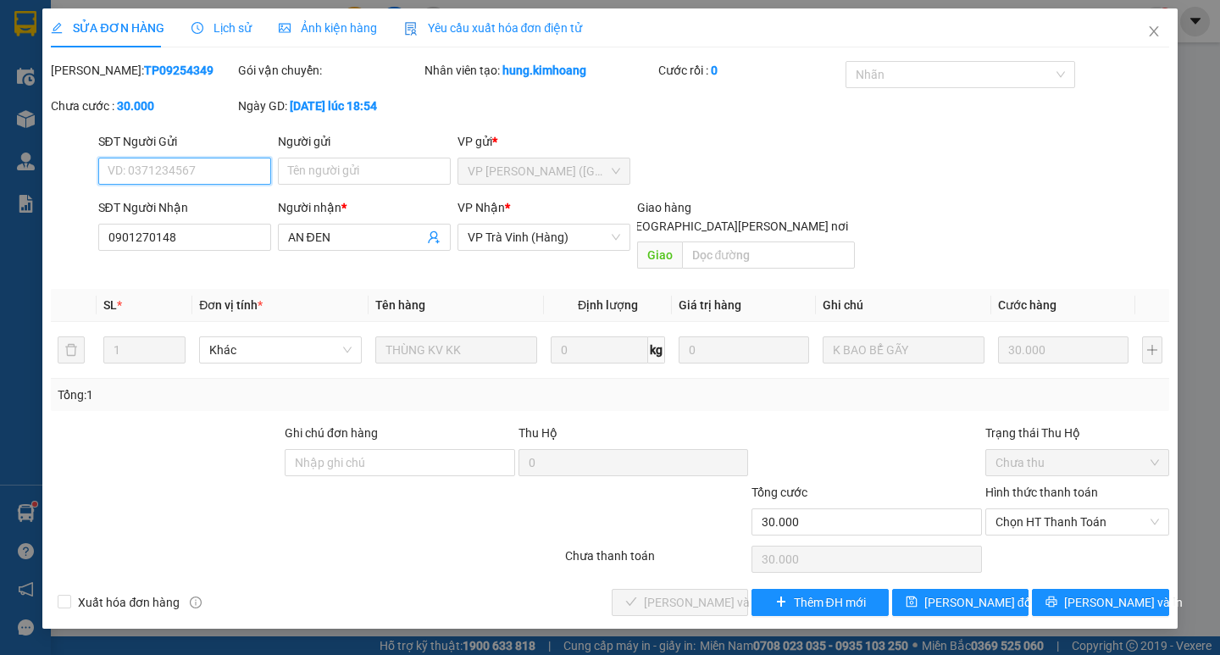
drag, startPoint x: 1057, startPoint y: 499, endPoint x: 1042, endPoint y: 560, distance: 62.9
click at [1056, 509] on span "Chọn HT Thanh Toán" at bounding box center [1076, 521] width 163 height 25
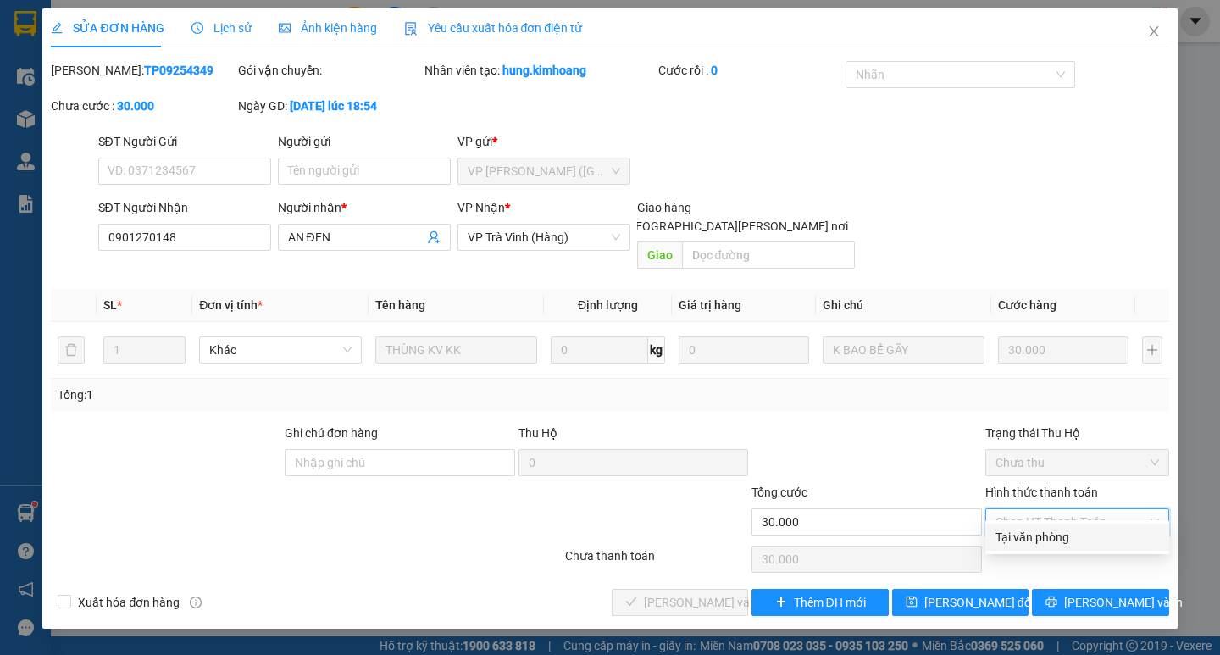
click at [1032, 531] on div "Tại văn phòng" at bounding box center [1076, 537] width 163 height 19
type input "0"
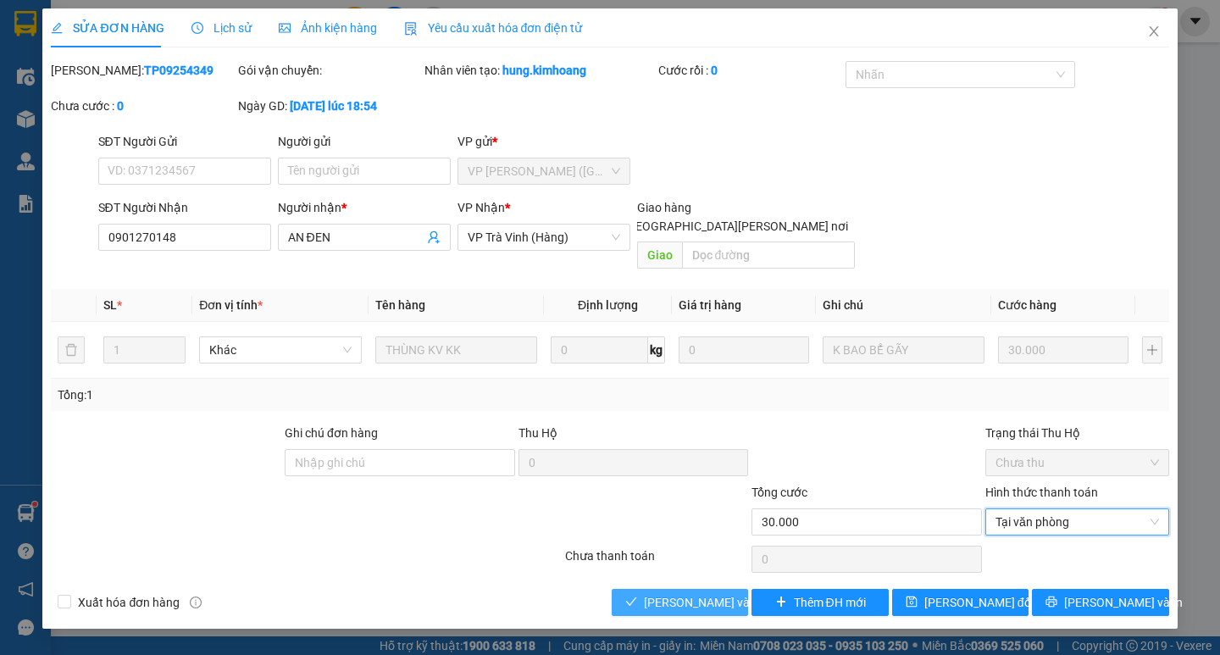
click at [733, 593] on span "[PERSON_NAME] và [PERSON_NAME] hàng" at bounding box center [758, 602] width 229 height 19
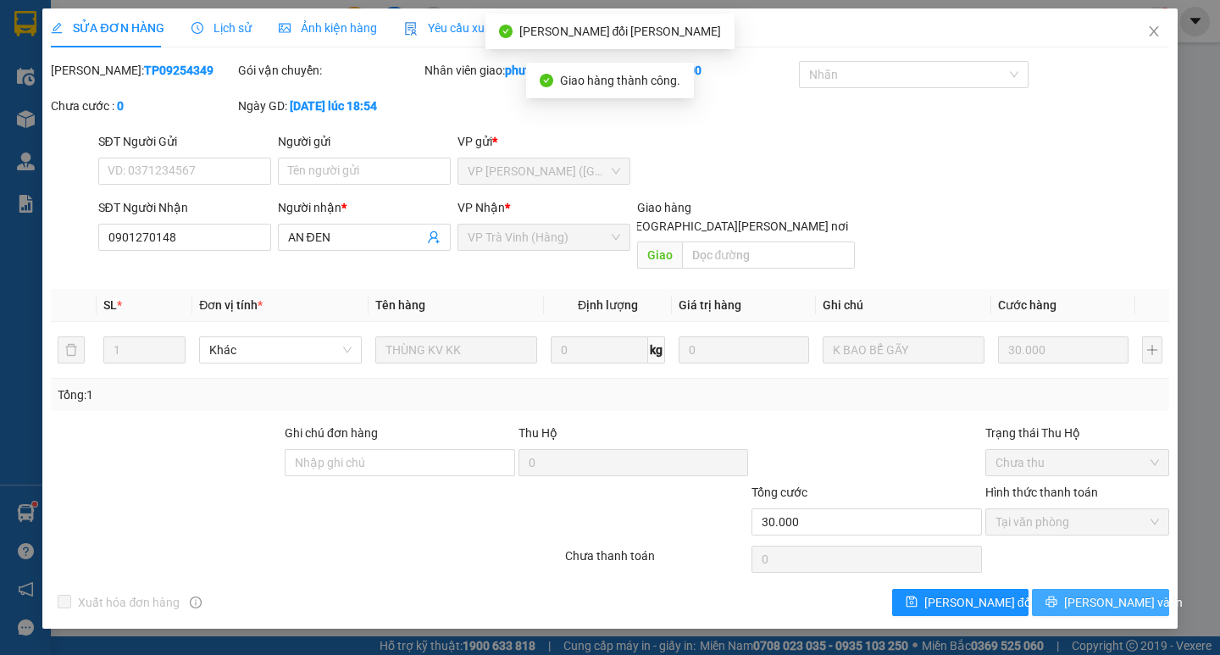
click at [1103, 593] on span "[PERSON_NAME] và In" at bounding box center [1123, 602] width 119 height 19
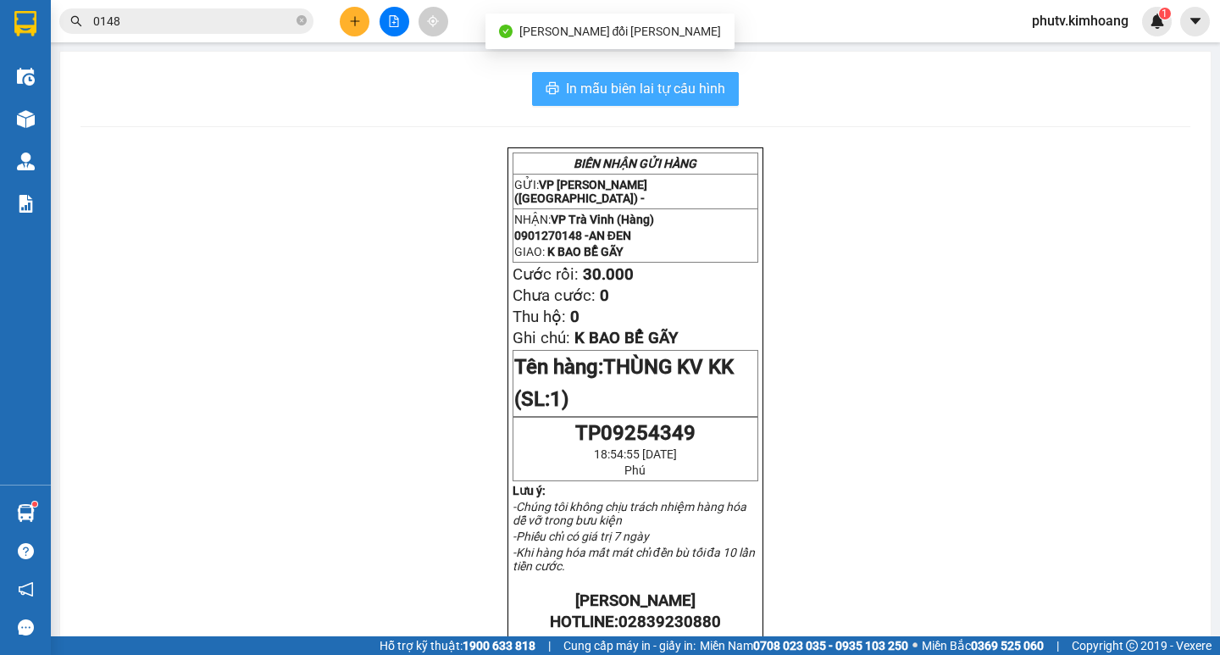
click at [697, 75] on button "In mẫu biên lai tự cấu hình" at bounding box center [635, 89] width 207 height 34
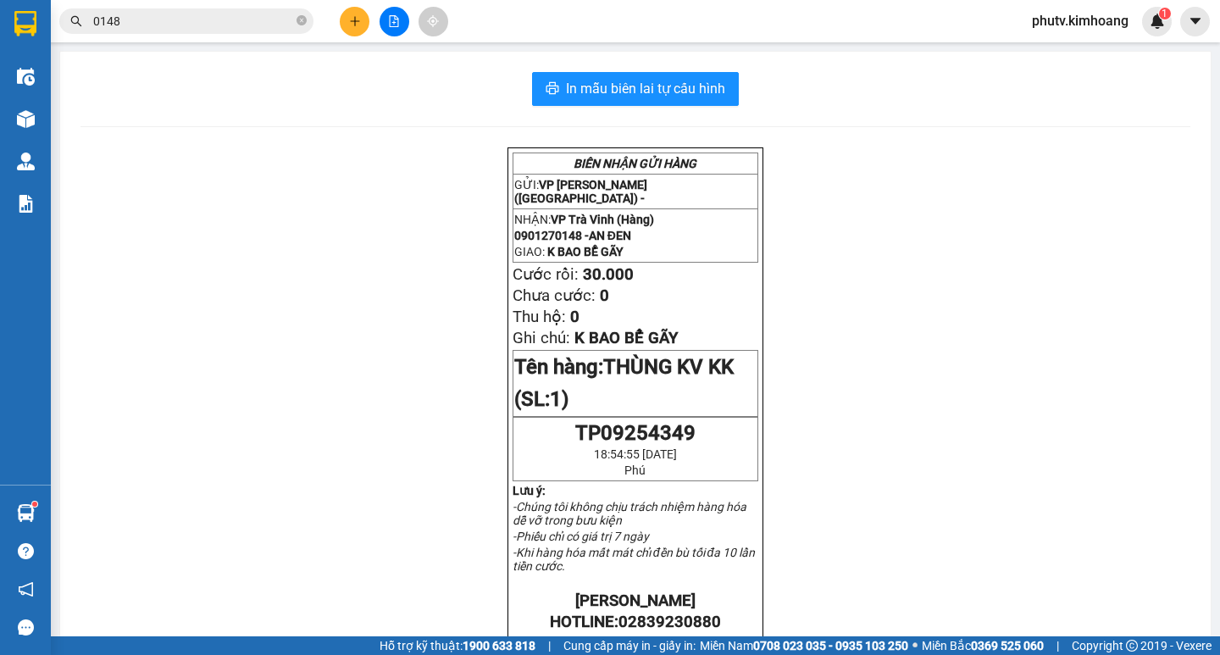
click at [194, 27] on input "0148" at bounding box center [193, 21] width 200 height 19
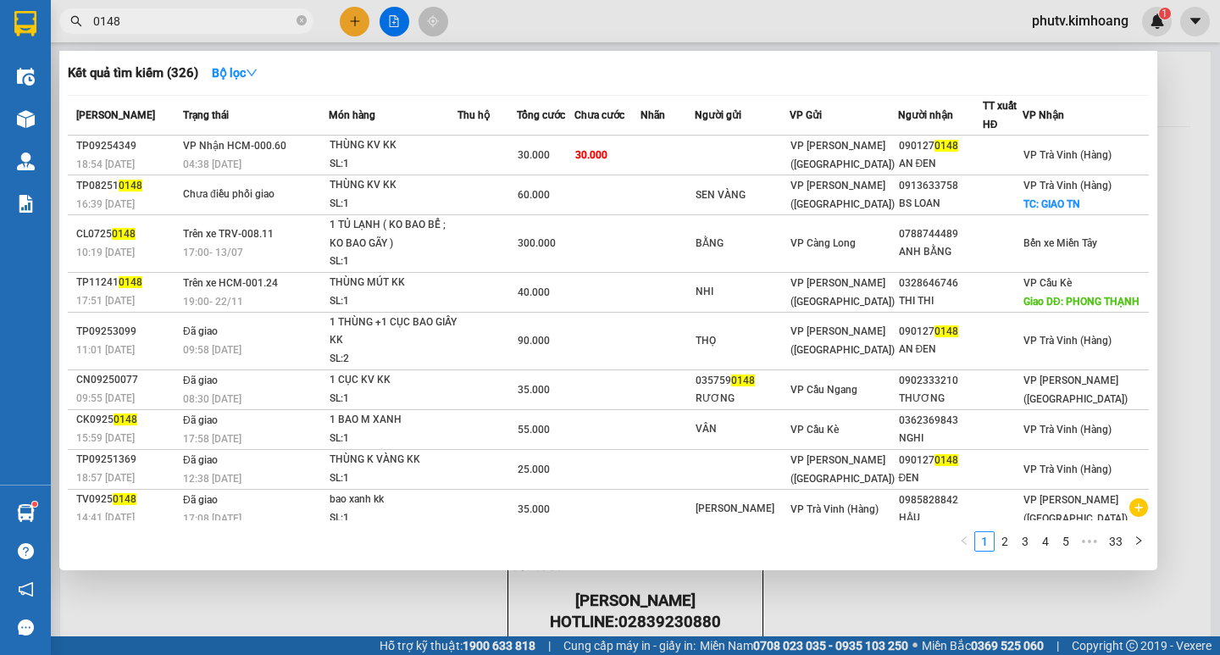
click at [194, 27] on input "0148" at bounding box center [193, 21] width 200 height 19
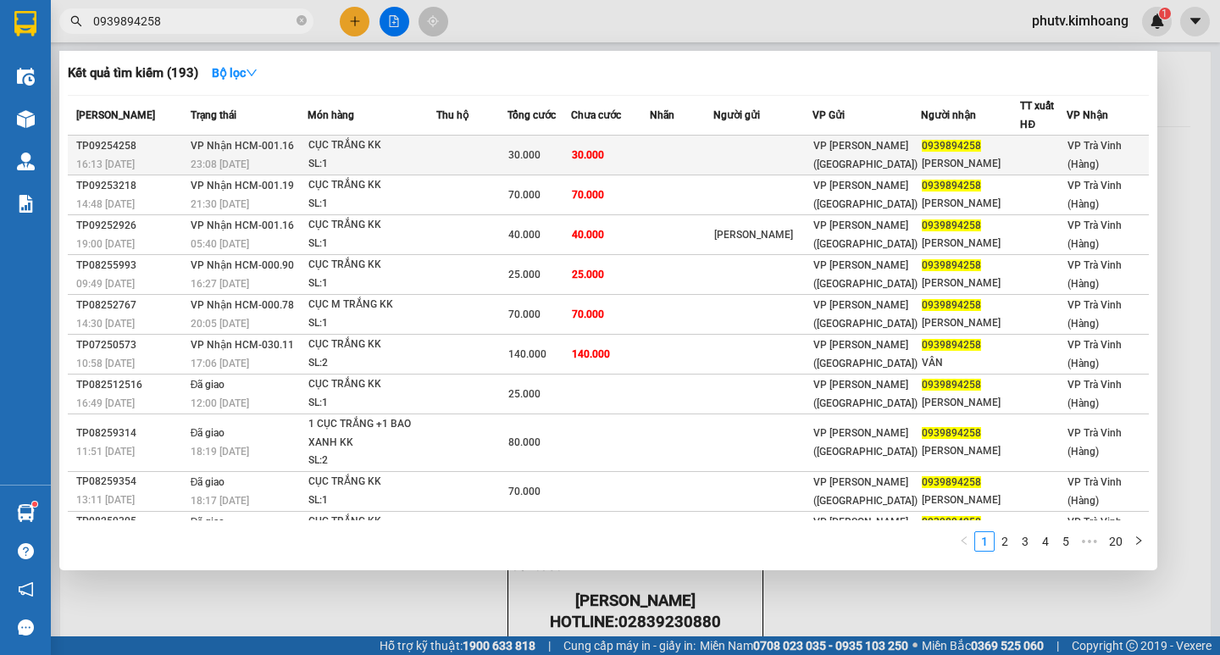
type input "0939894258"
click at [407, 158] on div "SL: 1" at bounding box center [371, 164] width 127 height 19
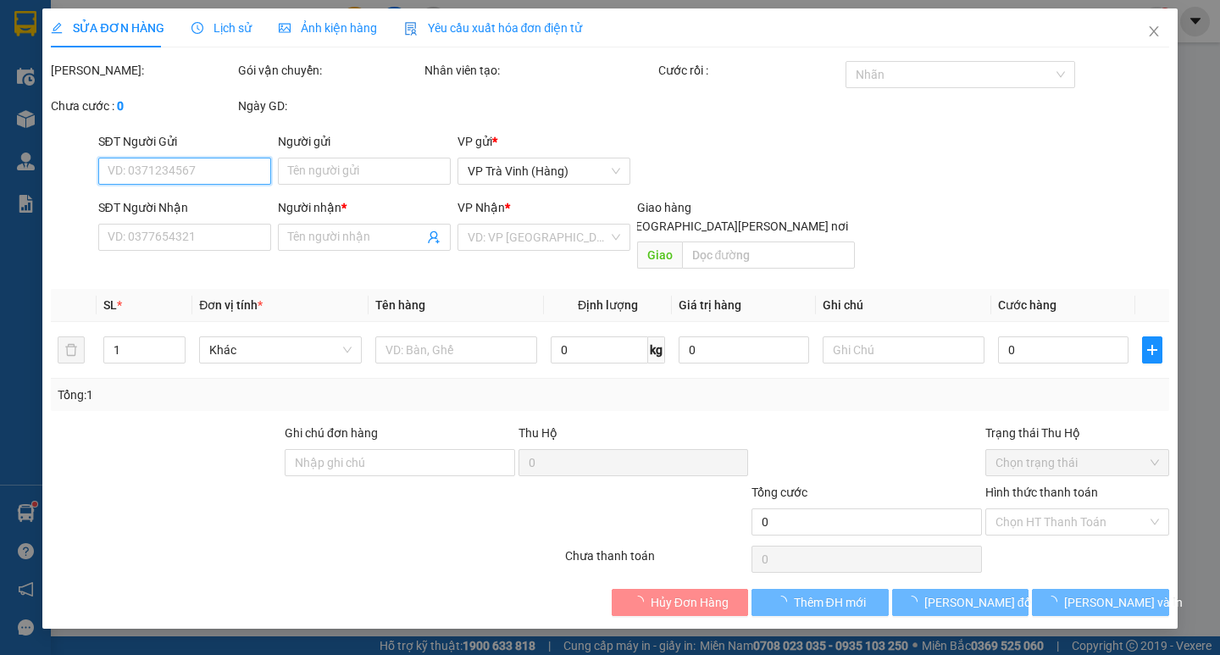
type input "0939894258"
type input "[PERSON_NAME]"
type input "30.000"
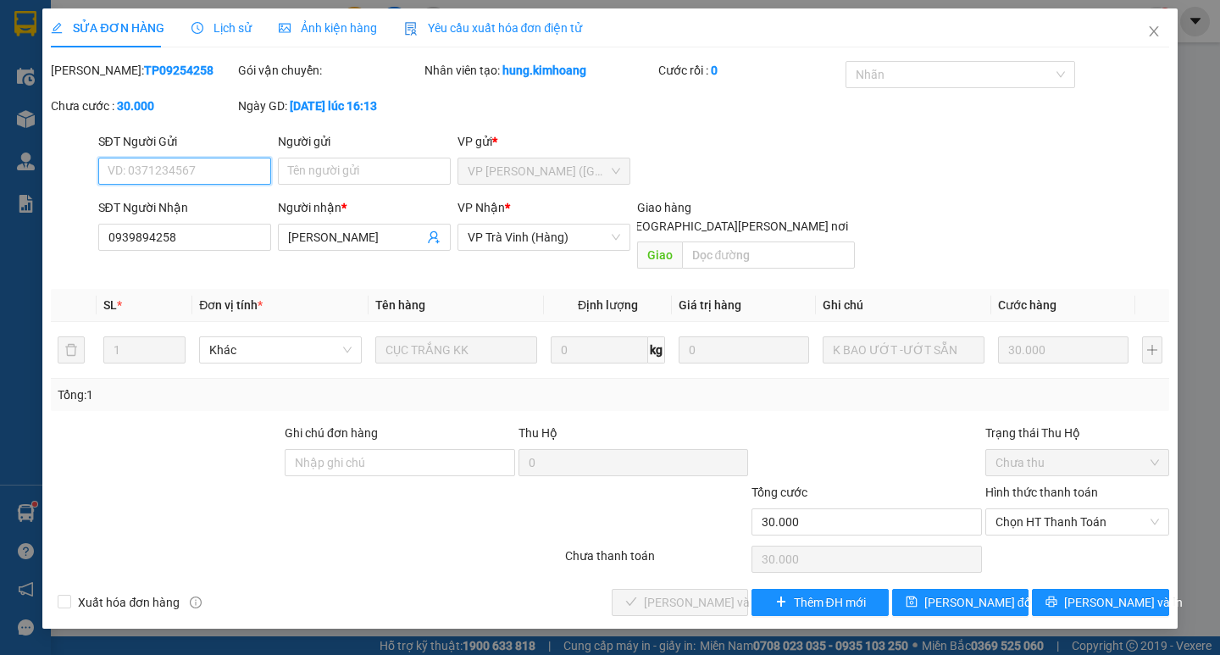
drag, startPoint x: 1033, startPoint y: 510, endPoint x: 1023, endPoint y: 528, distance: 21.2
click at [1028, 521] on div "Hình thức thanh toán Chọn HT Thanh Toán" at bounding box center [1077, 512] width 184 height 59
click at [1018, 545] on div "Chọn HT Thanh Toán" at bounding box center [1076, 559] width 187 height 34
click at [1022, 509] on span "Chọn HT Thanh Toán" at bounding box center [1076, 521] width 163 height 25
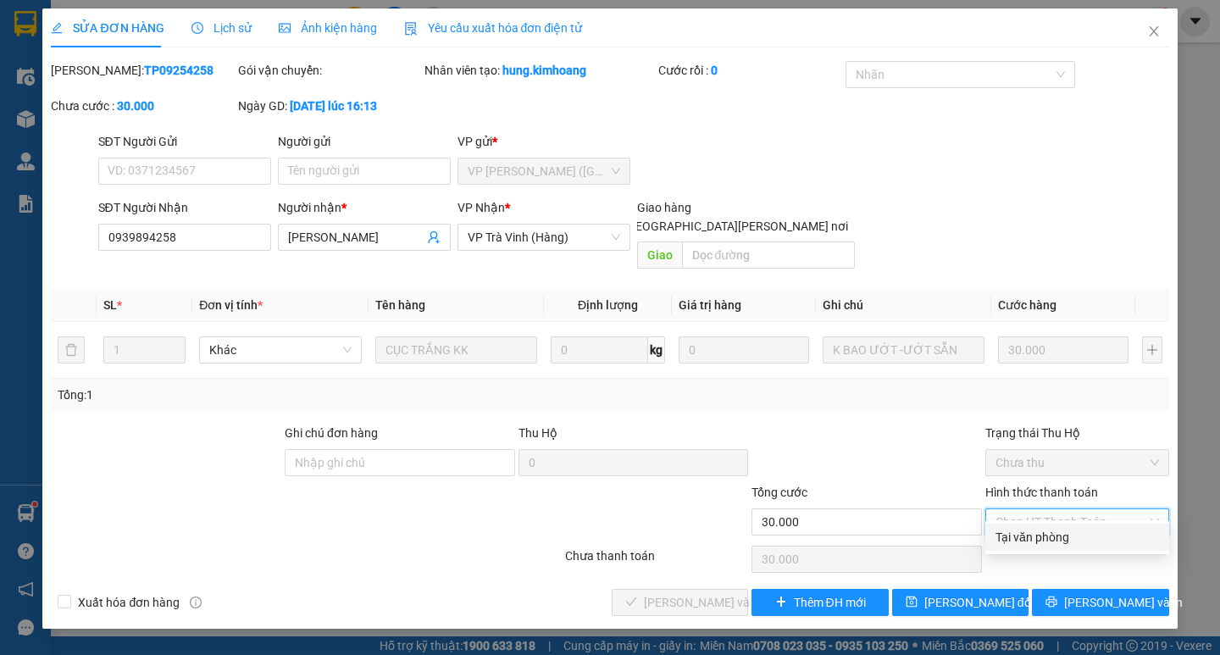
drag, startPoint x: 1027, startPoint y: 534, endPoint x: 956, endPoint y: 553, distance: 73.5
click at [1027, 536] on div "Tại văn phòng" at bounding box center [1076, 537] width 163 height 19
type input "0"
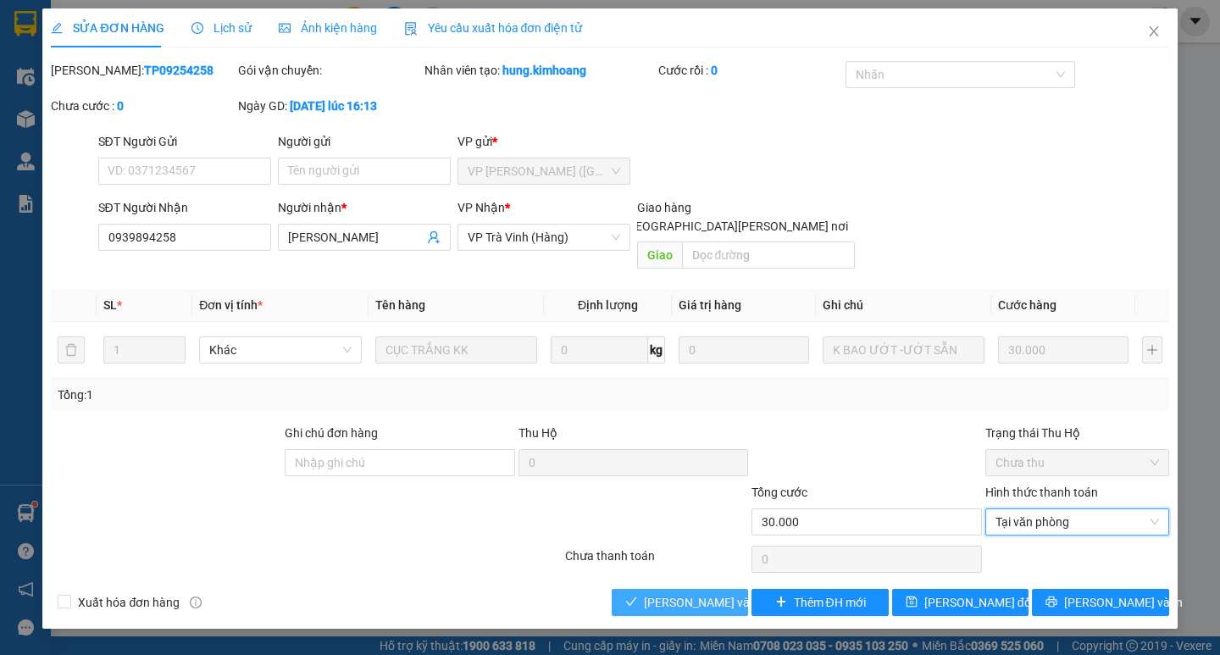
drag, startPoint x: 658, startPoint y: 572, endPoint x: 672, endPoint y: 572, distance: 13.6
click at [657, 589] on button "[PERSON_NAME] và [PERSON_NAME] hàng" at bounding box center [679, 602] width 136 height 27
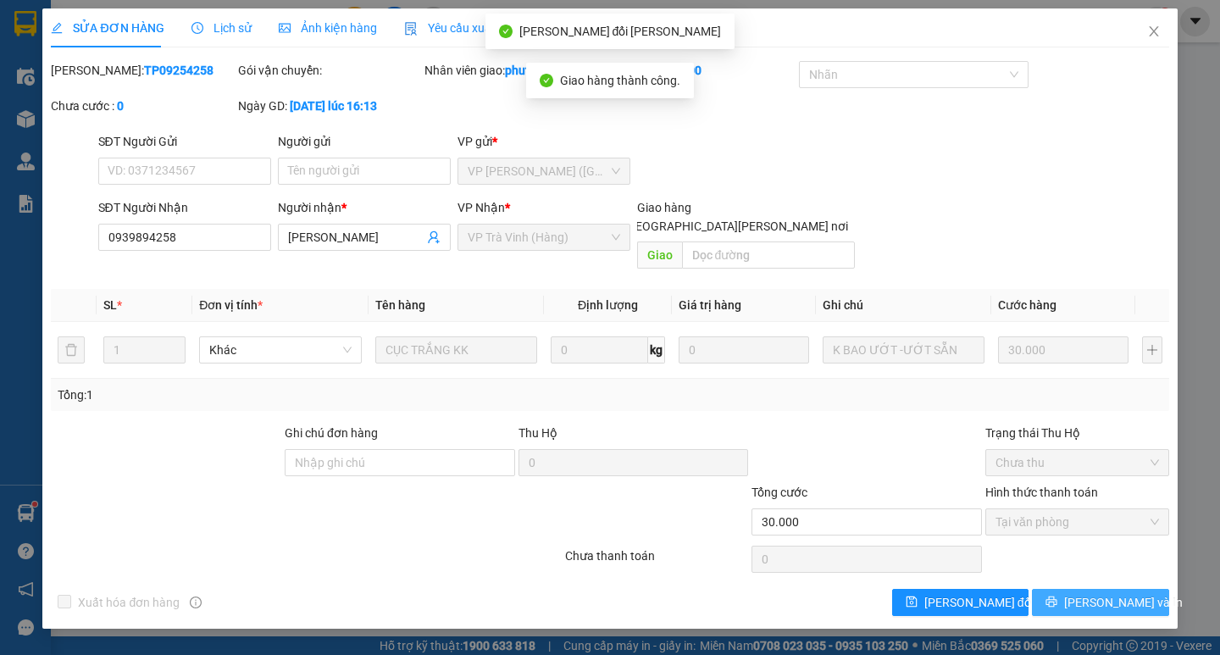
drag, startPoint x: 1065, startPoint y: 589, endPoint x: 1035, endPoint y: 591, distance: 29.7
click at [1059, 590] on button "[PERSON_NAME] và In" at bounding box center [1100, 602] width 136 height 27
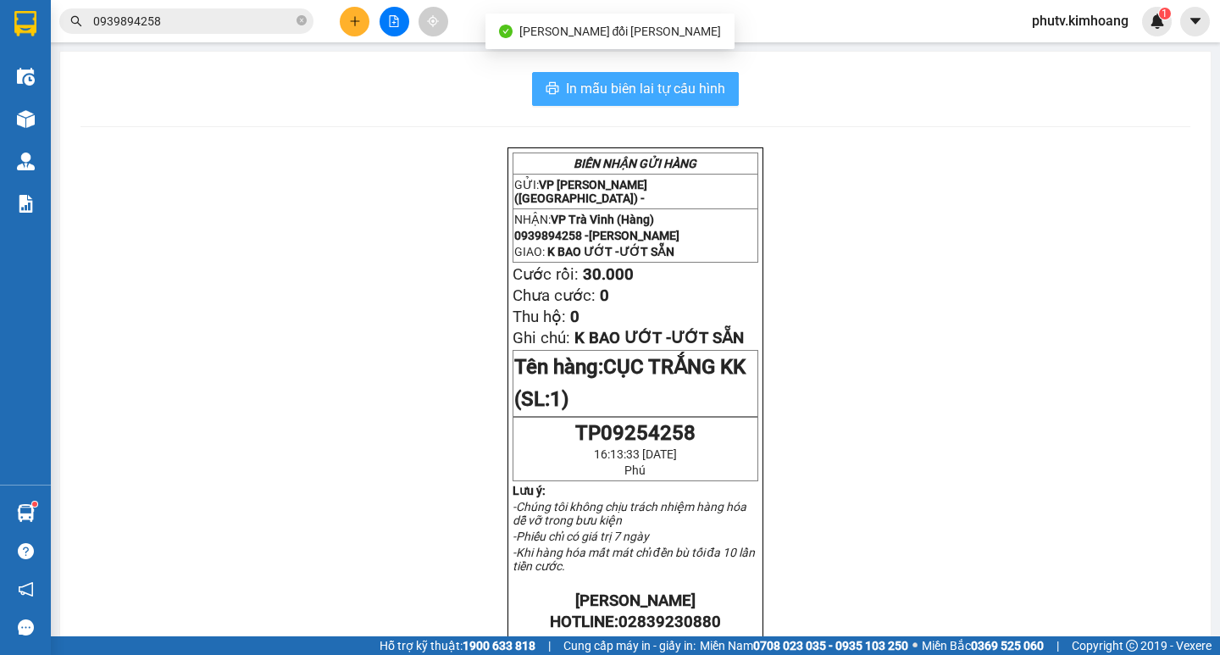
click at [718, 83] on span "In mẫu biên lai tự cấu hình" at bounding box center [645, 88] width 159 height 21
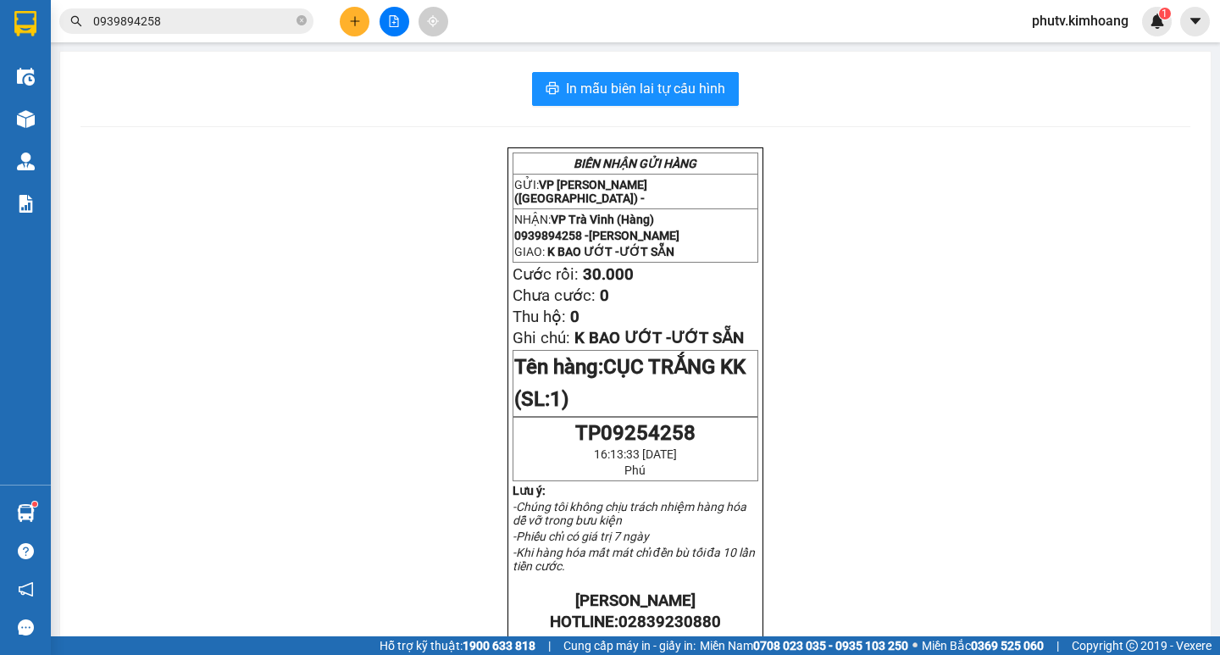
click at [349, 21] on icon "plus" at bounding box center [355, 21] width 12 height 12
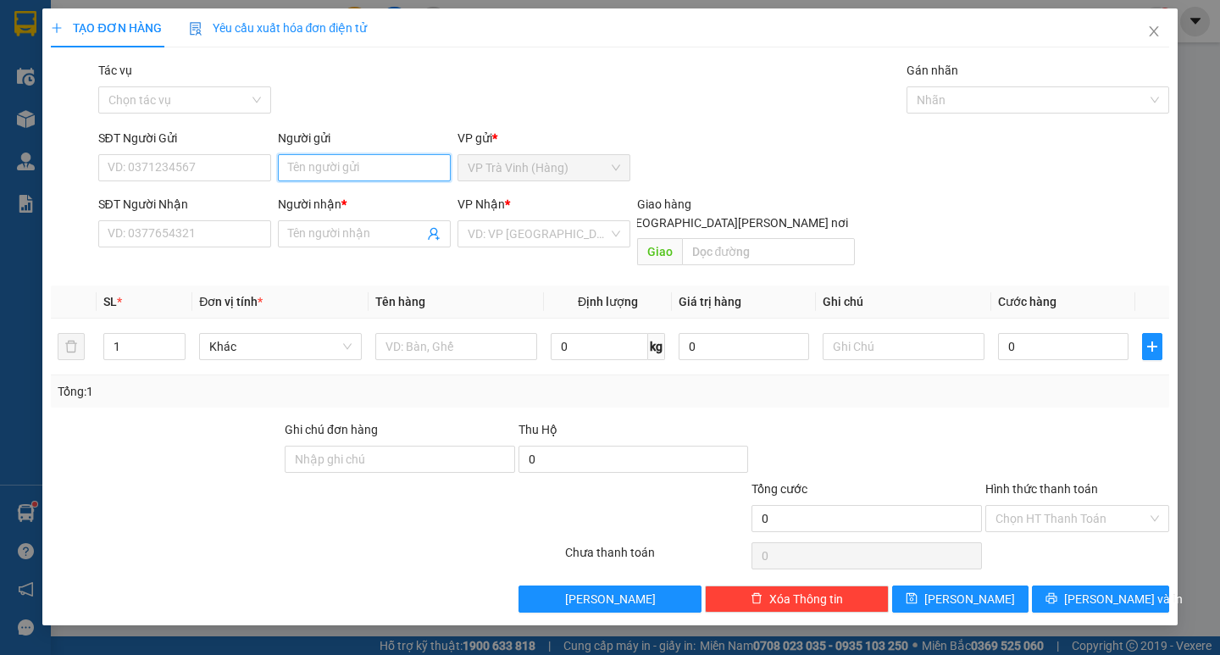
click at [384, 160] on input "Người gửi" at bounding box center [364, 167] width 173 height 27
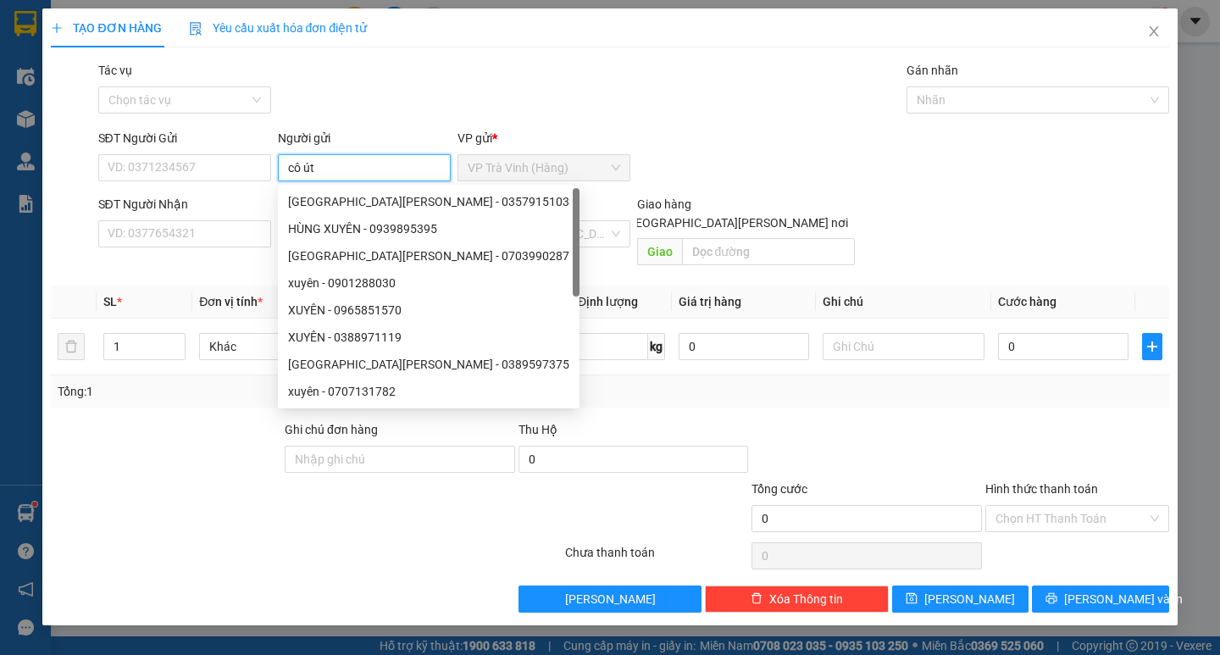
type input "cô út"
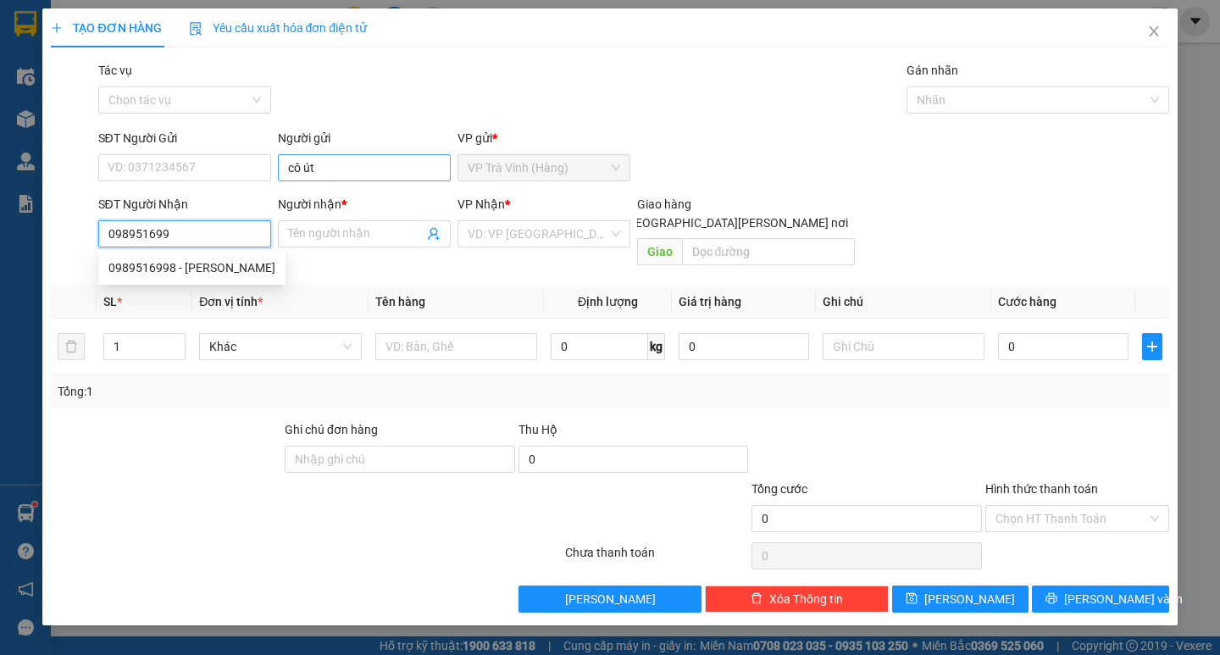
type input "0989516998"
click at [238, 262] on div "0989516998 - [PERSON_NAME]" at bounding box center [191, 267] width 167 height 19
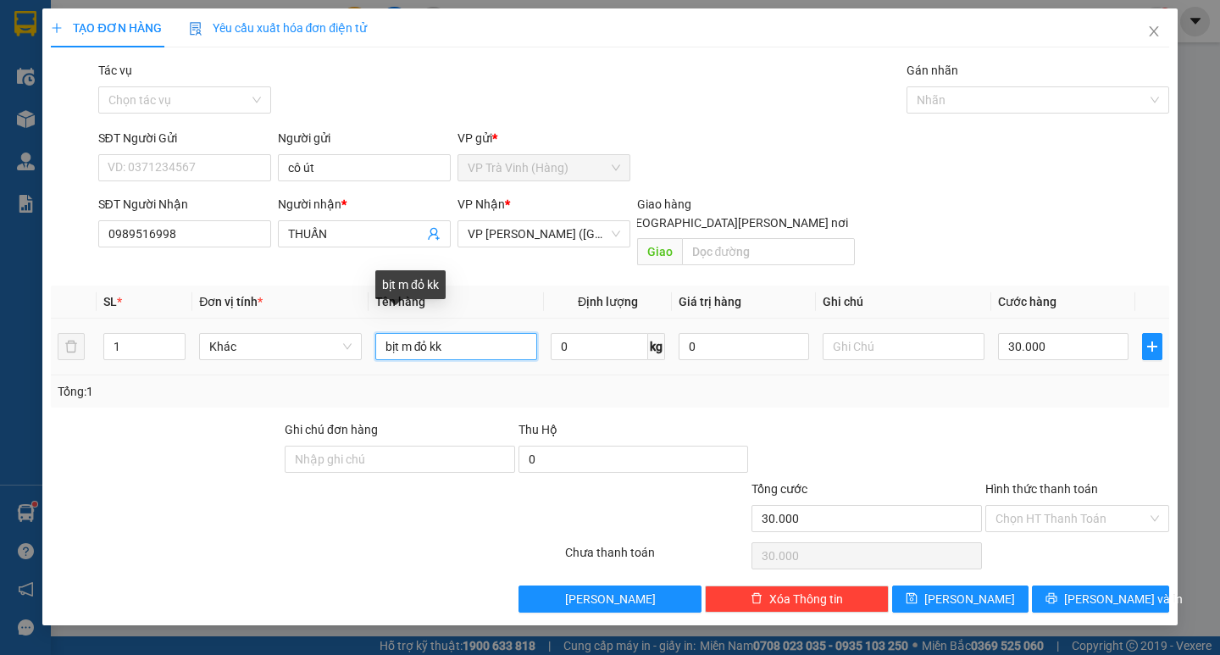
drag, startPoint x: 472, startPoint y: 335, endPoint x: 0, endPoint y: 434, distance: 482.0
click at [0, 434] on div "TẠO ĐƠN HÀNG Yêu cầu xuất [PERSON_NAME] điện tử Transit Pickup Surcharge Ids Tr…" at bounding box center [610, 327] width 1220 height 655
click at [453, 335] on input "1 bịt m treawsng kk" at bounding box center [456, 346] width 162 height 27
click at [1081, 506] on input "Hình thức thanh toán" at bounding box center [1071, 518] width 152 height 25
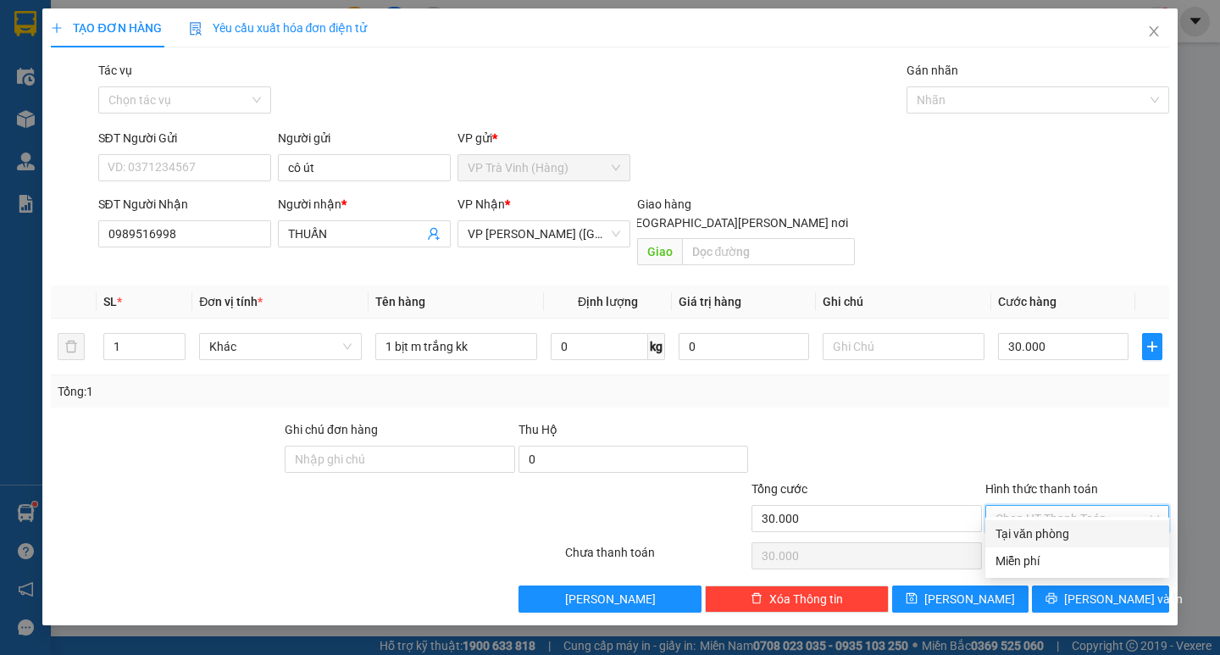
click at [1076, 523] on div "Tại văn phòng" at bounding box center [1077, 533] width 184 height 27
click at [1075, 585] on button "[PERSON_NAME] và In" at bounding box center [1100, 598] width 136 height 27
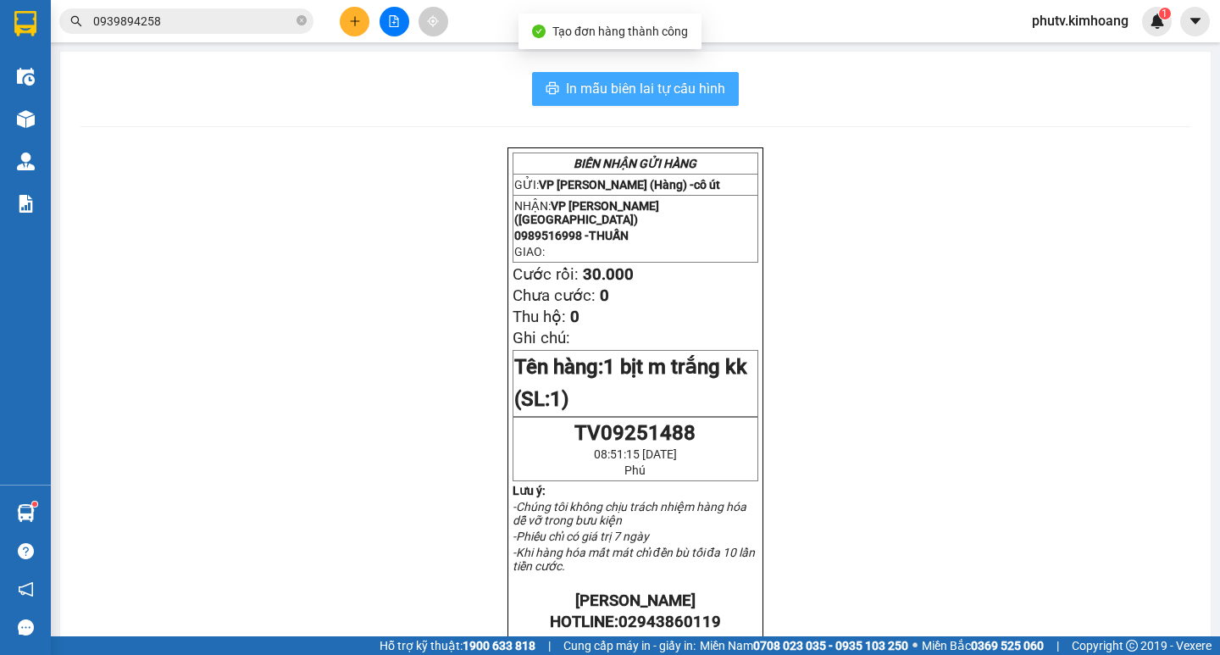
click at [578, 97] on span "In mẫu biên lai tự cấu hình" at bounding box center [645, 88] width 159 height 21
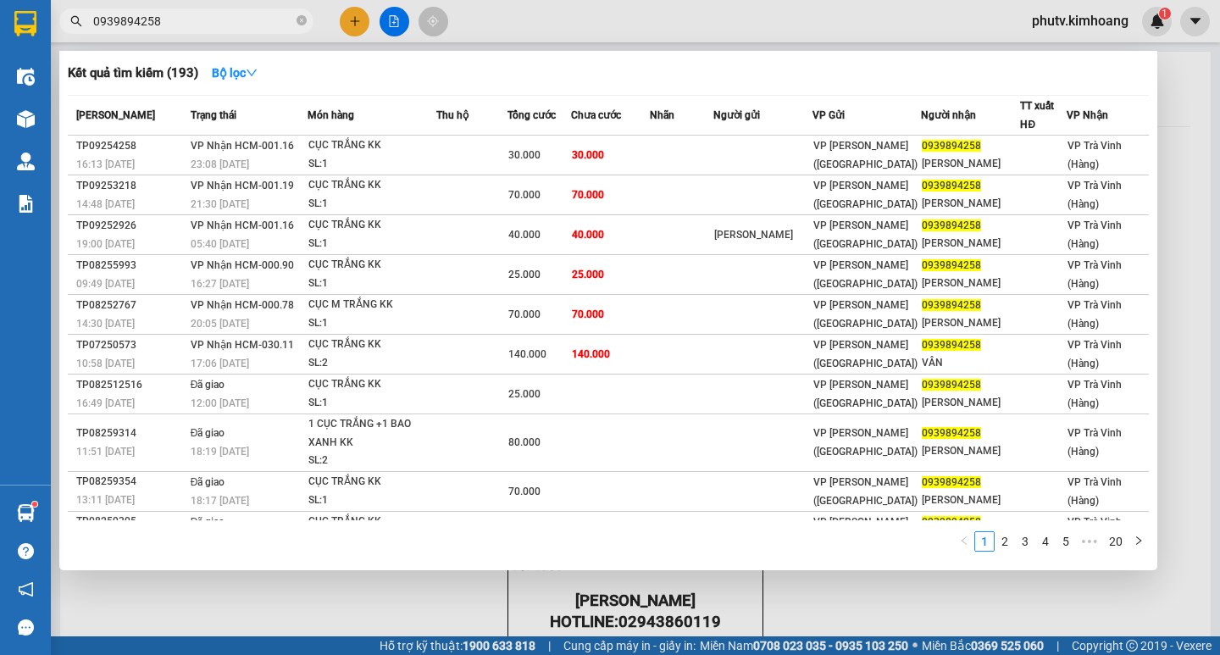
click at [195, 23] on input "0939894258" at bounding box center [193, 21] width 200 height 19
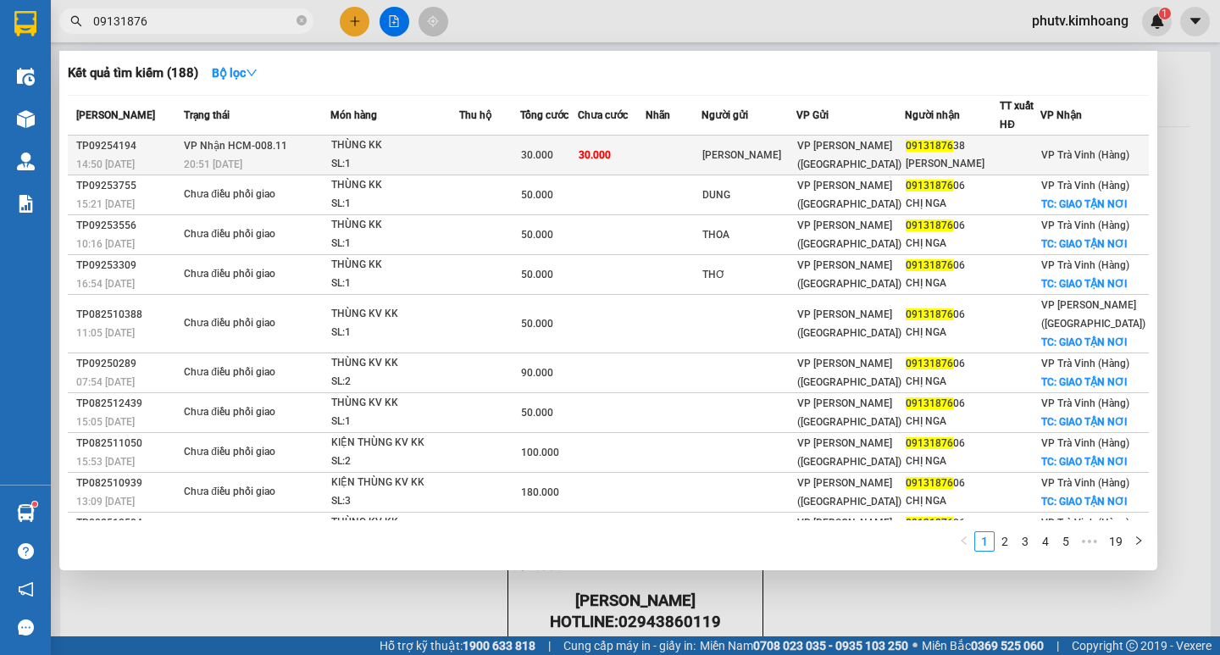
click at [415, 141] on div "THÙNG KK" at bounding box center [394, 145] width 127 height 19
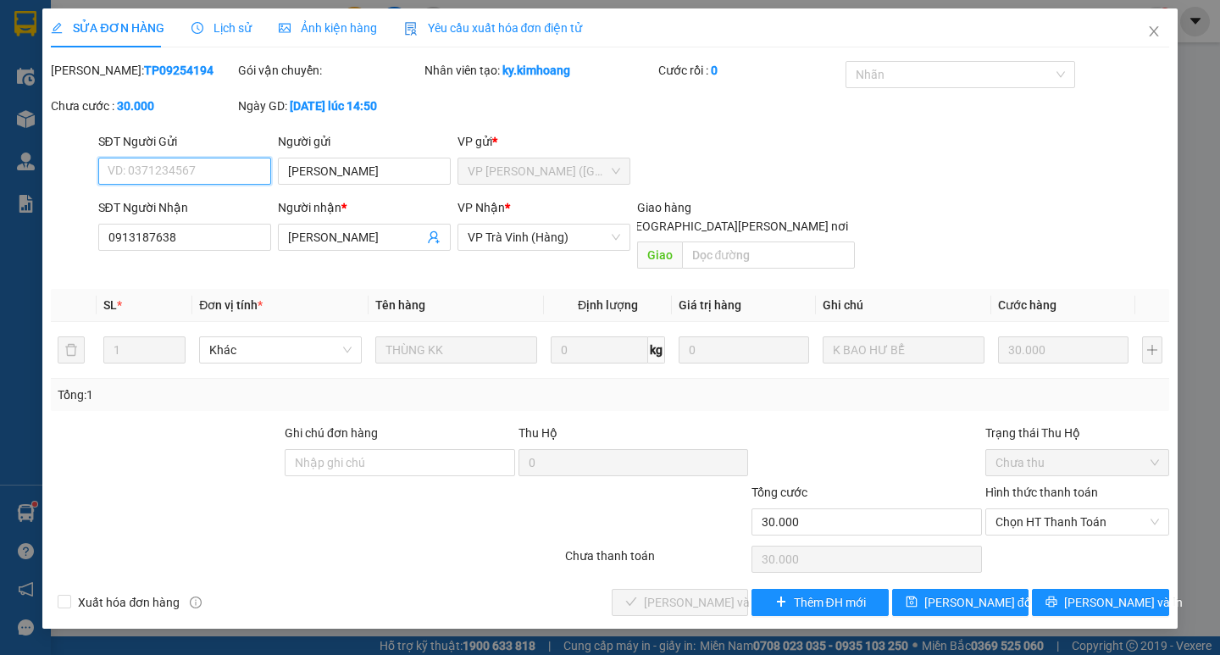
drag, startPoint x: 1052, startPoint y: 509, endPoint x: 1050, endPoint y: 522, distance: 12.8
click at [1050, 515] on span "Chọn HT Thanh Toán" at bounding box center [1076, 521] width 163 height 25
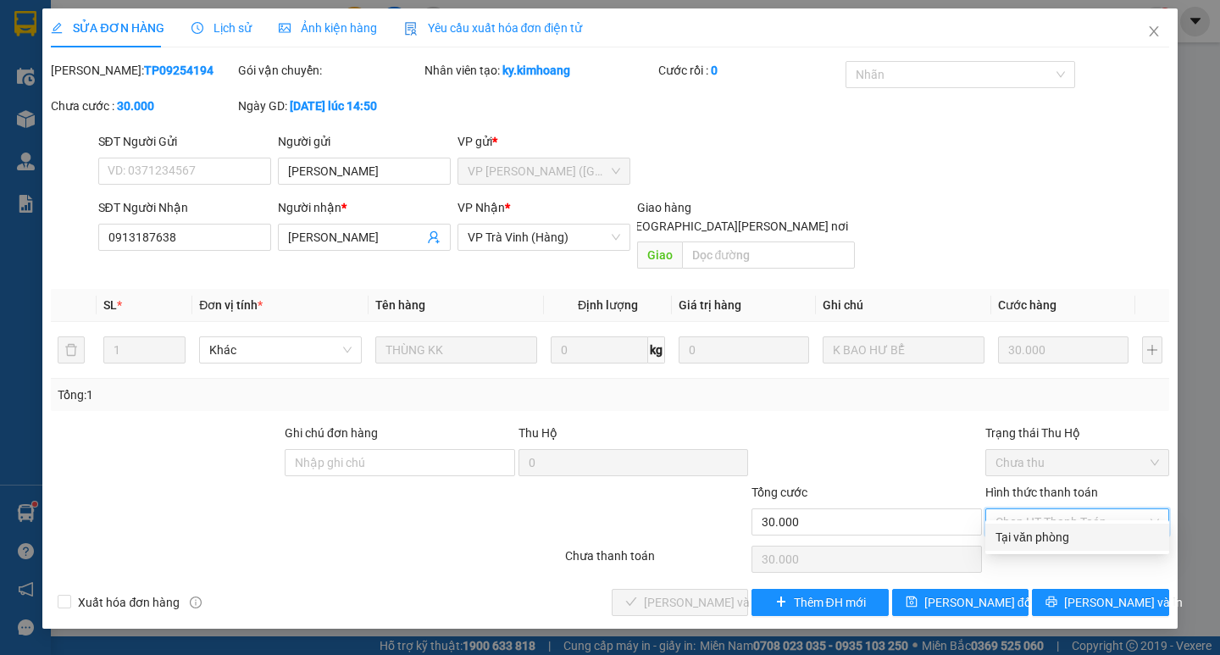
click at [1048, 534] on div "Tại văn phòng" at bounding box center [1076, 537] width 163 height 19
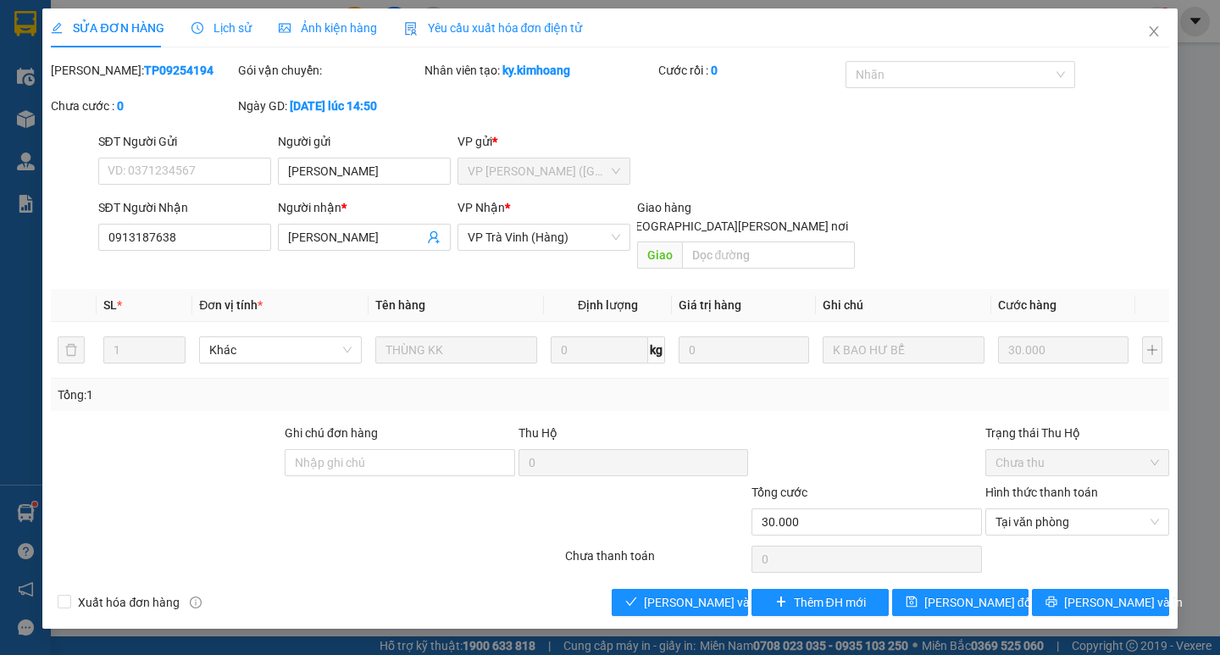
click at [694, 566] on div "Total Paid Fee 0 Total UnPaid Fee 30.000 Cash Collection Total Fee Mã ĐH: TP092…" at bounding box center [609, 338] width 1117 height 555
click at [699, 593] on span "[PERSON_NAME] và [PERSON_NAME] hàng" at bounding box center [758, 602] width 229 height 19
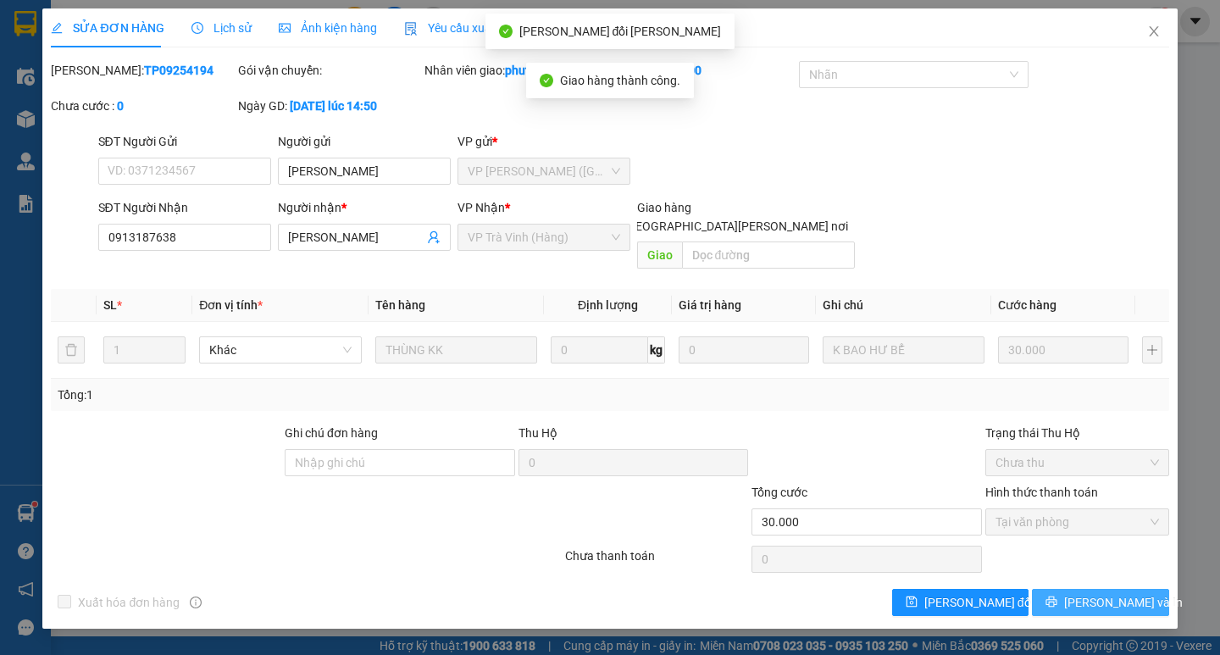
drag, startPoint x: 1092, startPoint y: 576, endPoint x: 1066, endPoint y: 580, distance: 25.8
click at [1091, 593] on span "[PERSON_NAME] và In" at bounding box center [1123, 602] width 119 height 19
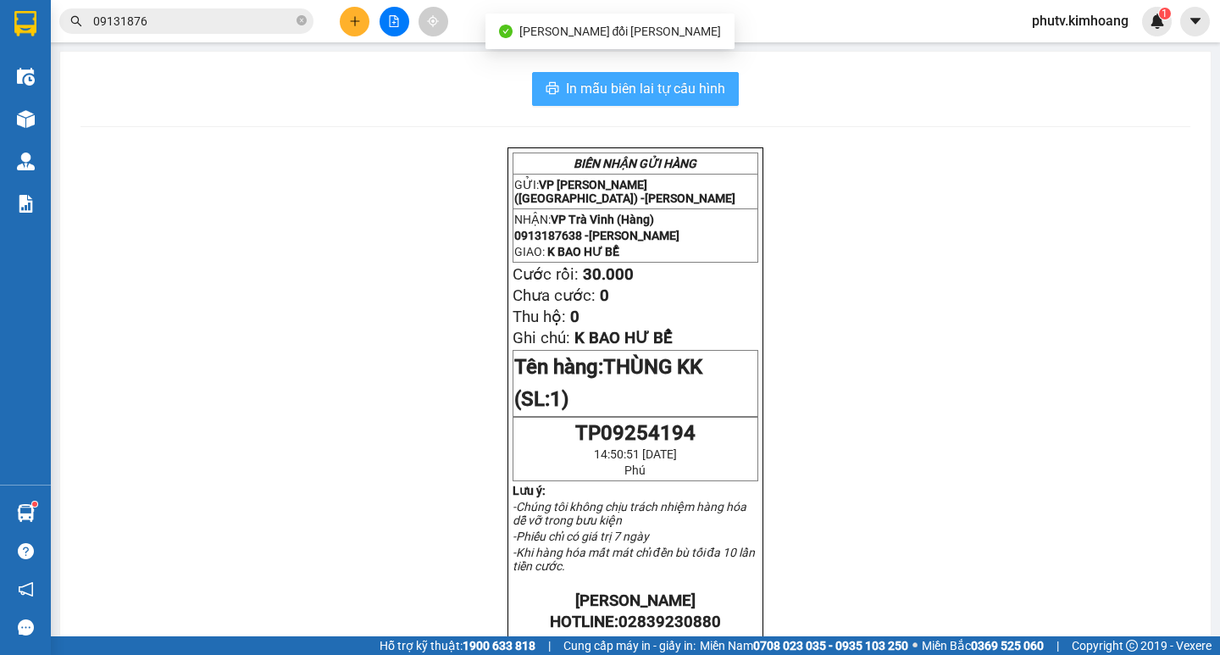
drag, startPoint x: 712, startPoint y: 80, endPoint x: 713, endPoint y: 102, distance: 22.0
click at [711, 80] on span "In mẫu biên lai tự cấu hình" at bounding box center [645, 88] width 159 height 21
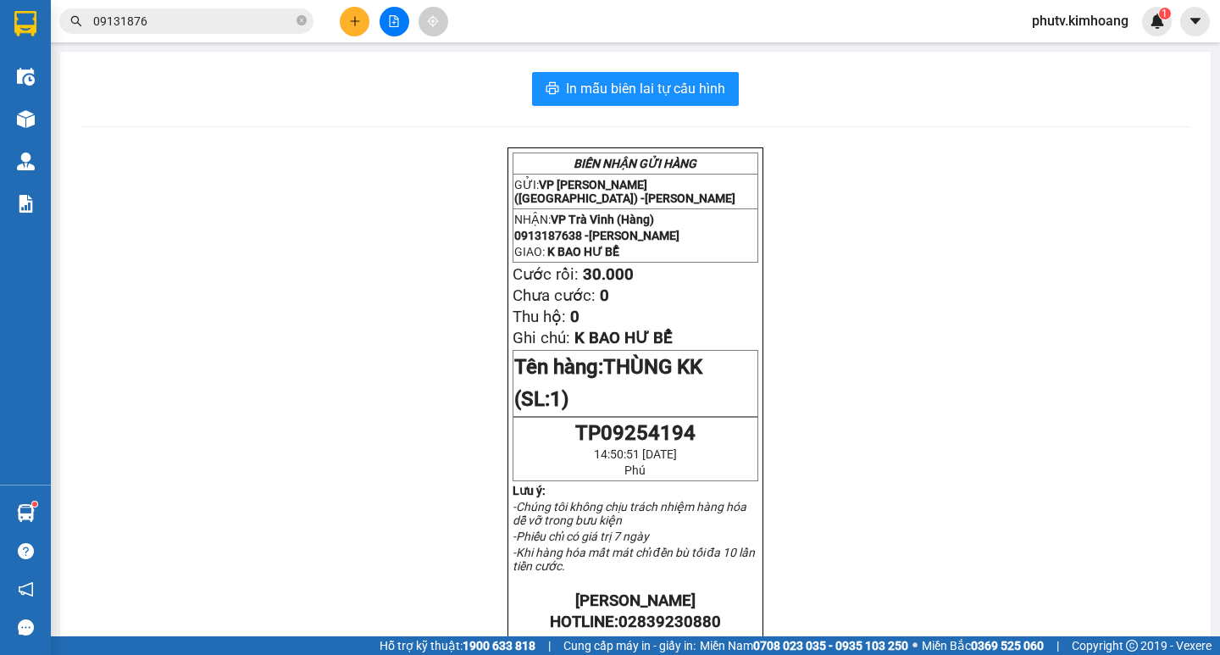
click at [221, 28] on input "09131876" at bounding box center [193, 21] width 200 height 19
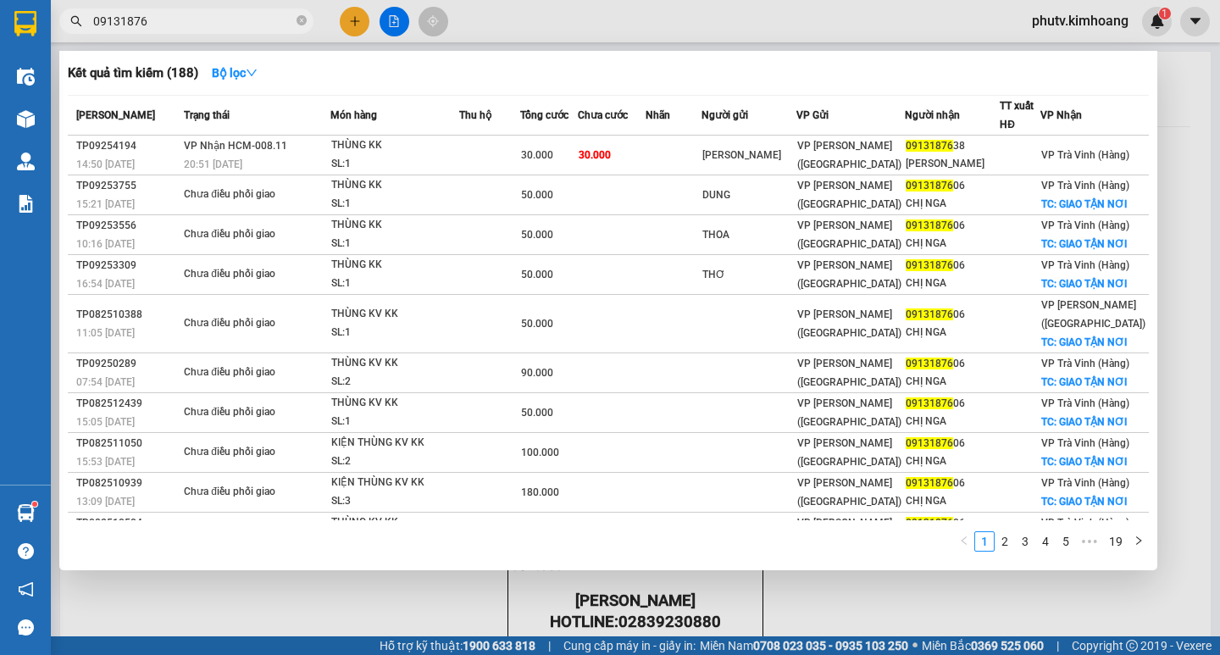
click at [221, 28] on input "09131876" at bounding box center [193, 21] width 200 height 19
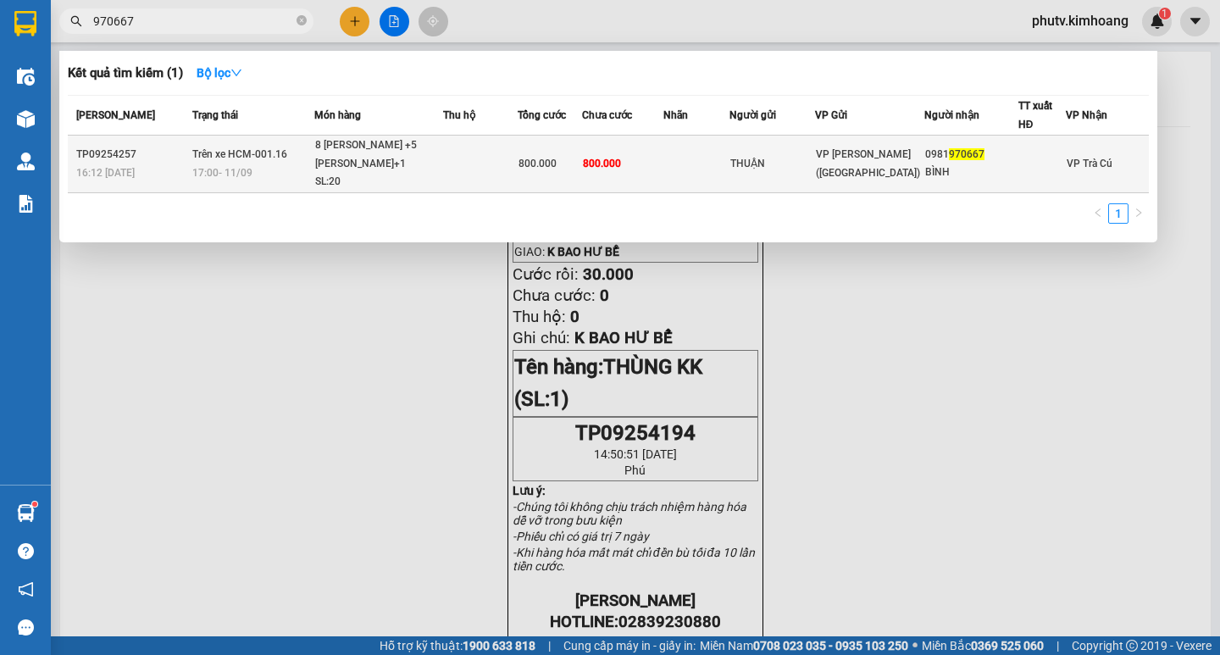
click at [389, 178] on div "SL: 20" at bounding box center [378, 182] width 127 height 19
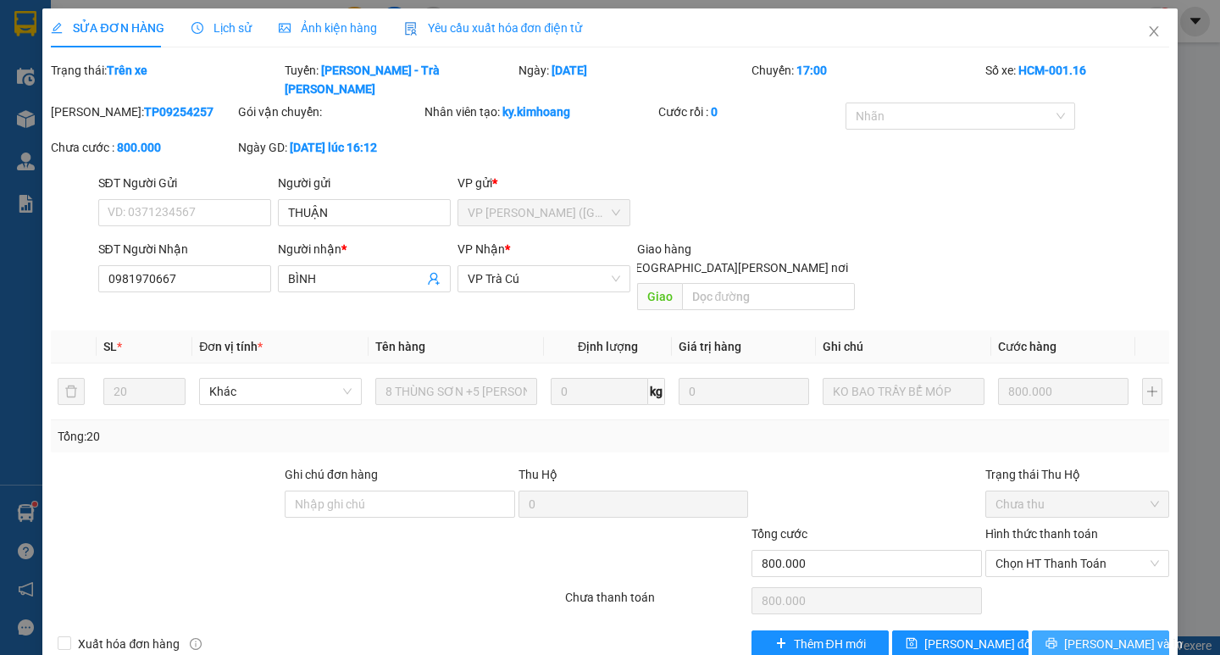
click at [1098, 634] on span "[PERSON_NAME] và In" at bounding box center [1123, 643] width 119 height 19
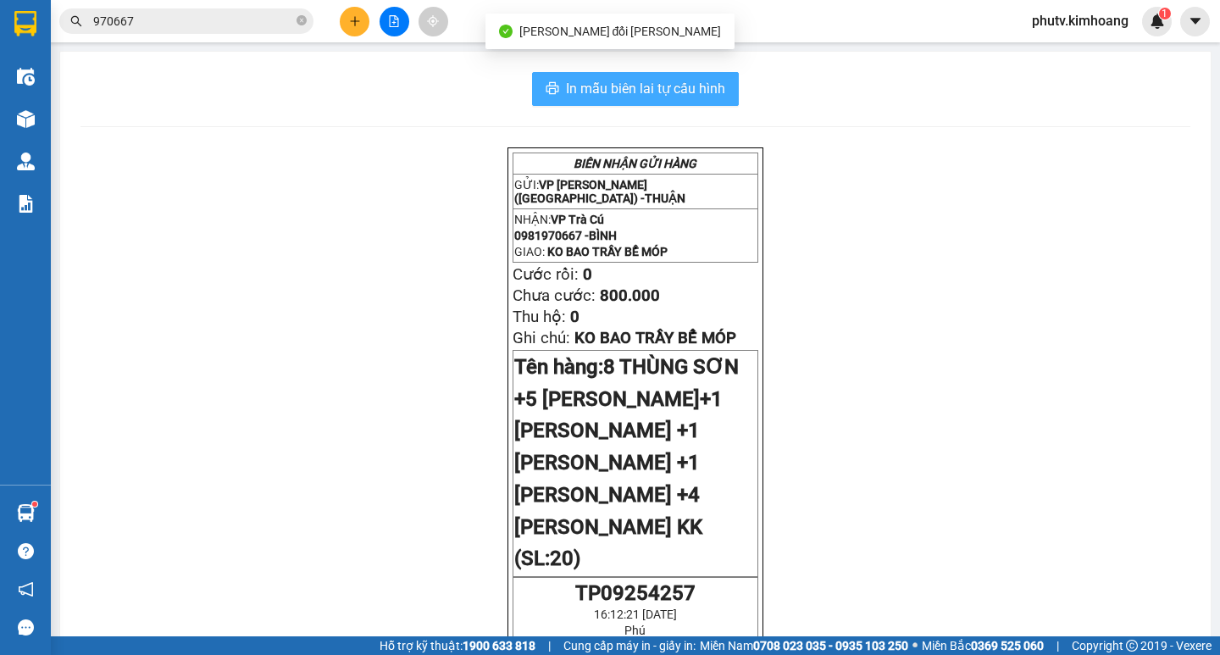
drag, startPoint x: 589, startPoint y: 78, endPoint x: 750, endPoint y: 108, distance: 163.6
click at [590, 79] on span "In mẫu biên lai tự cấu hình" at bounding box center [645, 88] width 159 height 21
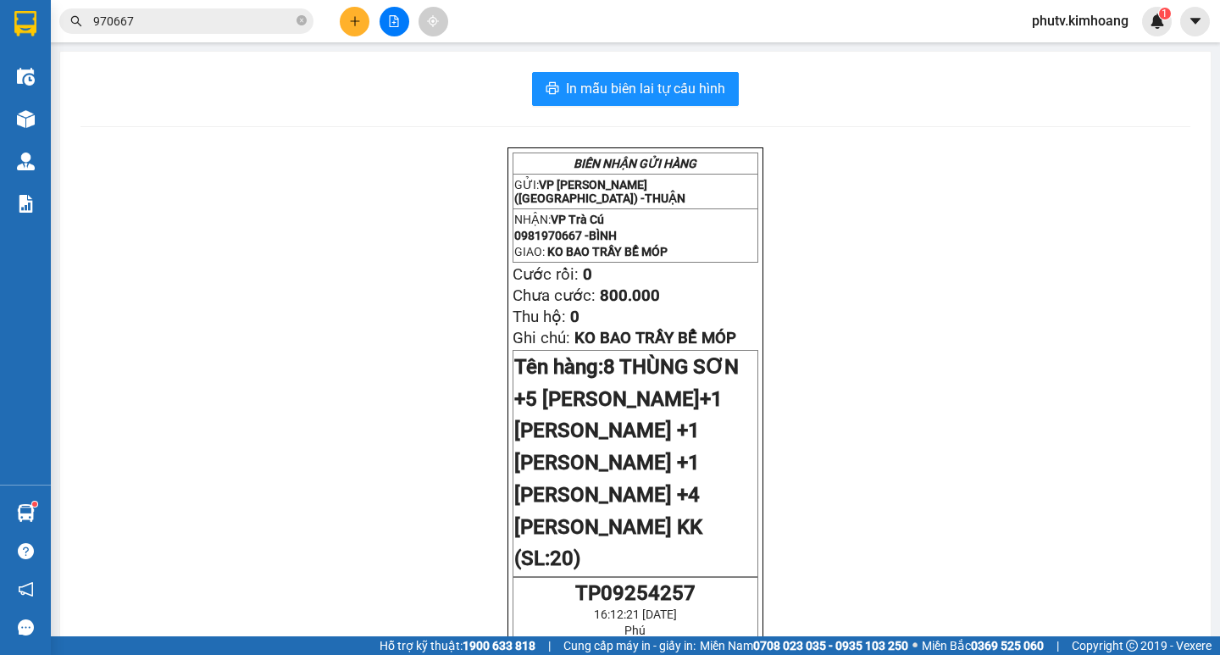
click at [259, 21] on input "970667" at bounding box center [193, 21] width 200 height 19
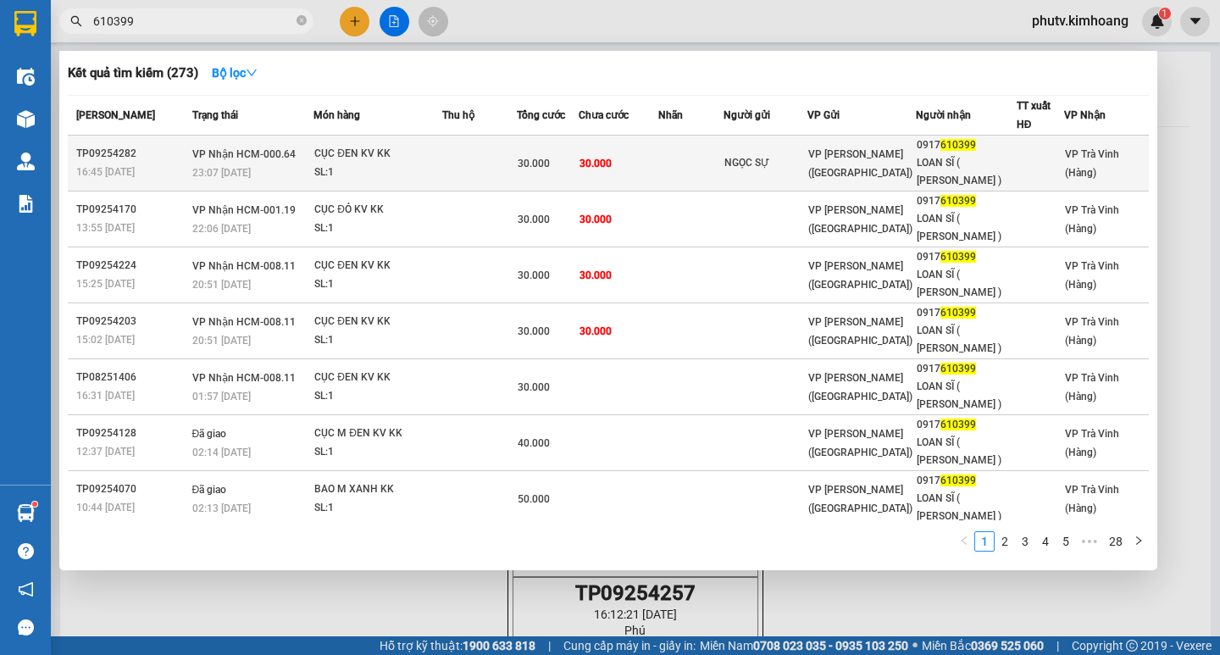
click at [690, 173] on td at bounding box center [690, 164] width 65 height 56
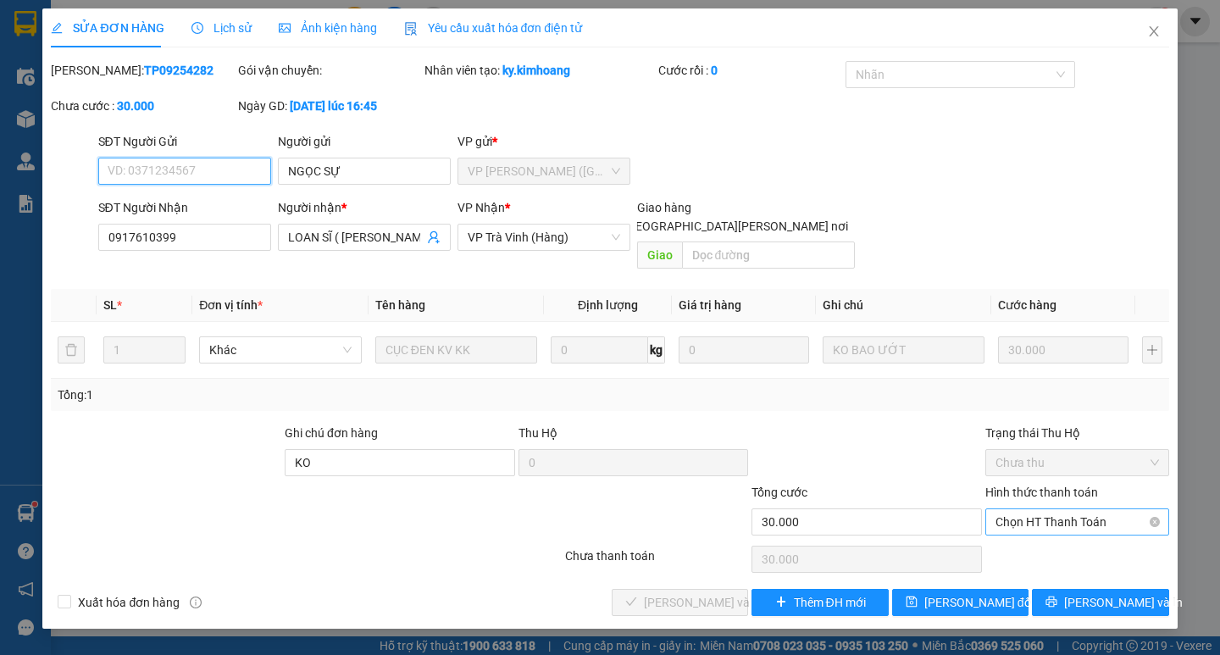
click at [1065, 509] on span "Chọn HT Thanh Toán" at bounding box center [1076, 521] width 163 height 25
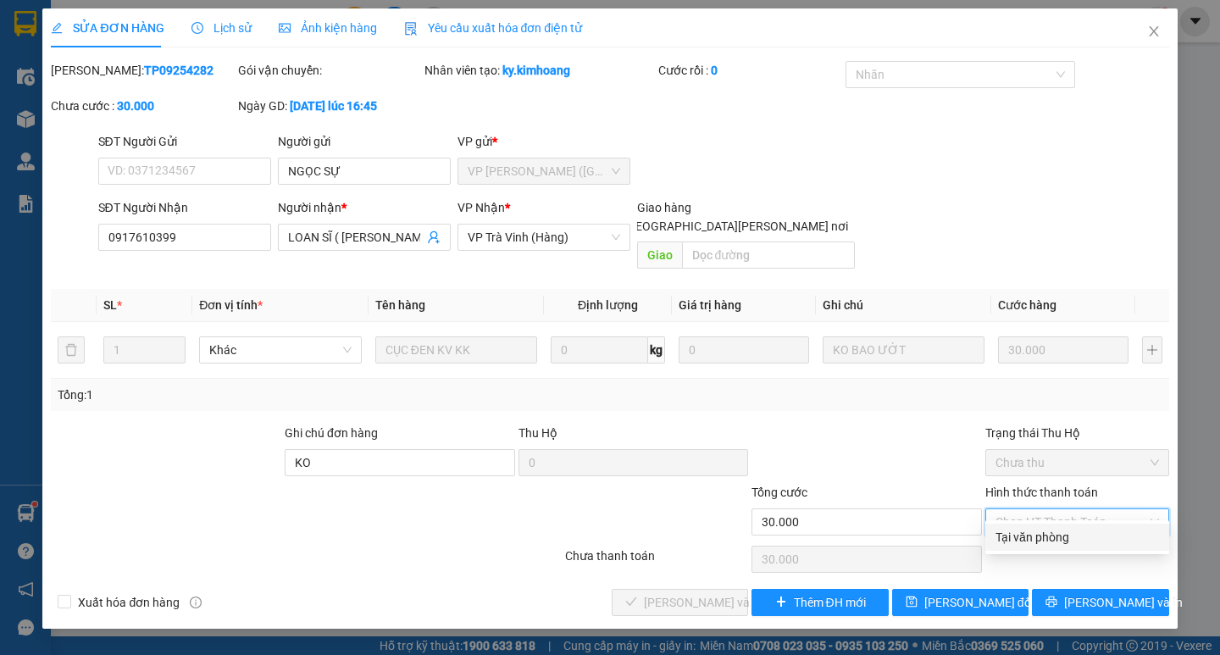
click at [1065, 527] on div "Tại văn phòng" at bounding box center [1077, 536] width 184 height 27
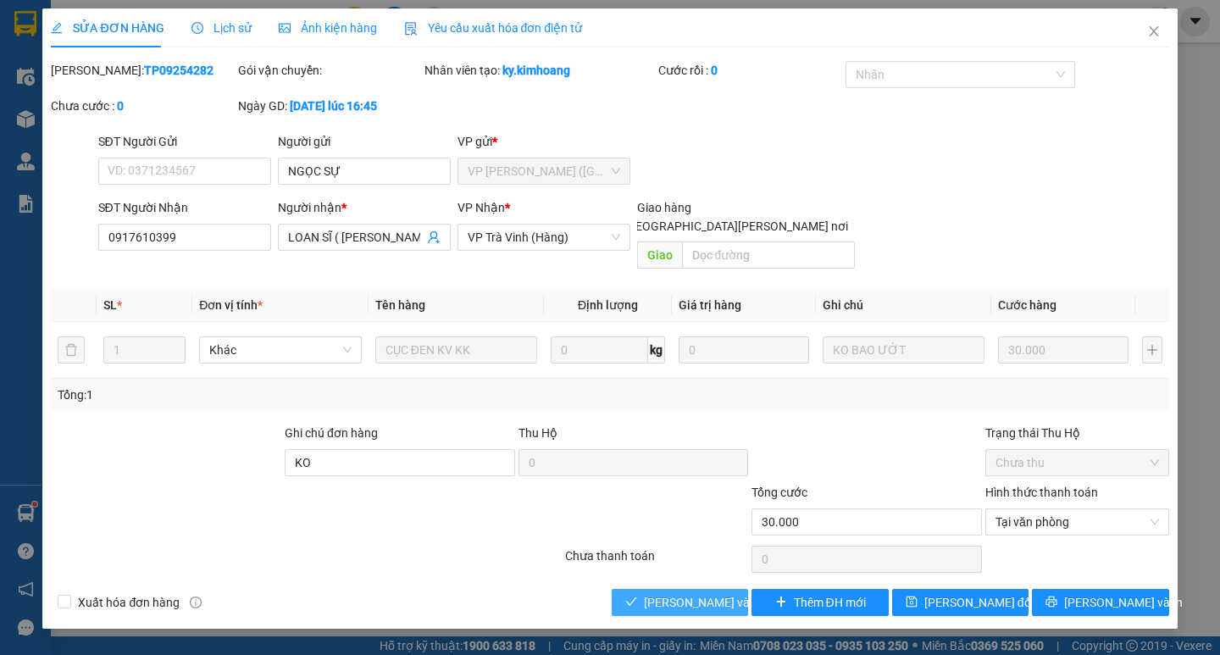
click at [705, 593] on span "[PERSON_NAME] và [PERSON_NAME] hàng" at bounding box center [758, 602] width 229 height 19
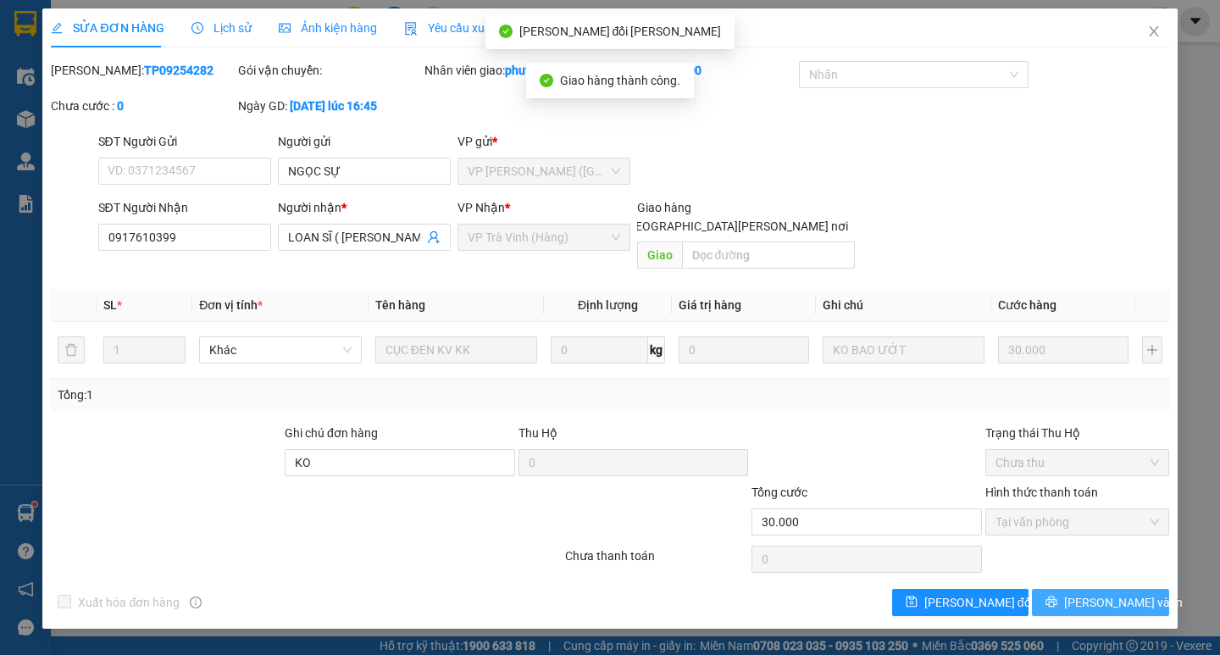
click at [1097, 593] on span "[PERSON_NAME] và In" at bounding box center [1123, 602] width 119 height 19
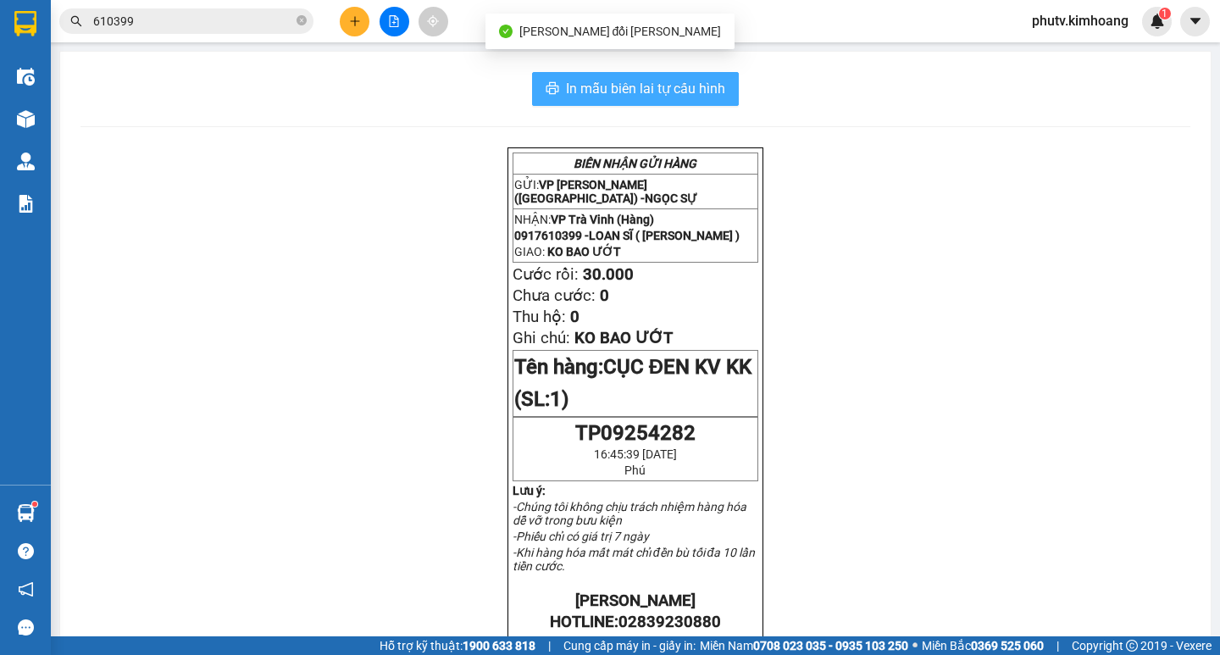
click at [711, 89] on span "In mẫu biên lai tự cấu hình" at bounding box center [645, 88] width 159 height 21
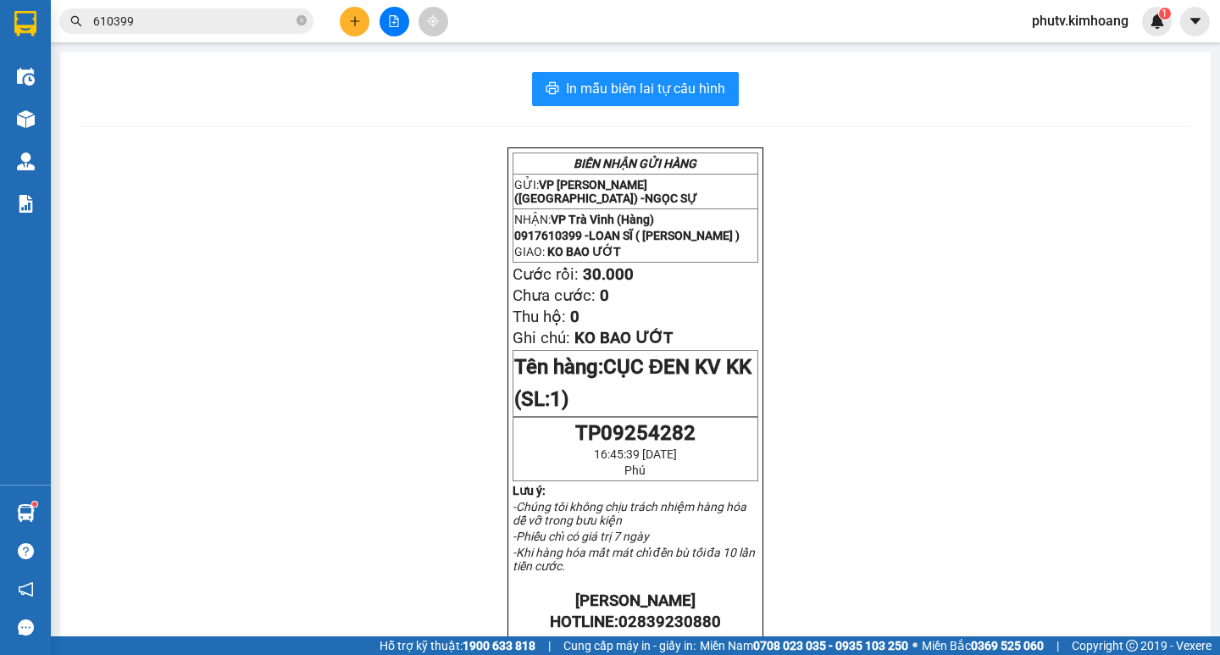
click at [215, 30] on span "610399" at bounding box center [186, 20] width 254 height 25
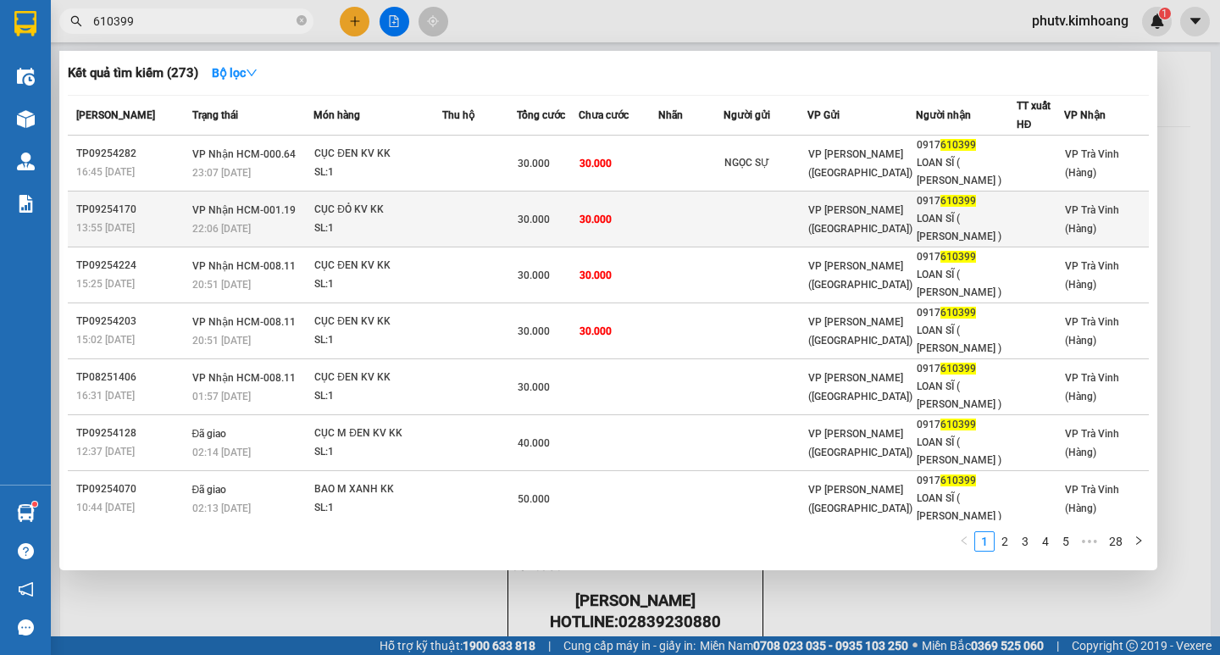
click at [509, 226] on td at bounding box center [479, 219] width 75 height 56
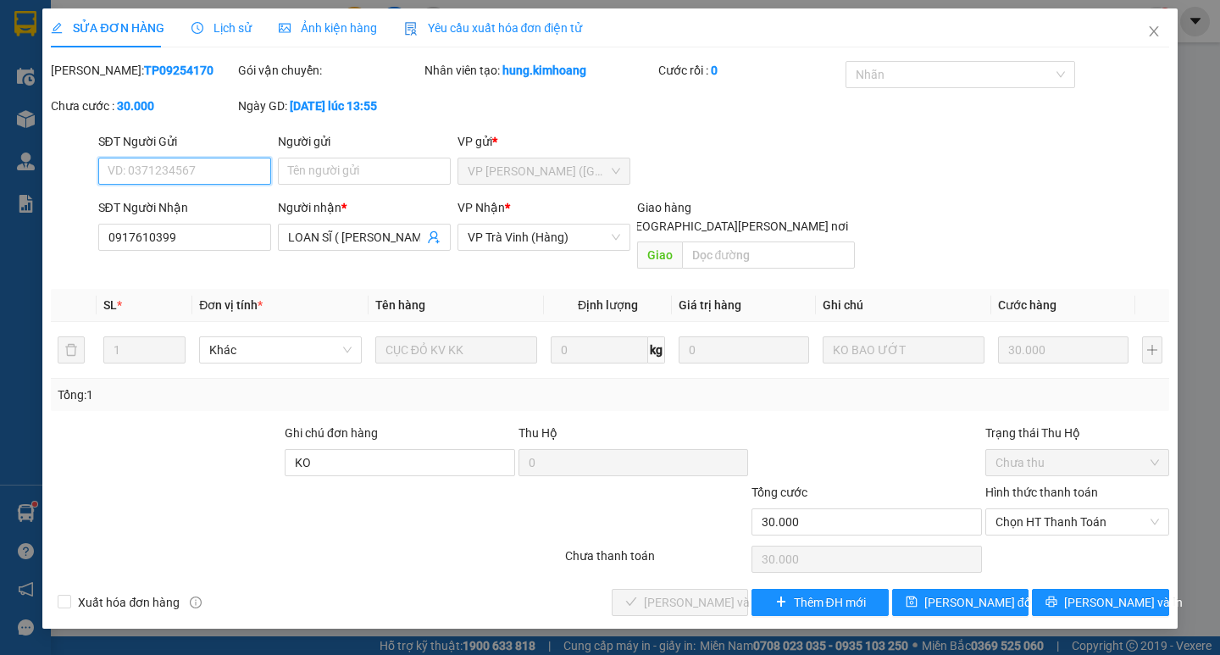
drag, startPoint x: 1064, startPoint y: 507, endPoint x: 1072, endPoint y: 528, distance: 22.8
click at [1059, 509] on span "Chọn HT Thanh Toán" at bounding box center [1076, 521] width 163 height 25
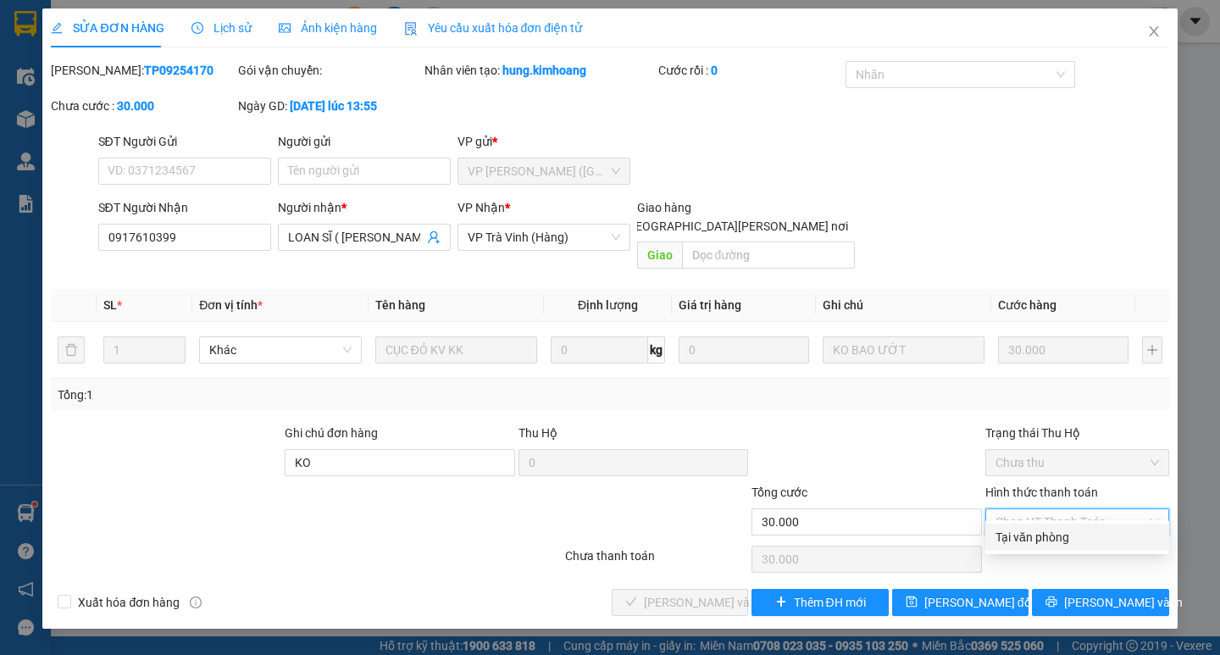
click at [1061, 535] on div "Tại văn phòng" at bounding box center [1076, 537] width 163 height 19
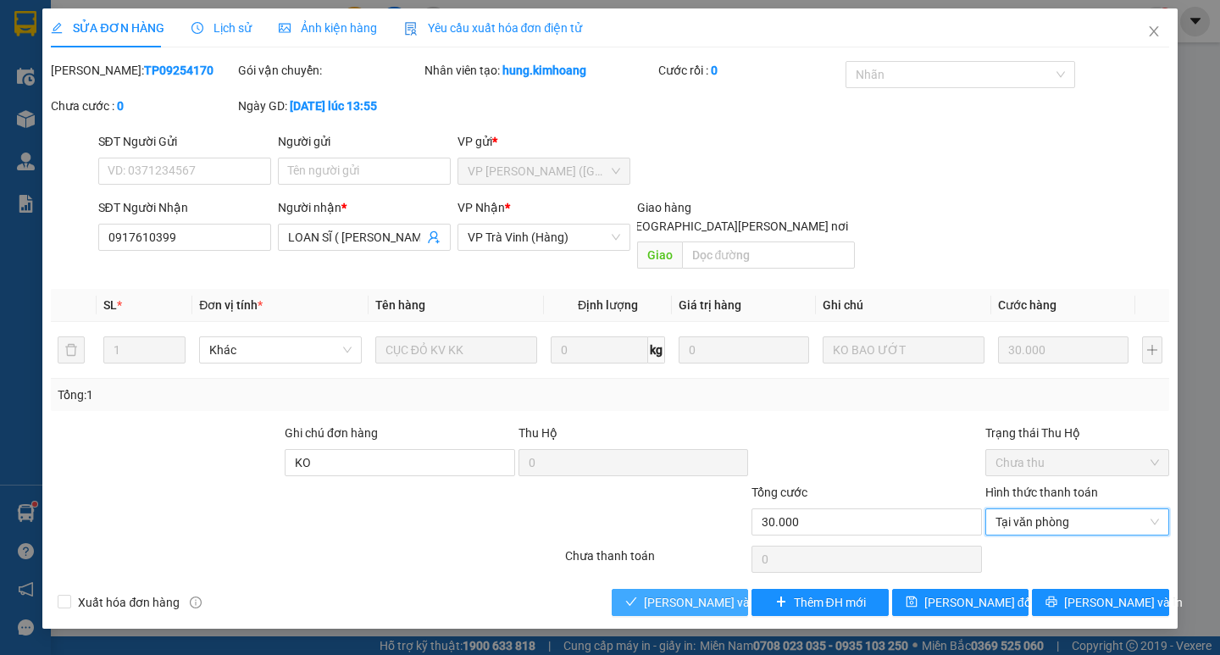
drag, startPoint x: 694, startPoint y: 578, endPoint x: 745, endPoint y: 585, distance: 52.1
click at [693, 593] on span "[PERSON_NAME] và [PERSON_NAME] hàng" at bounding box center [758, 602] width 229 height 19
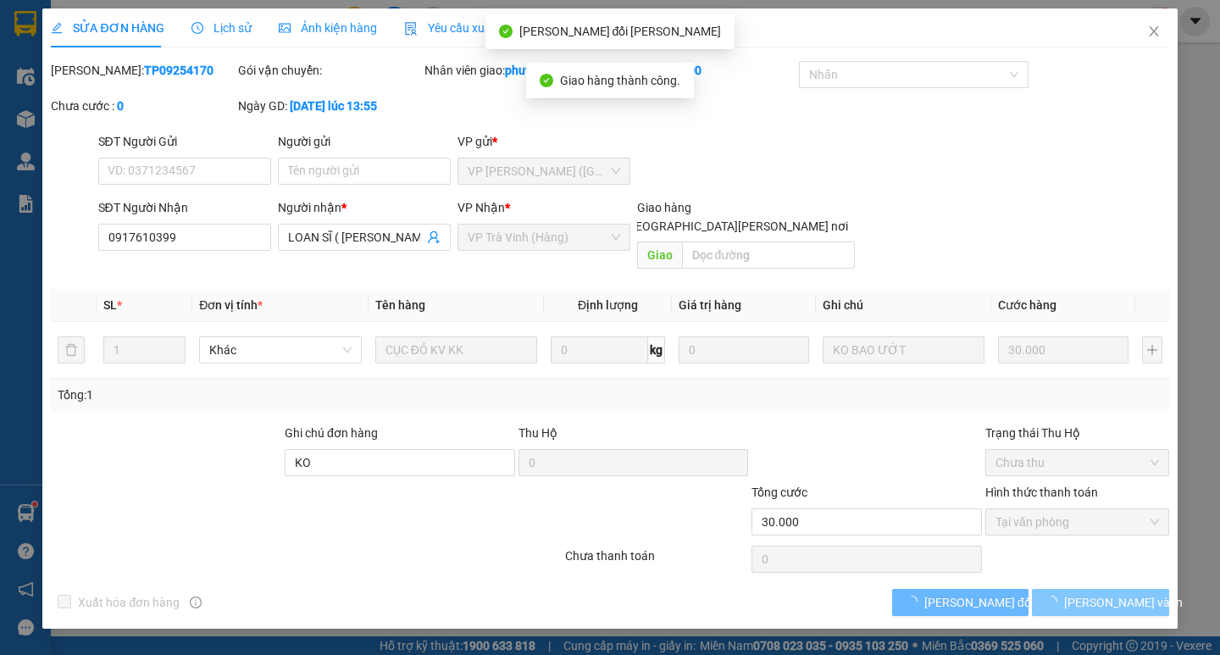
click at [1082, 589] on button "[PERSON_NAME] và In" at bounding box center [1100, 602] width 136 height 27
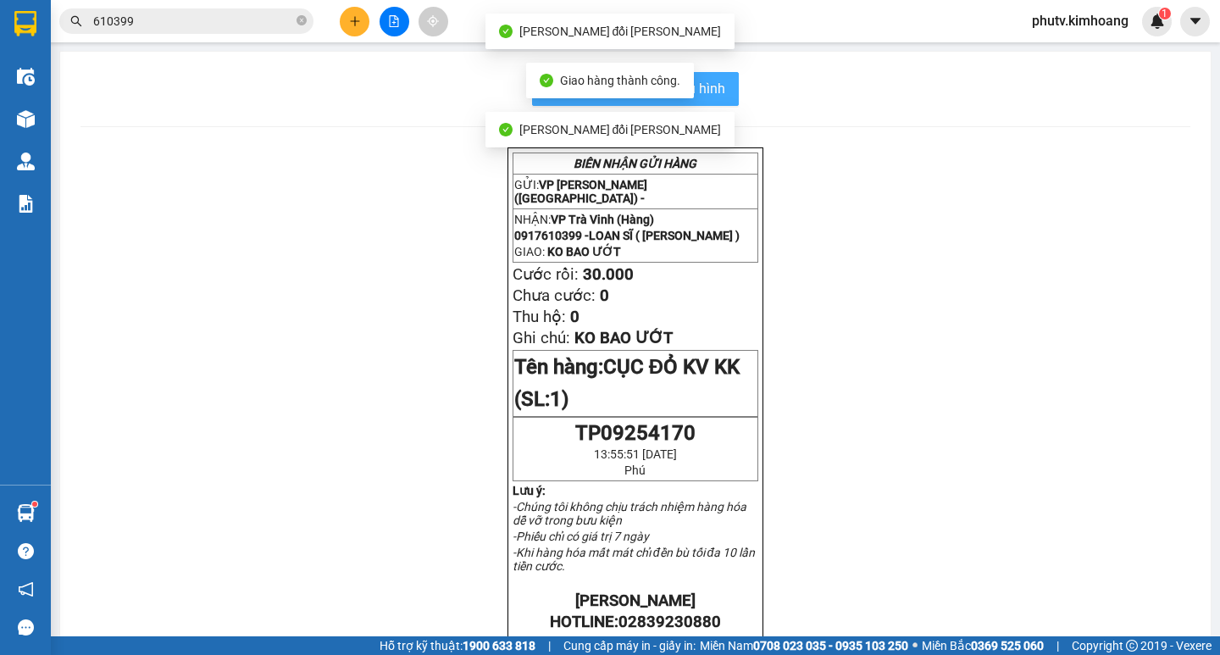
click at [712, 90] on span "In mẫu biên lai tự cấu hình" at bounding box center [645, 88] width 159 height 21
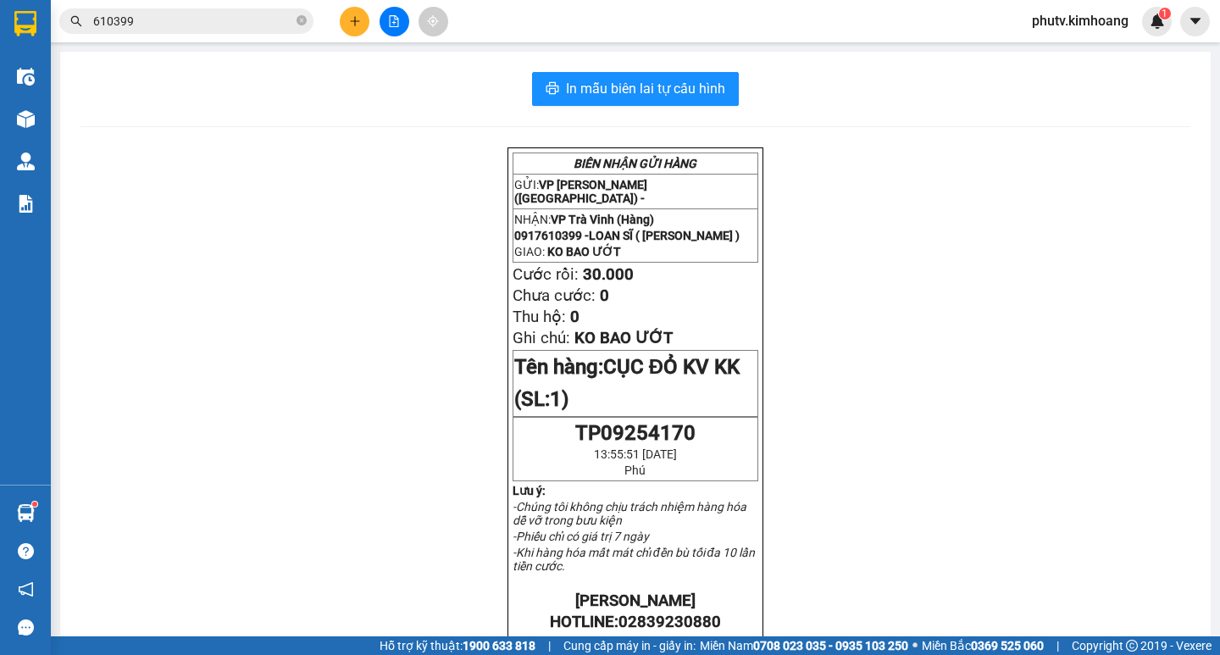
click at [187, 25] on input "610399" at bounding box center [193, 21] width 200 height 19
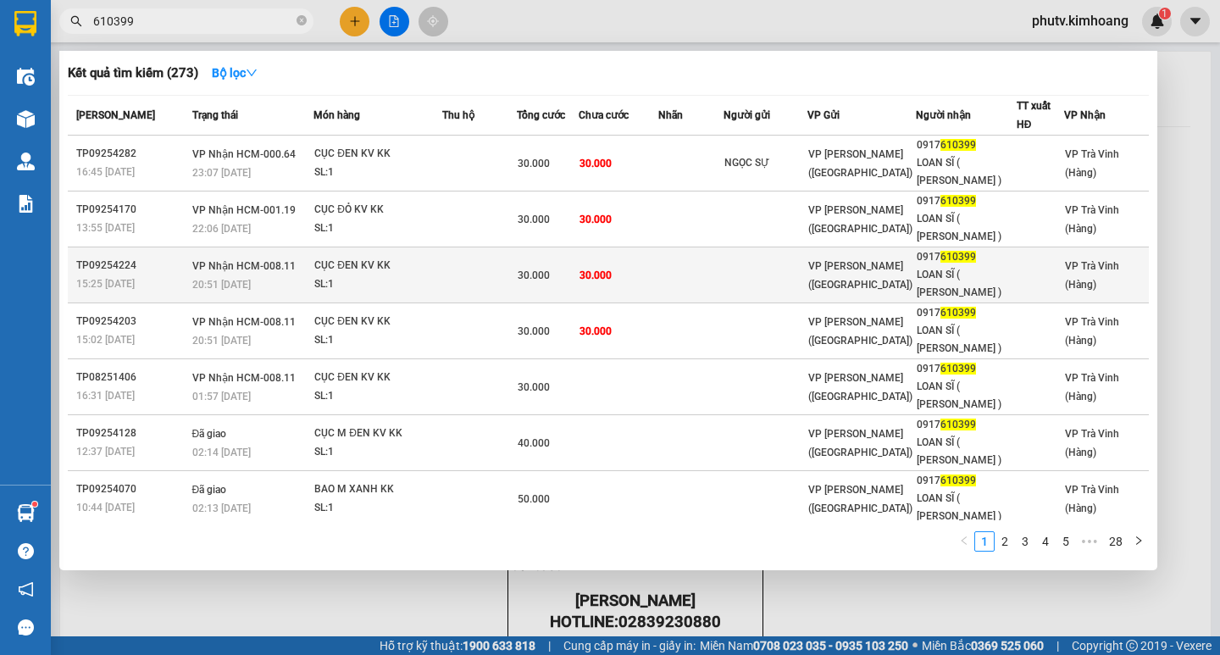
click at [602, 277] on span "30.000" at bounding box center [595, 275] width 32 height 12
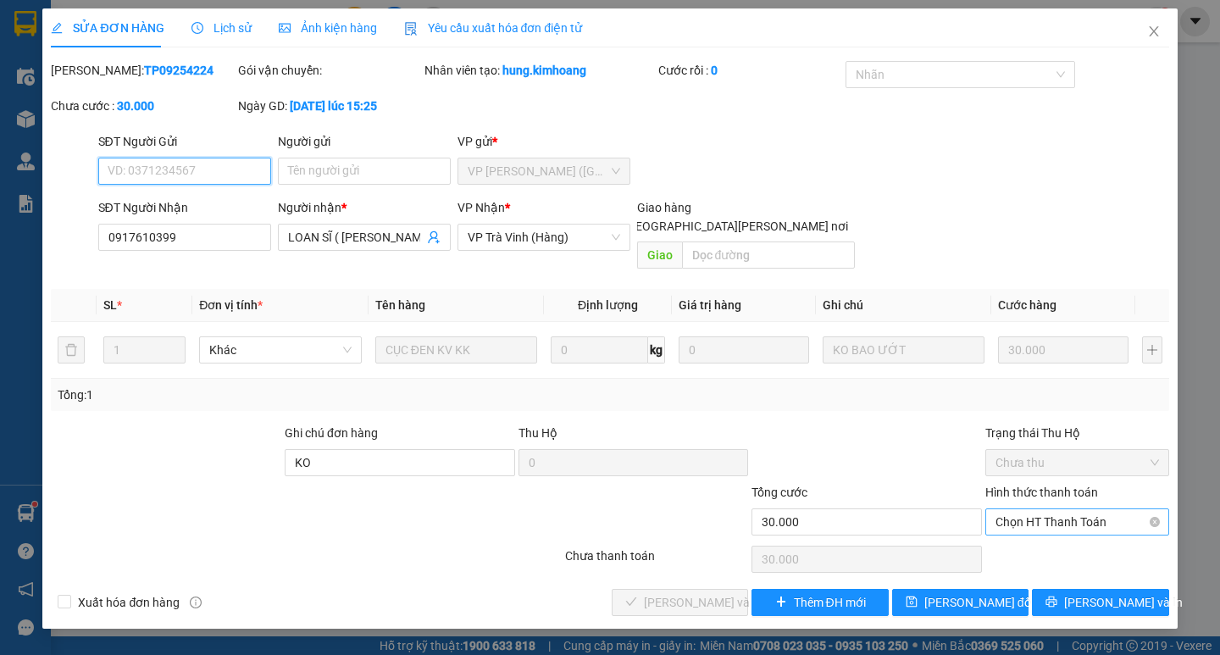
click at [1037, 509] on span "Chọn HT Thanh Toán" at bounding box center [1076, 521] width 163 height 25
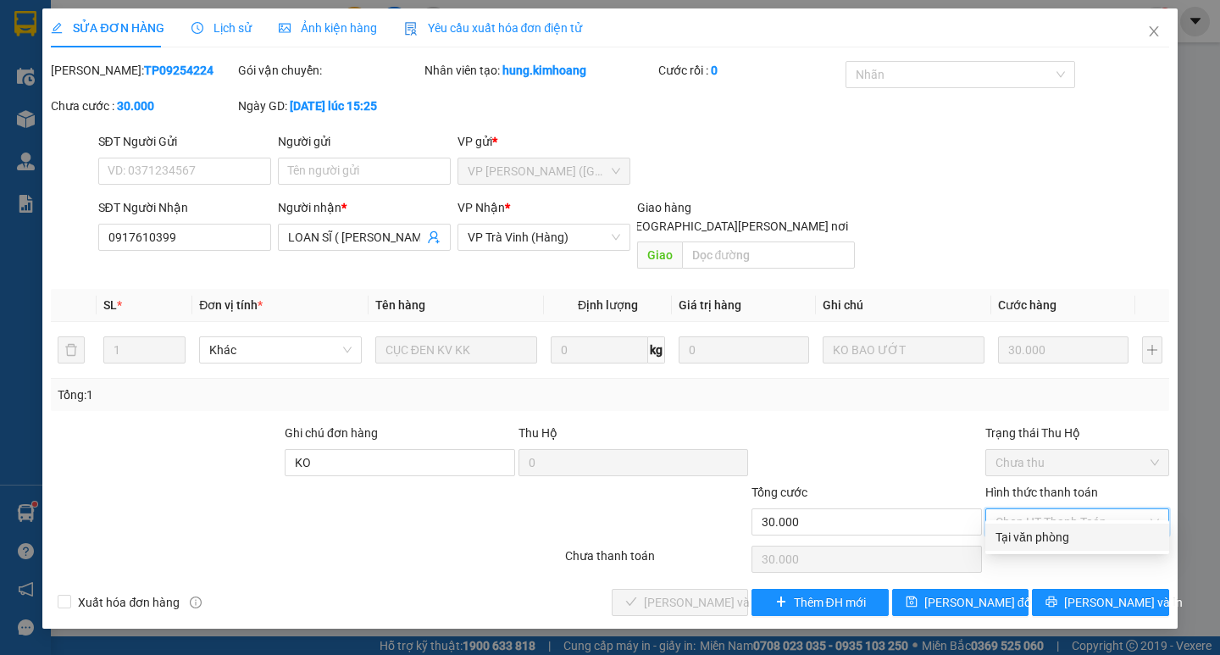
click at [1038, 529] on div "Tại văn phòng" at bounding box center [1076, 537] width 163 height 19
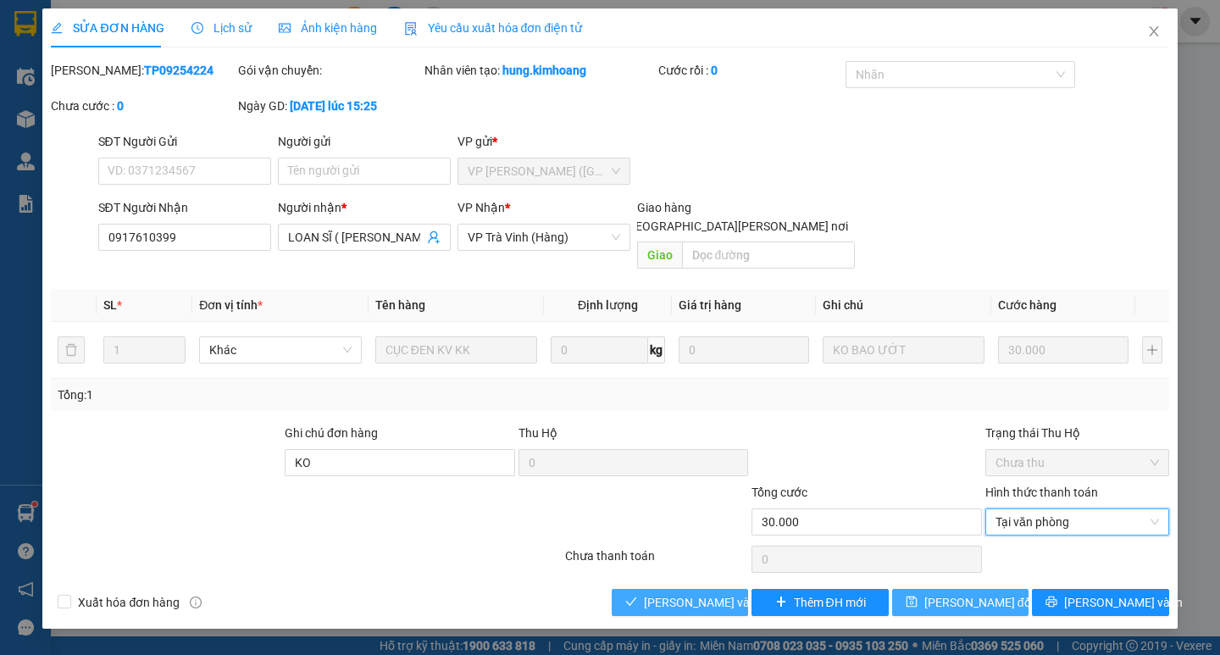
drag, startPoint x: 627, startPoint y: 585, endPoint x: 904, endPoint y: 584, distance: 277.8
click at [627, 595] on icon "check" at bounding box center [631, 601] width 12 height 12
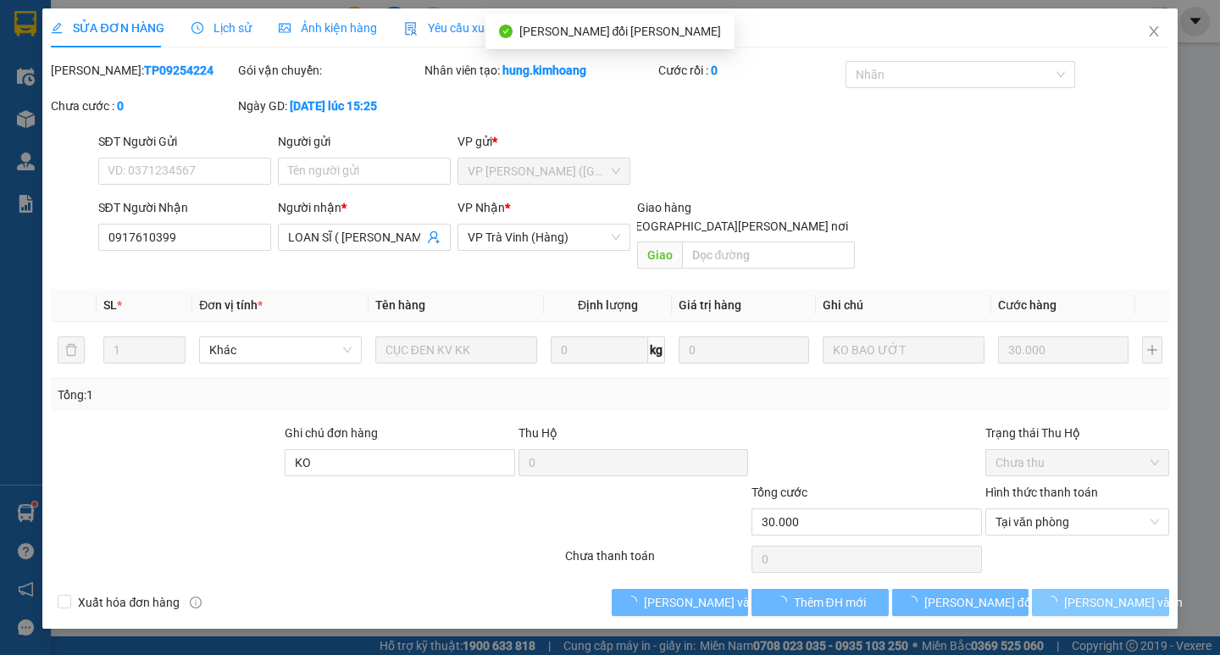
click at [1145, 589] on button "[PERSON_NAME] và In" at bounding box center [1100, 602] width 136 height 27
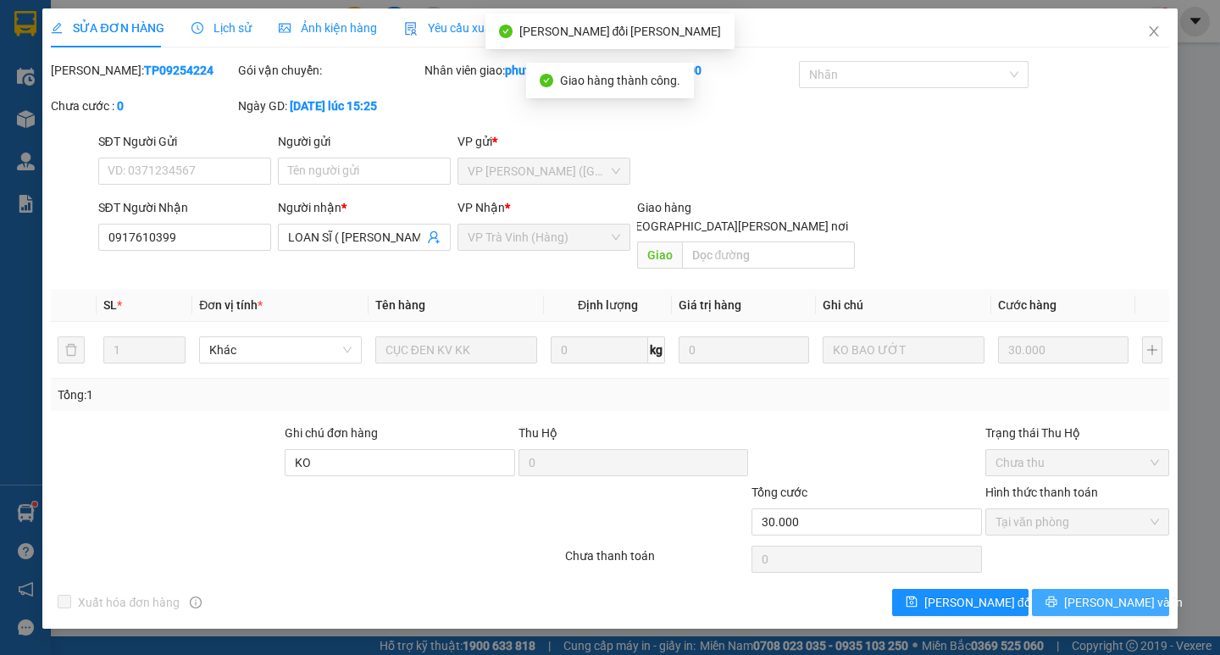
click at [1134, 589] on button "[PERSON_NAME] và In" at bounding box center [1100, 602] width 136 height 27
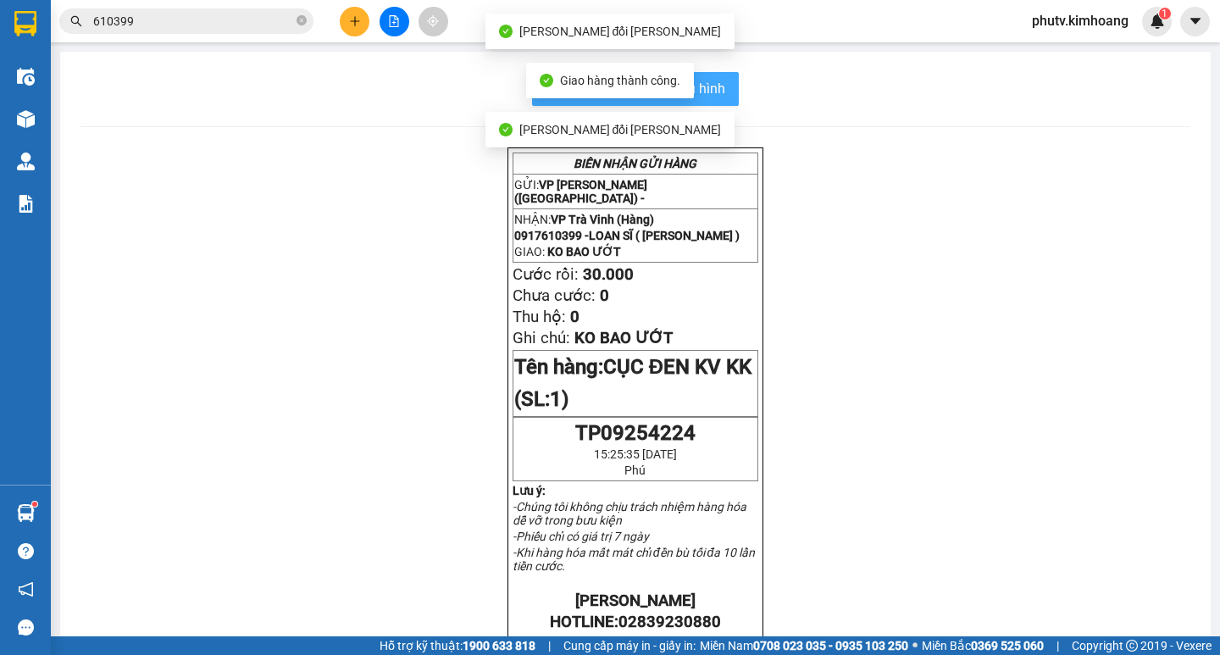
click at [698, 83] on span "In mẫu biên lai tự cấu hình" at bounding box center [645, 88] width 159 height 21
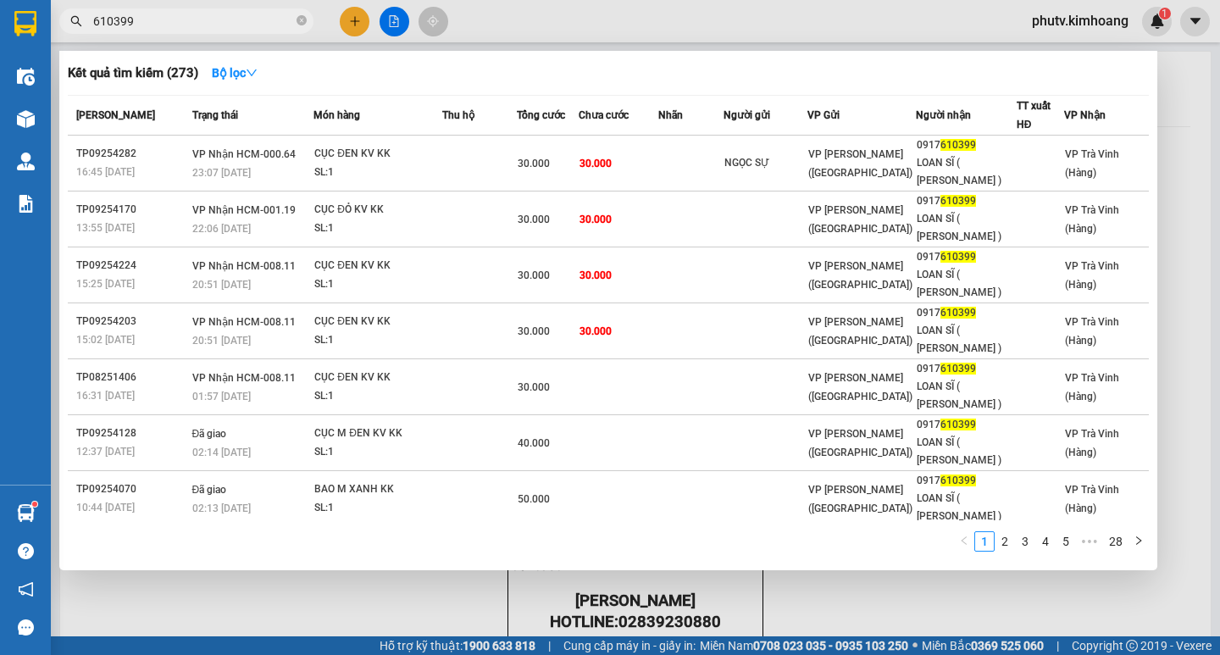
click at [154, 14] on input "610399" at bounding box center [193, 21] width 200 height 19
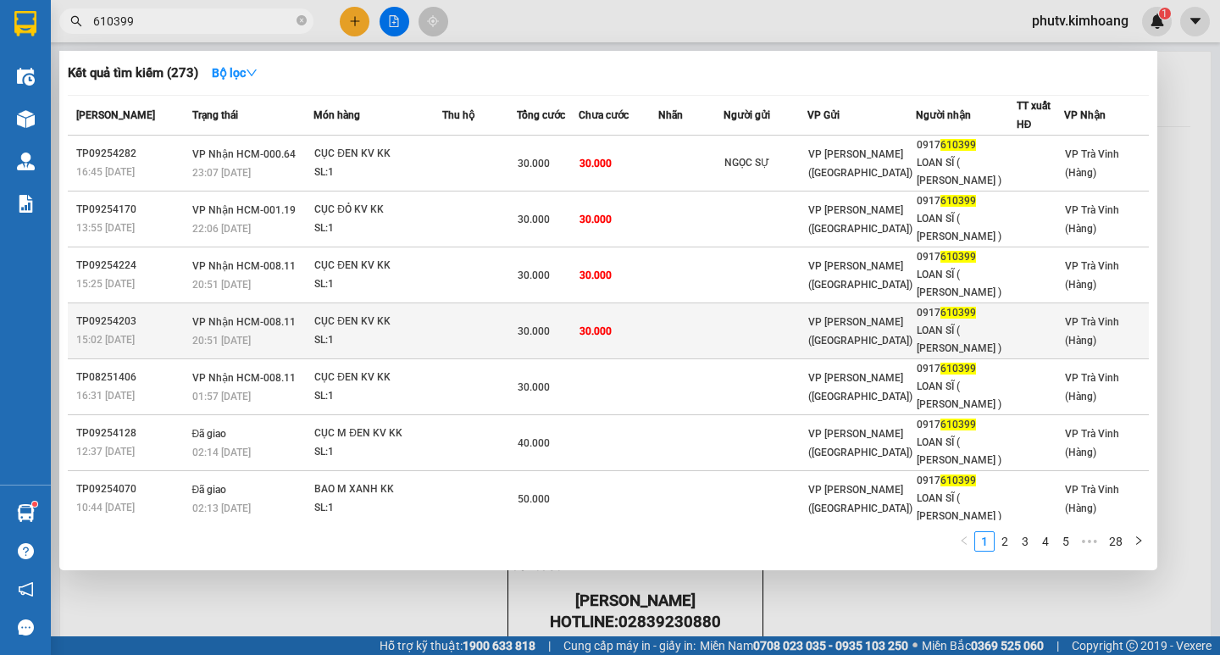
click at [573, 317] on td "30.000" at bounding box center [548, 331] width 63 height 56
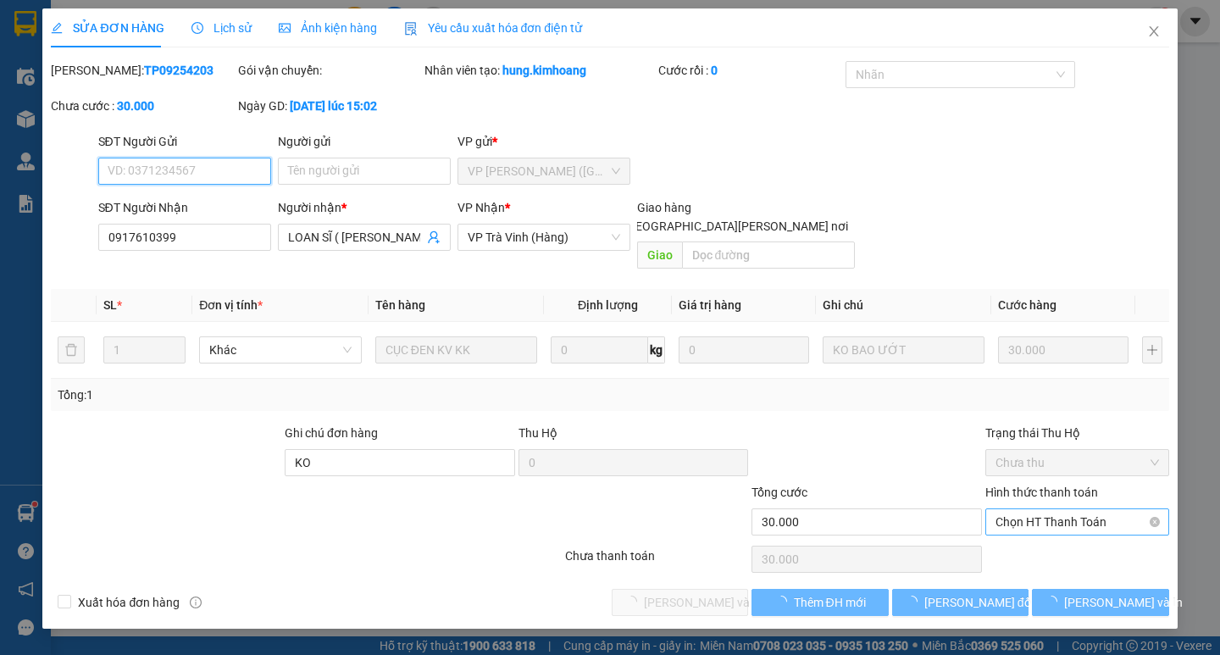
click at [1070, 509] on span "Chọn HT Thanh Toán" at bounding box center [1076, 521] width 163 height 25
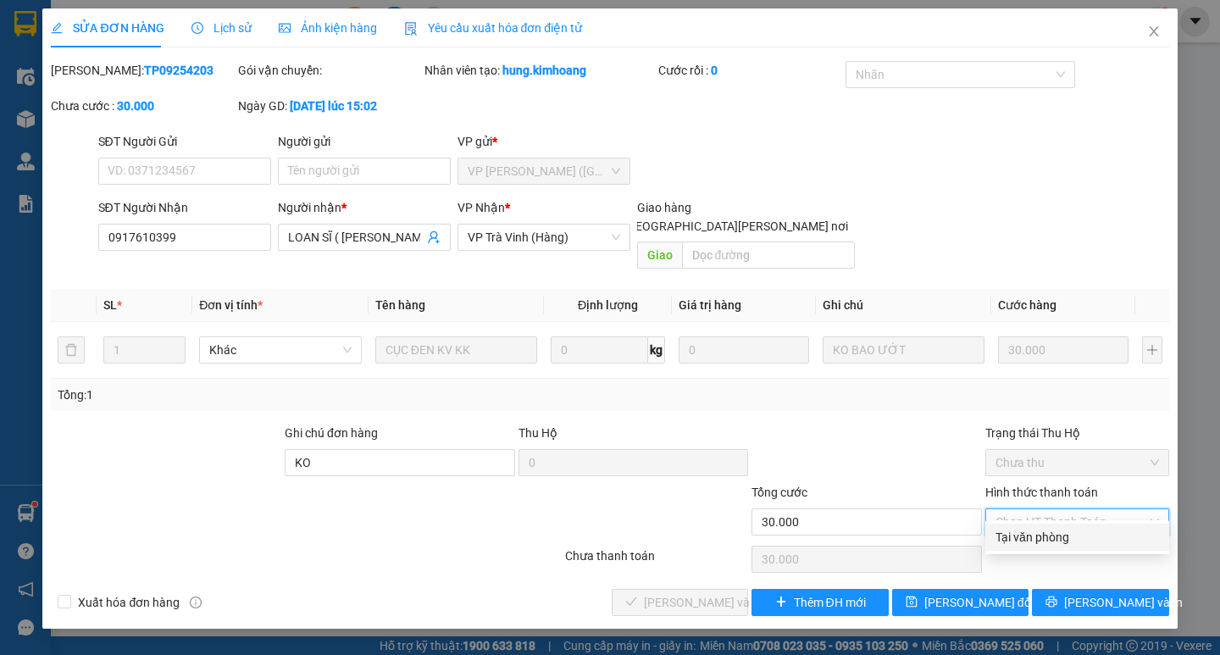
click at [1057, 532] on div "Tại văn phòng" at bounding box center [1076, 537] width 163 height 19
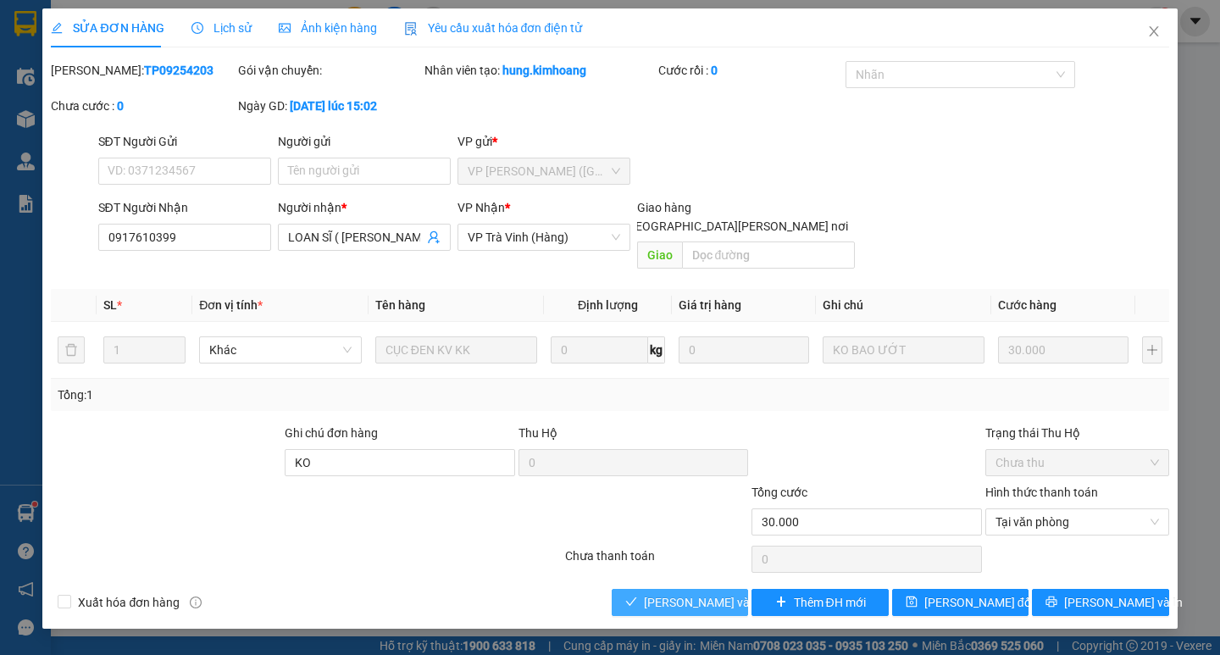
click at [744, 589] on button "[PERSON_NAME] và [PERSON_NAME] hàng" at bounding box center [679, 602] width 136 height 27
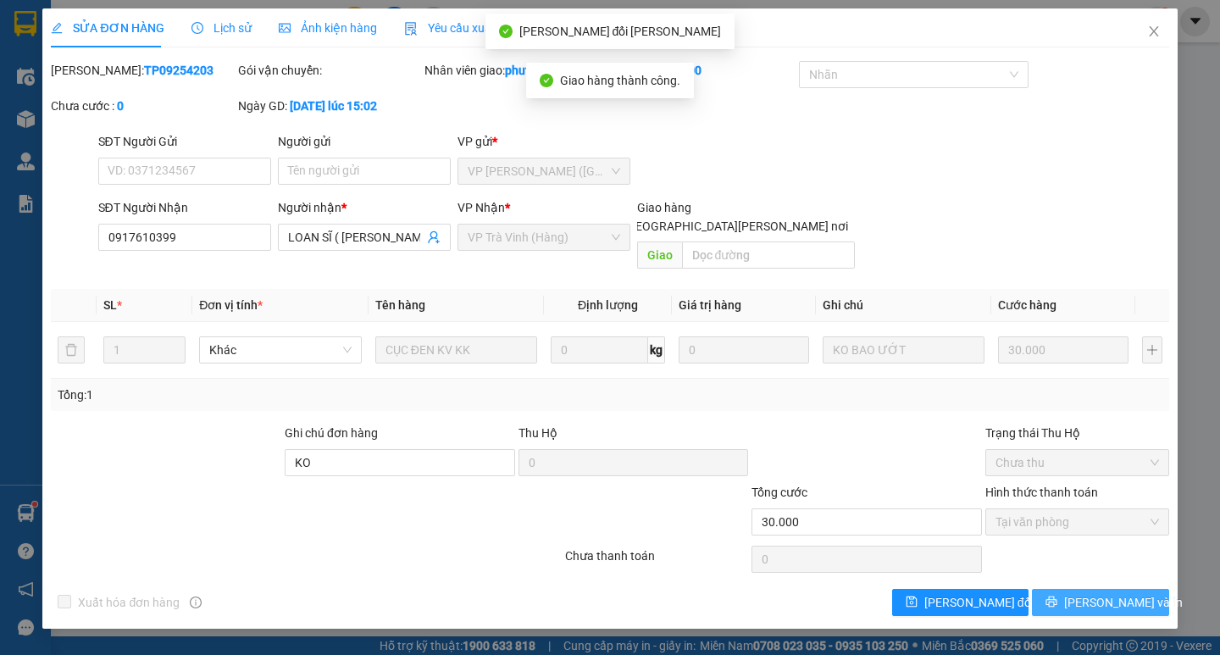
click at [1056, 589] on button "[PERSON_NAME] và In" at bounding box center [1100, 602] width 136 height 27
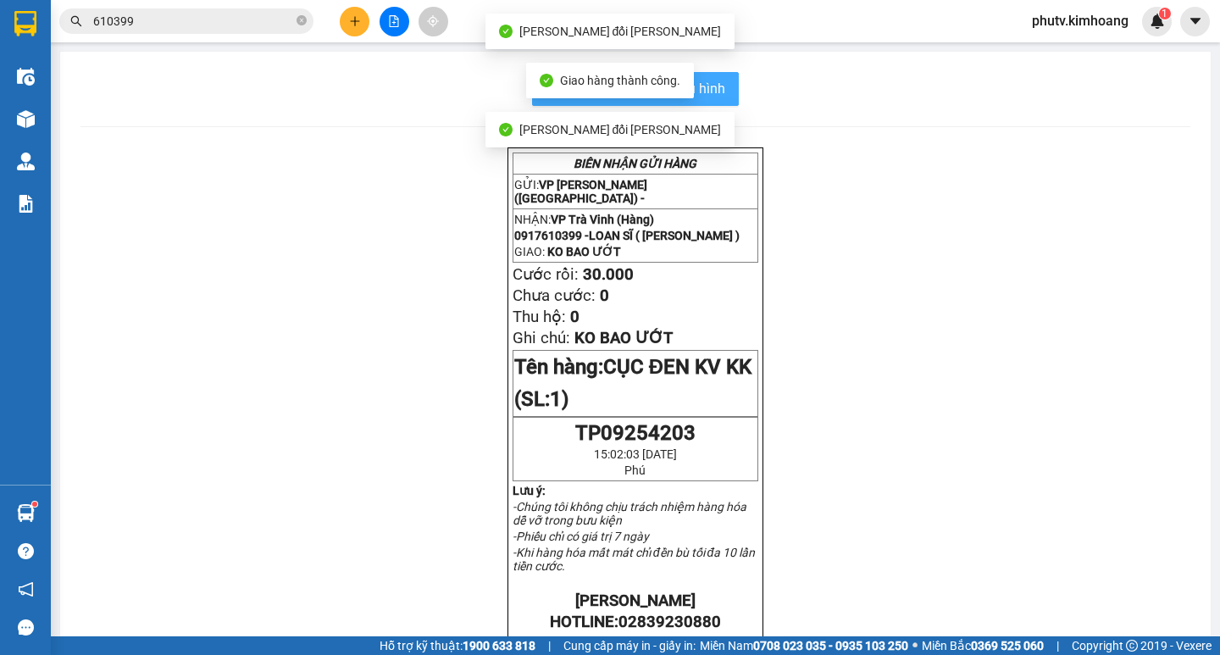
click at [716, 90] on span "In mẫu biên lai tự cấu hình" at bounding box center [645, 88] width 159 height 21
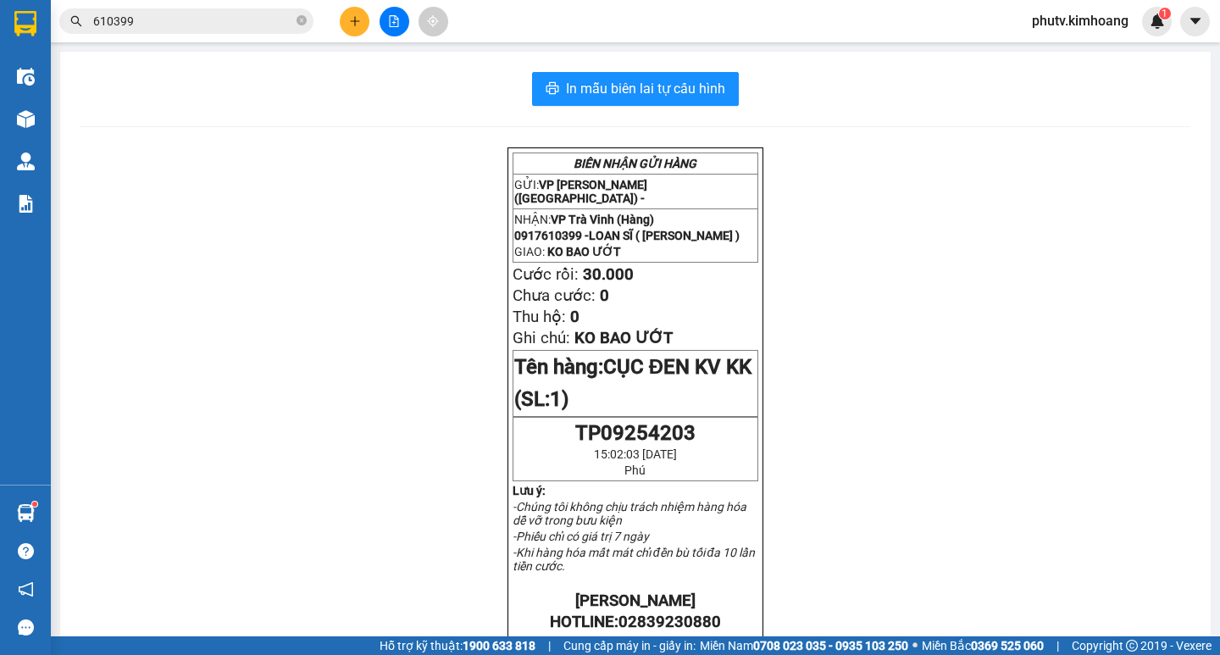
click at [133, 22] on input "610399" at bounding box center [193, 21] width 200 height 19
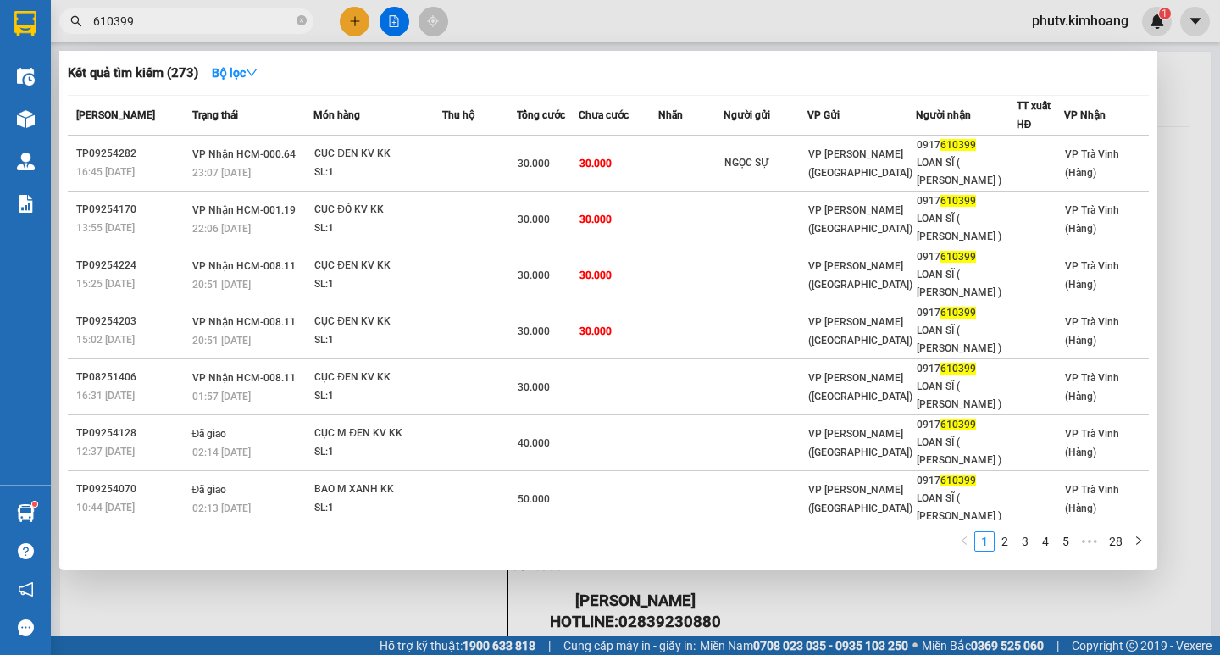
click at [133, 23] on input "610399" at bounding box center [193, 21] width 200 height 19
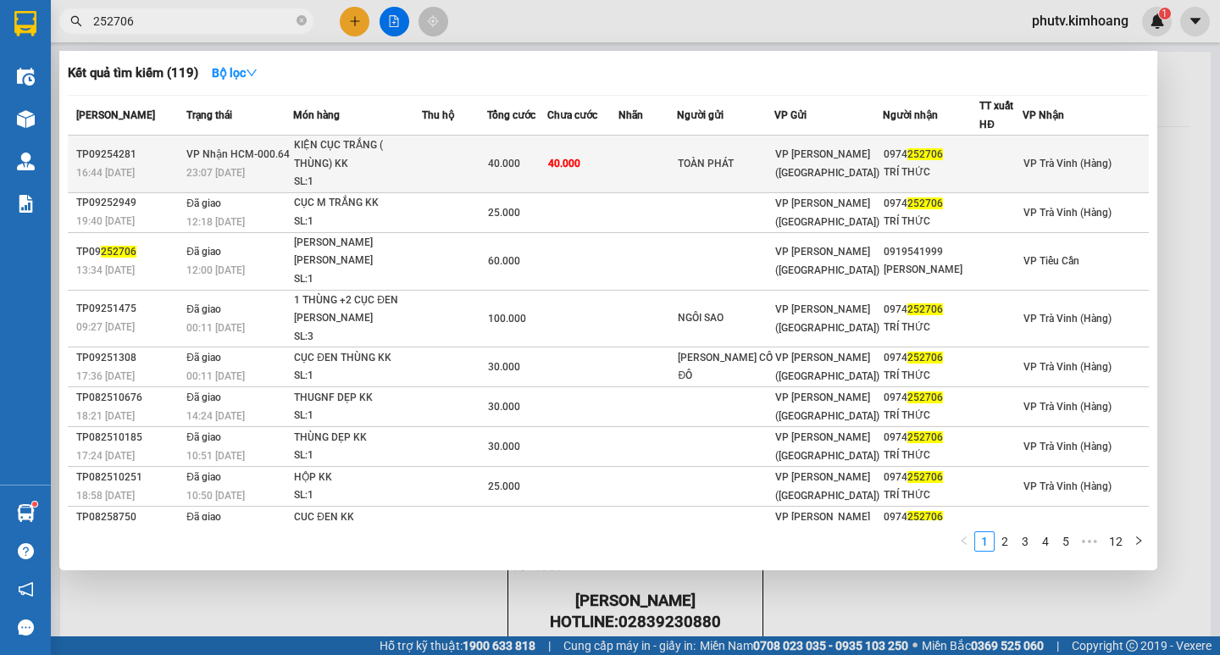
click at [619, 161] on td "40.000" at bounding box center [583, 165] width 72 height 58
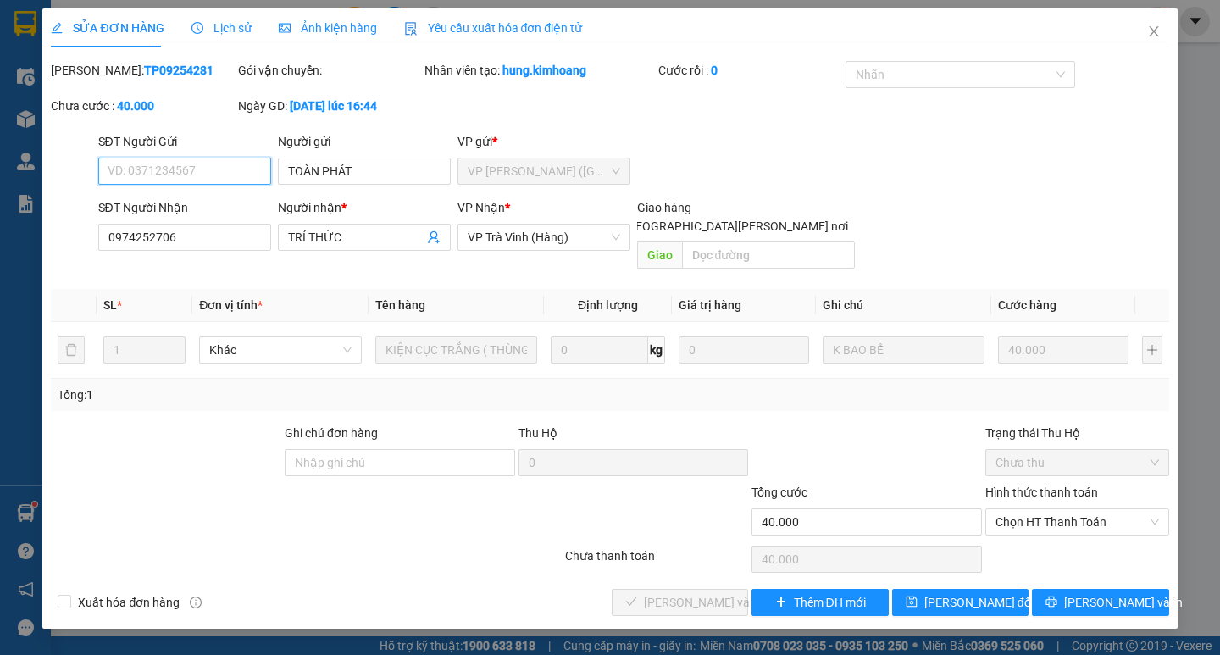
drag, startPoint x: 1035, startPoint y: 502, endPoint x: 1033, endPoint y: 541, distance: 39.0
click at [1035, 509] on span "Chọn HT Thanh Toán" at bounding box center [1076, 521] width 163 height 25
click at [1031, 548] on div "Tại văn phòng" at bounding box center [1077, 536] width 184 height 27
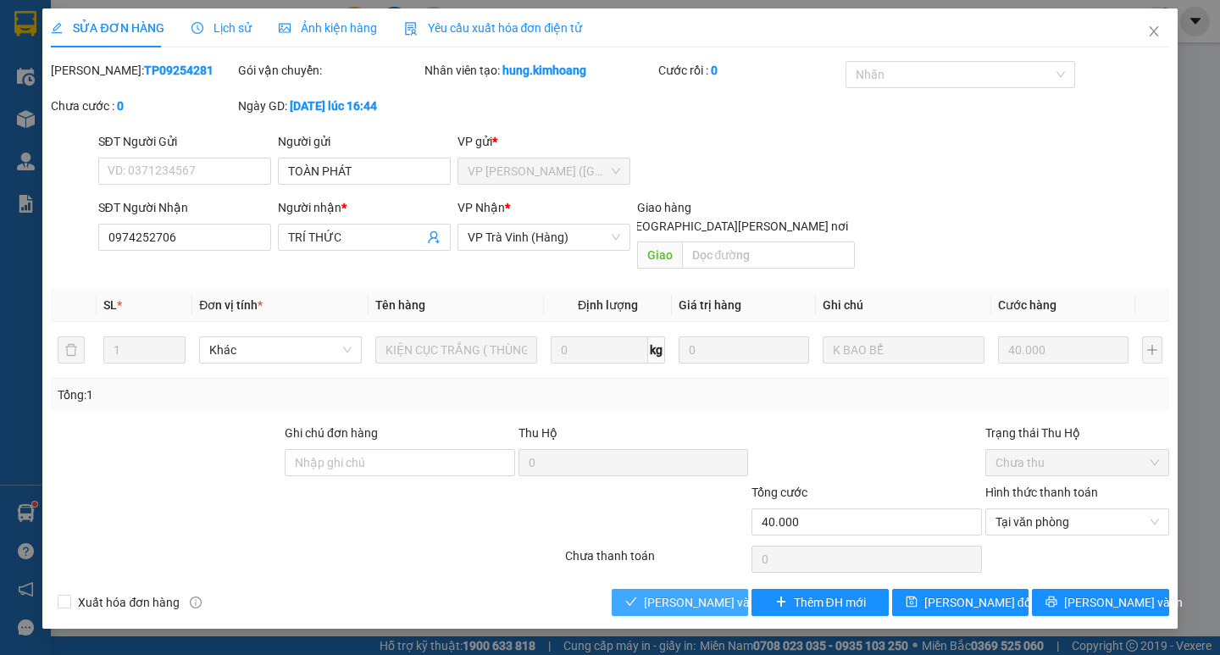
click at [669, 593] on span "[PERSON_NAME] và [PERSON_NAME] hàng" at bounding box center [758, 602] width 229 height 19
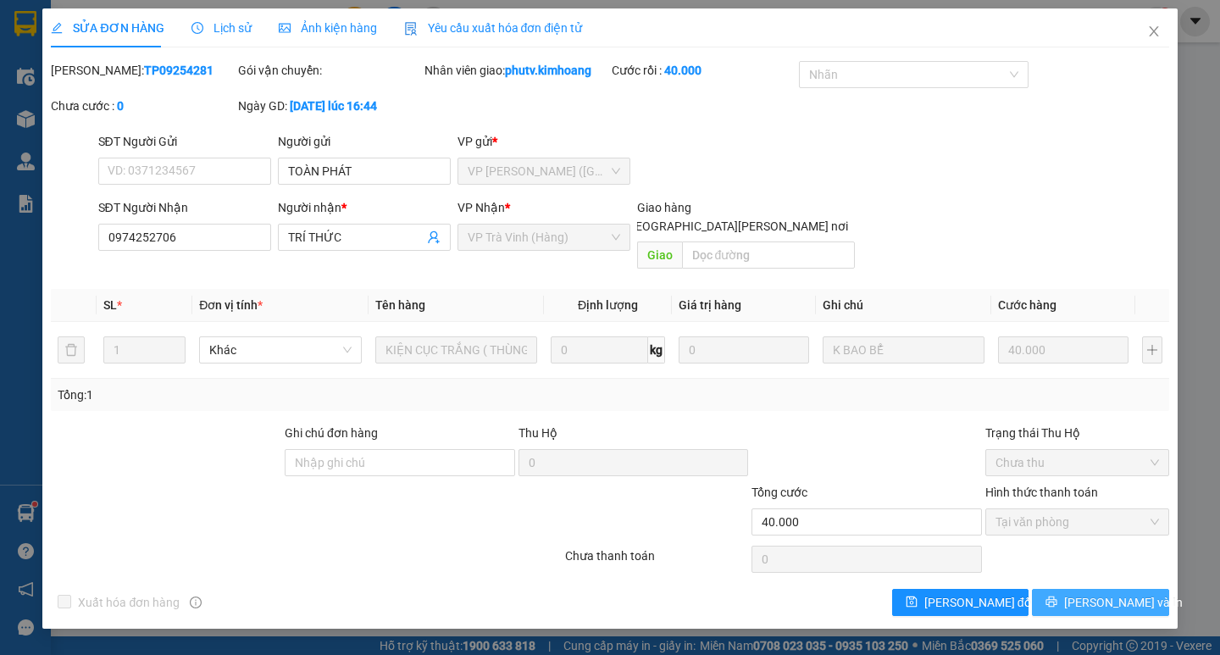
click at [1057, 595] on button "[PERSON_NAME] và In" at bounding box center [1100, 602] width 136 height 27
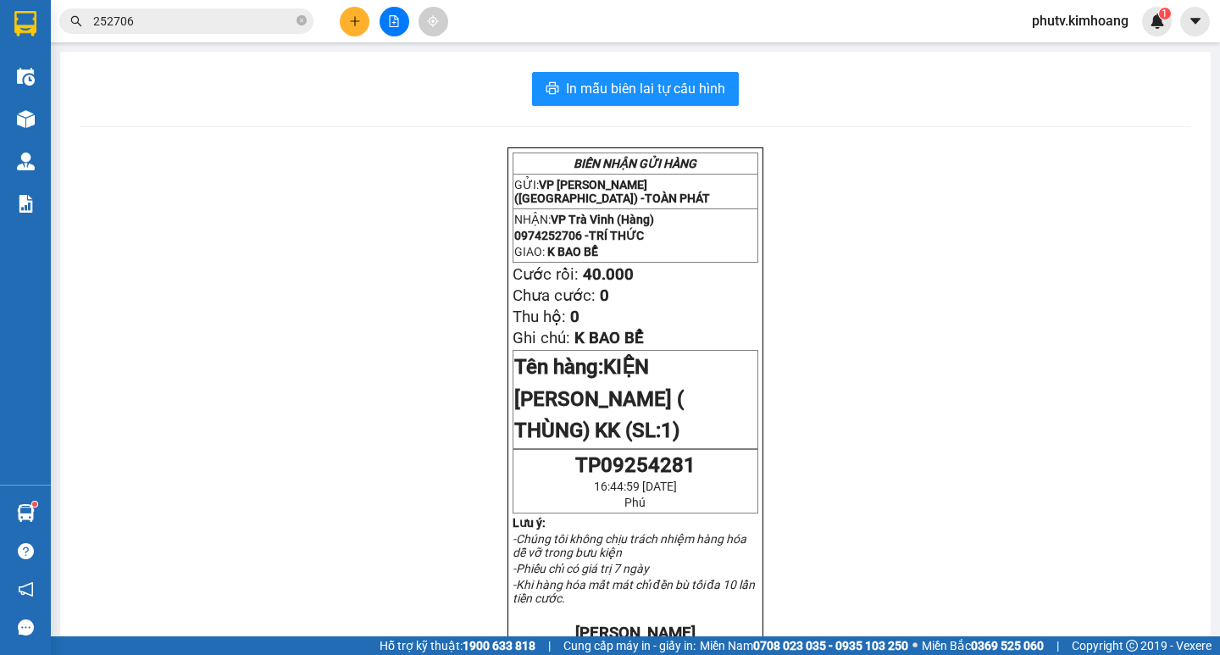
click at [176, 18] on input "252706" at bounding box center [193, 21] width 200 height 19
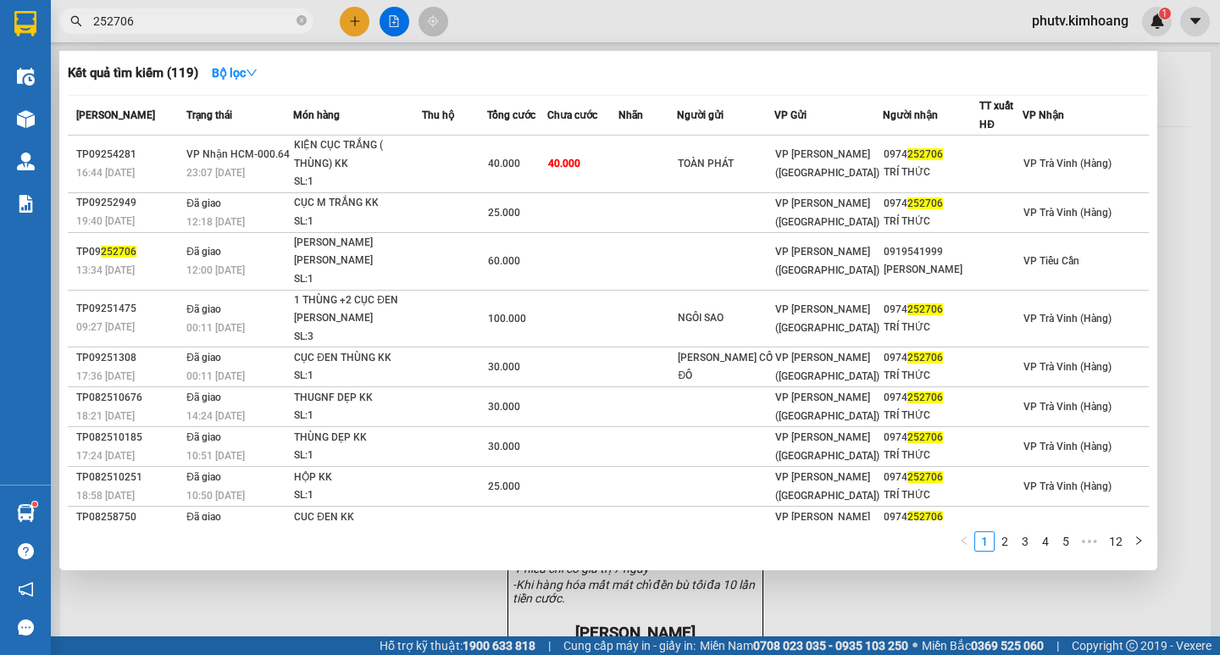
click at [174, 18] on input "252706" at bounding box center [193, 21] width 200 height 19
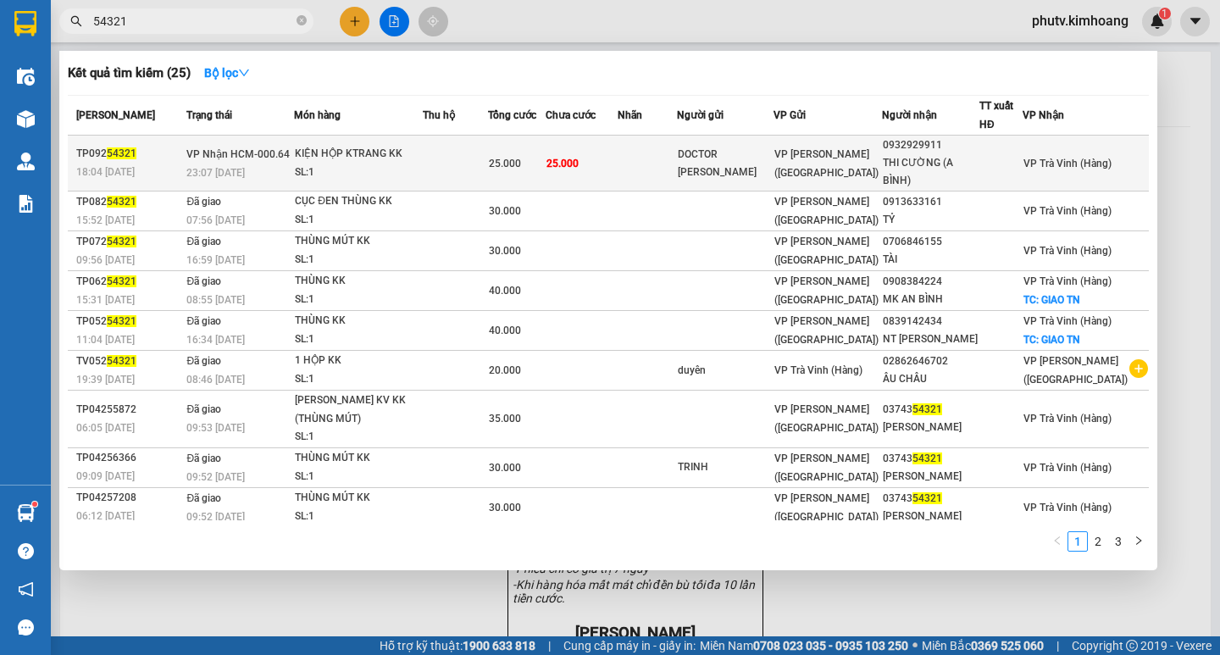
click at [279, 159] on span "VP Nhận HCM-000.64" at bounding box center [237, 154] width 103 height 12
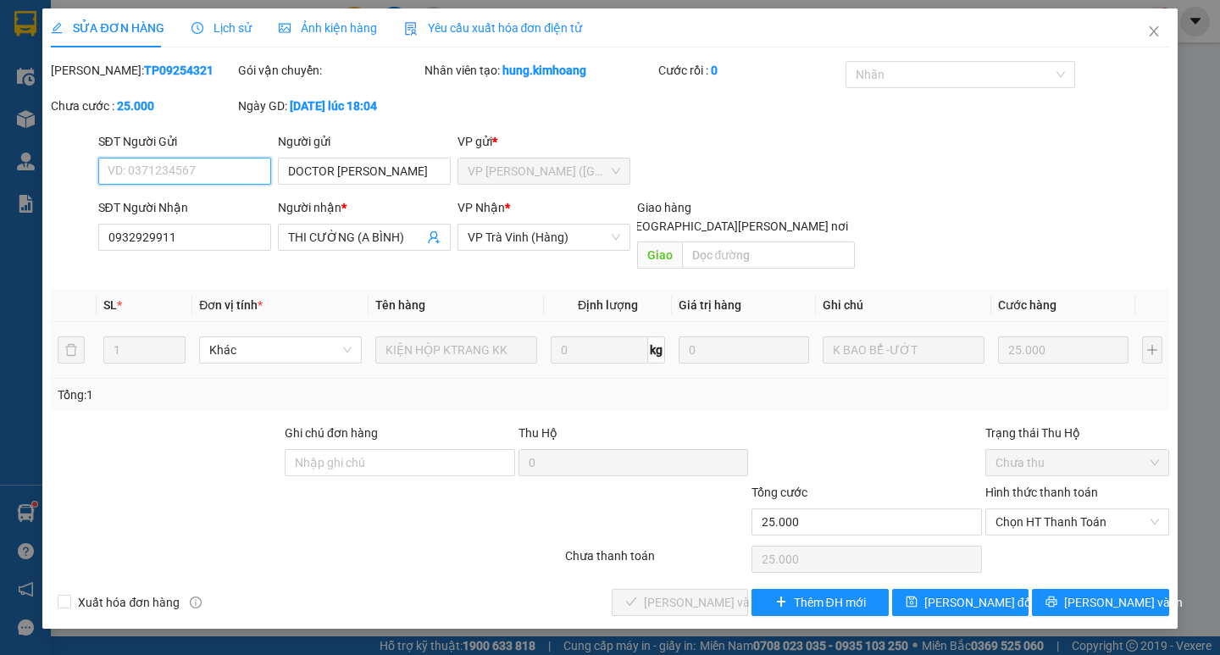
drag, startPoint x: 1043, startPoint y: 499, endPoint x: 1042, endPoint y: 517, distance: 17.9
click at [1043, 509] on span "Chọn HT Thanh Toán" at bounding box center [1076, 521] width 163 height 25
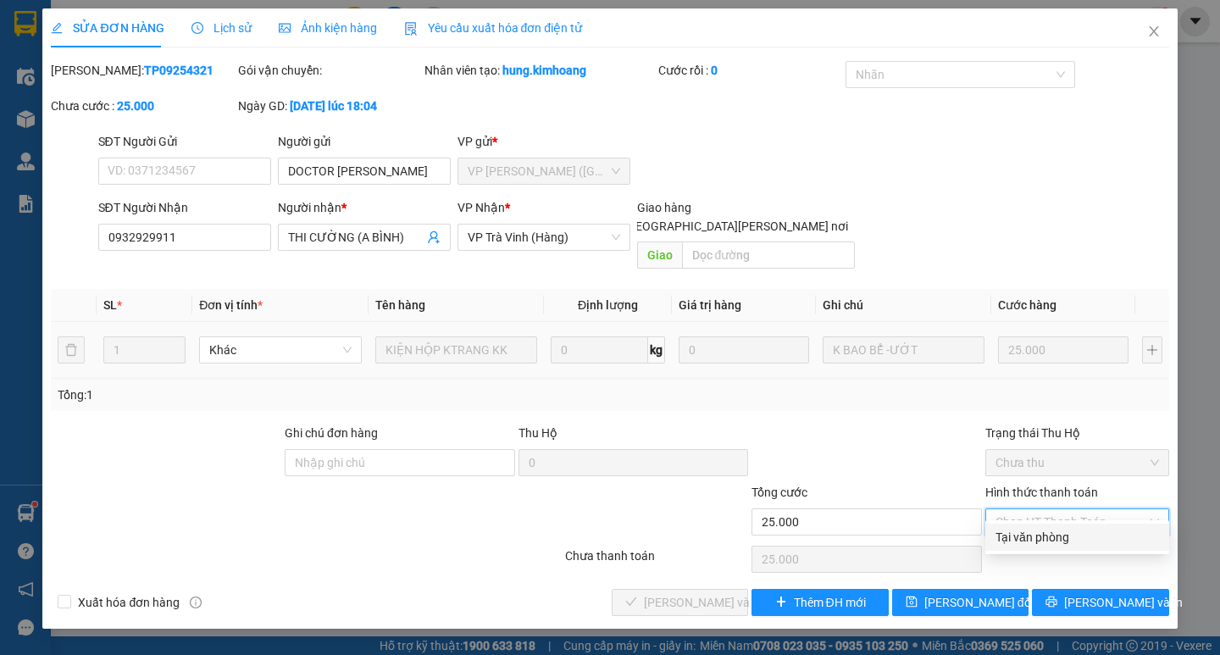
click at [1043, 528] on div "Tại văn phòng" at bounding box center [1076, 537] width 163 height 19
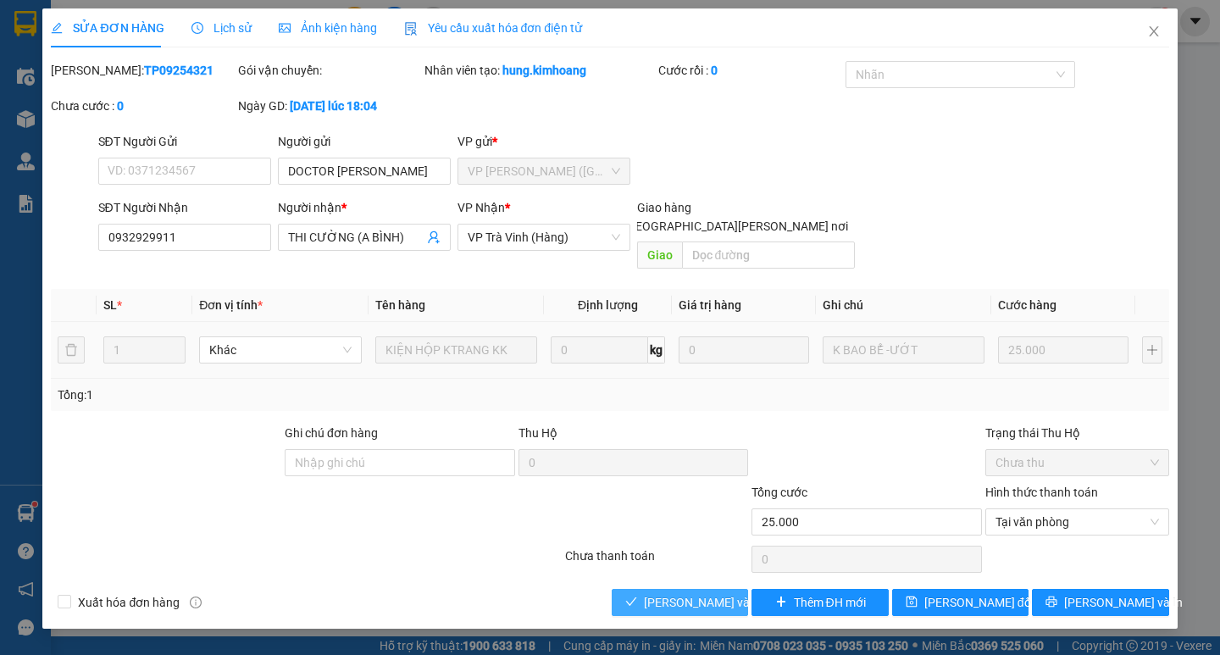
click at [700, 593] on span "[PERSON_NAME] và [PERSON_NAME] hàng" at bounding box center [758, 602] width 229 height 19
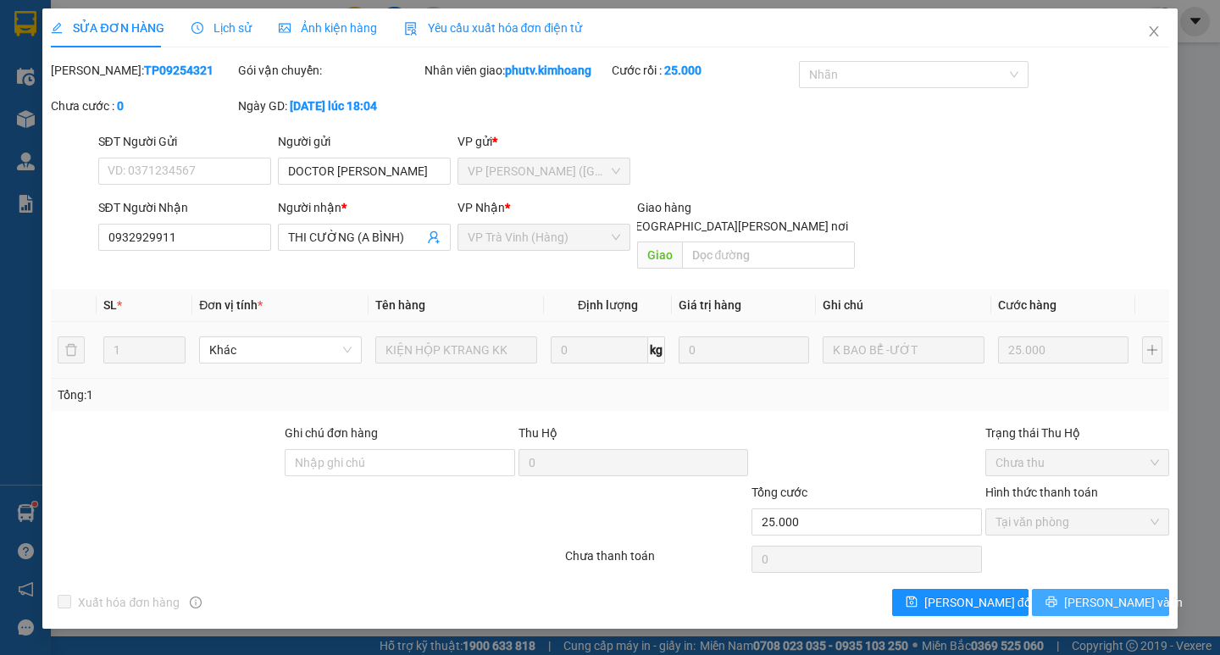
click at [1090, 589] on button "[PERSON_NAME] và In" at bounding box center [1100, 602] width 136 height 27
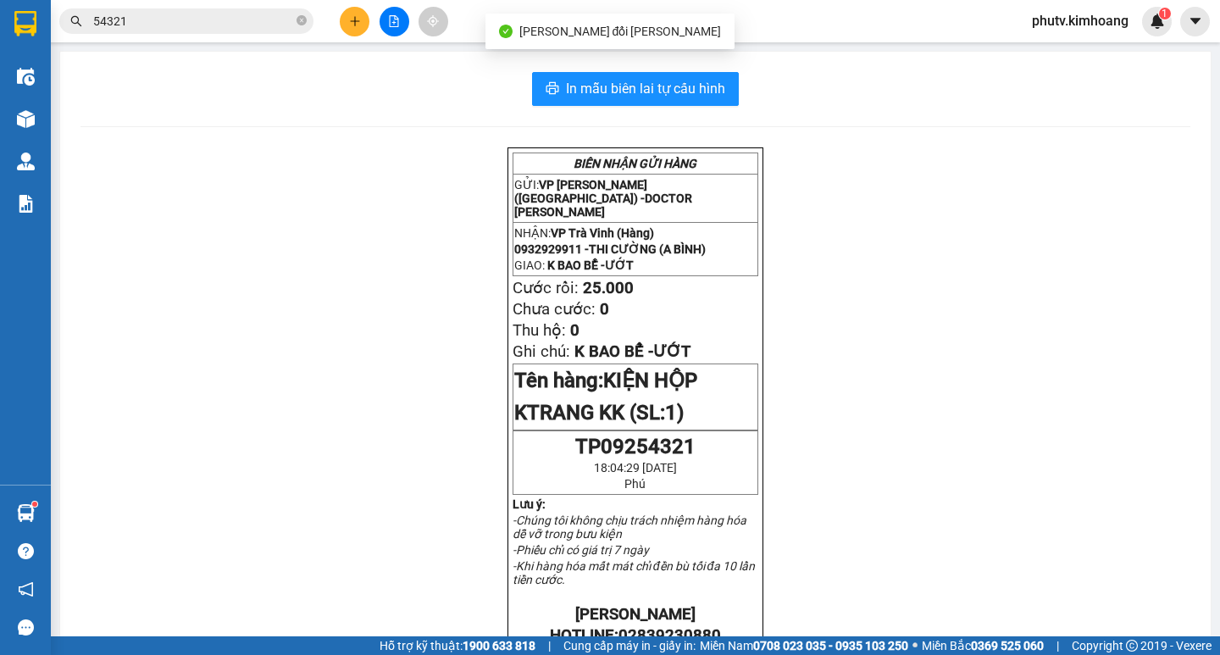
click at [133, 24] on input "54321" at bounding box center [193, 21] width 200 height 19
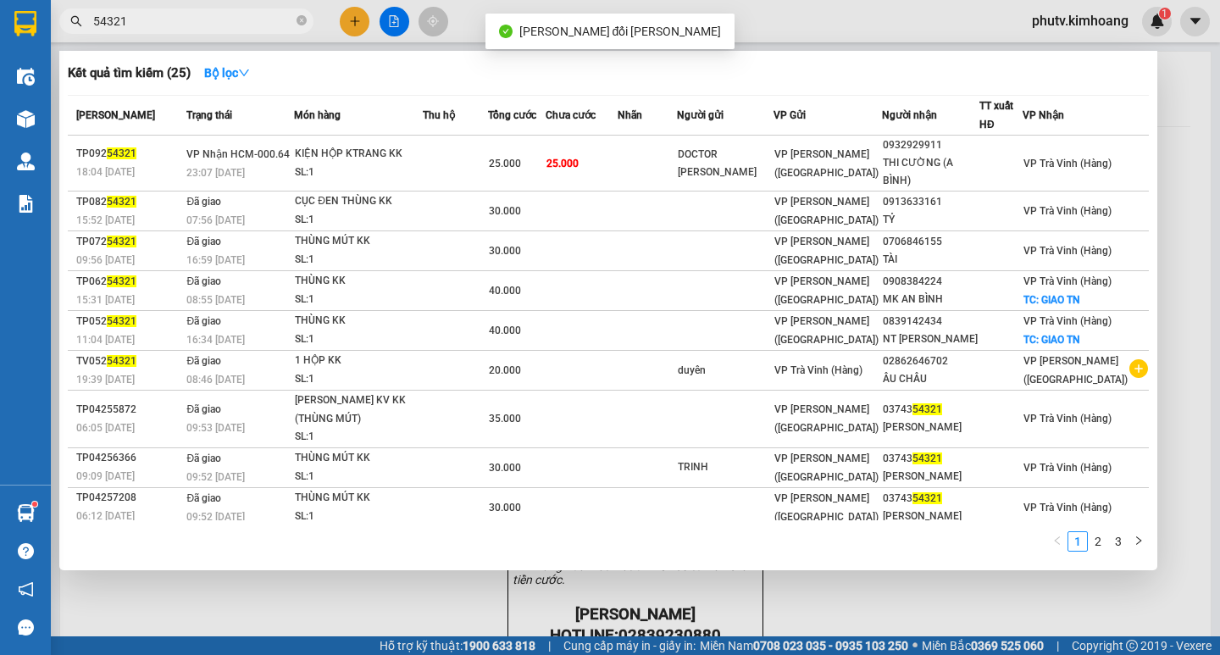
click at [133, 24] on input "54321" at bounding box center [193, 21] width 200 height 19
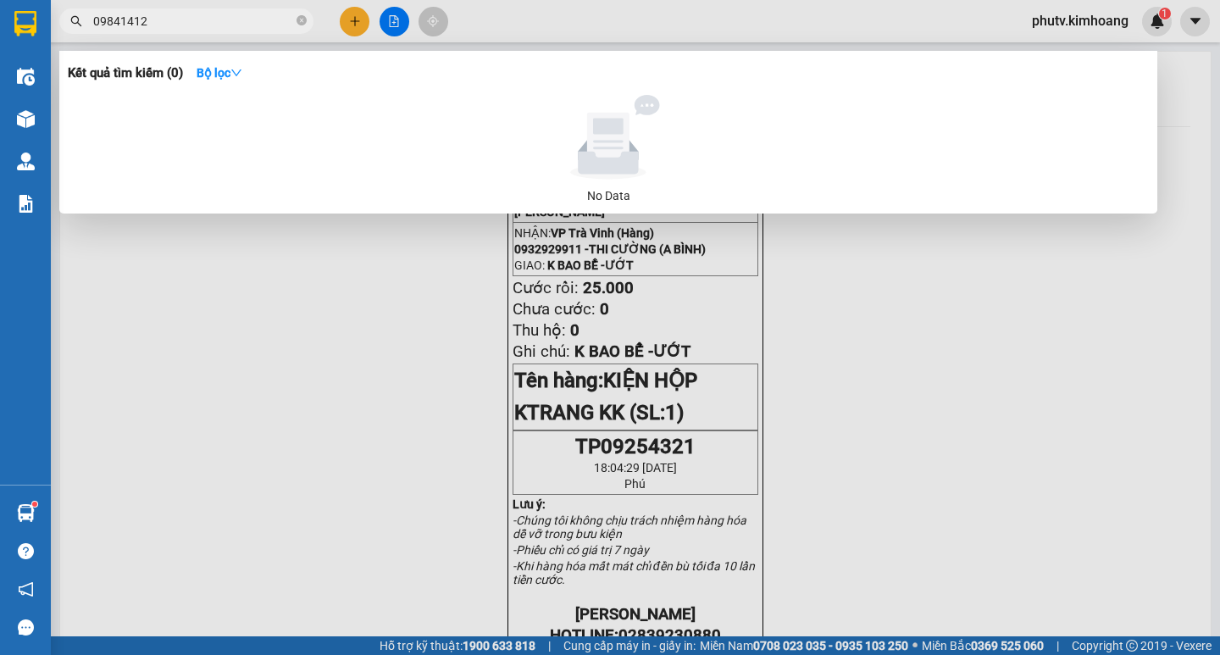
click at [118, 21] on input "09841412" at bounding box center [193, 21] width 200 height 19
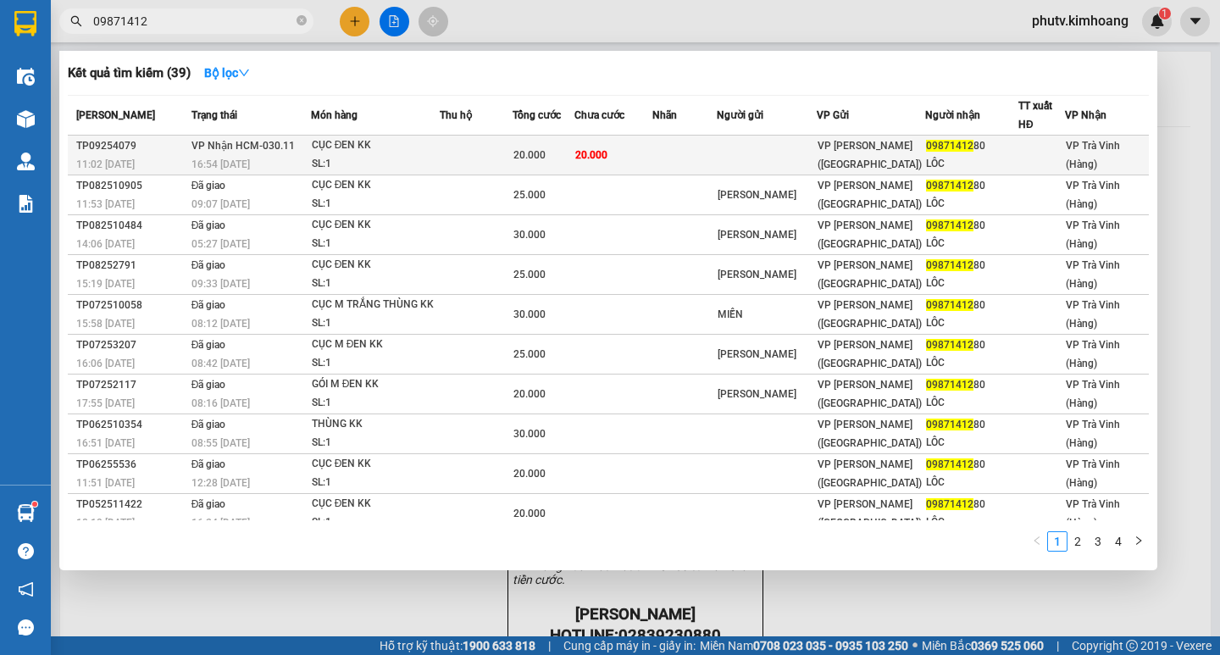
click at [392, 154] on div "CỤC ĐEN KK" at bounding box center [375, 145] width 127 height 19
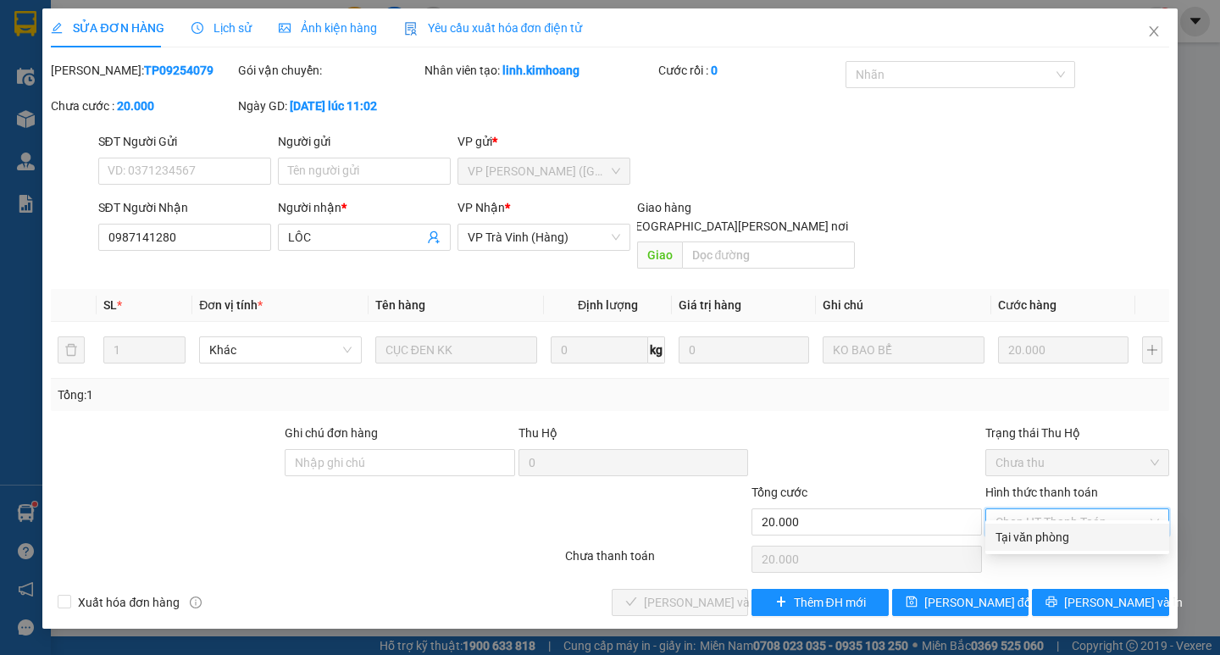
click at [1053, 532] on div "Tại văn phòng" at bounding box center [1076, 537] width 163 height 19
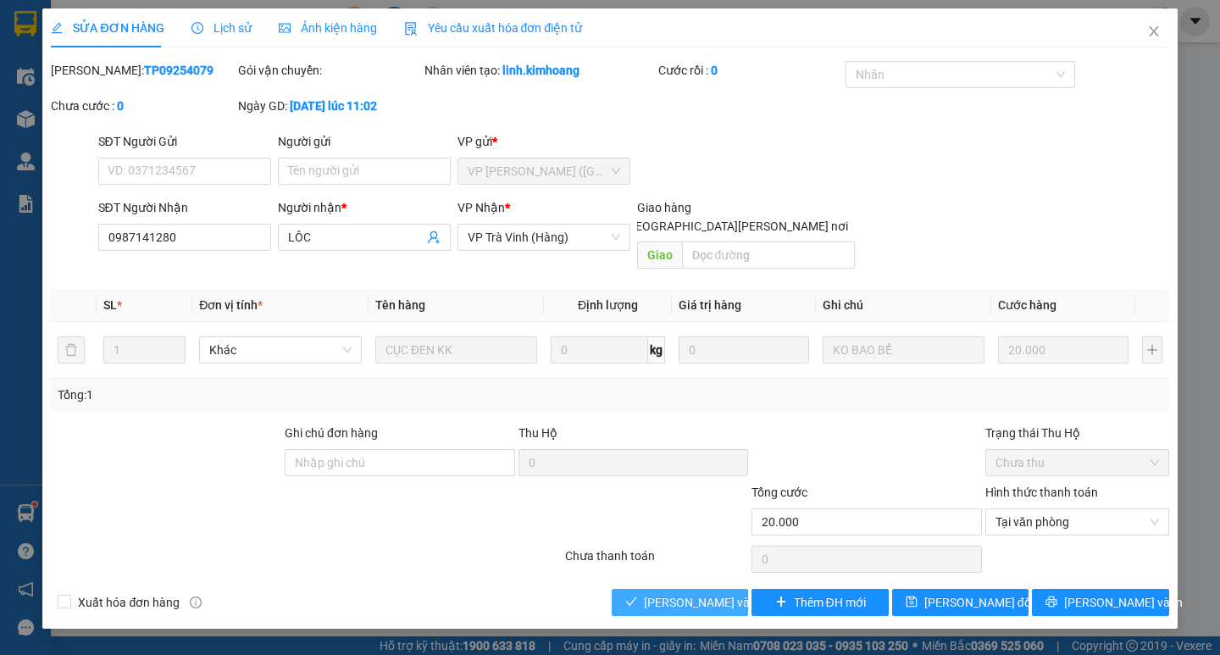
click at [676, 593] on span "[PERSON_NAME] và [PERSON_NAME] hàng" at bounding box center [758, 602] width 229 height 19
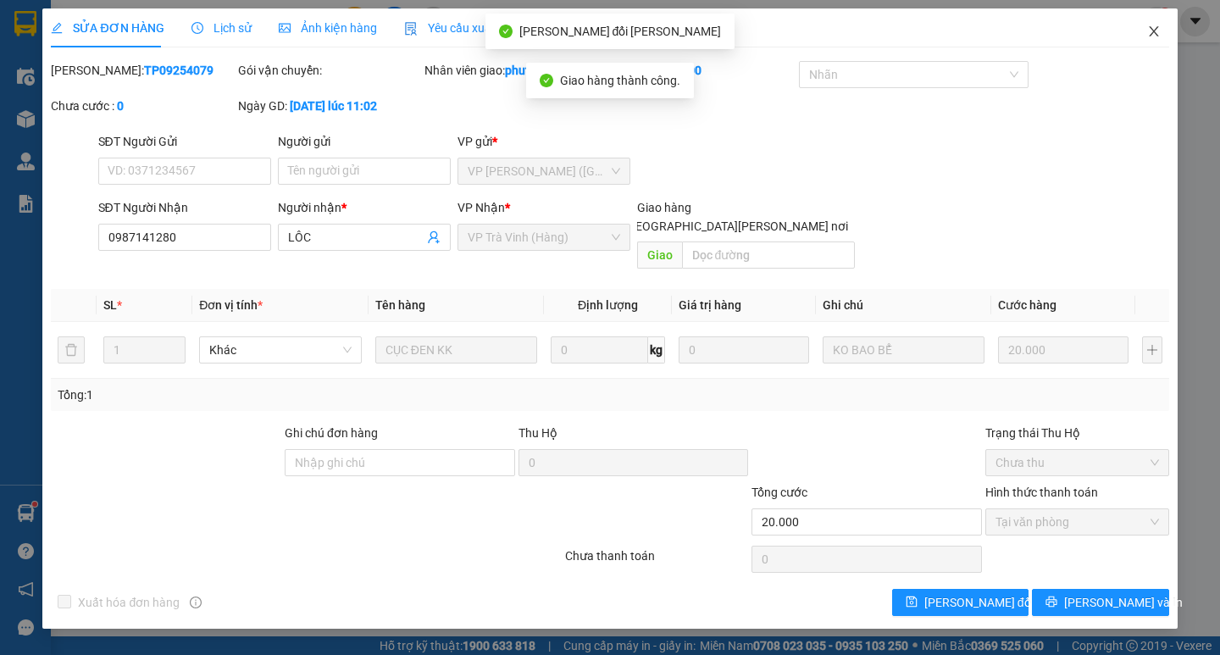
click at [1151, 23] on span "Close" at bounding box center [1153, 31] width 47 height 47
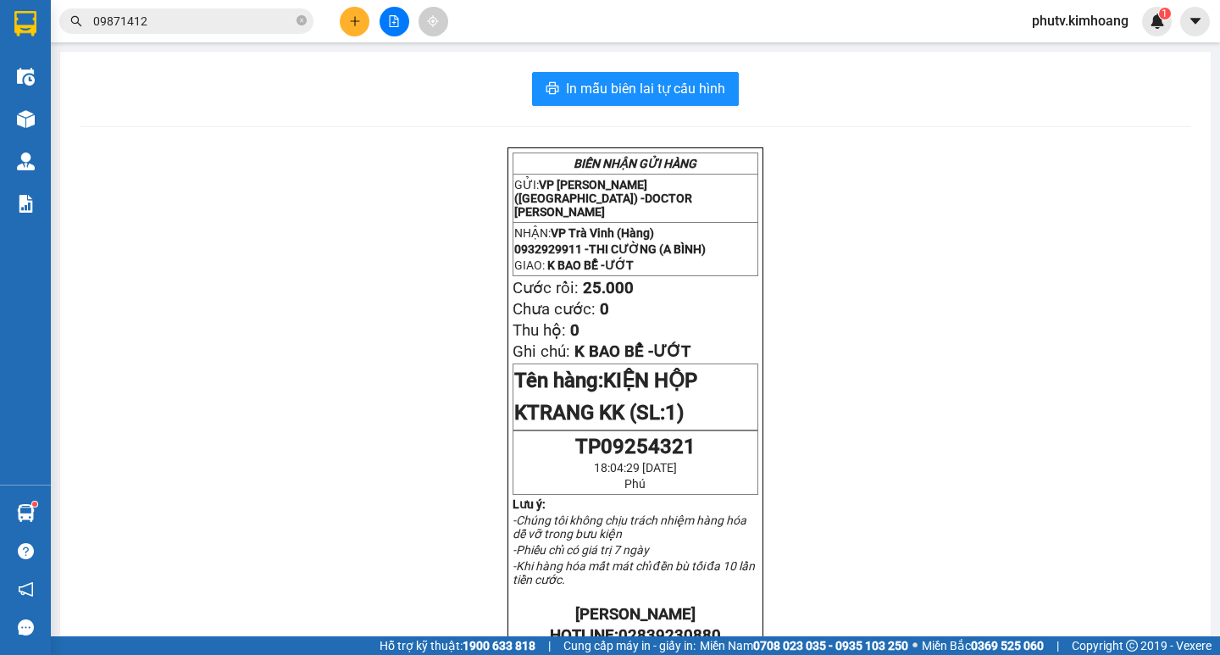
click at [270, 24] on input "09871412" at bounding box center [193, 21] width 200 height 19
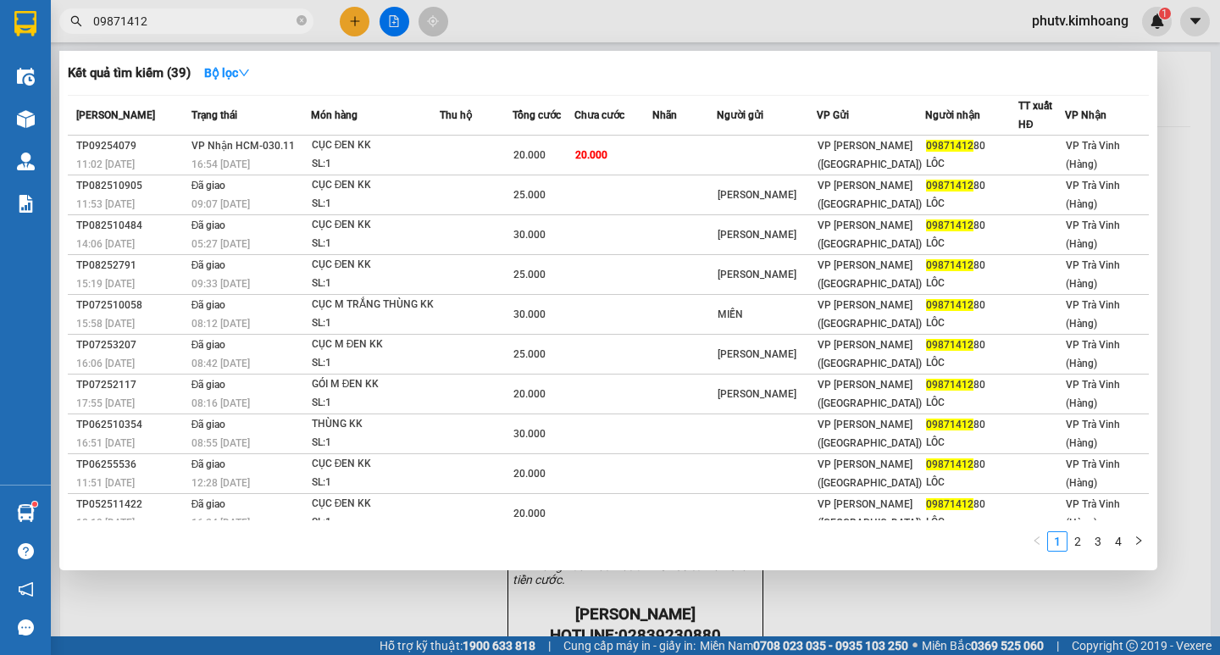
click at [270, 24] on input "09871412" at bounding box center [193, 21] width 200 height 19
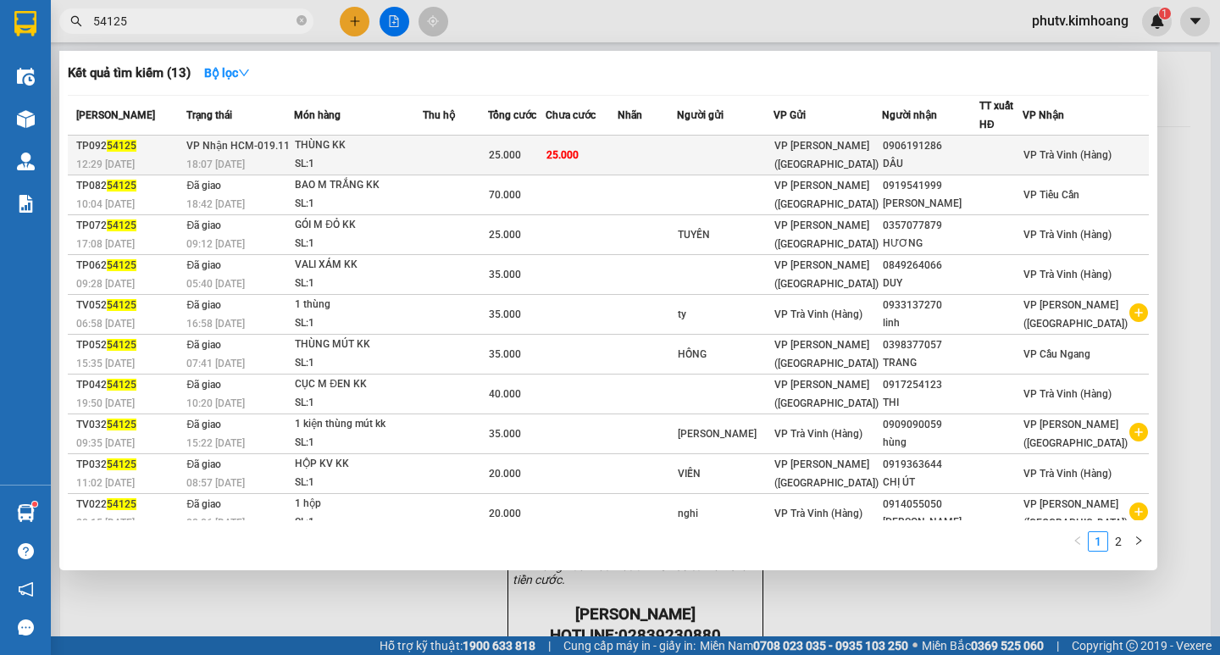
click at [368, 149] on div "THÙNG KK" at bounding box center [358, 145] width 127 height 19
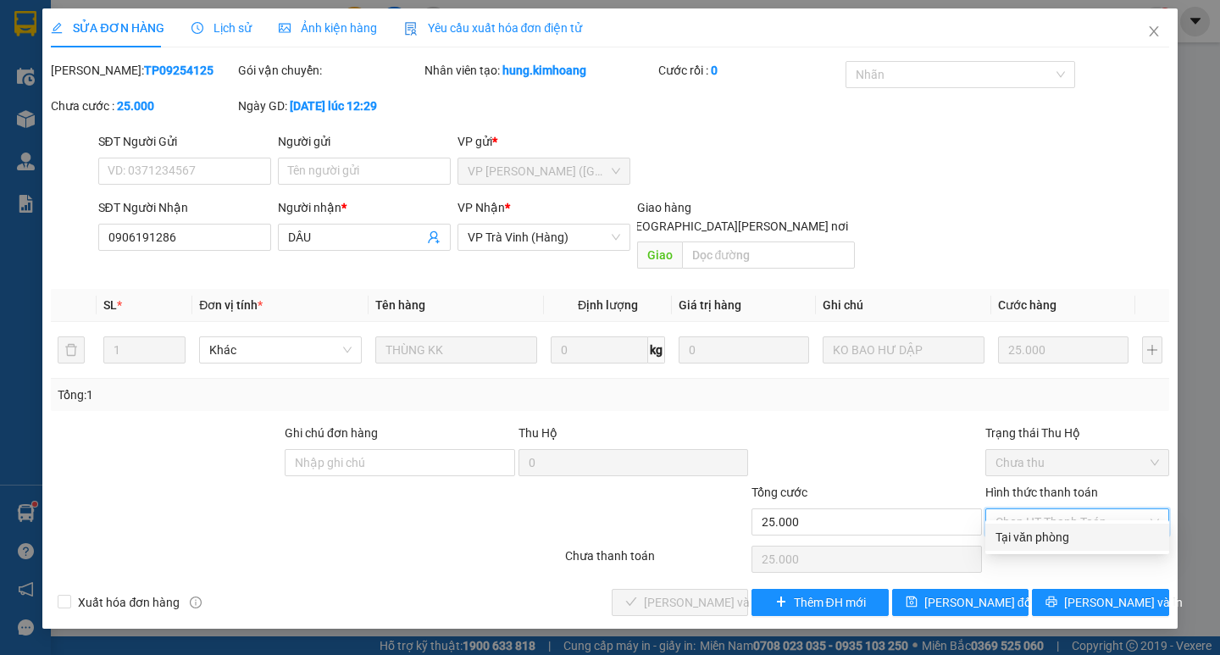
click at [1042, 528] on div "Tại văn phòng" at bounding box center [1076, 537] width 163 height 19
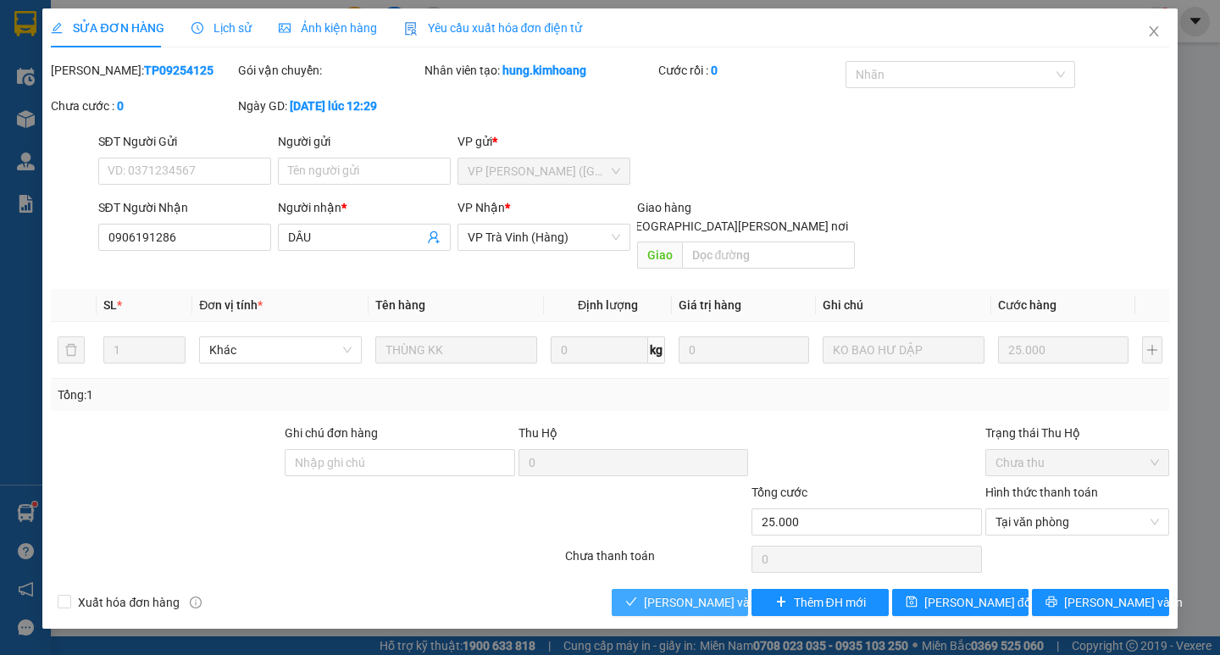
click at [725, 593] on span "[PERSON_NAME] và [PERSON_NAME] hàng" at bounding box center [758, 602] width 229 height 19
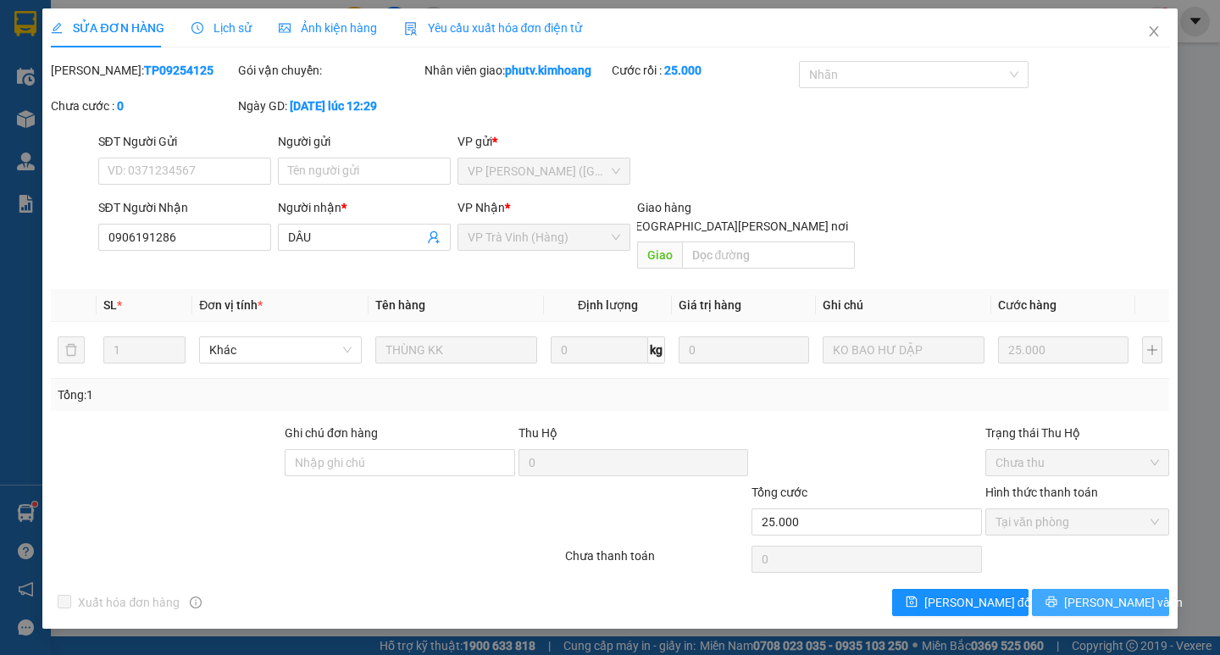
click at [1080, 589] on button "[PERSON_NAME] và In" at bounding box center [1100, 602] width 136 height 27
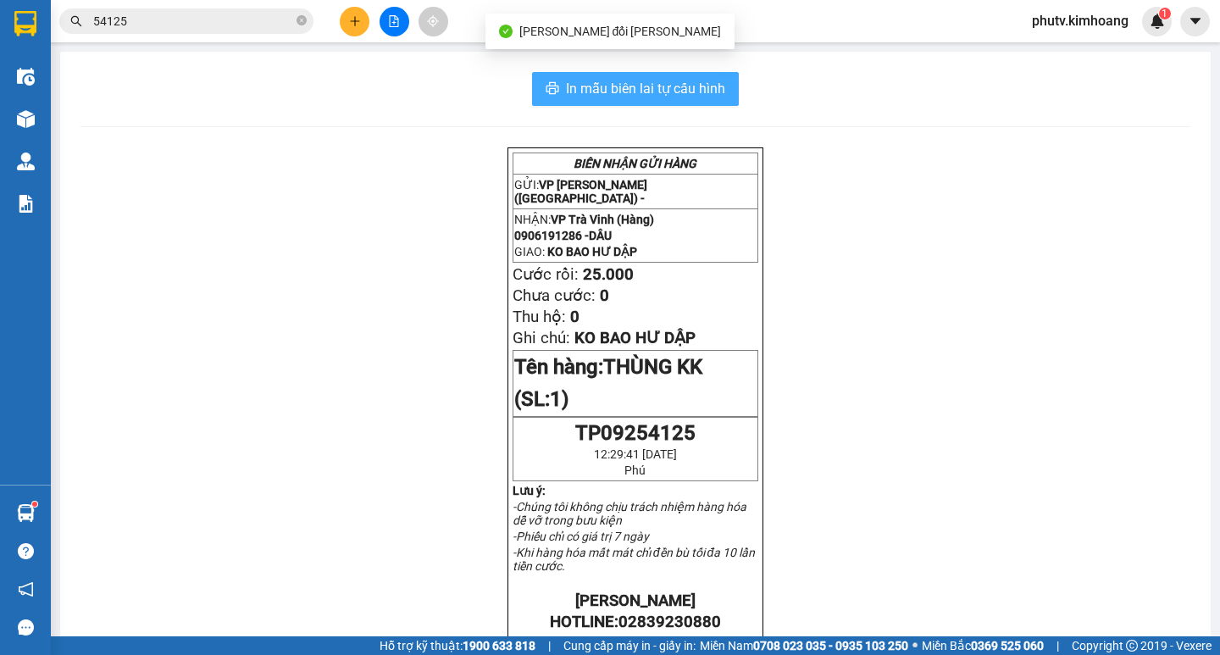
drag, startPoint x: 667, startPoint y: 76, endPoint x: 678, endPoint y: 75, distance: 11.9
click at [668, 76] on button "In mẫu biên lai tự cấu hình" at bounding box center [635, 89] width 207 height 34
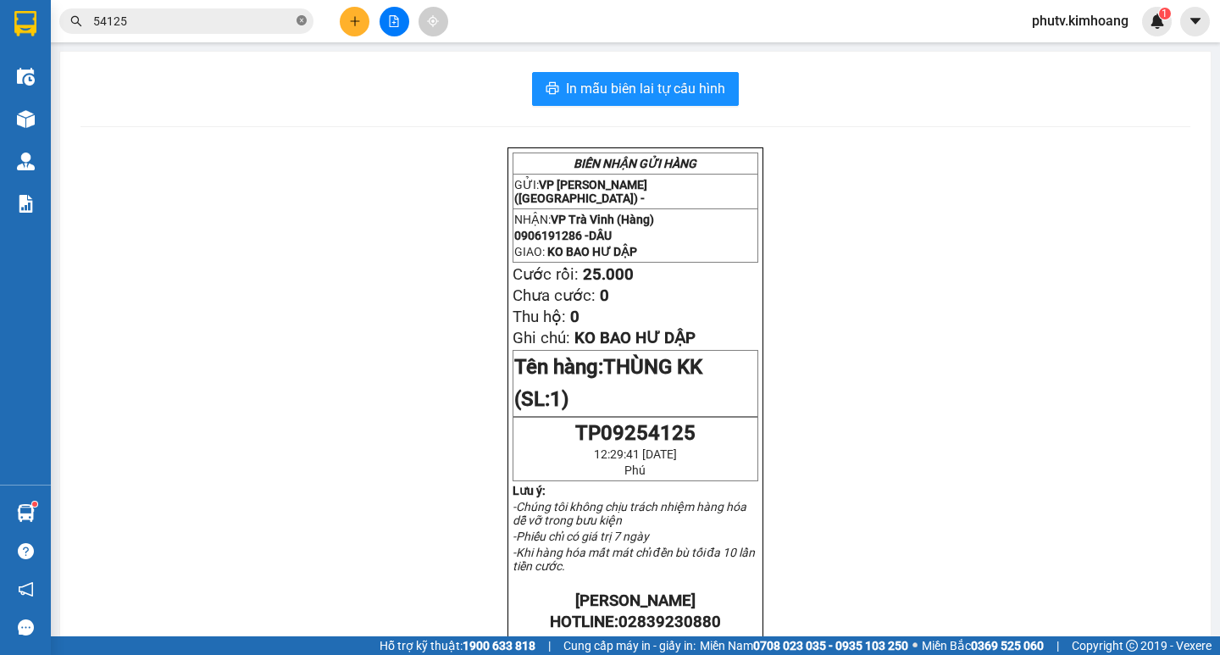
click at [304, 25] on icon "close-circle" at bounding box center [301, 20] width 10 height 10
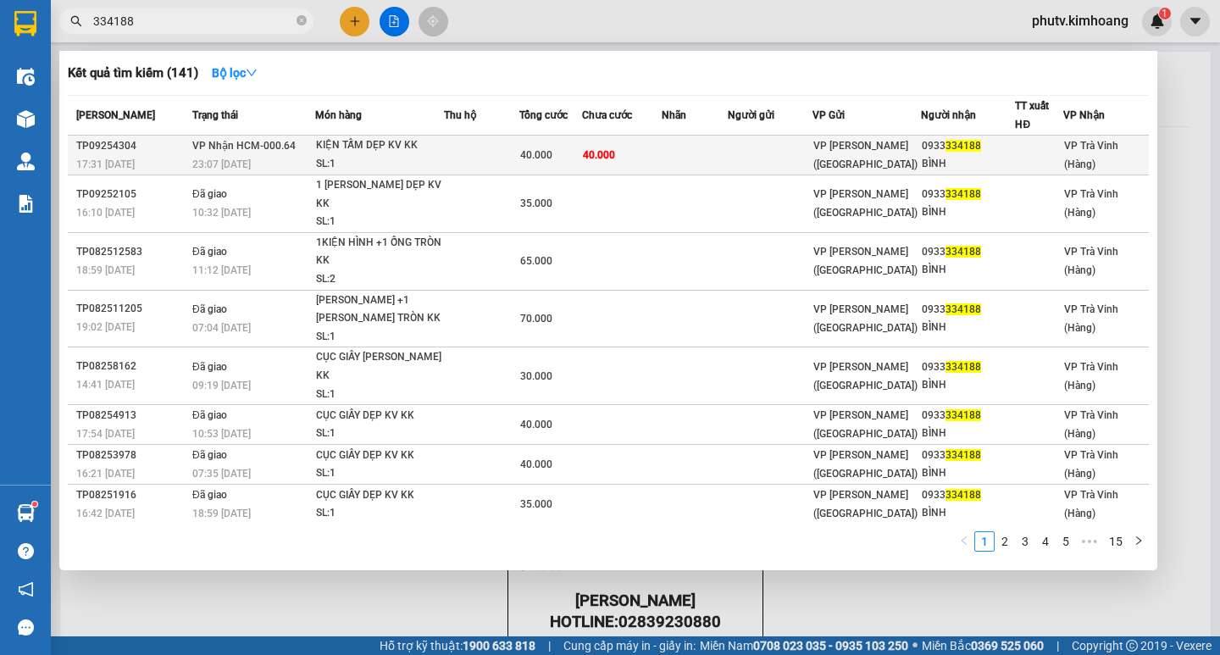
click at [363, 159] on div "SL: 1" at bounding box center [379, 164] width 127 height 19
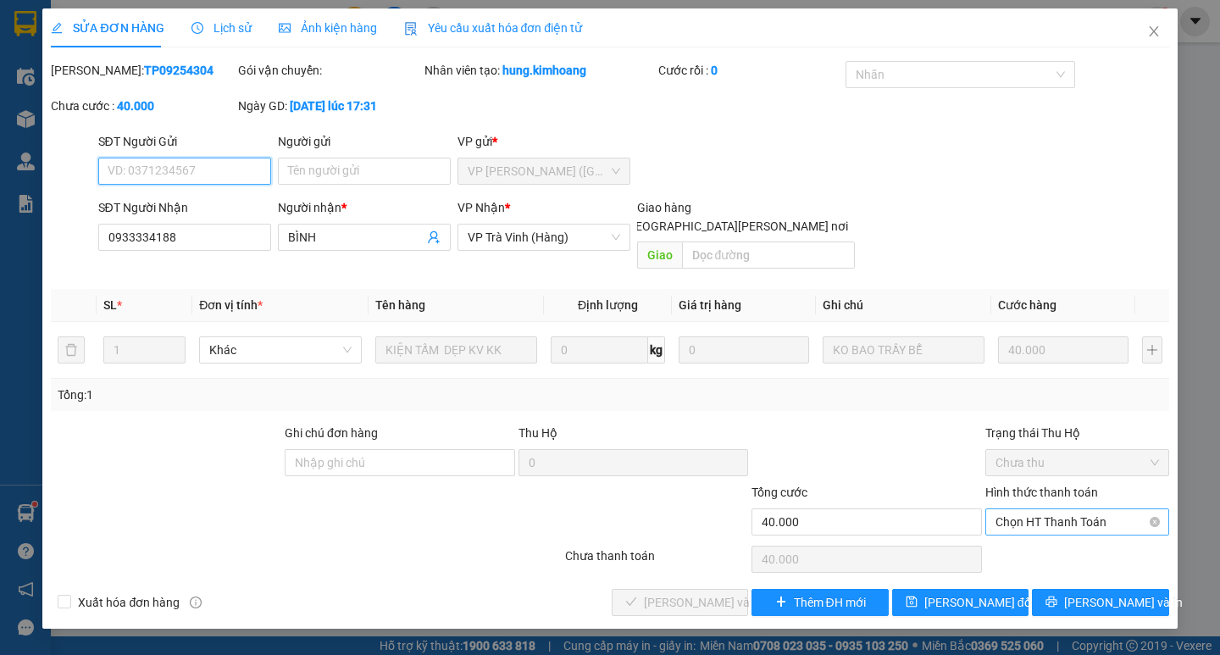
click at [1059, 512] on span "Chọn HT Thanh Toán" at bounding box center [1076, 521] width 163 height 25
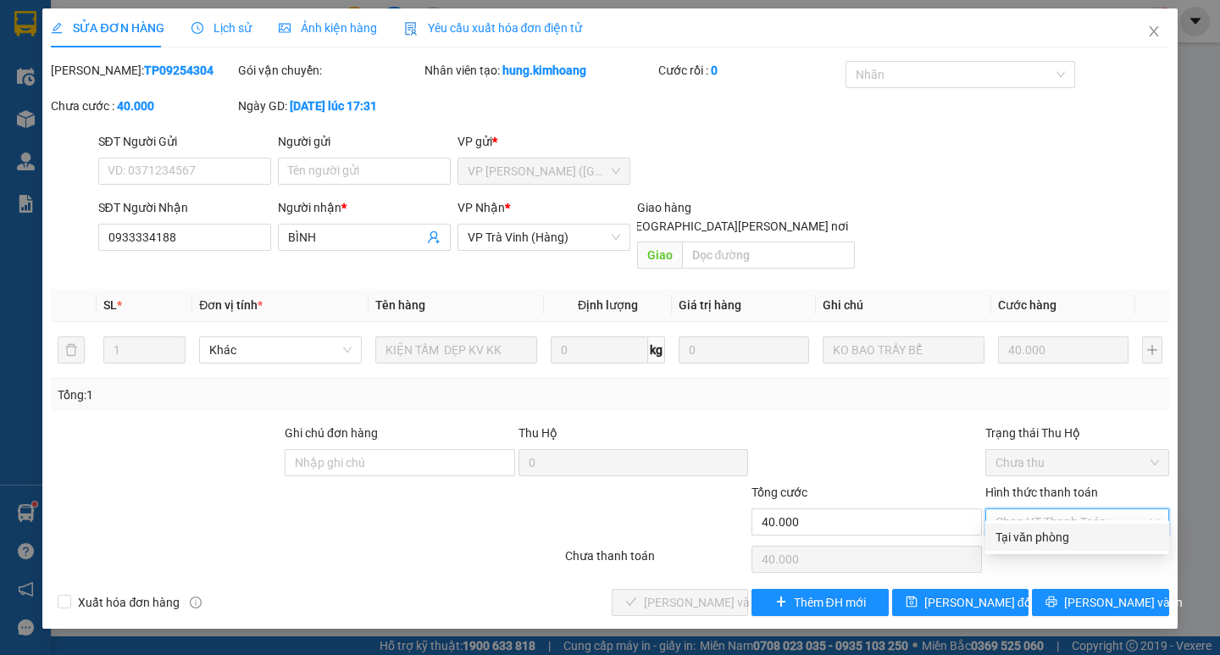
click at [1059, 543] on div "Tại văn phòng" at bounding box center [1076, 537] width 163 height 19
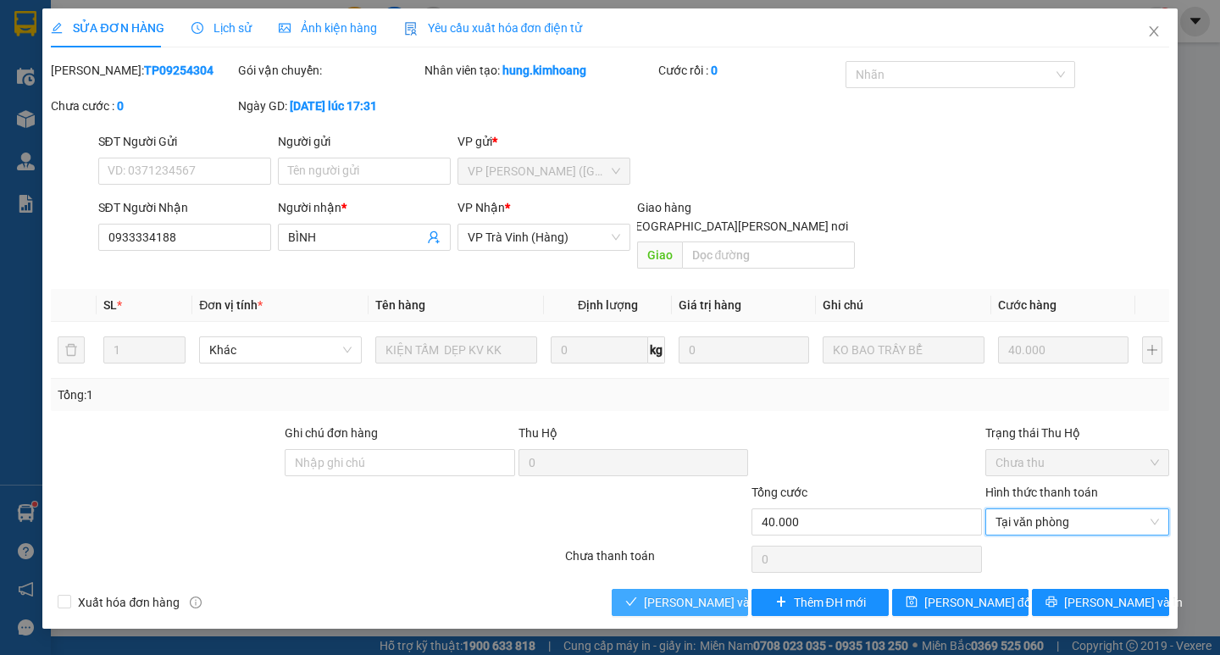
click at [729, 593] on span "[PERSON_NAME] và [PERSON_NAME] hàng" at bounding box center [758, 602] width 229 height 19
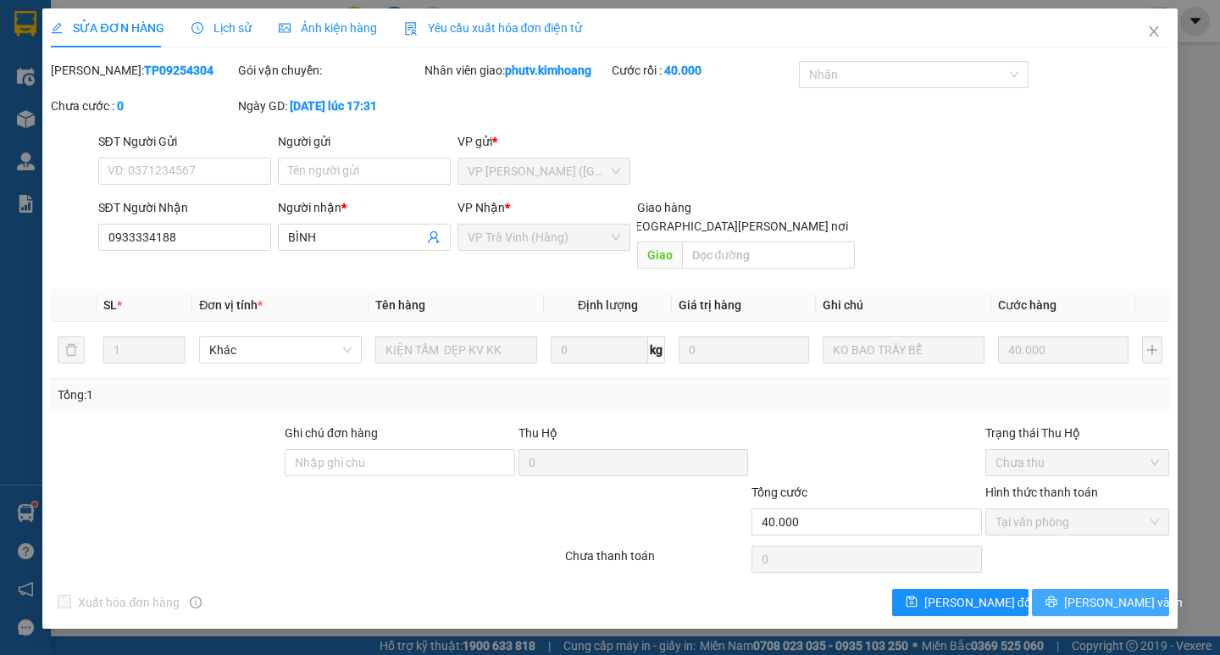
click at [1137, 589] on button "[PERSON_NAME] và In" at bounding box center [1100, 602] width 136 height 27
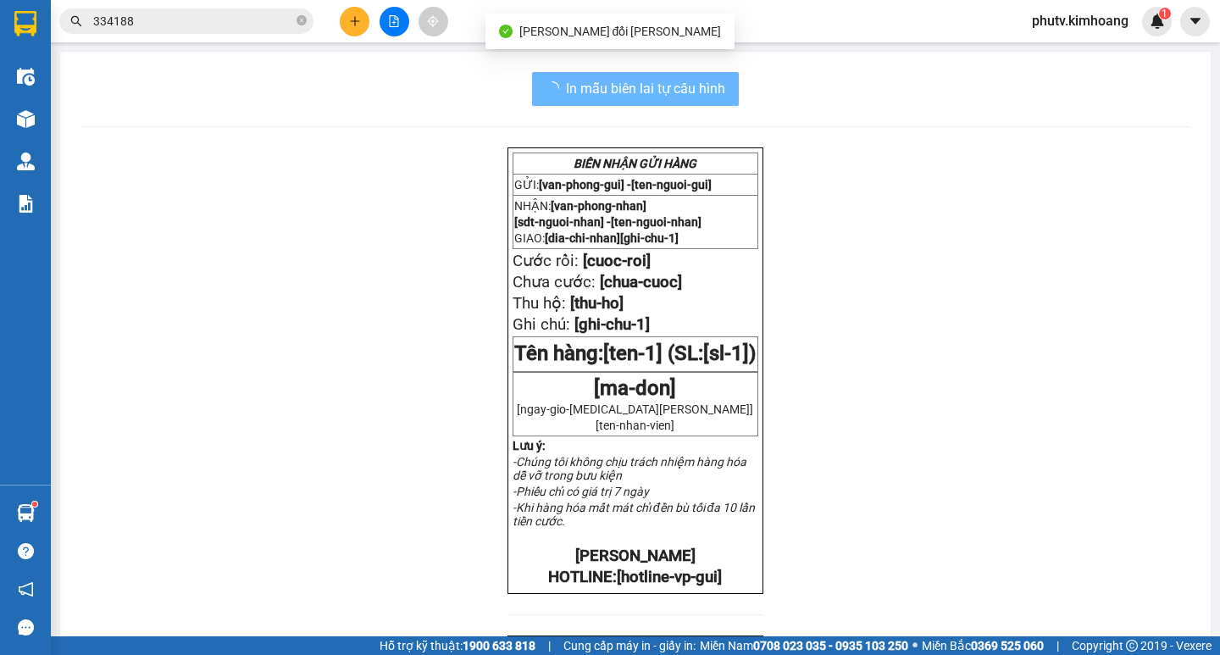
click at [169, 18] on input "334188" at bounding box center [193, 21] width 200 height 19
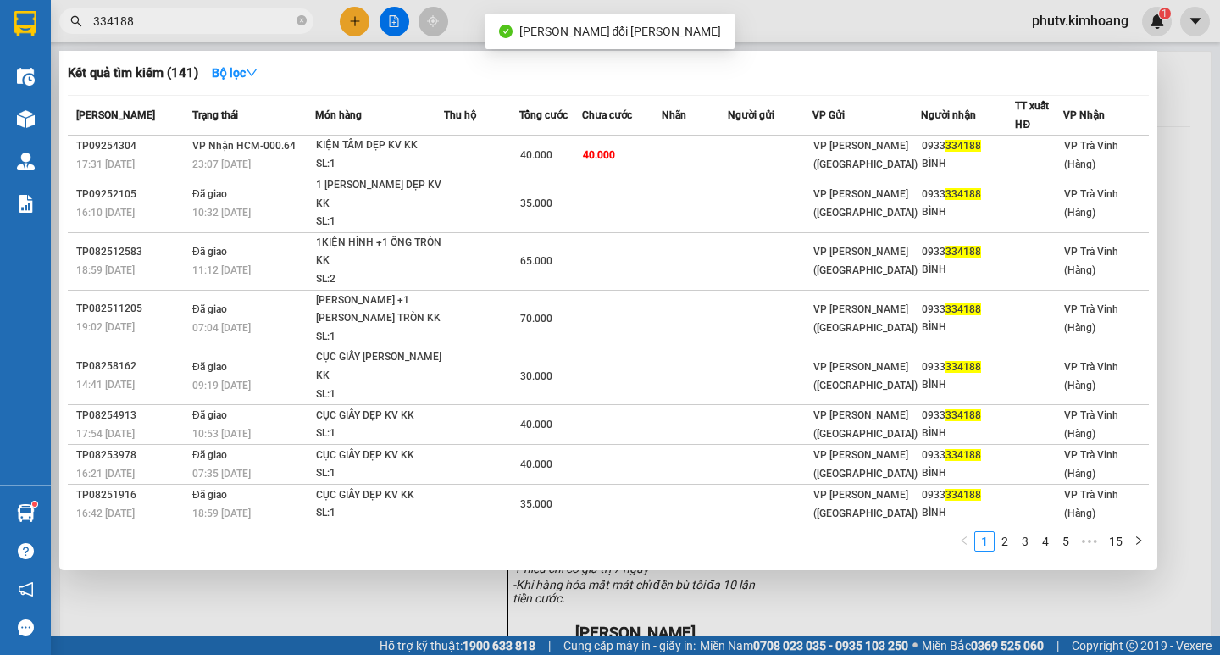
click at [169, 18] on input "334188" at bounding box center [193, 21] width 200 height 19
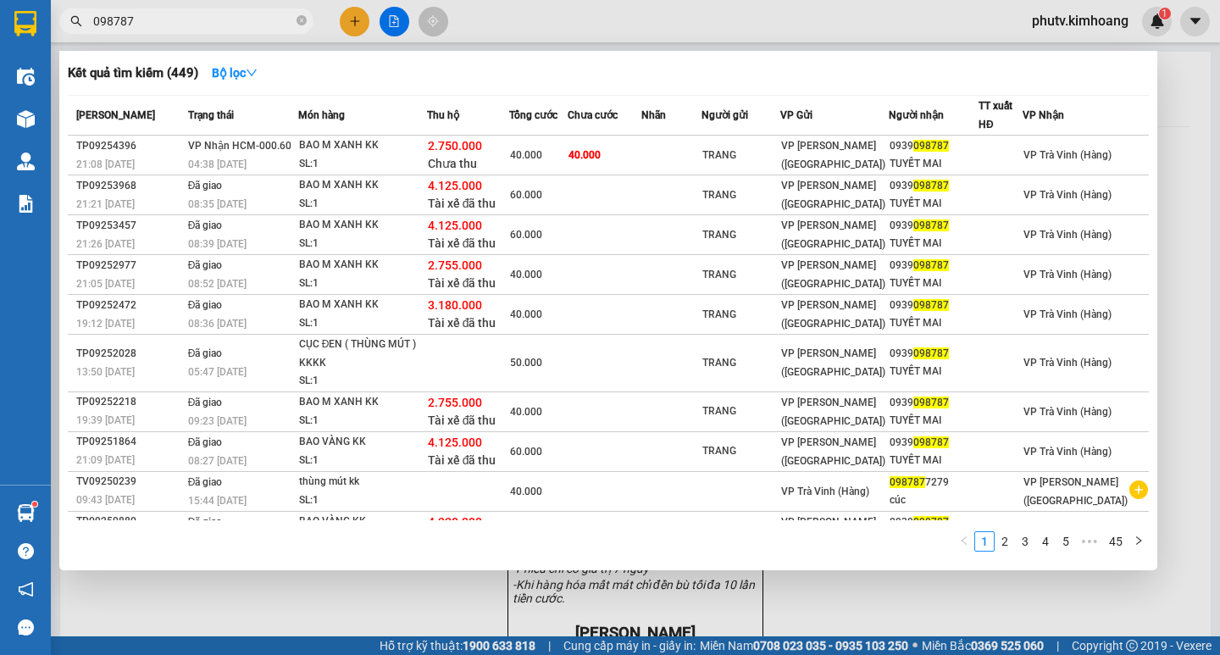
click at [146, 19] on input "098787" at bounding box center [193, 21] width 200 height 19
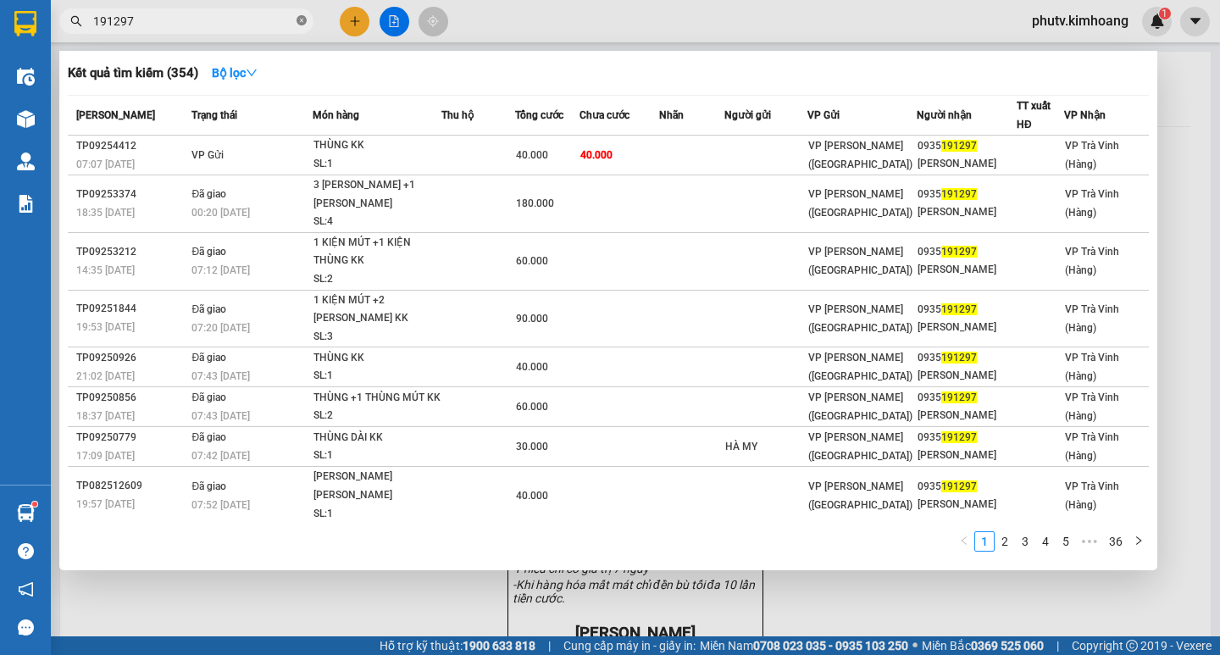
click at [301, 16] on icon "close-circle" at bounding box center [301, 20] width 10 height 10
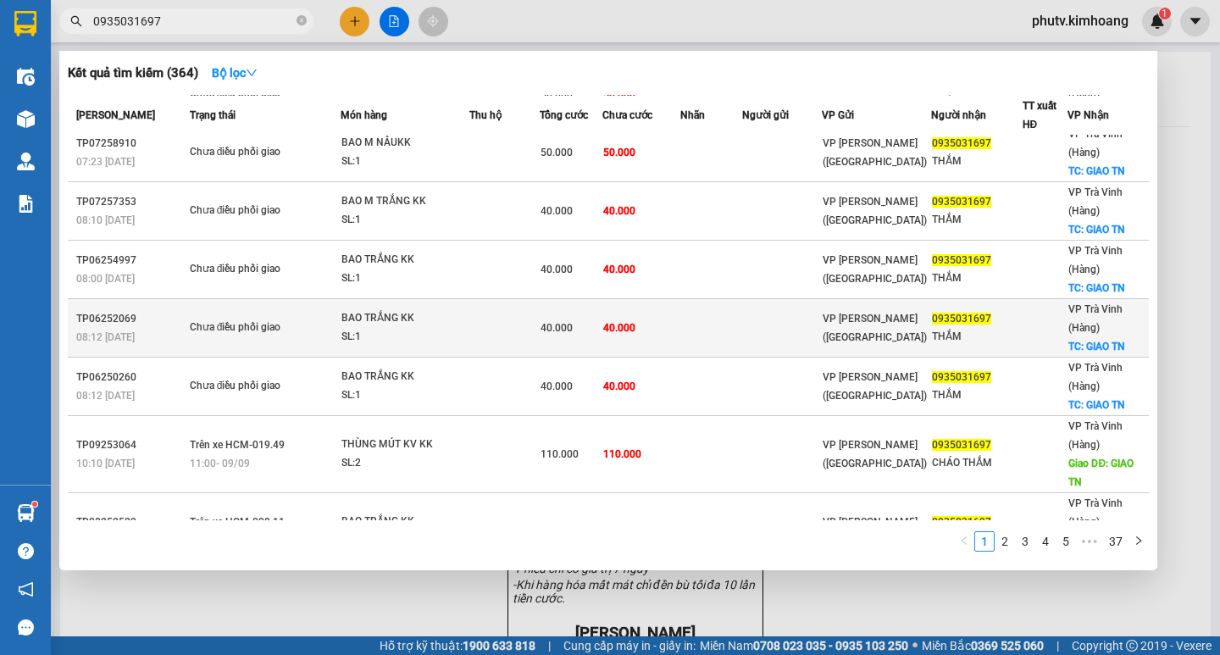
scroll to position [218, 0]
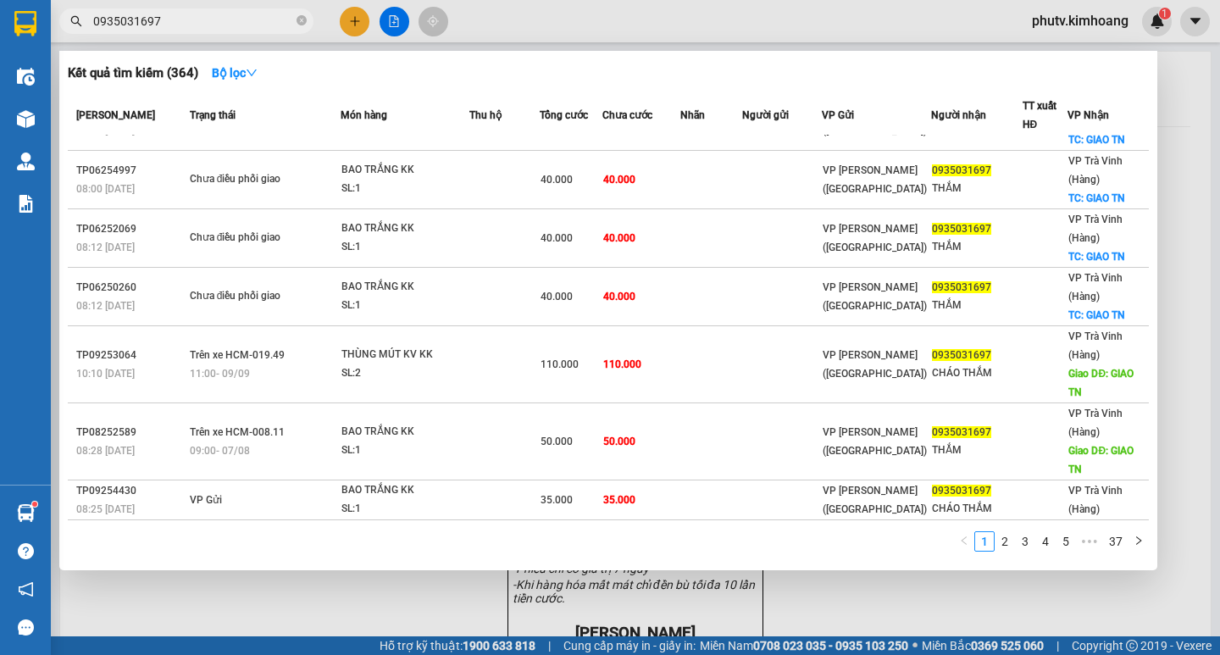
click at [350, 19] on div at bounding box center [610, 327] width 1220 height 655
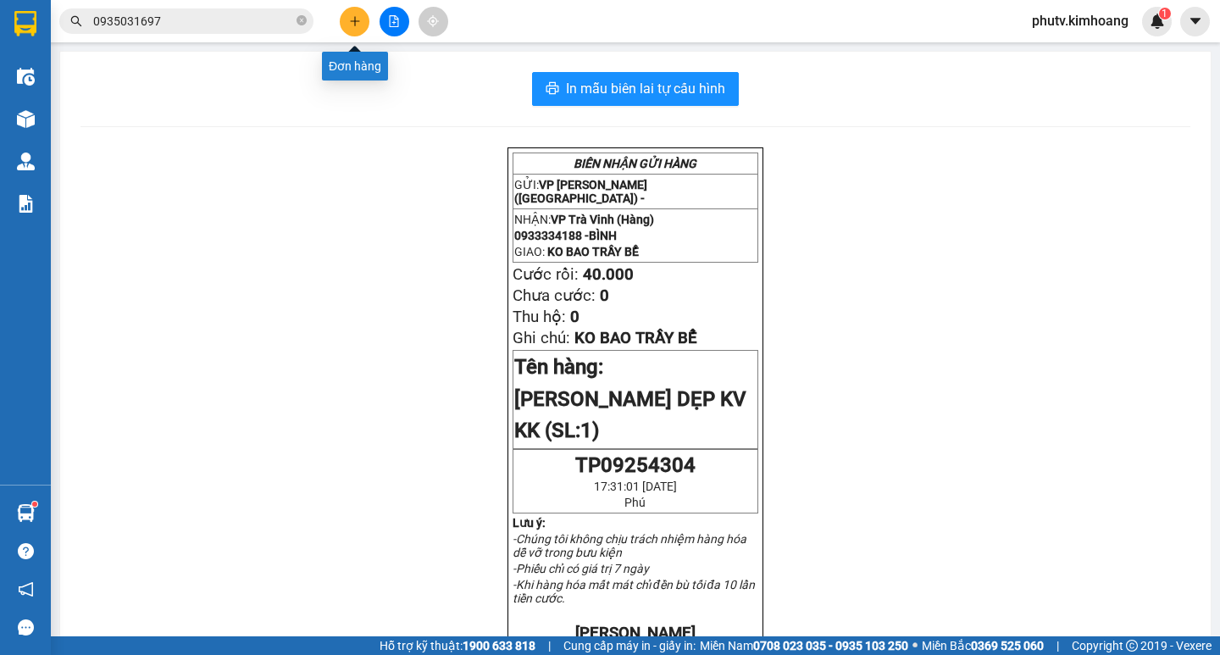
click at [350, 19] on icon "plus" at bounding box center [355, 21] width 12 height 12
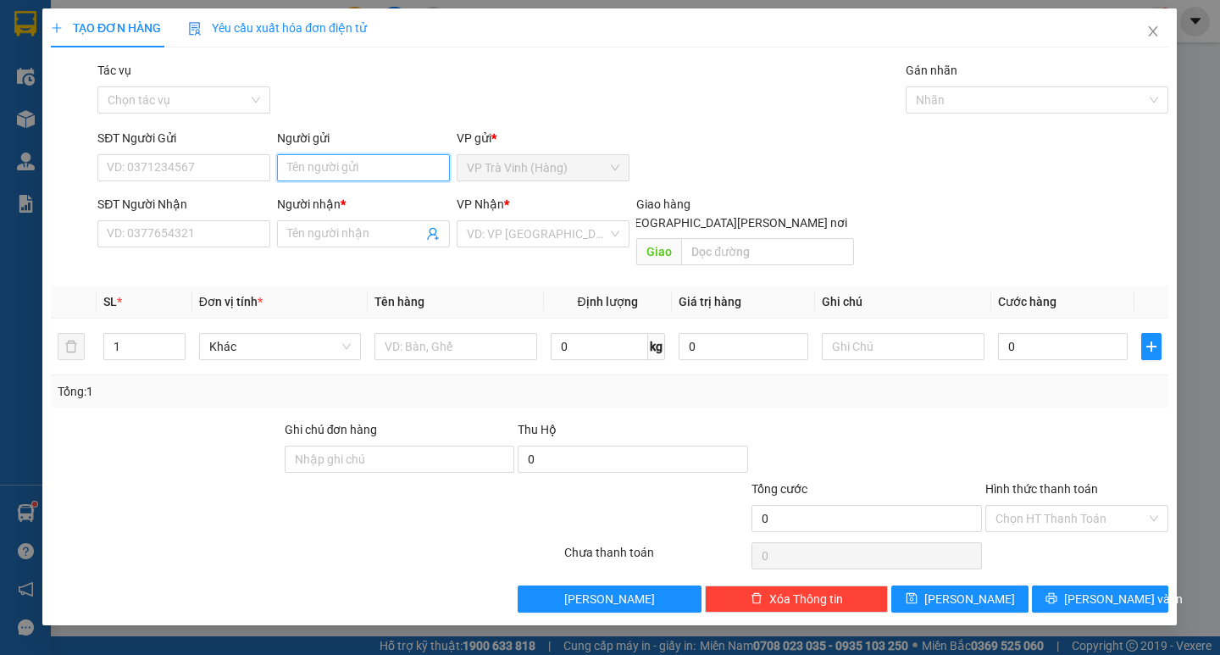
click at [371, 166] on input "Người gửi" at bounding box center [364, 167] width 173 height 27
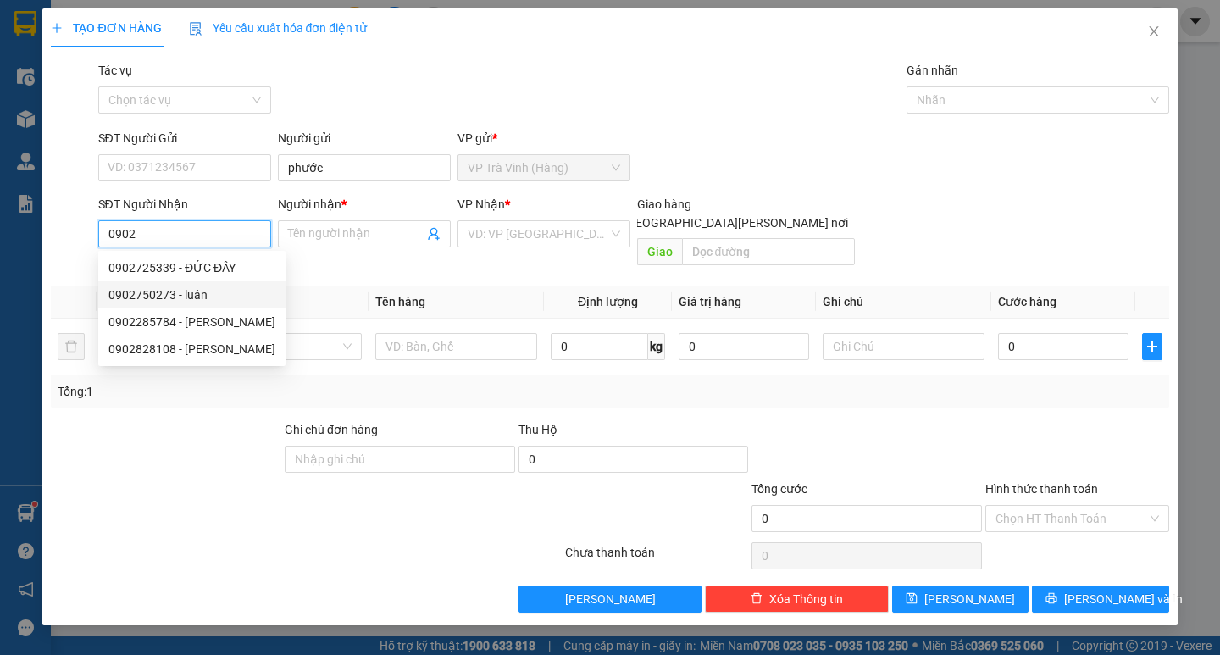
click at [212, 291] on div "0902750273 - luân" at bounding box center [191, 294] width 167 height 19
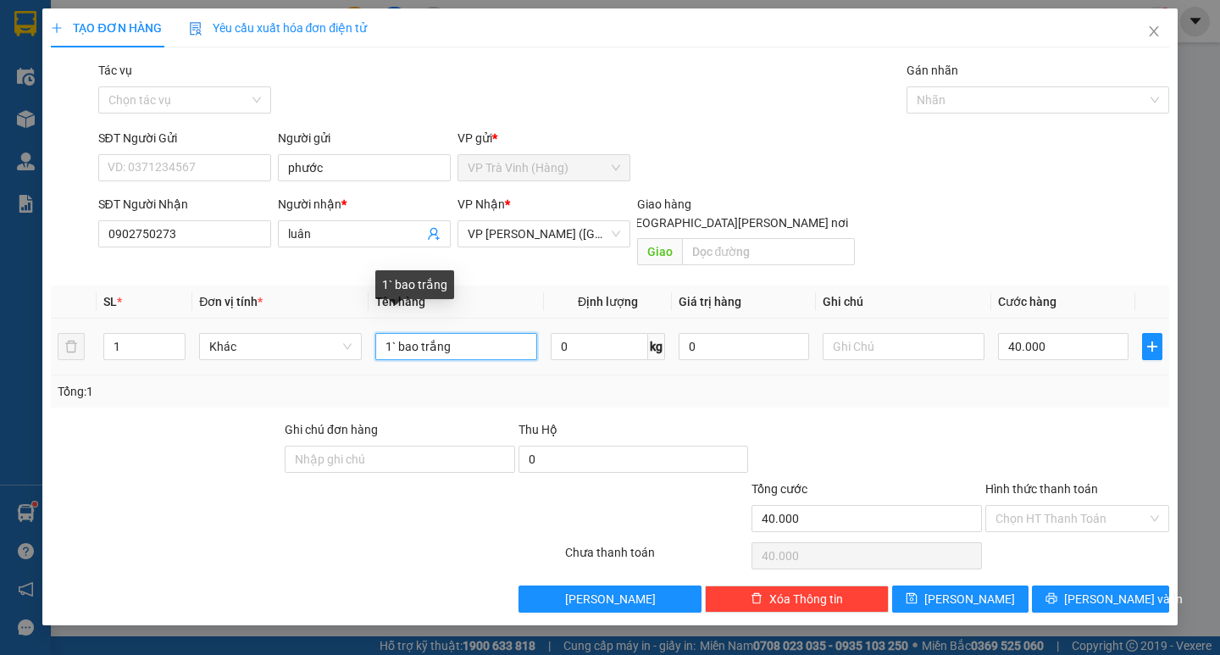
drag, startPoint x: 454, startPoint y: 329, endPoint x: 392, endPoint y: 341, distance: 63.0
click at [392, 341] on div "1` bao trắng" at bounding box center [456, 346] width 162 height 34
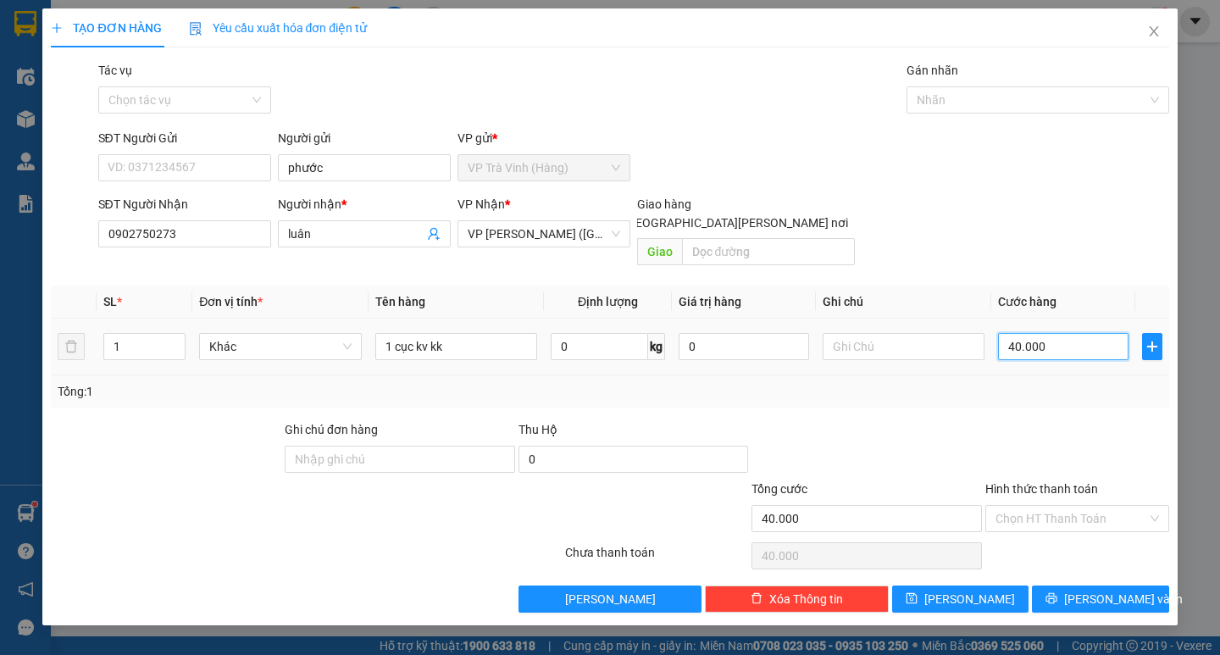
click at [1059, 333] on input "40.000" at bounding box center [1063, 346] width 130 height 27
click at [1055, 420] on div at bounding box center [1076, 449] width 187 height 59
click at [1089, 589] on span "[PERSON_NAME] và In" at bounding box center [1123, 598] width 119 height 19
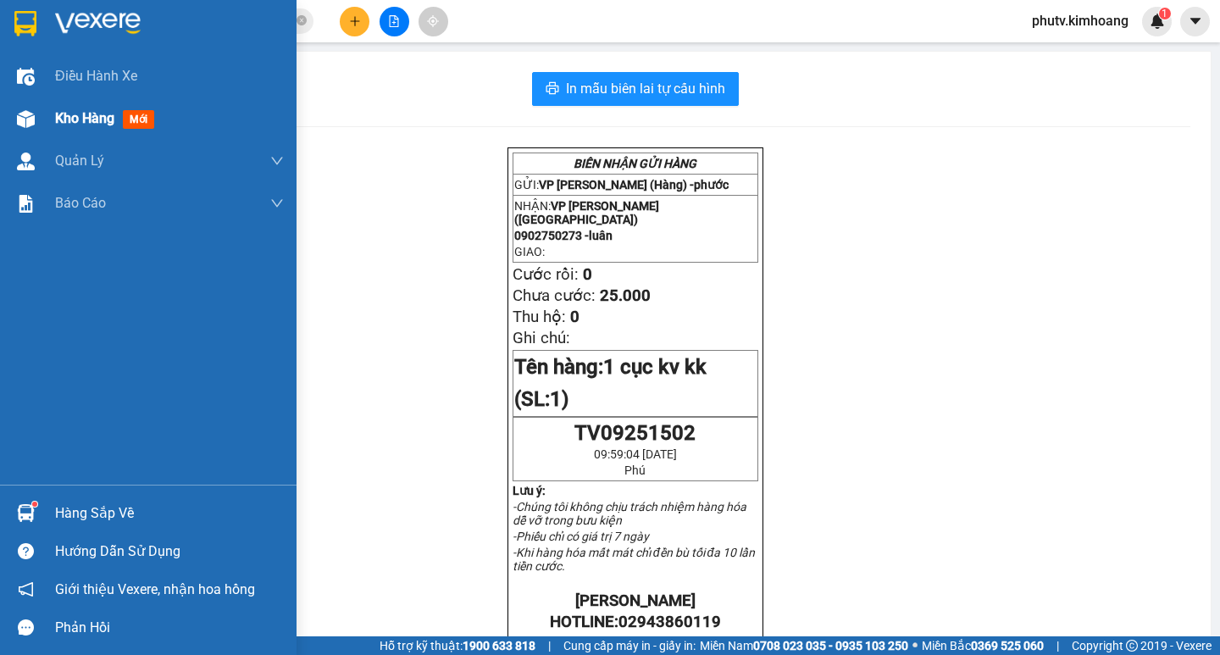
click at [75, 110] on span "Kho hàng" at bounding box center [84, 118] width 59 height 16
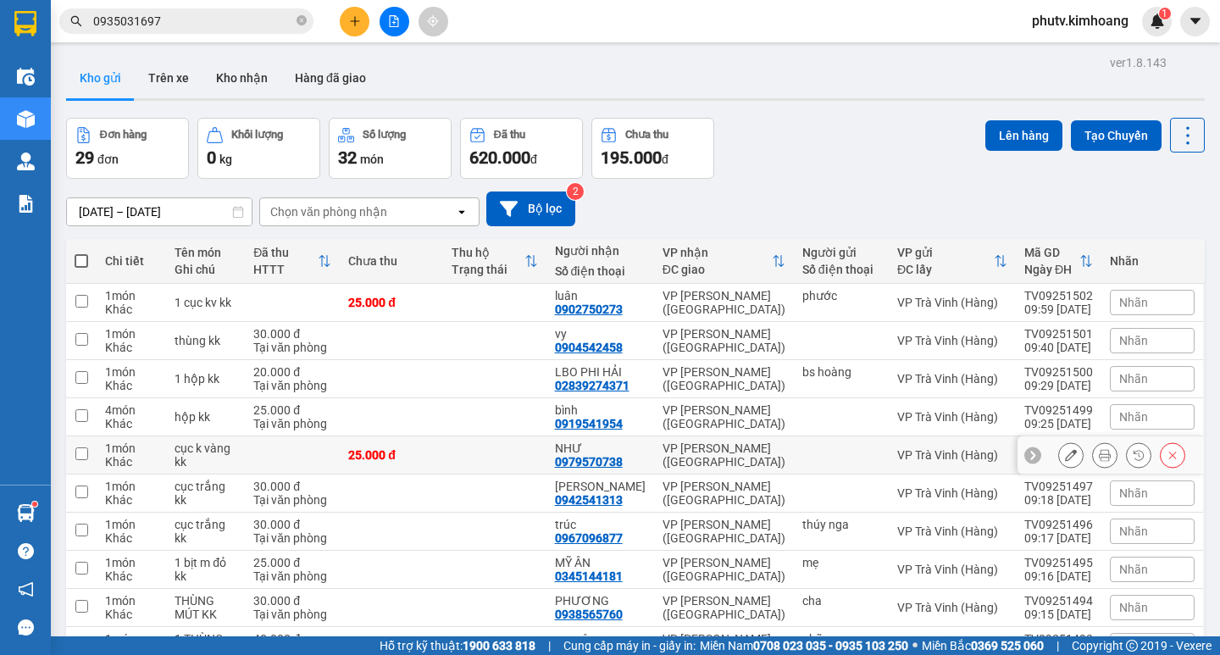
scroll to position [98, 0]
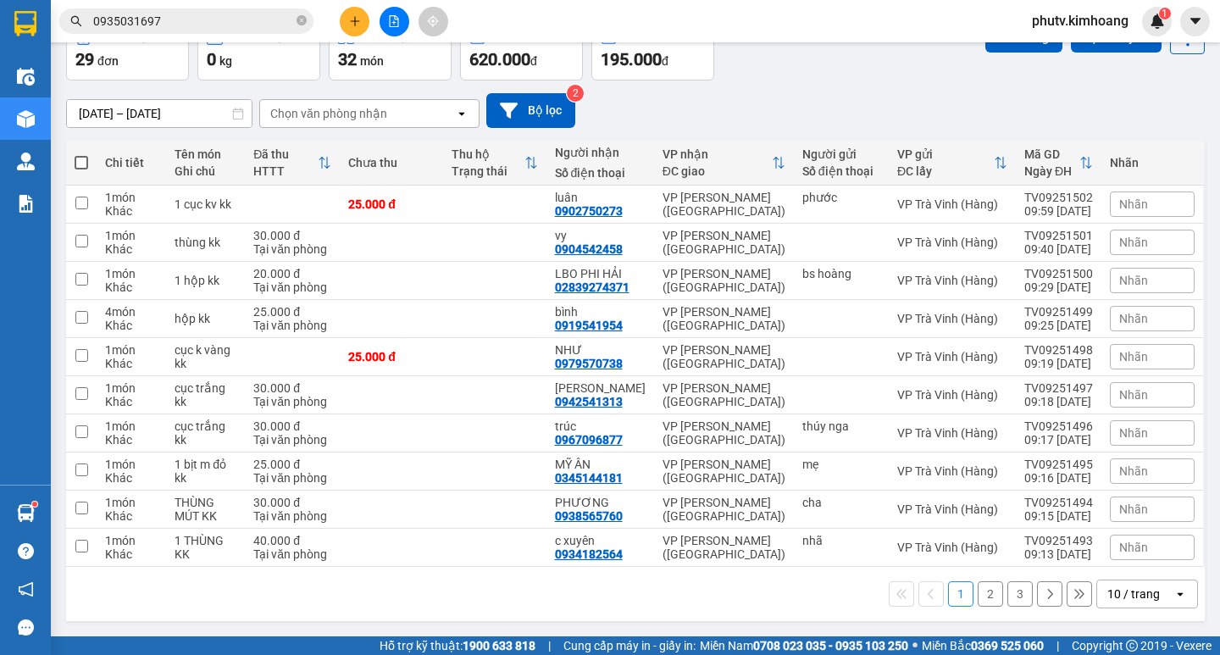
click at [1122, 589] on div "10 / trang" at bounding box center [1133, 593] width 53 height 17
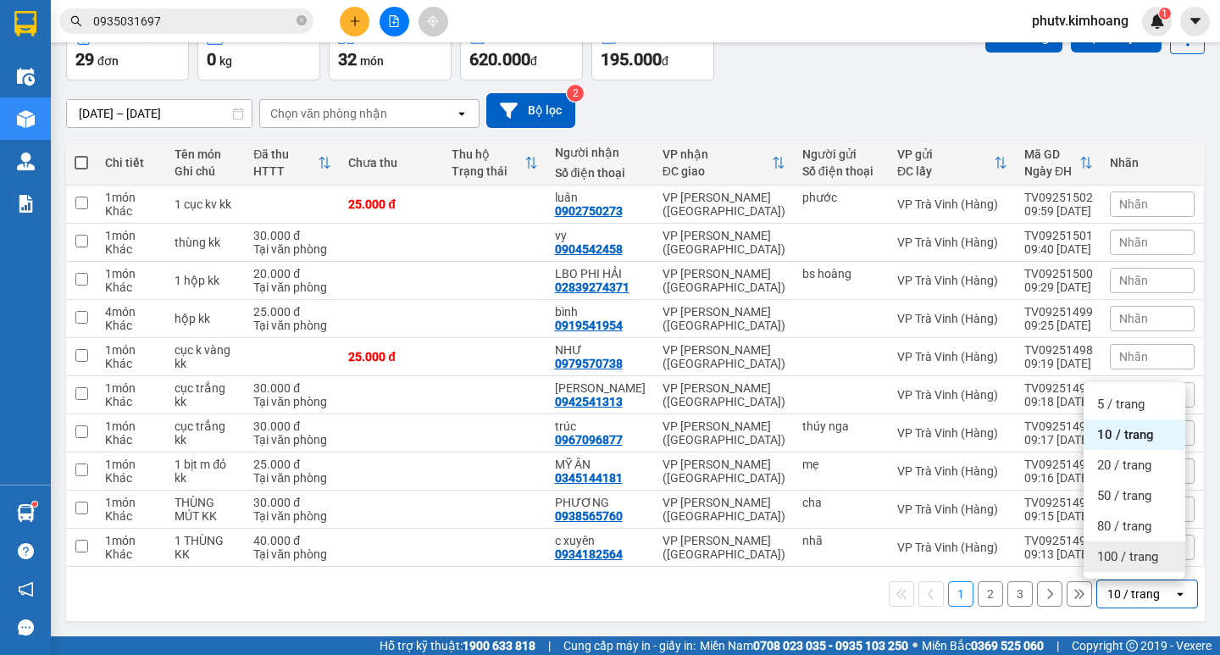
click at [1119, 561] on span "100 / trang" at bounding box center [1127, 556] width 61 height 17
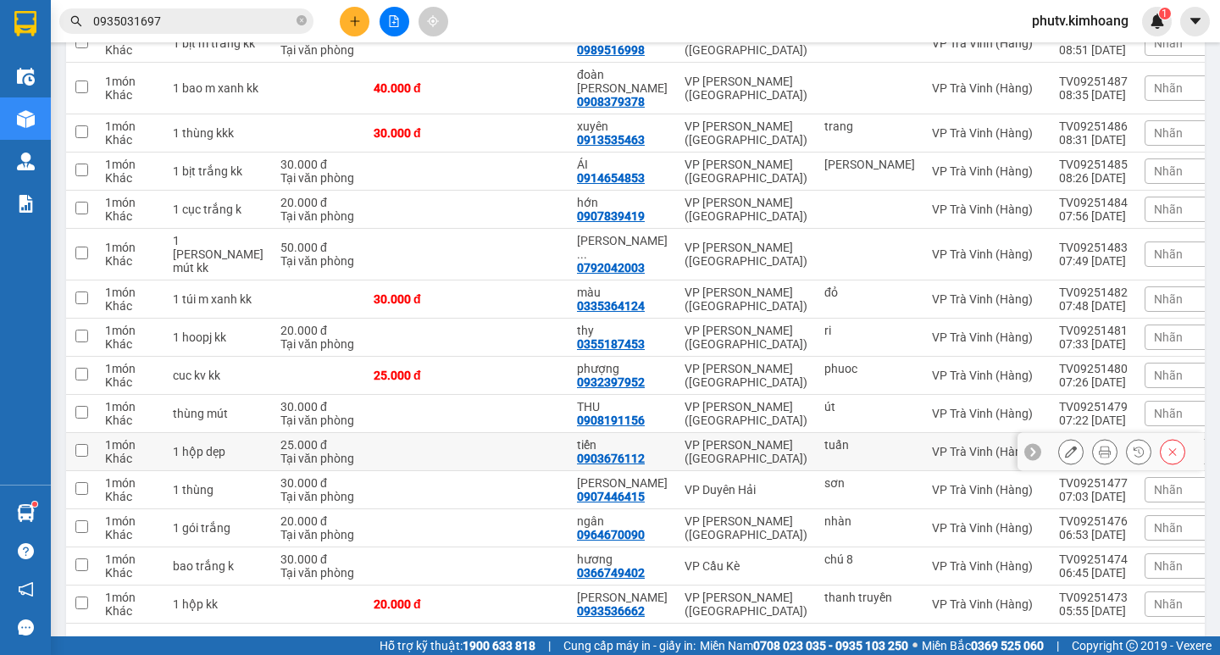
scroll to position [836, 0]
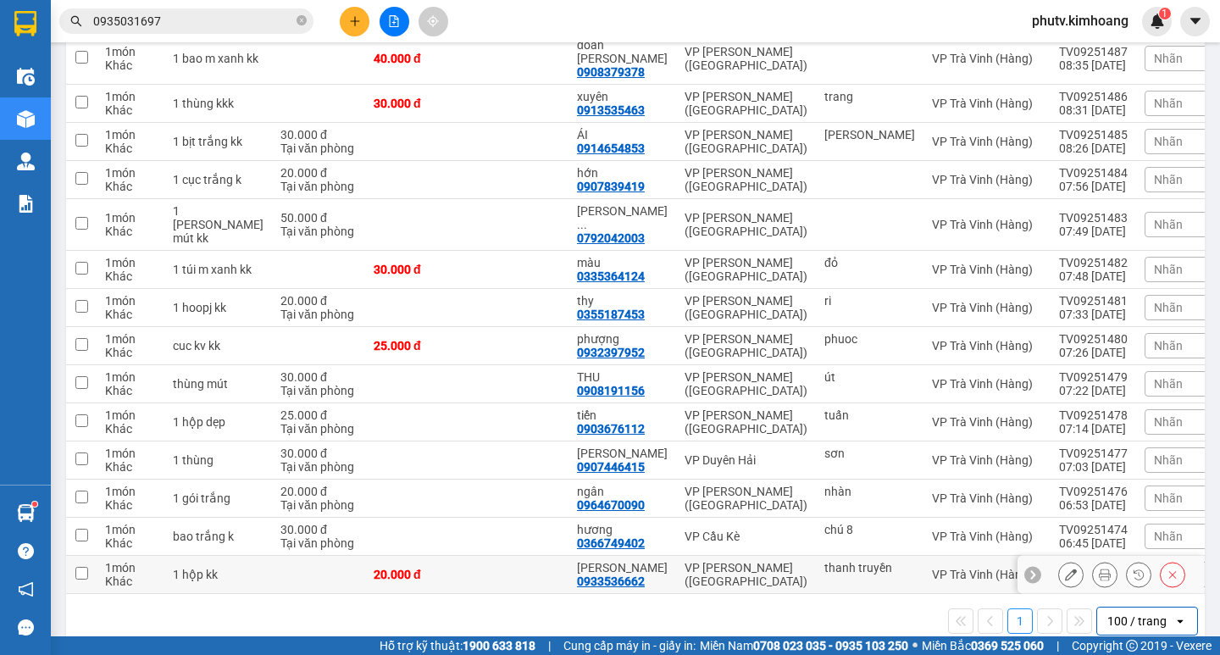
drag, startPoint x: 655, startPoint y: 555, endPoint x: 656, endPoint y: 526, distance: 28.8
click at [676, 556] on td "VP [PERSON_NAME] ([GEOGRAPHIC_DATA])" at bounding box center [746, 575] width 140 height 38
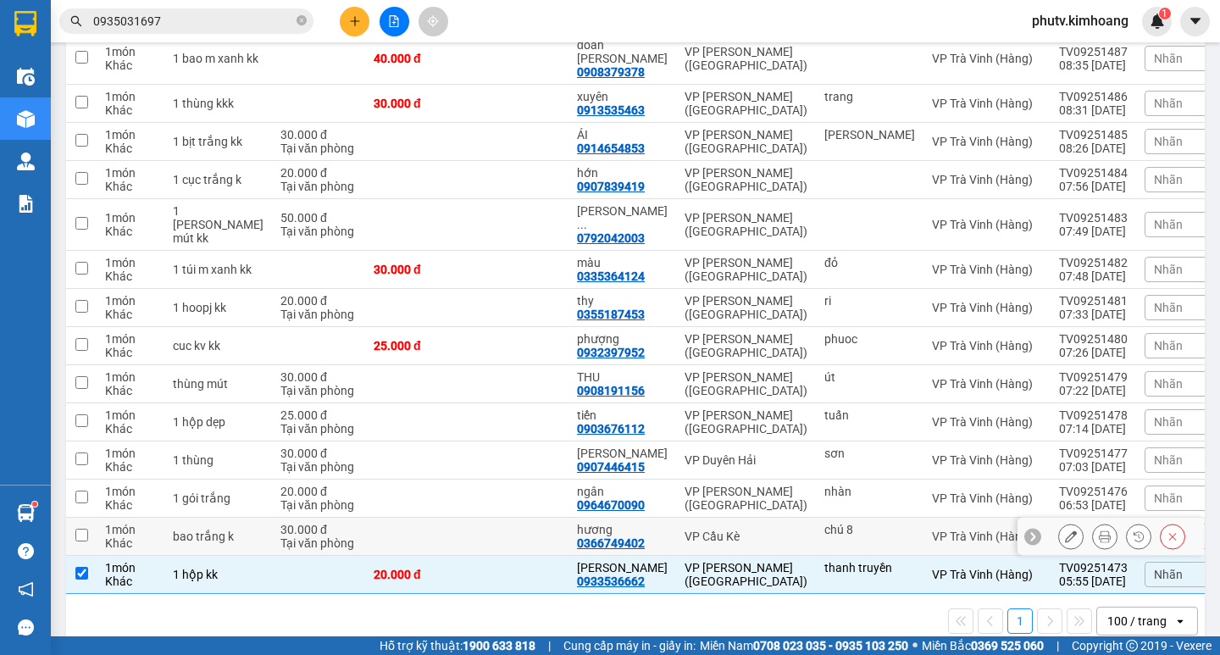
drag, startPoint x: 652, startPoint y: 505, endPoint x: 647, endPoint y: 463, distance: 41.8
click at [652, 517] on td "hương 0366749402" at bounding box center [622, 536] width 108 height 38
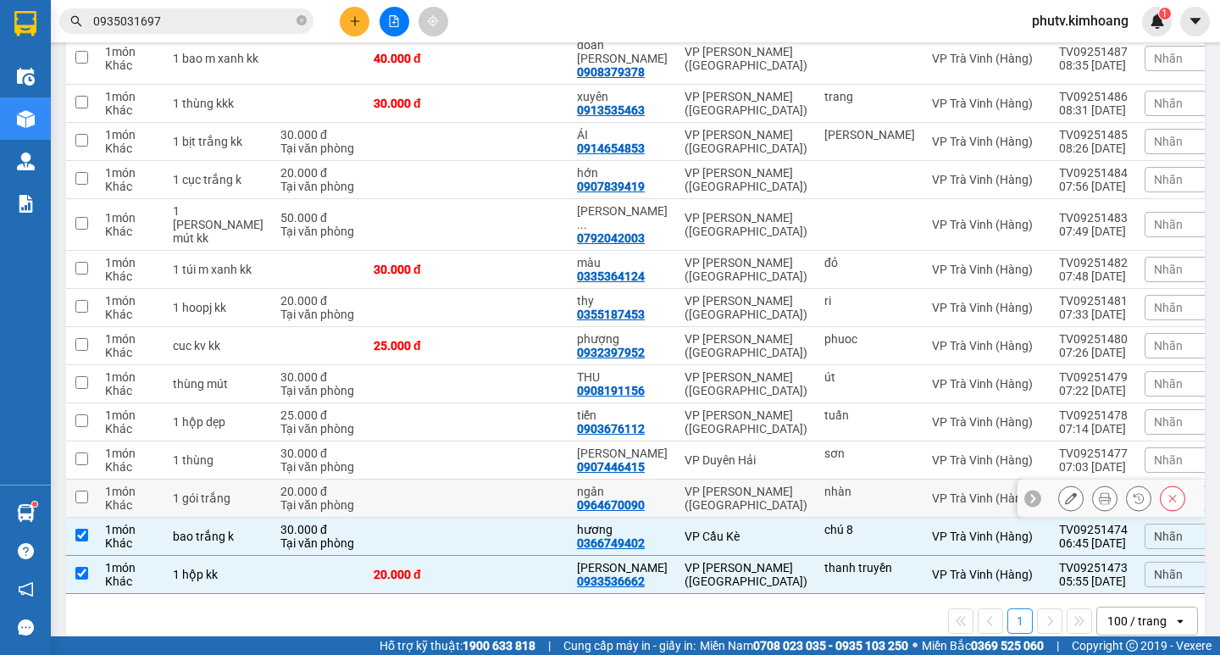
click at [643, 479] on td "ngân 0964670090" at bounding box center [622, 498] width 108 height 38
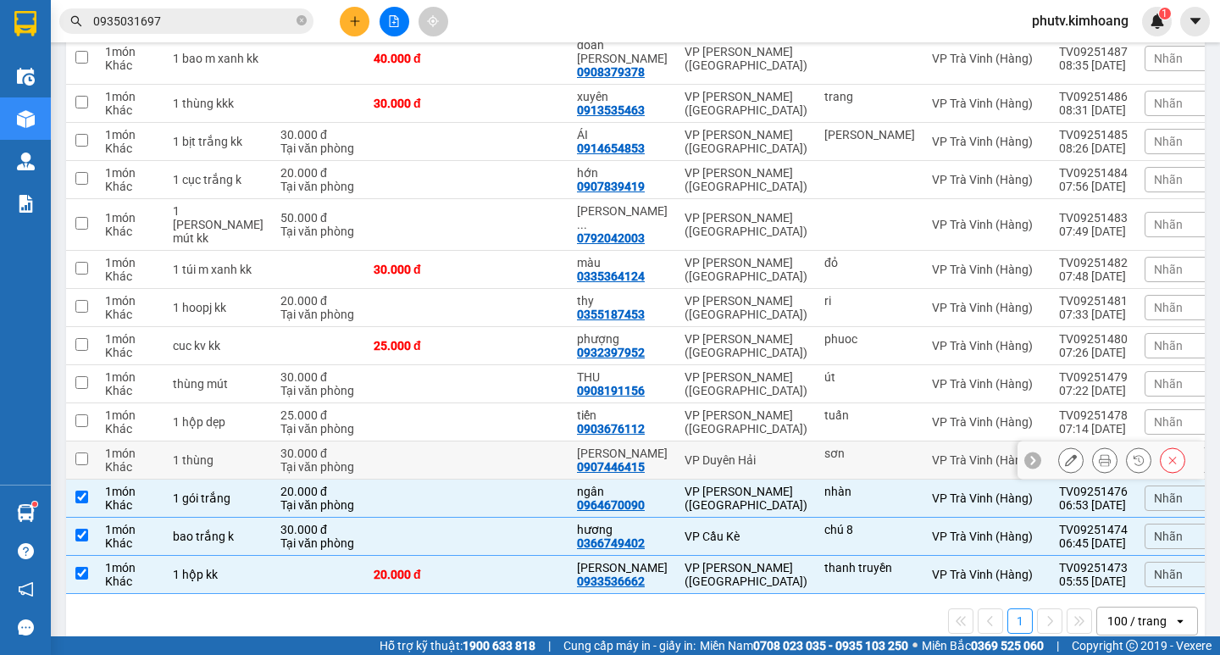
click at [642, 446] on div "[PERSON_NAME]" at bounding box center [622, 453] width 91 height 14
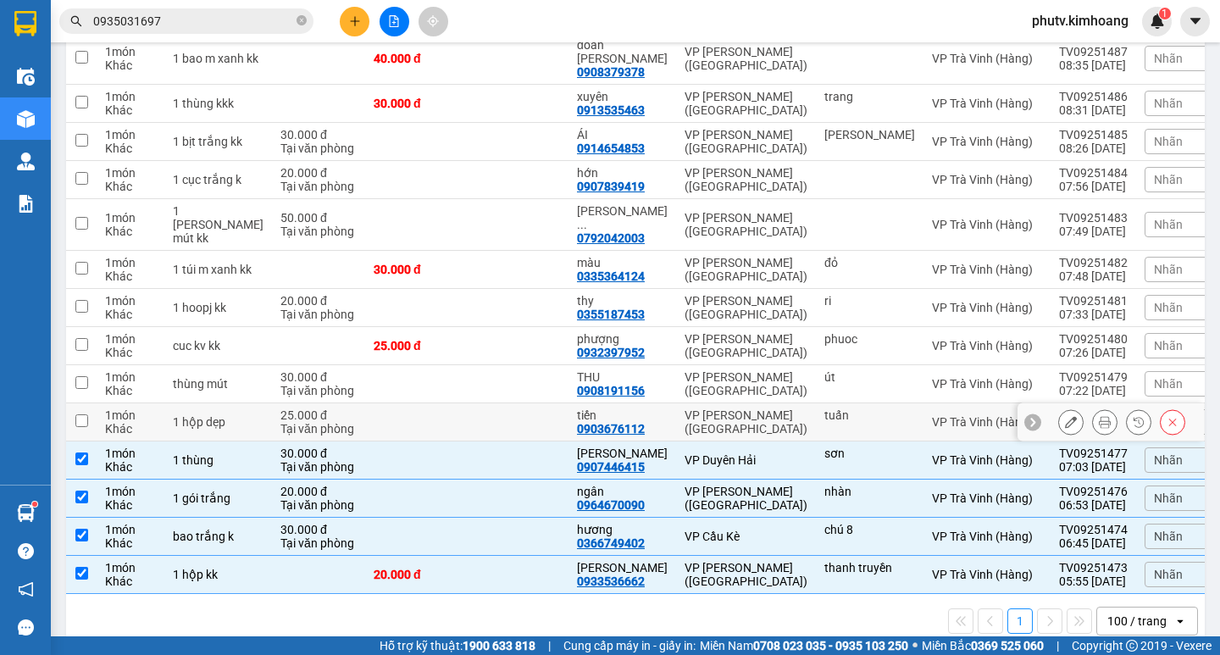
click at [633, 408] on div "tiến" at bounding box center [622, 415] width 91 height 14
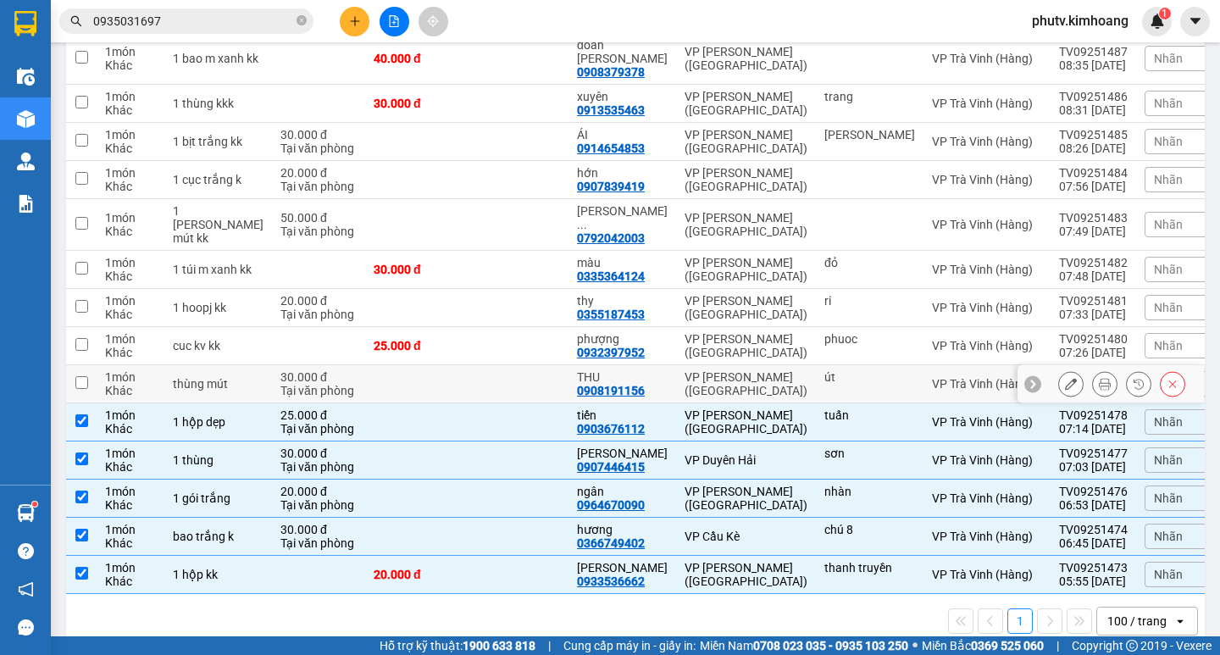
click at [627, 370] on div "THU" at bounding box center [622, 377] width 91 height 14
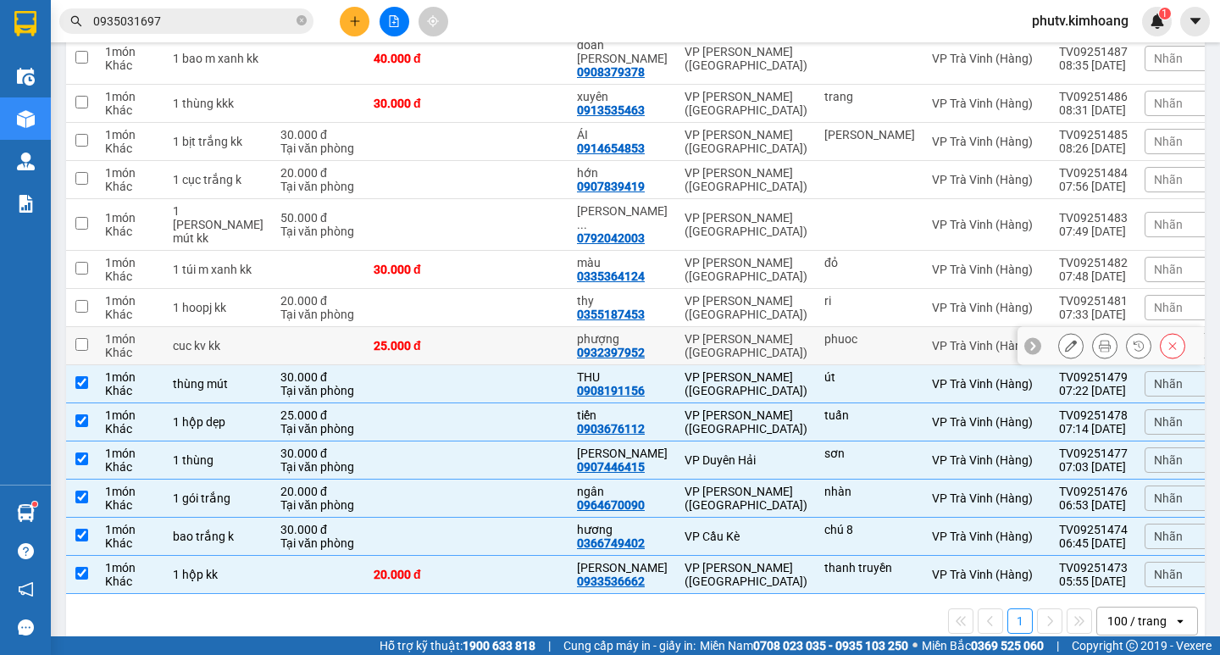
click at [617, 346] on div "0932397952" at bounding box center [611, 353] width 68 height 14
click at [650, 327] on td "[PERSON_NAME] 0932397952" at bounding box center [622, 346] width 108 height 38
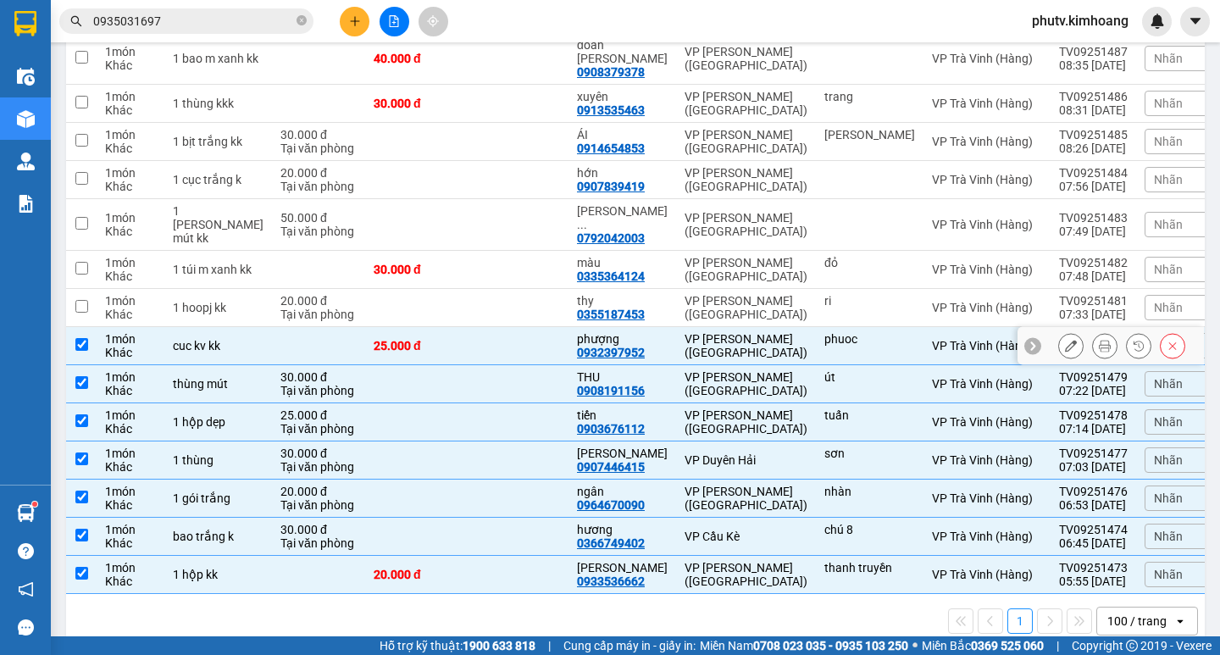
click at [849, 332] on div "phuoc" at bounding box center [869, 345] width 91 height 27
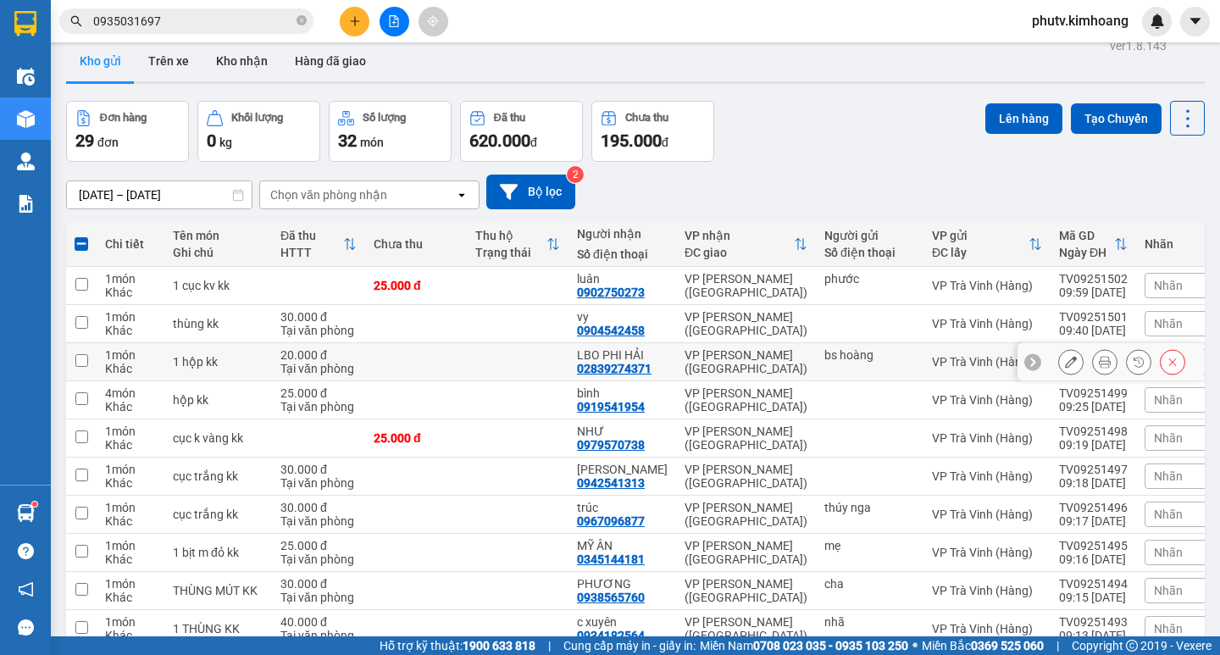
scroll to position [0, 0]
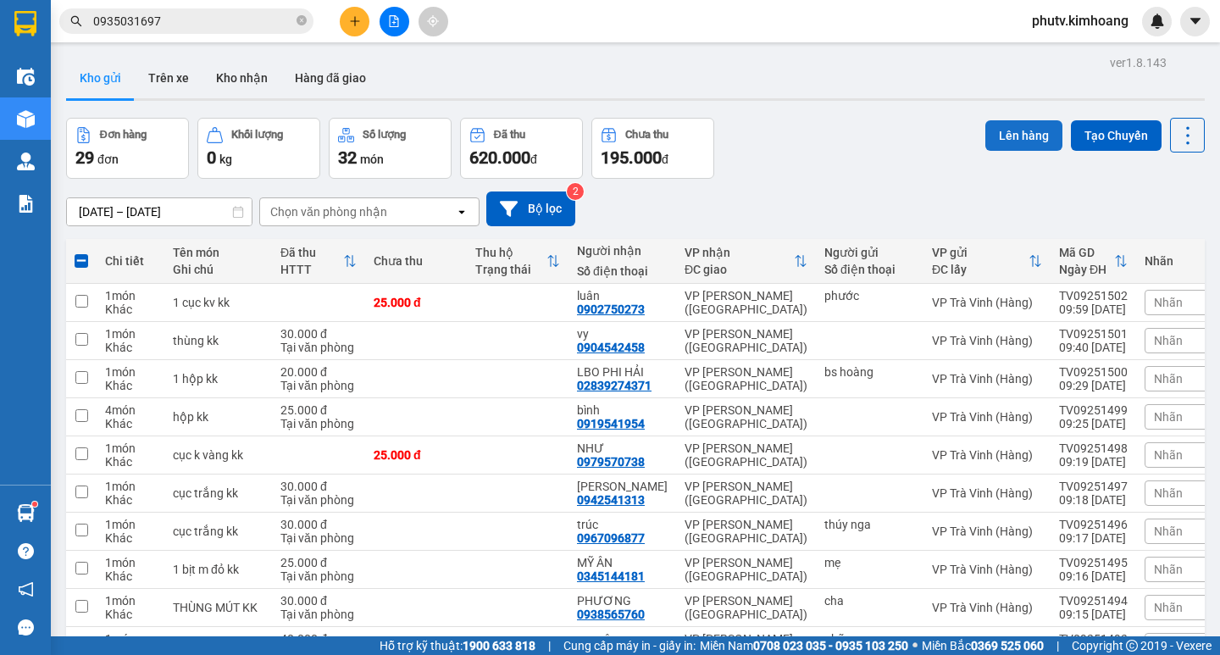
click at [986, 136] on button "Lên hàng" at bounding box center [1023, 135] width 77 height 30
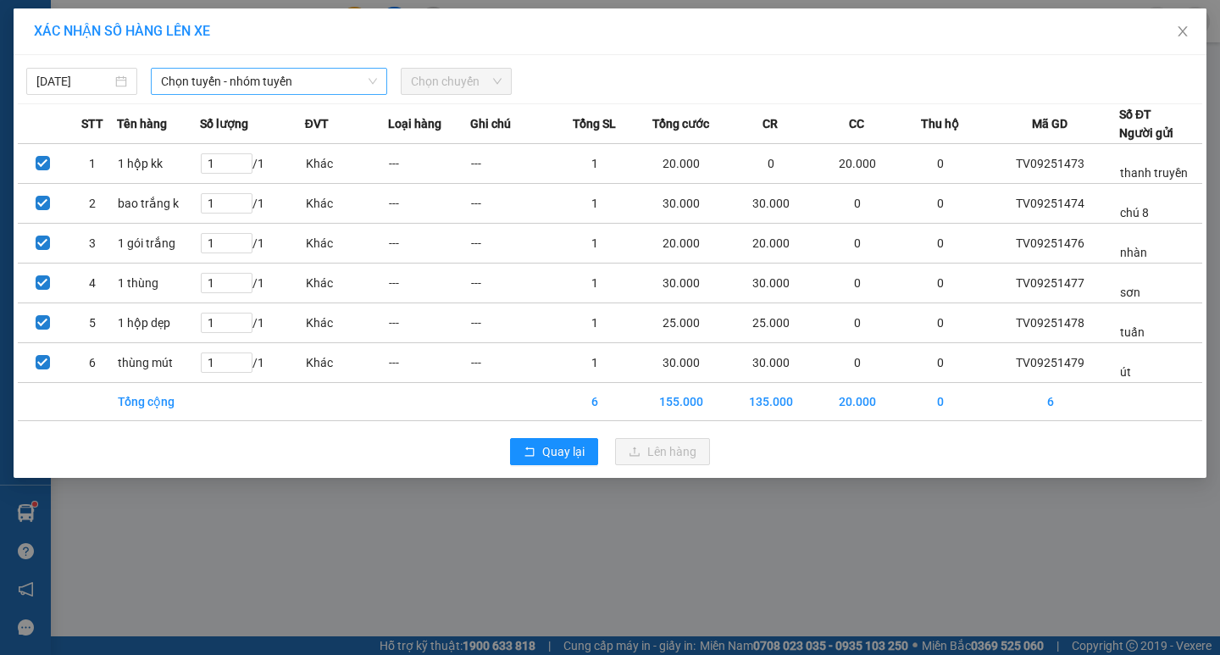
click at [224, 76] on span "Chọn tuyến - nhóm tuyến" at bounding box center [269, 81] width 216 height 25
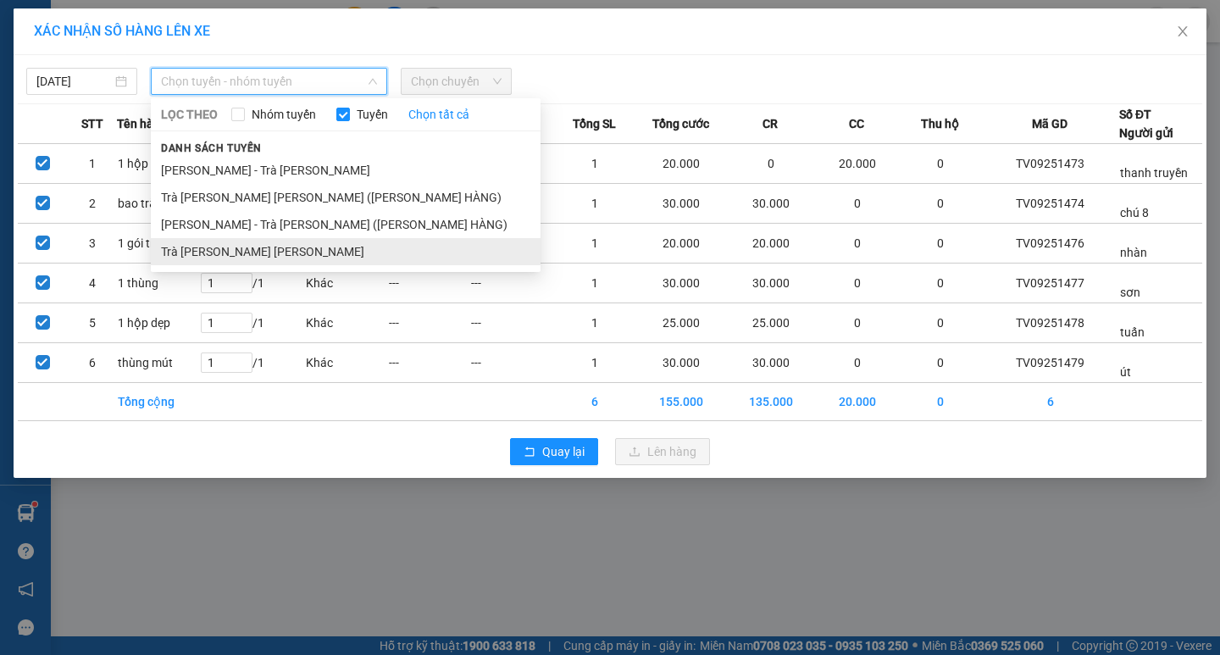
click at [217, 250] on li "Trà [PERSON_NAME] [PERSON_NAME]" at bounding box center [346, 251] width 390 height 27
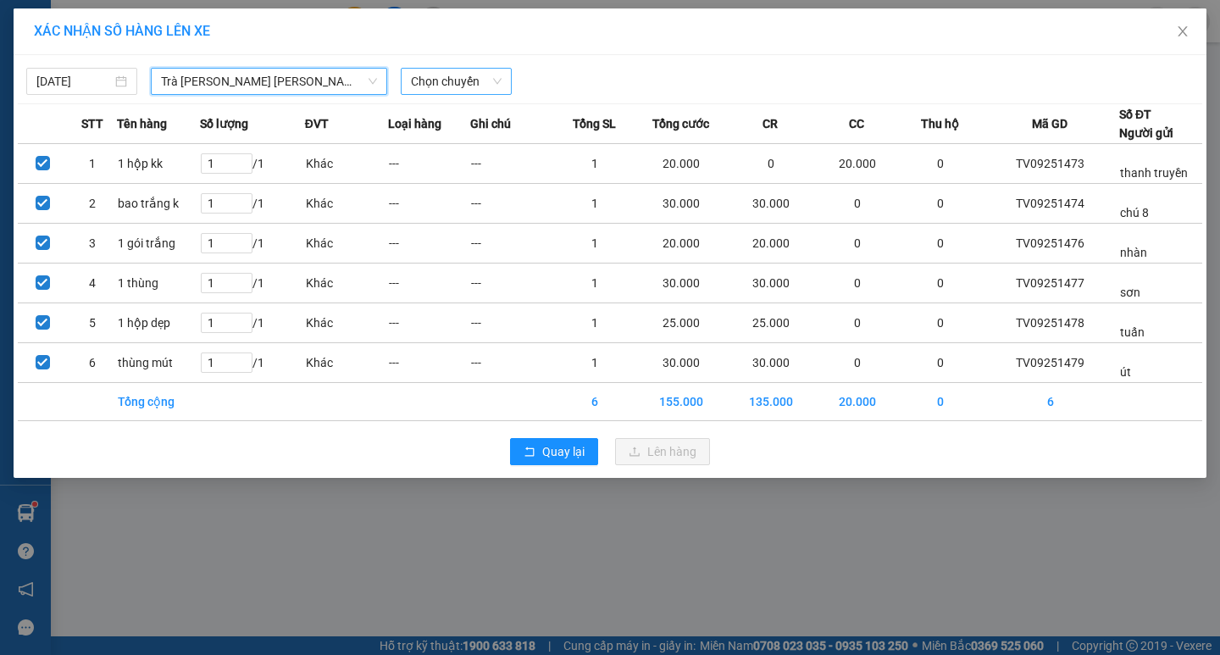
click at [423, 80] on span "Chọn chuyến" at bounding box center [456, 81] width 91 height 25
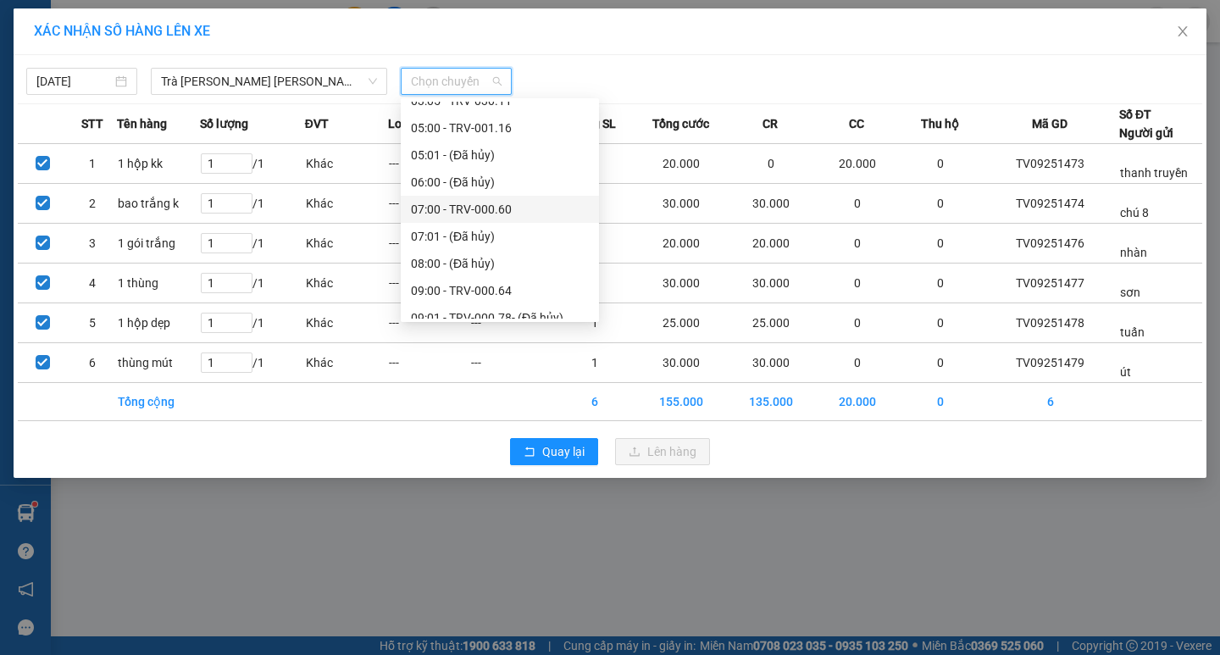
scroll to position [339, 0]
click at [461, 181] on div "09:00 - TRV-000.64" at bounding box center [500, 183] width 178 height 19
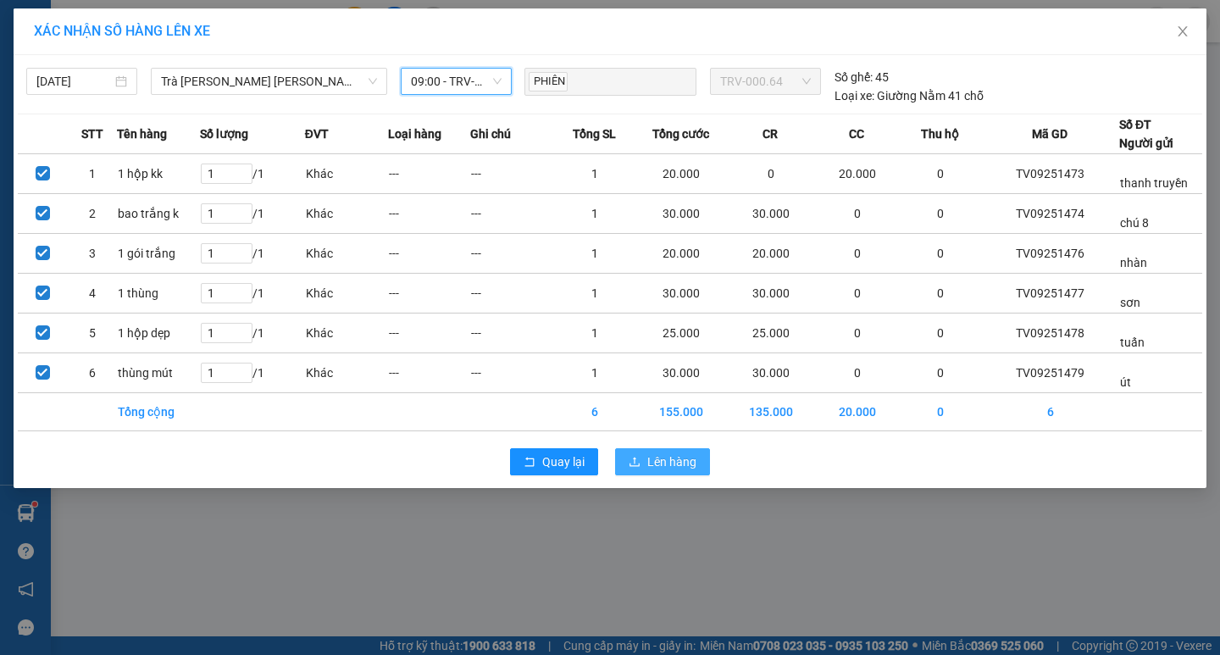
click at [644, 451] on button "Lên hàng" at bounding box center [662, 461] width 95 height 27
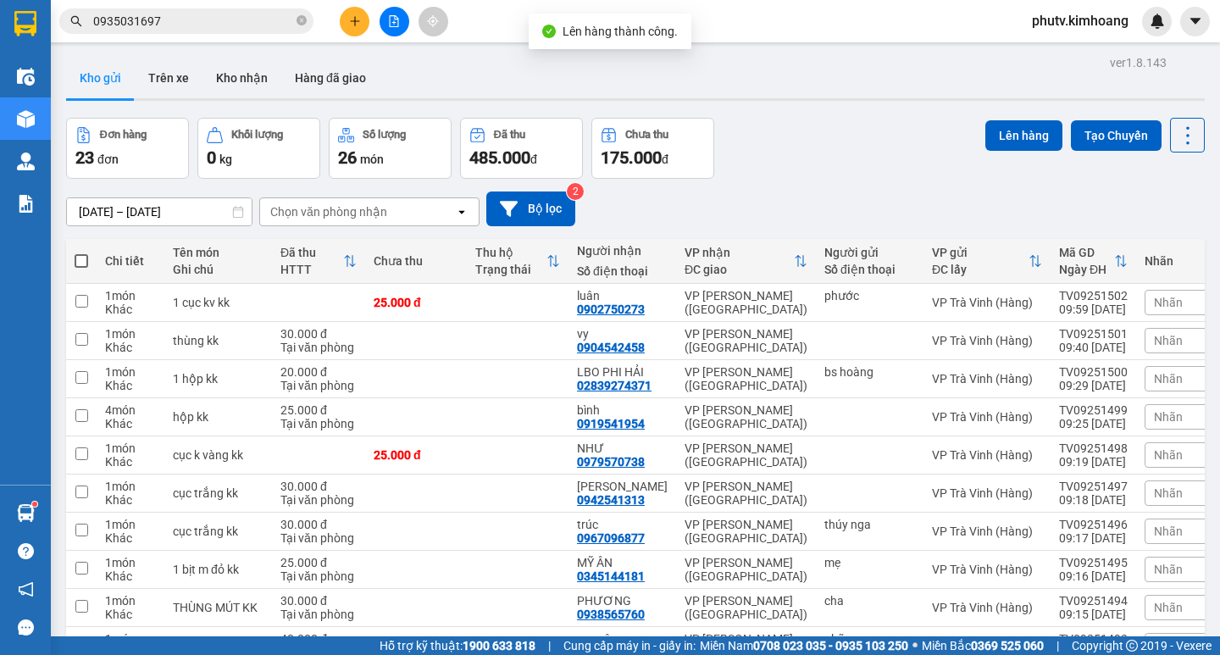
click at [84, 262] on span at bounding box center [82, 261] width 14 height 14
click at [81, 252] on input "checkbox" at bounding box center [81, 252] width 0 height 0
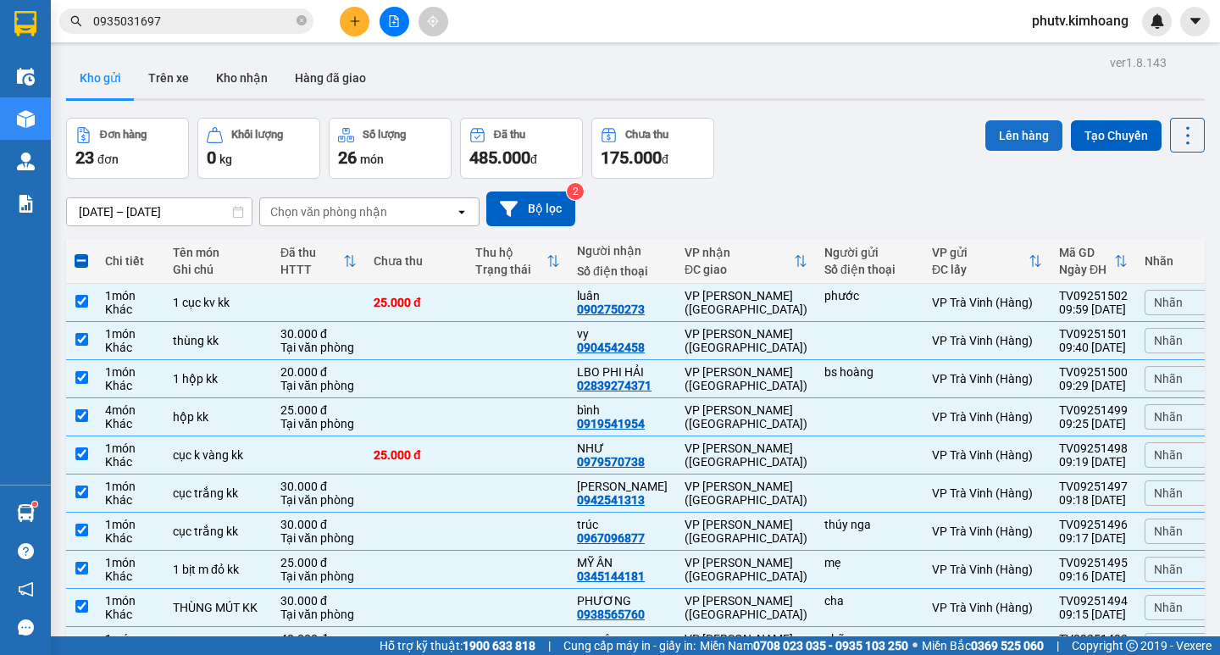
click at [991, 136] on button "Lên hàng" at bounding box center [1023, 135] width 77 height 30
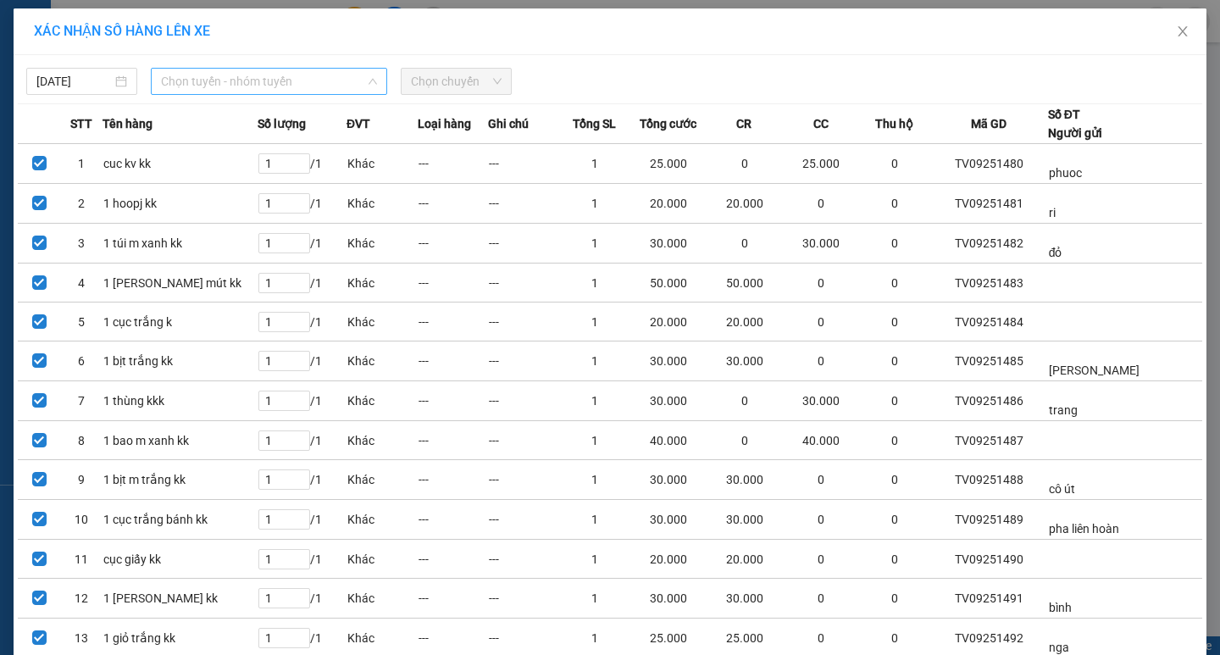
click at [179, 91] on span "Chọn tuyến - nhóm tuyến" at bounding box center [269, 81] width 216 height 25
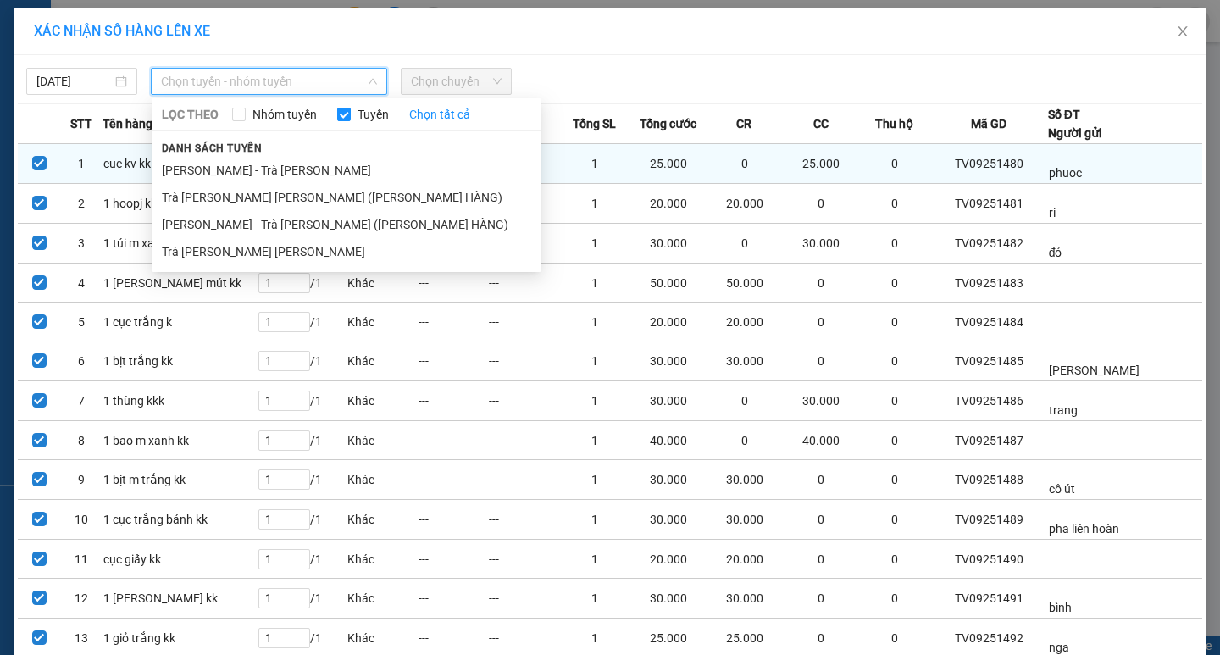
drag, startPoint x: 191, startPoint y: 248, endPoint x: 368, endPoint y: 162, distance: 197.7
click at [191, 248] on li "Trà [PERSON_NAME] [PERSON_NAME]" at bounding box center [347, 251] width 390 height 27
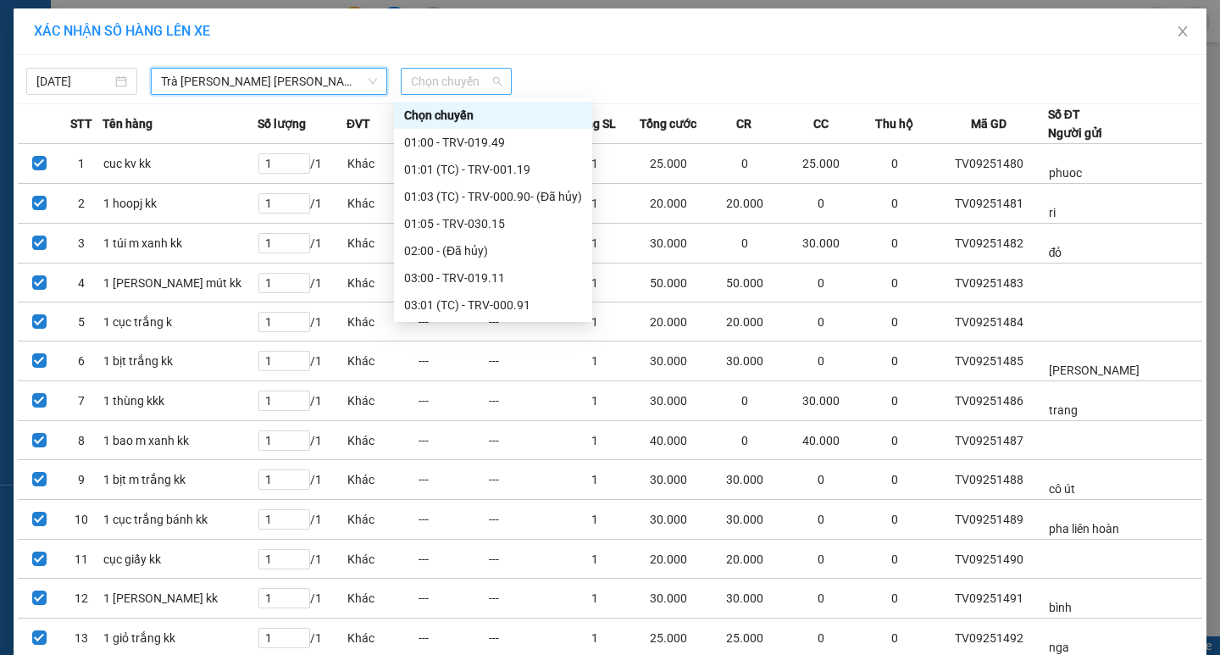
click at [416, 91] on span "Chọn chuyến" at bounding box center [456, 81] width 91 height 25
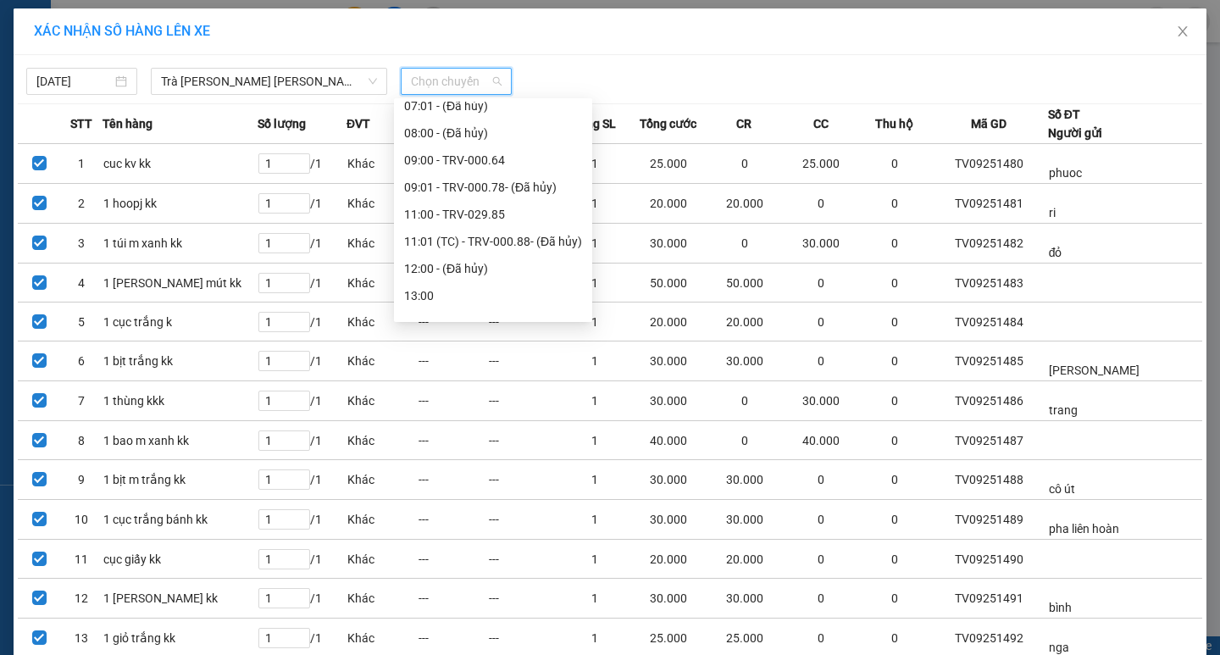
scroll to position [423, 0]
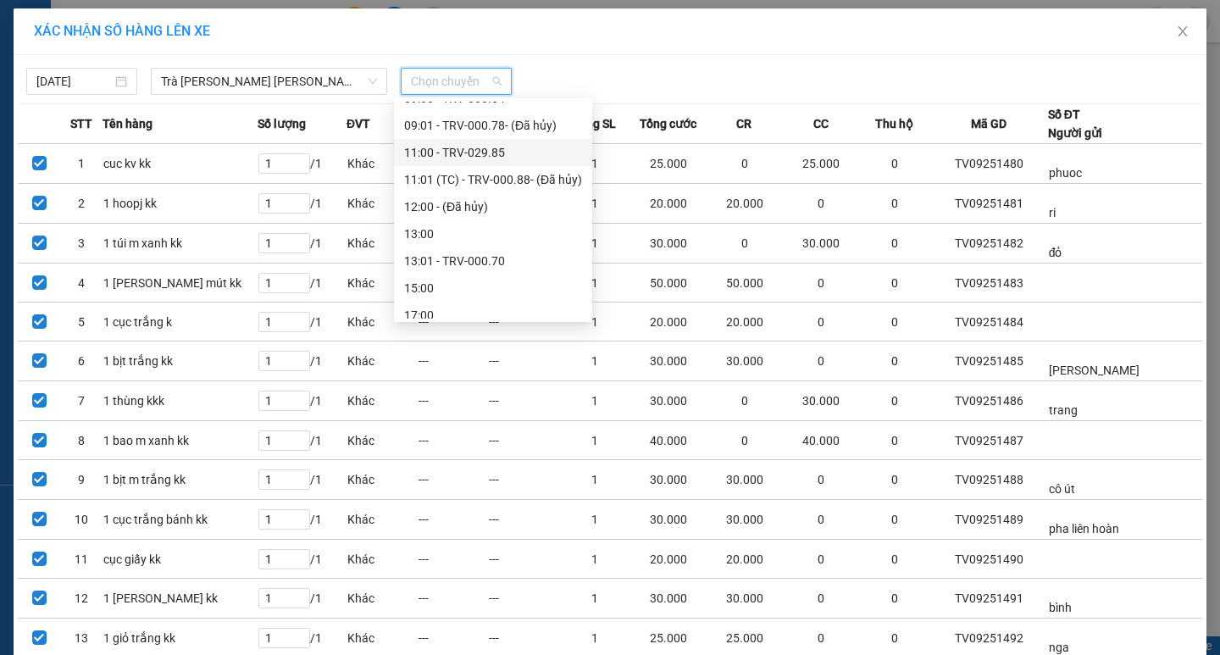
click at [442, 154] on div "11:00 - TRV-029.85" at bounding box center [493, 152] width 178 height 19
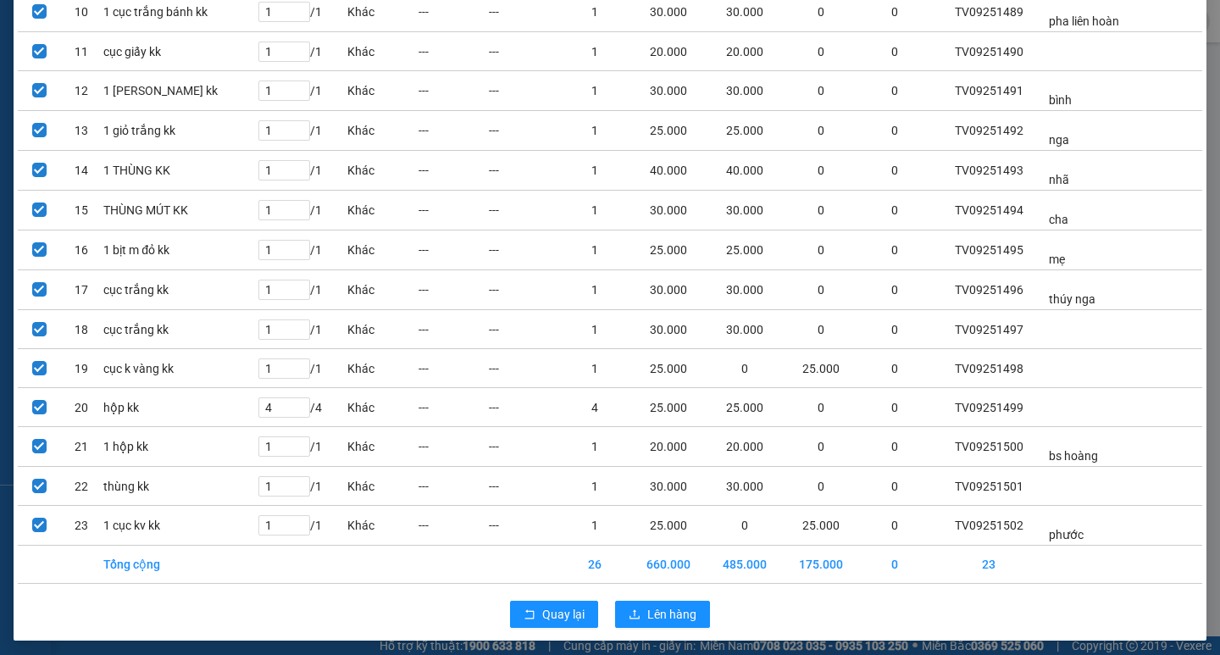
scroll to position [525, 0]
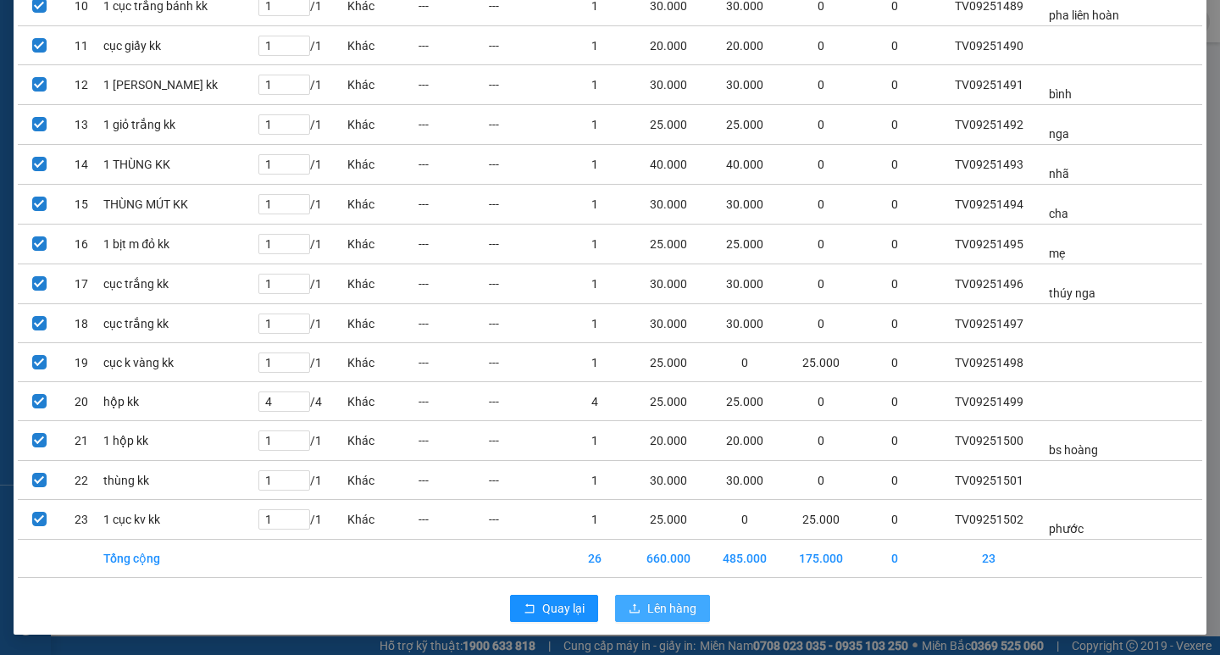
click at [660, 617] on button "Lên hàng" at bounding box center [662, 608] width 95 height 27
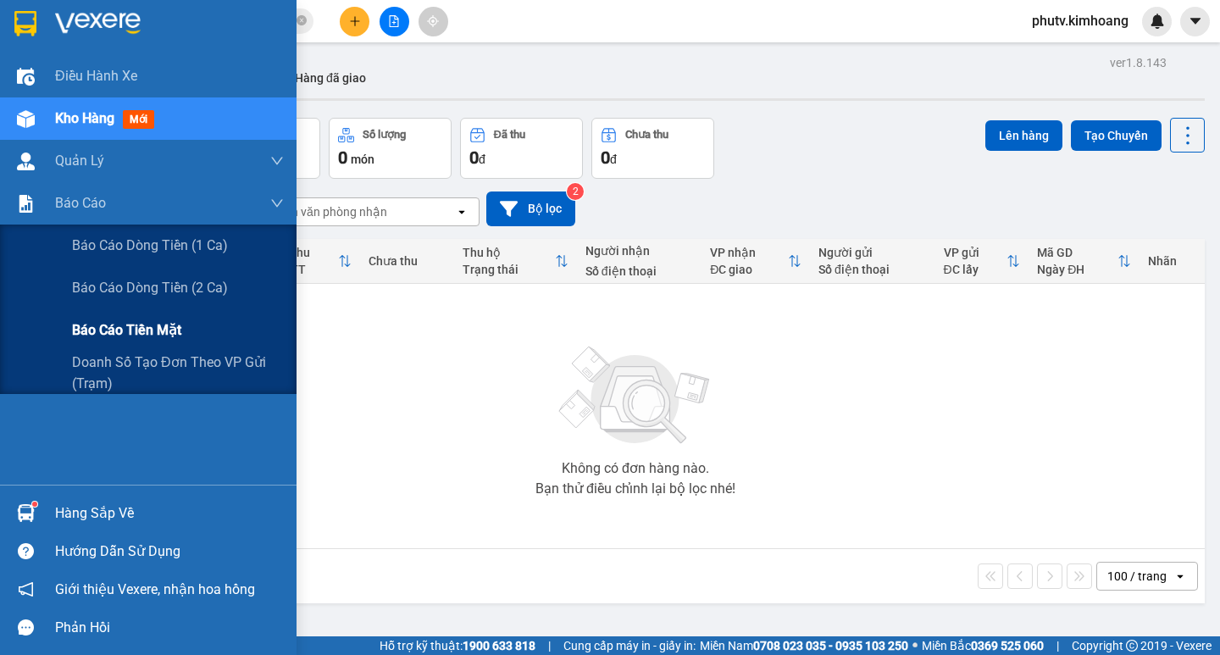
click at [100, 331] on span "Báo cáo tiền mặt" at bounding box center [126, 329] width 109 height 21
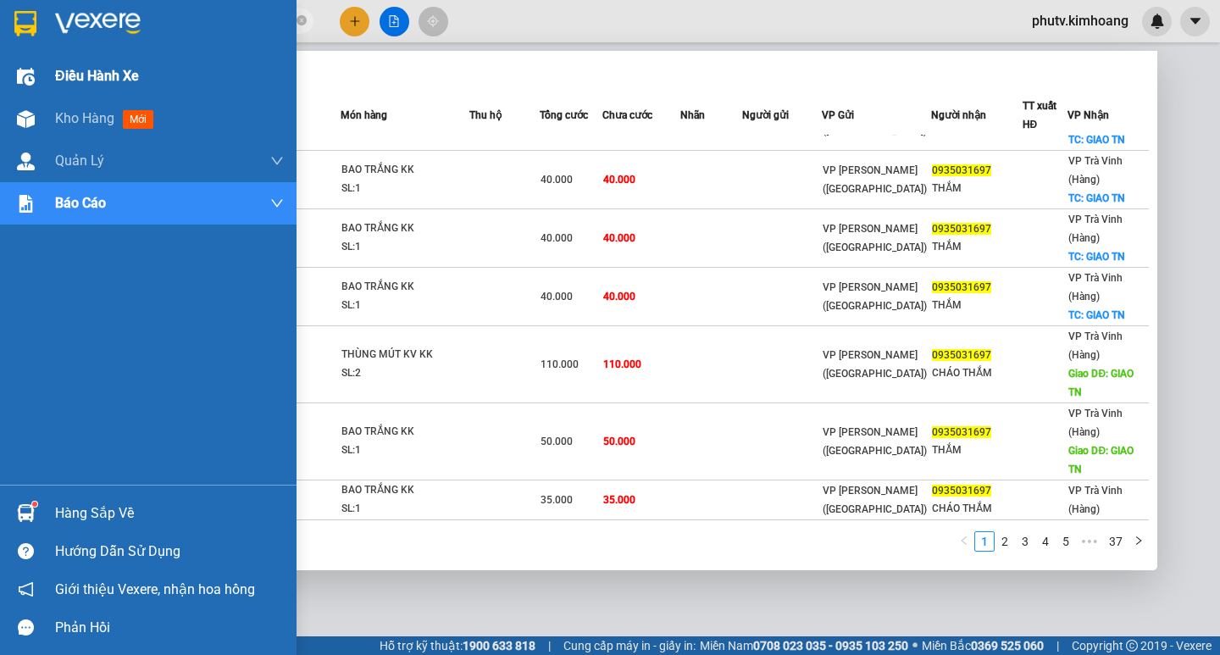
drag, startPoint x: 24, startPoint y: 32, endPoint x: 0, endPoint y: 64, distance: 39.3
click at [0, 64] on section "Kết quả [PERSON_NAME] ( 364 ) Bộ lọc Mã ĐH Trạng thái Món hàng Thu hộ Tổng [PER…" at bounding box center [610, 327] width 1220 height 655
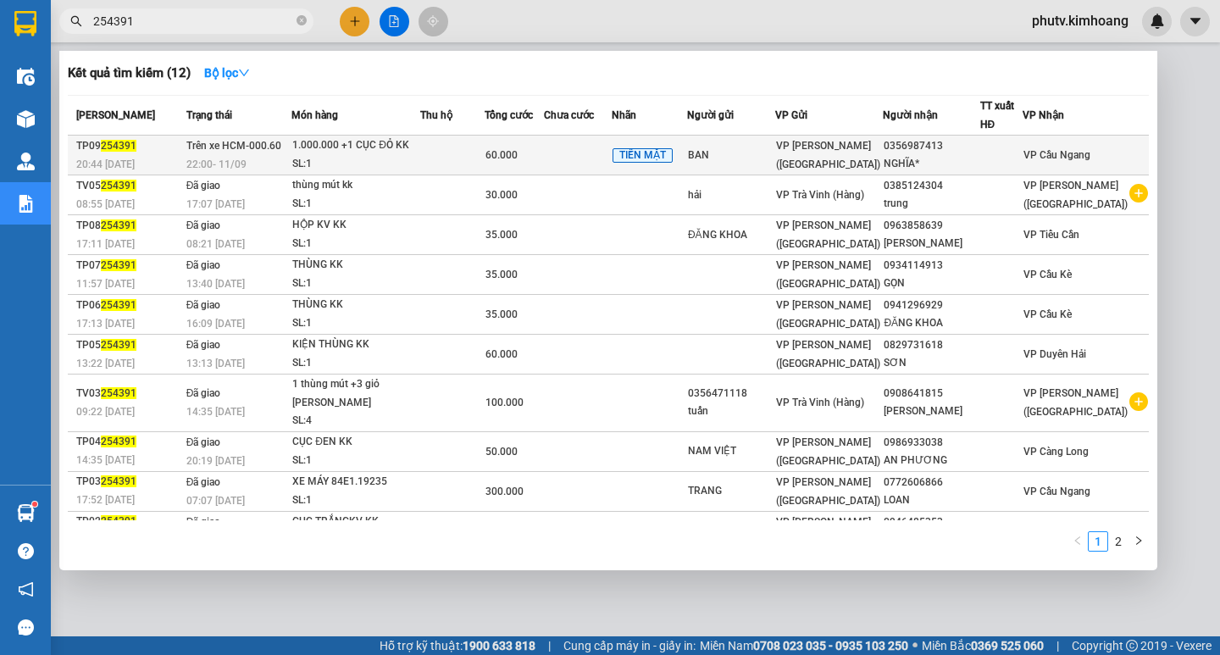
click at [844, 158] on span "VP [PERSON_NAME] ([GEOGRAPHIC_DATA])" at bounding box center [828, 155] width 104 height 30
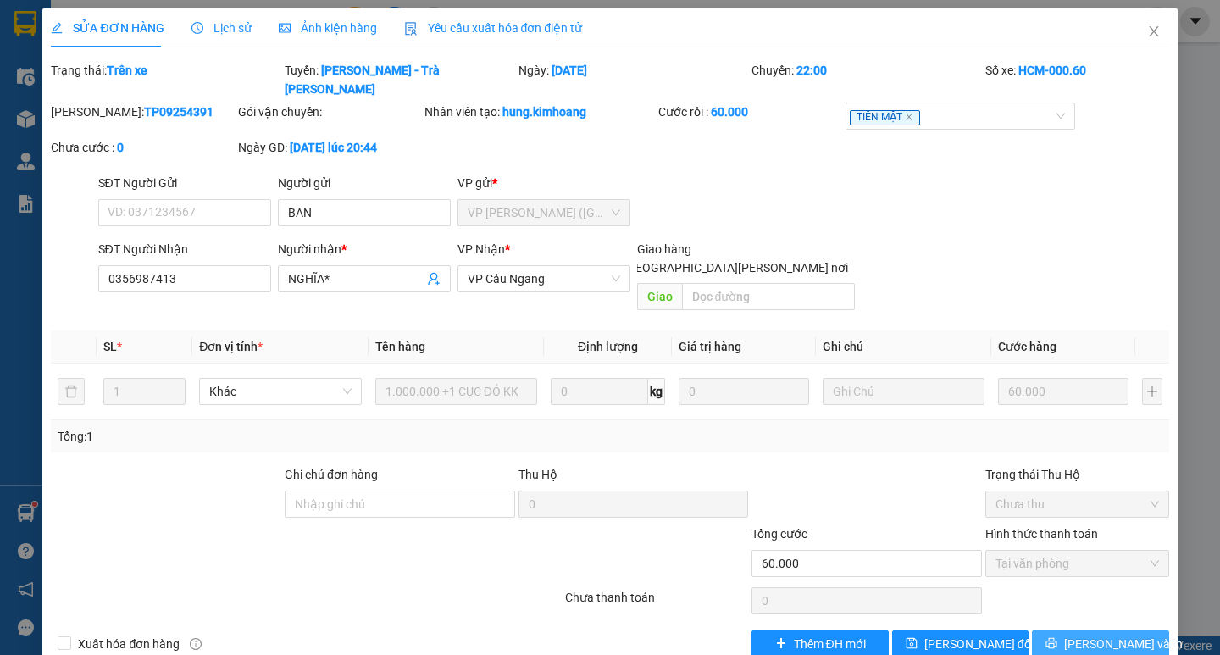
click at [1098, 634] on span "[PERSON_NAME] và In" at bounding box center [1123, 643] width 119 height 19
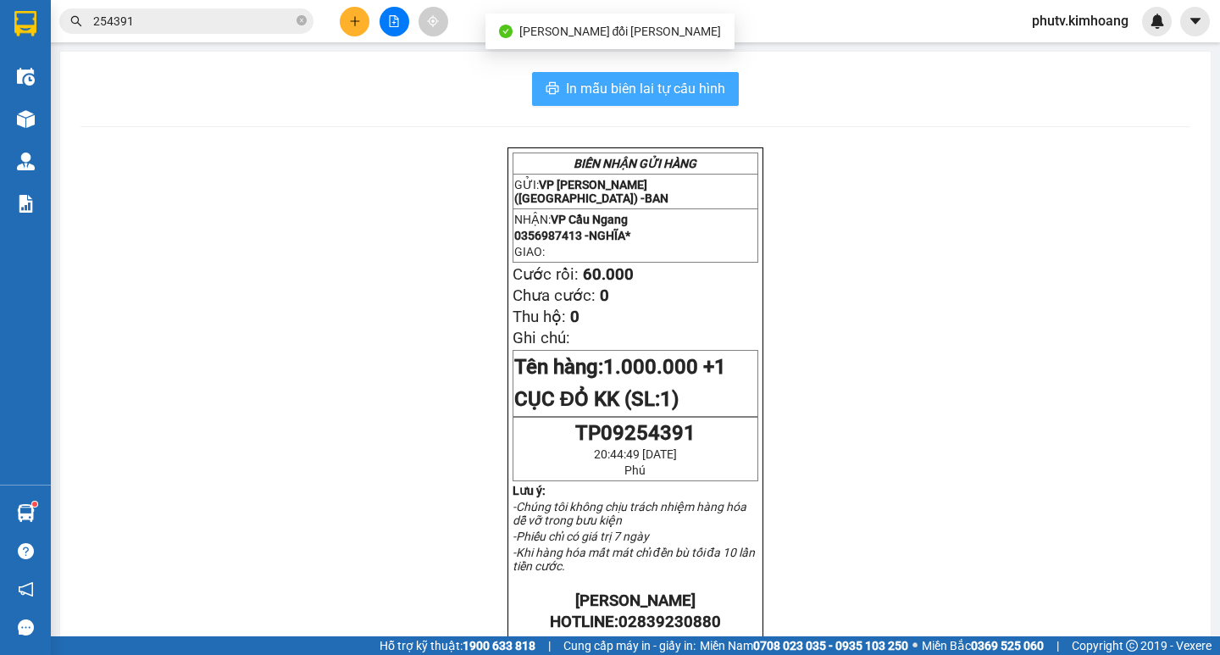
click at [632, 96] on span "In mẫu biên lai tự cấu hình" at bounding box center [645, 88] width 159 height 21
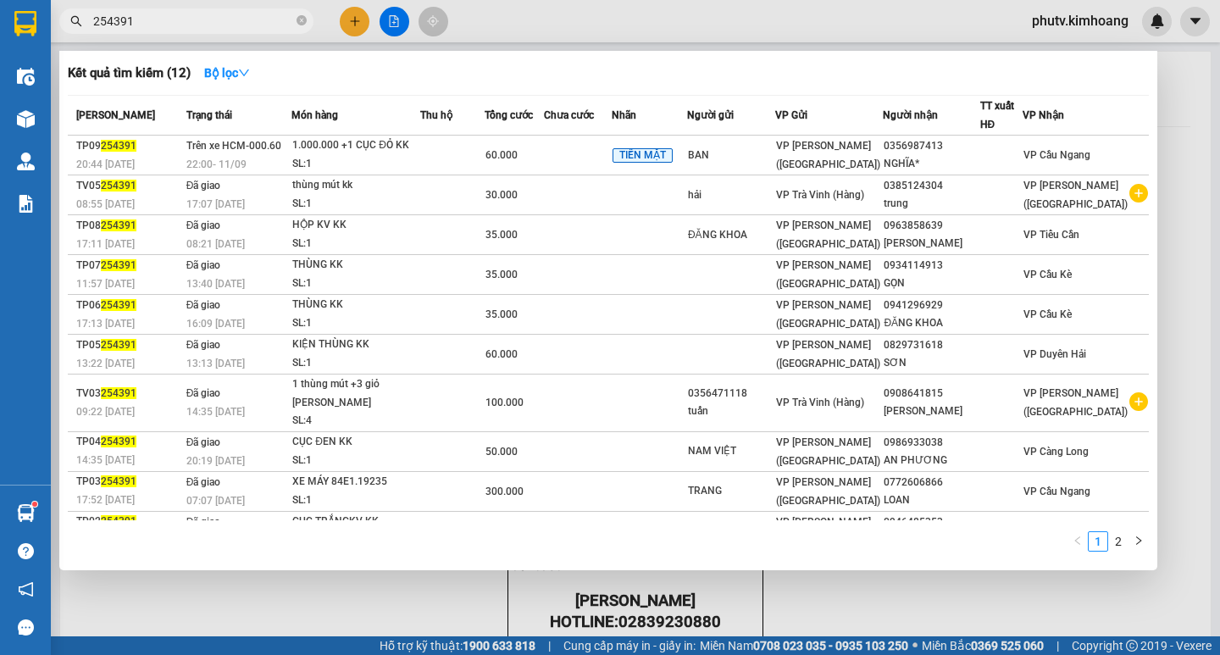
click at [185, 21] on input "254391" at bounding box center [193, 21] width 200 height 19
drag, startPoint x: 215, startPoint y: 21, endPoint x: 0, endPoint y: 61, distance: 218.8
click at [0, 36] on section "Kết quả [PERSON_NAME] ( 12 ) Bộ lọc Mã ĐH Trạng thái Món hàng Thu hộ Tổng [PERS…" at bounding box center [610, 327] width 1220 height 655
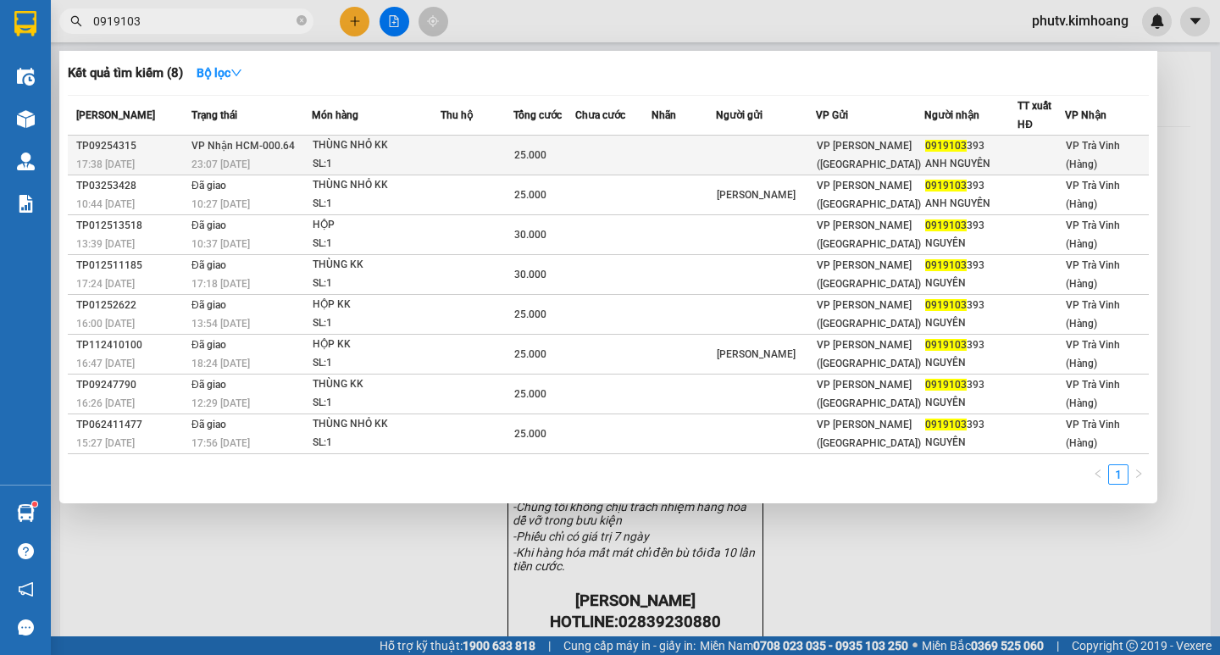
click at [574, 153] on div "25.000" at bounding box center [544, 155] width 60 height 19
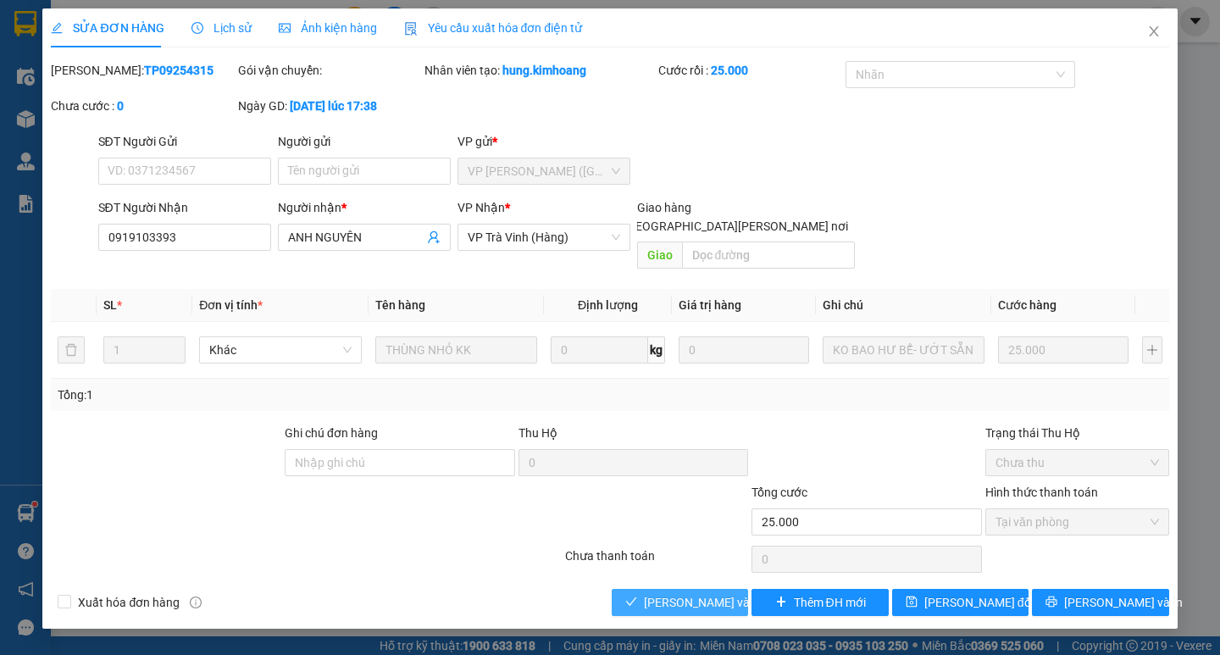
click at [676, 593] on span "[PERSON_NAME] và [PERSON_NAME] hàng" at bounding box center [758, 602] width 229 height 19
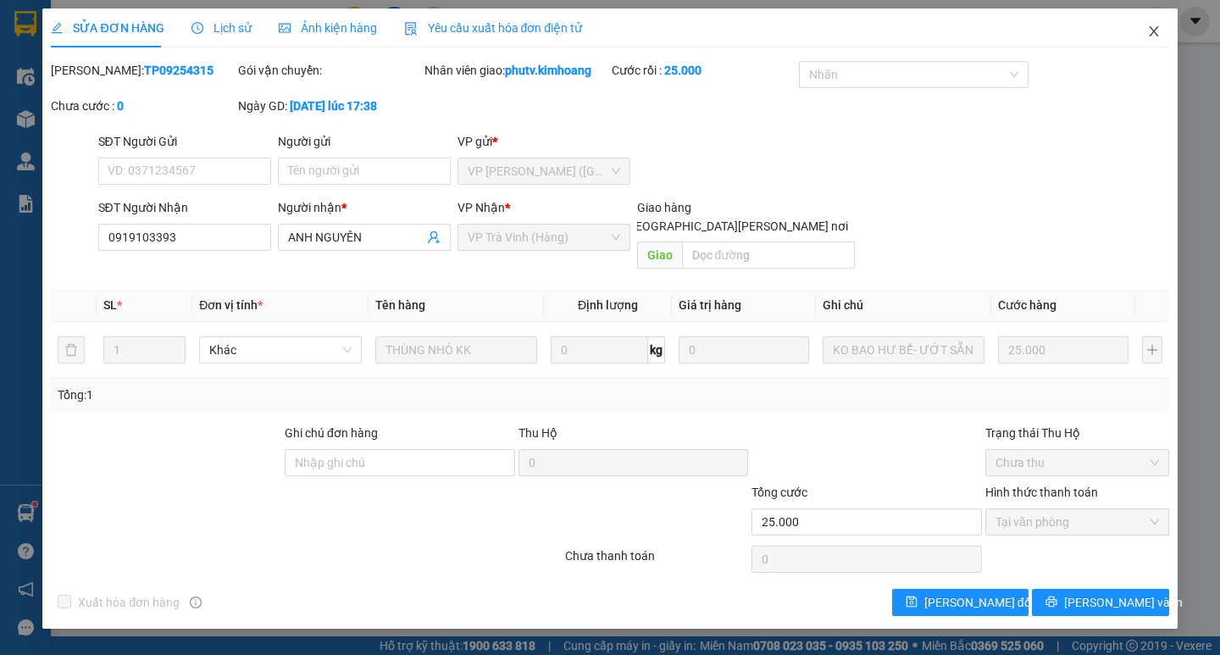
click at [1152, 34] on icon "close" at bounding box center [1152, 31] width 9 height 10
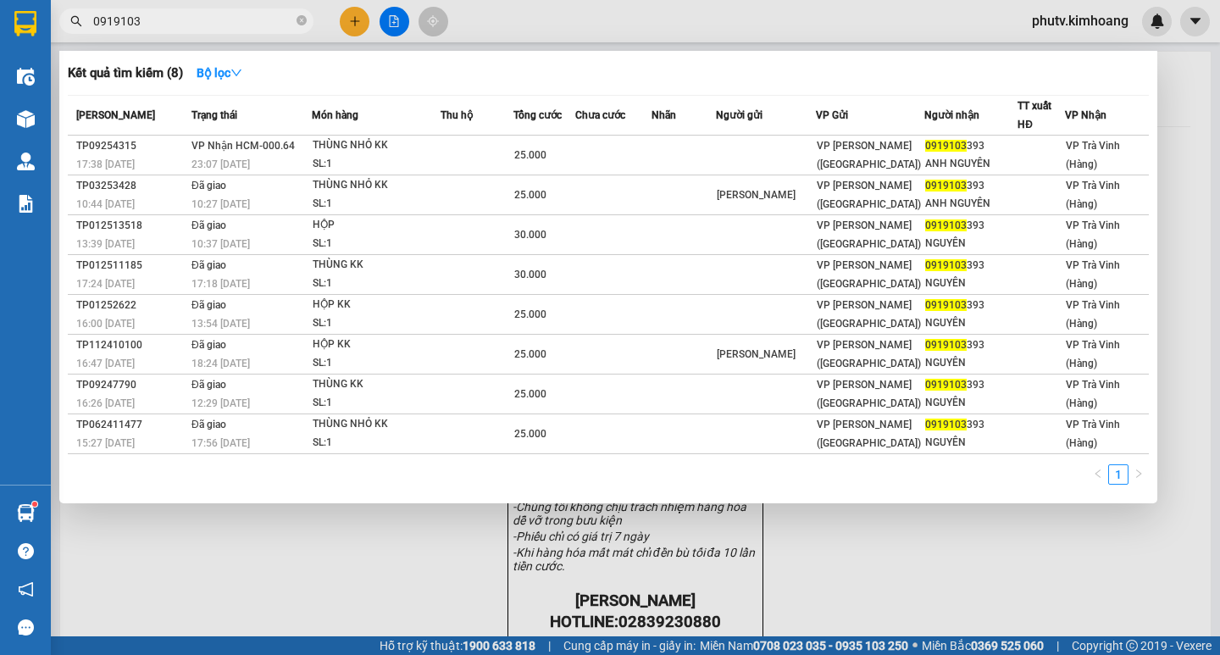
drag, startPoint x: 258, startPoint y: 25, endPoint x: 0, endPoint y: 38, distance: 258.7
click at [0, 38] on section "Kết quả [PERSON_NAME] ( 8 ) Bộ lọc Mã ĐH Trạng thái Món hàng Thu hộ Tổng [PERSO…" at bounding box center [610, 327] width 1220 height 655
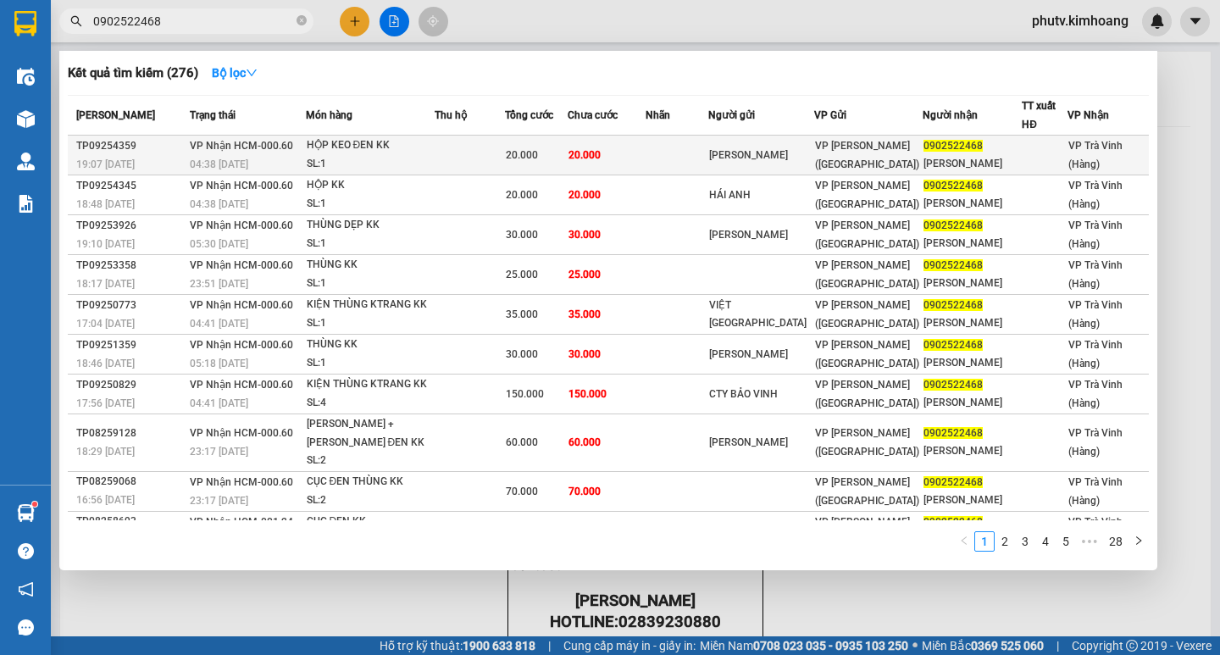
click at [475, 155] on td at bounding box center [469, 156] width 70 height 40
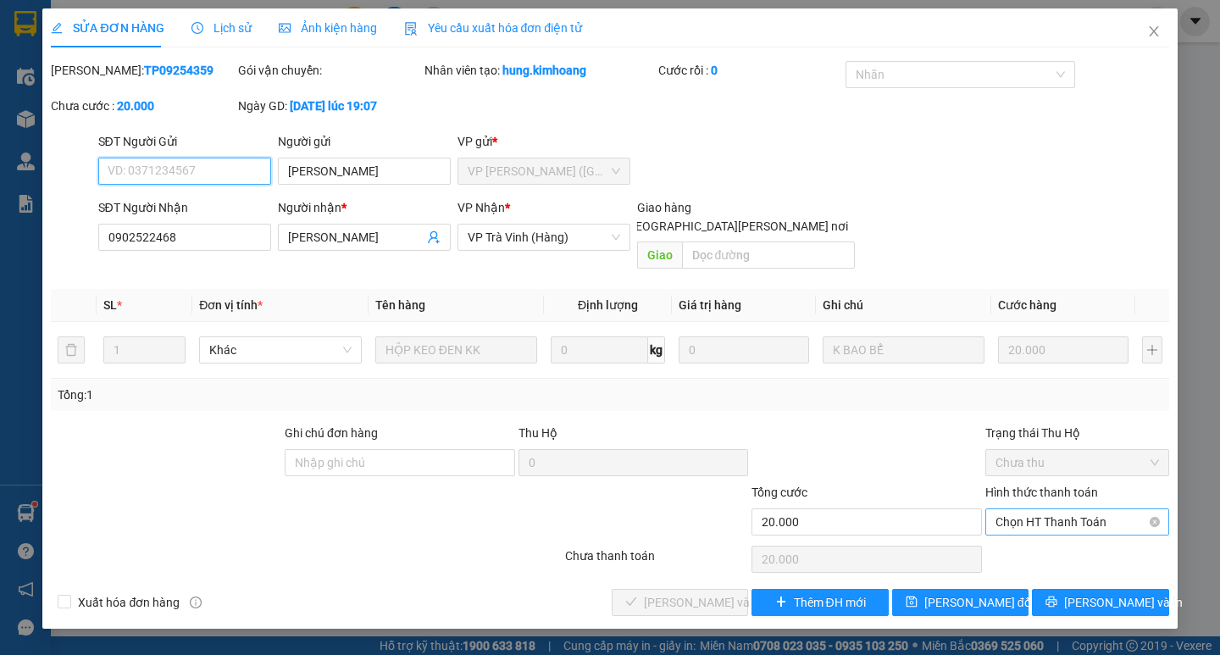
click at [1051, 509] on span "Chọn HT Thanh Toán" at bounding box center [1076, 521] width 163 height 25
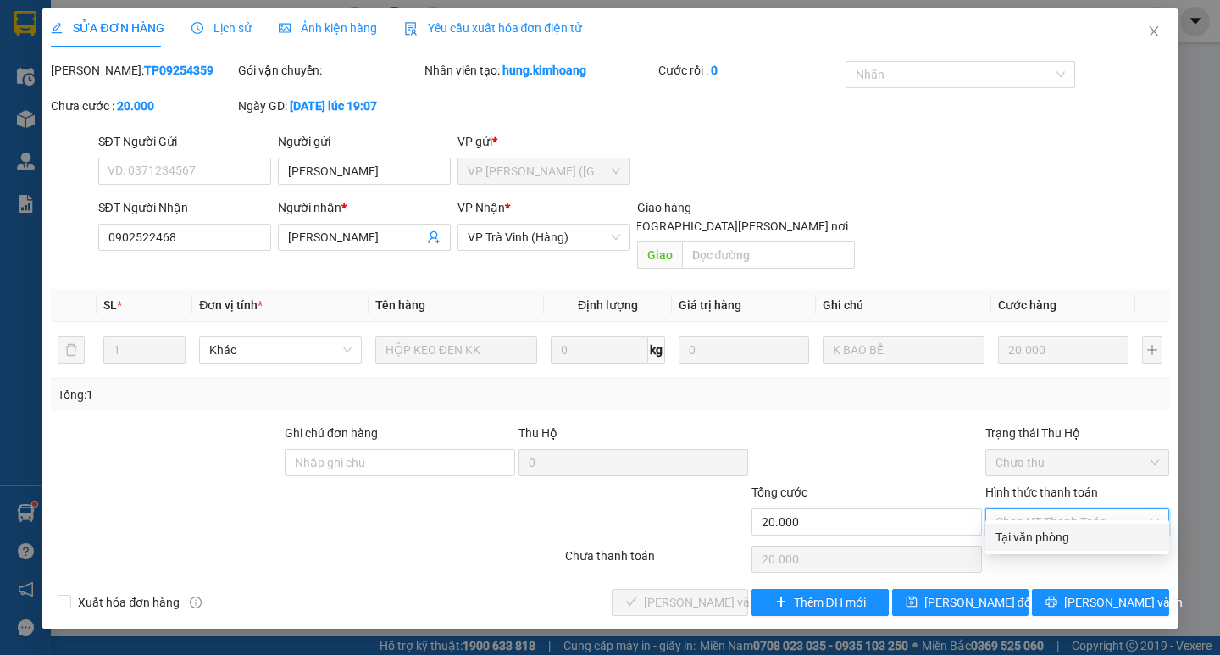
click at [1045, 539] on div "Tại văn phòng" at bounding box center [1076, 537] width 163 height 19
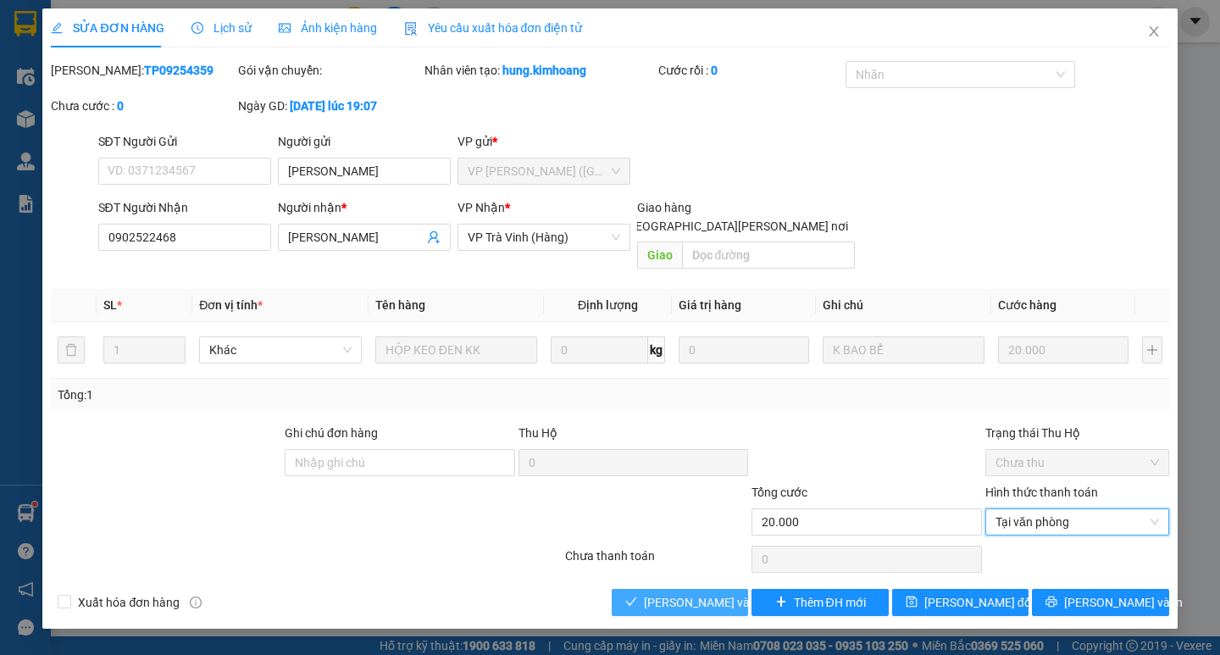
click at [652, 593] on span "[PERSON_NAME] và [PERSON_NAME] hàng" at bounding box center [758, 602] width 229 height 19
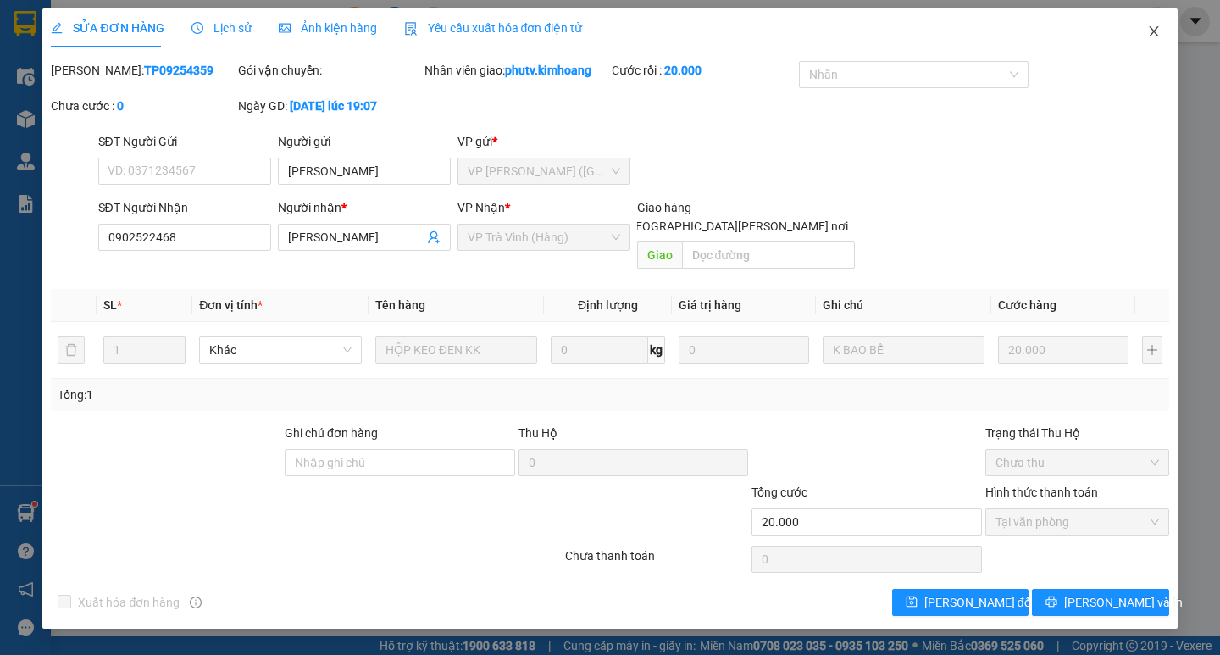
click at [1155, 36] on icon "close" at bounding box center [1154, 32] width 14 height 14
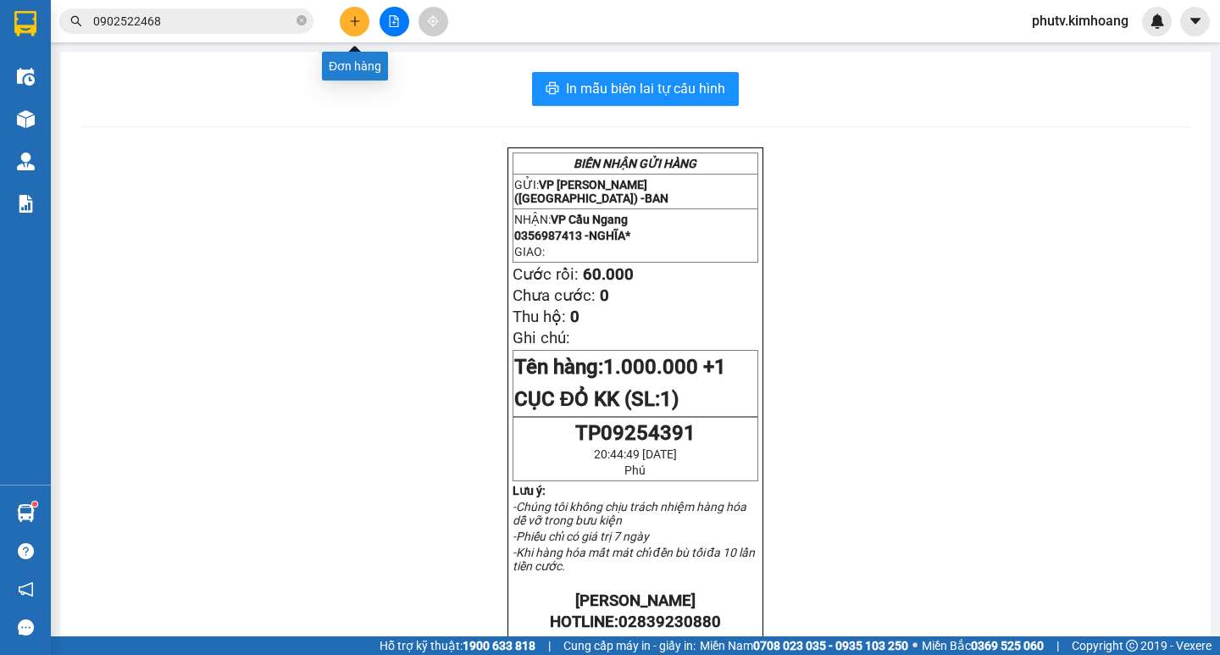
click at [354, 12] on button at bounding box center [355, 22] width 30 height 30
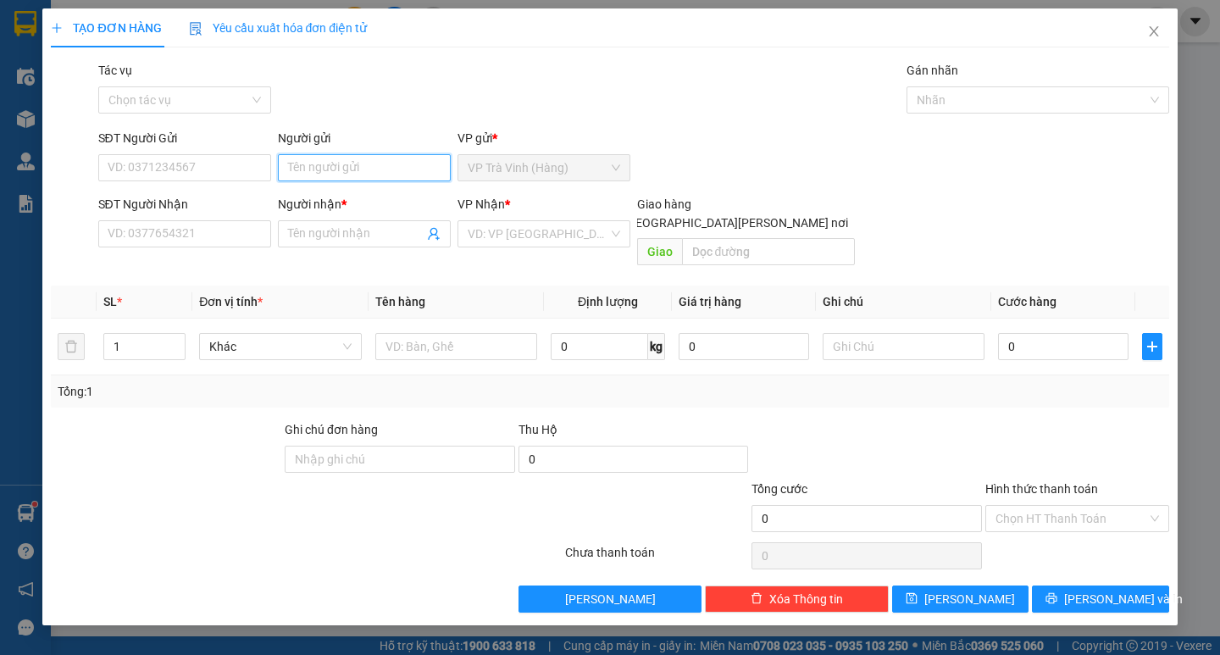
click at [378, 168] on input "Người gửi" at bounding box center [364, 167] width 173 height 27
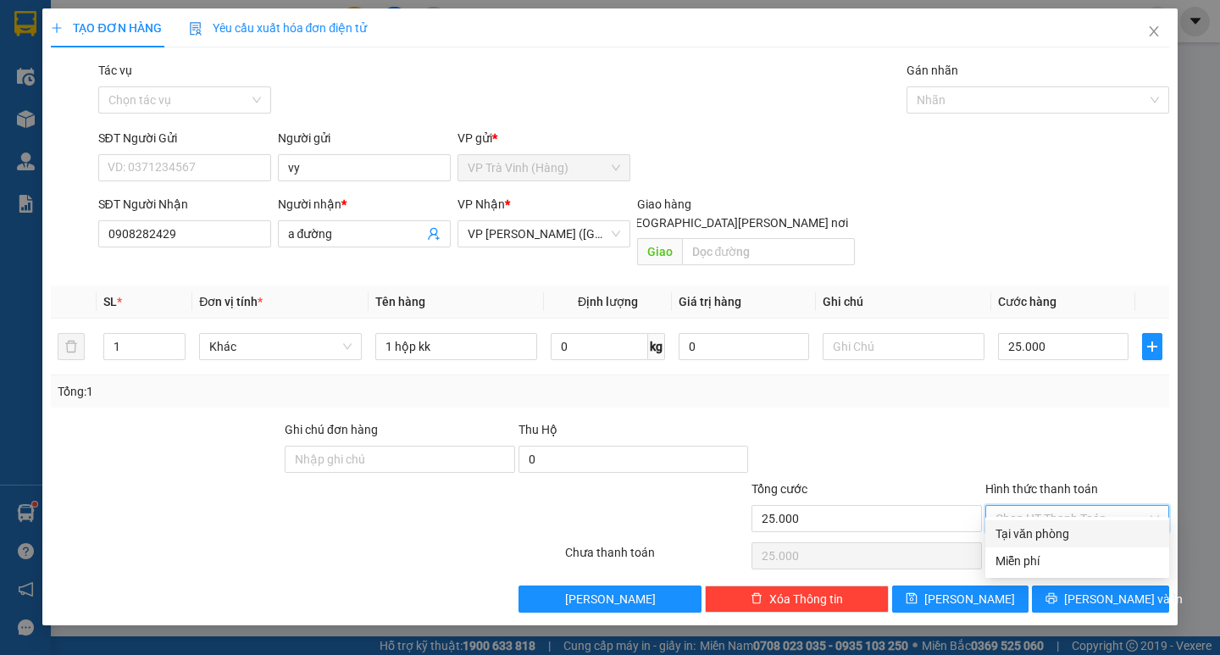
click at [1065, 523] on div "Tại văn phòng" at bounding box center [1077, 533] width 184 height 27
click at [1097, 589] on span "[PERSON_NAME] và In" at bounding box center [1123, 598] width 119 height 19
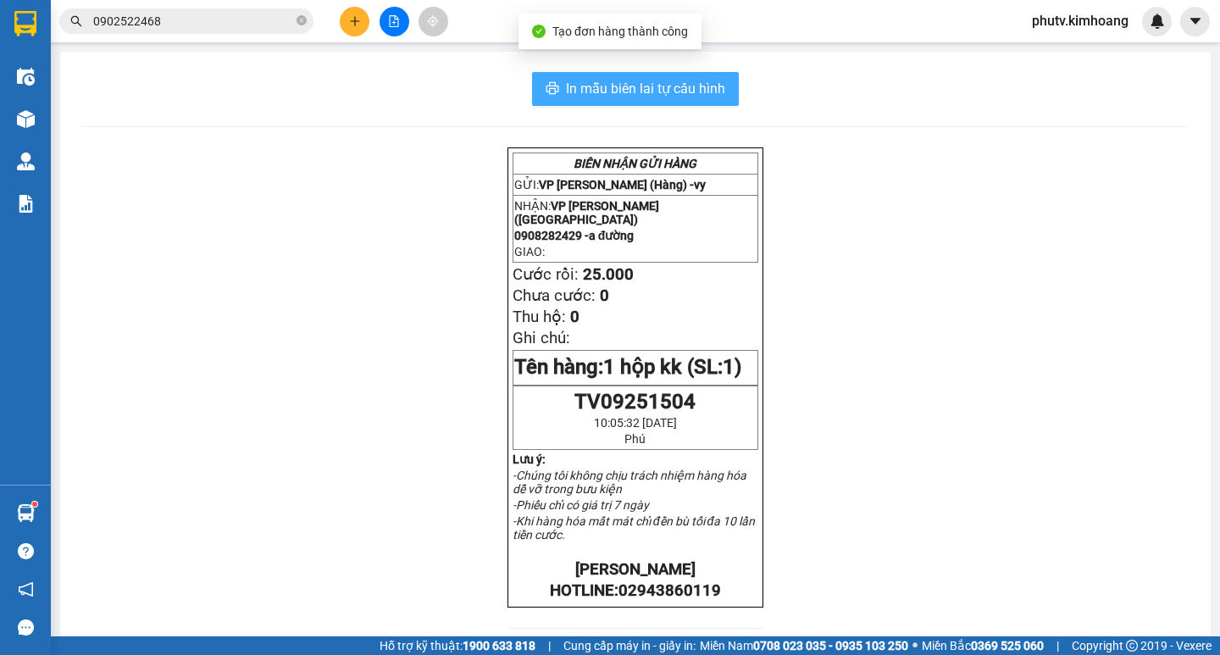
click at [722, 93] on button "In mẫu biên lai tự cấu hình" at bounding box center [635, 89] width 207 height 34
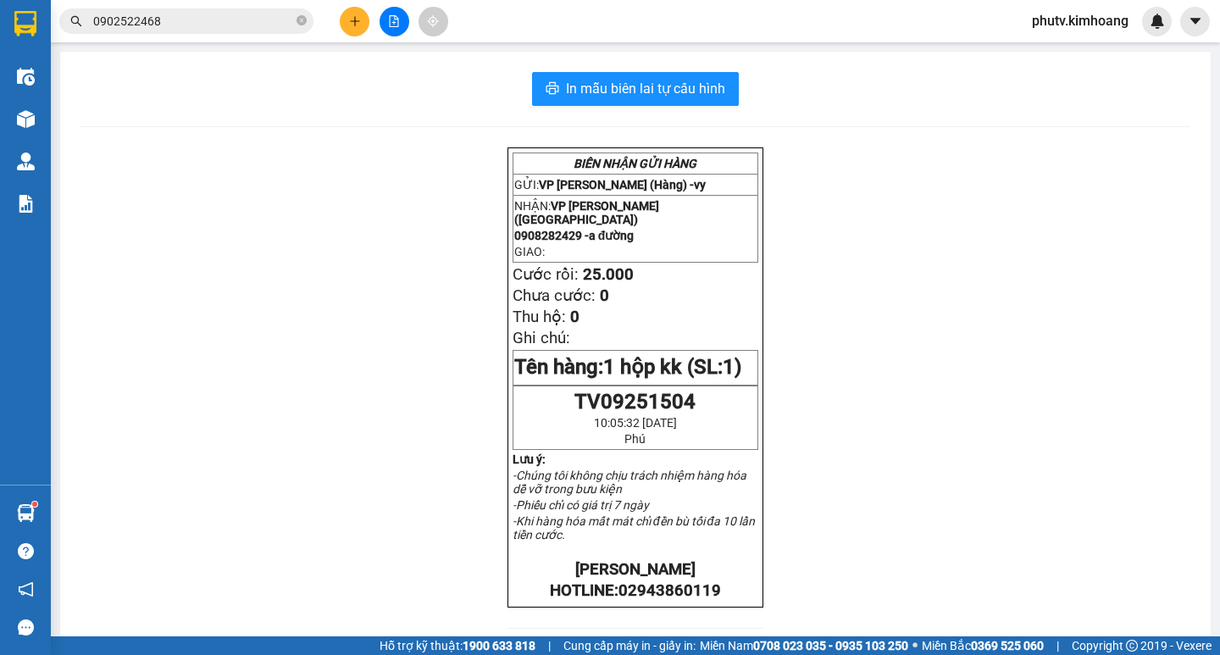
click at [248, 19] on input "0902522468" at bounding box center [193, 21] width 200 height 19
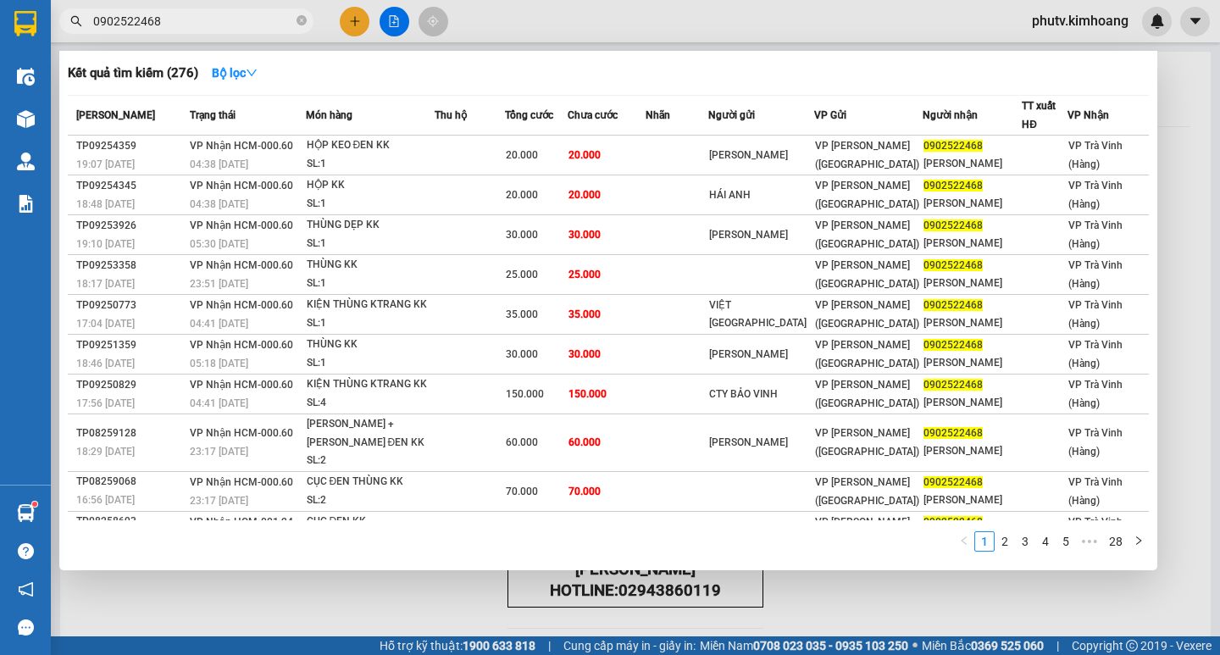
click at [248, 19] on input "0902522468" at bounding box center [193, 21] width 200 height 19
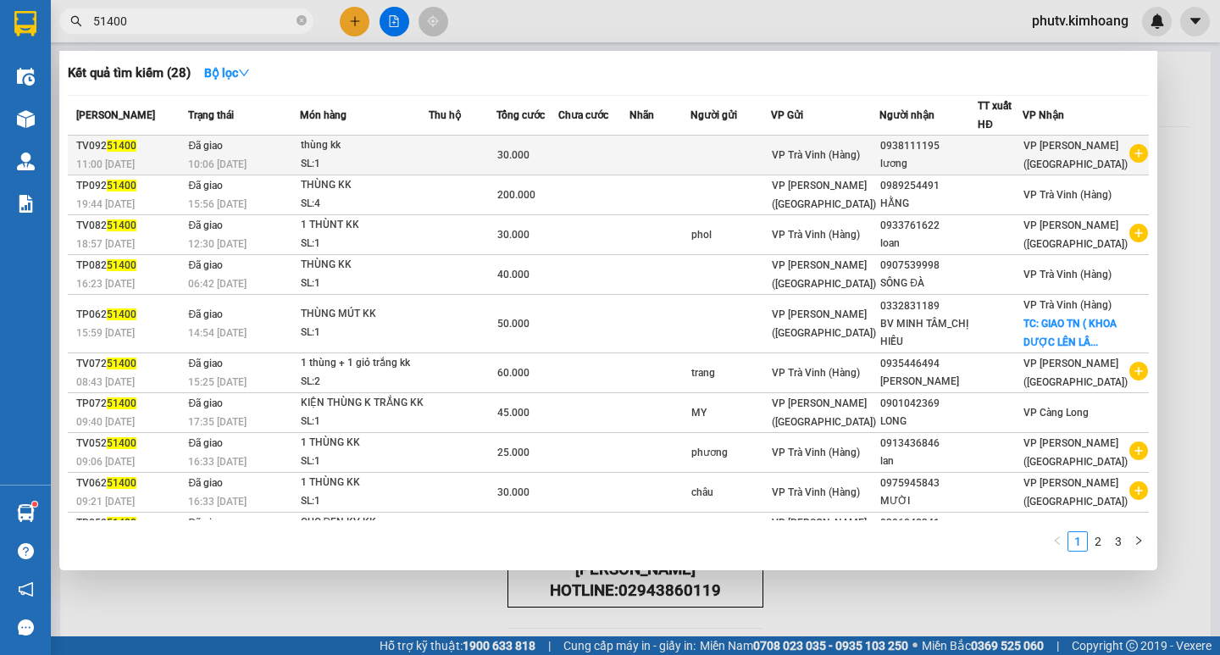
click at [452, 153] on td at bounding box center [463, 156] width 69 height 40
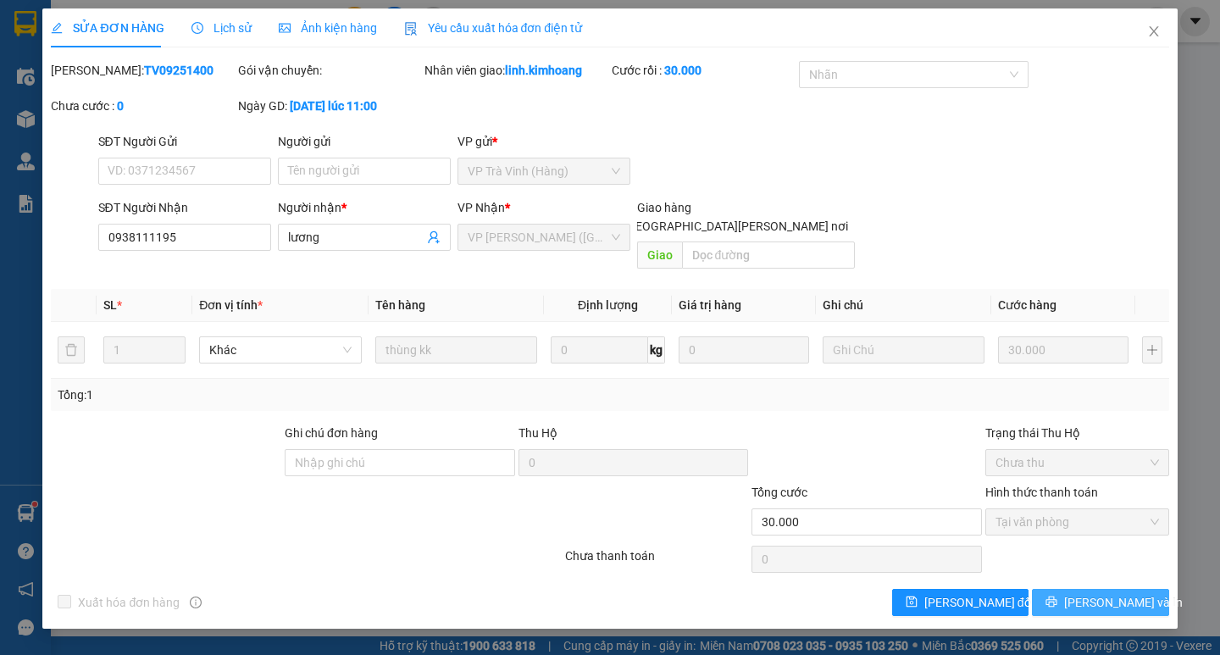
click at [1047, 589] on button "[PERSON_NAME] và In" at bounding box center [1100, 602] width 136 height 27
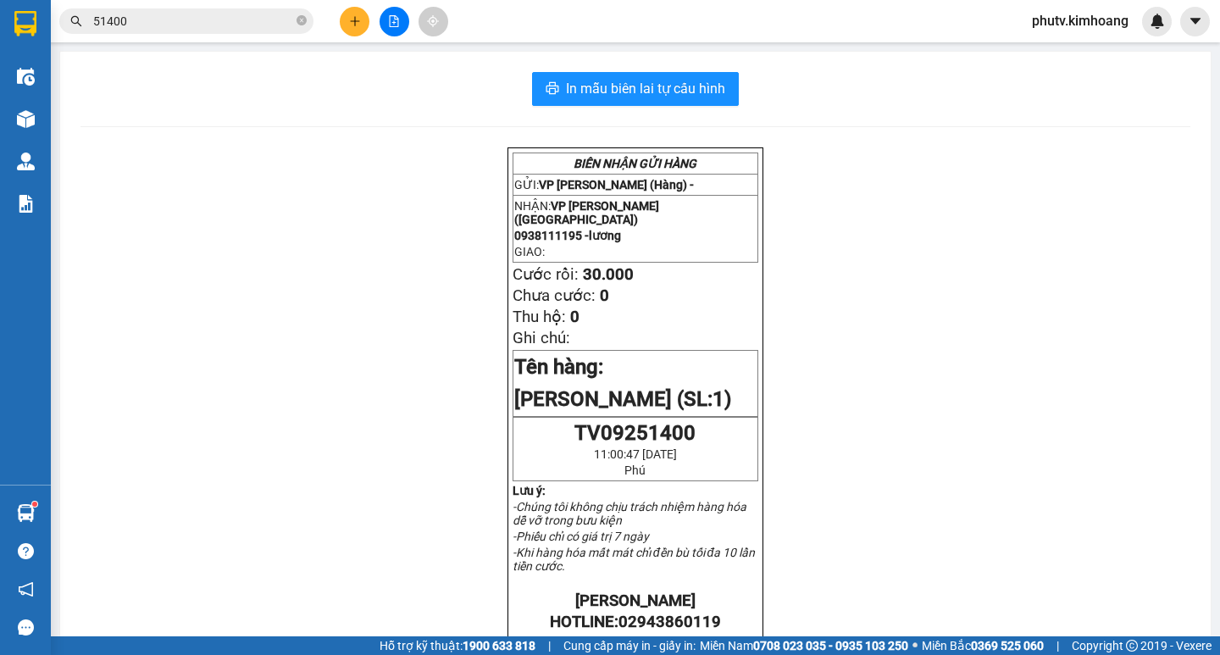
click at [205, 25] on input "51400" at bounding box center [193, 21] width 200 height 19
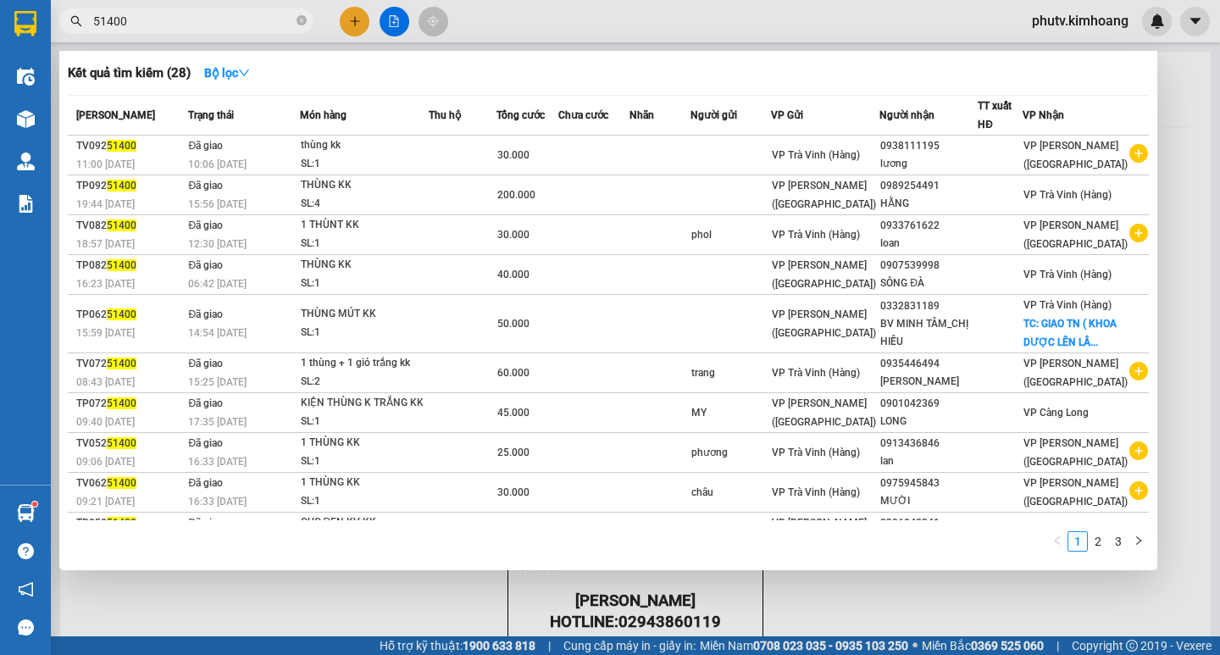
click at [205, 25] on input "51400" at bounding box center [193, 21] width 200 height 19
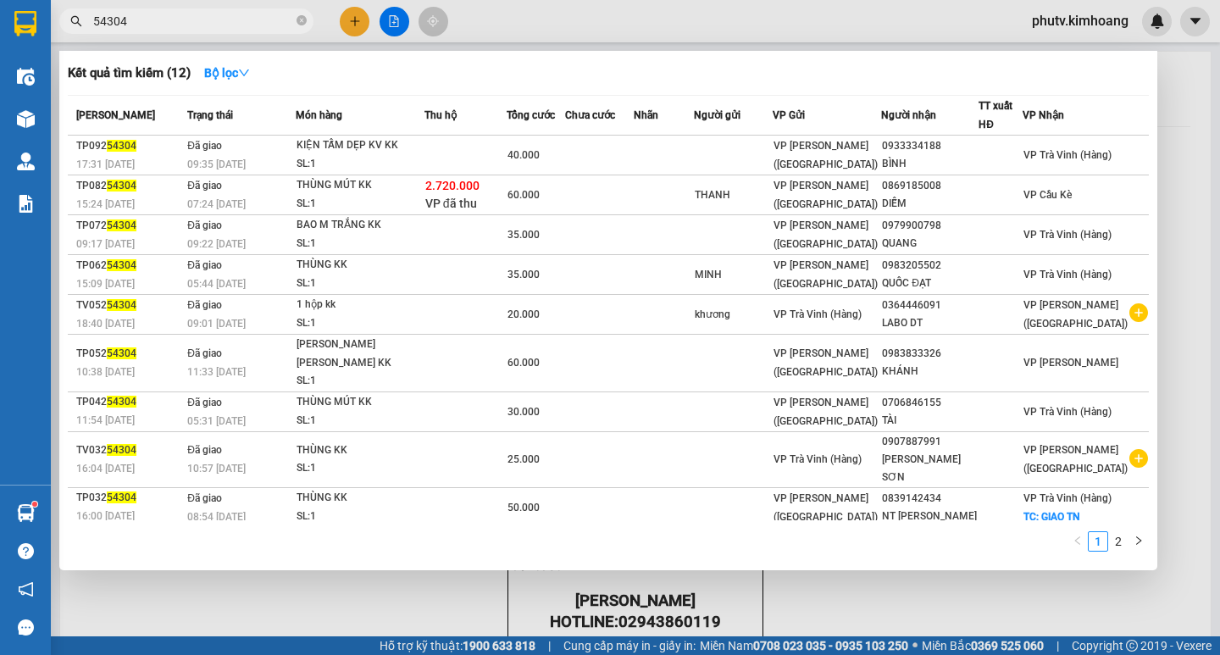
click at [895, 604] on div at bounding box center [610, 327] width 1220 height 655
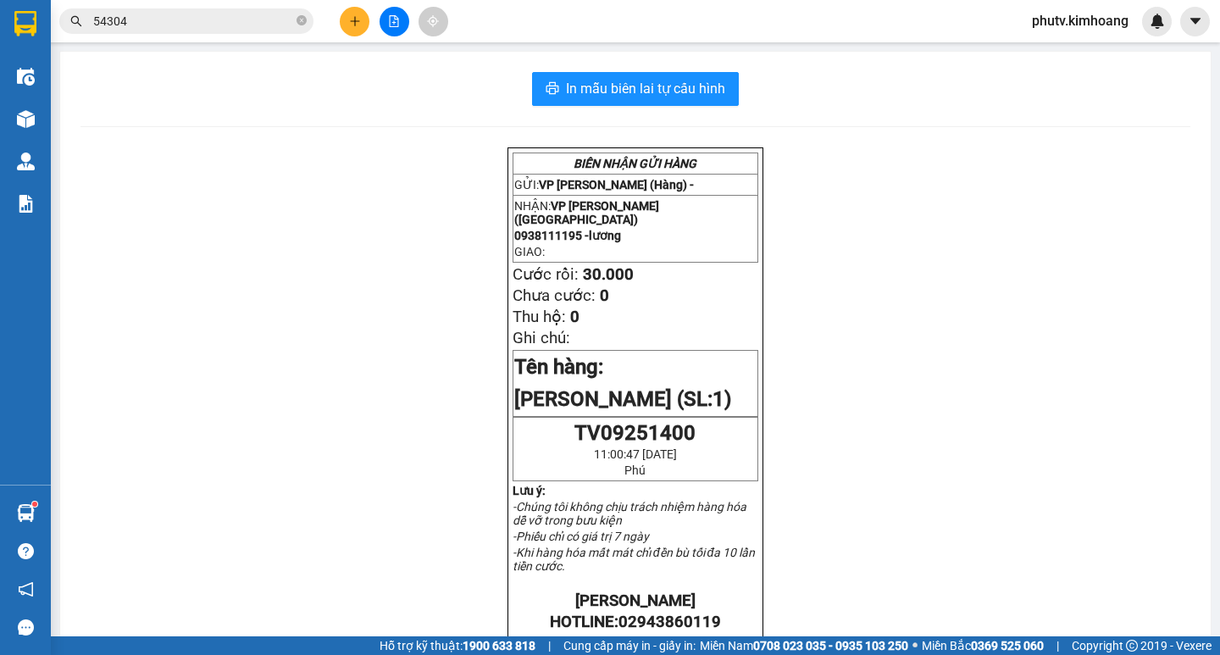
click at [343, 34] on div at bounding box center [393, 22] width 127 height 30
click at [352, 30] on button at bounding box center [355, 22] width 30 height 30
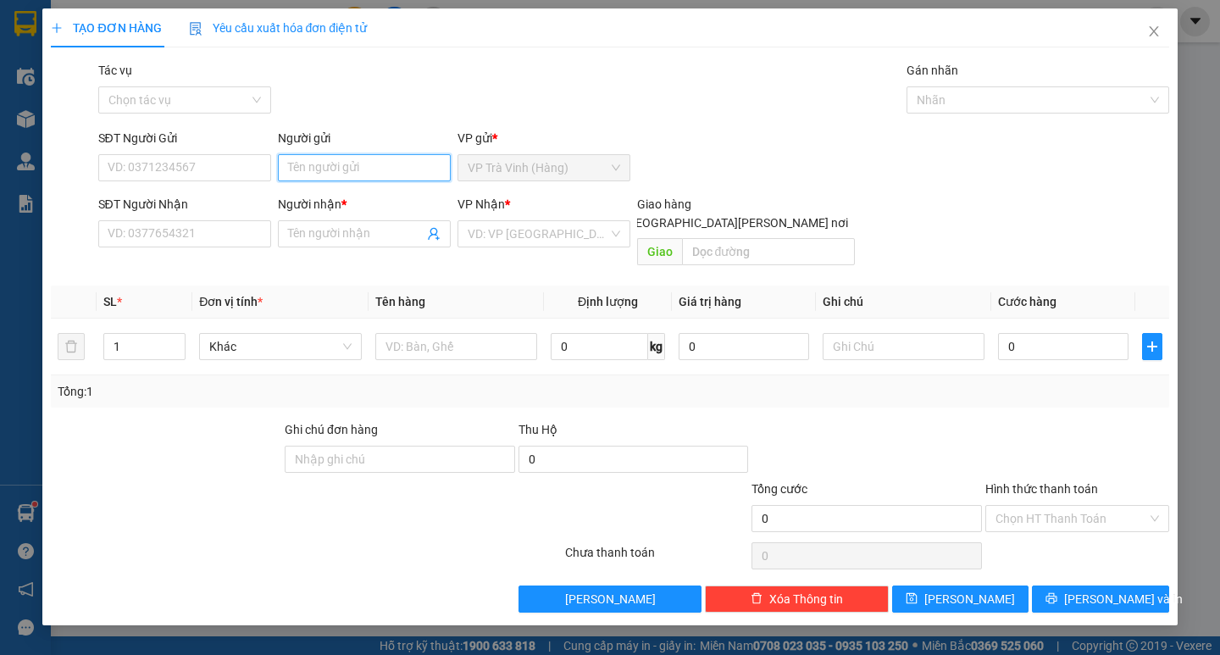
click at [342, 158] on input "Người gửi" at bounding box center [364, 167] width 173 height 27
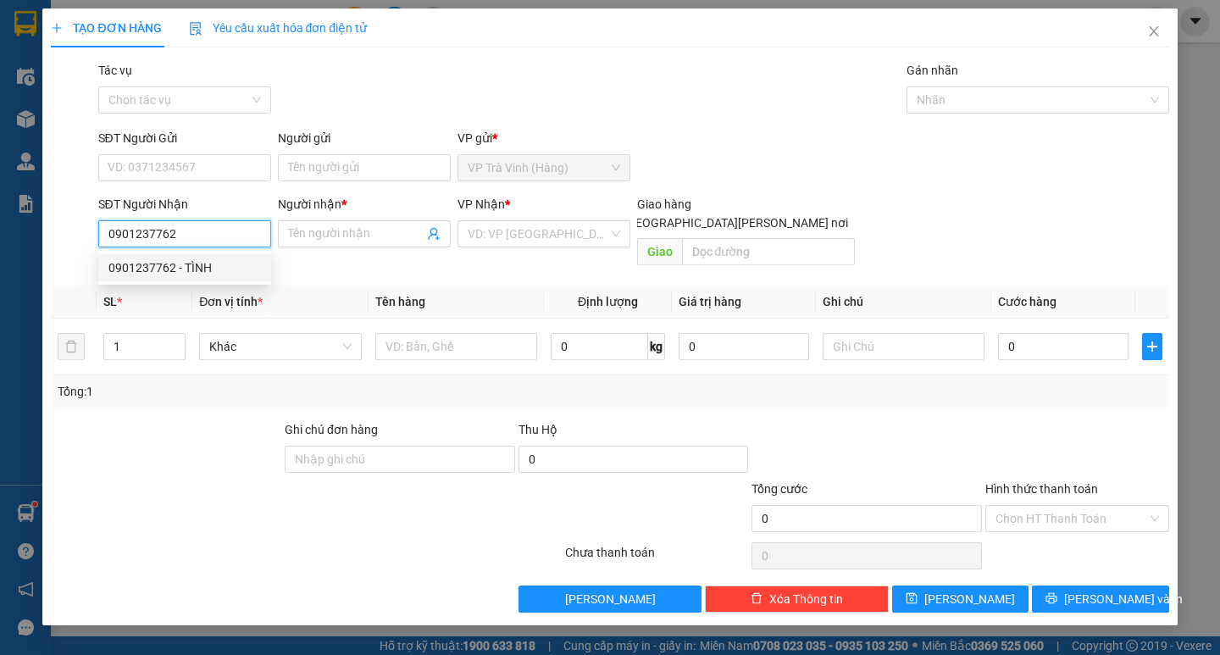
click at [223, 268] on div "0901237762 - TÌNH" at bounding box center [184, 267] width 152 height 19
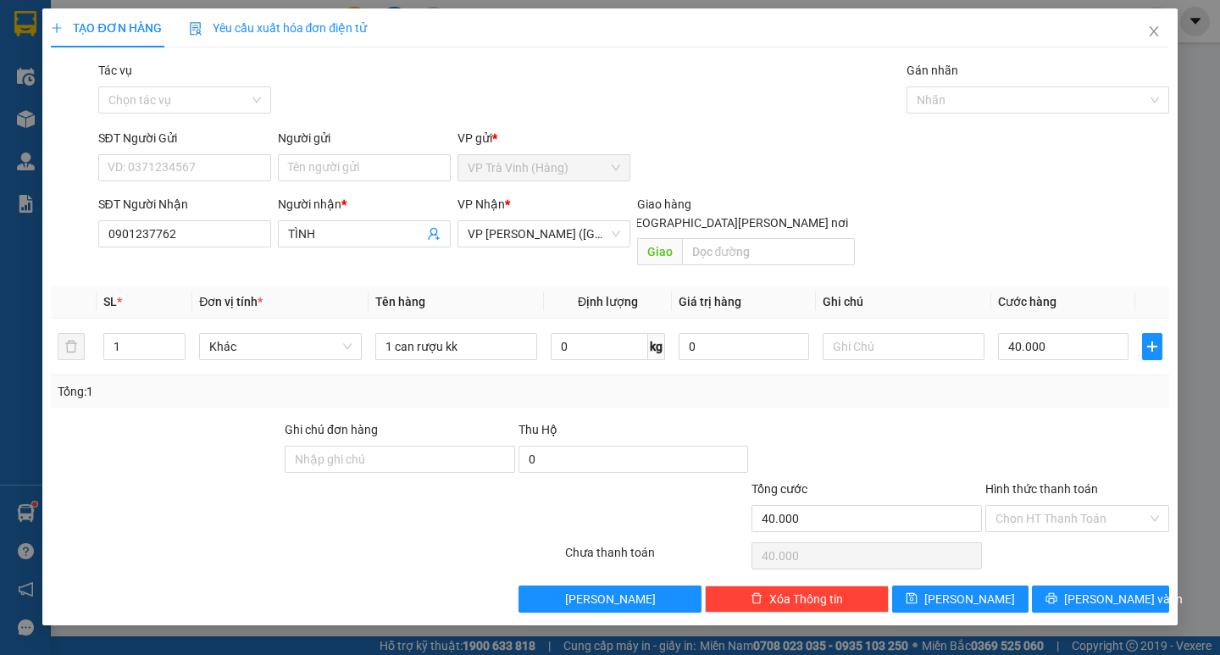
click at [1046, 515] on div "Hình thức thanh toán Chọn HT Thanh Toán" at bounding box center [1077, 508] width 184 height 59
click at [1054, 506] on input "Hình thức thanh toán" at bounding box center [1071, 518] width 152 height 25
click at [1060, 532] on div "Tại văn phòng" at bounding box center [1076, 533] width 163 height 19
click at [1057, 592] on icon "printer" at bounding box center [1051, 598] width 12 height 12
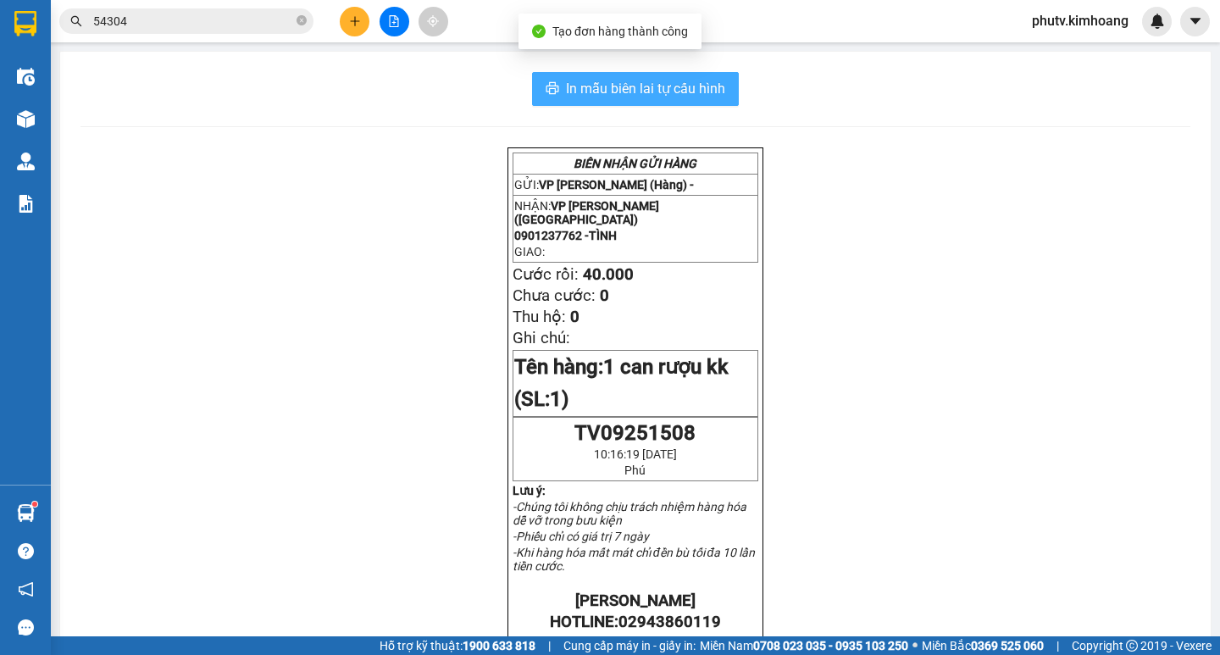
click at [584, 86] on span "In mẫu biên lai tự cấu hình" at bounding box center [645, 88] width 159 height 21
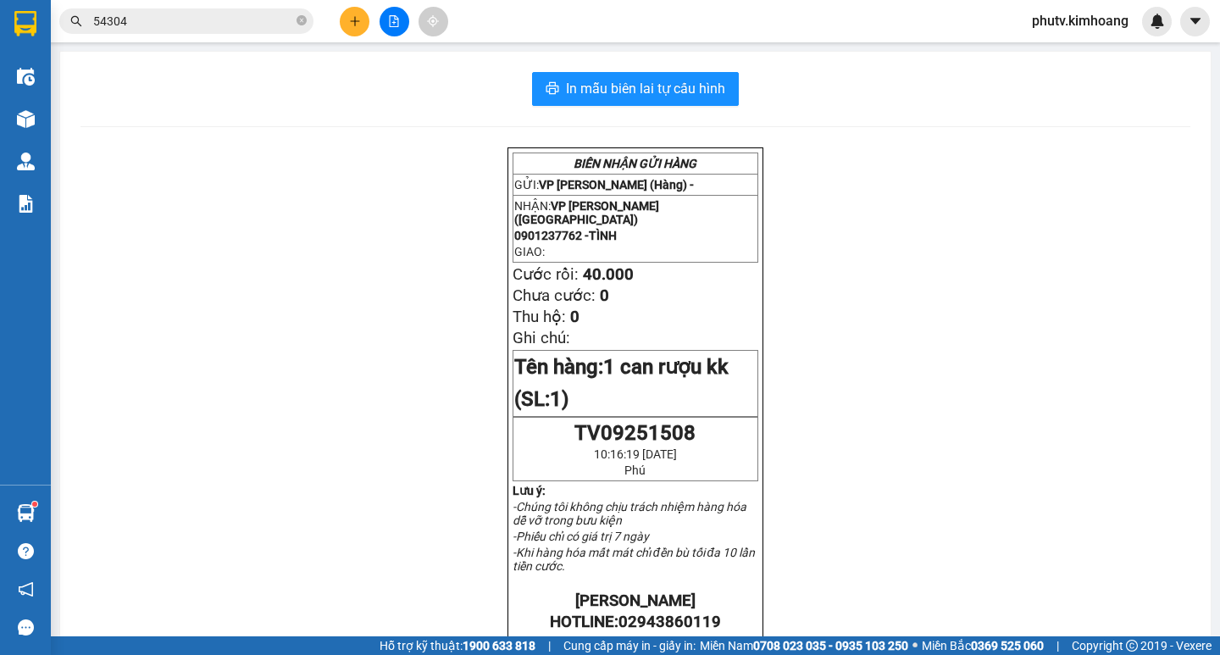
click at [344, 19] on button at bounding box center [355, 22] width 30 height 30
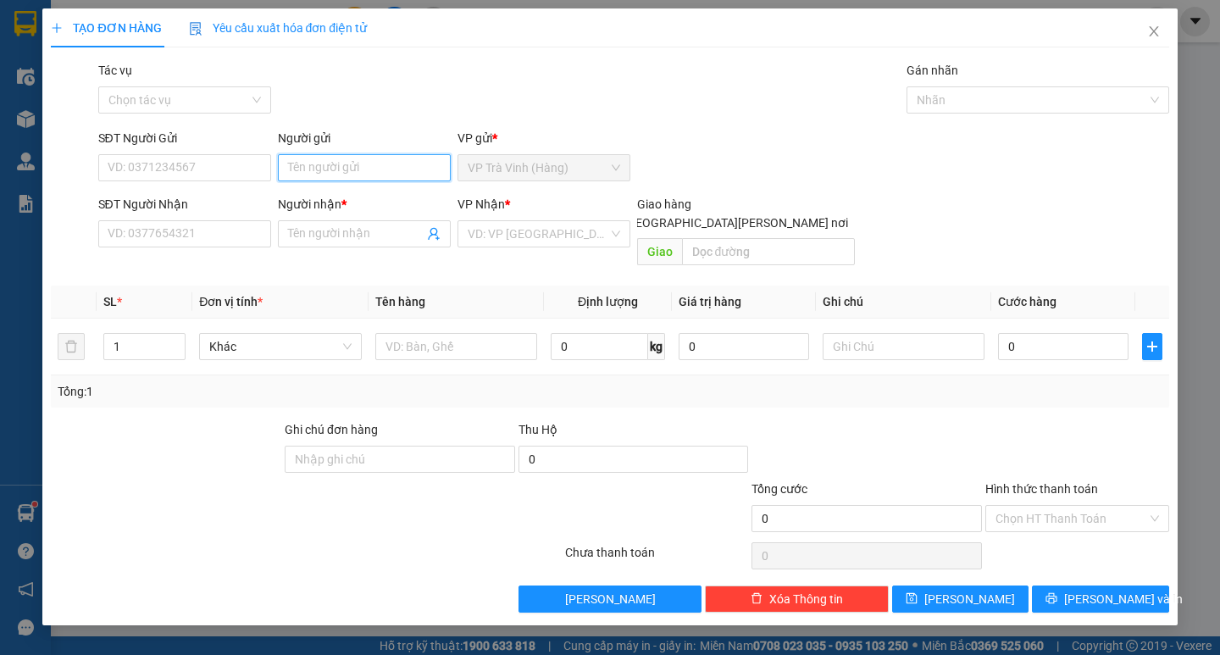
click at [350, 161] on input "Người gửi" at bounding box center [364, 167] width 173 height 27
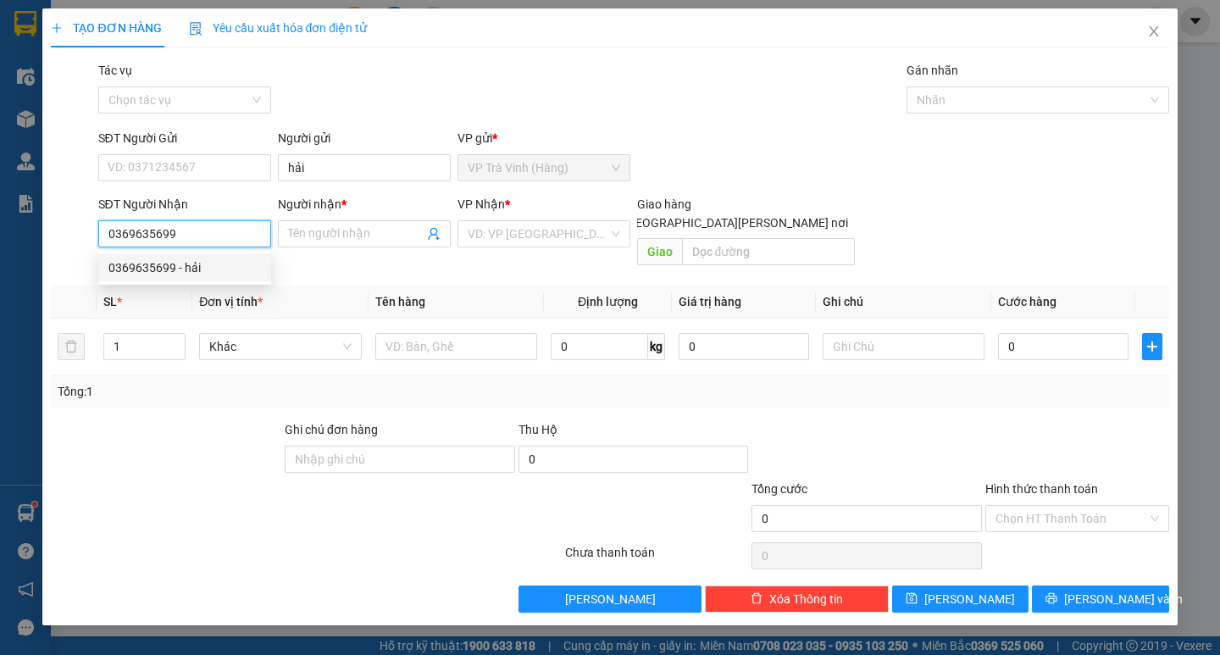
click at [154, 265] on div "0369635699 - hải" at bounding box center [184, 267] width 152 height 19
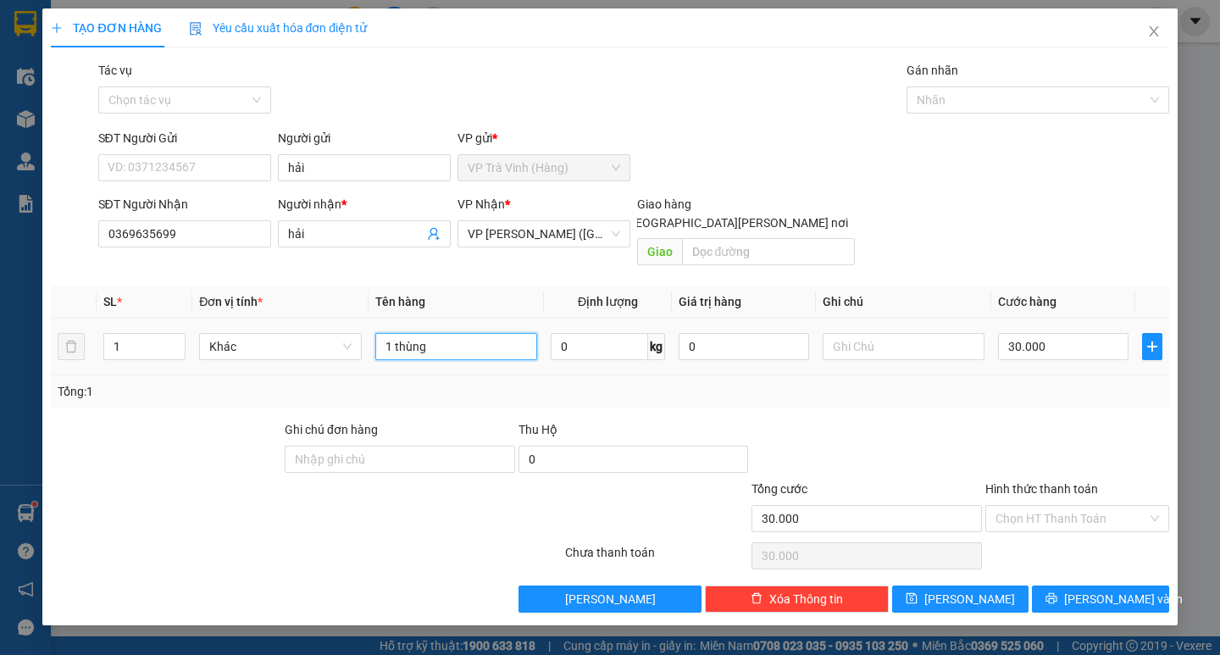
drag, startPoint x: 462, startPoint y: 326, endPoint x: 392, endPoint y: 354, distance: 75.6
click at [392, 354] on td "1 thùng" at bounding box center [455, 346] width 175 height 57
click at [1079, 333] on input "30.000" at bounding box center [1063, 346] width 130 height 27
click at [1037, 420] on div at bounding box center [1076, 449] width 187 height 59
click at [1079, 506] on input "Hình thức thanh toán" at bounding box center [1071, 518] width 152 height 25
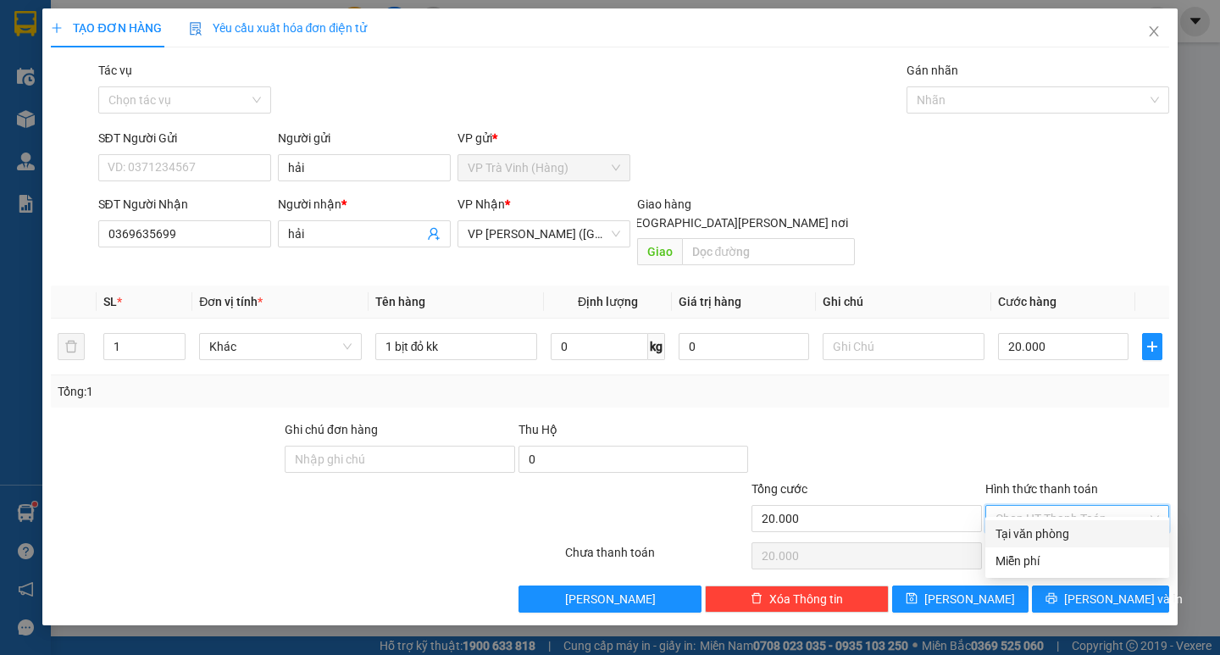
click at [1081, 527] on div "Tại văn phòng" at bounding box center [1076, 533] width 163 height 19
click at [1079, 585] on button "[PERSON_NAME] và In" at bounding box center [1100, 598] width 136 height 27
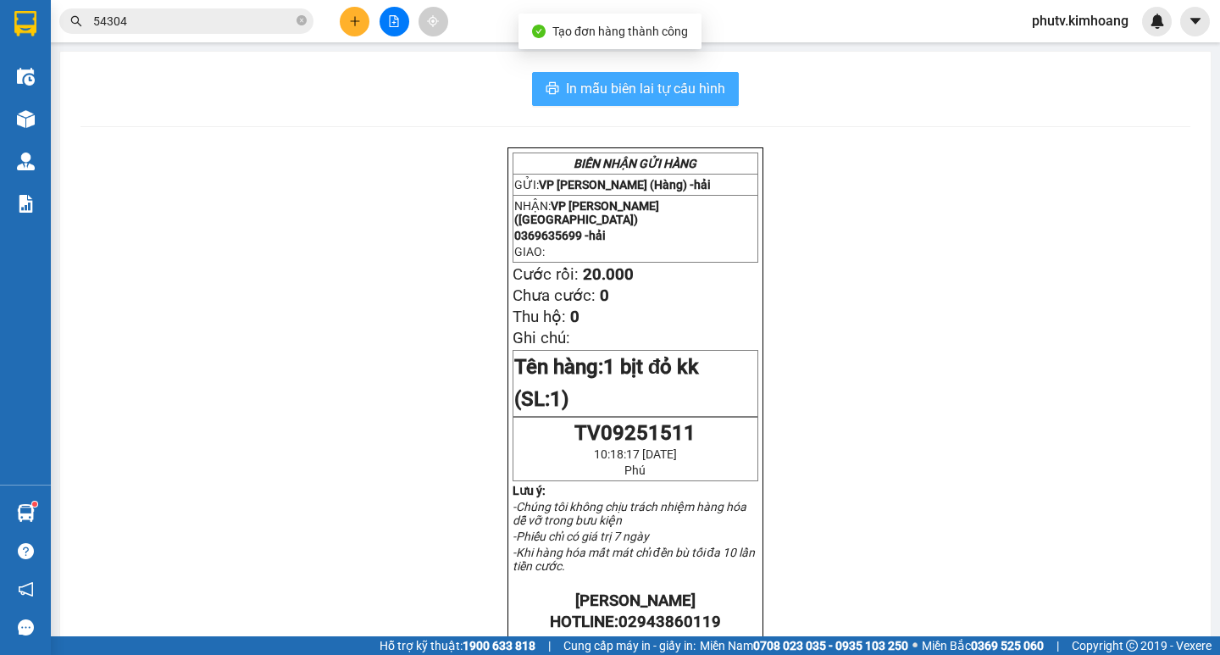
click at [650, 101] on button "In mẫu biên lai tự cấu hình" at bounding box center [635, 89] width 207 height 34
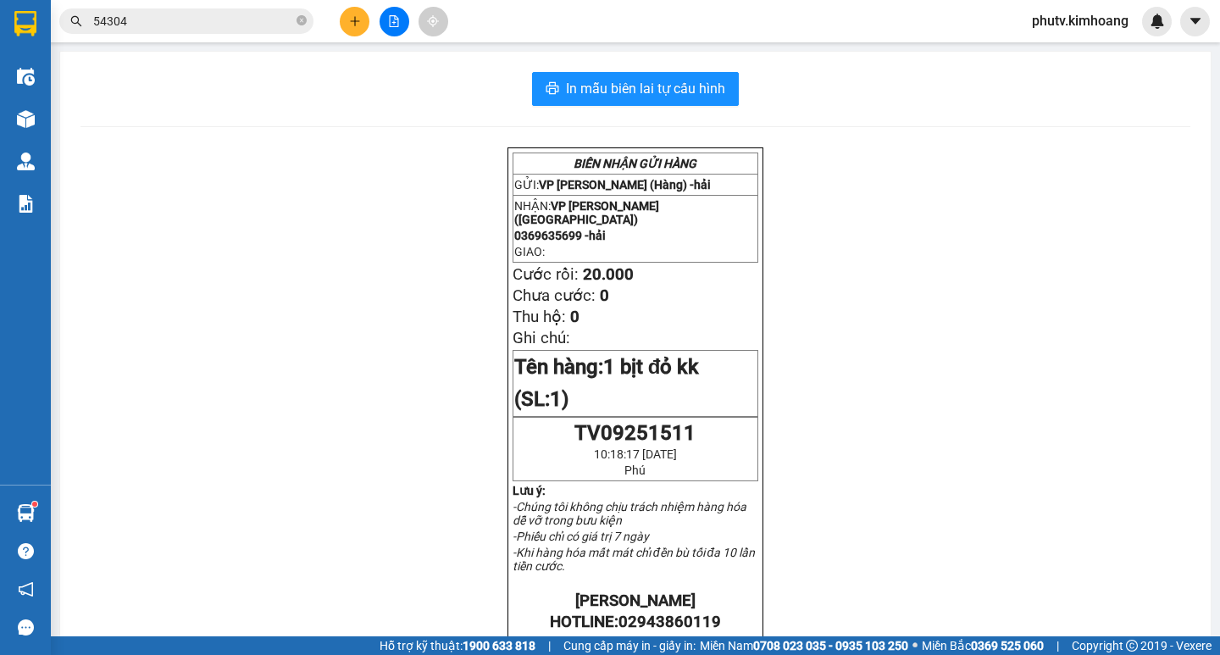
click at [136, 25] on input "54304" at bounding box center [193, 21] width 200 height 19
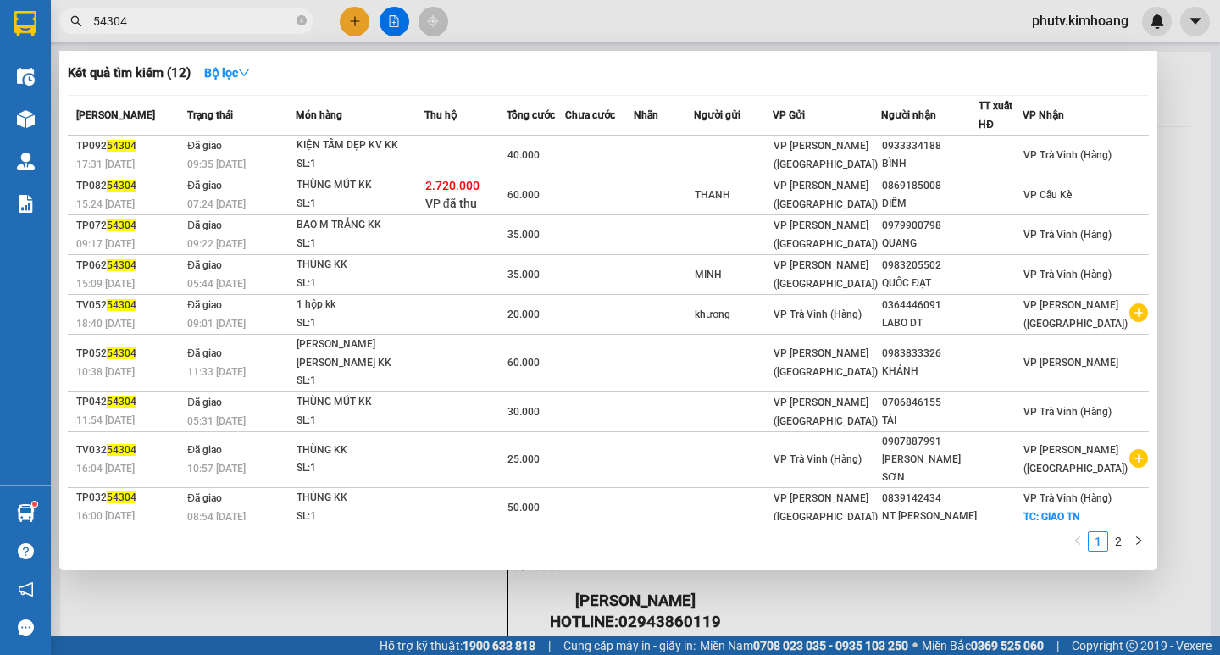
click at [136, 25] on input "54304" at bounding box center [193, 21] width 200 height 19
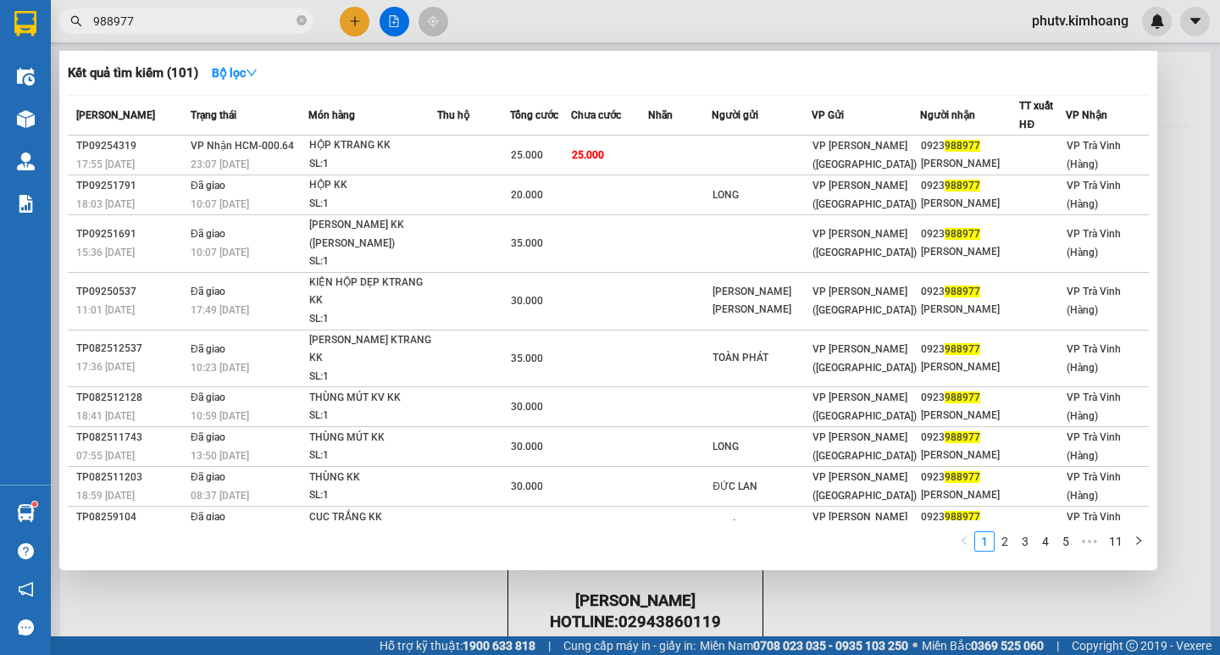
click at [355, 26] on div at bounding box center [610, 327] width 1220 height 655
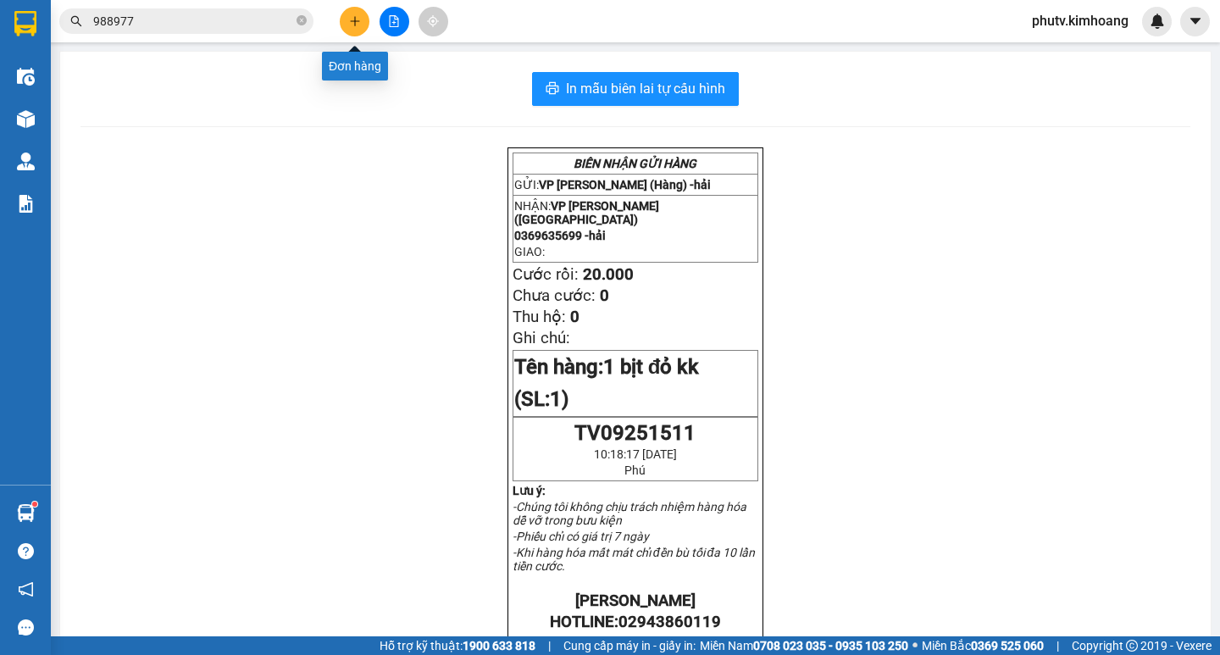
click at [344, 19] on button at bounding box center [355, 22] width 30 height 30
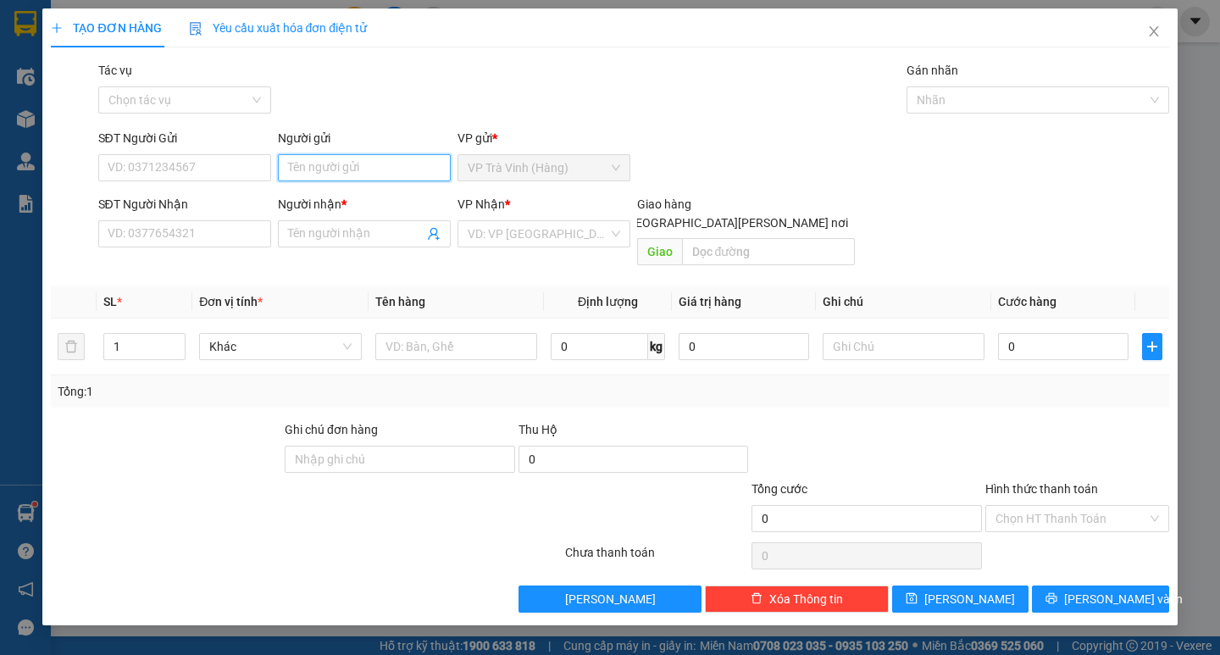
click at [329, 162] on input "Người gửi" at bounding box center [364, 167] width 173 height 27
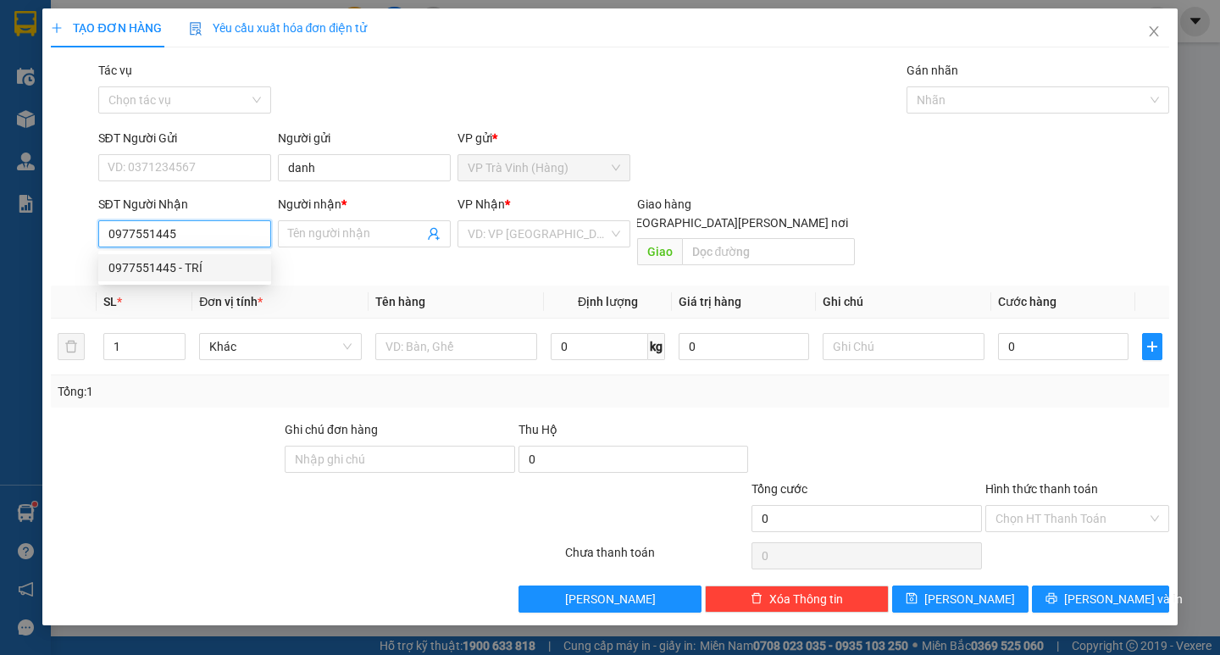
drag, startPoint x: 234, startPoint y: 263, endPoint x: 531, endPoint y: 295, distance: 298.9
click at [233, 265] on div "0977551445 - TRÍ" at bounding box center [184, 267] width 152 height 19
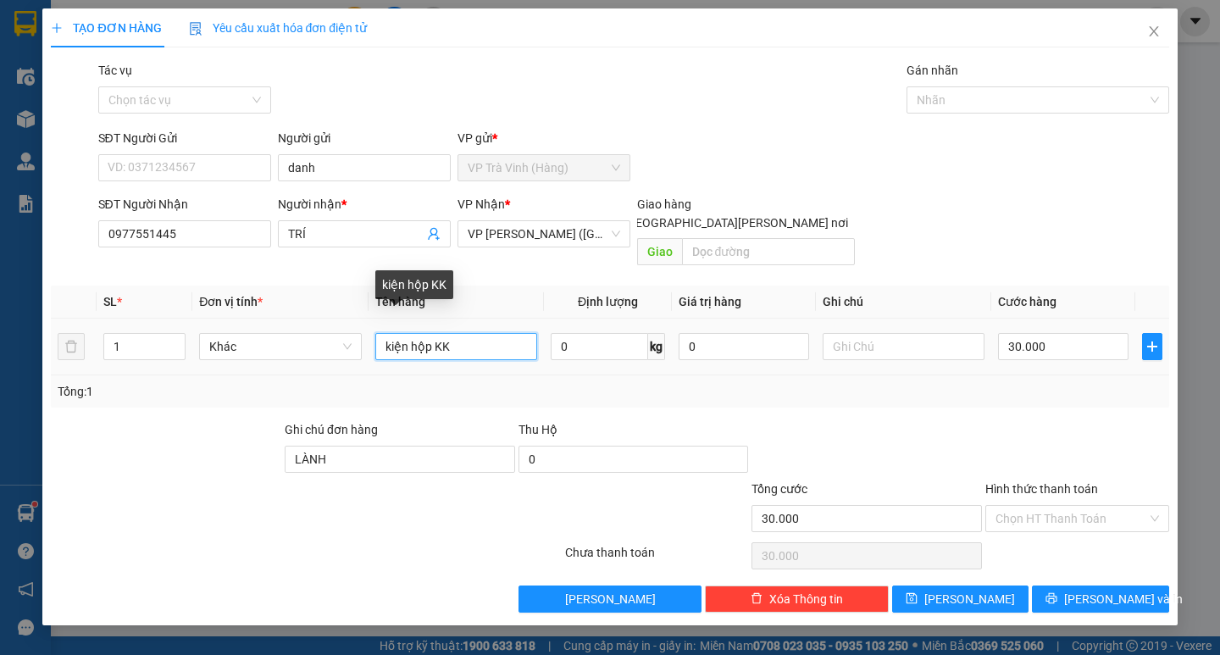
drag, startPoint x: 263, startPoint y: 343, endPoint x: 0, endPoint y: 371, distance: 264.0
click at [0, 372] on div "TẠO ĐƠN HÀNG Yêu cầu xuất [PERSON_NAME] điện tử Transit Pickup Surcharge Ids Tr…" at bounding box center [610, 327] width 1220 height 655
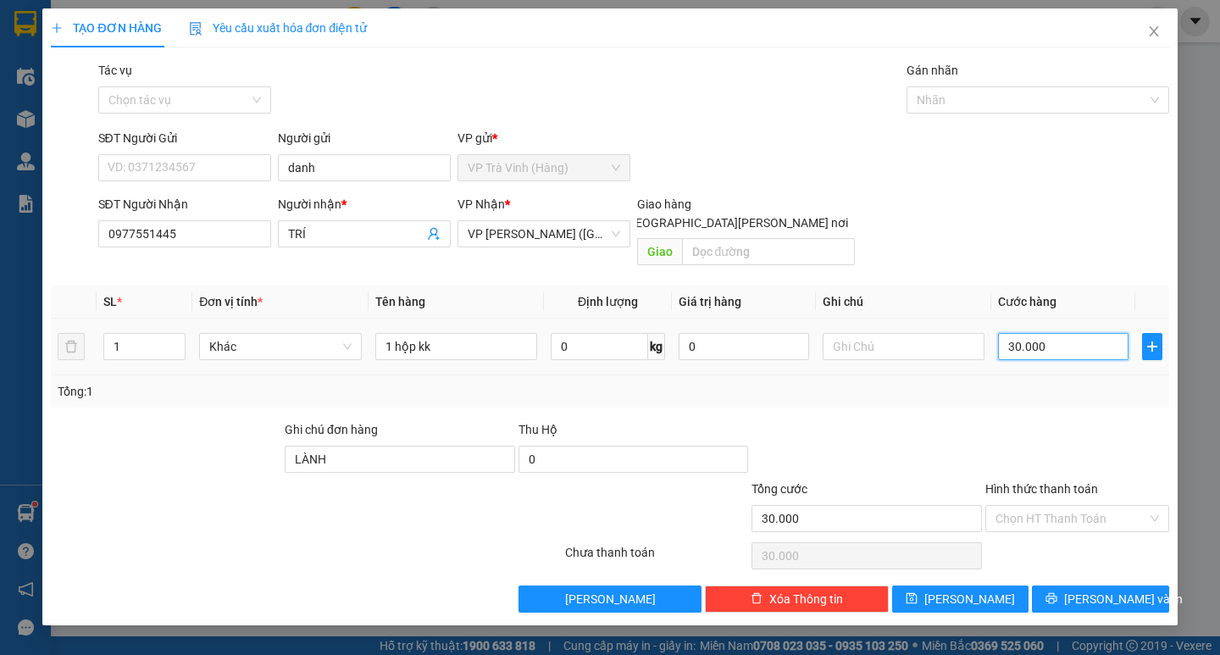
click at [1059, 334] on input "30.000" at bounding box center [1063, 346] width 130 height 27
click at [1059, 375] on div "Tổng: 1" at bounding box center [609, 391] width 1117 height 32
click at [1097, 591] on button "[PERSON_NAME] và In" at bounding box center [1100, 598] width 136 height 27
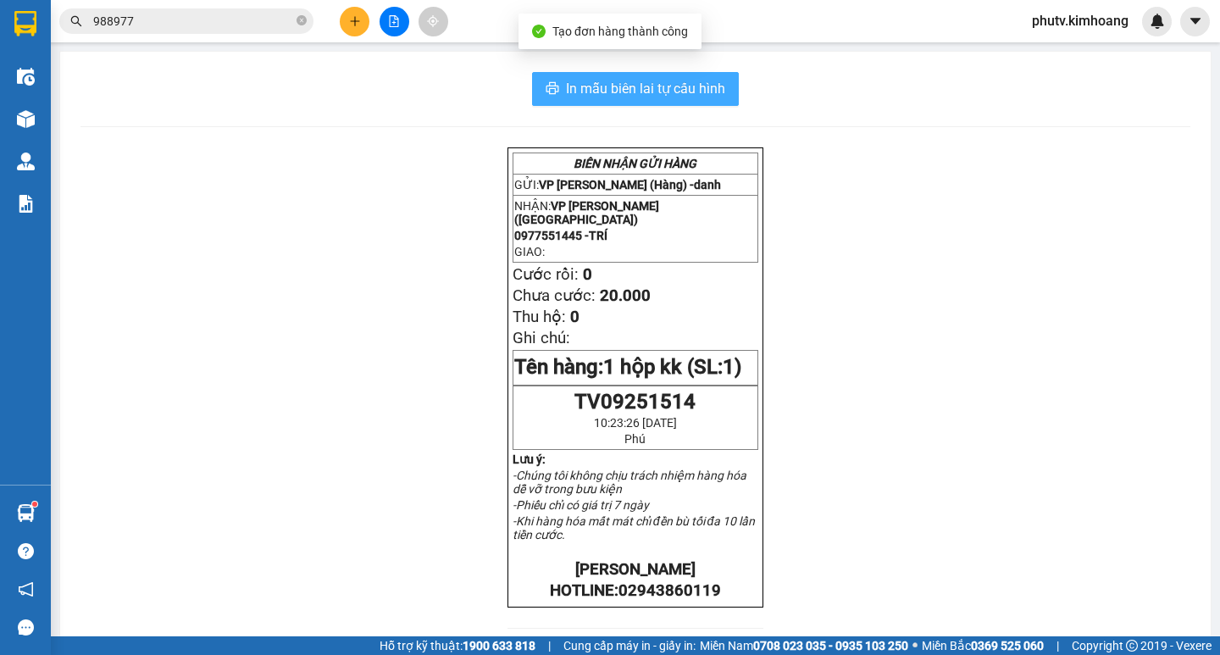
click at [631, 80] on span "In mẫu biên lai tự cấu hình" at bounding box center [645, 88] width 159 height 21
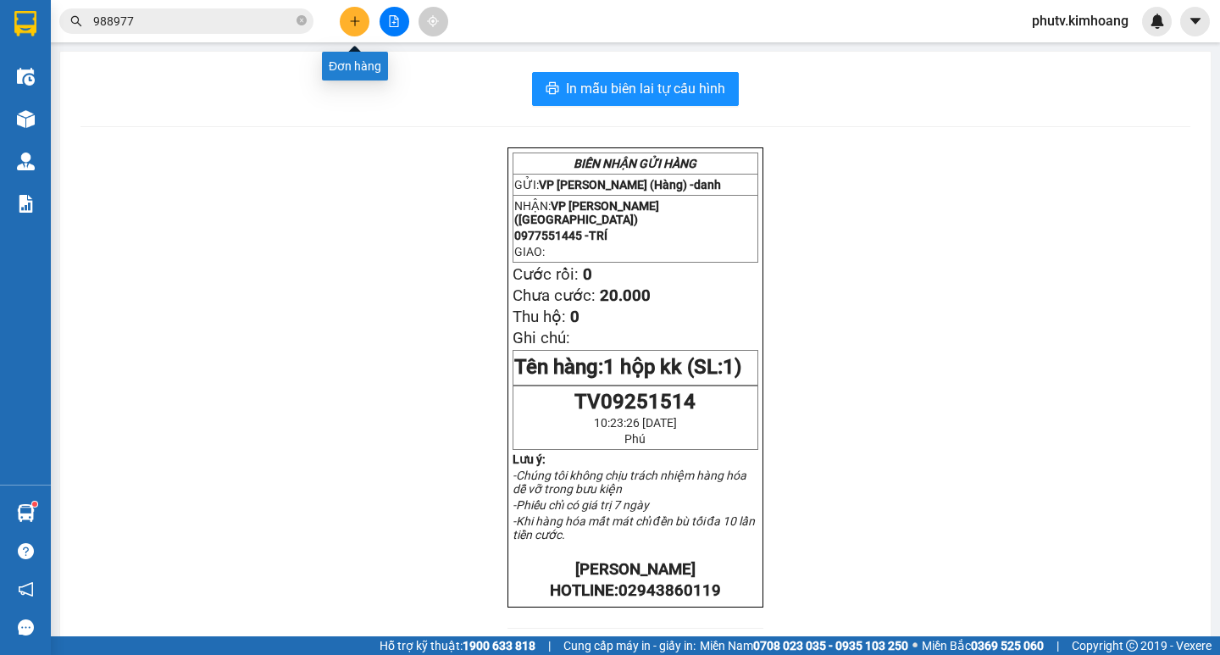
click at [362, 15] on button at bounding box center [355, 22] width 30 height 30
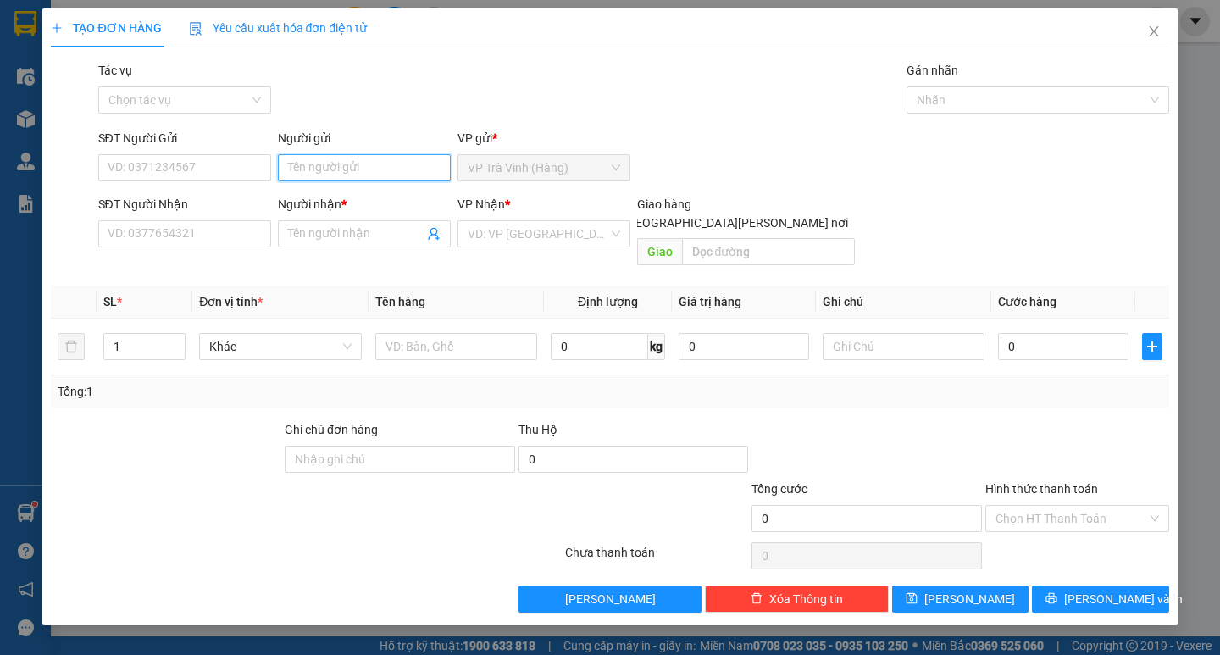
click at [333, 165] on input "Người gửi" at bounding box center [364, 167] width 173 height 27
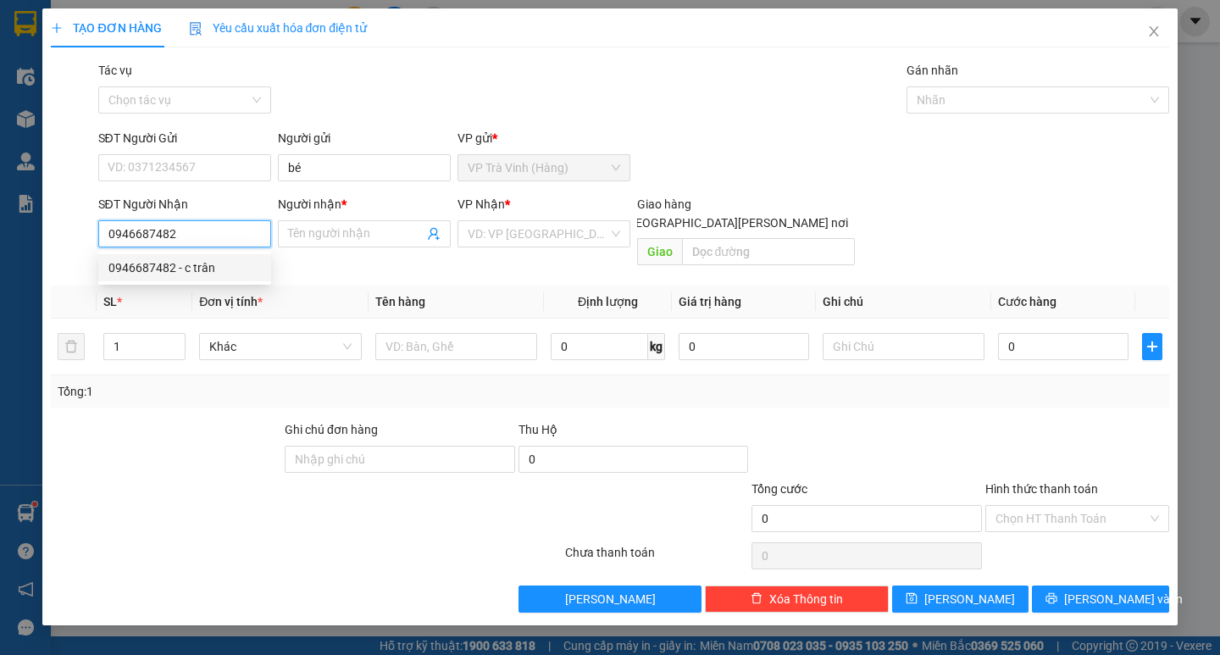
click at [188, 268] on div "0946687482 - c trân" at bounding box center [184, 267] width 152 height 19
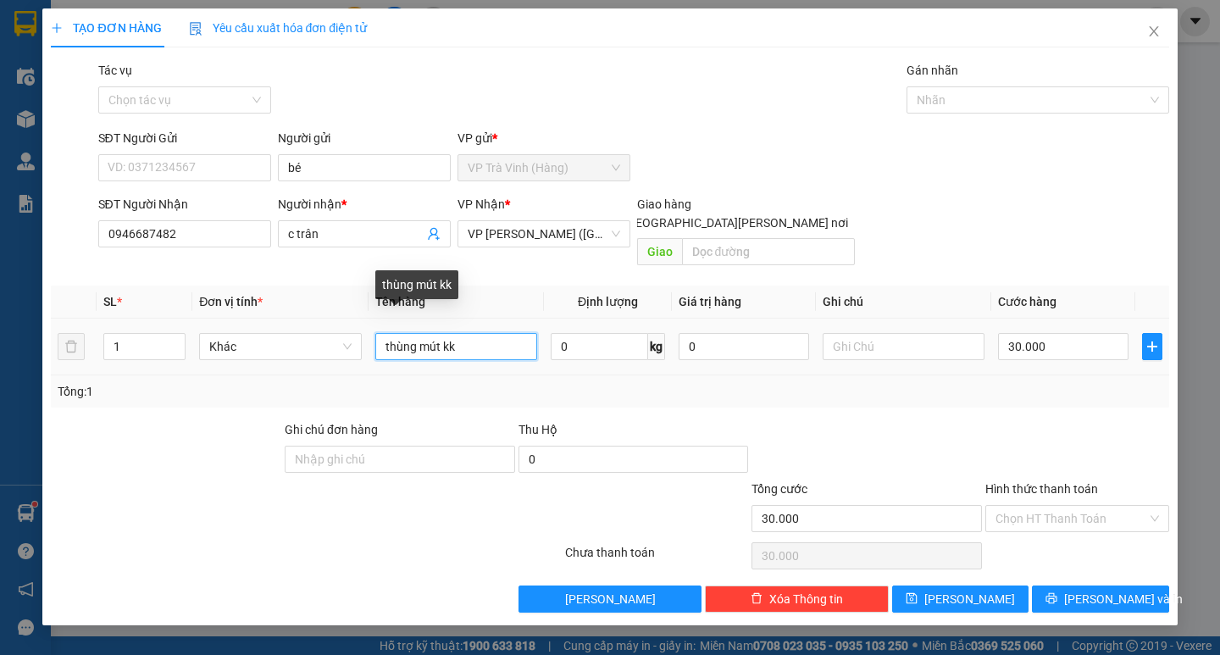
click at [379, 333] on input "thùng mút kk" at bounding box center [456, 346] width 162 height 27
click at [1066, 565] on div "Transit Pickup Surcharge Ids Transit Deliver Surcharge Ids Transit Deliver Surc…" at bounding box center [609, 336] width 1117 height 551
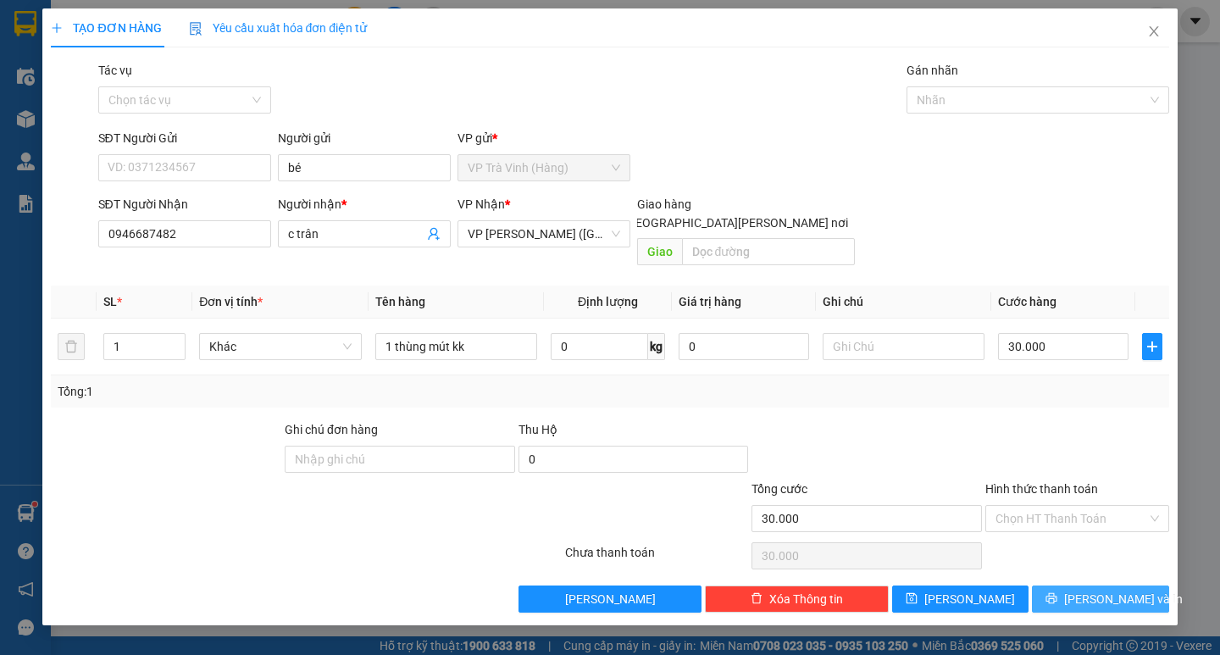
click at [1061, 585] on button "[PERSON_NAME] và In" at bounding box center [1100, 598] width 136 height 27
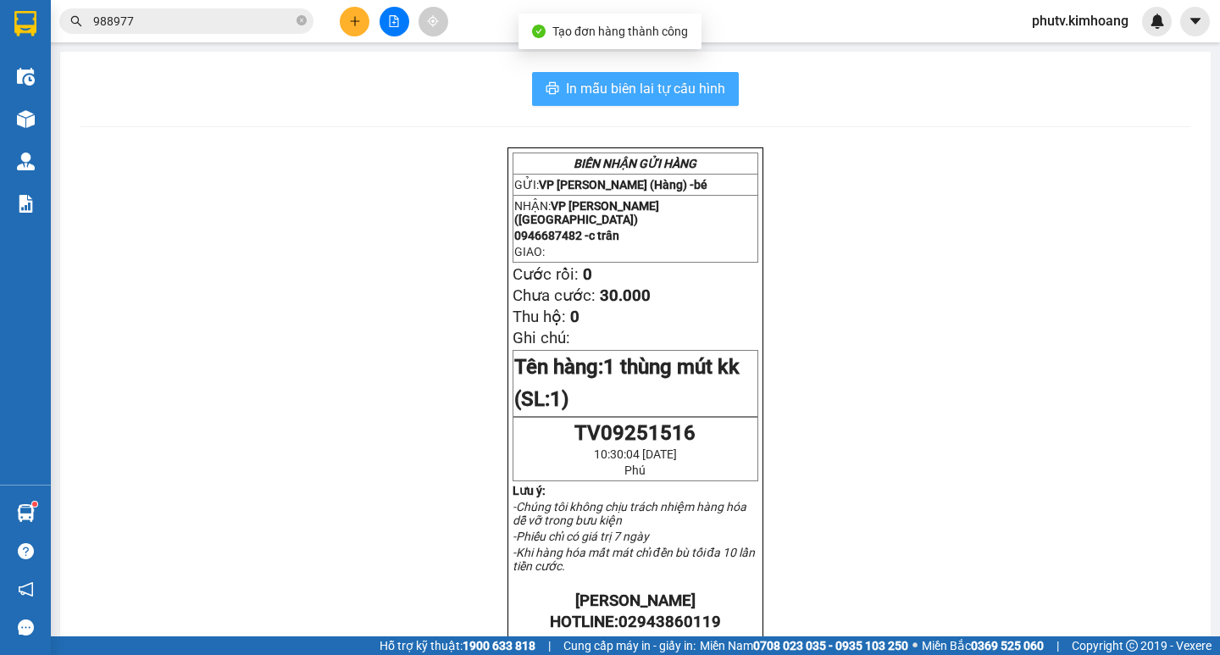
click at [665, 86] on span "In mẫu biên lai tự cấu hình" at bounding box center [645, 88] width 159 height 21
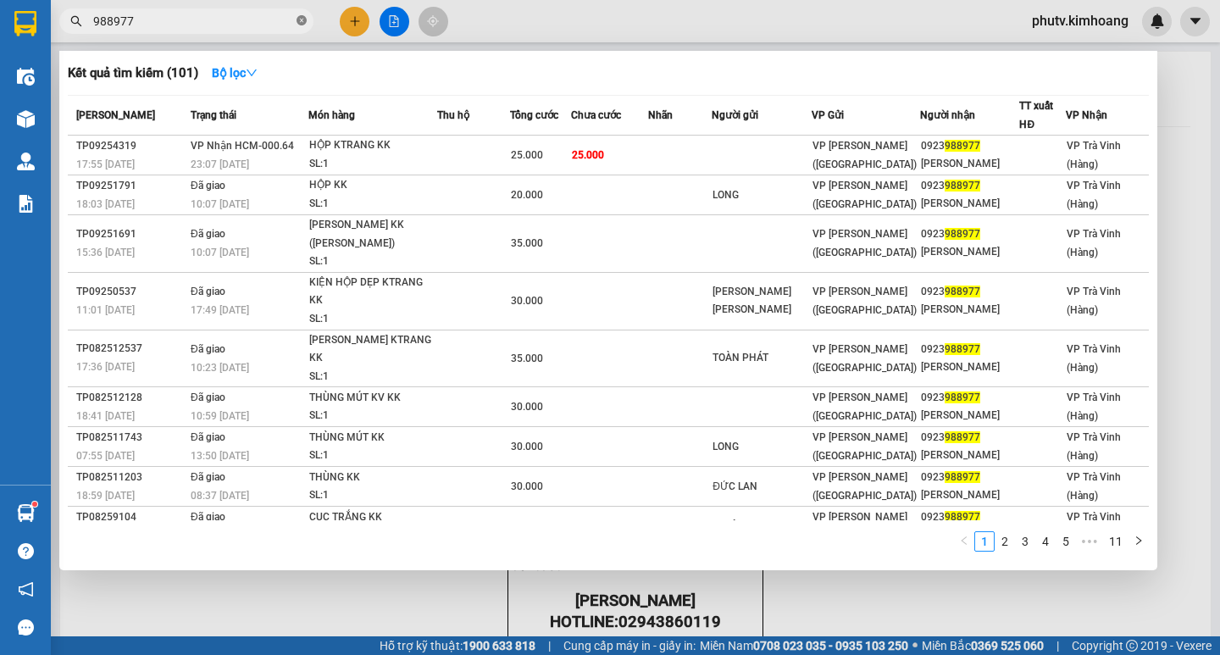
click at [302, 14] on span at bounding box center [301, 22] width 10 height 16
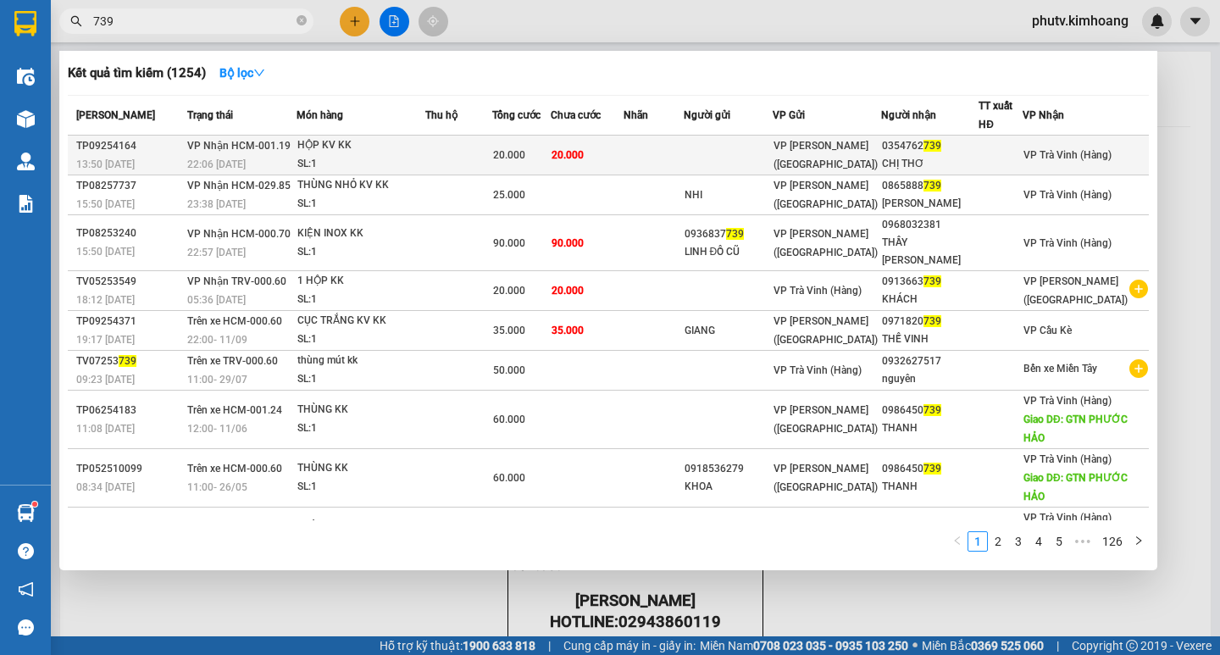
click at [584, 163] on td "20.000" at bounding box center [586, 156] width 73 height 40
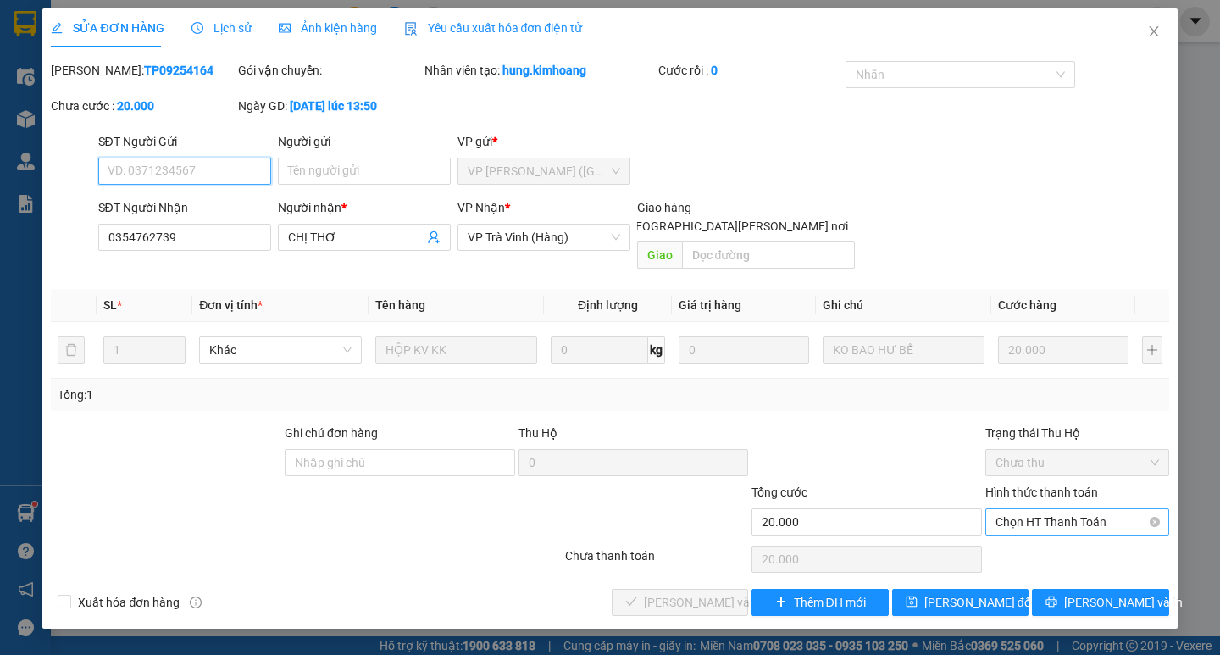
click at [1044, 509] on span "Chọn HT Thanh Toán" at bounding box center [1076, 521] width 163 height 25
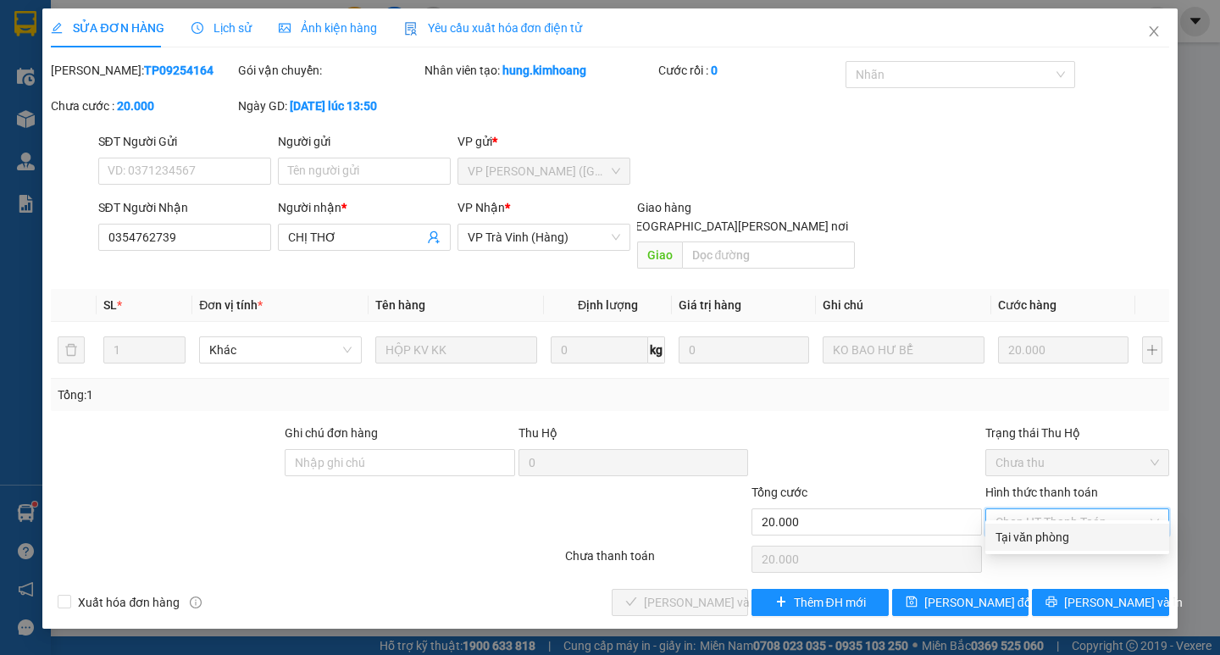
drag, startPoint x: 1029, startPoint y: 537, endPoint x: 904, endPoint y: 565, distance: 127.6
click at [1027, 539] on div "Tại văn phòng" at bounding box center [1076, 537] width 163 height 19
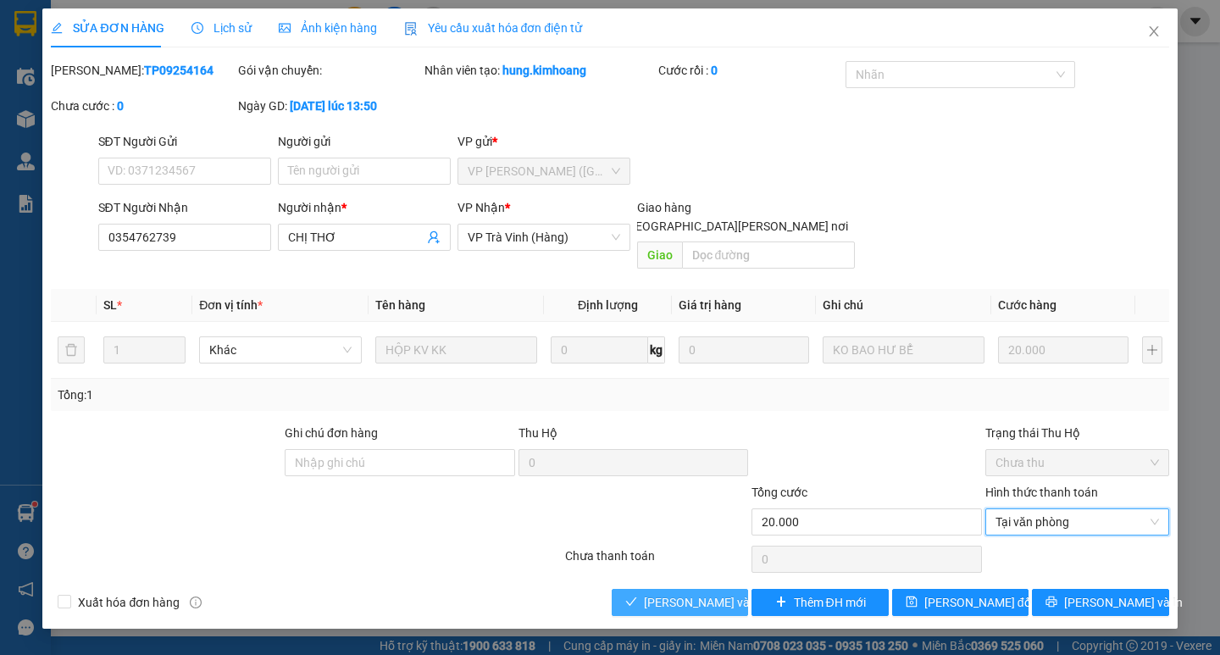
click at [708, 593] on span "[PERSON_NAME] và [PERSON_NAME] hàng" at bounding box center [758, 602] width 229 height 19
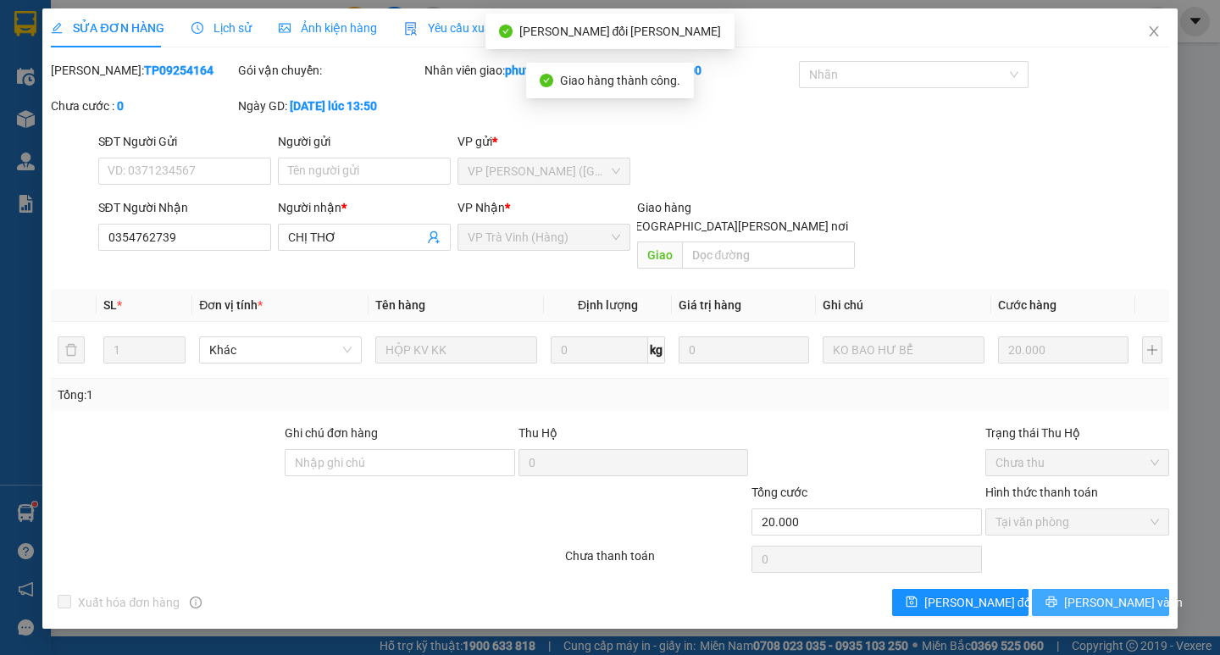
click at [1087, 593] on span "[PERSON_NAME] và In" at bounding box center [1123, 602] width 119 height 19
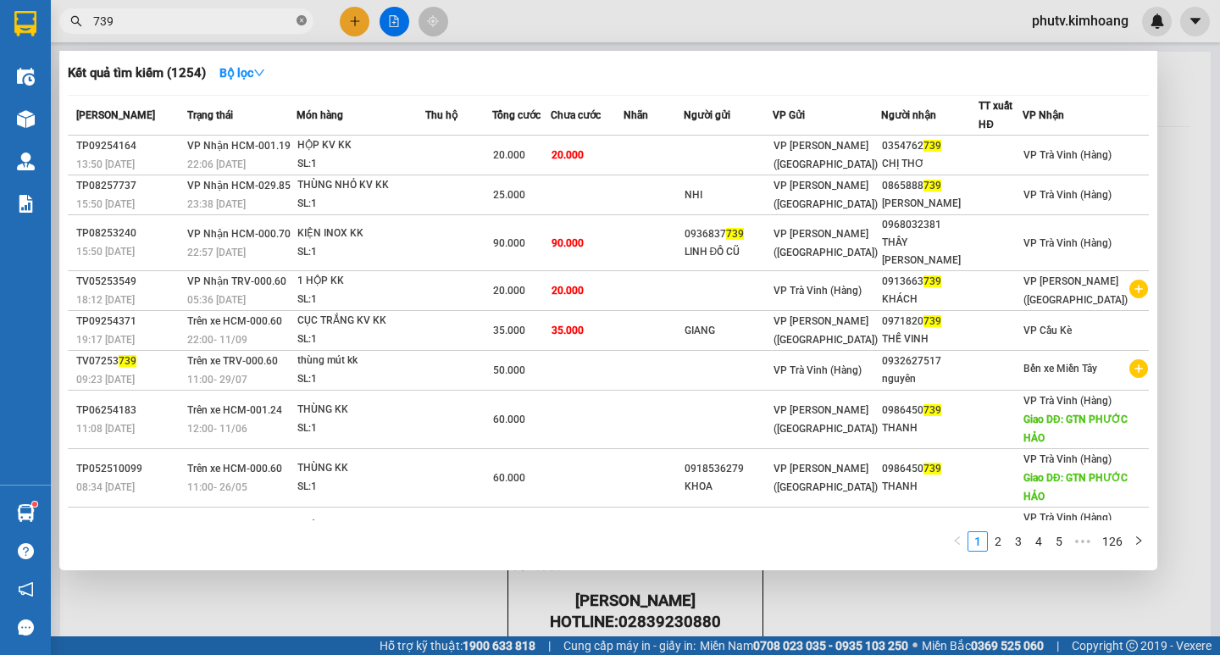
click at [300, 24] on icon "close-circle" at bounding box center [301, 20] width 10 height 10
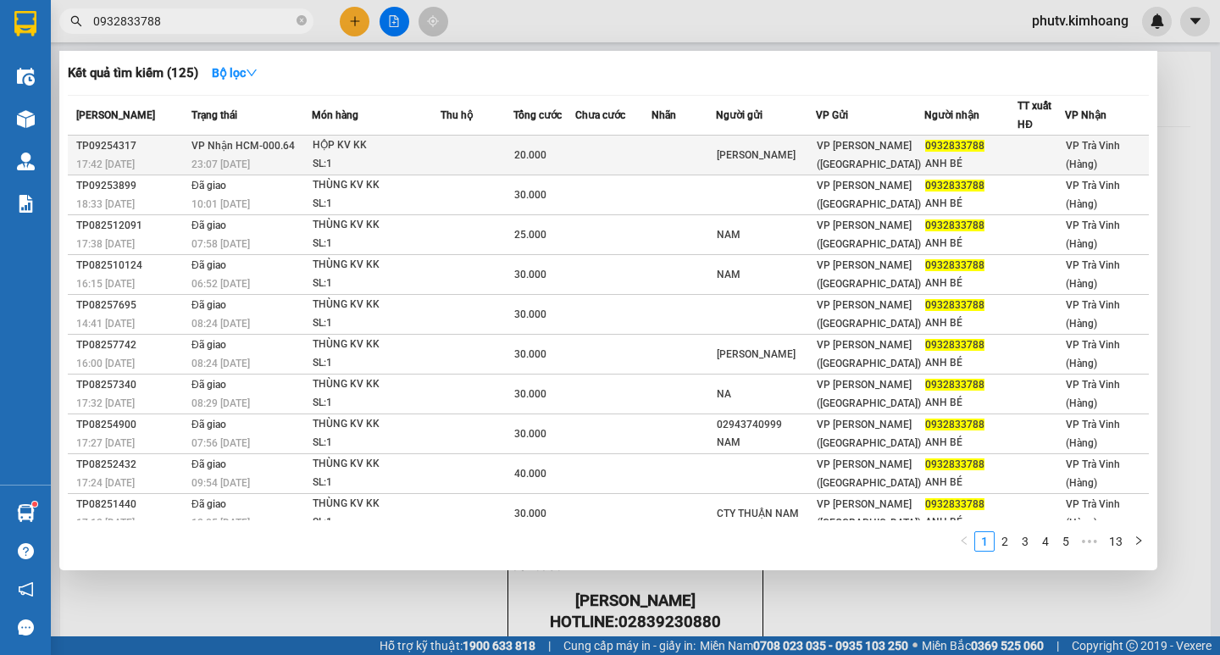
click at [401, 145] on div "HỘP KV KK" at bounding box center [376, 145] width 127 height 19
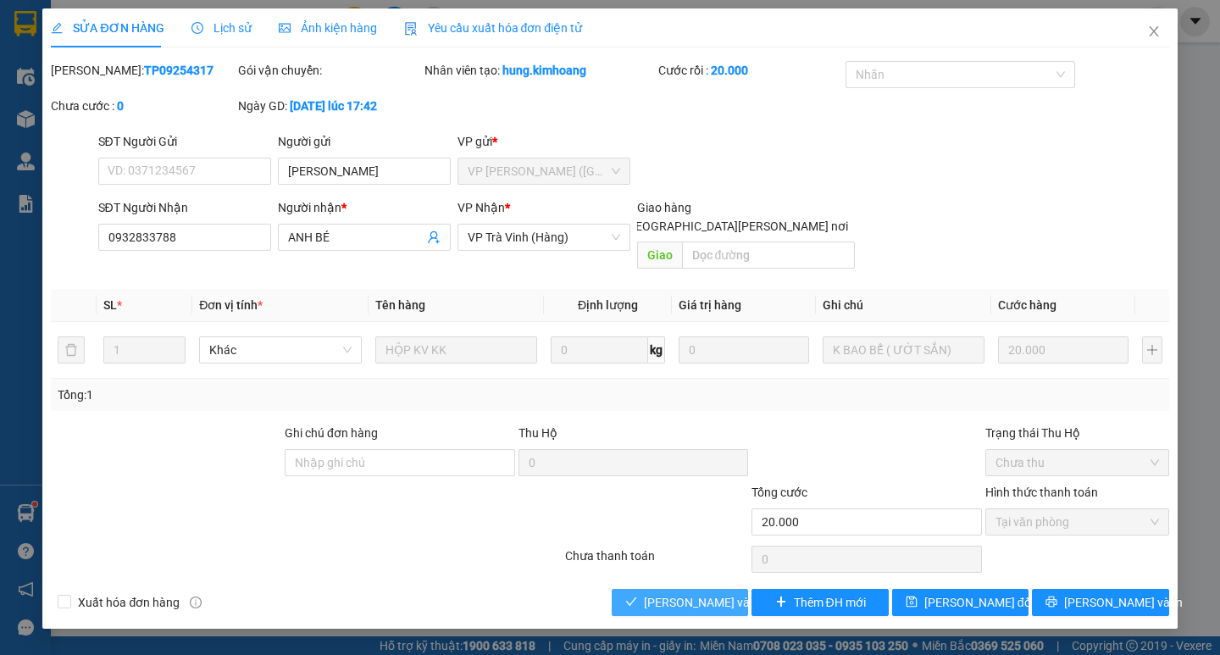
drag, startPoint x: 659, startPoint y: 584, endPoint x: 877, endPoint y: 561, distance: 218.9
click at [665, 593] on span "[PERSON_NAME] và [PERSON_NAME] hàng" at bounding box center [758, 602] width 229 height 19
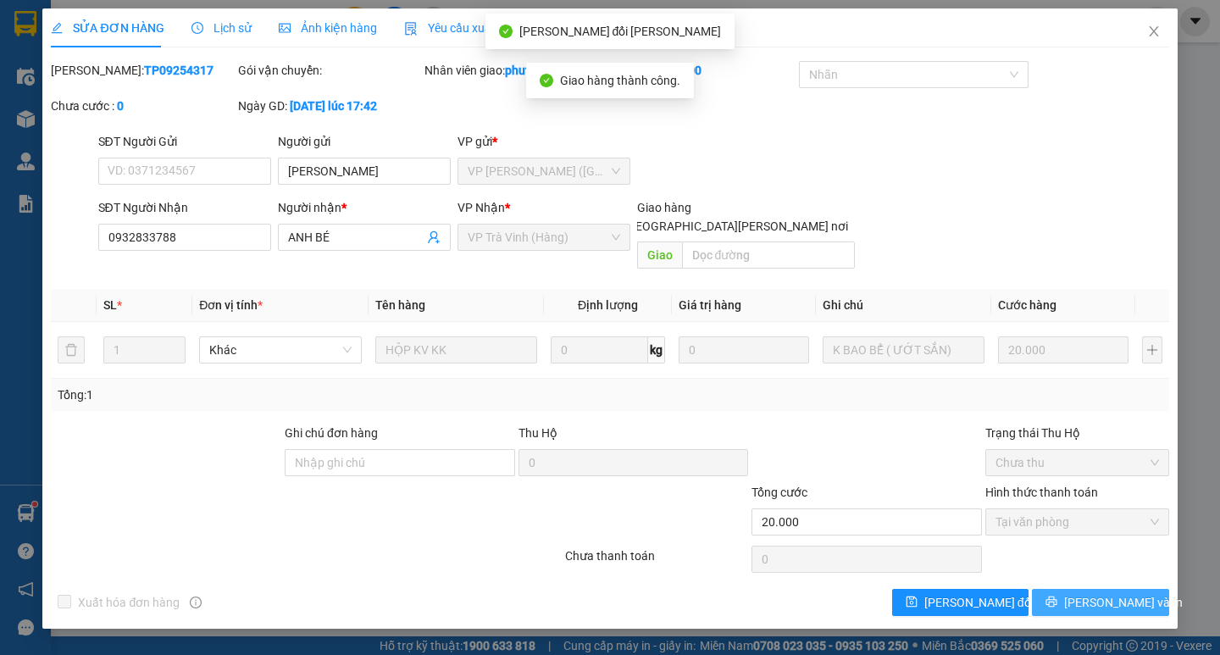
click at [1092, 593] on span "[PERSON_NAME] và In" at bounding box center [1123, 602] width 119 height 19
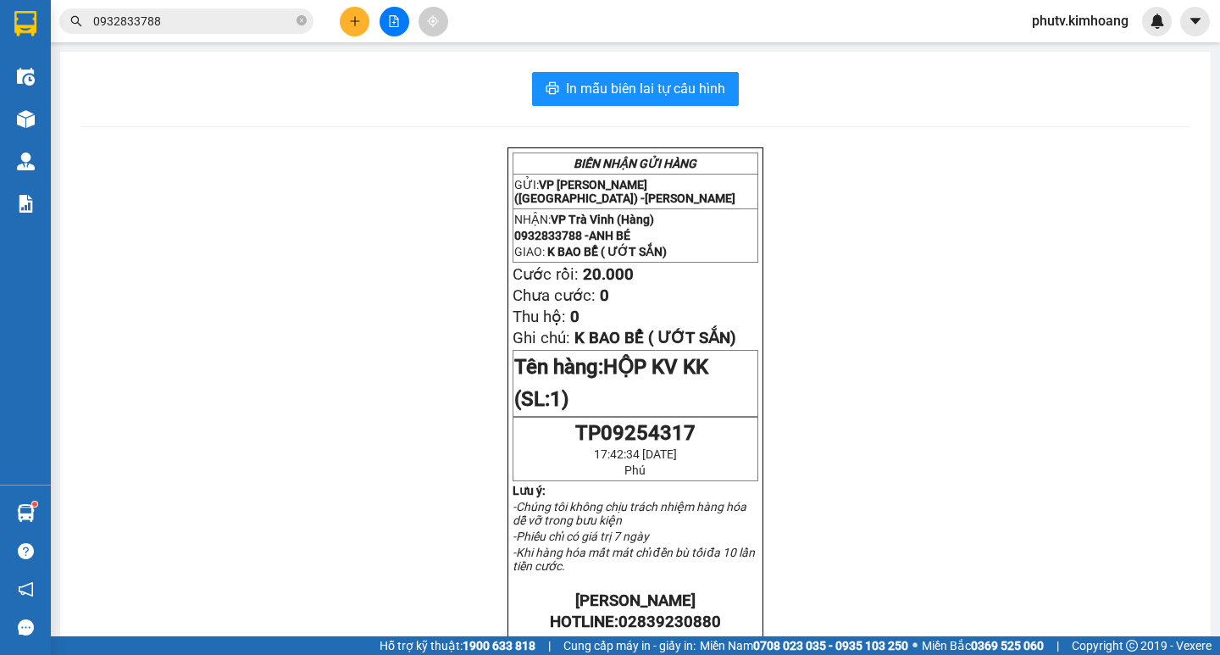
click at [301, 21] on icon "close-circle" at bounding box center [301, 20] width 10 height 10
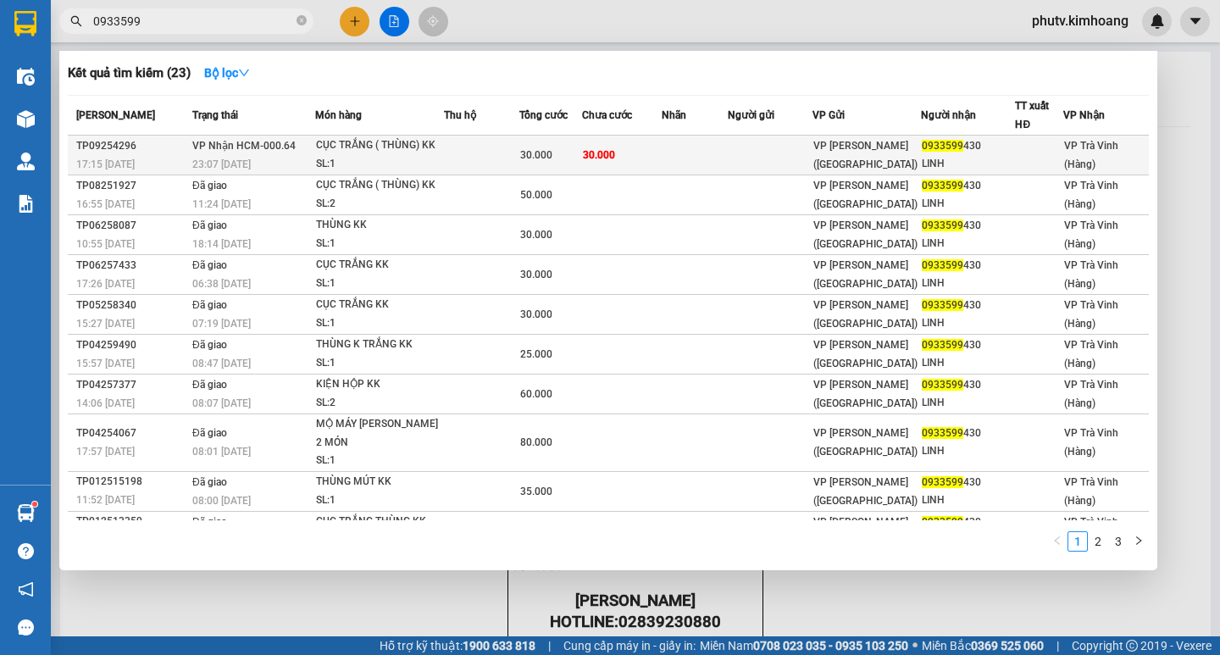
type input "0933599"
click at [412, 151] on div "CỤC TRẮNG ( THÙNG) KK" at bounding box center [379, 145] width 127 height 19
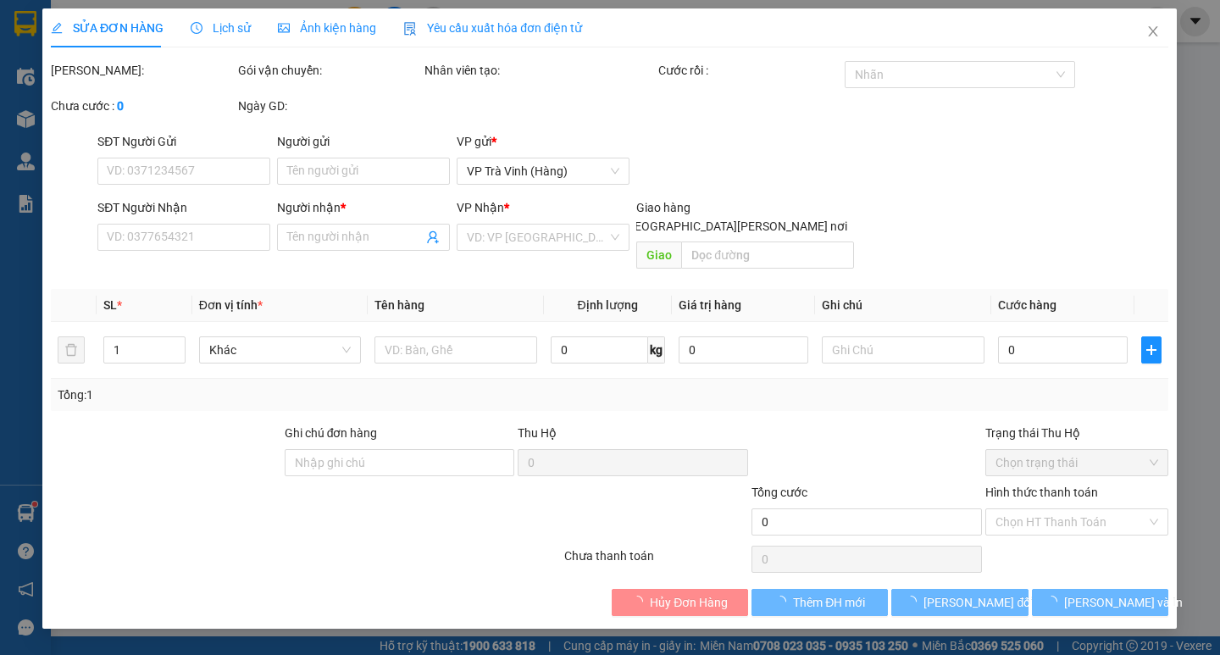
type input "0933599430"
type input "LINH"
type input "30.000"
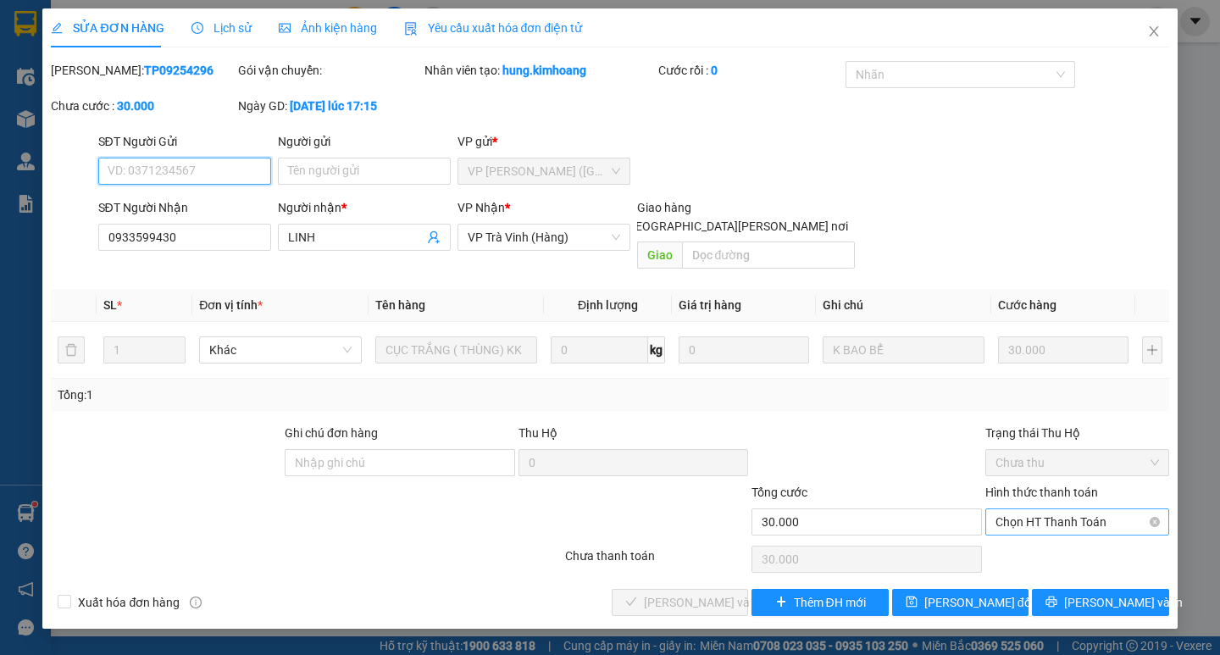
click at [1029, 509] on span "Chọn HT Thanh Toán" at bounding box center [1076, 521] width 163 height 25
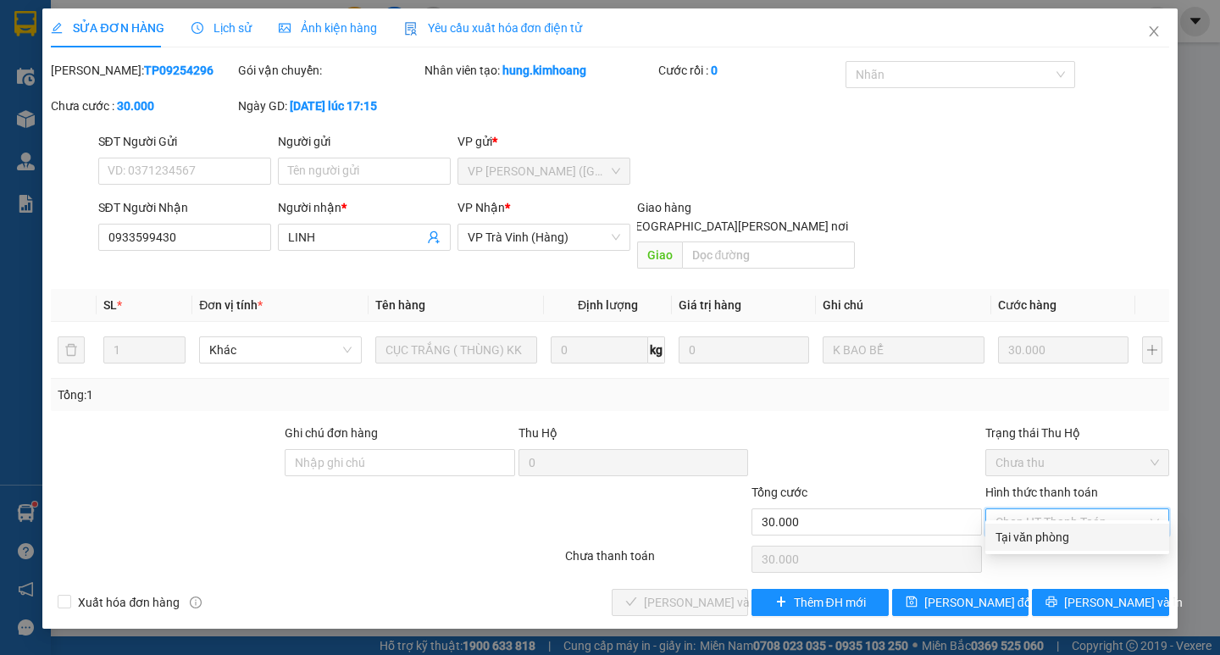
drag, startPoint x: 1022, startPoint y: 539, endPoint x: 883, endPoint y: 560, distance: 140.5
click at [1017, 540] on div "Tại văn phòng" at bounding box center [1076, 537] width 163 height 19
type input "0"
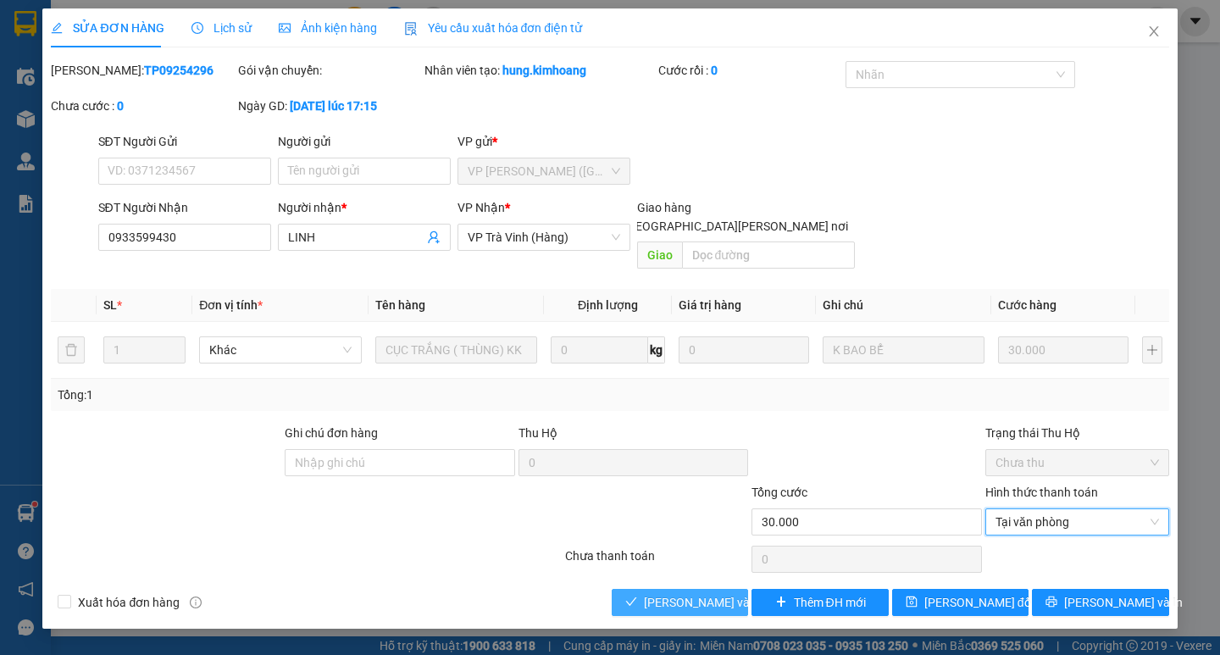
click at [628, 589] on button "[PERSON_NAME] và [PERSON_NAME] hàng" at bounding box center [679, 602] width 136 height 27
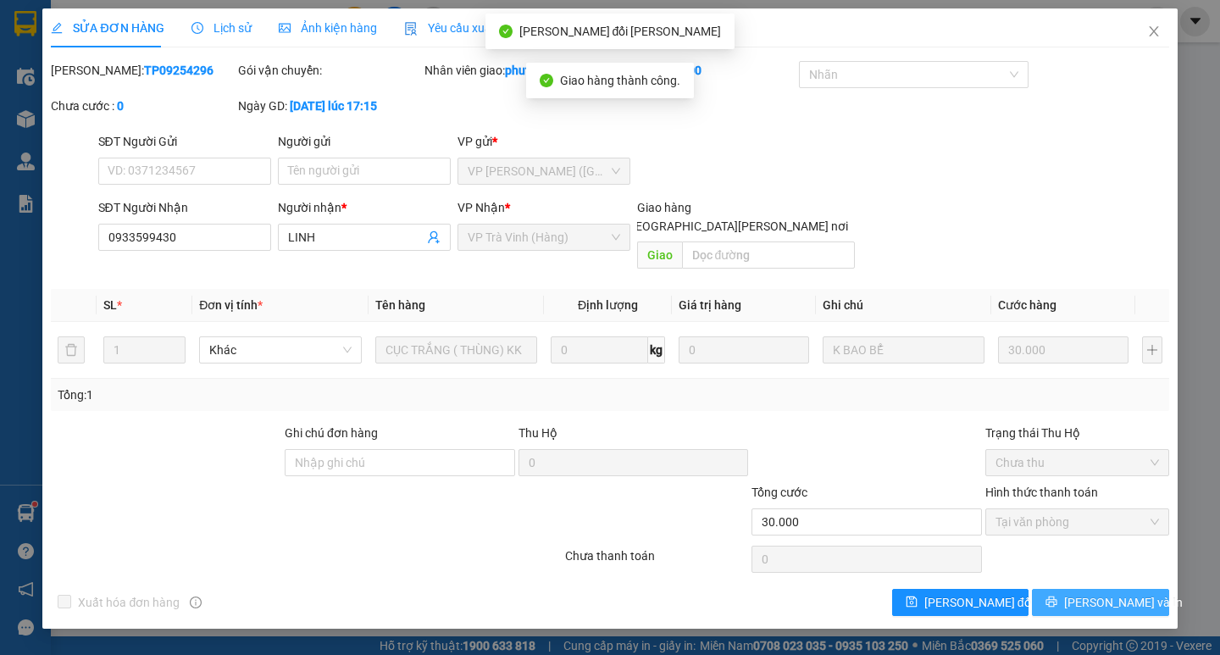
click at [1139, 589] on button "[PERSON_NAME] và In" at bounding box center [1100, 602] width 136 height 27
